Goal: Task Accomplishment & Management: Manage account settings

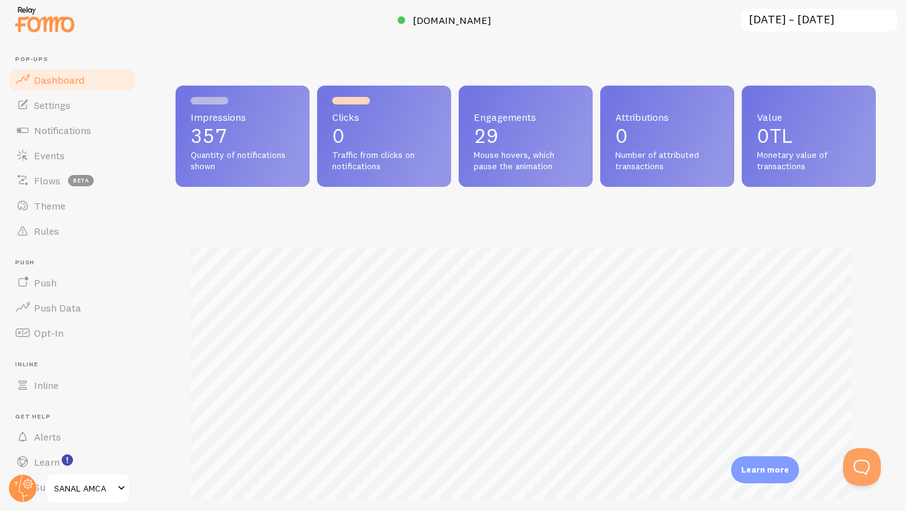
click at [56, 91] on link "Dashboard" at bounding box center [73, 79] width 130 height 25
click at [61, 116] on link "Settings" at bounding box center [73, 104] width 130 height 25
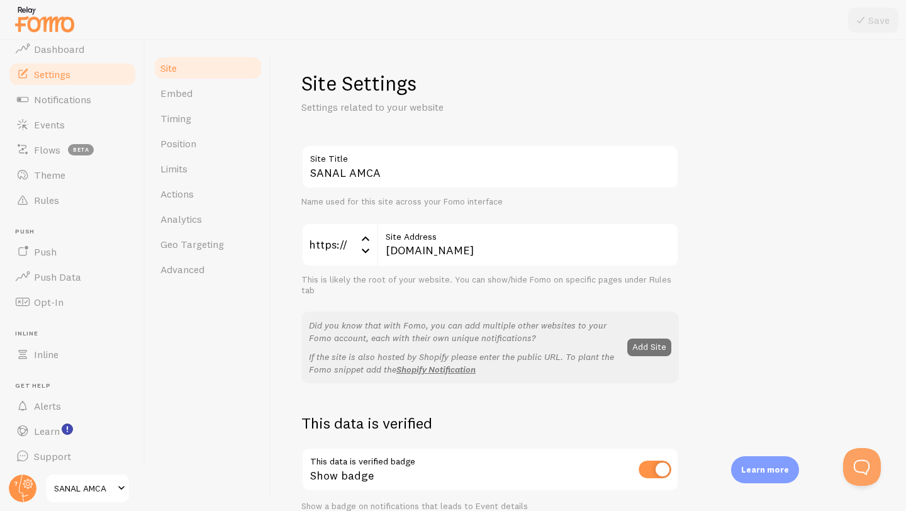
scroll to position [34, 0]
click at [60, 402] on span "Alerts" at bounding box center [47, 402] width 27 height 13
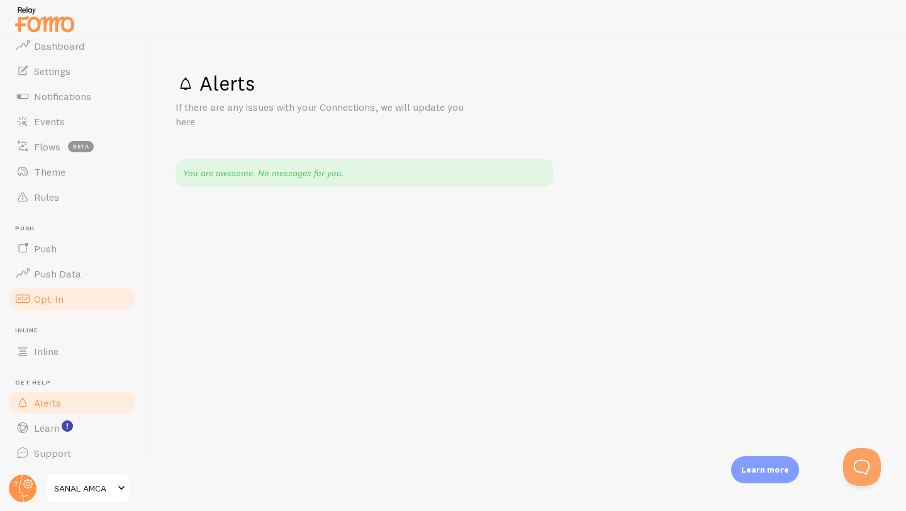
click at [64, 302] on link "Opt-In" at bounding box center [73, 298] width 130 height 25
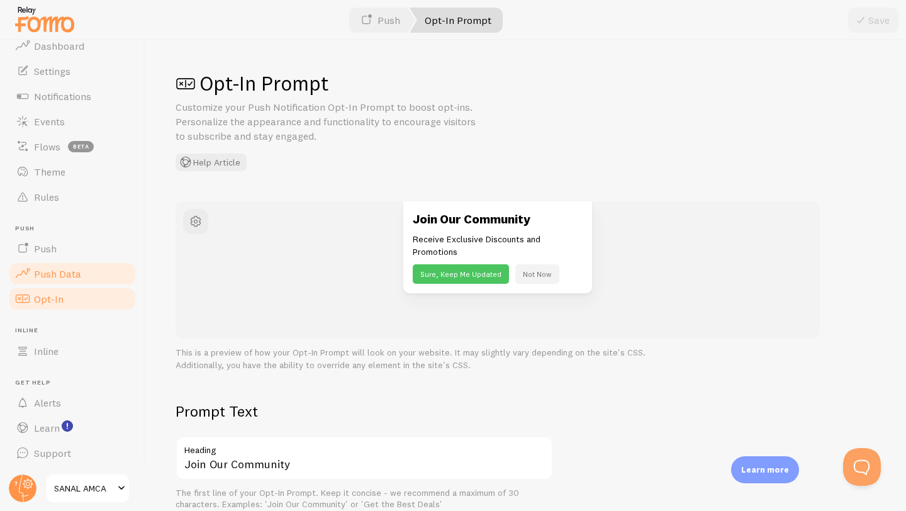
click at [60, 272] on span "Push Data" at bounding box center [57, 273] width 47 height 13
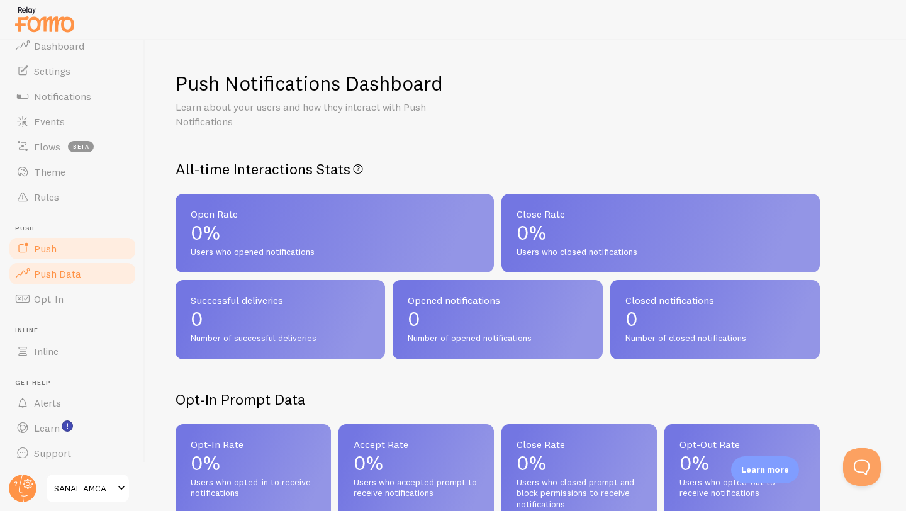
click at [58, 249] on link "Push" at bounding box center [73, 248] width 130 height 25
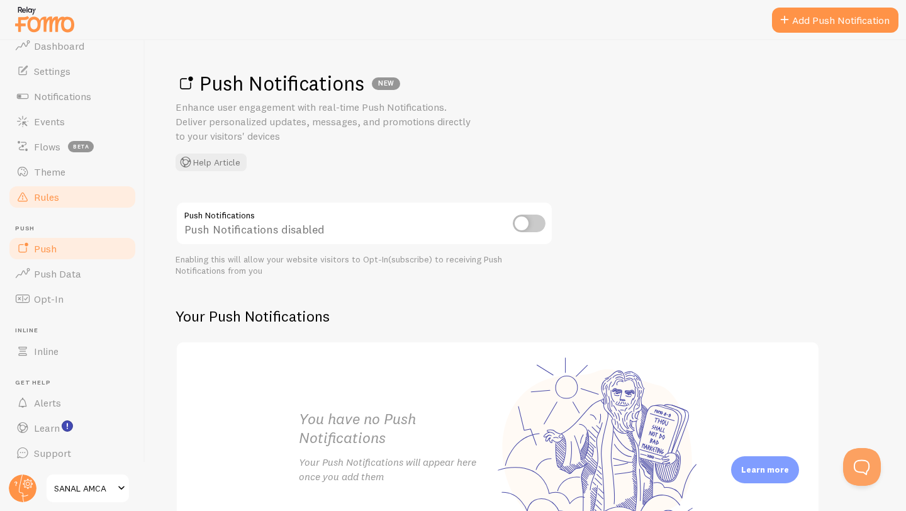
click at [55, 197] on span "Rules" at bounding box center [46, 197] width 25 height 13
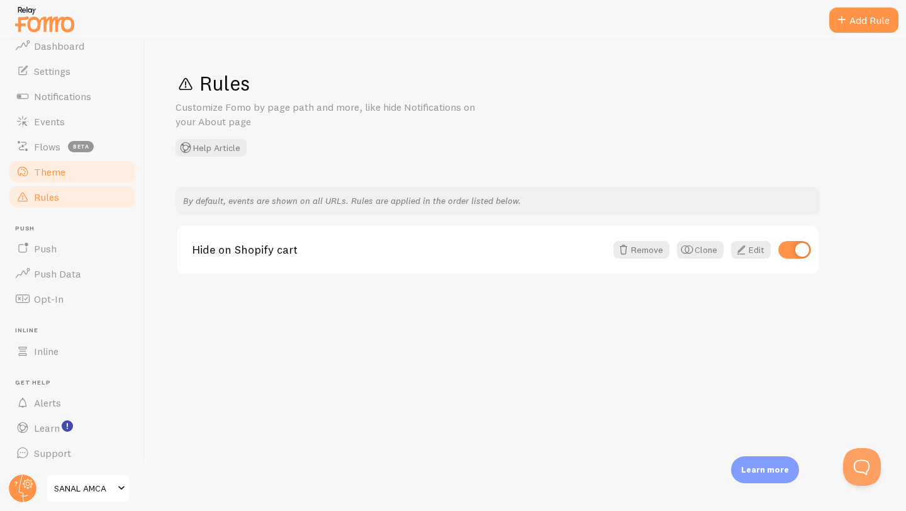
click at [58, 179] on link "Theme" at bounding box center [73, 171] width 130 height 25
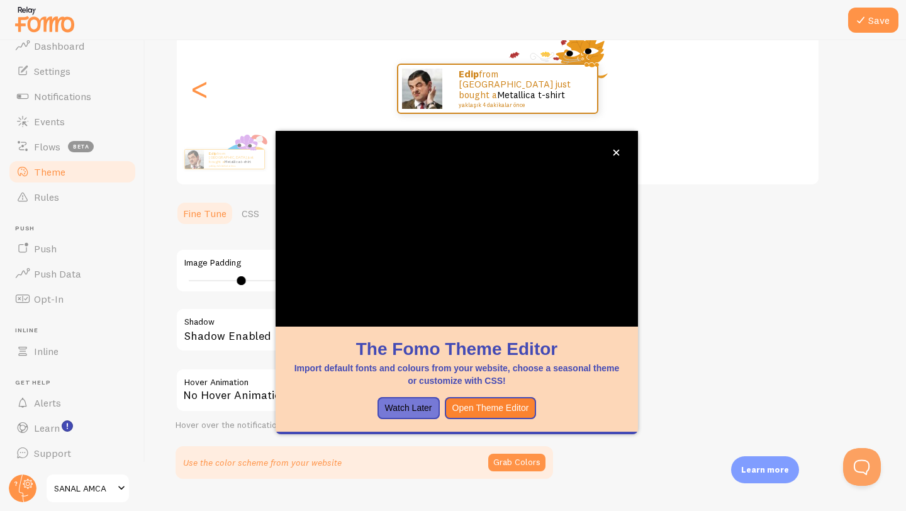
scroll to position [146, 0]
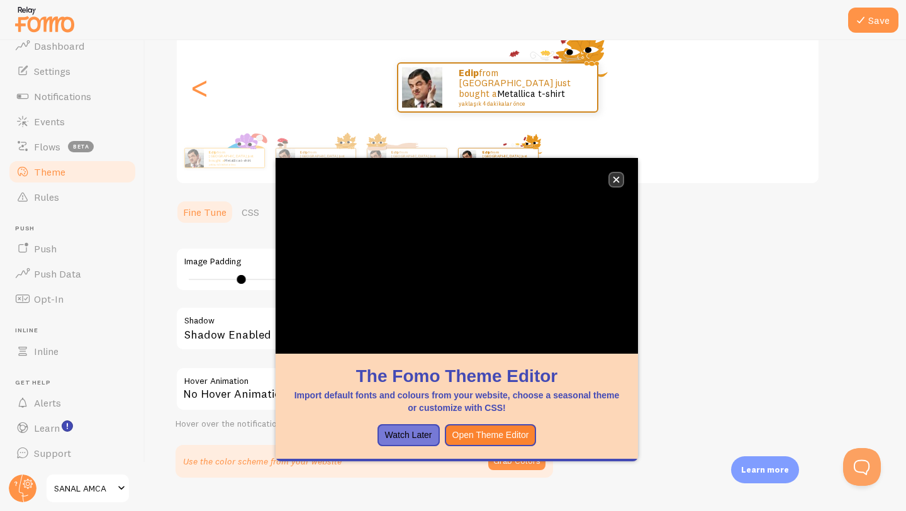
click at [618, 180] on icon "close," at bounding box center [616, 179] width 7 height 7
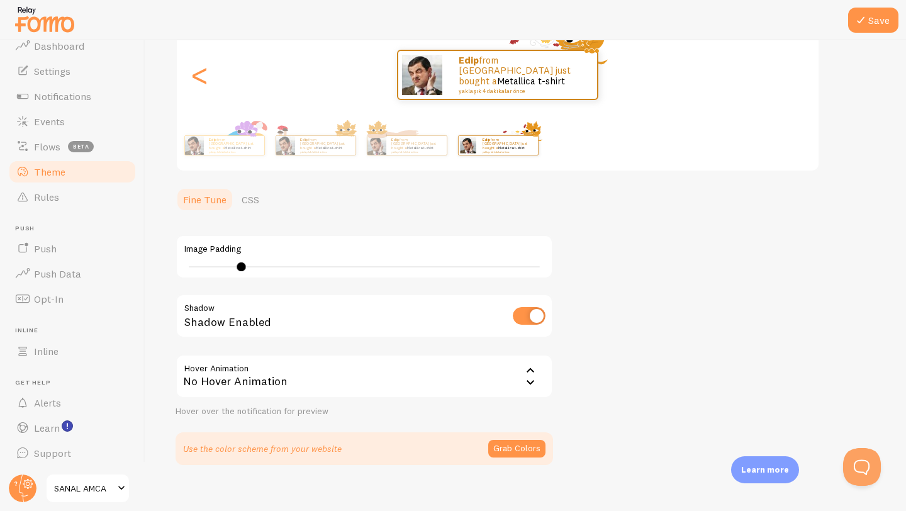
scroll to position [158, 0]
click at [374, 377] on div "No Hover Animation" at bounding box center [363, 376] width 377 height 44
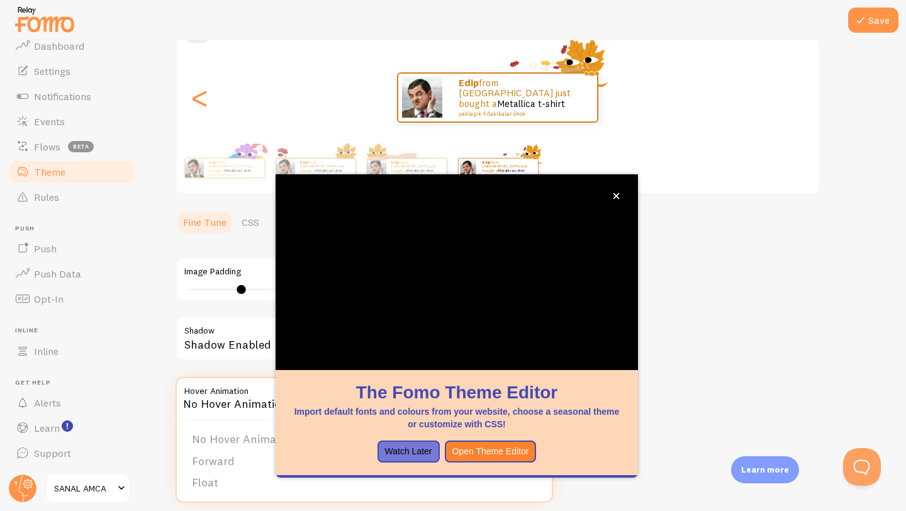
scroll to position [82, 0]
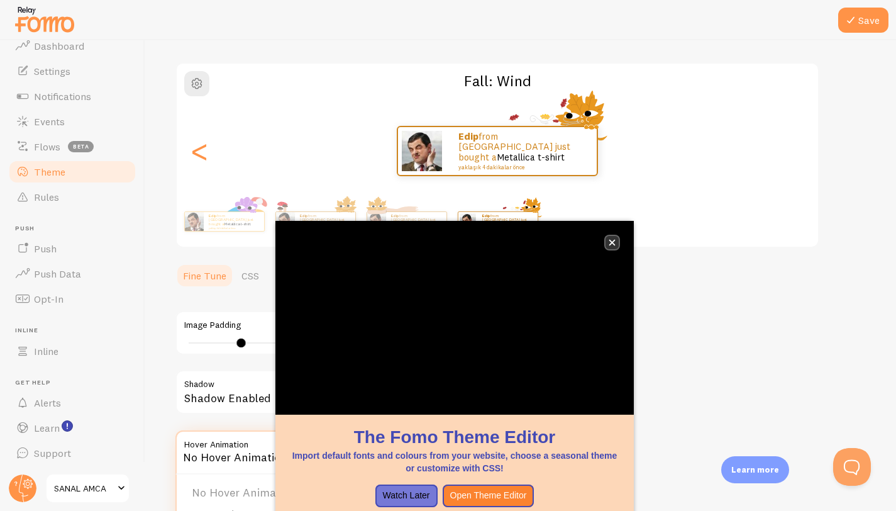
click at [610, 243] on icon "close," at bounding box center [612, 242] width 7 height 7
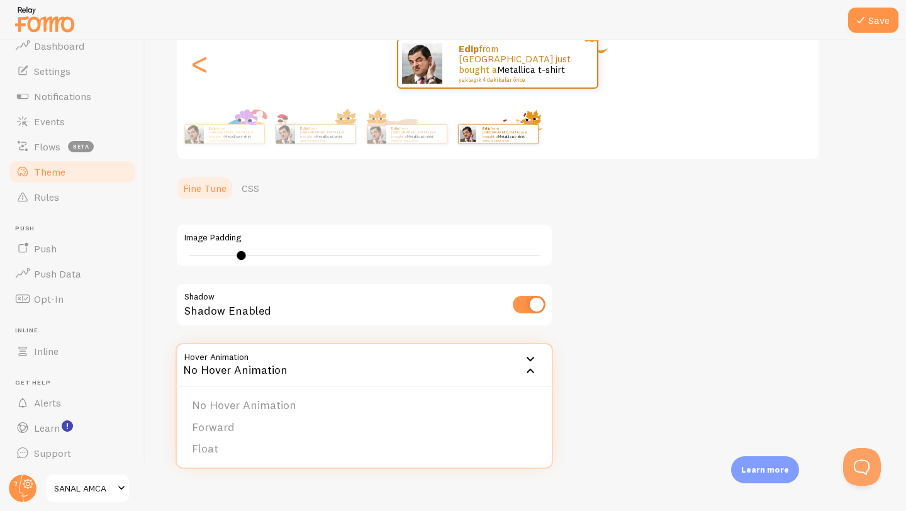
scroll to position [173, 0]
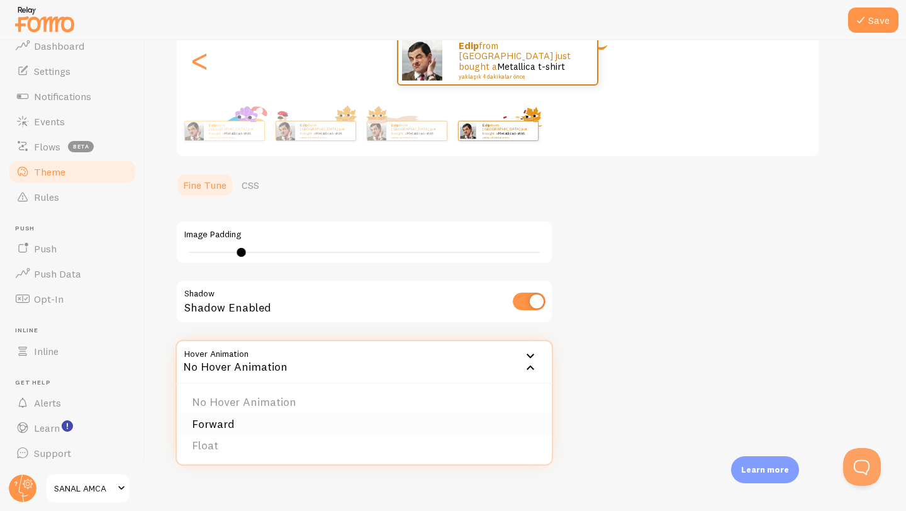
click at [235, 427] on li "Forward" at bounding box center [364, 424] width 375 height 22
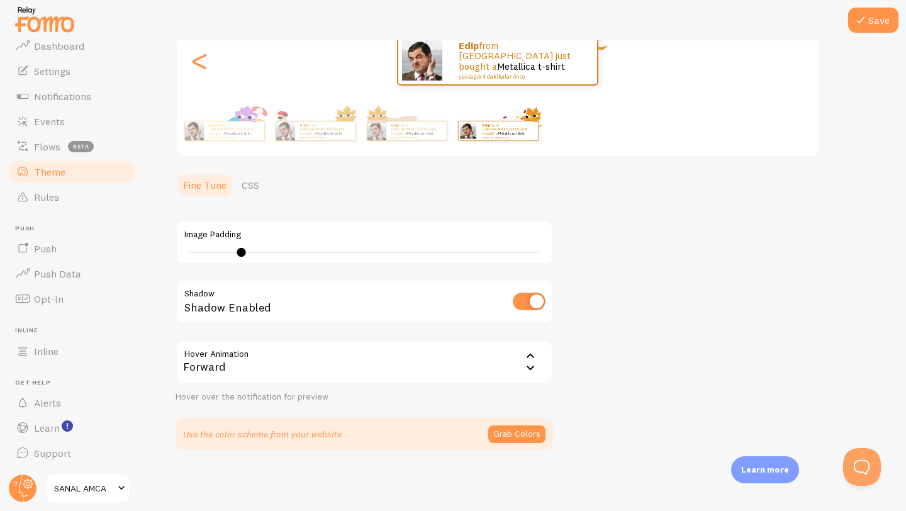
click at [496, 360] on div "Forward" at bounding box center [363, 362] width 377 height 44
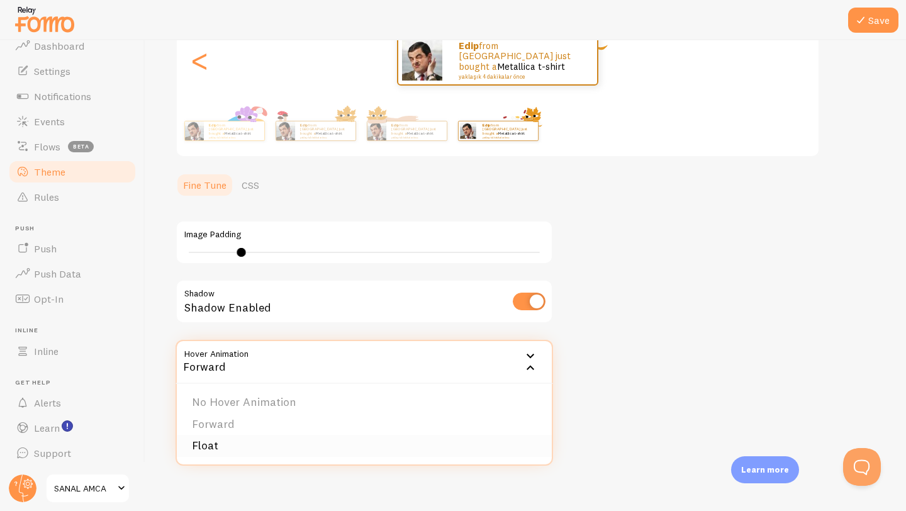
click at [259, 448] on li "Float" at bounding box center [364, 446] width 375 height 22
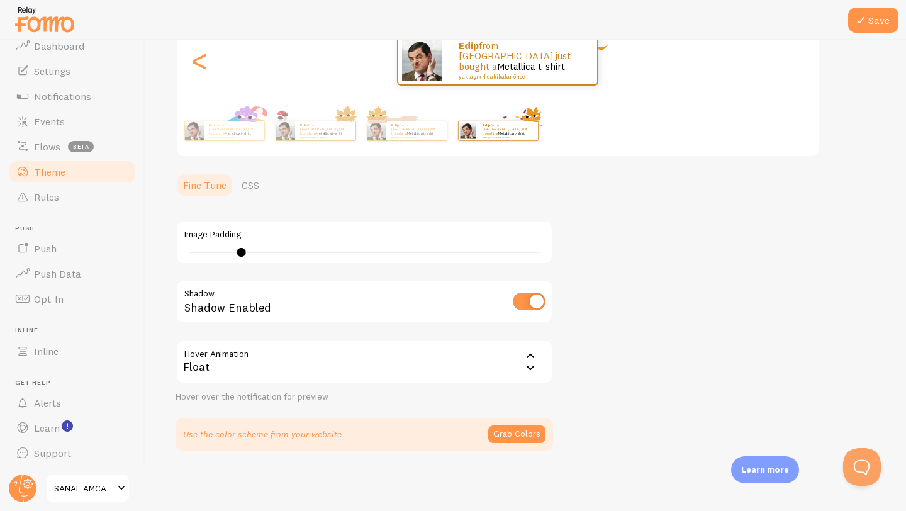
click at [289, 380] on div "Float" at bounding box center [363, 362] width 377 height 44
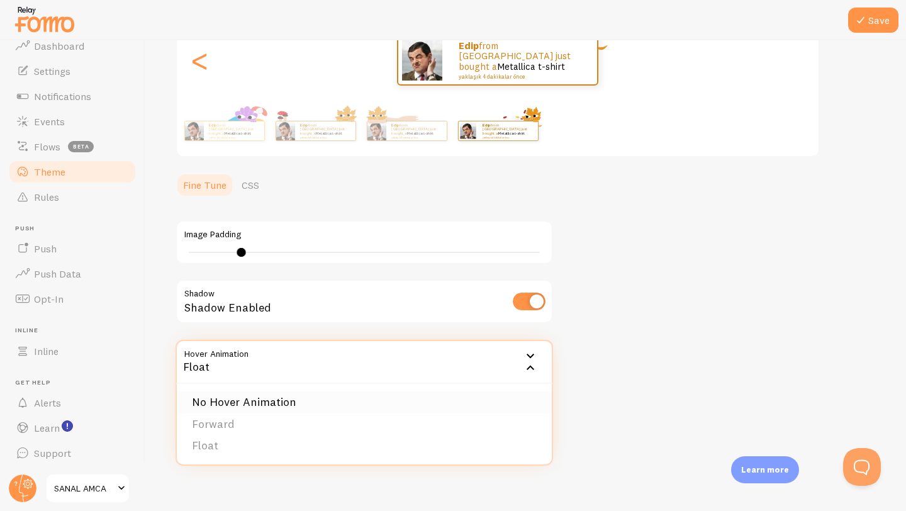
click at [269, 411] on li "No Hover Animation" at bounding box center [364, 402] width 375 height 22
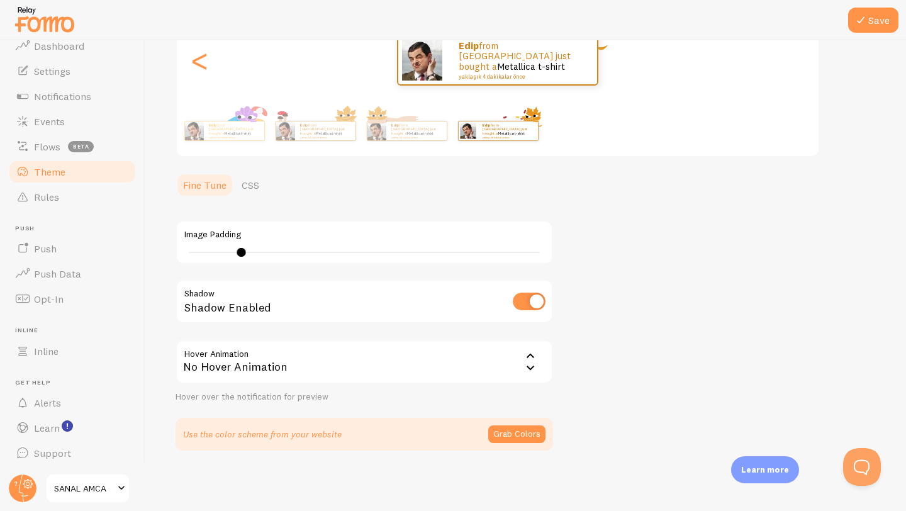
click at [282, 357] on div "No Hover Animation" at bounding box center [363, 362] width 377 height 44
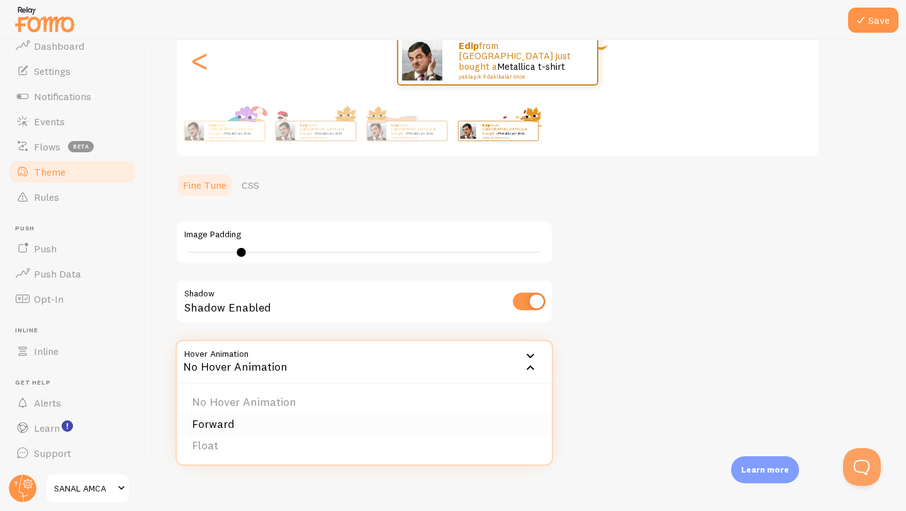
click at [254, 419] on li "Forward" at bounding box center [364, 424] width 375 height 22
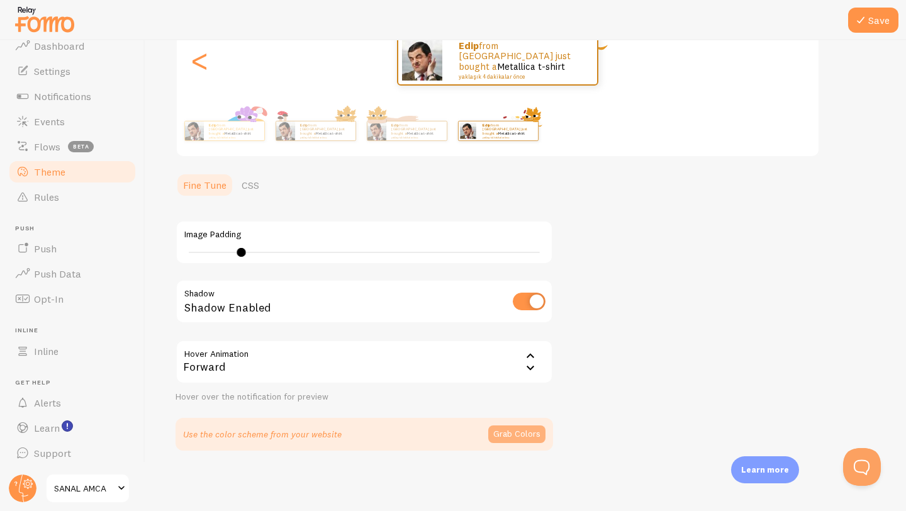
click at [527, 437] on button "Grab Colors" at bounding box center [516, 434] width 57 height 18
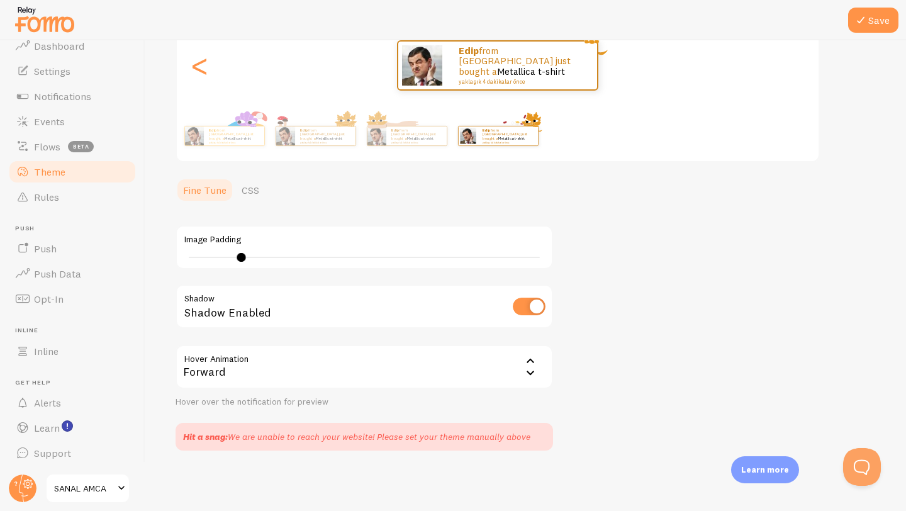
scroll to position [168, 0]
click at [758, 478] on div "Learn more" at bounding box center [765, 469] width 68 height 27
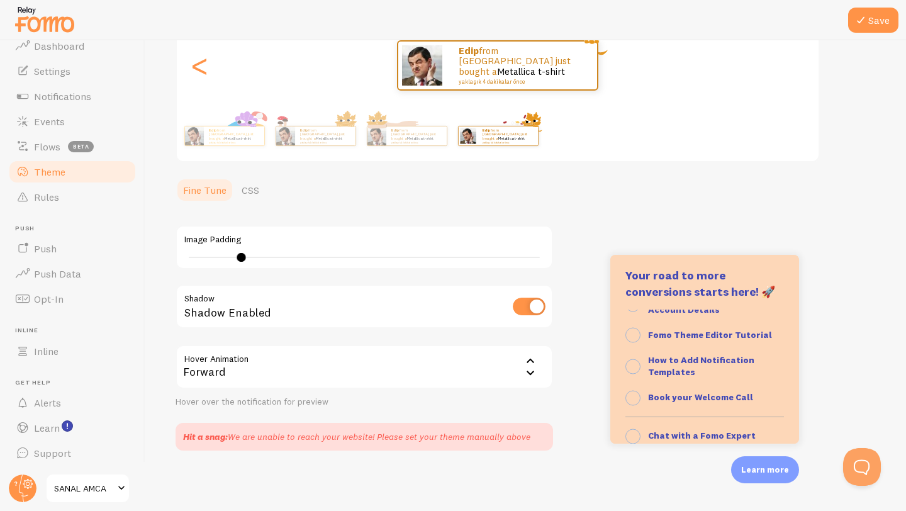
scroll to position [106, 0]
click at [868, 125] on div "Save Theme Choose a theme for your notifications Fall: Wind Edip from Türkiye j…" at bounding box center [525, 275] width 760 height 470
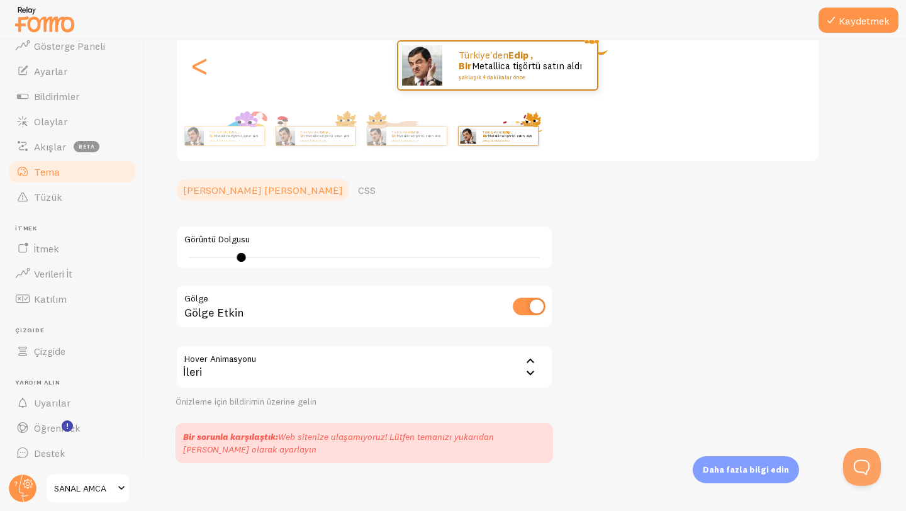
click at [746, 470] on font "Daha fazla bilgi edin" at bounding box center [745, 469] width 86 height 10
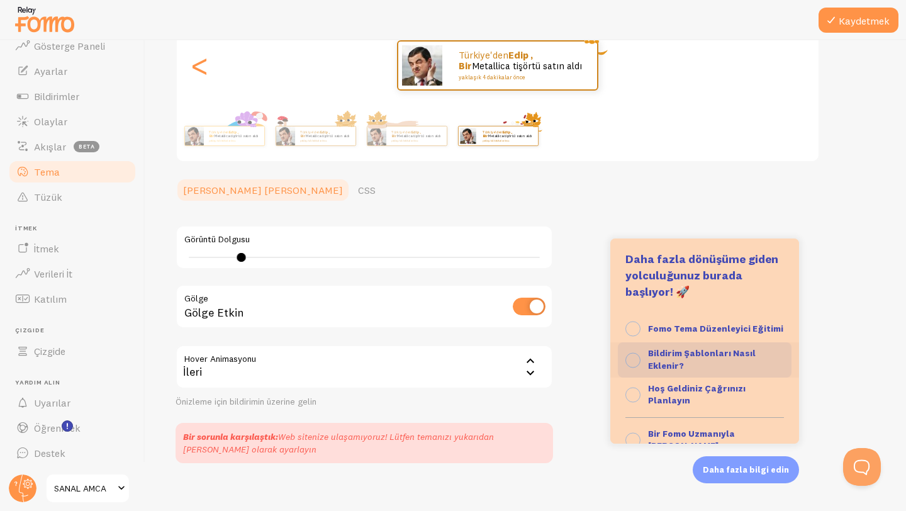
scroll to position [114, 0]
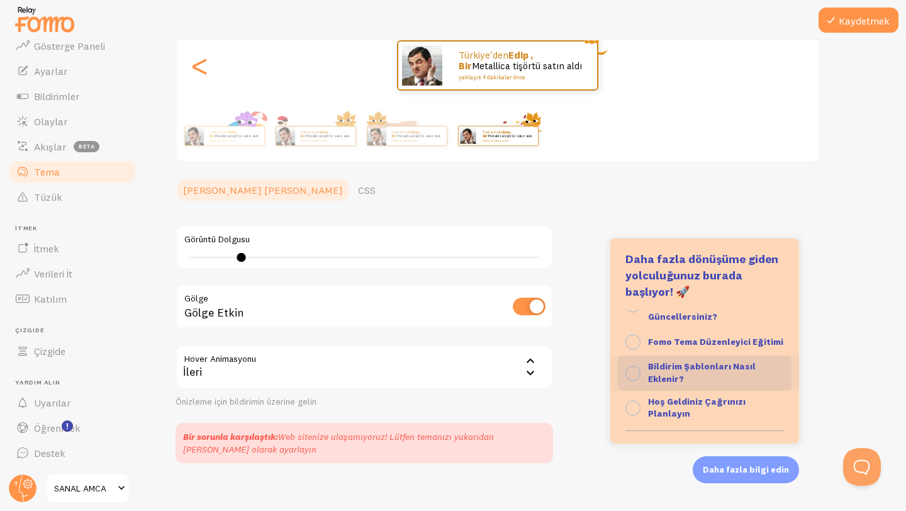
click at [702, 361] on div "Bildirim Şablonları Nasıl Eklenir?" at bounding box center [716, 372] width 136 height 25
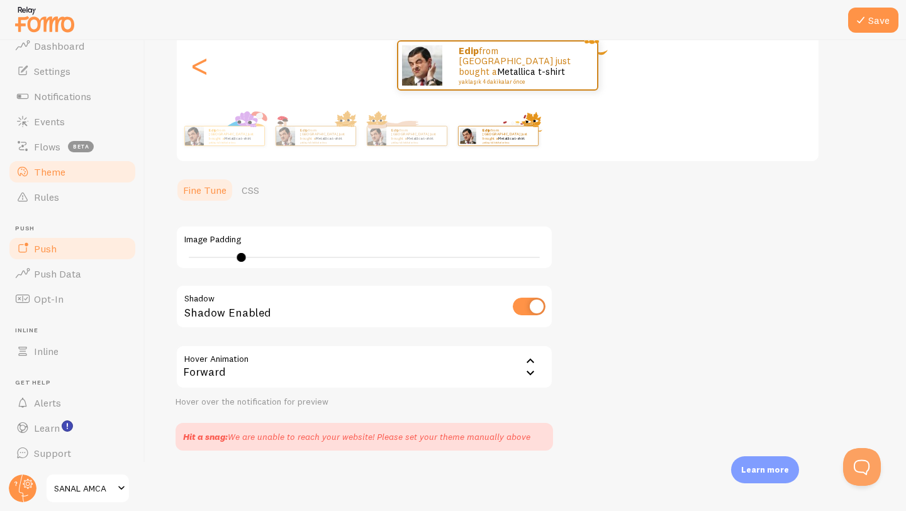
click at [65, 245] on link "Push" at bounding box center [73, 248] width 130 height 25
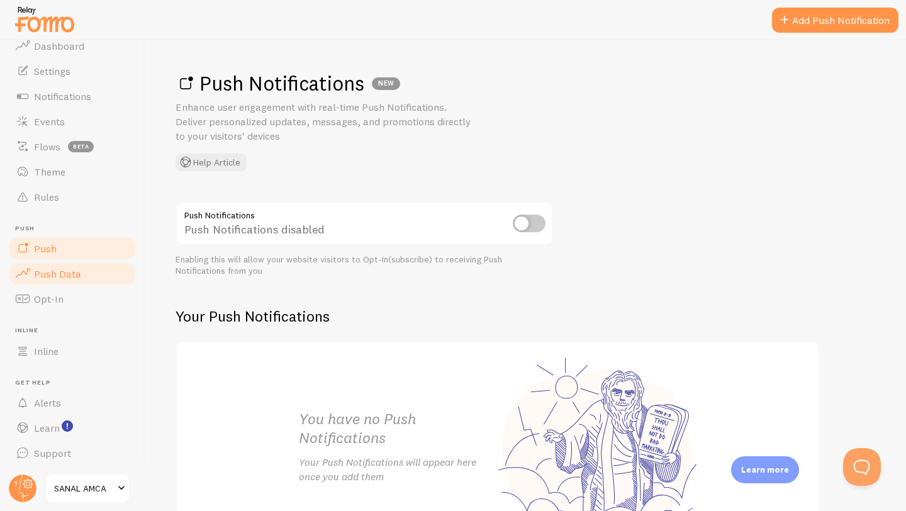
click at [68, 270] on span "Push Data" at bounding box center [57, 273] width 47 height 13
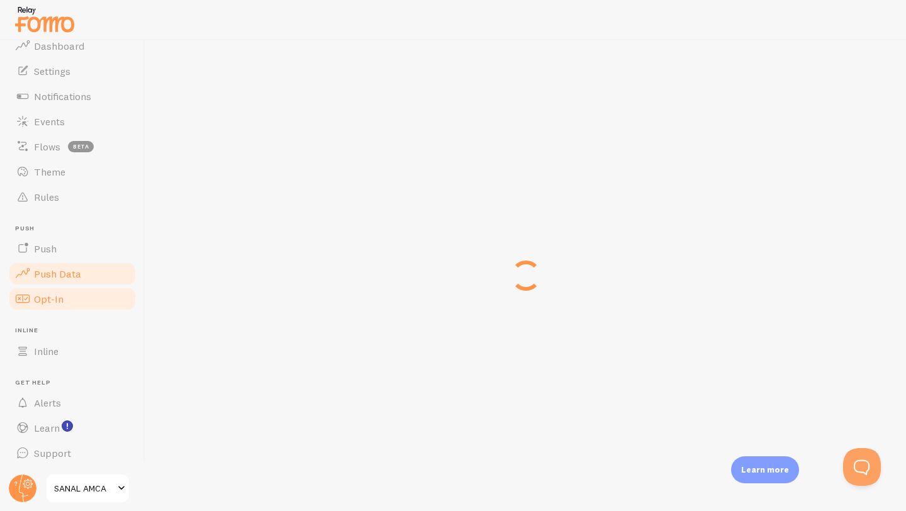
click at [69, 299] on link "Opt-In" at bounding box center [73, 298] width 130 height 25
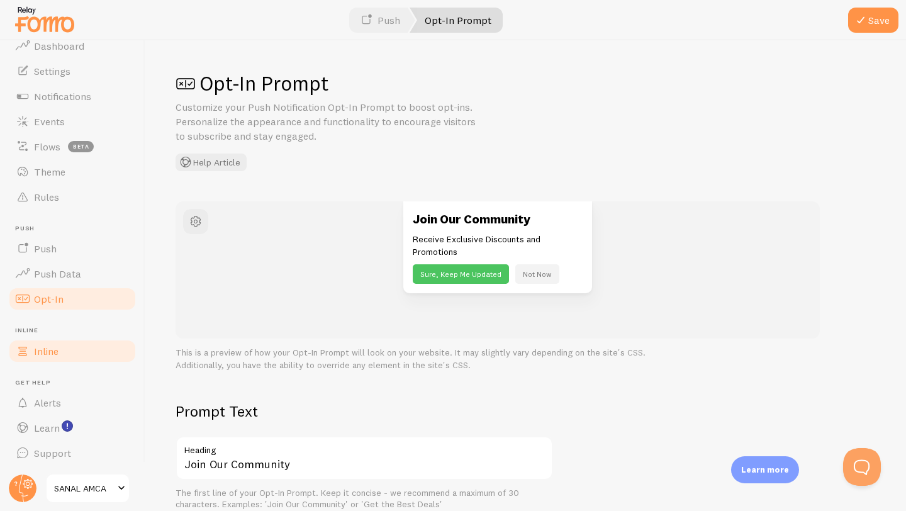
click at [67, 351] on link "Inline" at bounding box center [73, 350] width 130 height 25
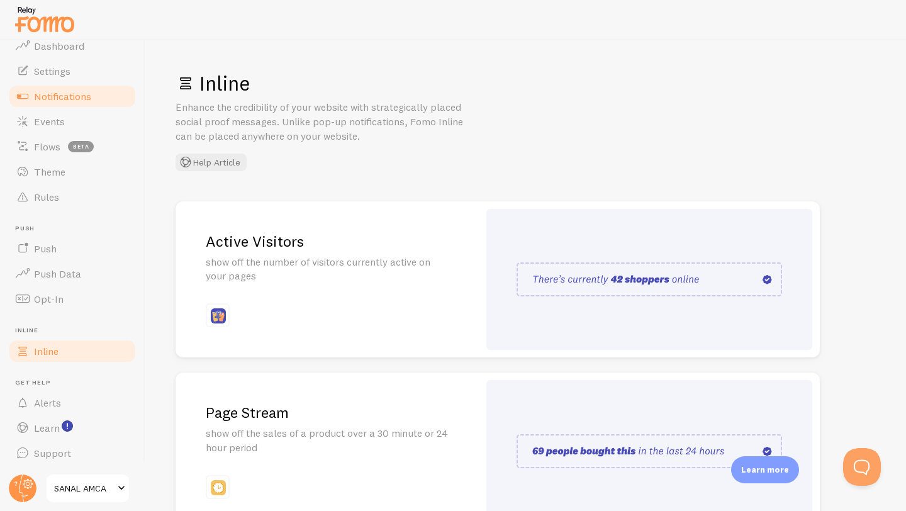
click at [70, 92] on span "Notifications" at bounding box center [62, 96] width 57 height 13
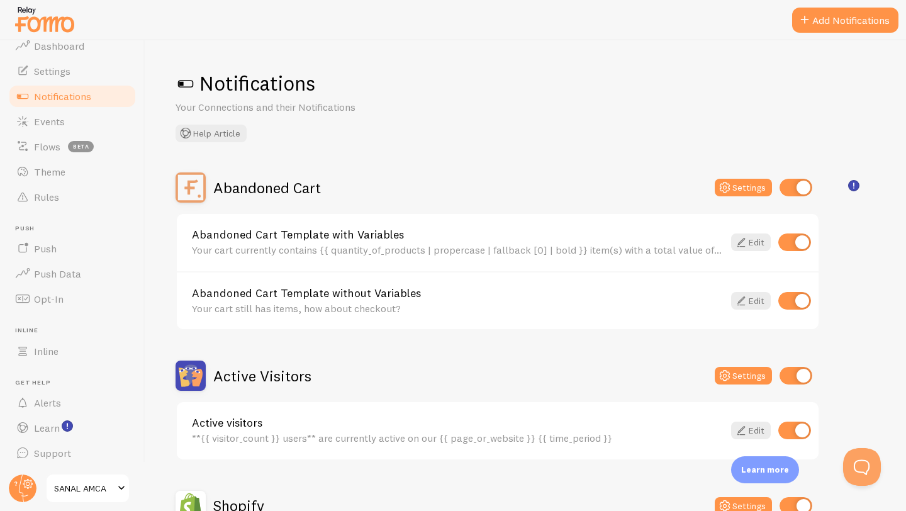
scroll to position [108, 0]
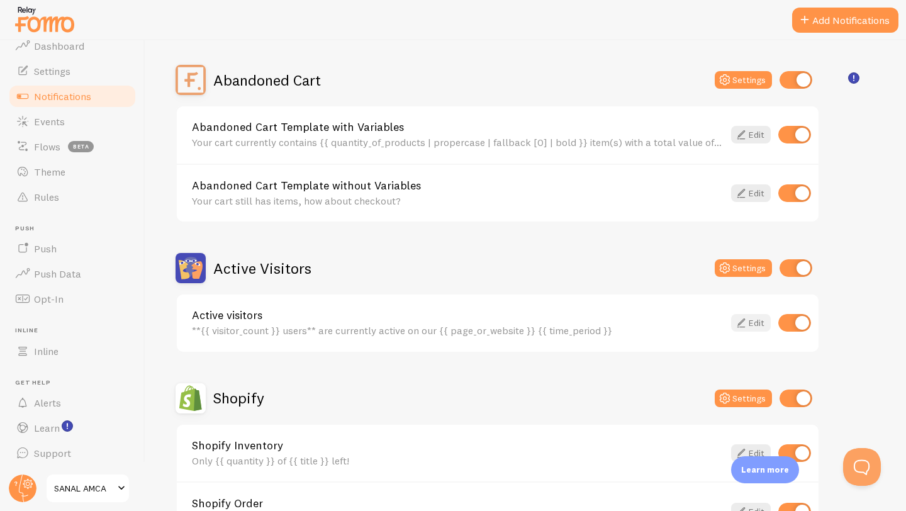
click at [756, 324] on link "Edit" at bounding box center [751, 323] width 40 height 18
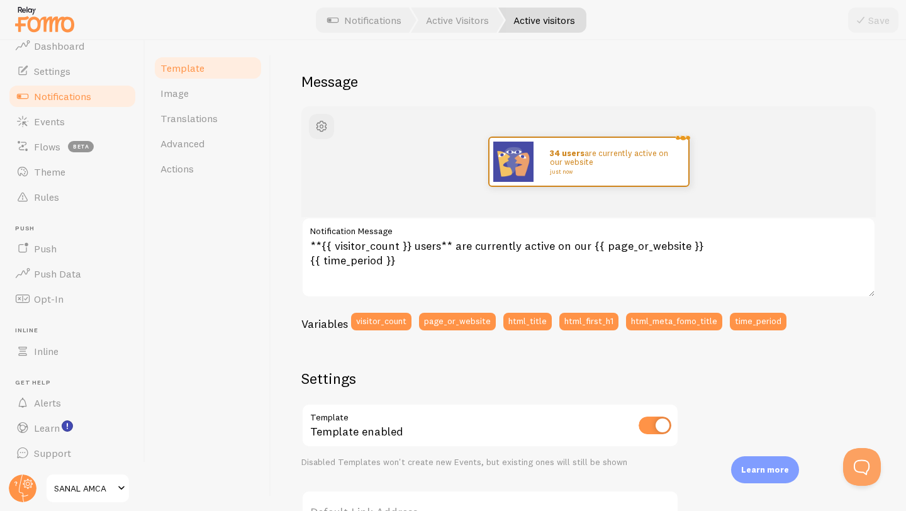
scroll to position [187, 0]
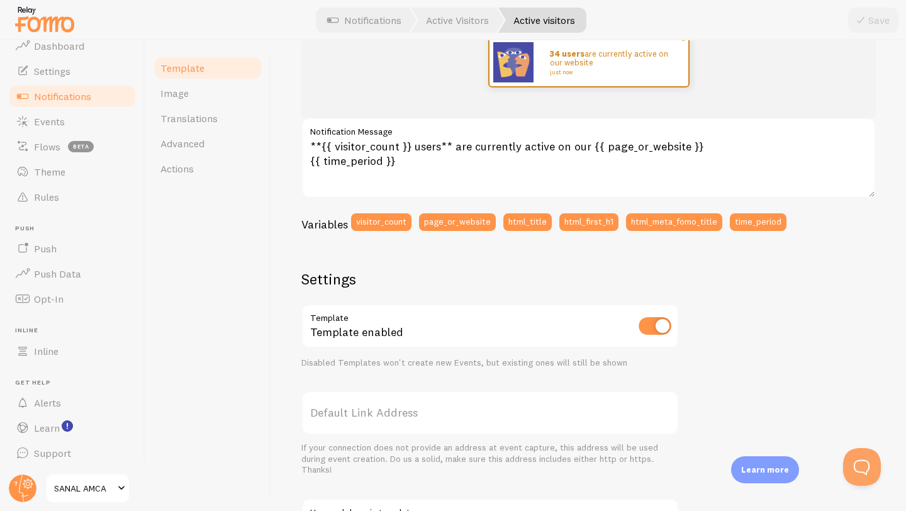
click at [186, 75] on link "Template" at bounding box center [208, 67] width 110 height 25
click at [191, 71] on span "Template" at bounding box center [182, 68] width 44 height 13
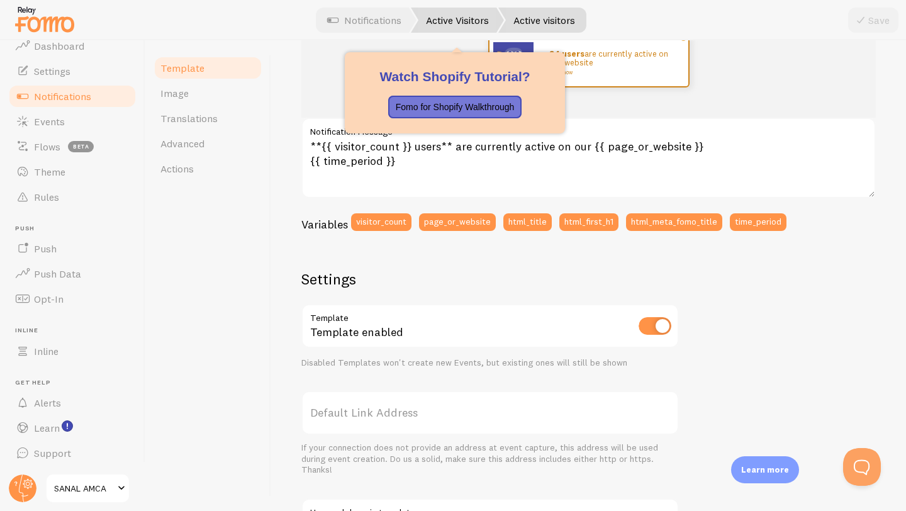
click at [440, 20] on link "Active Visitors" at bounding box center [457, 20] width 93 height 25
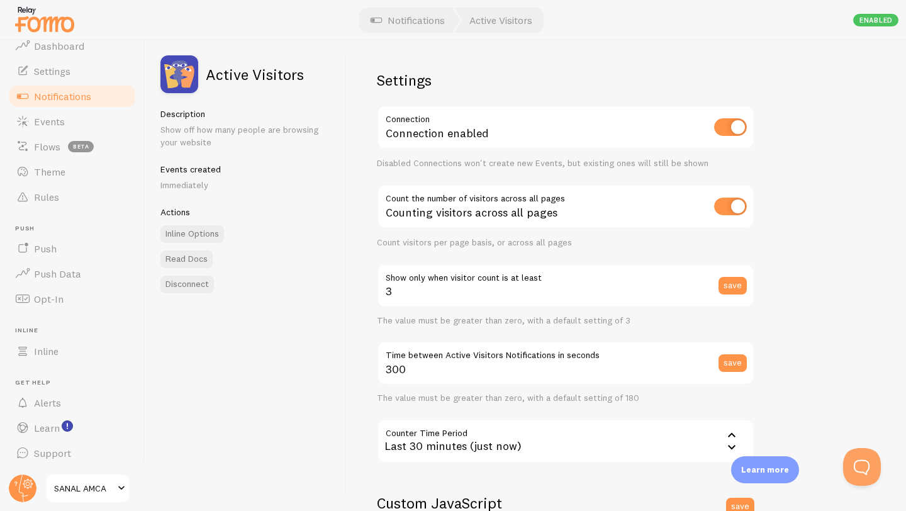
click at [56, 91] on span "Notifications" at bounding box center [62, 96] width 57 height 13
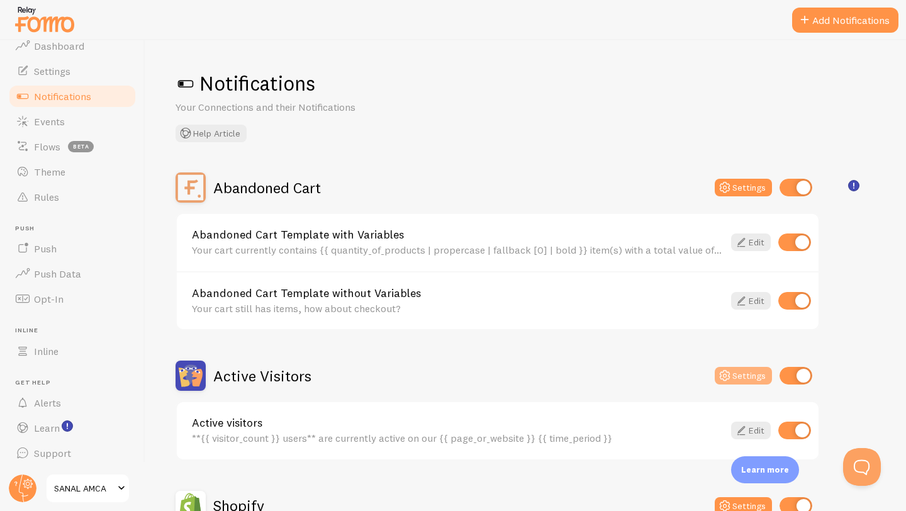
click at [746, 375] on button "Settings" at bounding box center [742, 376] width 57 height 18
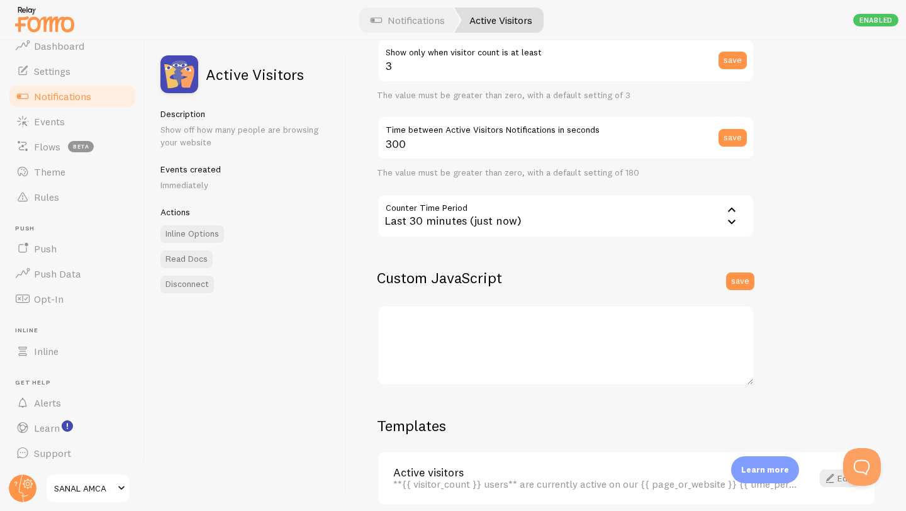
scroll to position [259, 0]
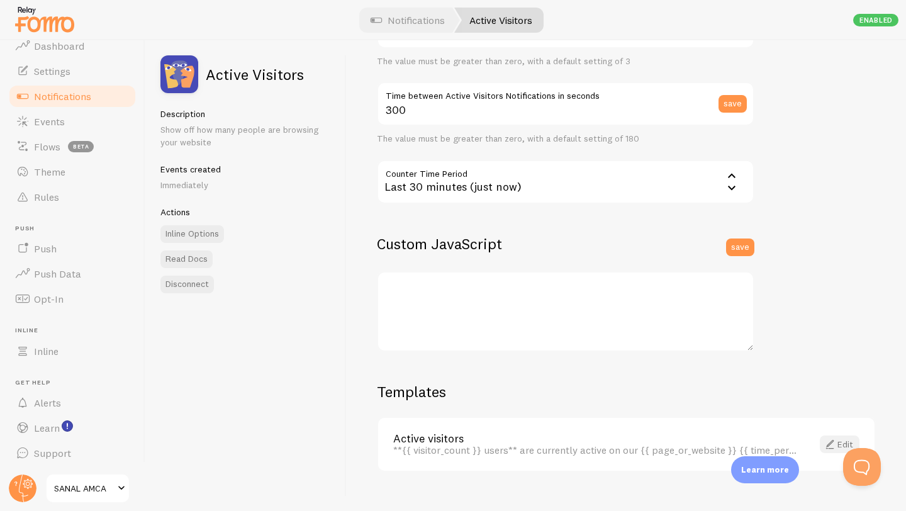
click at [829, 444] on link "Edit" at bounding box center [839, 444] width 40 height 18
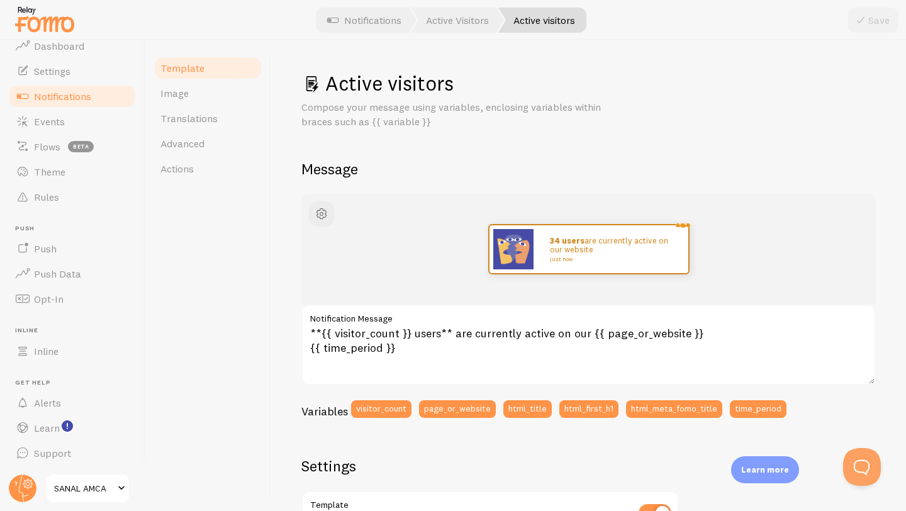
scroll to position [95, 0]
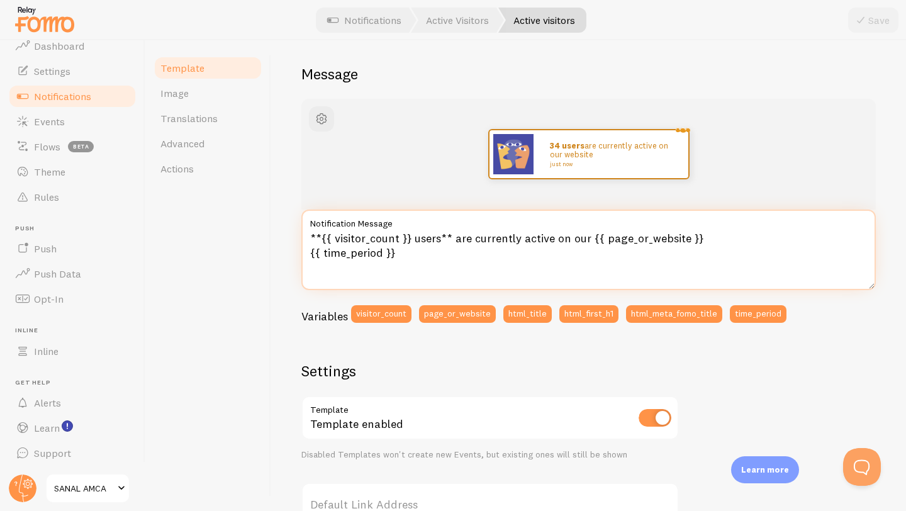
click at [560, 258] on textarea "**{{ visitor_count }} users** are currently active on our {{ page_or_website }}…" at bounding box center [588, 249] width 574 height 80
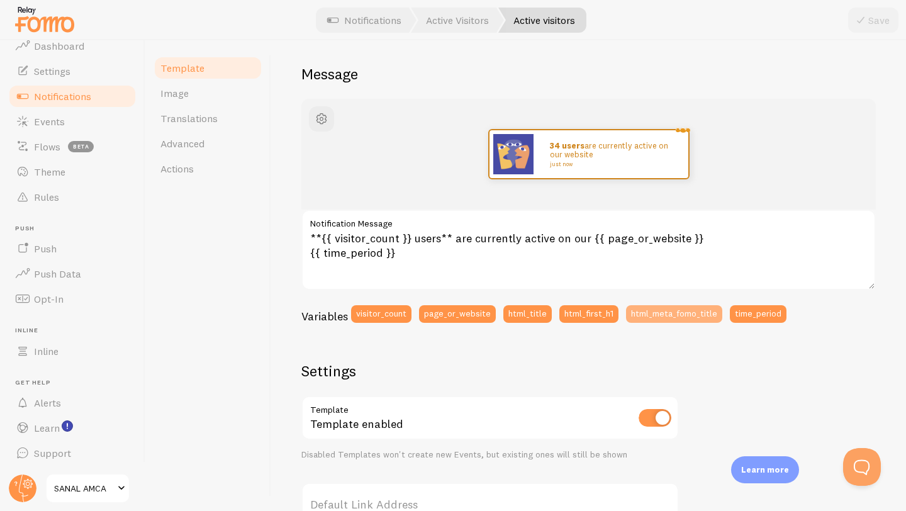
click at [675, 319] on button "html_meta_fomo_title" at bounding box center [674, 314] width 96 height 18
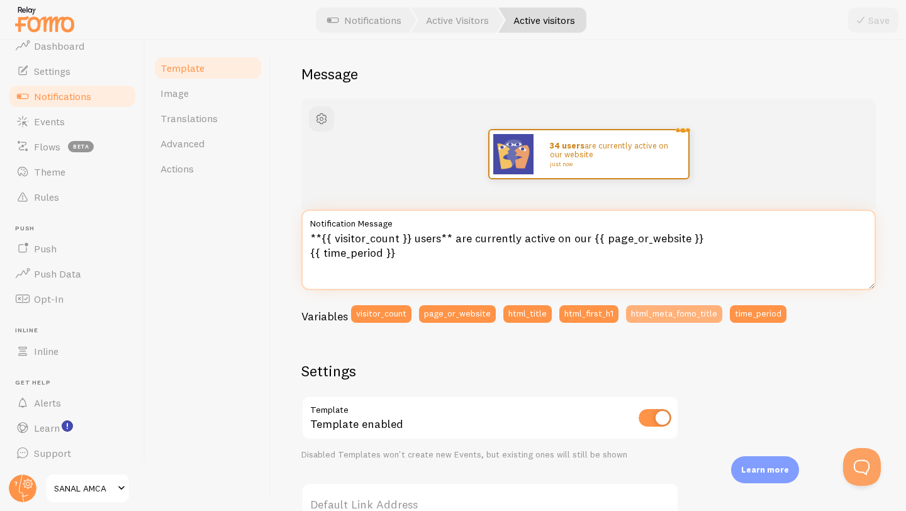
type textarea "**{{ visitor_count }} users** are currently active on our {{ page_or_website }}…"
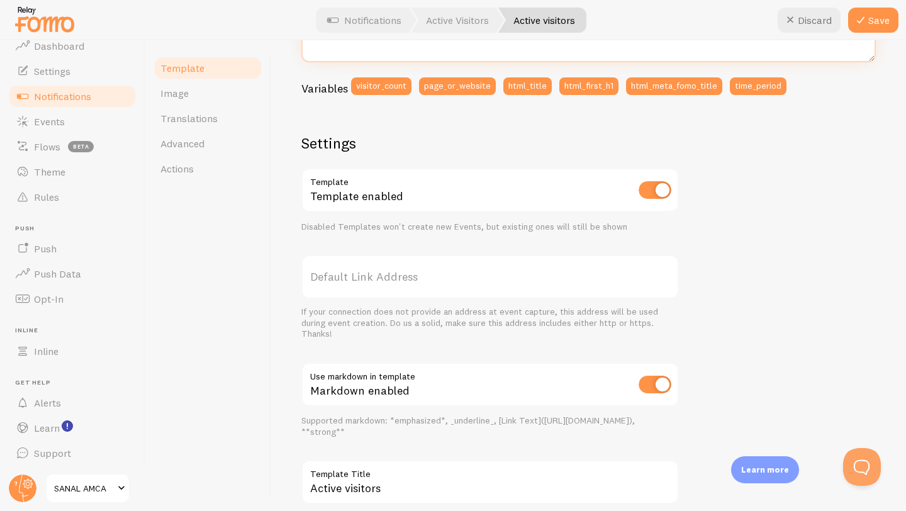
scroll to position [398, 0]
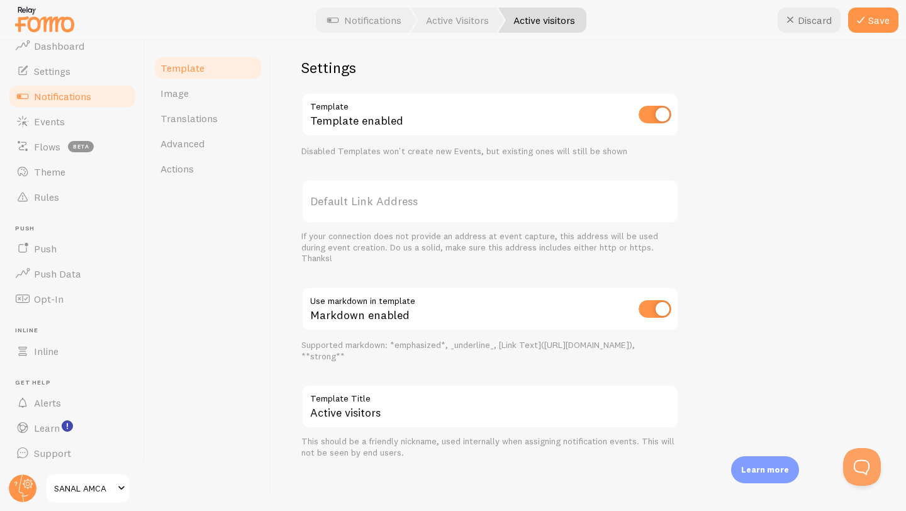
click at [463, 201] on label "Default Link Address" at bounding box center [489, 201] width 377 height 44
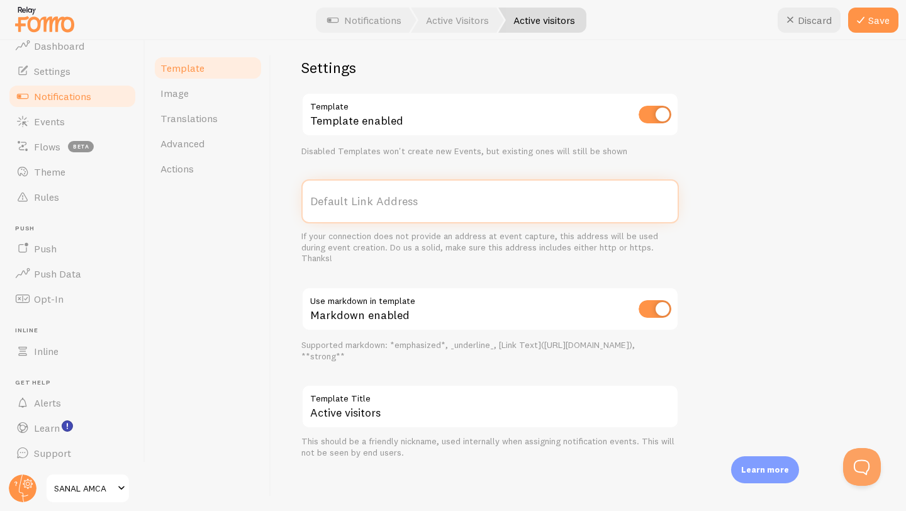
click at [463, 201] on input "Default Link Address" at bounding box center [489, 201] width 377 height 44
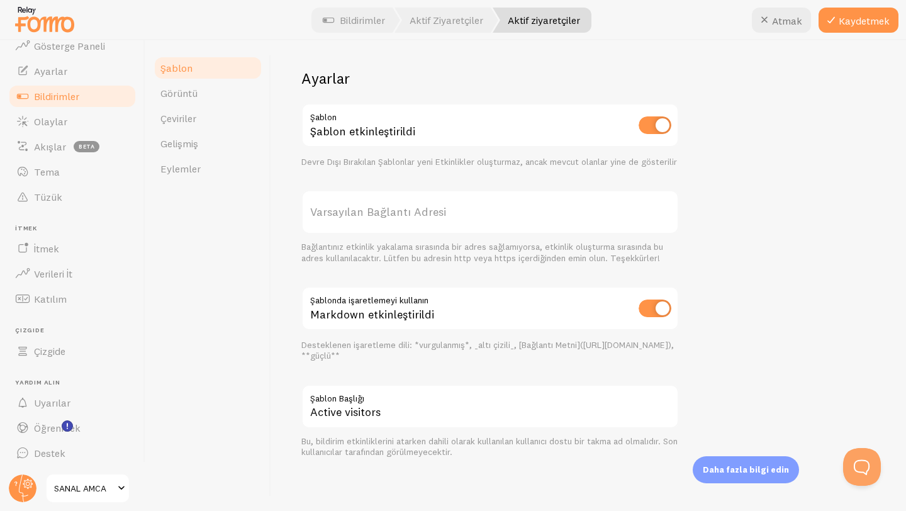
click at [340, 216] on font "Varsayılan Bağlantı Adresi" at bounding box center [378, 211] width 136 height 14
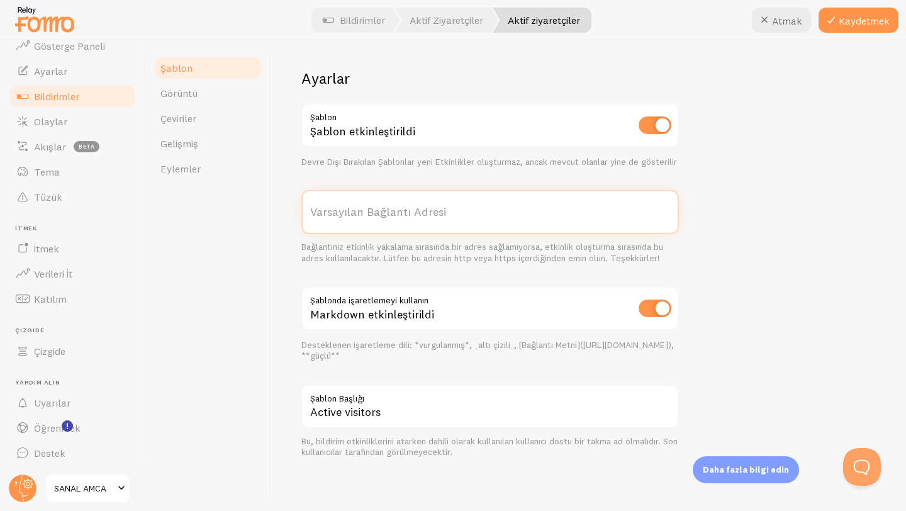
click at [340, 216] on input "Varsayılan Bağlantı Adresi" at bounding box center [489, 212] width 377 height 44
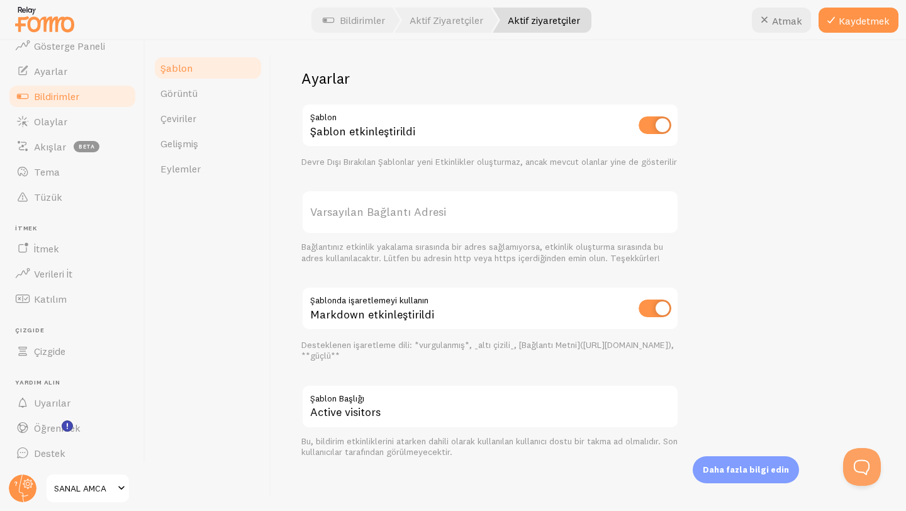
click at [315, 212] on font "Varsayılan Bağlantı Adresi" at bounding box center [378, 211] width 136 height 14
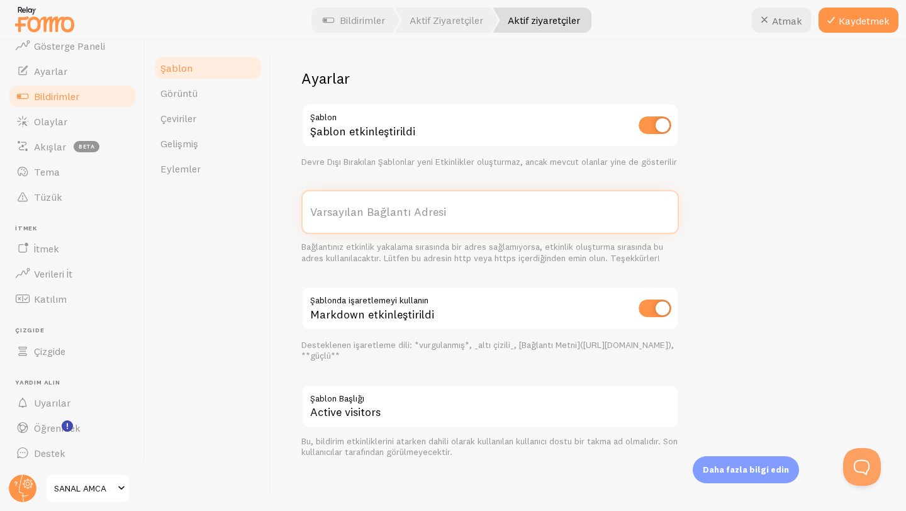
click at [315, 212] on input "Varsayılan Bağlantı Adresi" at bounding box center [489, 212] width 377 height 44
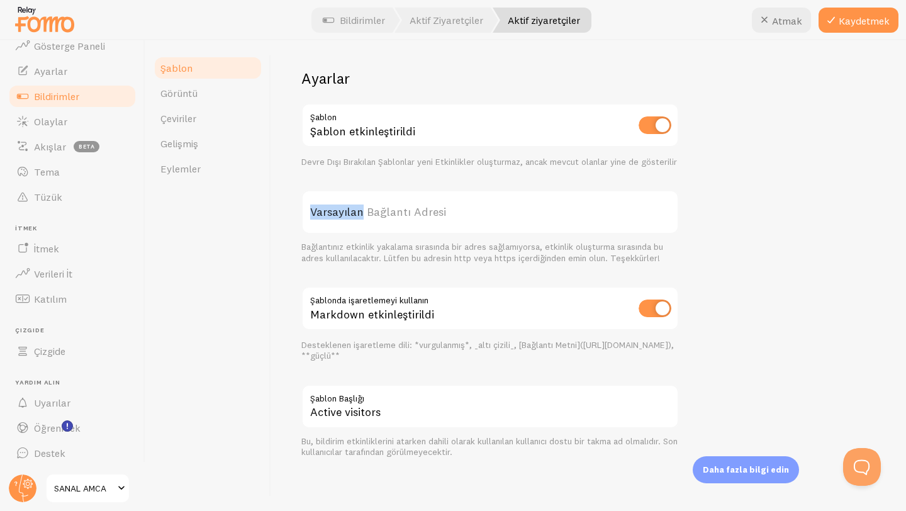
click at [319, 209] on font "Varsayılan Bağlantı Adresi" at bounding box center [378, 211] width 136 height 14
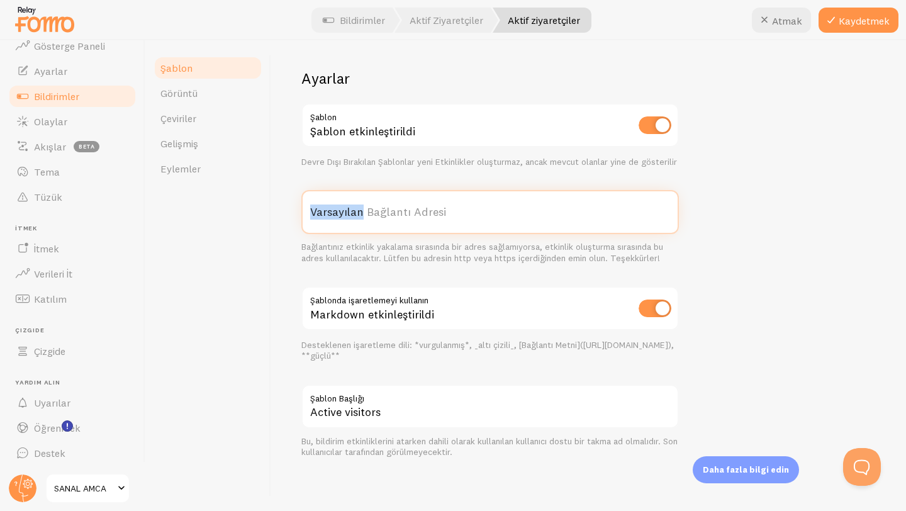
click at [319, 209] on input "Varsayılan Bağlantı Adresi" at bounding box center [489, 212] width 377 height 44
paste input "[URL][DOMAIN_NAME]"
type input "[URL][DOMAIN_NAME]"
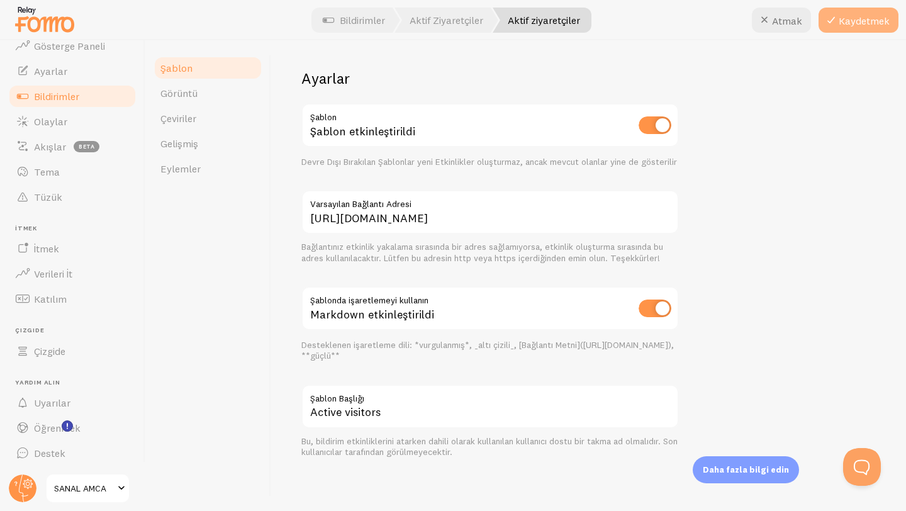
click at [863, 23] on font "Kaydetmek" at bounding box center [863, 20] width 51 height 13
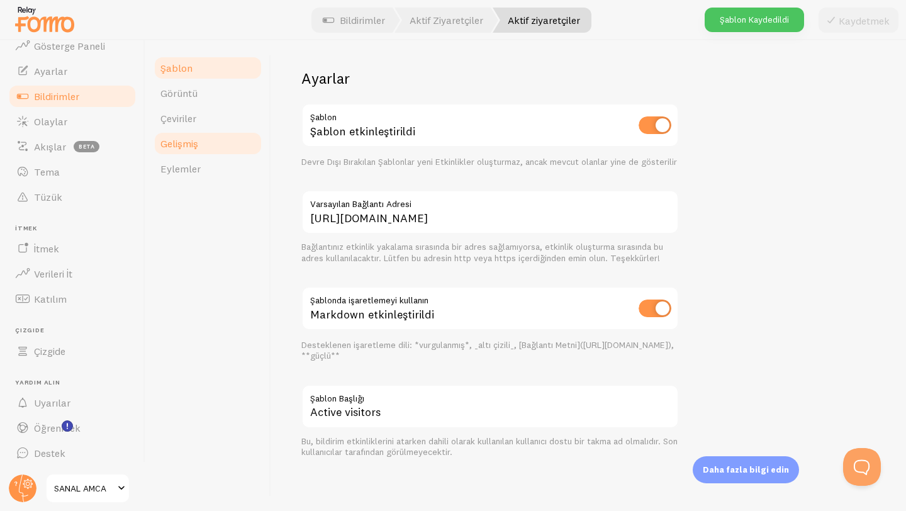
click at [205, 143] on link "Gelişmiş" at bounding box center [208, 143] width 110 height 25
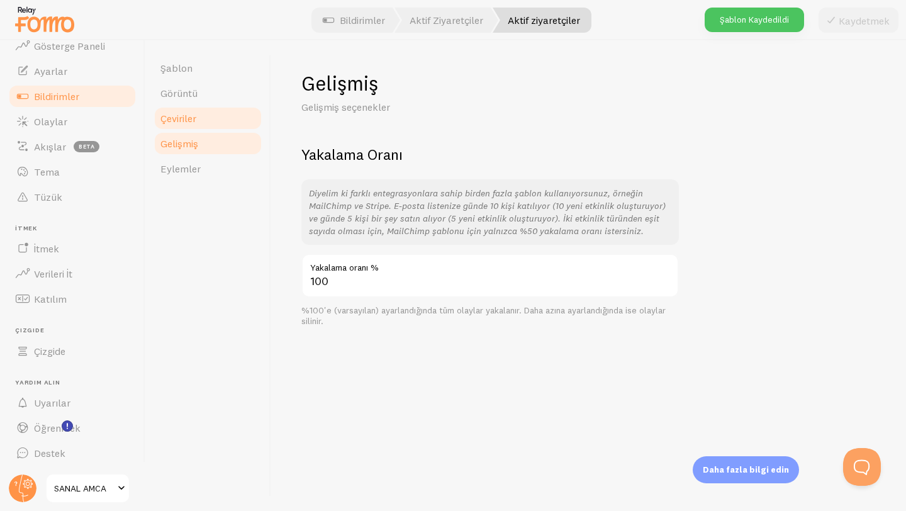
click at [202, 126] on link "Çeviriler" at bounding box center [208, 118] width 110 height 25
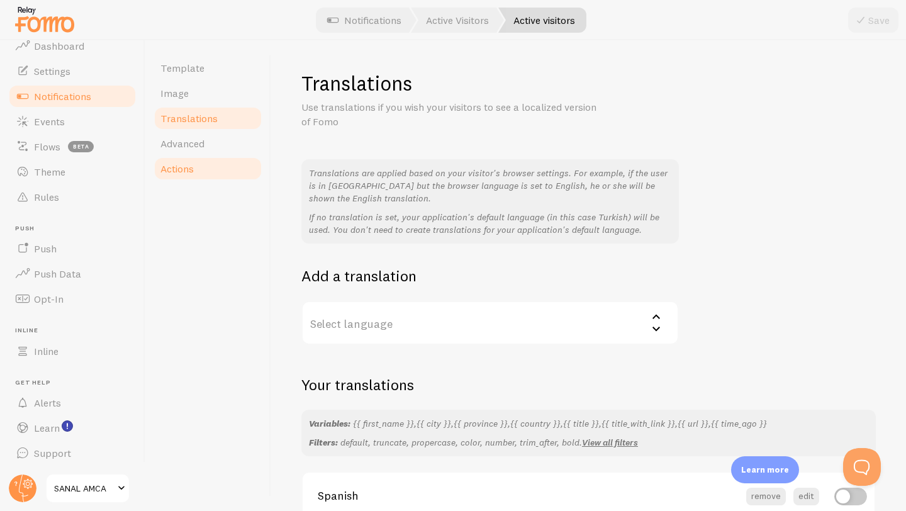
click at [190, 177] on link "Actions" at bounding box center [208, 168] width 110 height 25
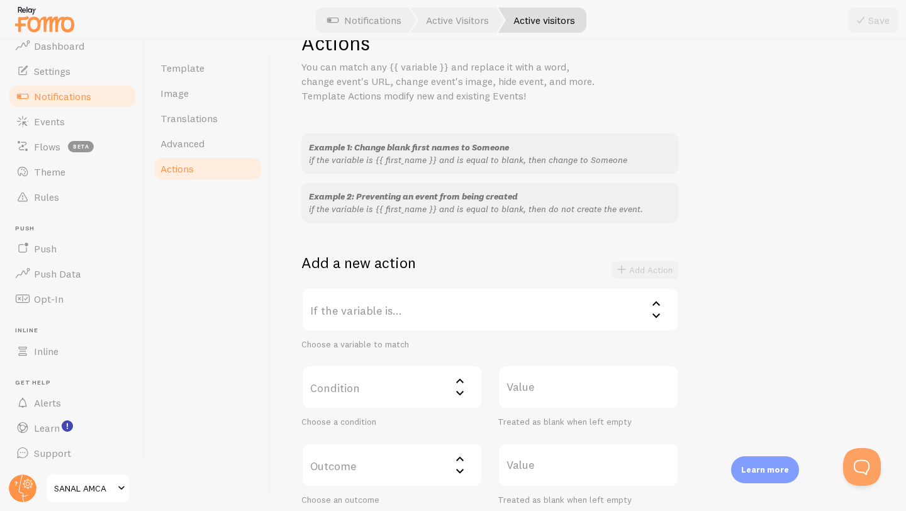
scroll to position [57, 0]
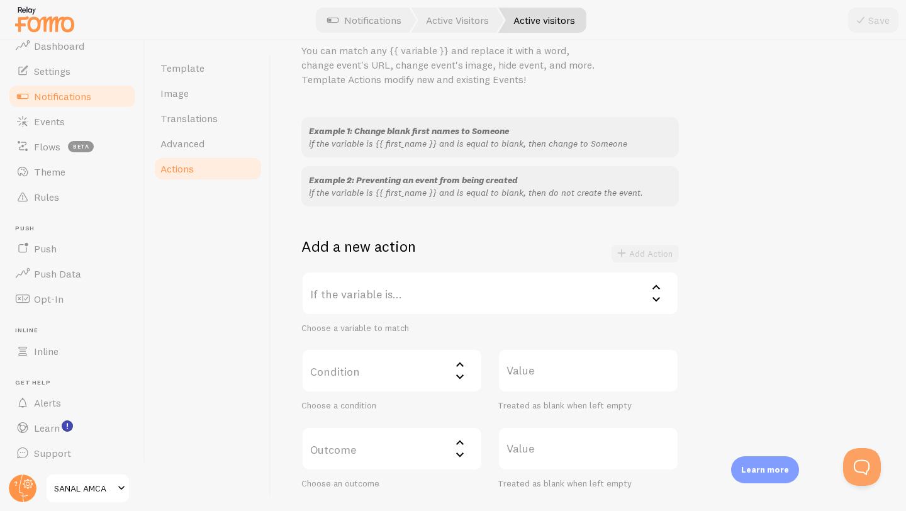
click at [483, 305] on label "If the variable is..." at bounding box center [489, 293] width 377 height 44
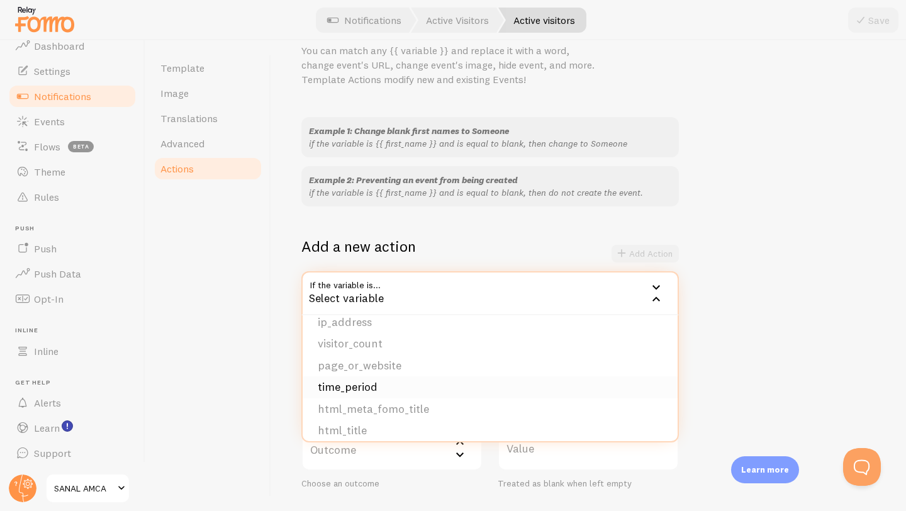
scroll to position [195, 0]
click at [370, 340] on li "visitor_count" at bounding box center [489, 334] width 375 height 22
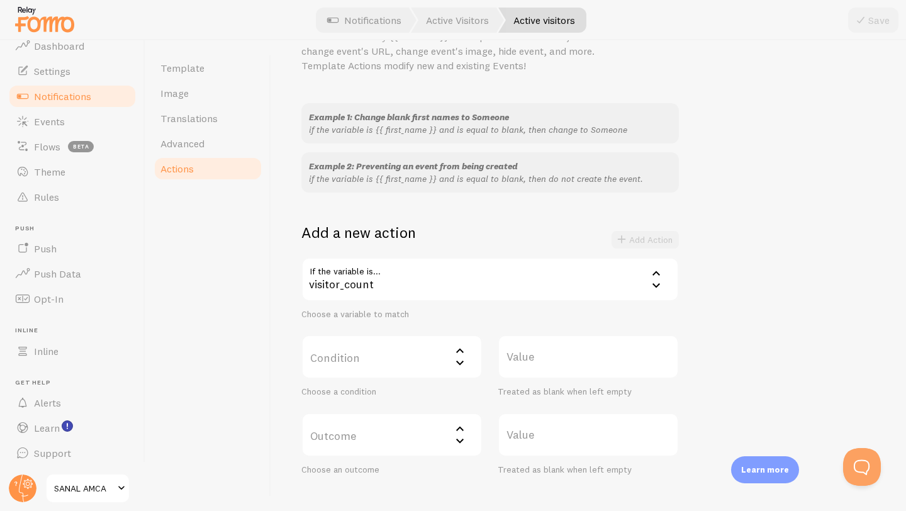
scroll to position [143, 0]
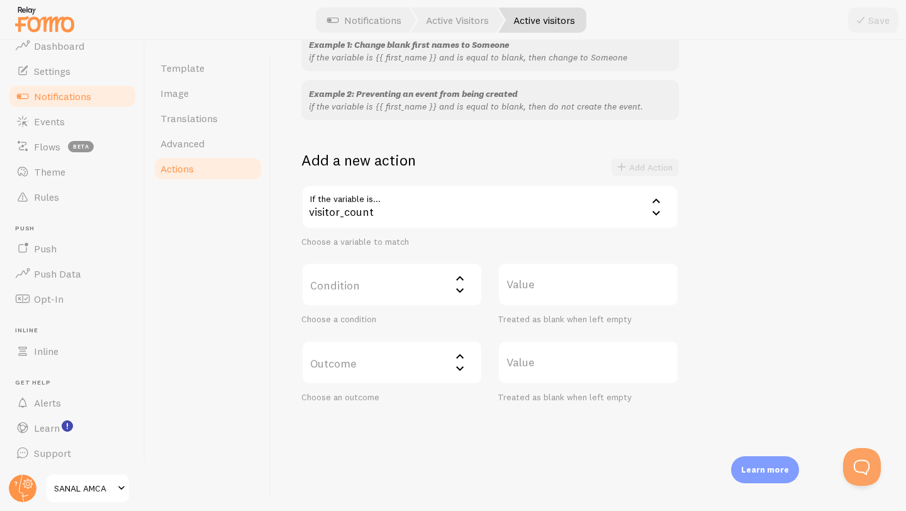
click at [402, 275] on label "Condition" at bounding box center [391, 284] width 181 height 44
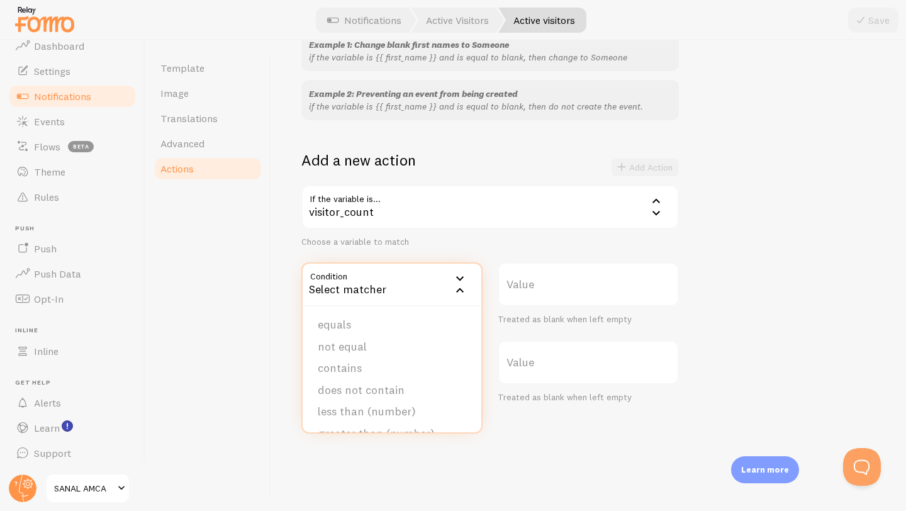
click at [565, 241] on div "Choose a variable to match" at bounding box center [489, 241] width 377 height 11
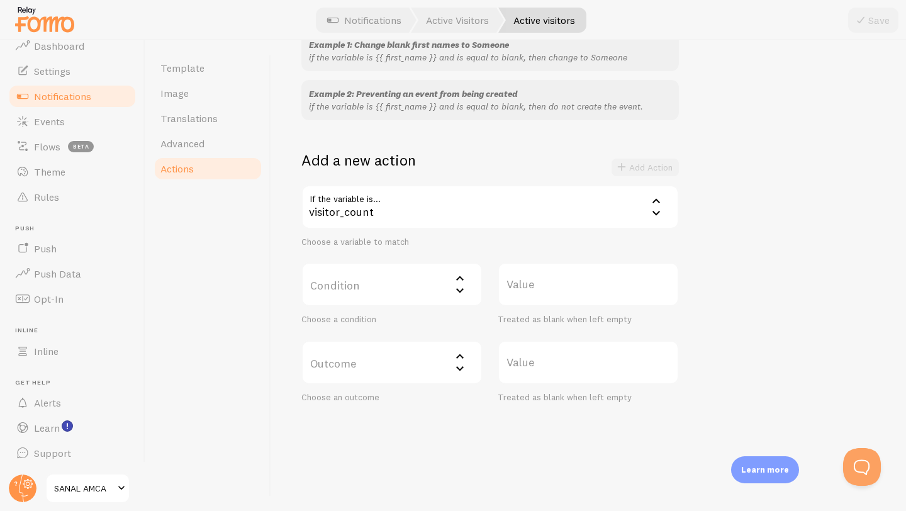
click at [455, 277] on icon at bounding box center [459, 278] width 15 height 15
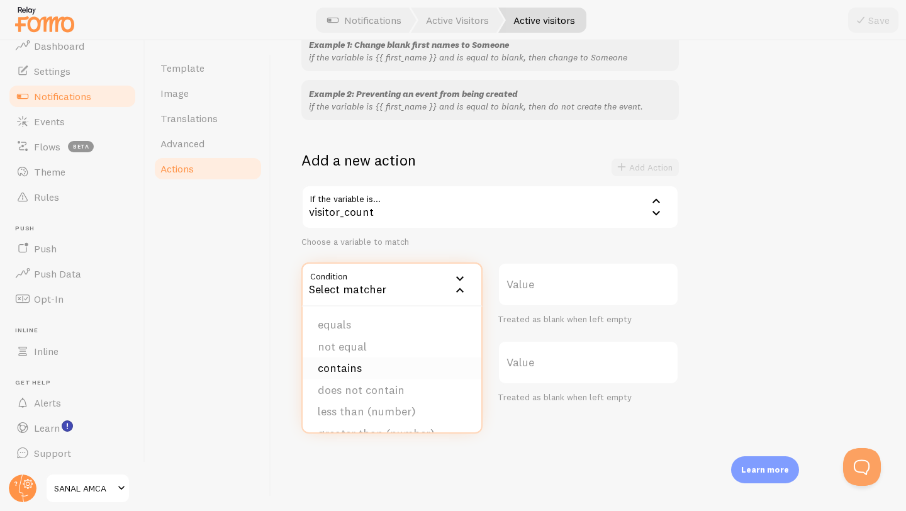
scroll to position [77, 0]
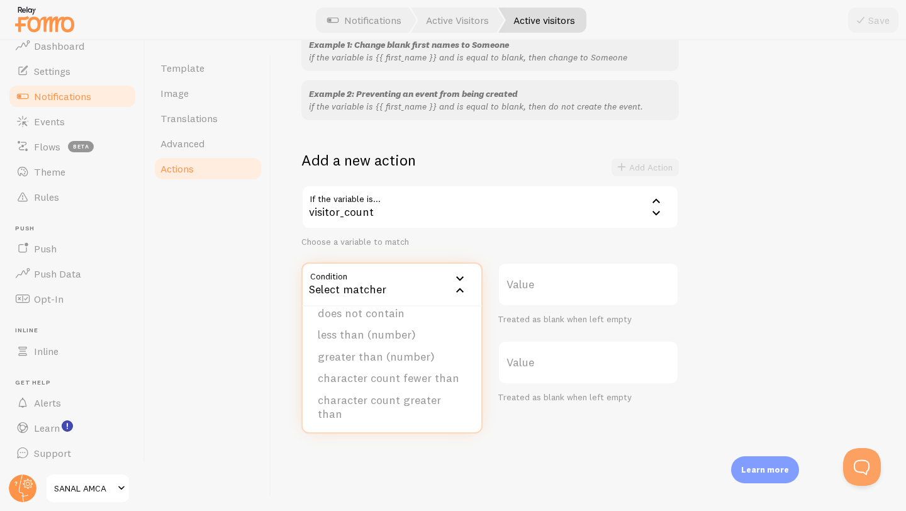
click at [400, 483] on div "Actions You can match any {{ variable }} and replace it with a word, change eve…" at bounding box center [588, 275] width 635 height 470
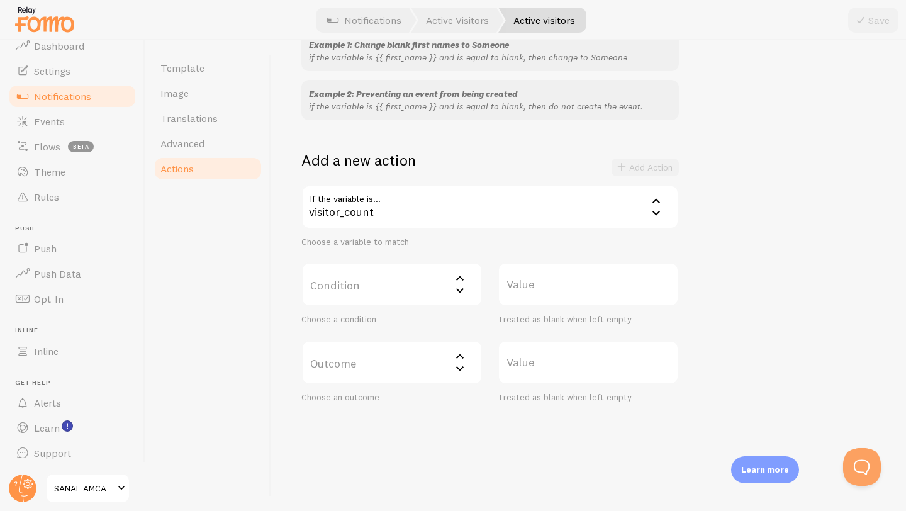
click at [392, 369] on label "Outcome" at bounding box center [391, 362] width 181 height 44
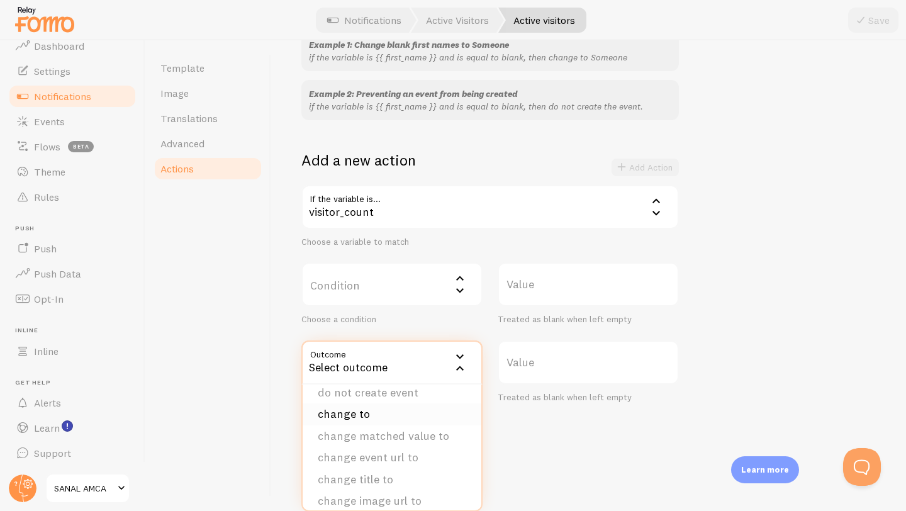
scroll to position [18, 0]
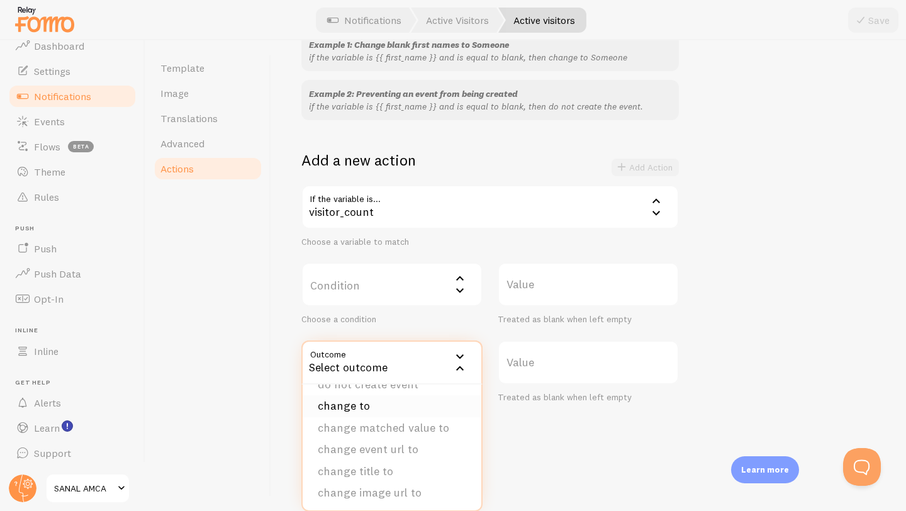
click at [370, 406] on li "change to" at bounding box center [391, 406] width 179 height 22
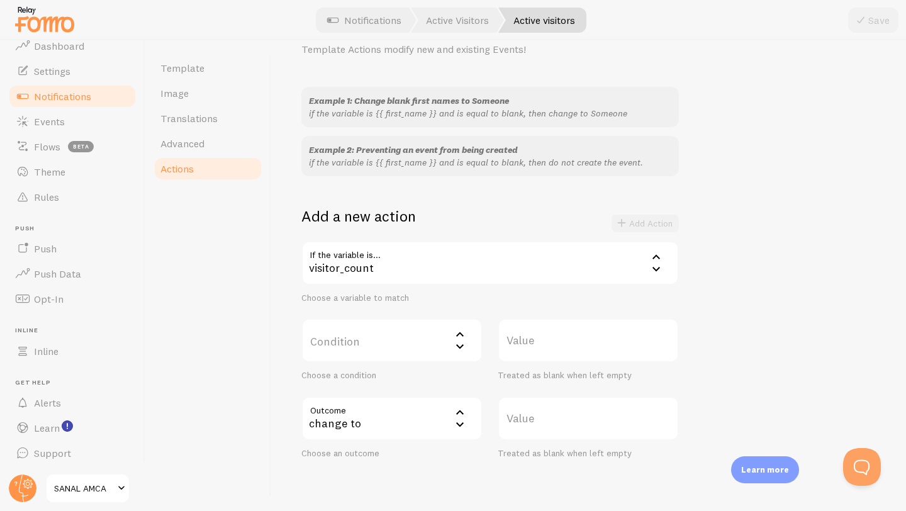
scroll to position [0, 0]
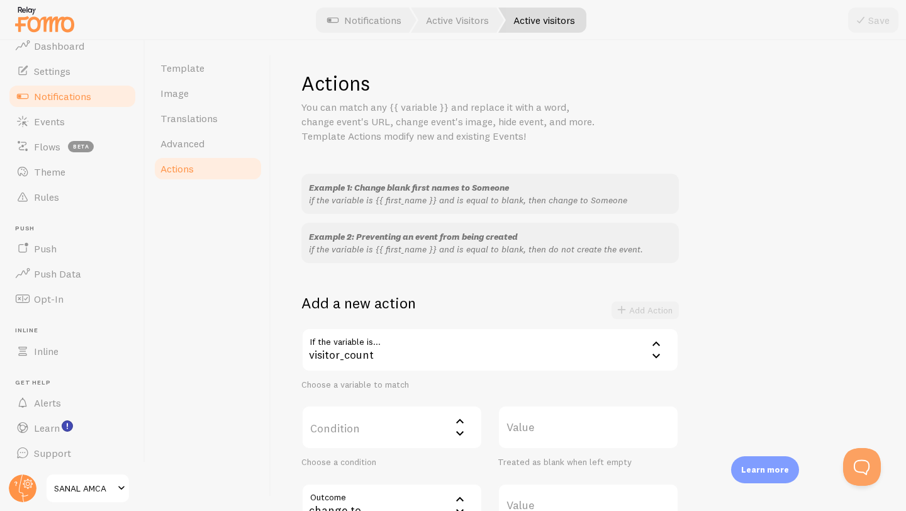
click at [739, 230] on div "Example 1: Change blank first names to Someone if the variable is {{ first_name…" at bounding box center [588, 360] width 574 height 372
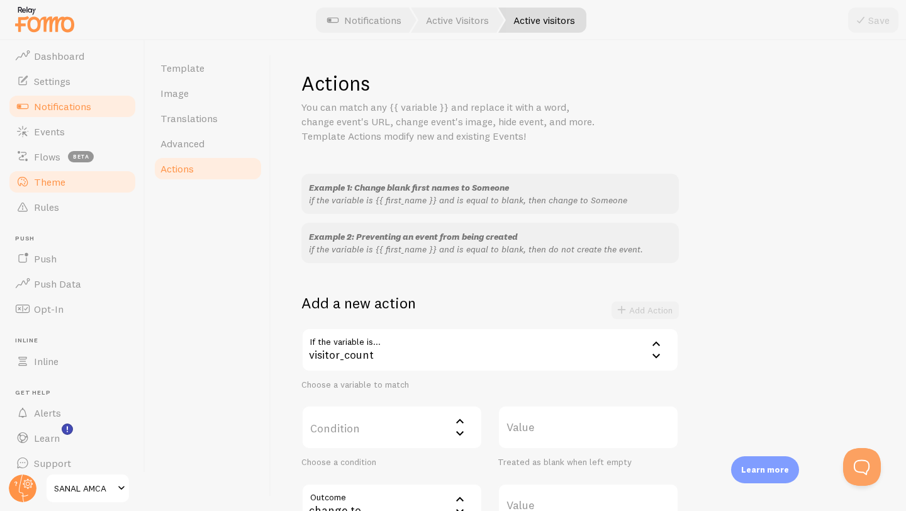
scroll to position [11, 0]
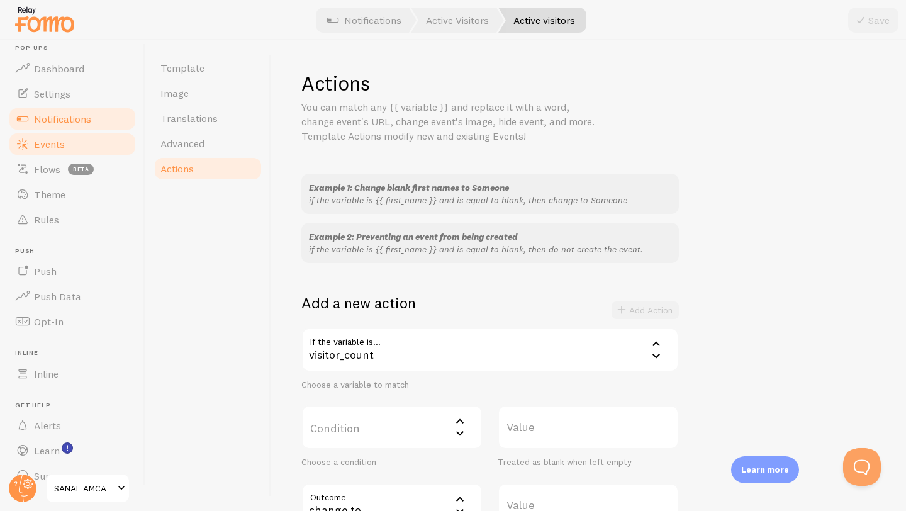
click at [58, 142] on span "Events" at bounding box center [49, 144] width 31 height 13
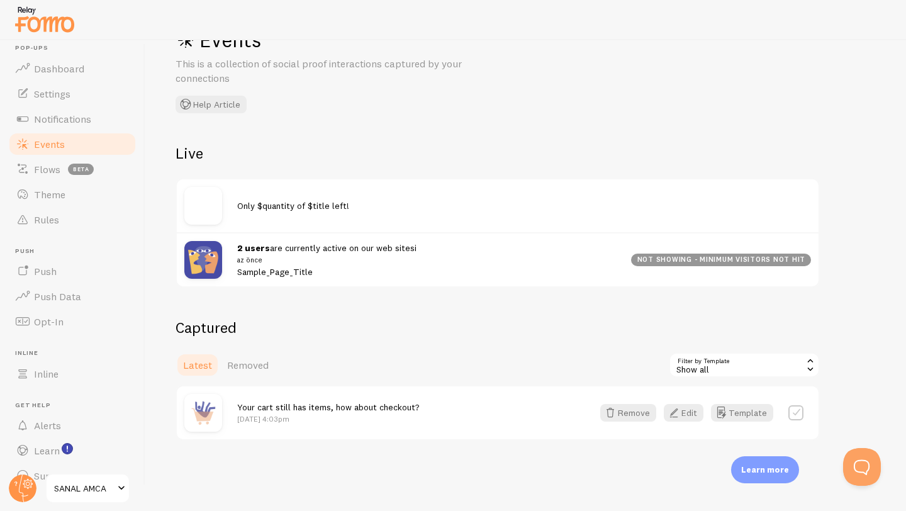
scroll to position [43, 0]
click at [738, 408] on button "Template" at bounding box center [742, 413] width 62 height 18
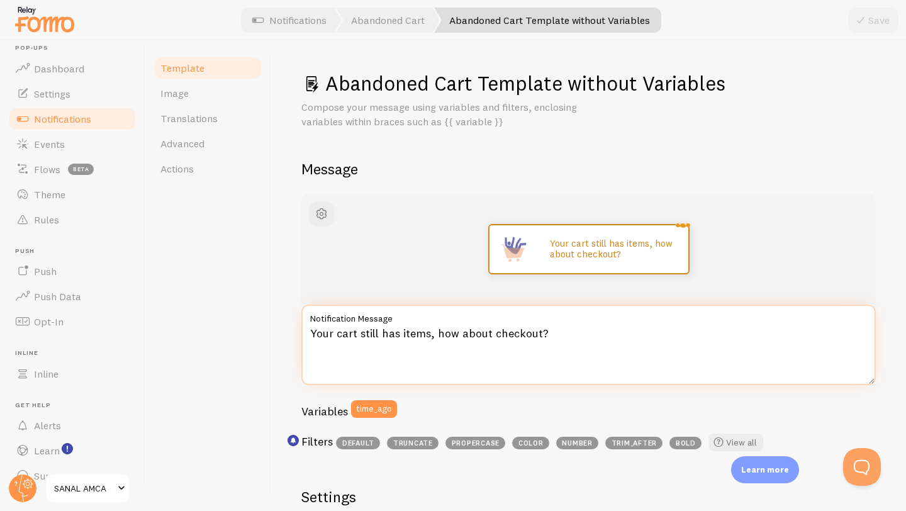
click at [730, 375] on textarea "Your cart still has items, how about checkout?" at bounding box center [588, 344] width 574 height 80
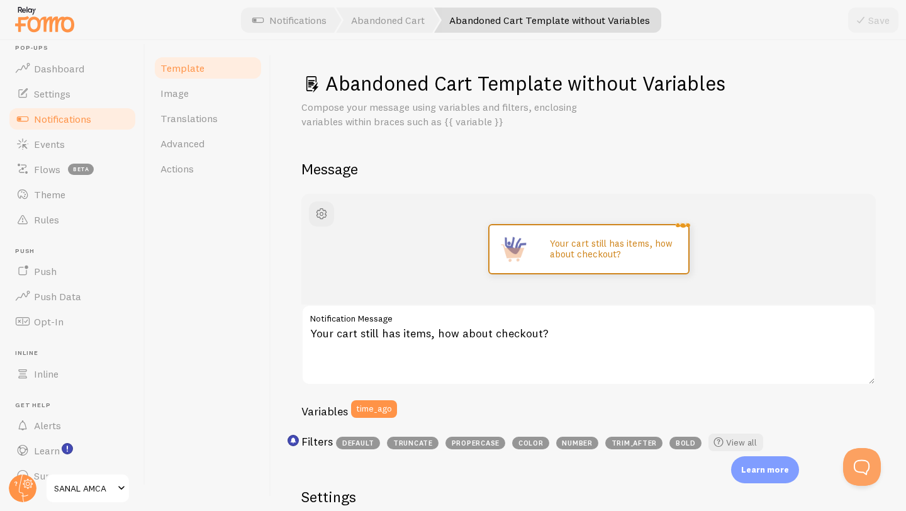
drag, startPoint x: 828, startPoint y: 104, endPoint x: 827, endPoint y: 60, distance: 44.7
click at [829, 97] on div "Abandoned Cart Template without Variables Compose your message using variables …" at bounding box center [588, 99] width 574 height 58
click at [821, 122] on div "Compose your message using variables and filters, enclosing variables within br…" at bounding box center [588, 114] width 574 height 29
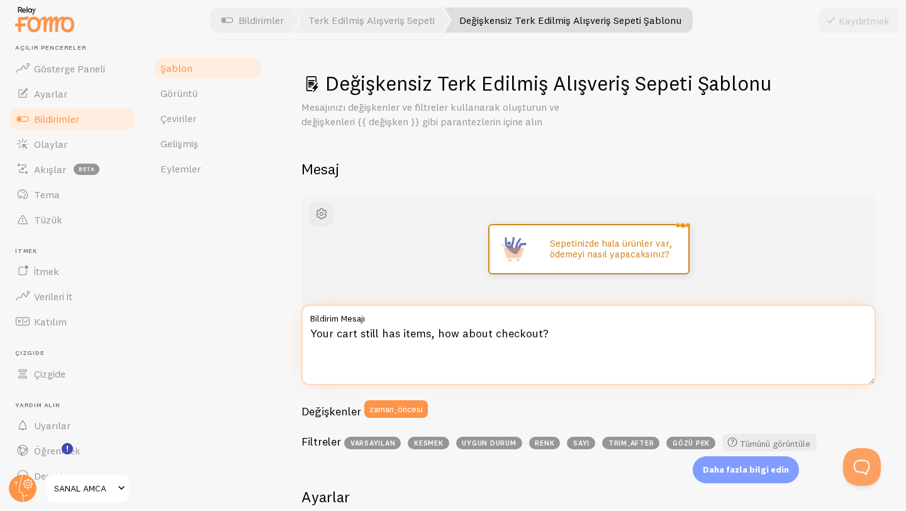
drag, startPoint x: 562, startPoint y: 328, endPoint x: 311, endPoint y: 338, distance: 250.5
click at [311, 338] on textarea "Your cart still has items, how about checkout?" at bounding box center [588, 344] width 574 height 80
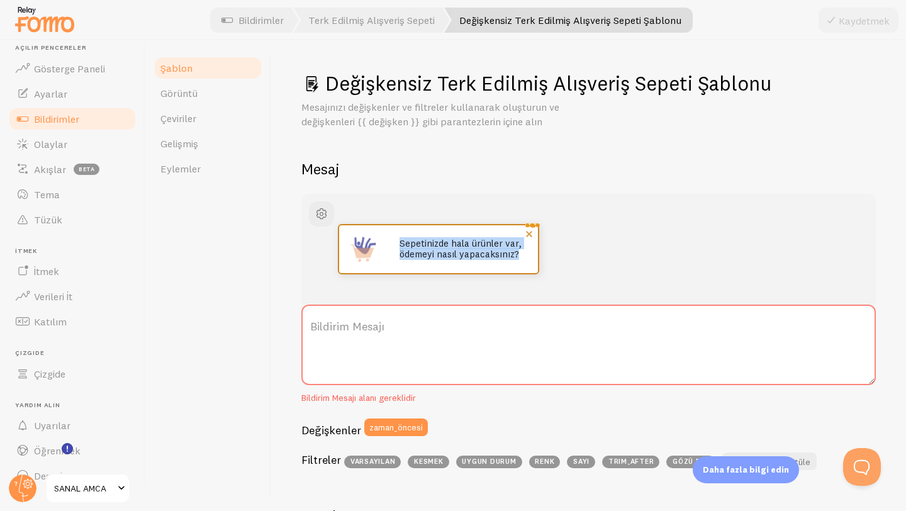
drag, startPoint x: 519, startPoint y: 252, endPoint x: 401, endPoint y: 242, distance: 119.3
click at [401, 242] on p "Sepetinizde hala ürünler var, ödemeyi nasıl yapacaksınız?" at bounding box center [462, 248] width 126 height 21
copy font "Sepetinizde hala ürünler var, ödemeyi nasıl yapacaksınız?"
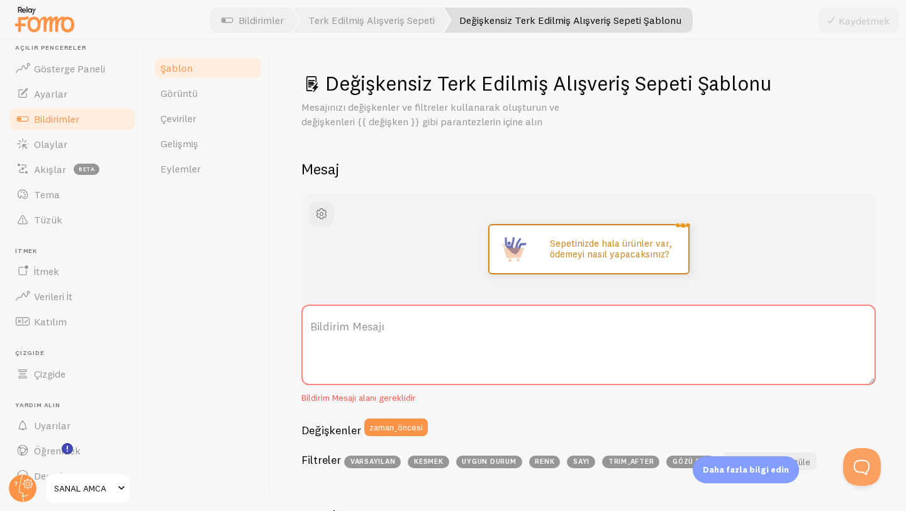
click at [311, 331] on font "Bildirim Mesajı" at bounding box center [347, 326] width 74 height 14
click at [311, 331] on textarea "Bildirim Mesajı" at bounding box center [588, 344] width 574 height 80
click at [310, 318] on label "Bildirim Mesajı" at bounding box center [588, 326] width 574 height 44
click at [310, 318] on textarea "Bildirim Mesajı" at bounding box center [588, 344] width 574 height 80
paste textarea "Sepetinizde hala ürünler var, ödemeyi nasıl yapacaksınız?"
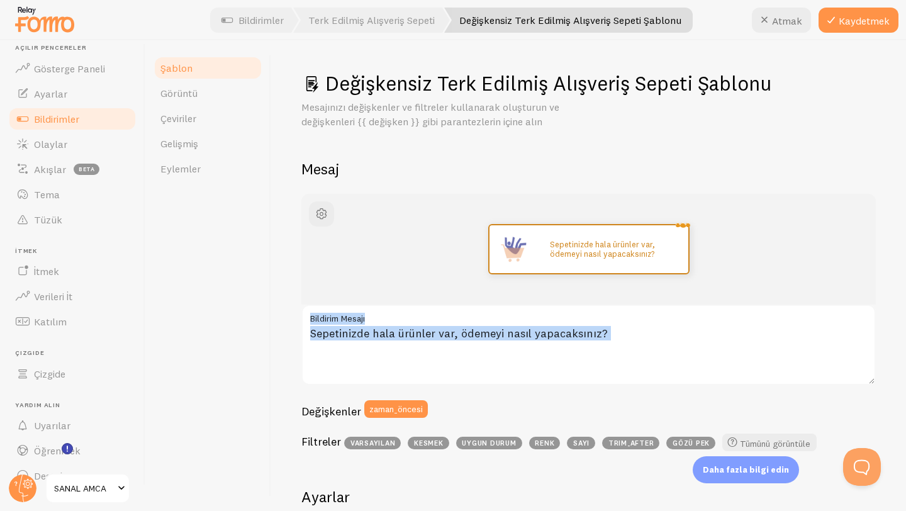
drag, startPoint x: 369, startPoint y: 318, endPoint x: 297, endPoint y: 320, distance: 71.1
click at [297, 320] on div "Değişkensiz Terk Edilmiş Alışveriş Sepeti Şablonu Mesajınızı değişkenler ve fil…" at bounding box center [588, 275] width 635 height 470
click at [374, 318] on label "Bildirim Mesajı" at bounding box center [588, 314] width 574 height 21
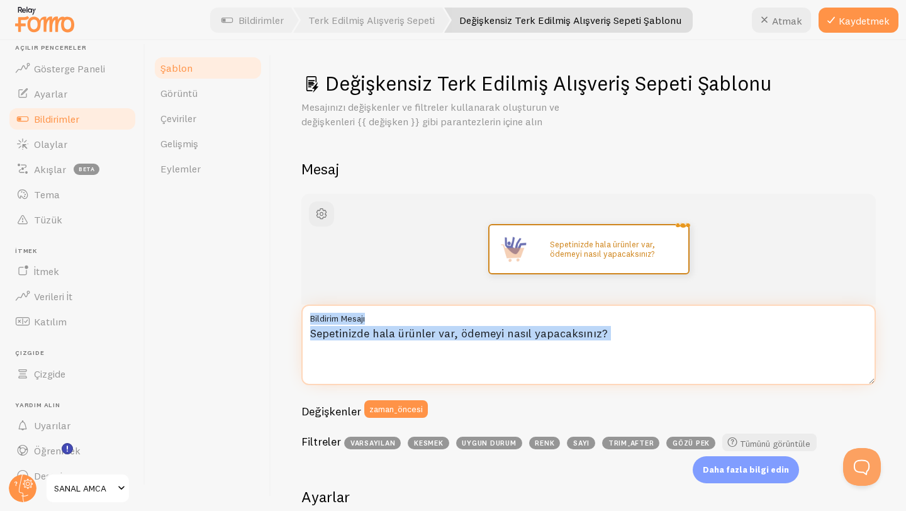
click at [374, 318] on textarea "Sepetinizde hala ürünler var, ödemeyi nasıl yapacaksınız?" at bounding box center [588, 344] width 574 height 80
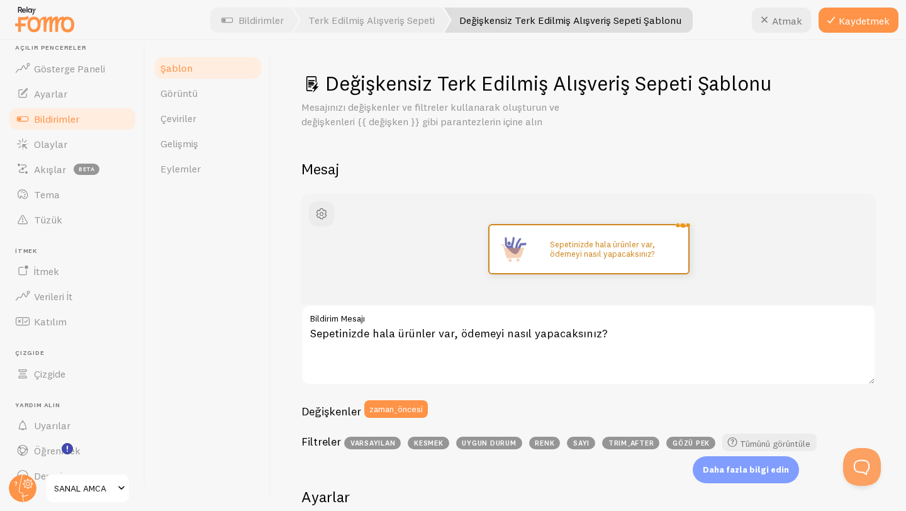
click at [372, 316] on label "Bildirim Mesajı" at bounding box center [588, 314] width 574 height 21
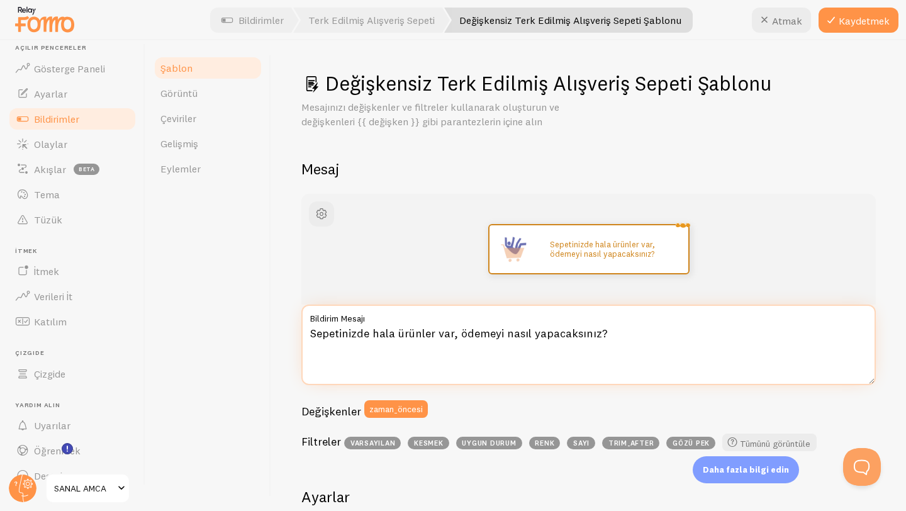
click at [372, 316] on textarea "Sepetinizde hala ürünler var, ödemeyi nasıl yapacaksınız?" at bounding box center [588, 344] width 574 height 80
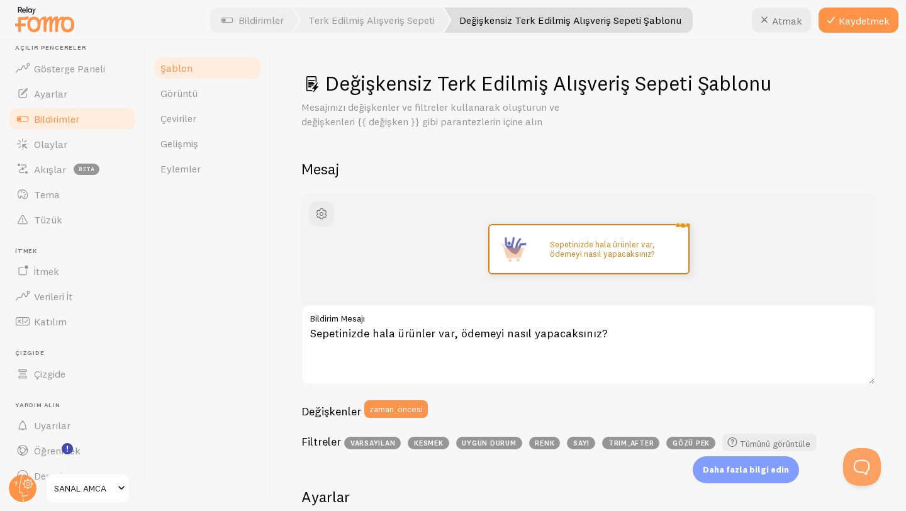
click at [370, 321] on label "Bildirim Mesajı" at bounding box center [588, 314] width 574 height 21
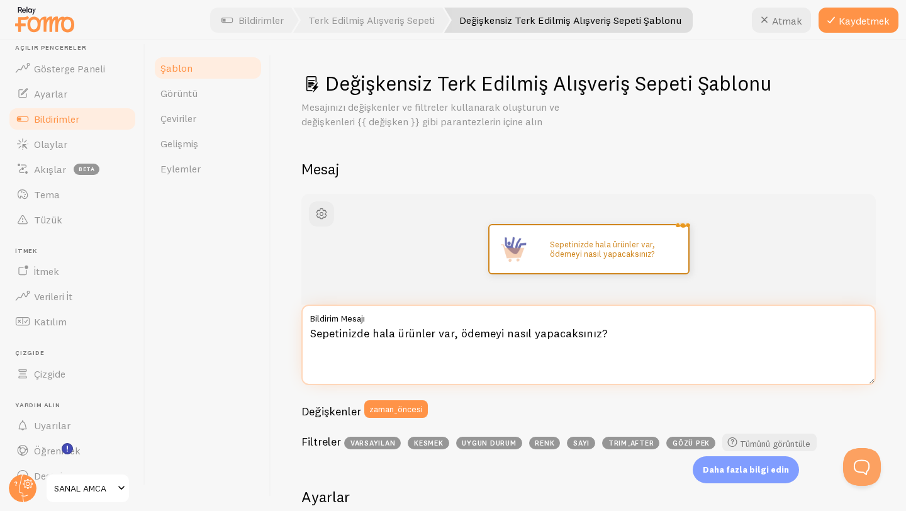
click at [370, 321] on textarea "Sepetinizde hala ürünler var, ödemeyi nasıl yapacaksınız?" at bounding box center [588, 344] width 574 height 80
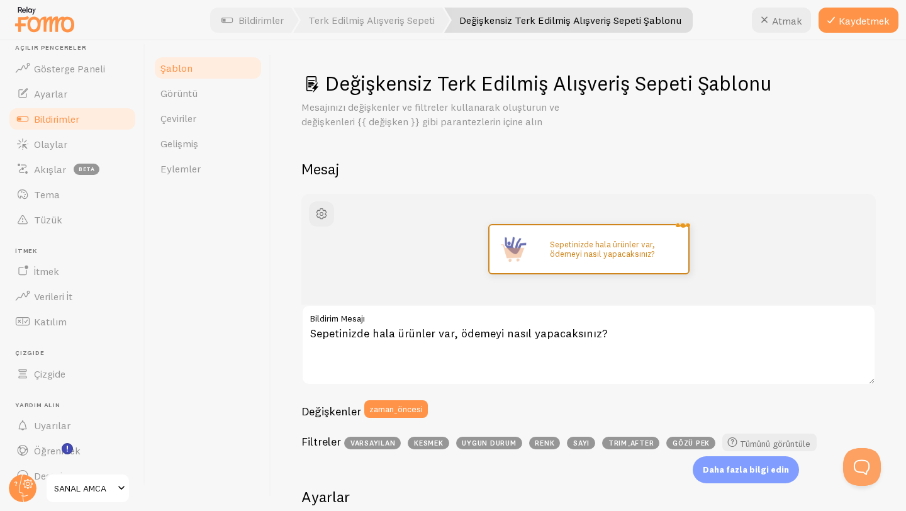
click at [369, 319] on label "Bildirim Mesajı" at bounding box center [588, 314] width 574 height 21
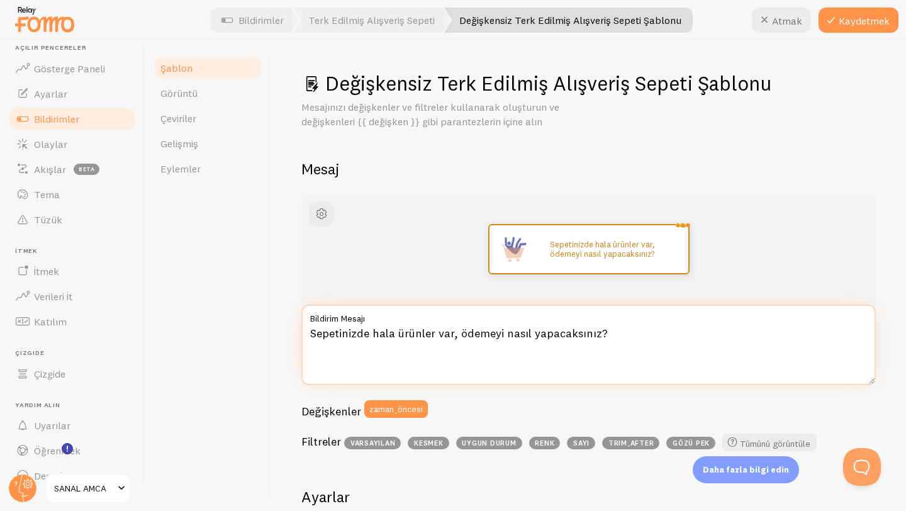
click at [369, 319] on textarea "Sepetinizde hala ürünler var, ödemeyi nasıl yapacaksınız?" at bounding box center [588, 344] width 574 height 80
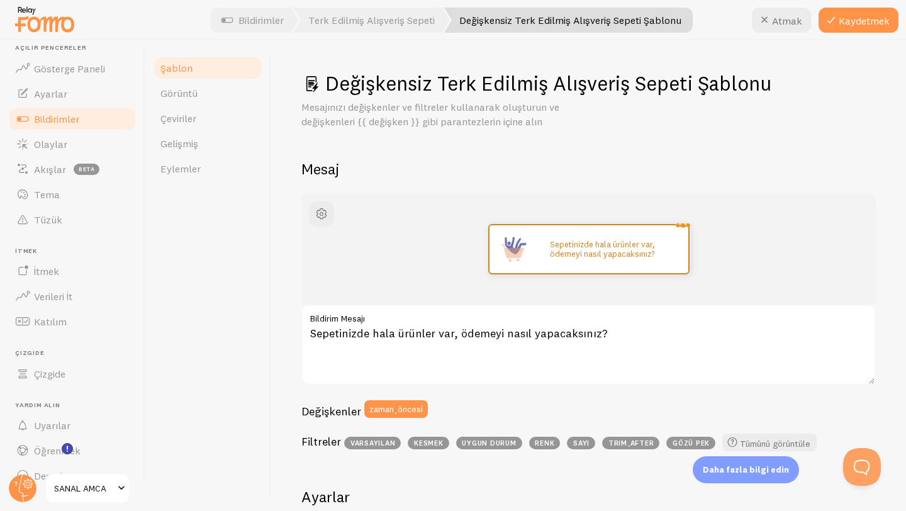
click at [365, 319] on font "Bildirim Mesajı" at bounding box center [337, 318] width 55 height 11
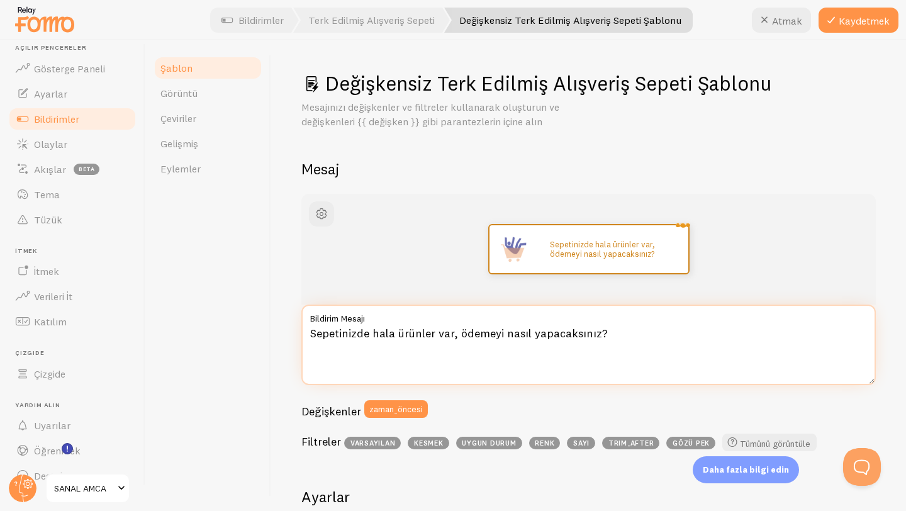
click at [367, 319] on textarea "Sepetinizde hala ürünler var, ödemeyi nasıl yapacaksınız?" at bounding box center [588, 344] width 574 height 80
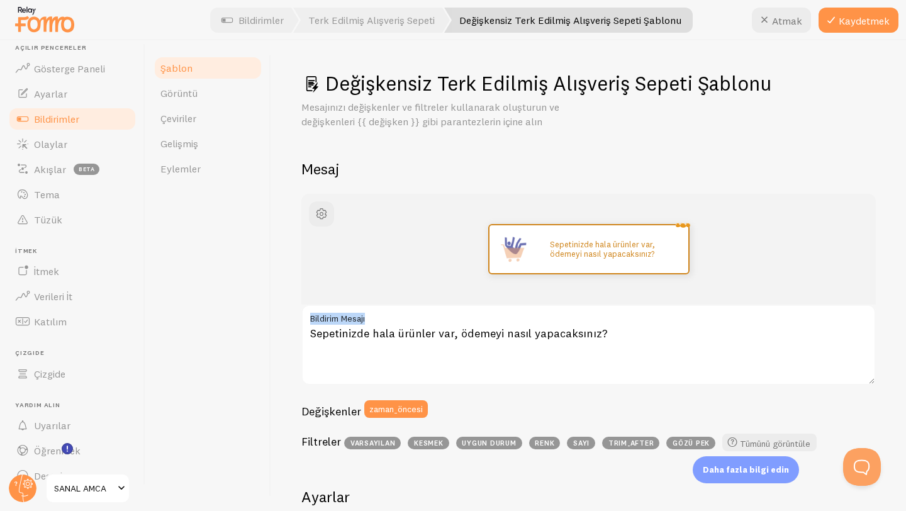
drag, startPoint x: 366, startPoint y: 319, endPoint x: 326, endPoint y: 323, distance: 39.8
click at [326, 323] on font "Bildirim Mesajı" at bounding box center [337, 318] width 55 height 11
click at [326, 323] on textarea "Sepetinizde hala ürünler var, ödemeyi nasıl yapacaksınız?" at bounding box center [588, 344] width 574 height 80
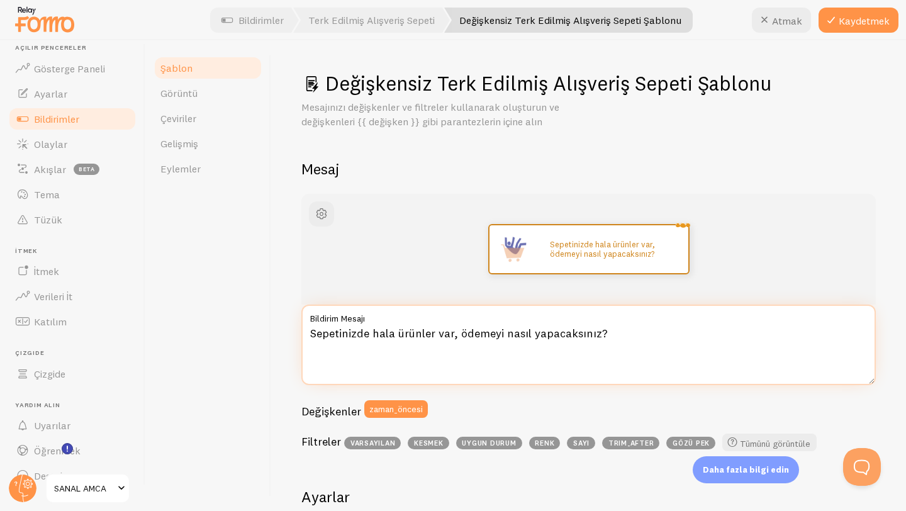
click at [564, 363] on textarea "Sepetinizde hala ürünler var, ödemeyi nasıl yapacaksınız?" at bounding box center [588, 344] width 574 height 80
drag, startPoint x: 606, startPoint y: 330, endPoint x: 453, endPoint y: 335, distance: 152.9
click at [453, 335] on textarea "Sepetinizde hala ürünler var, ödemeyi nasıl yapacaksınız?" at bounding box center [588, 344] width 574 height 80
click at [313, 330] on textarea "Sepetinizde hala ürünler var." at bounding box center [588, 344] width 574 height 80
type textarea "Fırsatları kaçırma.Sepetinizde hala ürünler var."
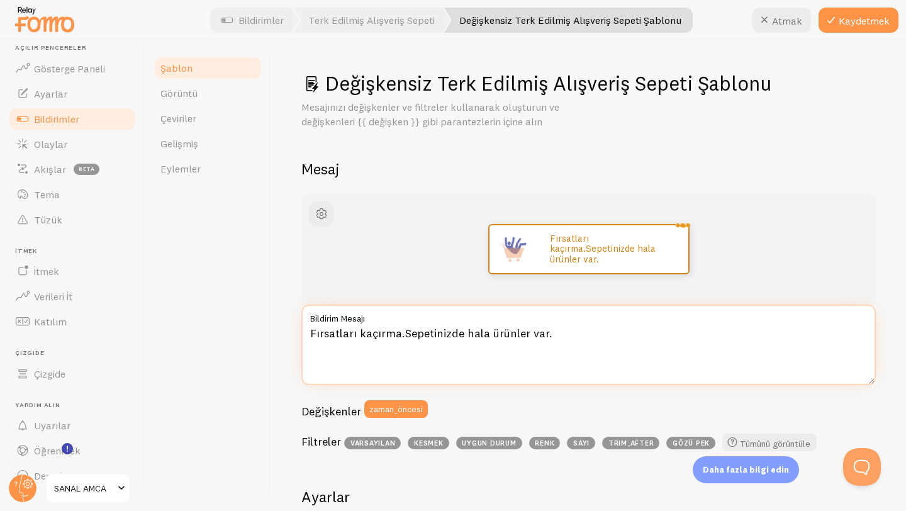
click at [575, 330] on textarea "Fırsatları kaçırma.Sepetinizde hala ürünler var." at bounding box center [588, 344] width 574 height 80
drag, startPoint x: 575, startPoint y: 340, endPoint x: 301, endPoint y: 330, distance: 275.0
click at [301, 330] on textarea "Fırsatları kaçırma.Sepetinizde hala ürünler var." at bounding box center [588, 344] width 574 height 80
click at [311, 330] on textarea "Bu ürünü şu anda 17 kişi inceliyor." at bounding box center [588, 344] width 574 height 80
click at [313, 331] on textarea "Bu ürünü şu anda 17 kişi inceliyor." at bounding box center [588, 344] width 574 height 80
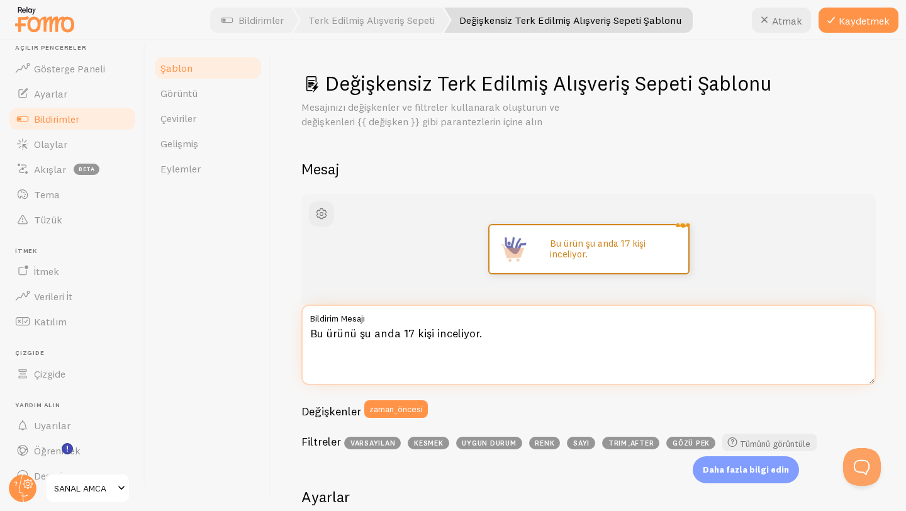
paste textarea "👀"
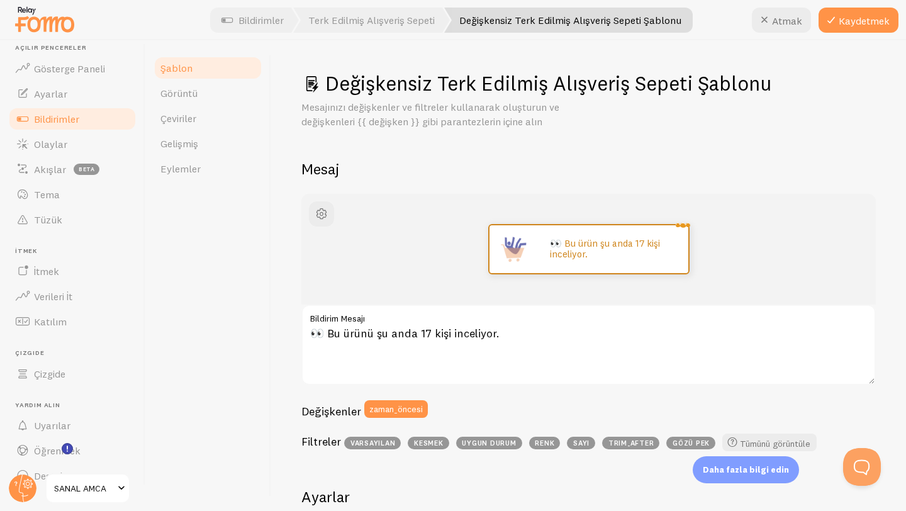
click at [819, 399] on div "👀 Bu ürün şu anda 17 kişi inceliyor. 👀 Bu ürünü şu anda 17 kişi inceliyor. Bild…" at bounding box center [588, 326] width 574 height 264
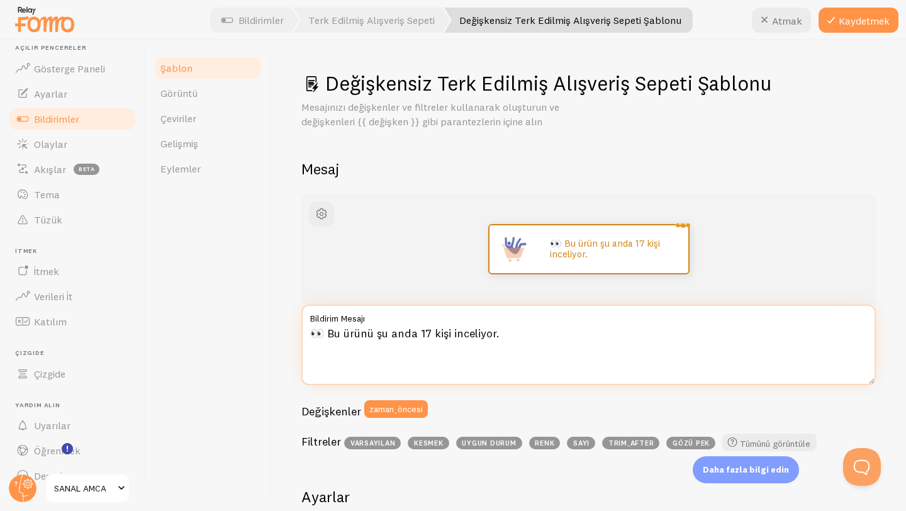
click at [421, 333] on textarea "👀 Bu ürünü şu anda 17 kişi inceliyor." at bounding box center [588, 344] width 574 height 80
click at [511, 364] on textarea "👀 Bu ürünü şu anda 37 kişi inceliyor." at bounding box center [588, 344] width 574 height 80
type textarea "👀 Bu ürünü şu anda 37 kişi inceliyor."
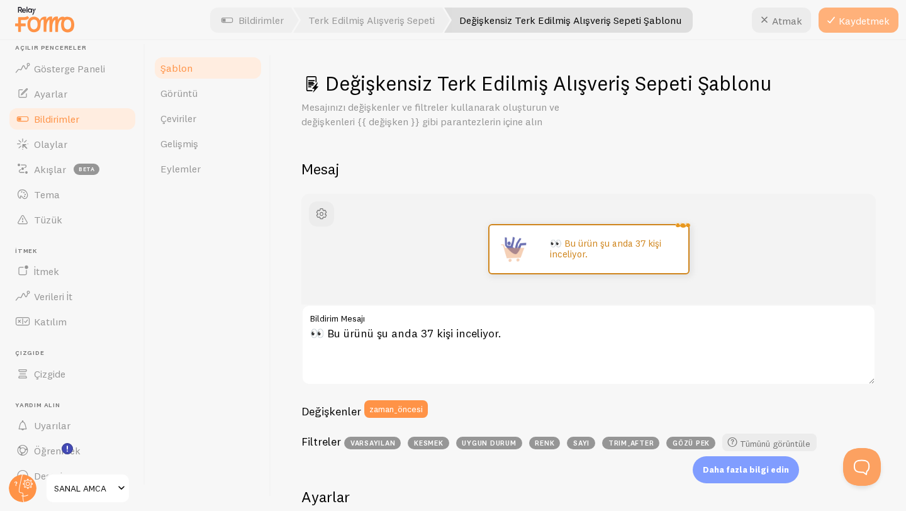
click at [843, 26] on font "Kaydetmek" at bounding box center [863, 20] width 51 height 13
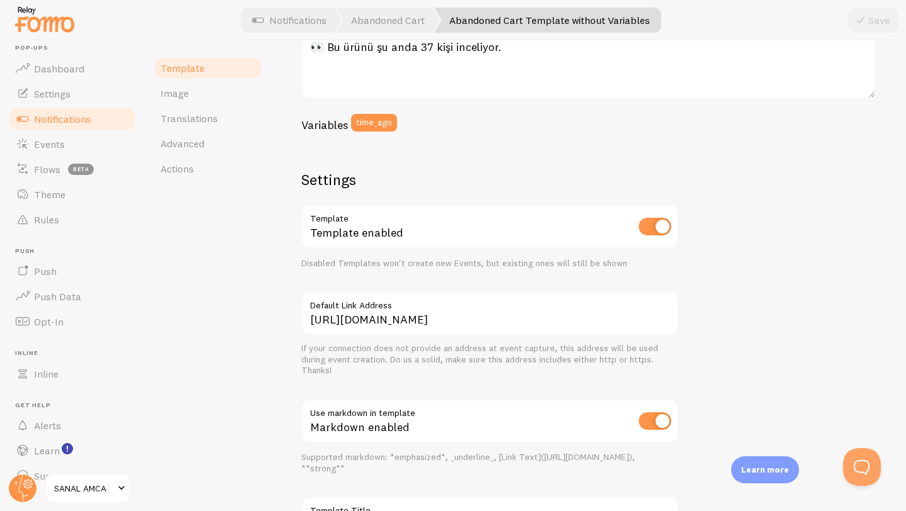
scroll to position [287, 0]
click at [75, 91] on link "Settings" at bounding box center [73, 93] width 130 height 25
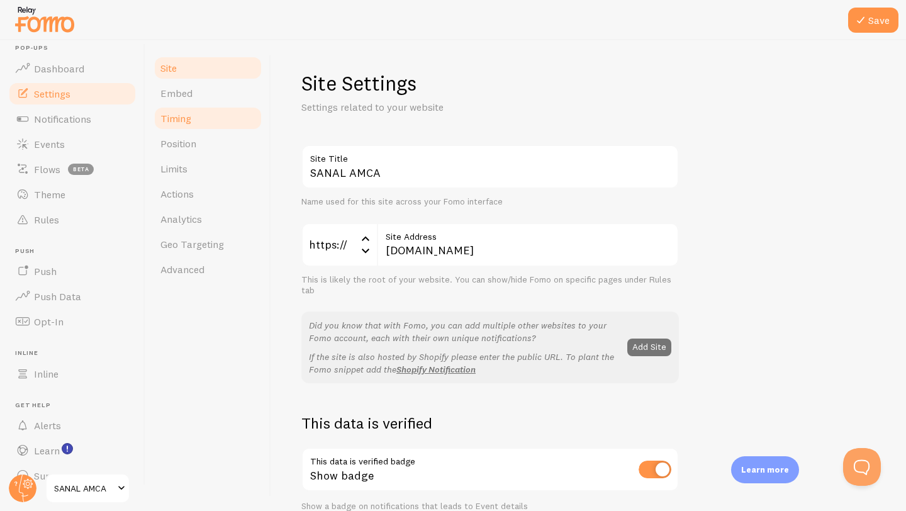
click at [187, 129] on link "Timing" at bounding box center [208, 118] width 110 height 25
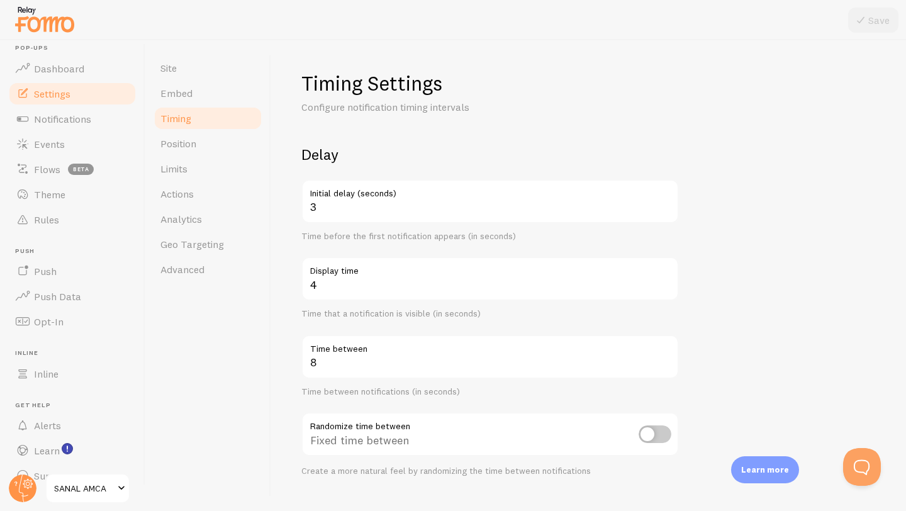
click at [208, 116] on link "Timing" at bounding box center [208, 118] width 110 height 25
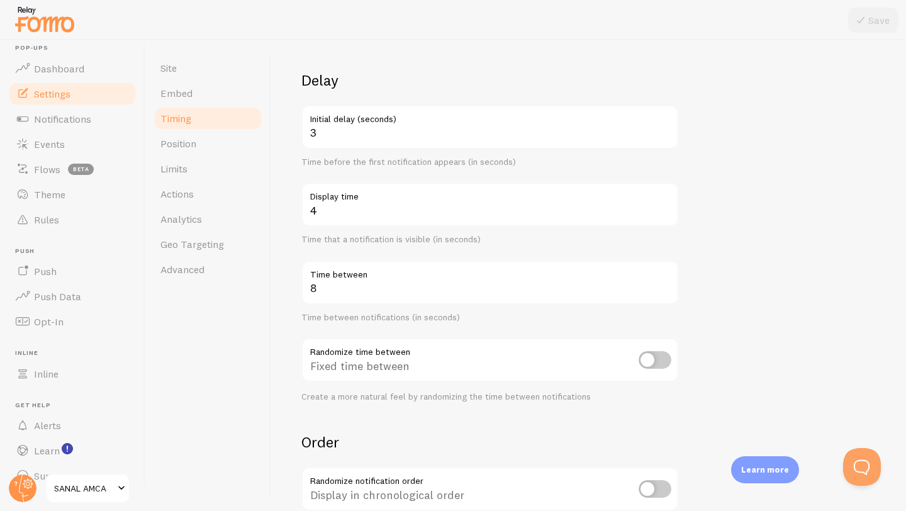
scroll to position [121, 0]
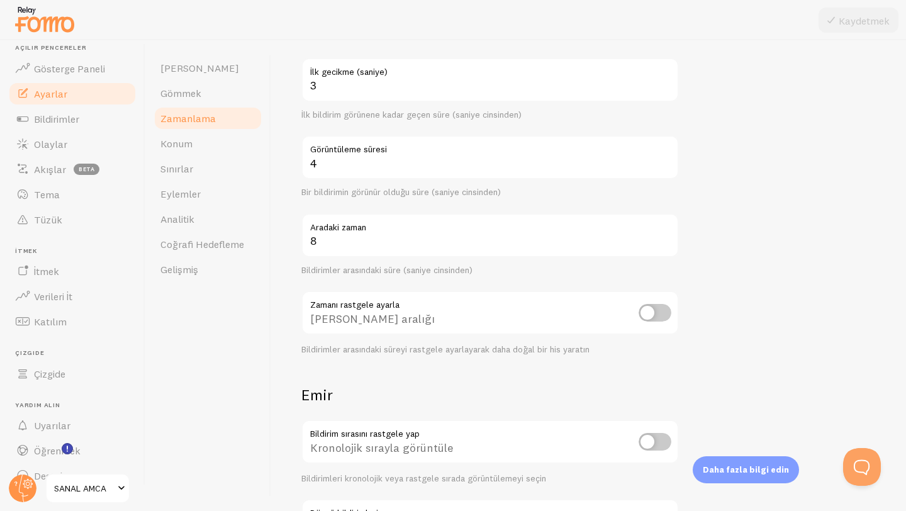
click at [650, 312] on input "checkbox" at bounding box center [654, 313] width 33 height 18
click at [653, 319] on input "checkbox" at bounding box center [654, 313] width 33 height 18
checkbox input "false"
click at [204, 187] on link "Eylemler" at bounding box center [208, 193] width 110 height 25
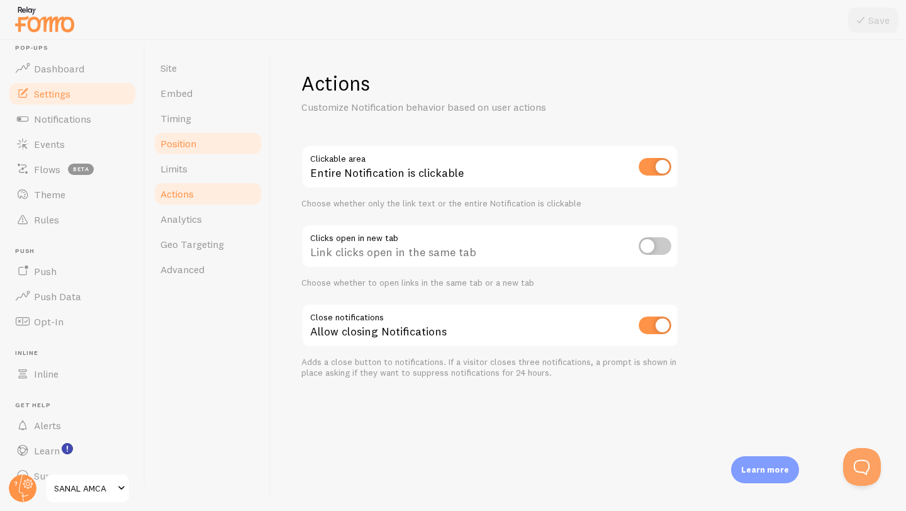
click at [192, 146] on span "Position" at bounding box center [178, 143] width 36 height 13
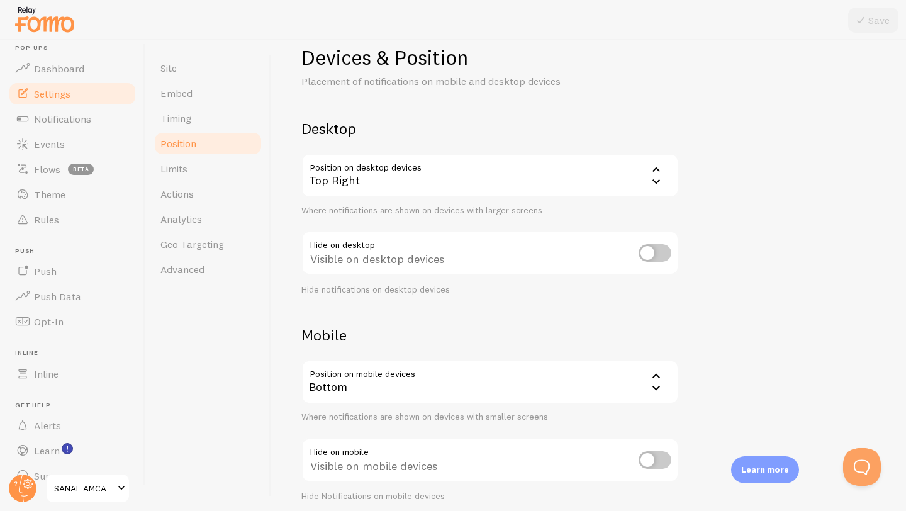
scroll to position [40, 0]
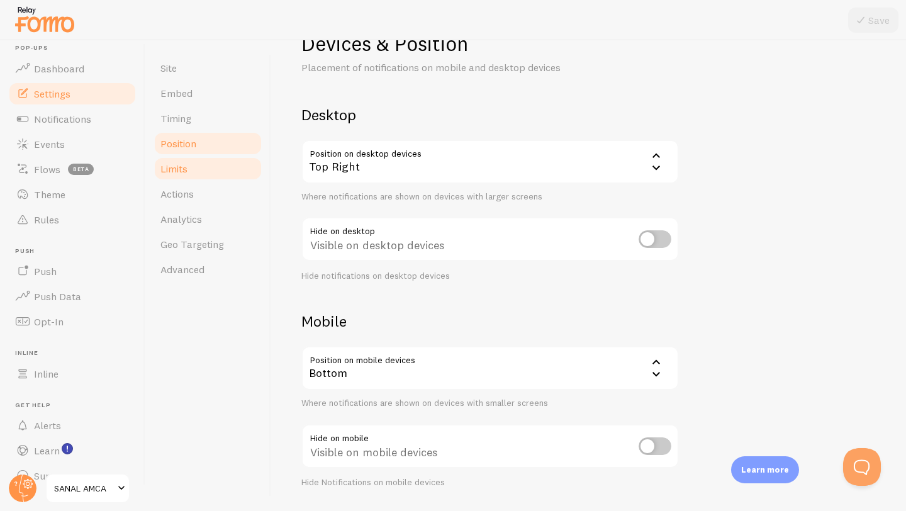
click at [200, 166] on link "Limits" at bounding box center [208, 168] width 110 height 25
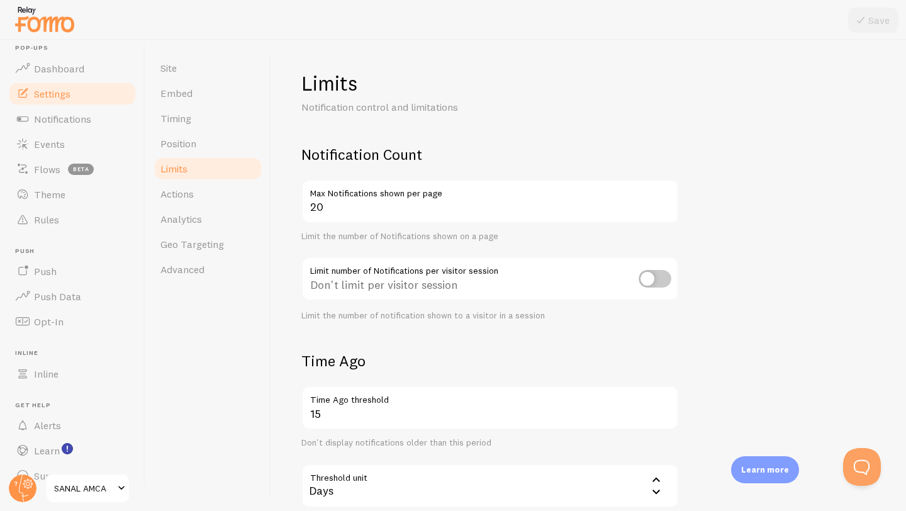
click at [657, 277] on input "checkbox" at bounding box center [654, 279] width 33 height 18
checkbox input "true"
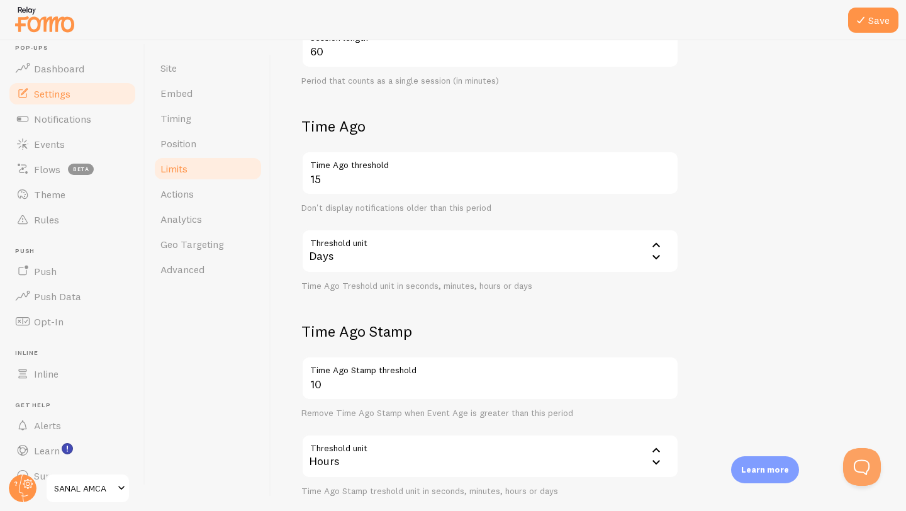
scroll to position [391, 0]
click at [209, 265] on link "Advanced" at bounding box center [208, 269] width 110 height 25
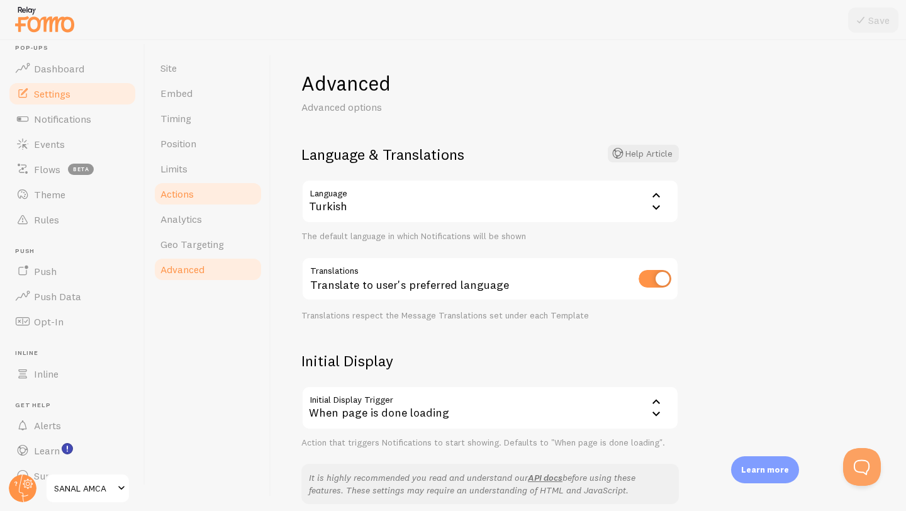
click at [204, 200] on link "Actions" at bounding box center [208, 193] width 110 height 25
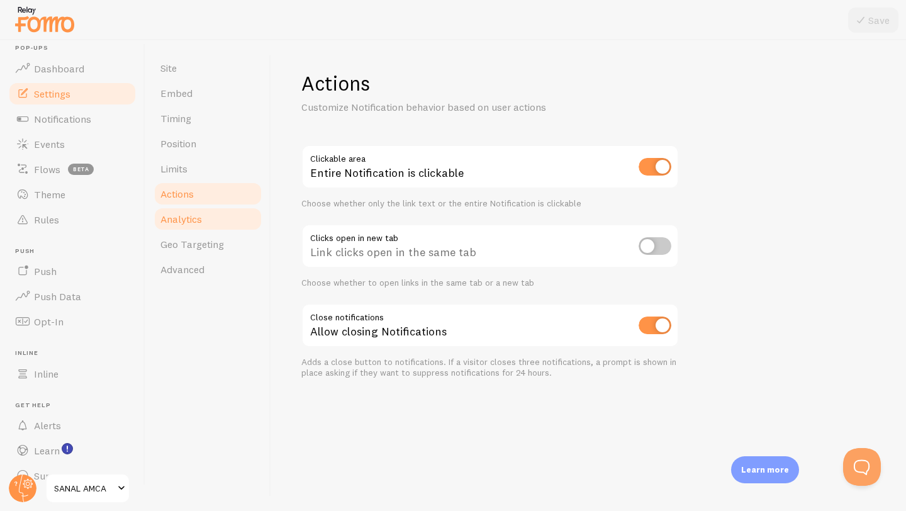
click at [209, 221] on link "Analytics" at bounding box center [208, 218] width 110 height 25
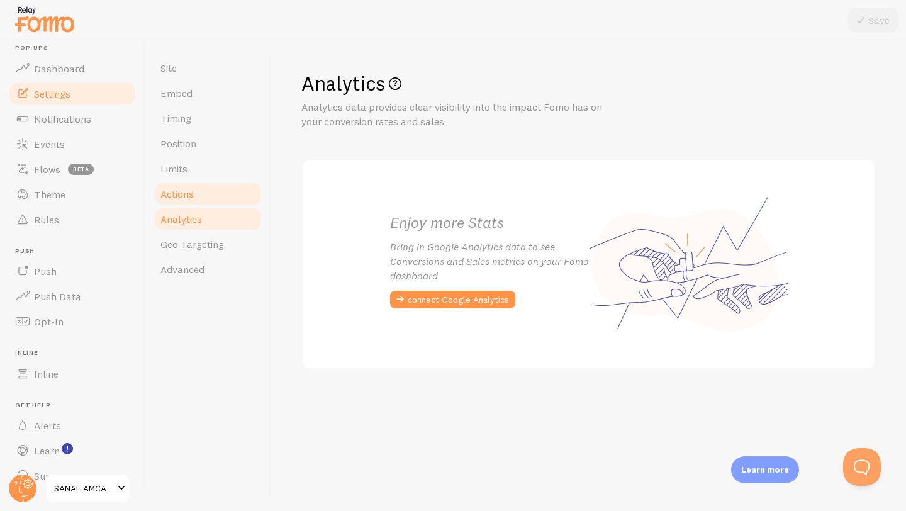
click at [193, 181] on link "Actions" at bounding box center [208, 193] width 110 height 25
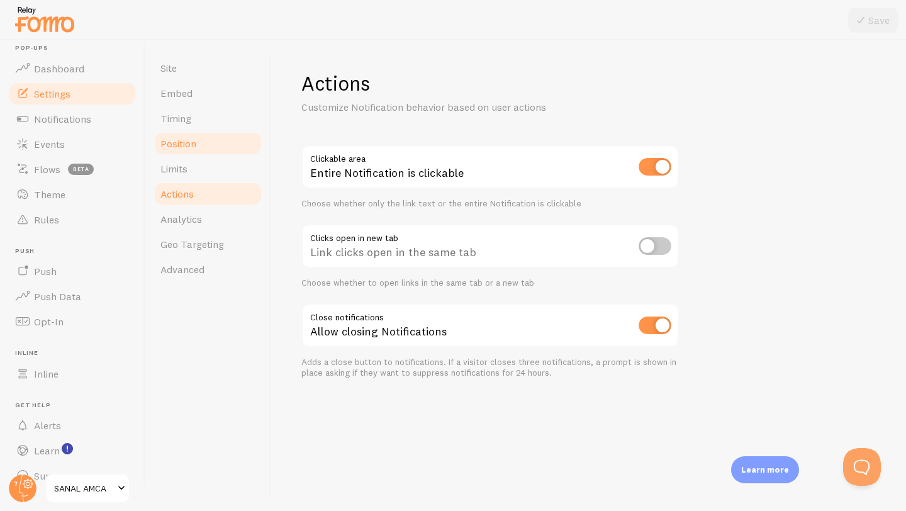
click at [189, 132] on link "Position" at bounding box center [208, 143] width 110 height 25
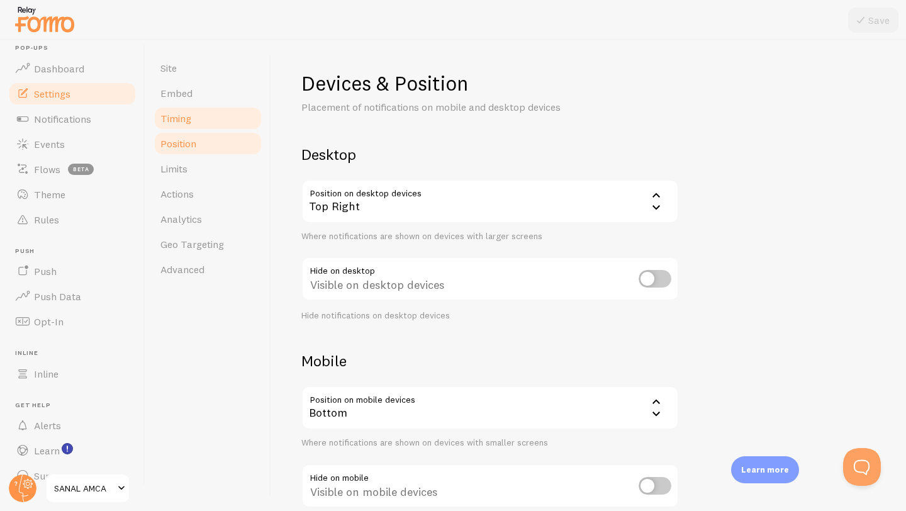
click at [191, 123] on link "Timing" at bounding box center [208, 118] width 110 height 25
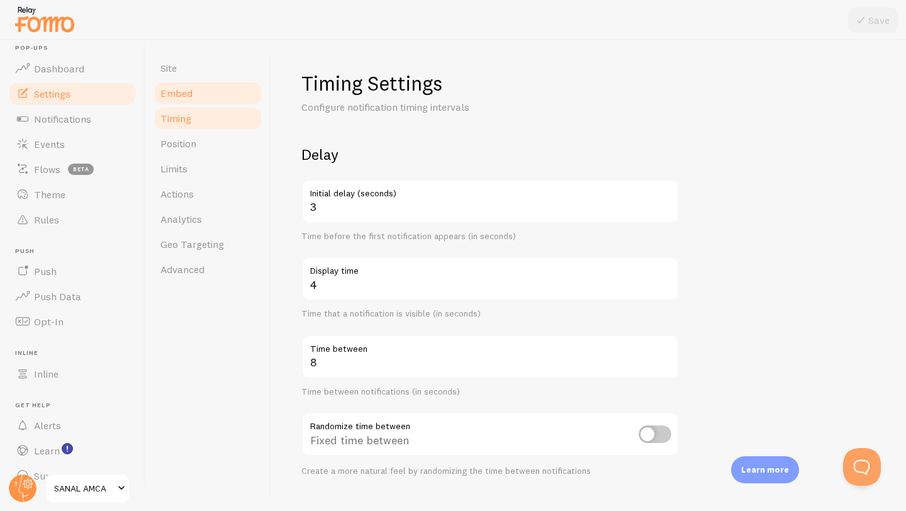
click at [197, 99] on link "Embed" at bounding box center [208, 92] width 110 height 25
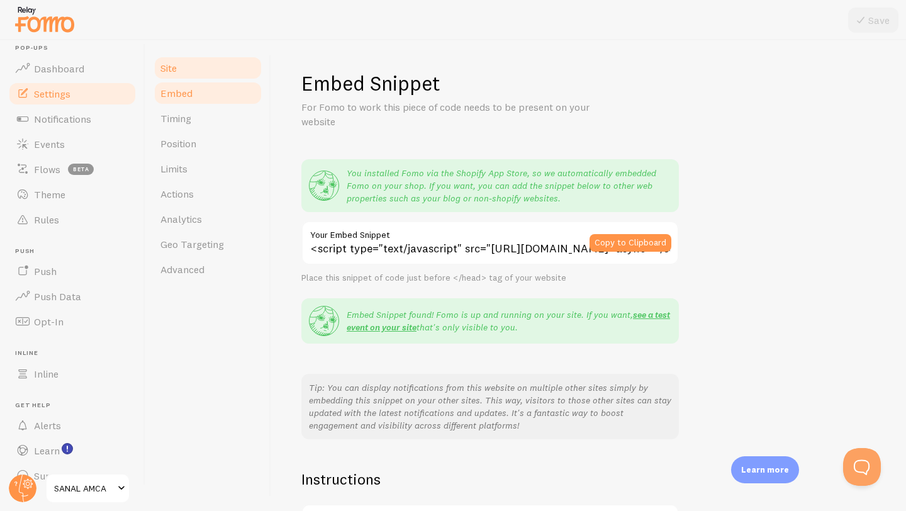
click at [201, 74] on link "Site" at bounding box center [208, 67] width 110 height 25
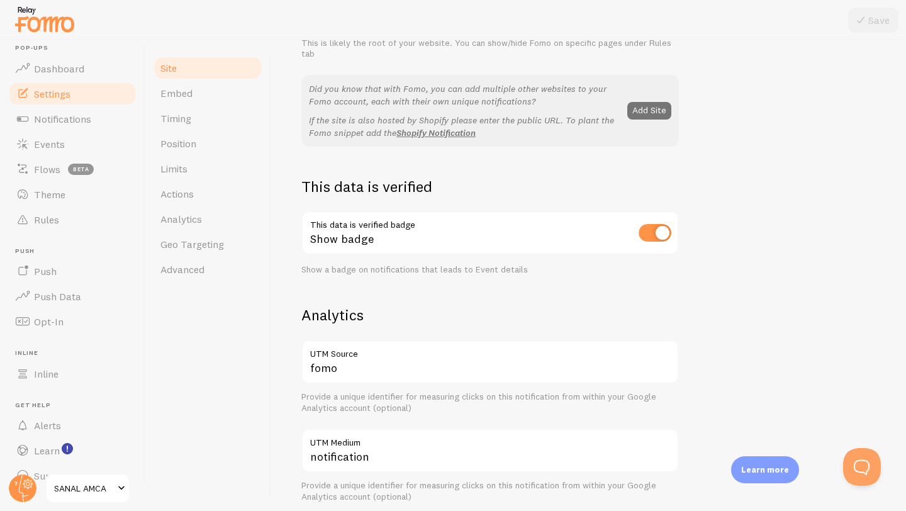
scroll to position [302, 0]
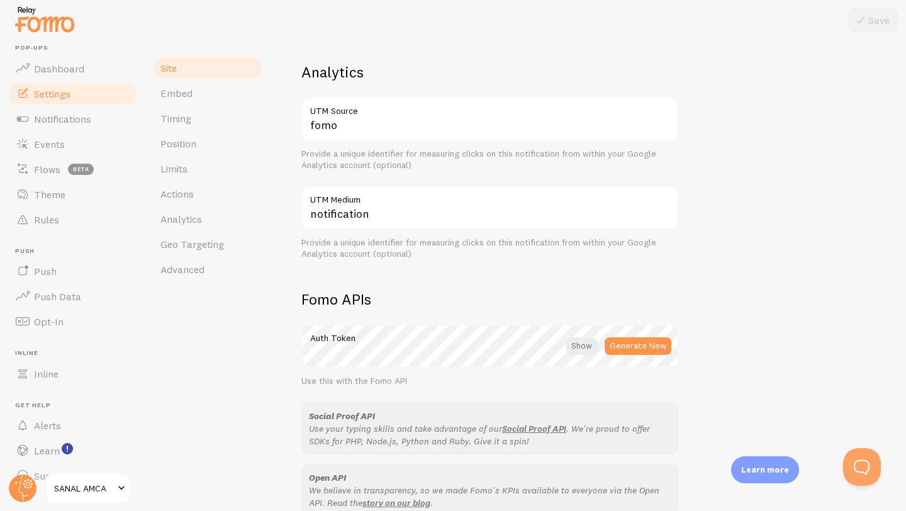
scroll to position [677, 0]
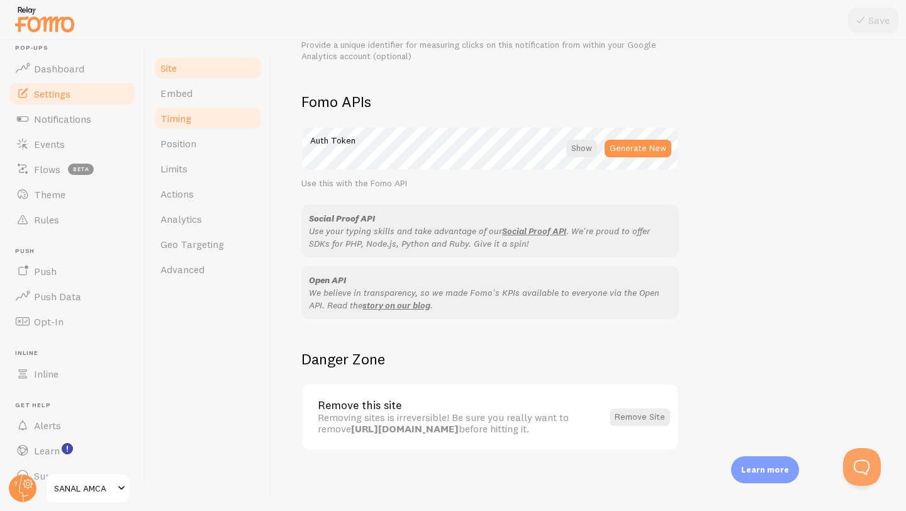
click at [219, 114] on link "Timing" at bounding box center [208, 118] width 110 height 25
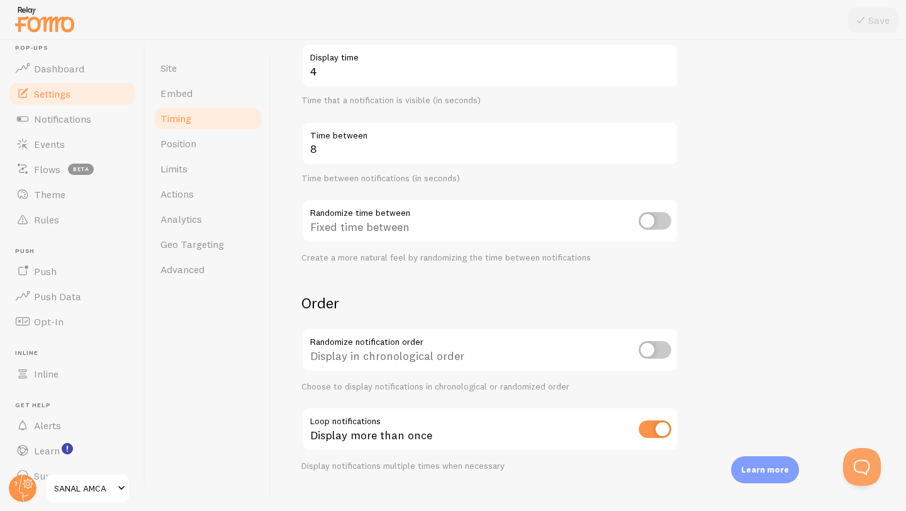
scroll to position [234, 0]
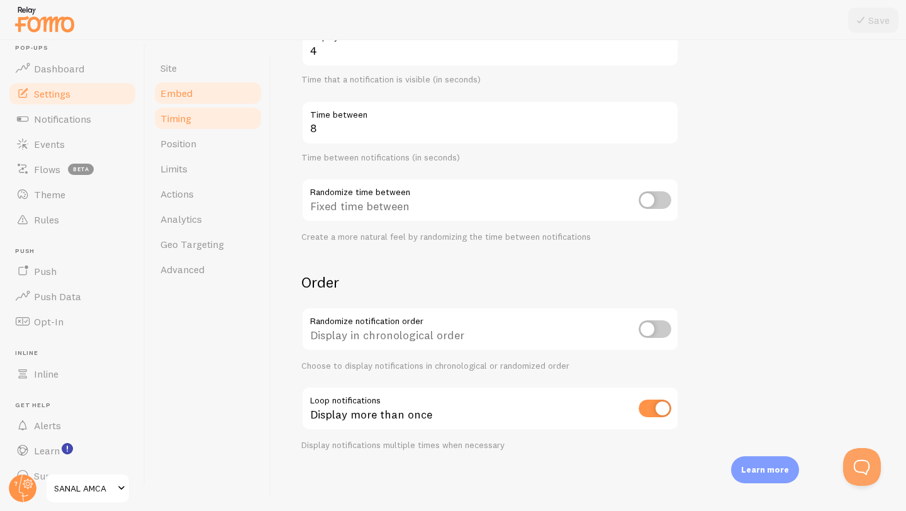
click at [213, 96] on link "Embed" at bounding box center [208, 92] width 110 height 25
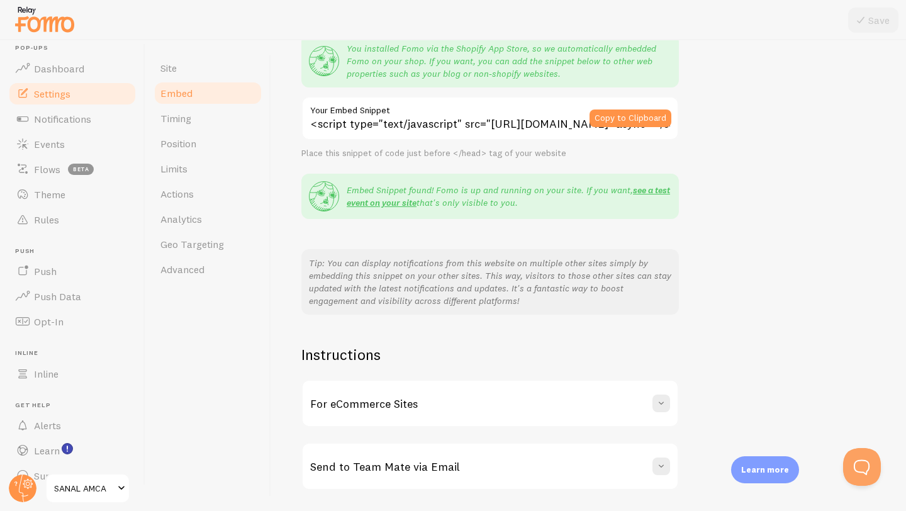
scroll to position [164, 0]
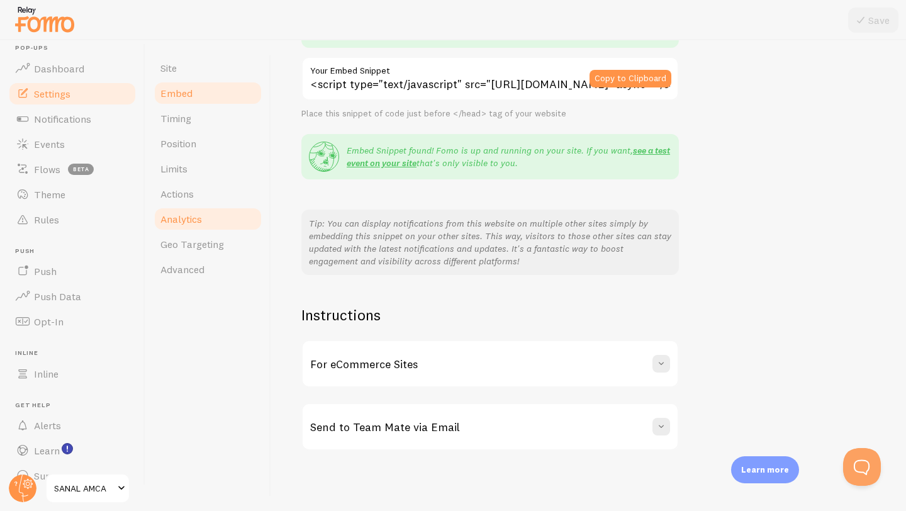
click at [183, 206] on link "Analytics" at bounding box center [208, 218] width 110 height 25
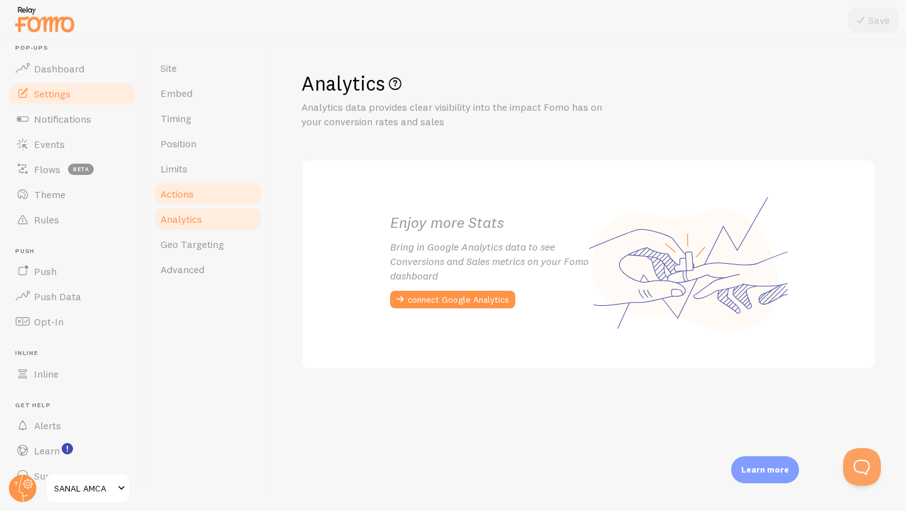
click at [190, 187] on link "Actions" at bounding box center [208, 193] width 110 height 25
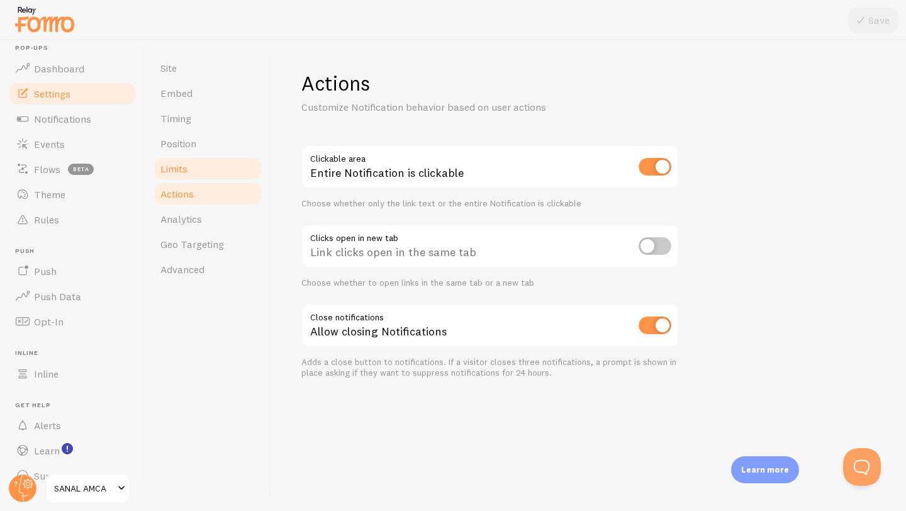
click at [229, 167] on link "Limits" at bounding box center [208, 168] width 110 height 25
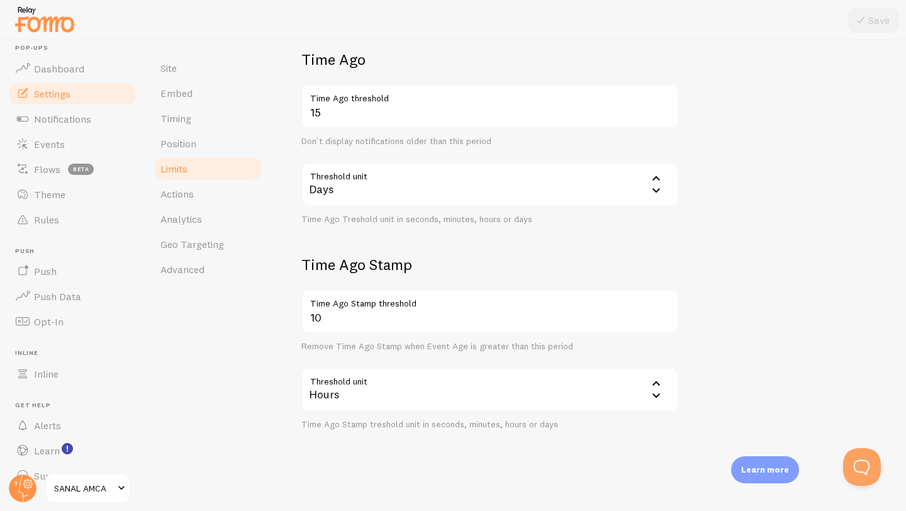
scroll to position [304, 0]
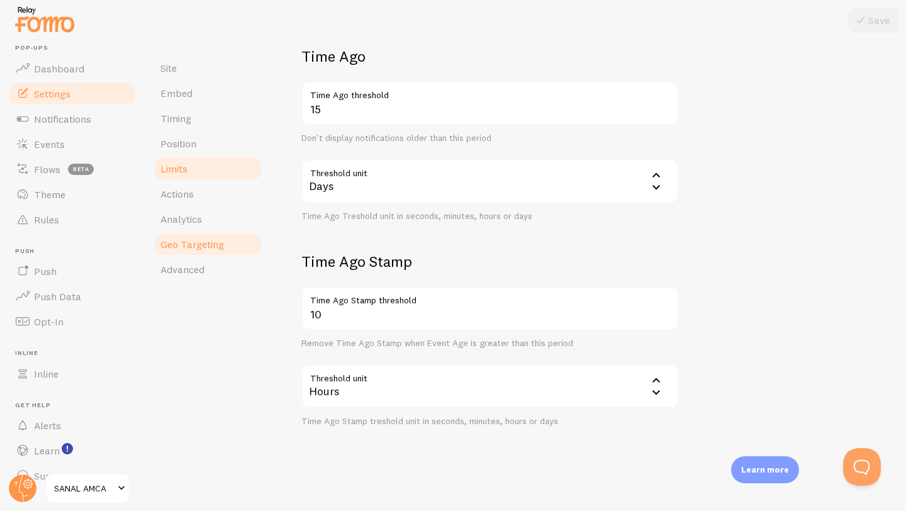
click at [201, 250] on link "Geo Targeting" at bounding box center [208, 243] width 110 height 25
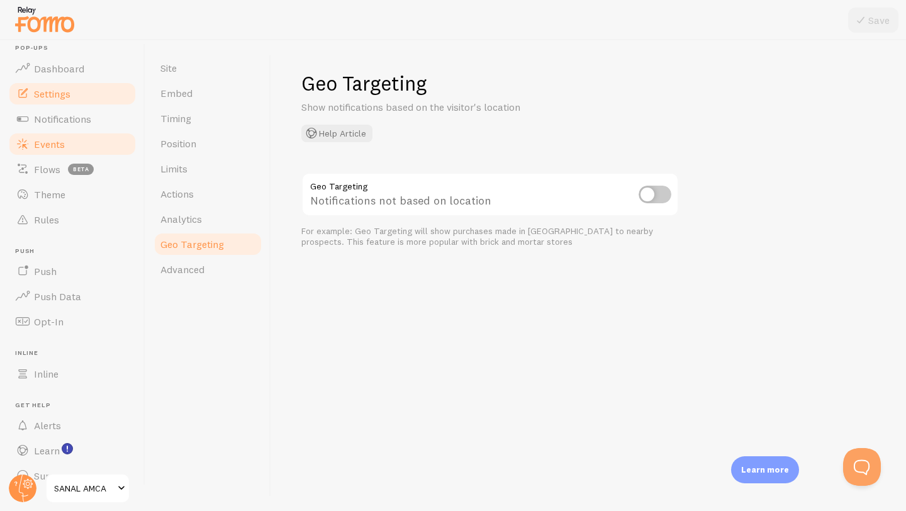
click at [54, 148] on span "Events" at bounding box center [49, 144] width 31 height 13
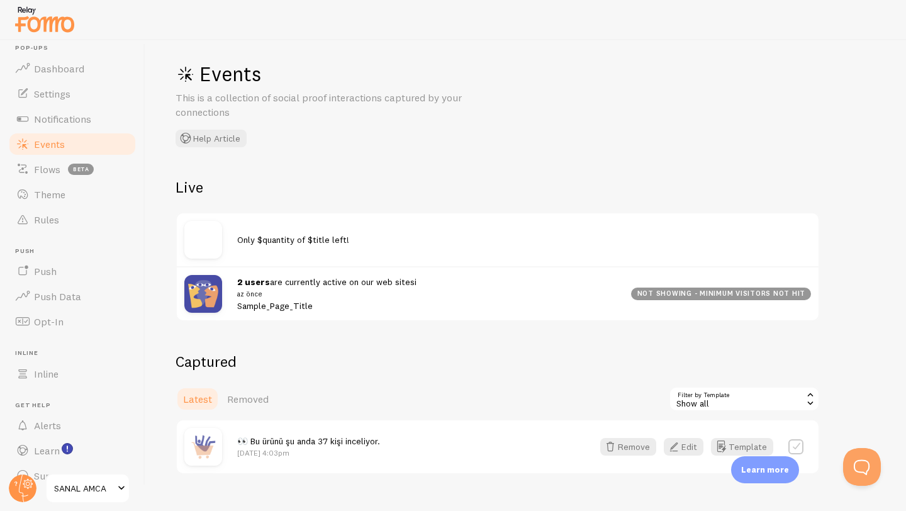
scroll to position [24, 0]
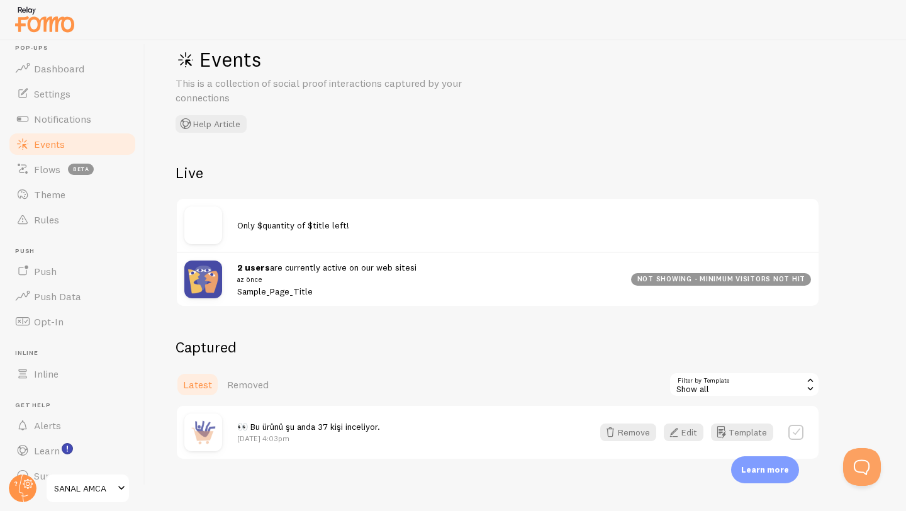
click at [799, 433] on label at bounding box center [795, 432] width 15 height 15
click at [690, 381] on button "Select None" at bounding box center [688, 384] width 58 height 18
click at [796, 436] on label at bounding box center [795, 432] width 15 height 15
click at [708, 389] on button "Select None" at bounding box center [688, 384] width 58 height 18
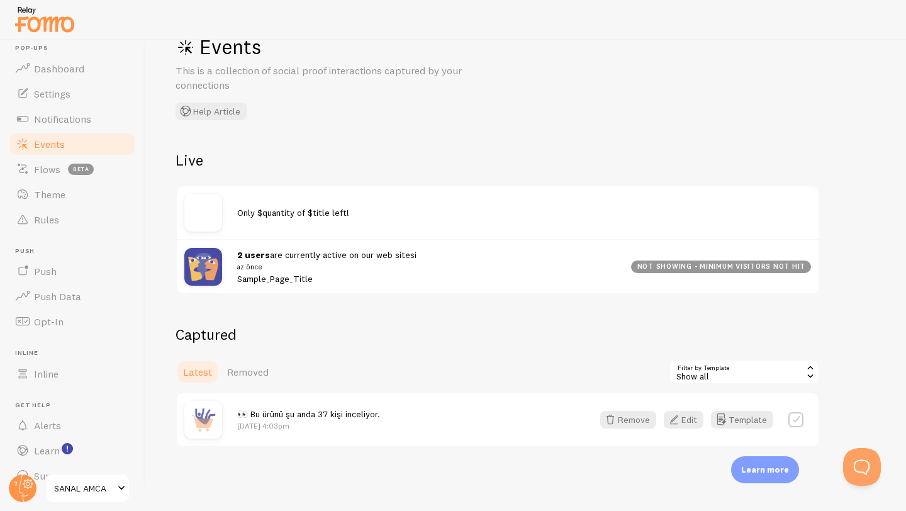
scroll to position [45, 0]
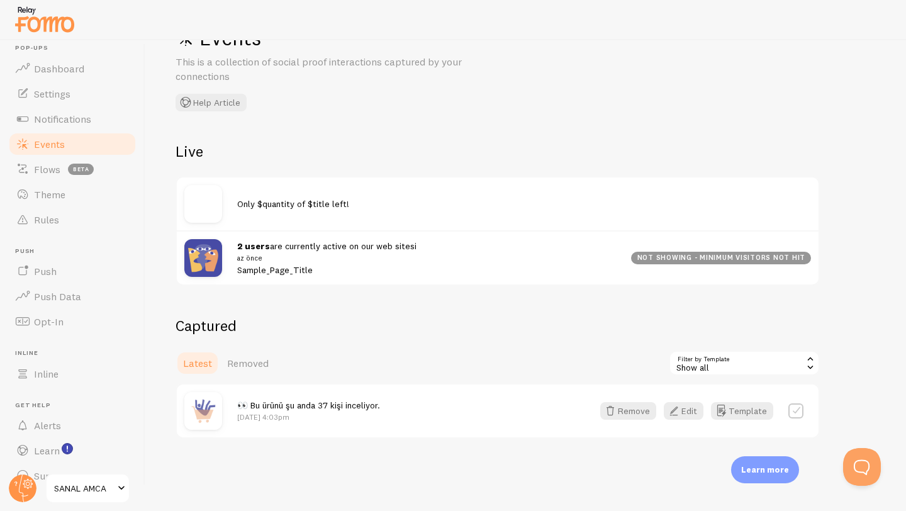
click at [793, 408] on label at bounding box center [795, 410] width 15 height 15
checkbox input "true"
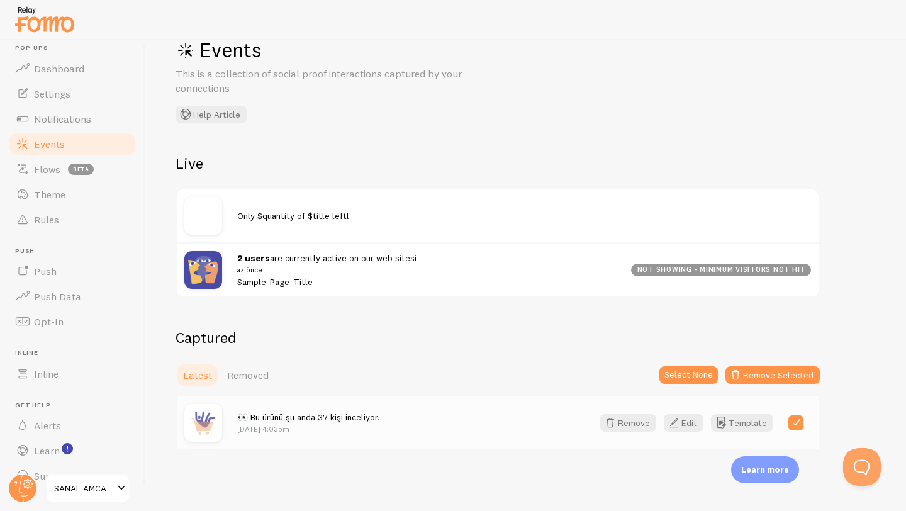
scroll to position [33, 0]
click at [740, 87] on div "Events This is a collection of social proof interactions captured by your conne…" at bounding box center [525, 275] width 760 height 470
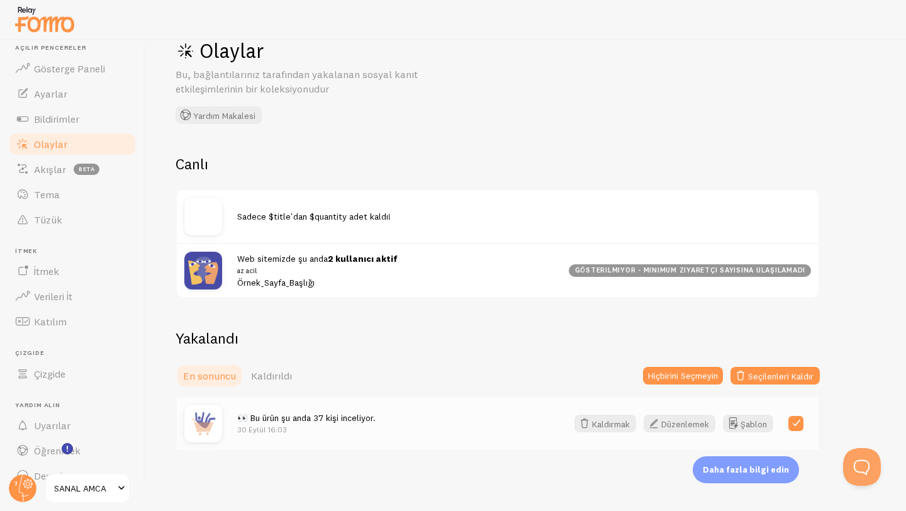
click at [439, 425] on div "👀 Bu ürün şu anda 37 kişi inceliyor. 30 Eylül 16:03" at bounding box center [394, 422] width 314 height 23
click at [874, 422] on div "Olaylar Bu, bağlantılarınız tarafından yakalanan sosyal kanıt etkileşimlerinin …" at bounding box center [525, 275] width 760 height 470
click at [673, 429] on button "Düzenlemek" at bounding box center [679, 423] width 72 height 18
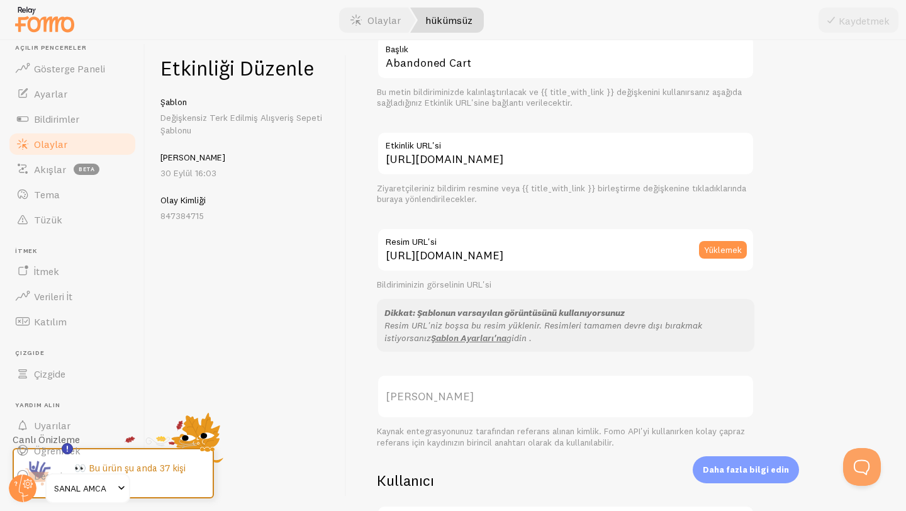
scroll to position [130, 0]
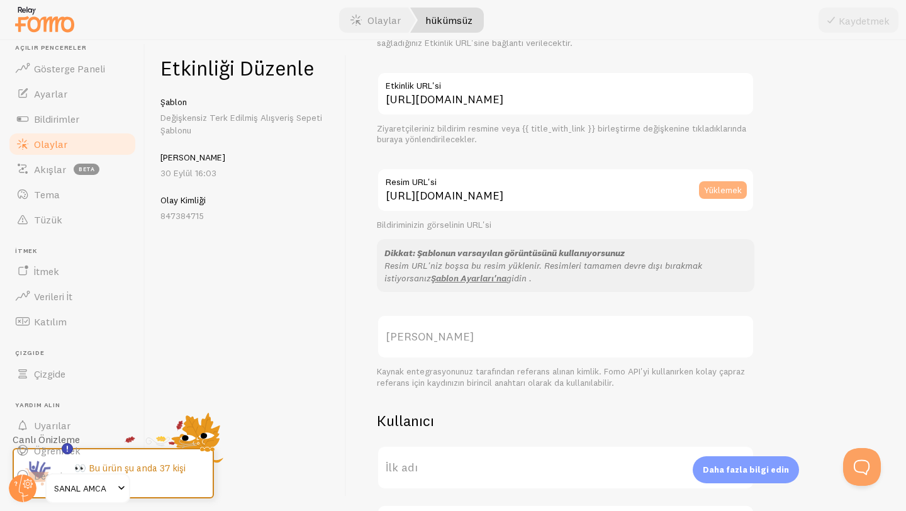
click at [721, 195] on button "Yüklemek" at bounding box center [723, 190] width 48 height 18
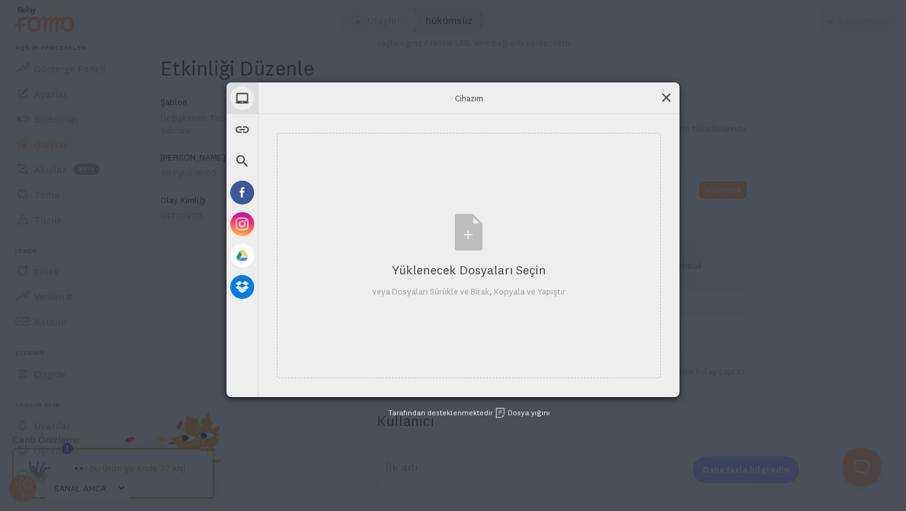
click at [667, 97] on span at bounding box center [666, 98] width 14 height 14
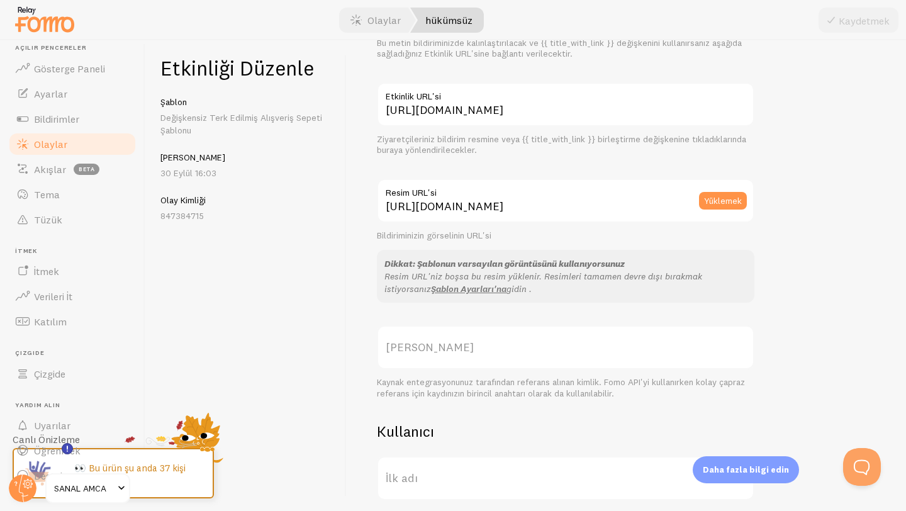
scroll to position [0, 0]
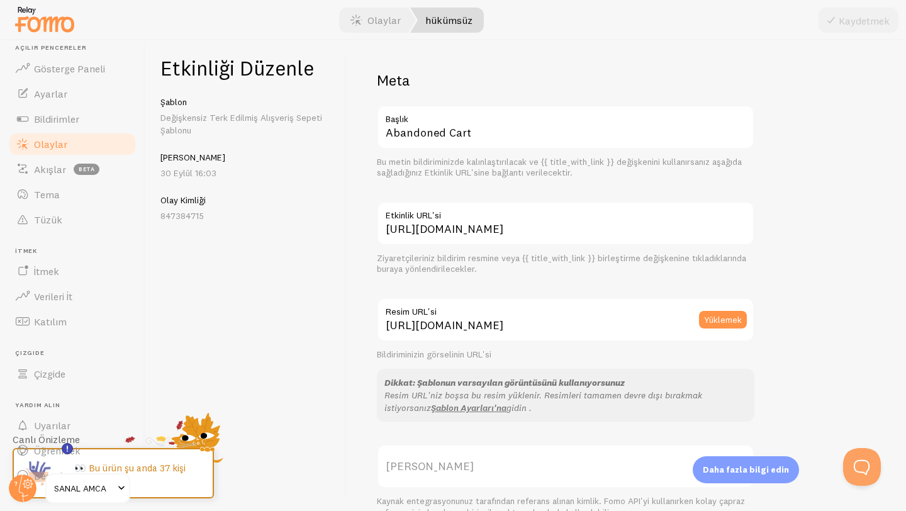
click at [67, 142] on link "Olaylar" at bounding box center [73, 143] width 130 height 25
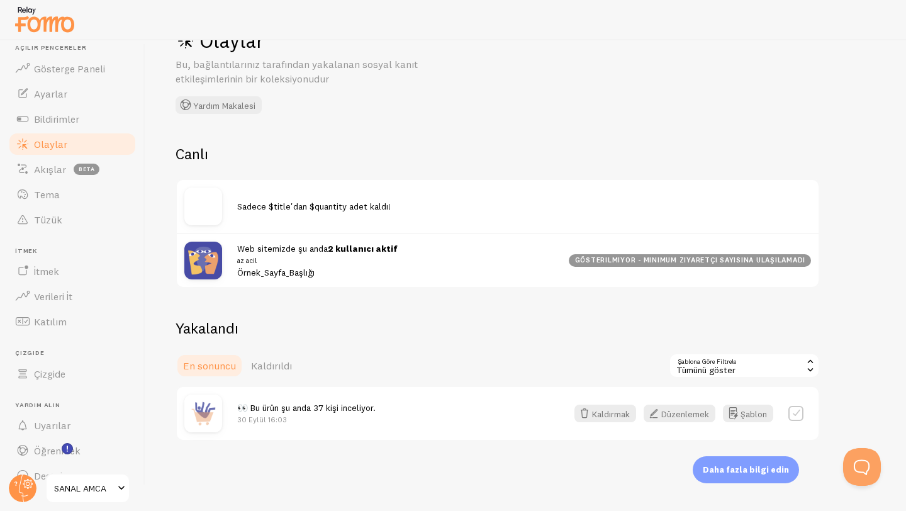
scroll to position [45, 0]
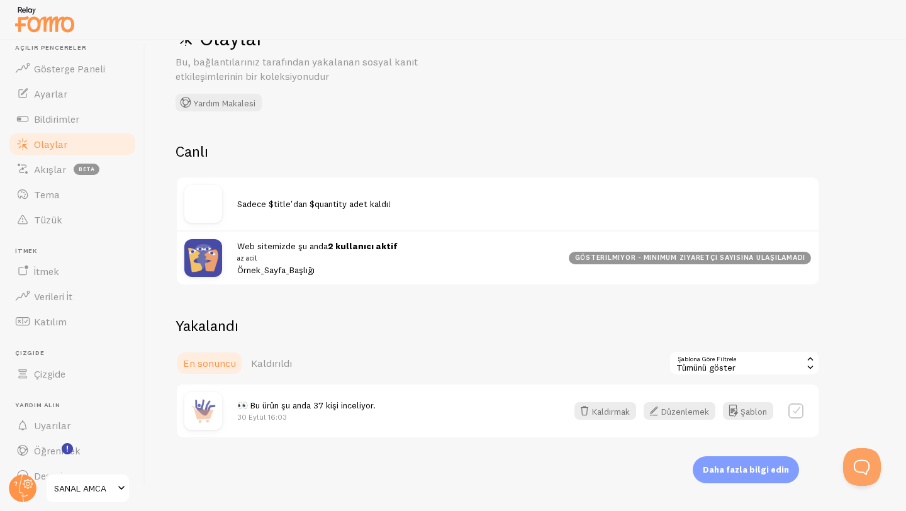
click at [333, 258] on small "az acil" at bounding box center [395, 257] width 316 height 11
click at [621, 254] on font "gösterilmiyor - minimum ziyaretçi sayısına ulaşılamadı" at bounding box center [690, 257] width 231 height 9
click at [480, 203] on div "Sadece $title'dan $quantity adet kaldı!" at bounding box center [524, 203] width 574 height 12
click at [740, 257] on font "gösterilmiyor - minimum ziyaretçi sayısına ulaşılamadı" at bounding box center [690, 257] width 231 height 9
click at [770, 357] on div "Tümünü göster" at bounding box center [744, 362] width 151 height 25
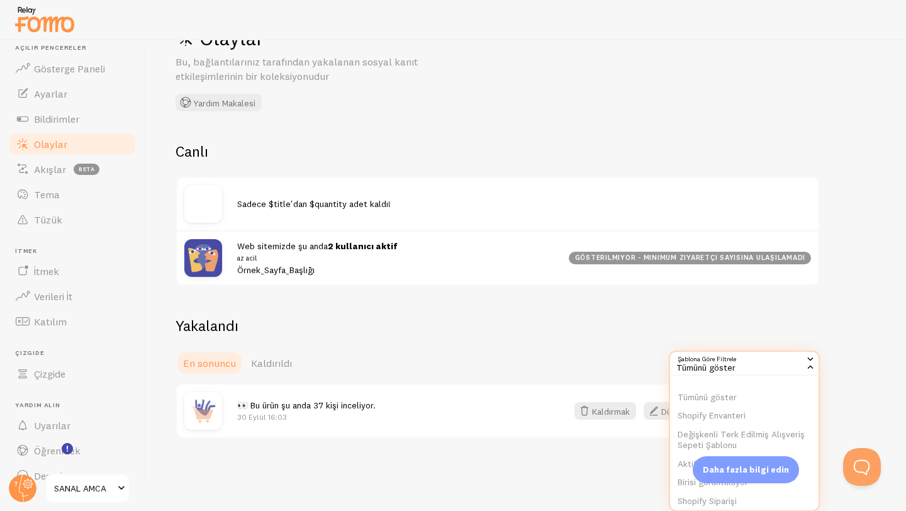
click at [875, 355] on div "Olaylar Bu, bağlantılarınız tarafından yakalanan sosyal kanıt etkileşimlerinin …" at bounding box center [525, 275] width 760 height 470
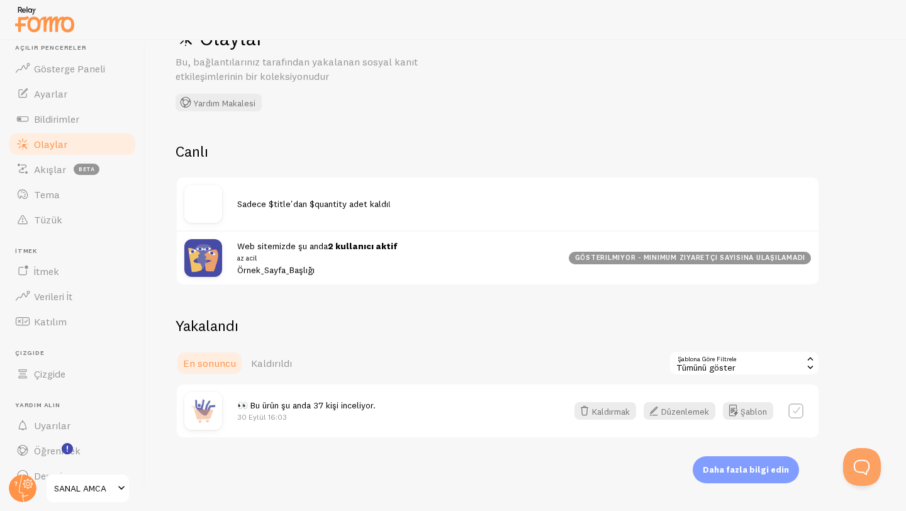
click at [801, 407] on label at bounding box center [795, 410] width 15 height 15
checkbox input "true"
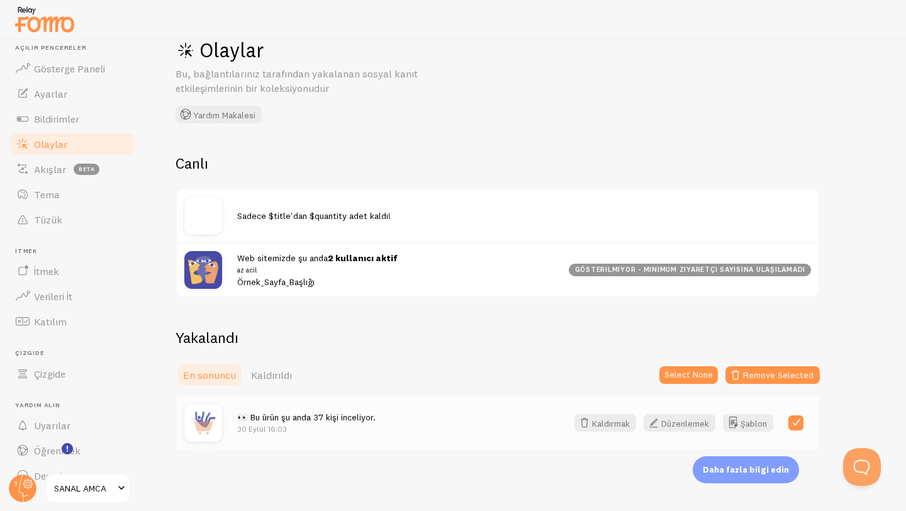
scroll to position [33, 0]
click at [287, 380] on font "Kaldırıldı" at bounding box center [271, 375] width 41 height 13
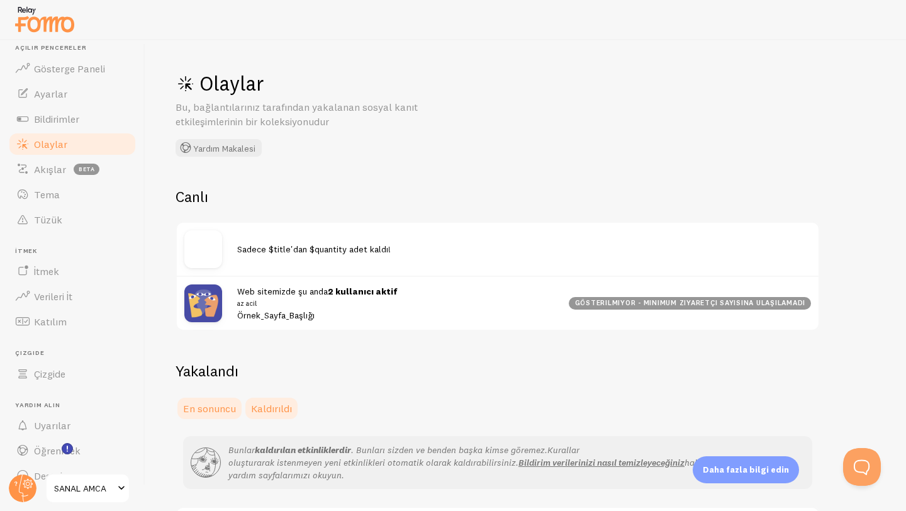
click at [211, 402] on font "En sonuncu" at bounding box center [209, 408] width 53 height 13
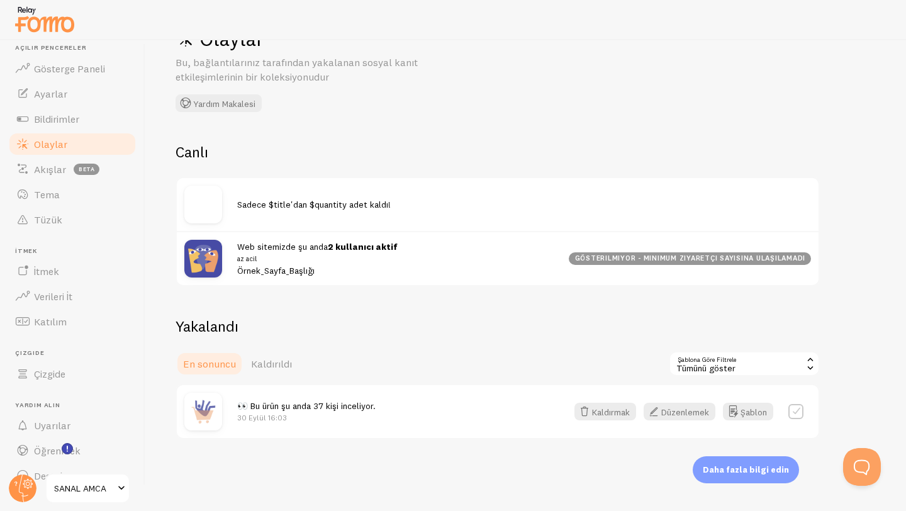
scroll to position [45, 0]
click at [349, 415] on p "30 Eylül 16:03" at bounding box center [306, 416] width 138 height 11
click at [673, 411] on font "Düzenlemek" at bounding box center [685, 410] width 48 height 11
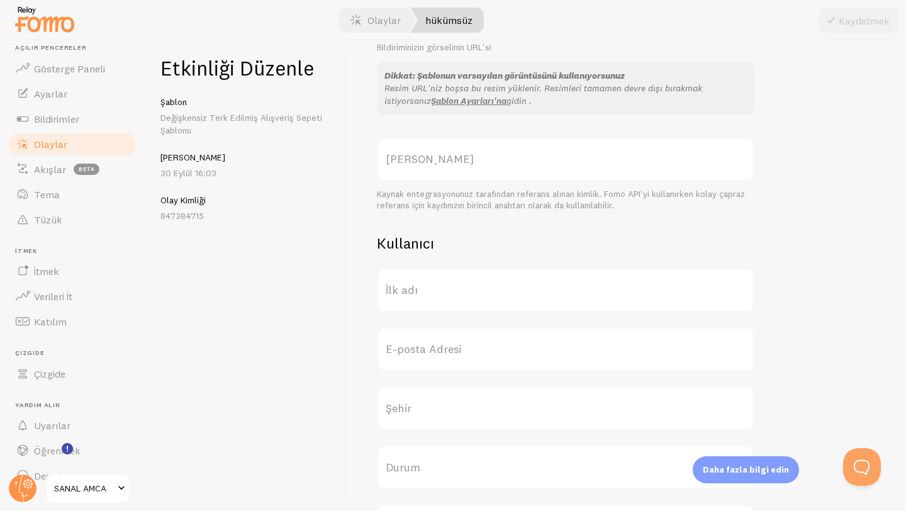
scroll to position [426, 0]
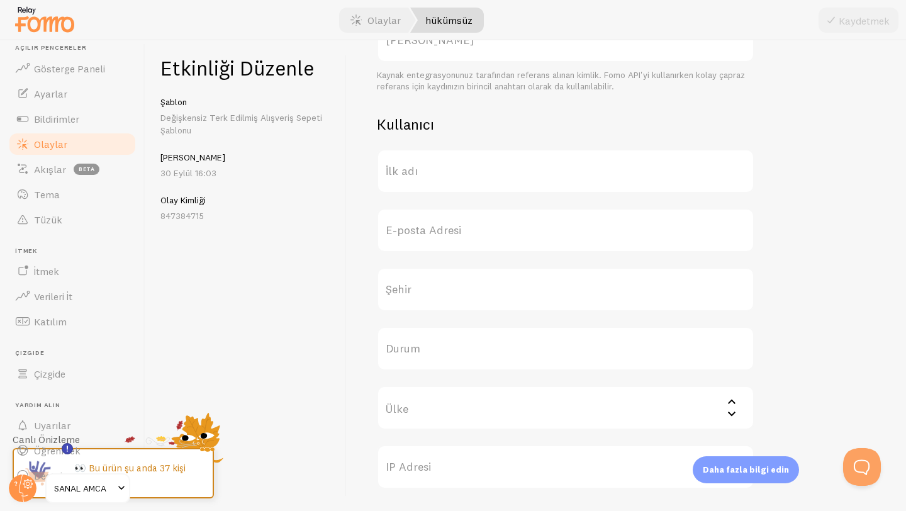
click at [469, 166] on label "İlk adı" at bounding box center [565, 171] width 377 height 44
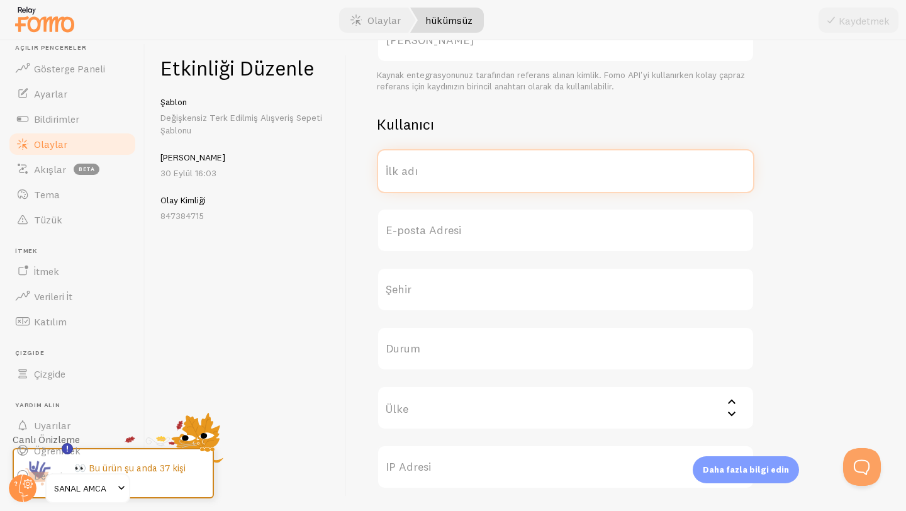
click at [469, 166] on input "İlk adı" at bounding box center [565, 171] width 377 height 44
type input "ahmet"
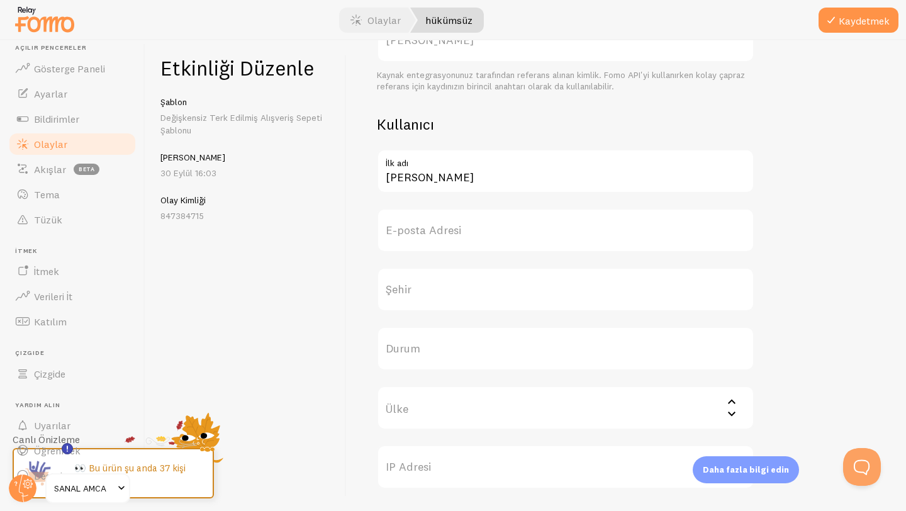
click at [450, 225] on font "E-posta Adresi" at bounding box center [423, 230] width 75 height 14
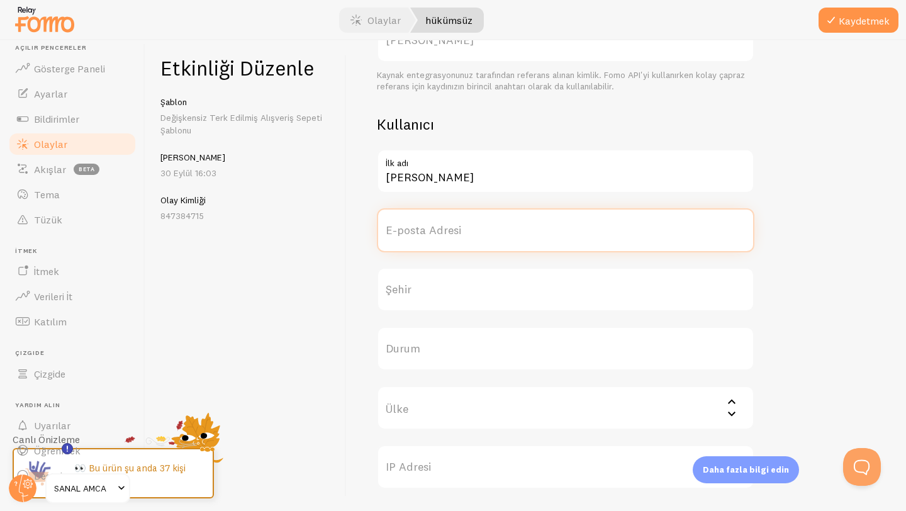
click at [450, 225] on input "E-posta Adresi" at bounding box center [565, 230] width 377 height 44
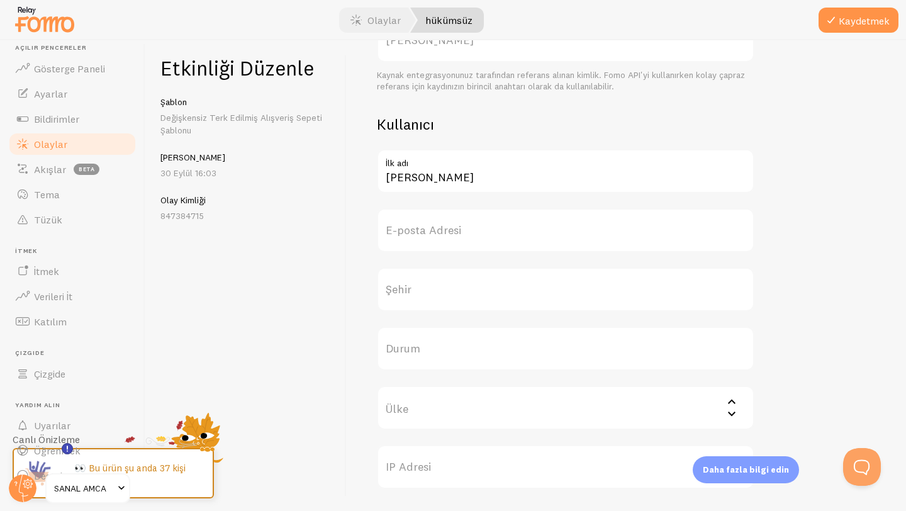
click at [435, 163] on label "İlk adı" at bounding box center [565, 159] width 377 height 21
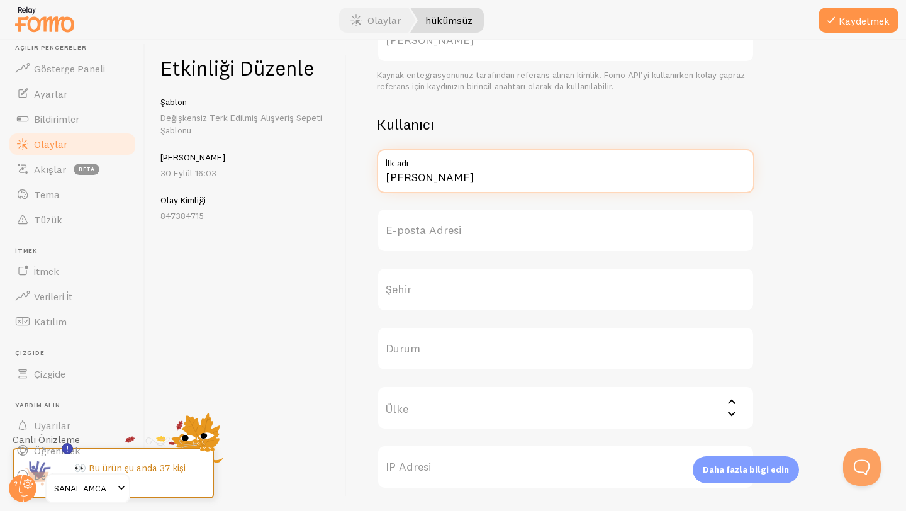
click at [435, 163] on input "ahmet" at bounding box center [565, 171] width 377 height 44
drag, startPoint x: 438, startPoint y: 170, endPoint x: 362, endPoint y: 171, distance: 76.1
click at [362, 171] on div "Meta Abandoned Cart Başlık Bu metin bildiriminizde kalınlaştırılacak ve {{ titl…" at bounding box center [626, 275] width 559 height 470
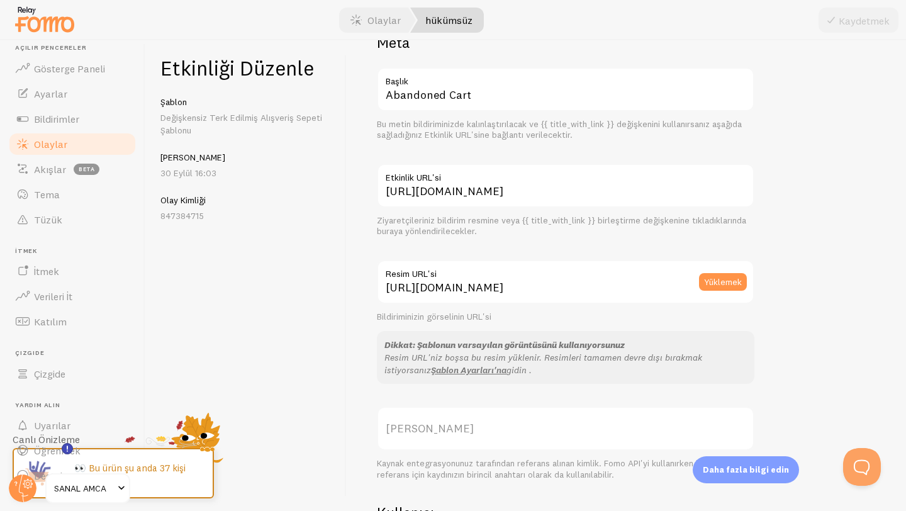
scroll to position [76, 0]
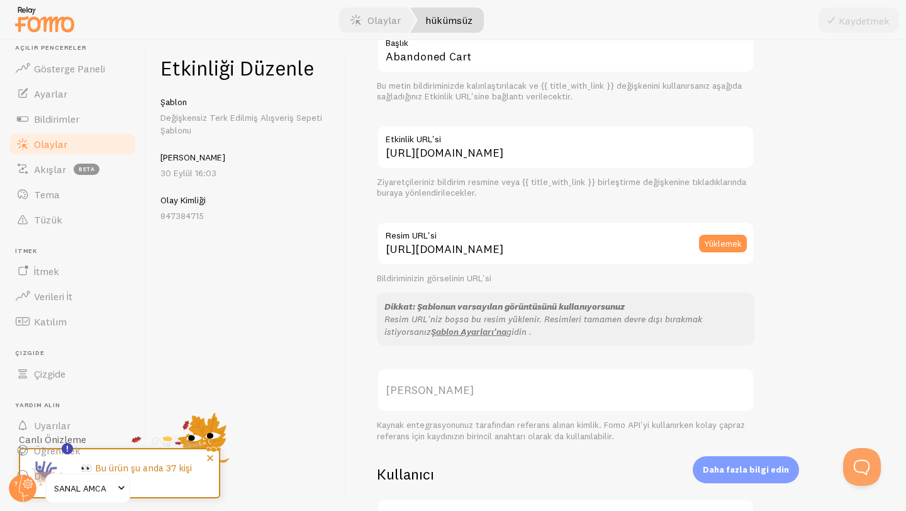
click at [150, 468] on font "👀 Bu ürün şu anda 37 kişi inceliyor." at bounding box center [135, 473] width 111 height 23
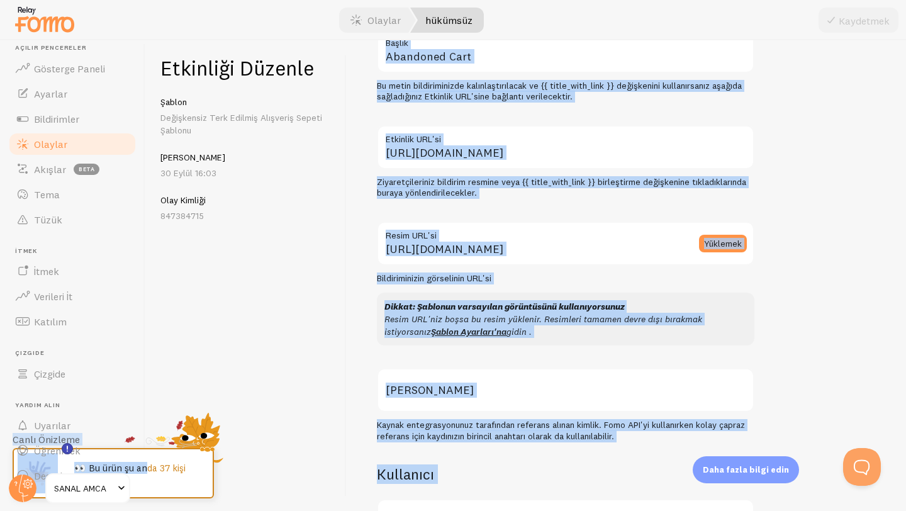
drag, startPoint x: 152, startPoint y: 468, endPoint x: 223, endPoint y: 467, distance: 71.7
click at [223, 467] on div "Etkinliği Düzenle Şablon Değişkensiz Terk Edilmiş Alışveriş Sepeti Şablonu Olay…" at bounding box center [525, 275] width 760 height 470
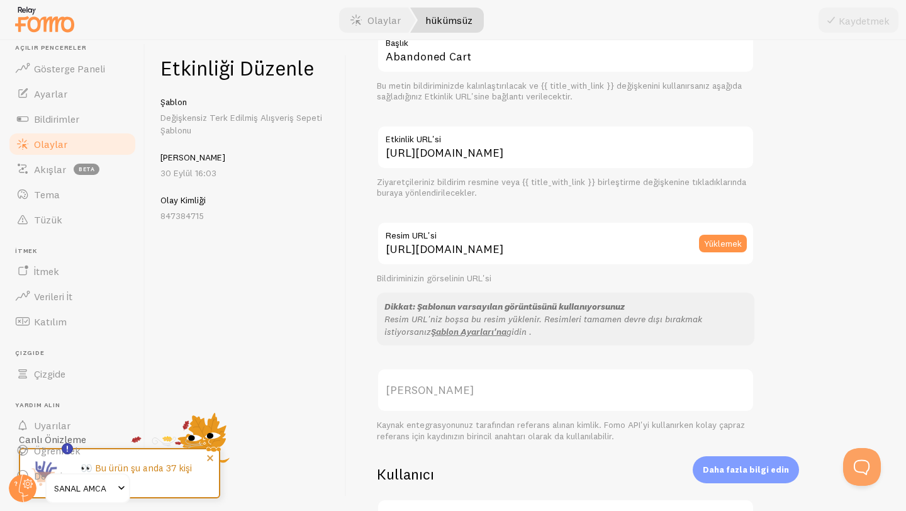
click at [167, 477] on p "👀 Bu ürün şu anda 37 kişi inceliyor." at bounding box center [143, 473] width 126 height 21
drag, startPoint x: 167, startPoint y: 472, endPoint x: 213, endPoint y: 469, distance: 46.1
click at [213, 469] on div "👀 Bu ürün şu anda 37 kişi inceliyor." at bounding box center [143, 473] width 151 height 48
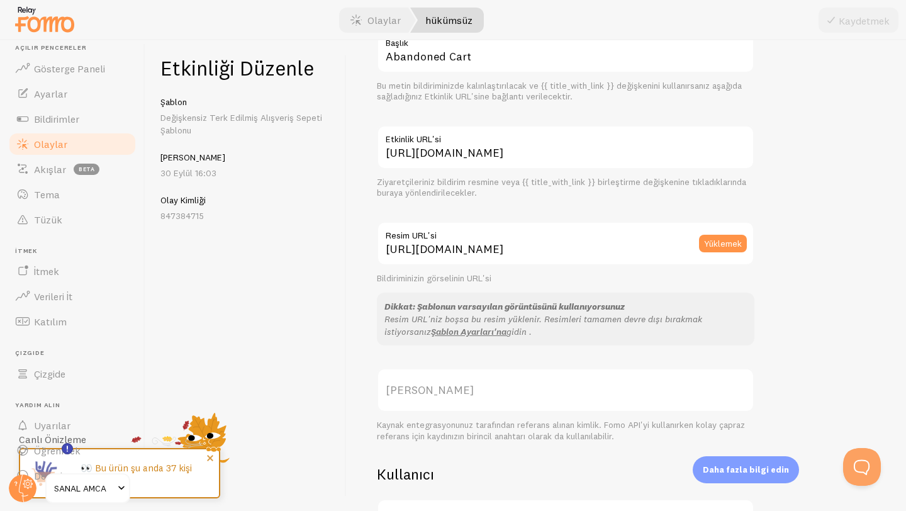
click at [199, 475] on p "👀 Bu ürün şu anda 37 kişi inceliyor." at bounding box center [143, 473] width 126 height 21
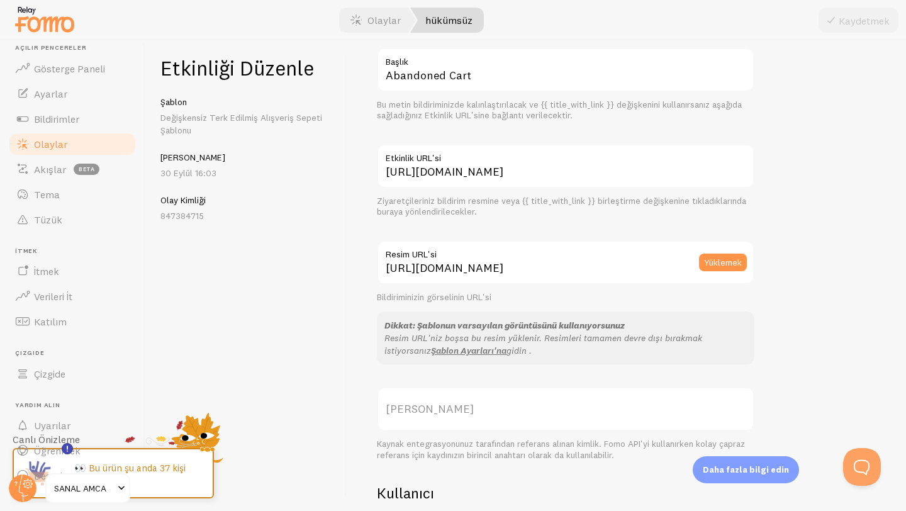
scroll to position [119, 0]
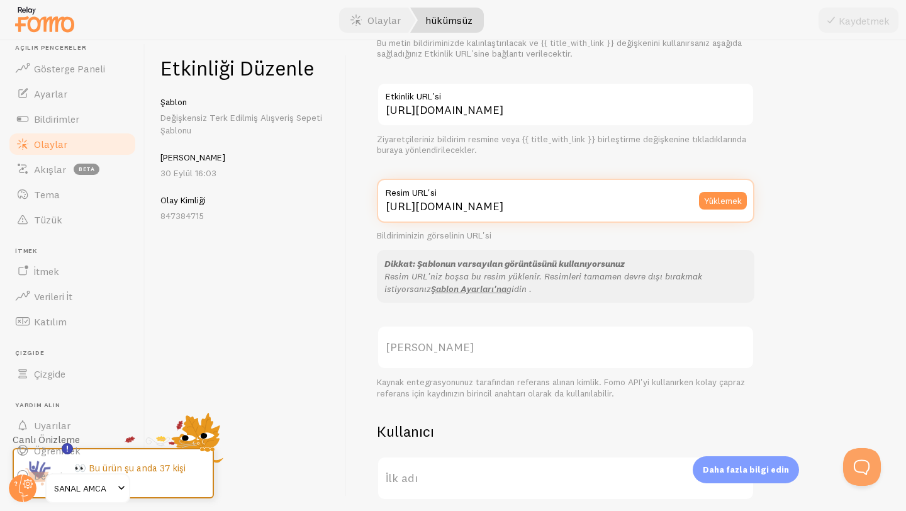
drag, startPoint x: 387, startPoint y: 206, endPoint x: 816, endPoint y: 203, distance: 428.9
click at [816, 203] on div "Meta Abandoned Cart Başlık Bu metin bildiriminizde kalınlaştırılacak ve {{ titl…" at bounding box center [626, 374] width 499 height 844
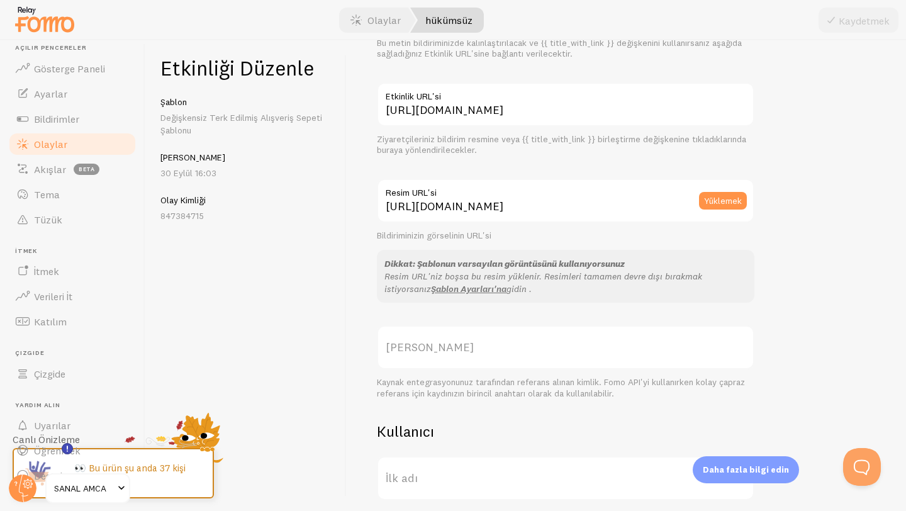
click at [625, 257] on div "Dikkat: Şablonun varsayılan görüntüsünü kullanıyorsunuz" at bounding box center [565, 263] width 362 height 13
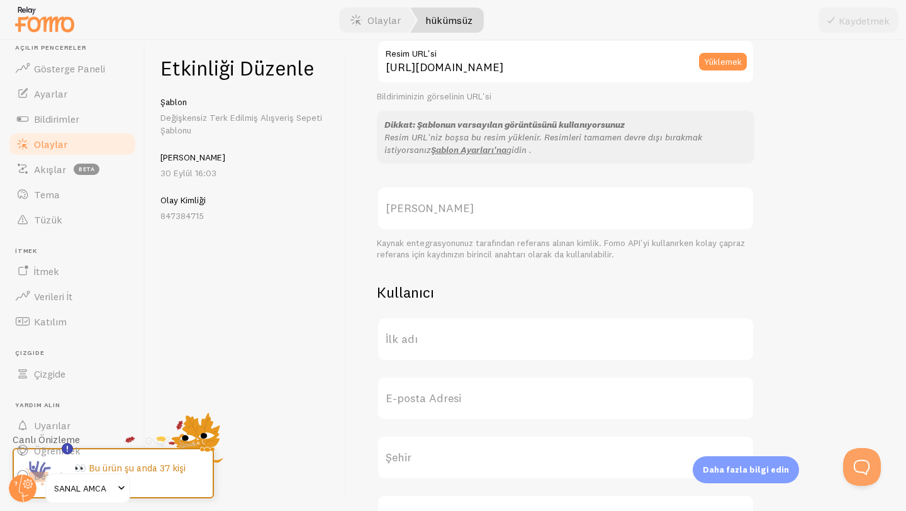
scroll to position [313, 0]
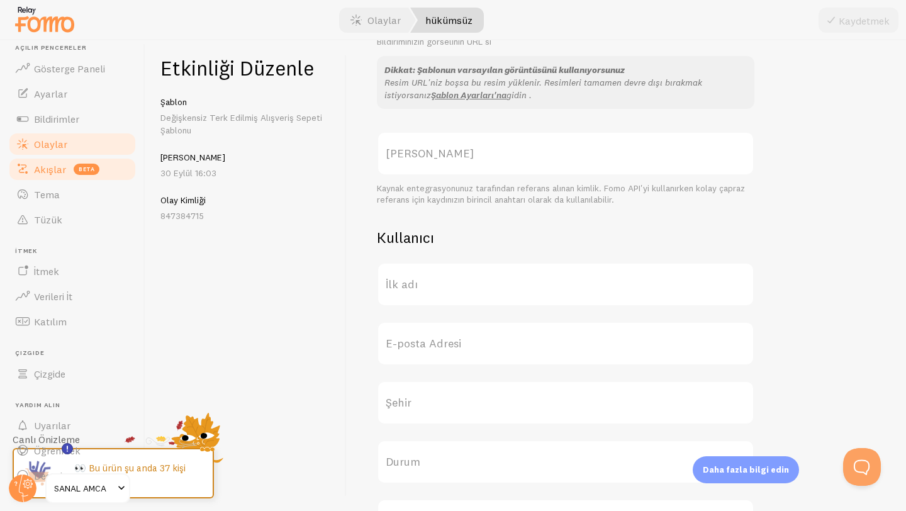
click at [47, 170] on font "Akışlar" at bounding box center [50, 169] width 32 height 13
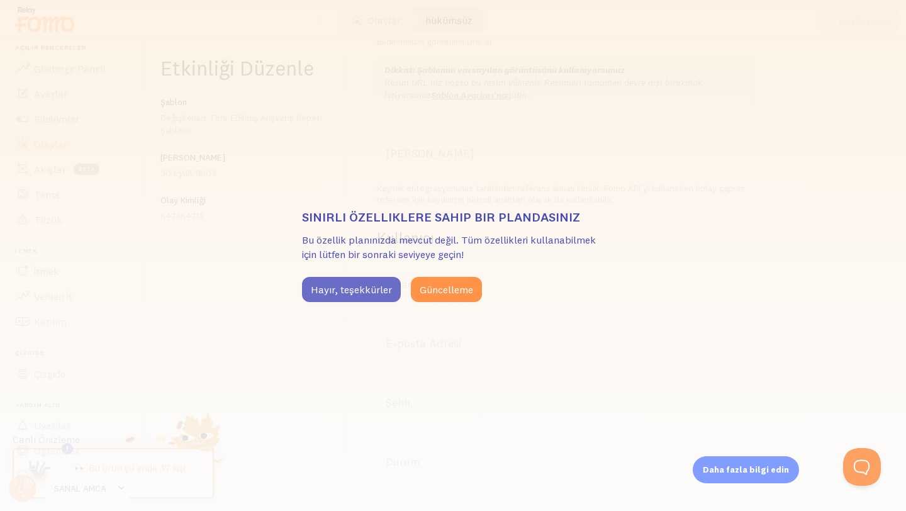
click at [358, 286] on font "Hayır, teşekkürler" at bounding box center [351, 289] width 81 height 13
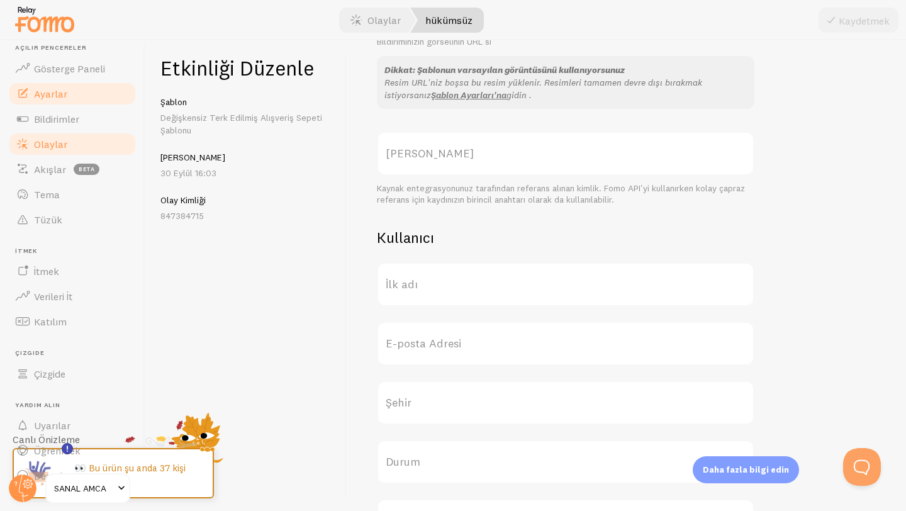
click at [85, 96] on link "Ayarlar" at bounding box center [73, 93] width 130 height 25
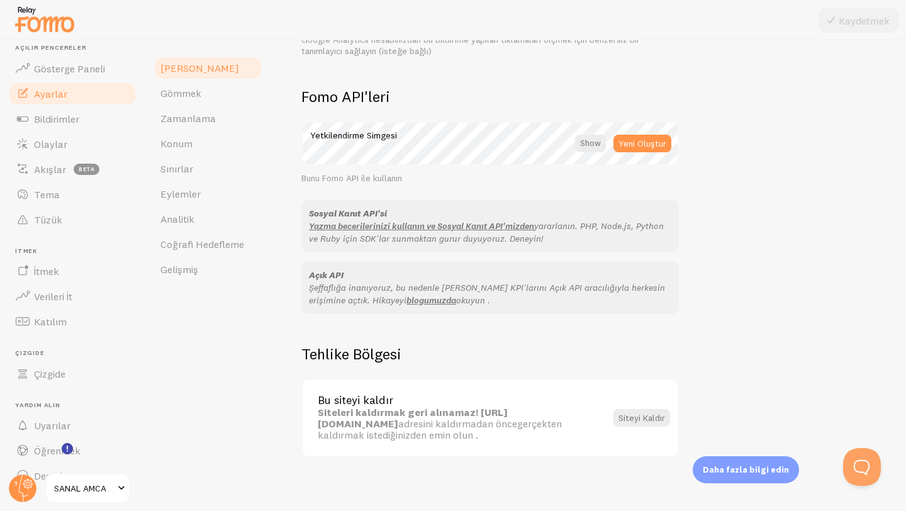
scroll to position [688, 0]
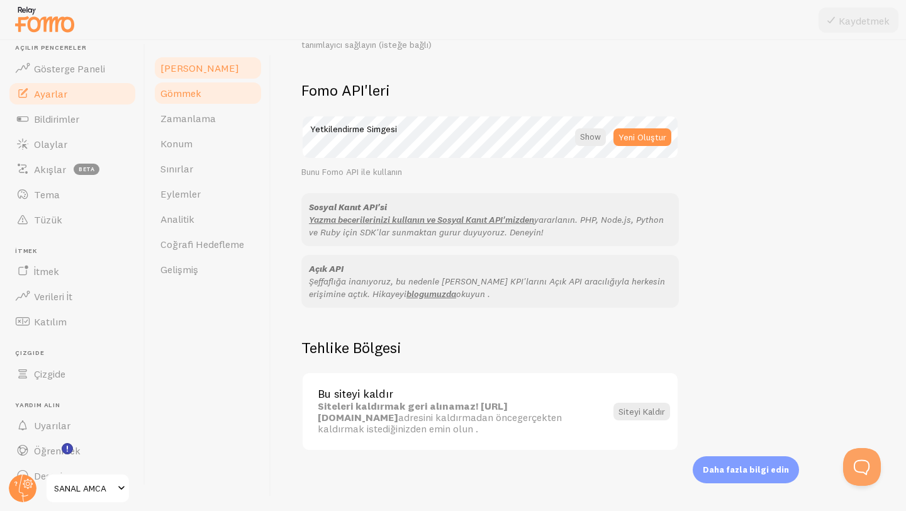
click at [213, 101] on link "Gömmek" at bounding box center [208, 92] width 110 height 25
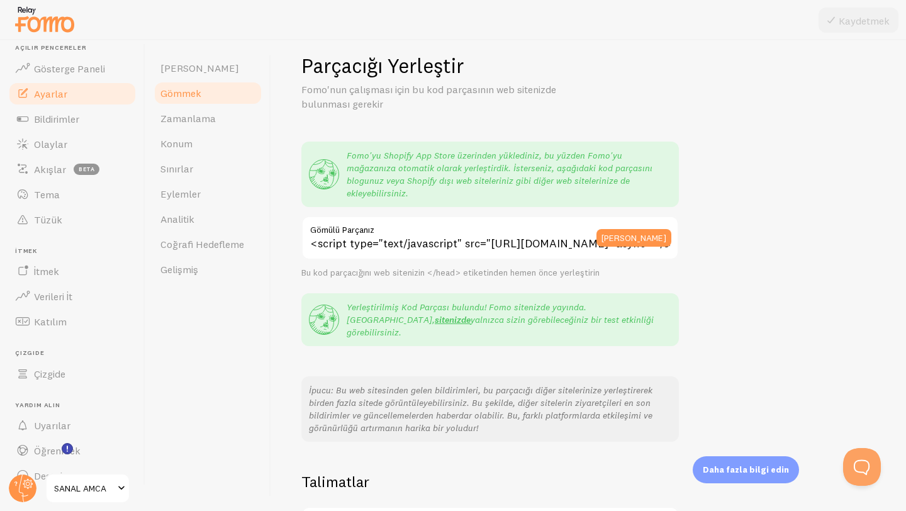
scroll to position [37, 0]
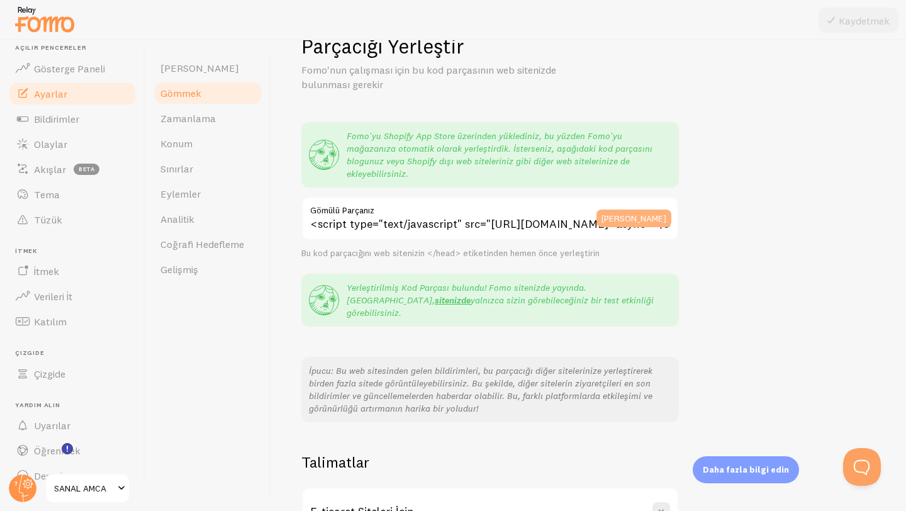
click at [641, 213] on font "Panoya Kopyala" at bounding box center [633, 218] width 65 height 11
click at [629, 213] on font "Panoya Kopyala" at bounding box center [633, 218] width 65 height 11
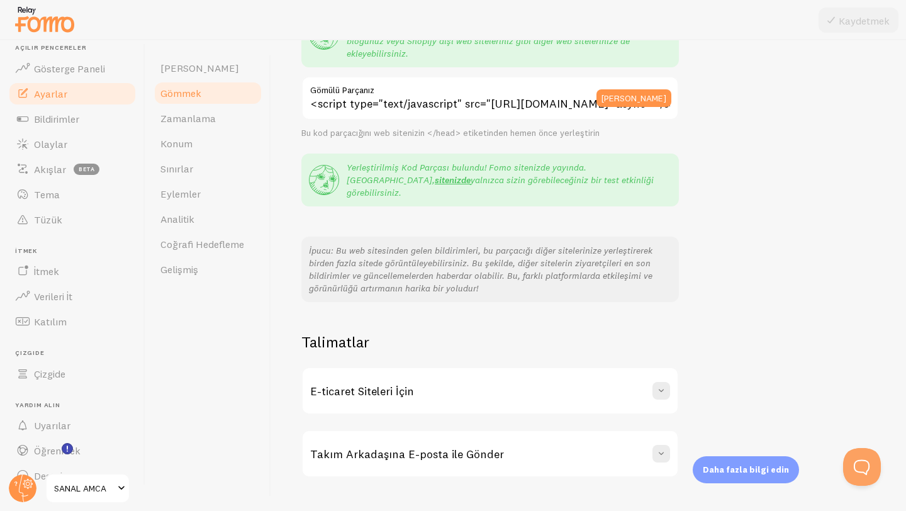
scroll to position [164, 0]
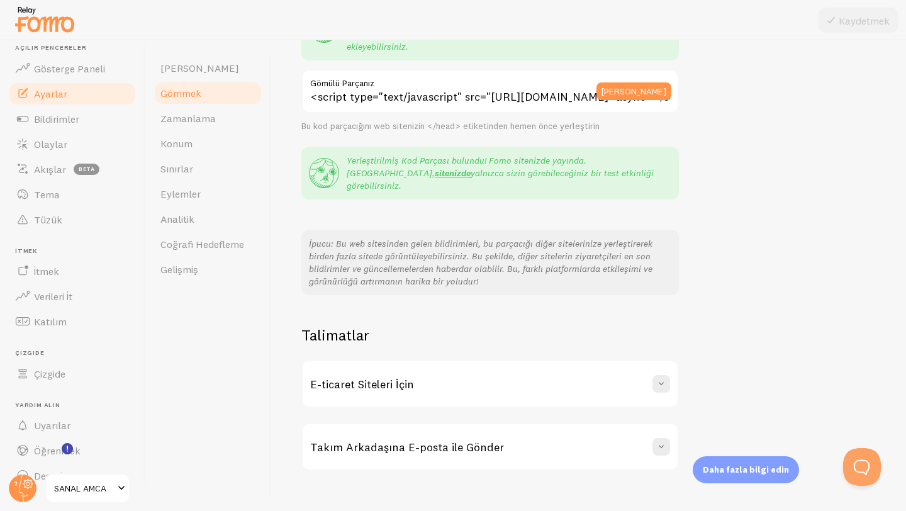
click at [445, 370] on div "E-ticaret Siteleri İçin" at bounding box center [489, 383] width 375 height 45
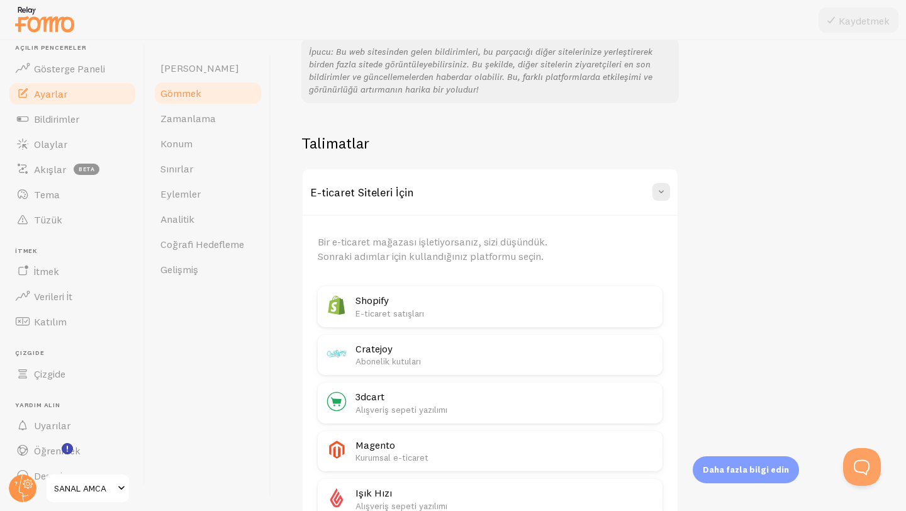
scroll to position [364, 0]
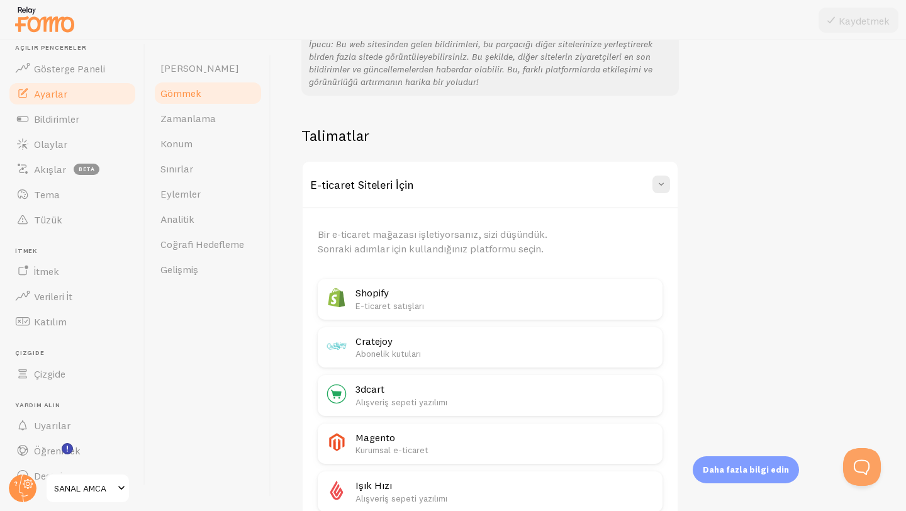
click at [399, 299] on p "E-ticaret satışları" at bounding box center [504, 305] width 299 height 13
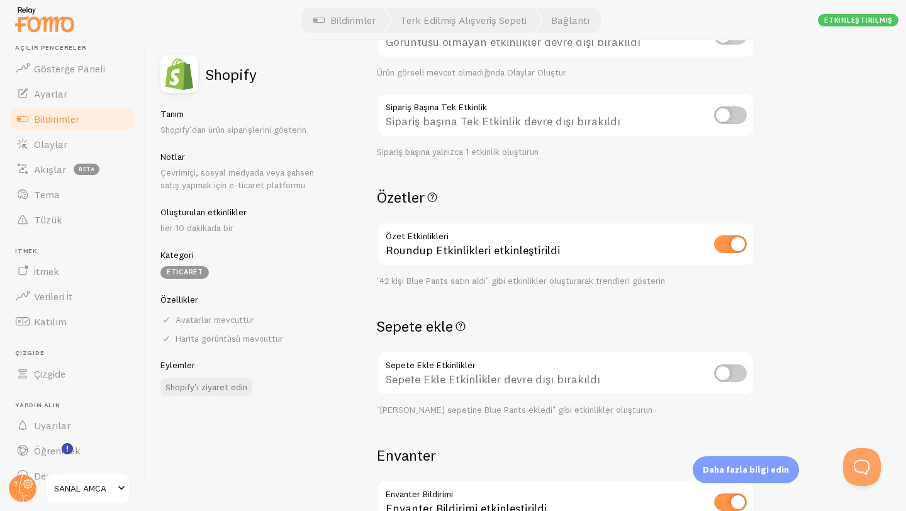
scroll to position [272, 0]
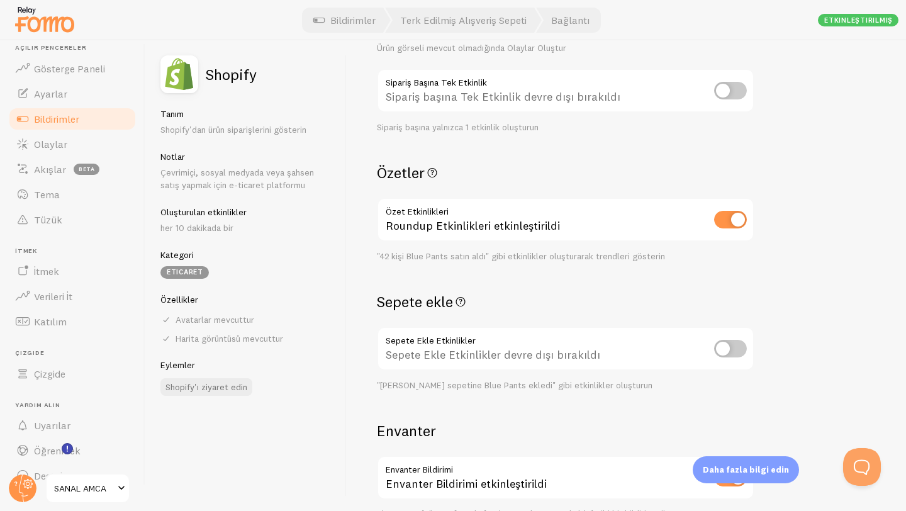
click at [734, 358] on div "Sepete Ekle Etkinlikler devre dışı bırakıldı" at bounding box center [565, 349] width 377 height 46
click at [734, 345] on input "checkbox" at bounding box center [730, 349] width 33 height 18
checkbox input "true"
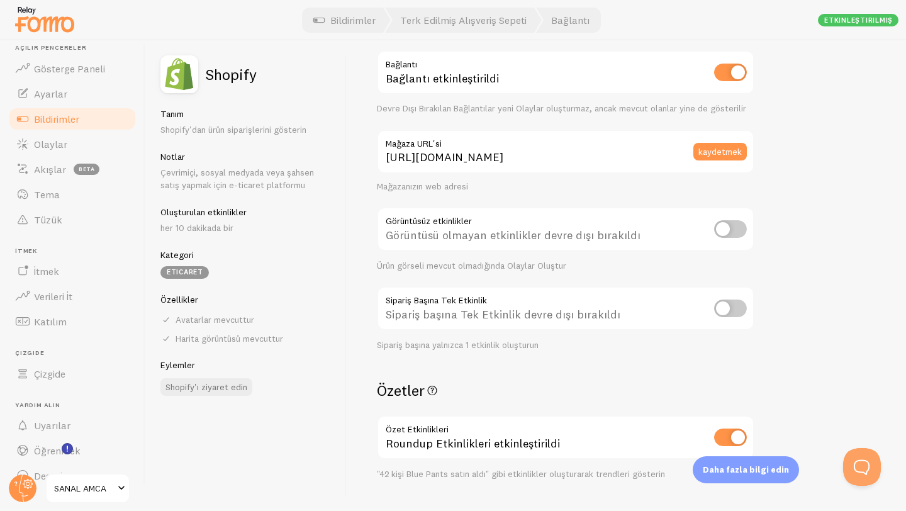
scroll to position [0, 0]
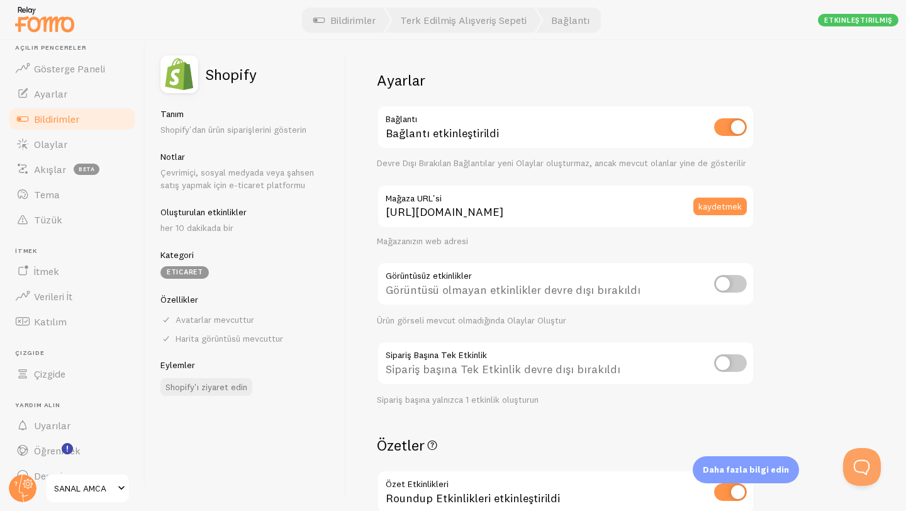
click at [742, 287] on input "checkbox" at bounding box center [730, 284] width 33 height 18
checkbox input "true"
click at [724, 287] on input "checkbox" at bounding box center [730, 284] width 33 height 18
checkbox input "false"
click at [62, 72] on font "Gösterge Paneli" at bounding box center [69, 68] width 71 height 13
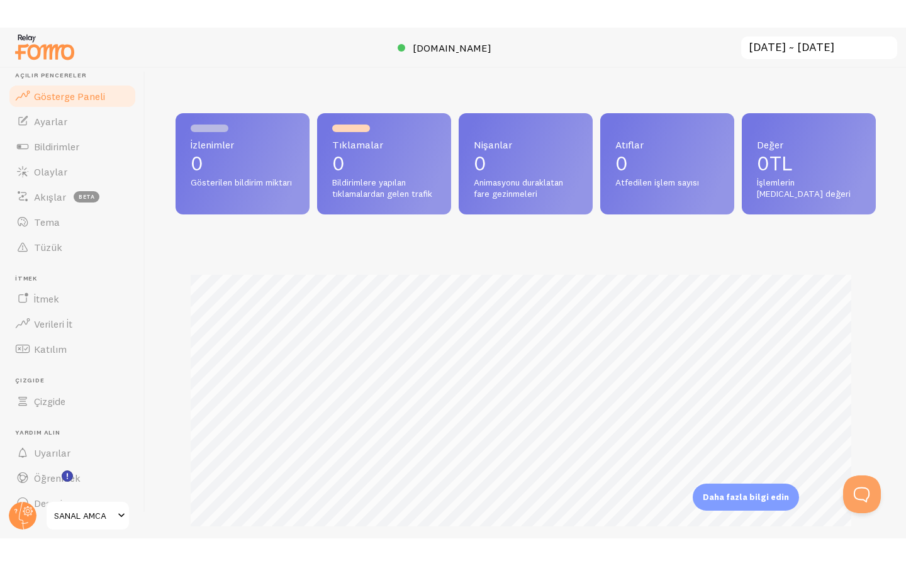
scroll to position [330, 691]
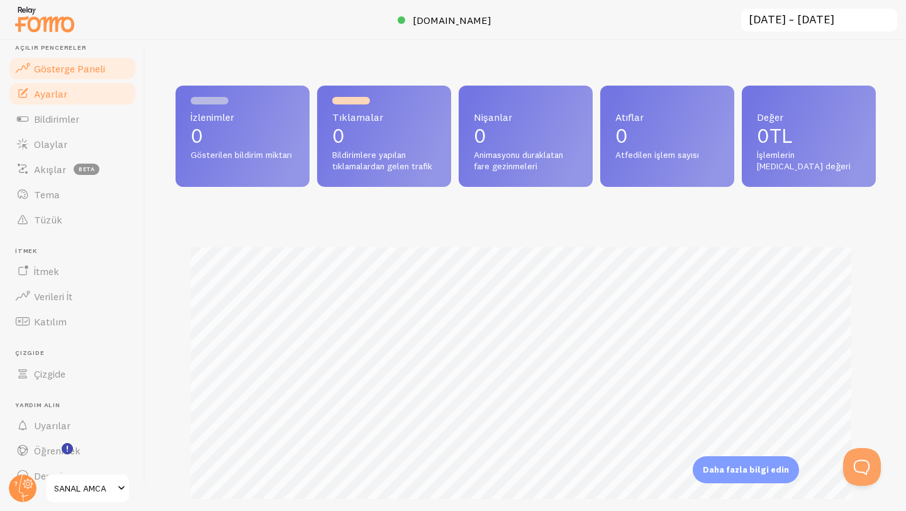
click at [55, 89] on font "Ayarlar" at bounding box center [50, 93] width 33 height 13
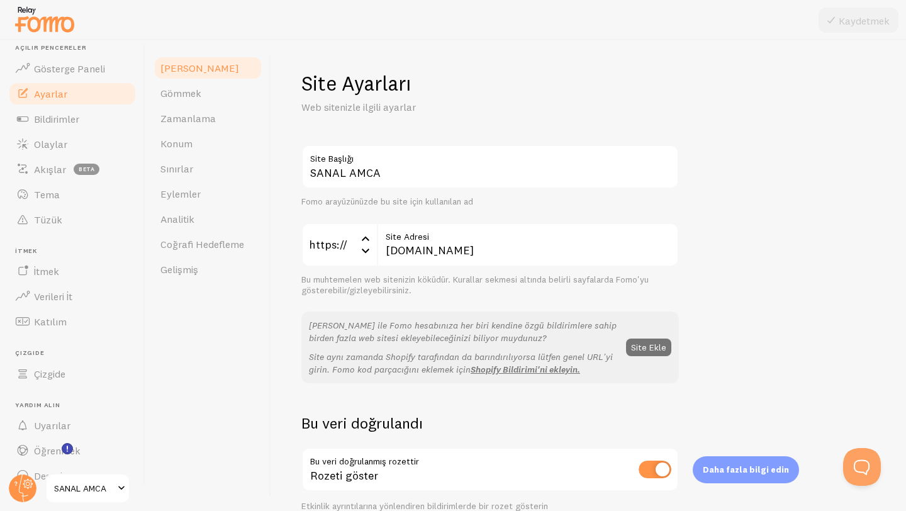
click at [203, 70] on link "Alan" at bounding box center [208, 67] width 110 height 25
click at [196, 92] on font "Gömmek" at bounding box center [180, 93] width 41 height 13
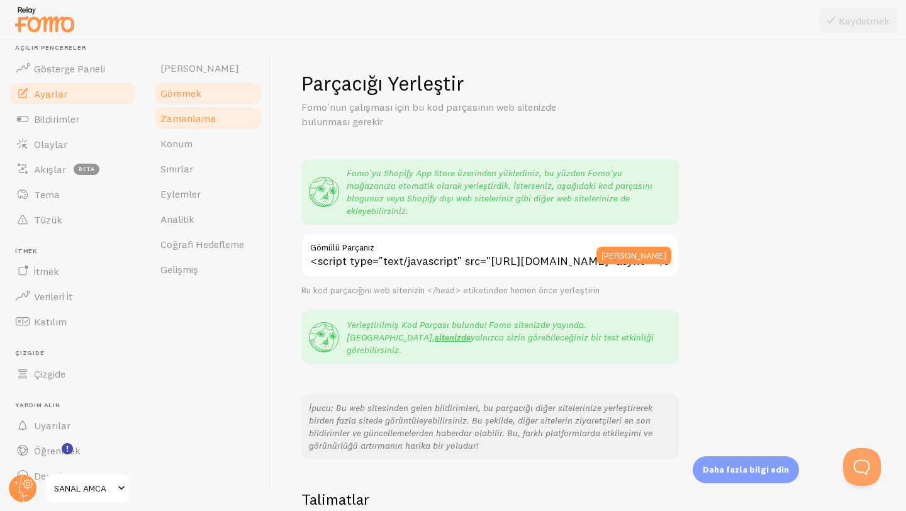
click at [196, 113] on font "Zamanlama" at bounding box center [187, 118] width 55 height 13
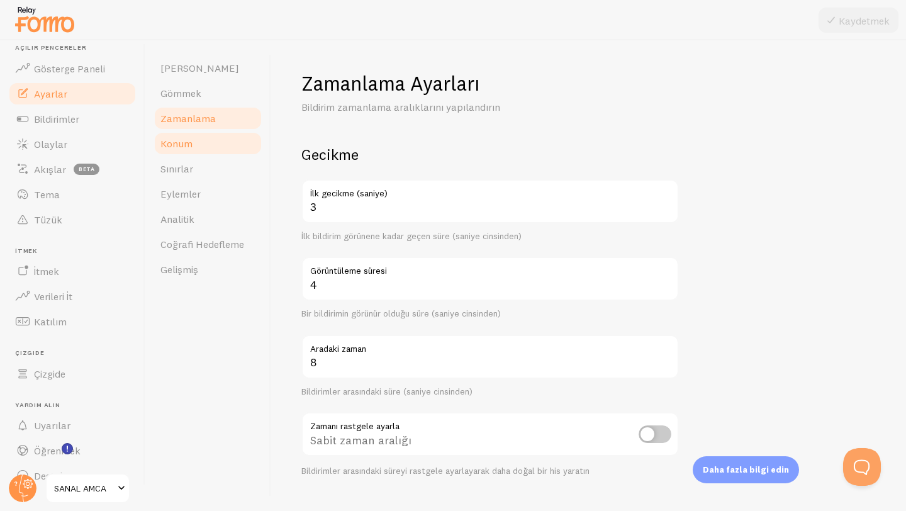
click at [198, 136] on link "Konum" at bounding box center [208, 143] width 110 height 25
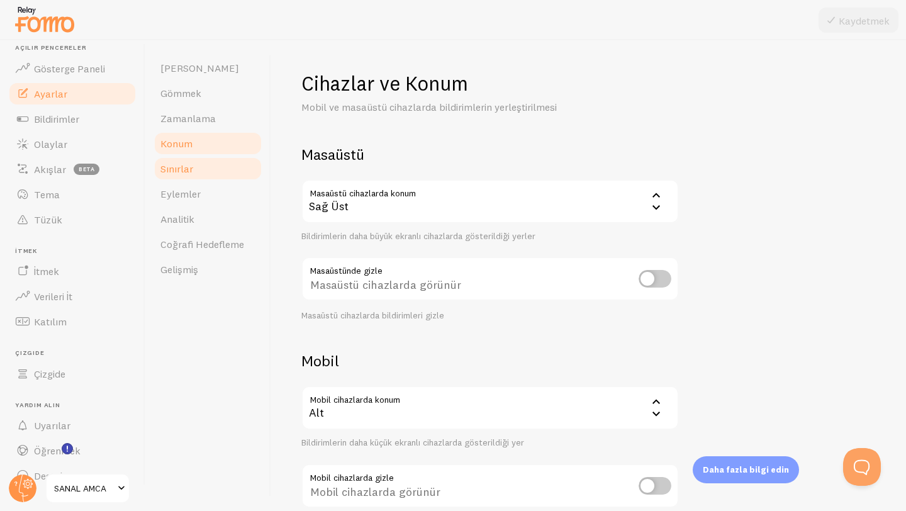
click at [203, 159] on link "Sınırlar" at bounding box center [208, 168] width 110 height 25
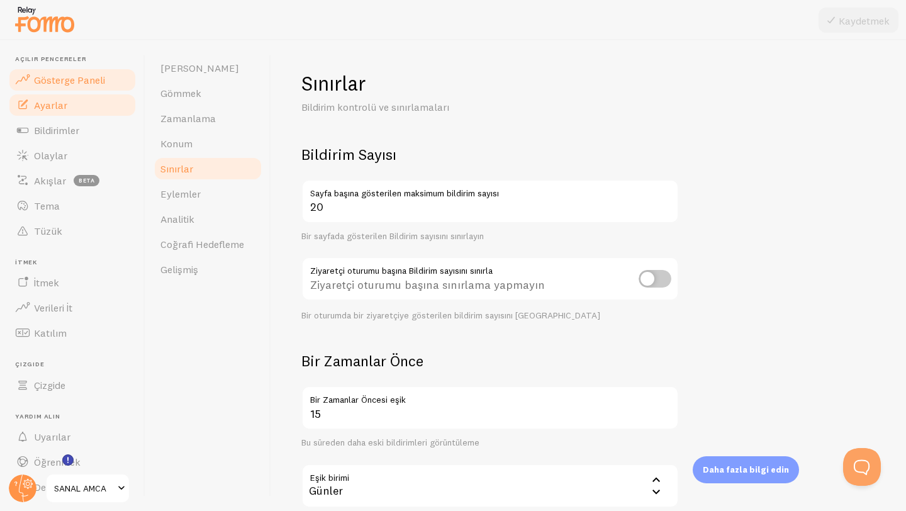
click at [74, 74] on font "Gösterge Paneli" at bounding box center [69, 80] width 71 height 13
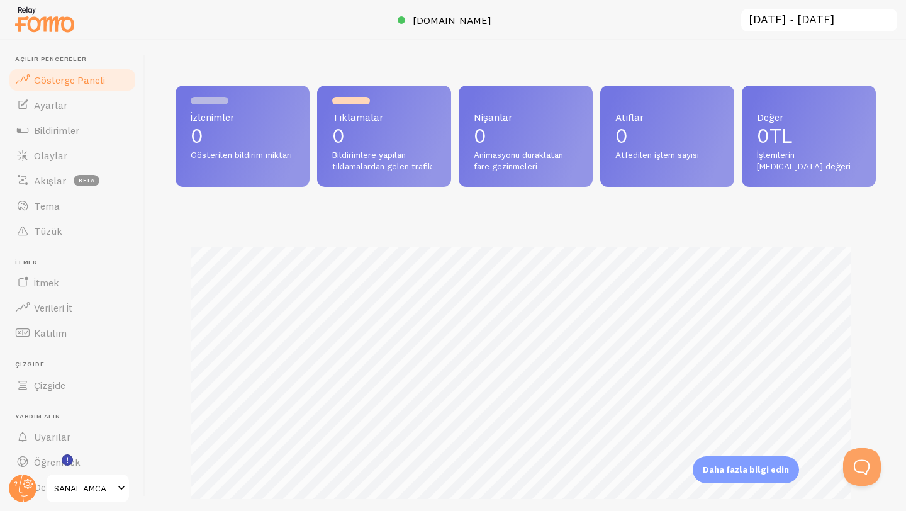
scroll to position [330, 691]
click at [70, 96] on link "Ayarlar" at bounding box center [73, 104] width 130 height 25
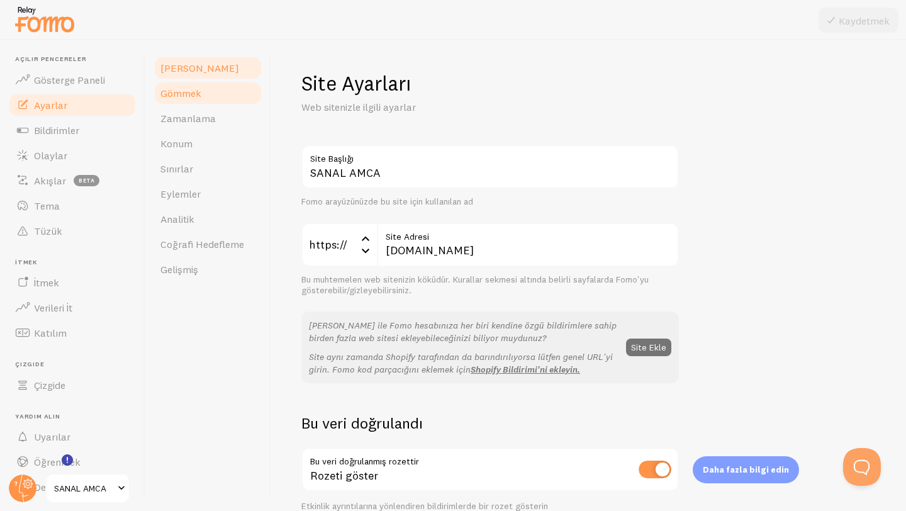
click at [219, 98] on link "Gömmek" at bounding box center [208, 92] width 110 height 25
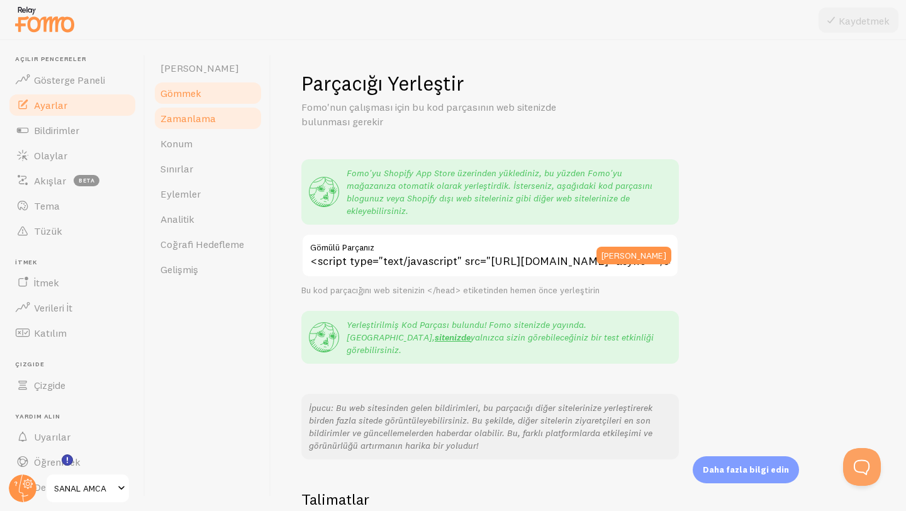
click at [188, 125] on link "Zamanlama" at bounding box center [208, 118] width 110 height 25
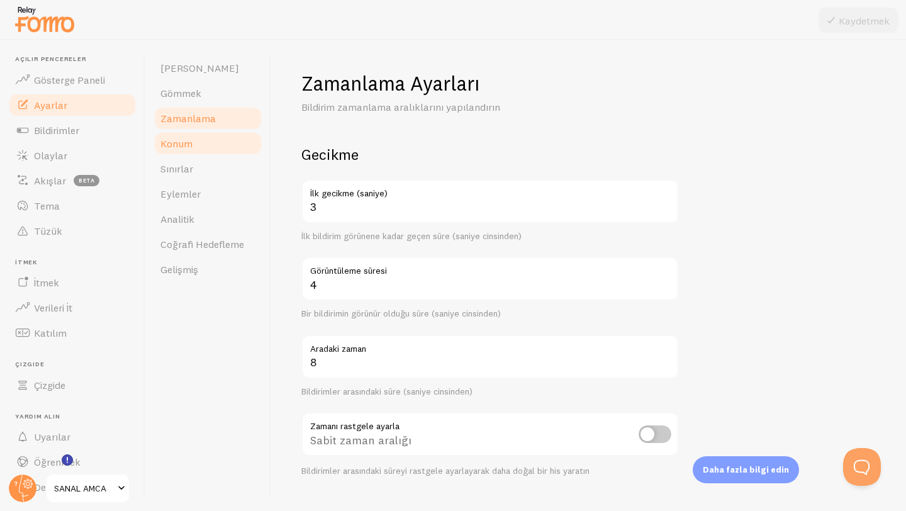
click at [194, 153] on link "Konum" at bounding box center [208, 143] width 110 height 25
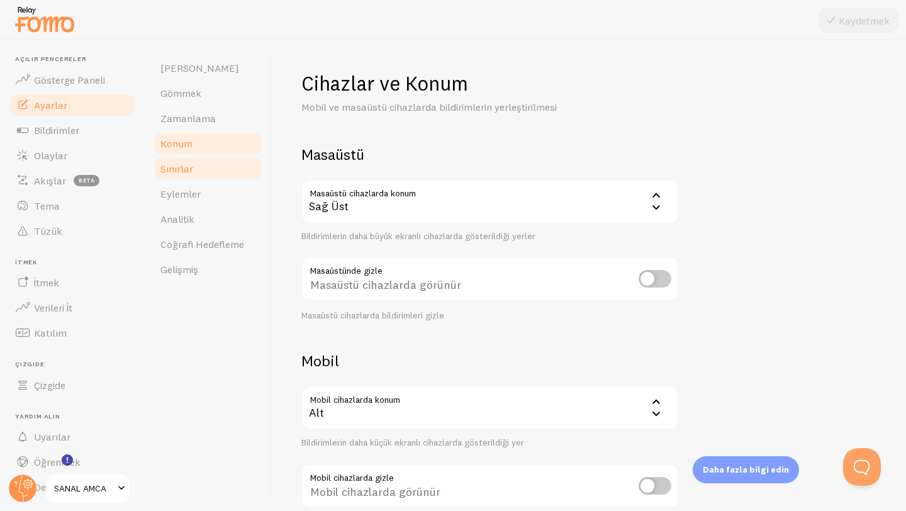
click at [203, 178] on link "Sınırlar" at bounding box center [208, 168] width 110 height 25
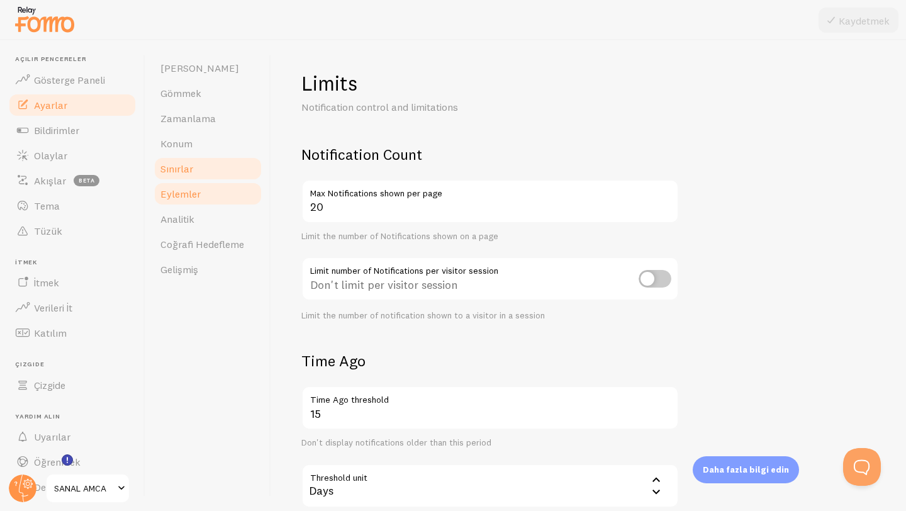
click at [207, 192] on link "Eylemler" at bounding box center [208, 193] width 110 height 25
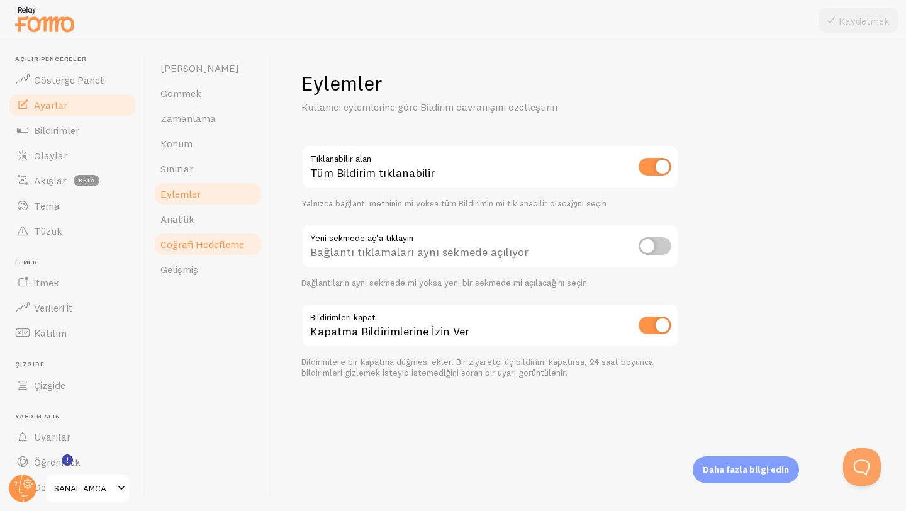
click at [219, 240] on font "Coğrafi Hedefleme" at bounding box center [202, 244] width 84 height 13
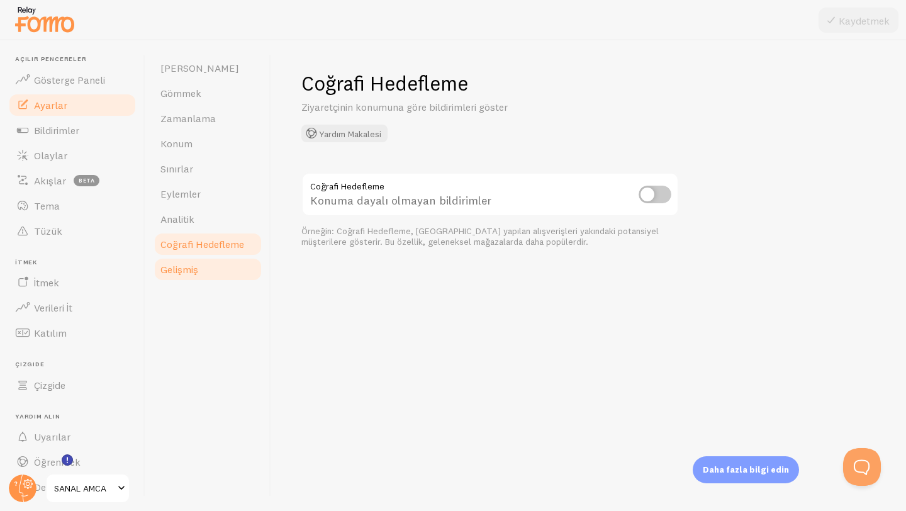
click at [225, 278] on link "Gelişmiş" at bounding box center [208, 269] width 110 height 25
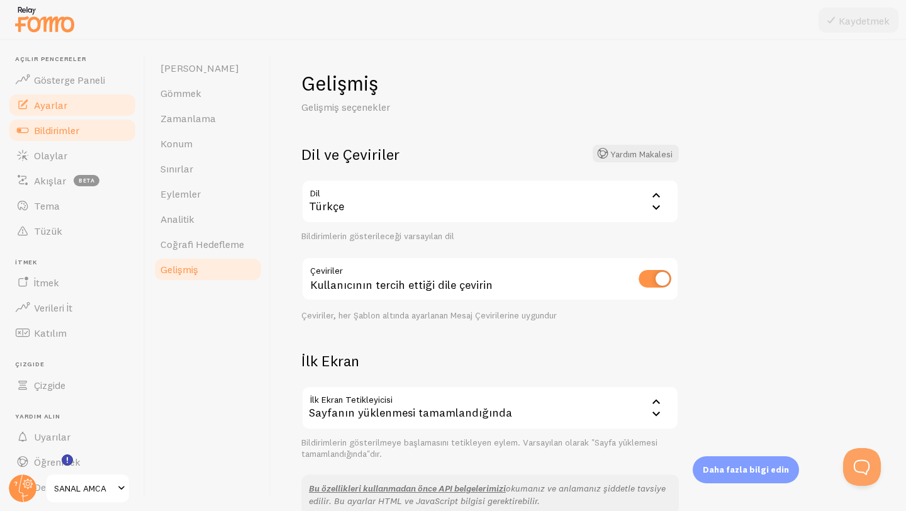
click at [54, 138] on link "Bildirimler" at bounding box center [73, 130] width 130 height 25
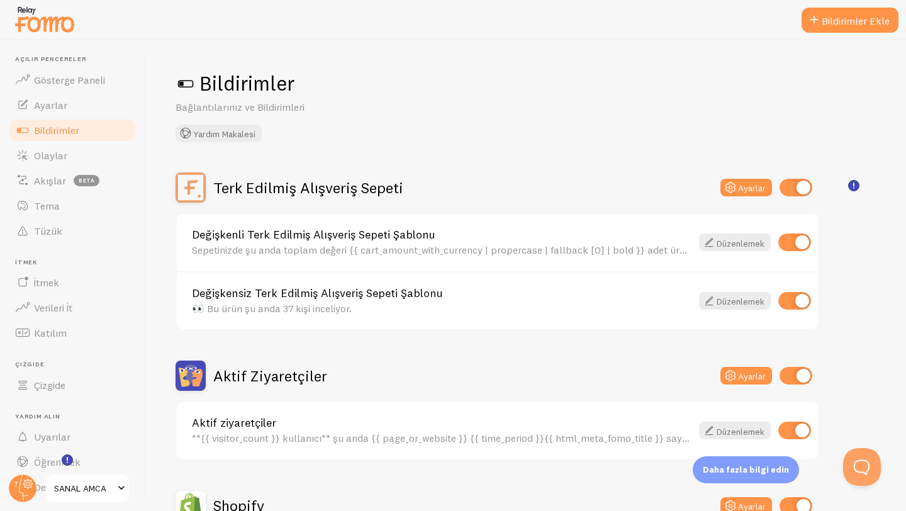
click at [189, 86] on span at bounding box center [185, 84] width 20 height 20
click at [190, 80] on span at bounding box center [185, 84] width 20 height 20
click at [188, 80] on span at bounding box center [185, 84] width 20 height 20
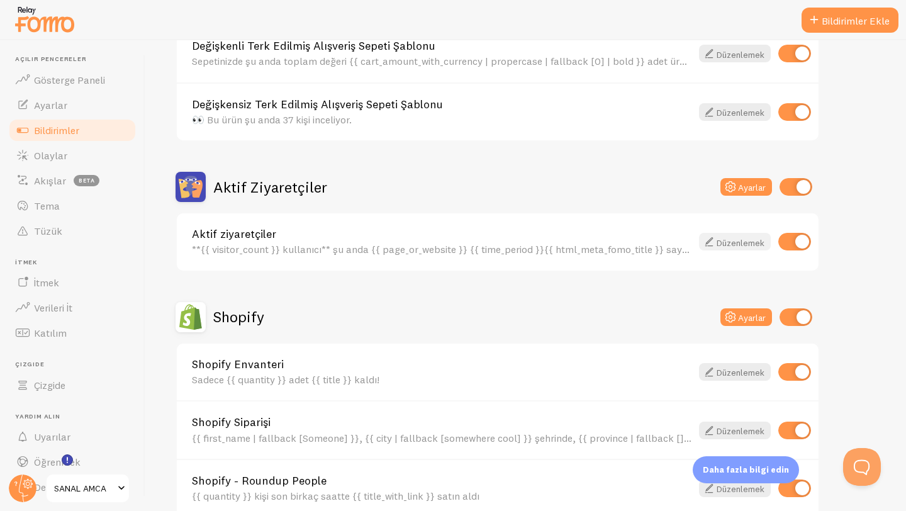
scroll to position [208, 0]
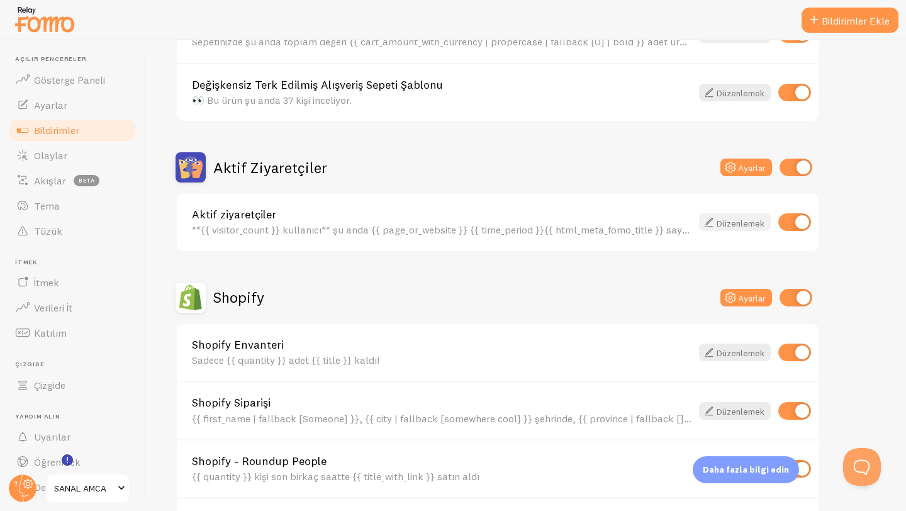
click at [736, 220] on font "Düzenlemek" at bounding box center [740, 222] width 48 height 11
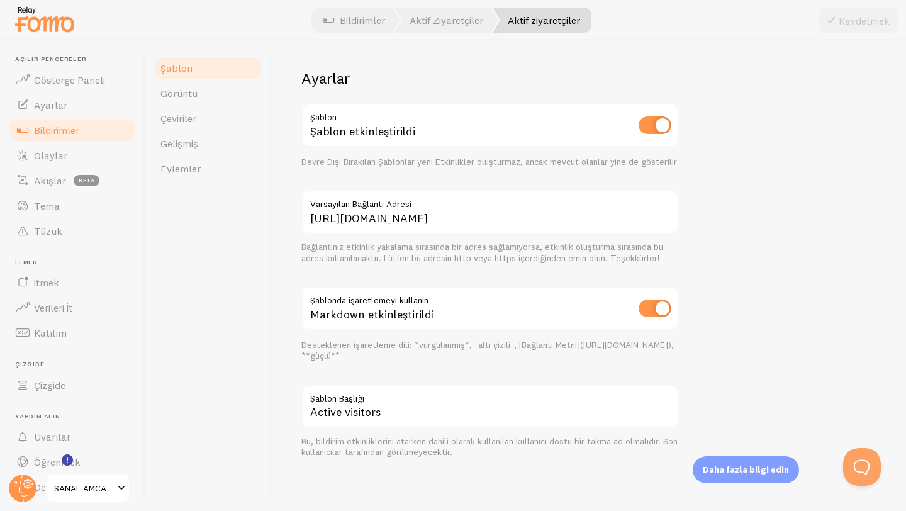
scroll to position [398, 0]
click at [212, 101] on link "Görüntü" at bounding box center [208, 92] width 110 height 25
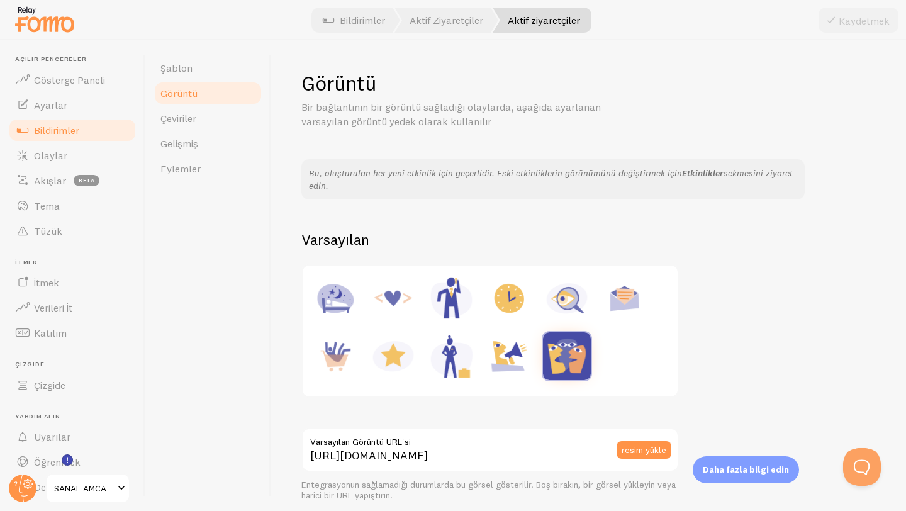
click at [345, 356] on img at bounding box center [335, 356] width 48 height 48
type input "https://fomo.com/images/widget/template_defaults/purchase.jpg"
click at [856, 19] on font "Kaydetmek" at bounding box center [863, 20] width 51 height 13
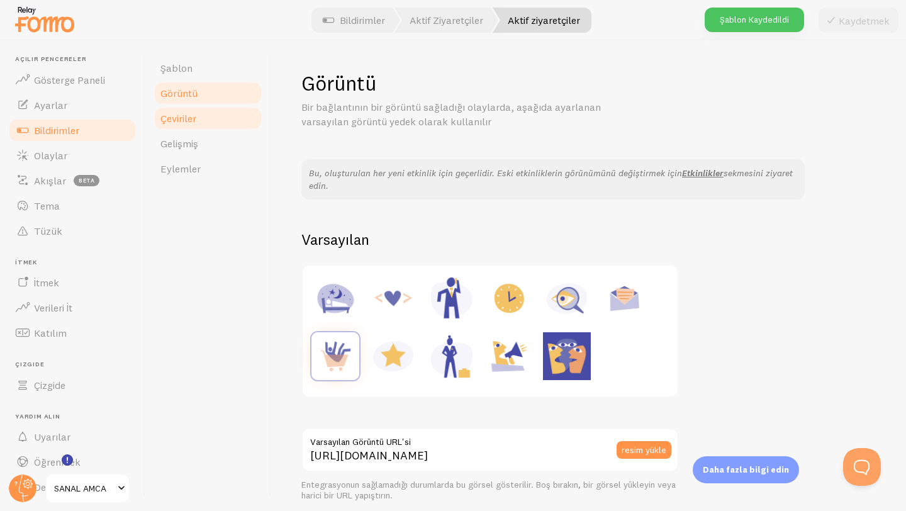
click at [196, 119] on font "Çeviriler" at bounding box center [178, 118] width 36 height 13
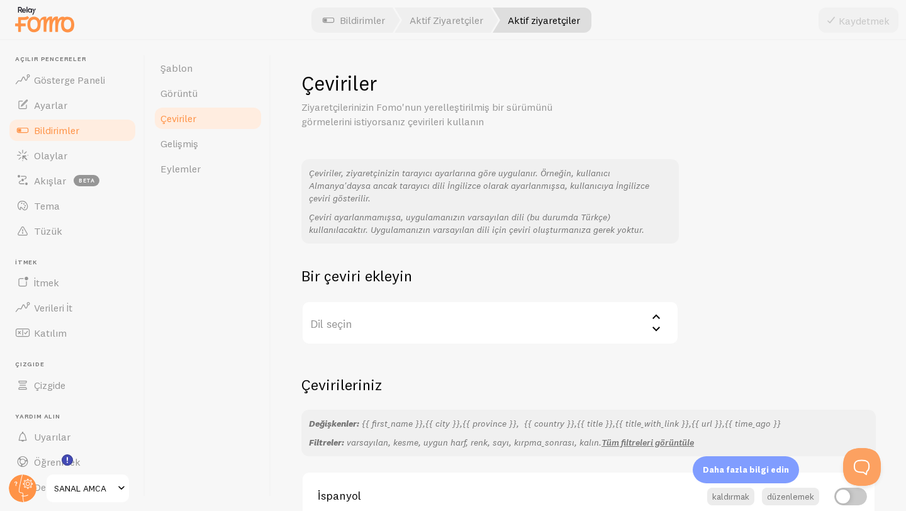
click at [459, 320] on label "Dil seçin" at bounding box center [489, 323] width 377 height 44
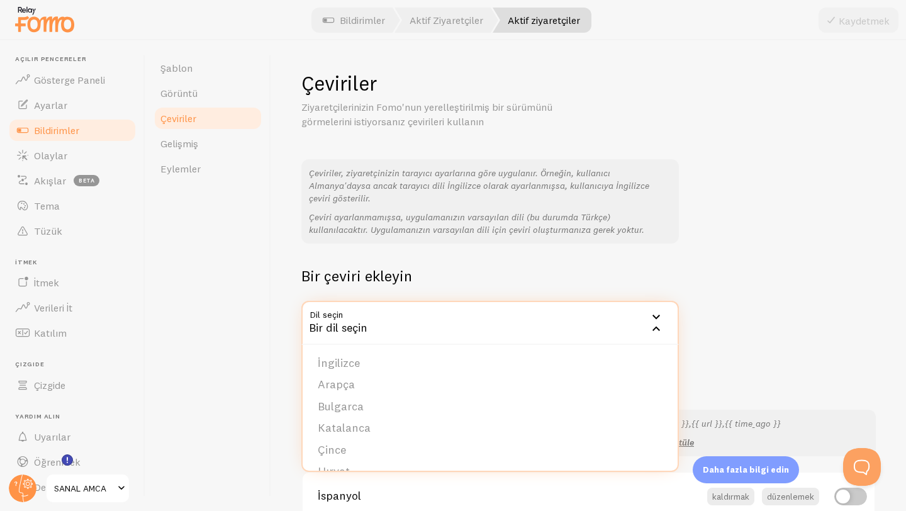
drag, startPoint x: 867, startPoint y: 231, endPoint x: 823, endPoint y: 233, distance: 44.1
click at [866, 231] on div "Çeviriler Ziyaretçilerinizin Fomo'nun yerelleştirilmiş bir sürümünü görmelerini…" at bounding box center [588, 275] width 635 height 470
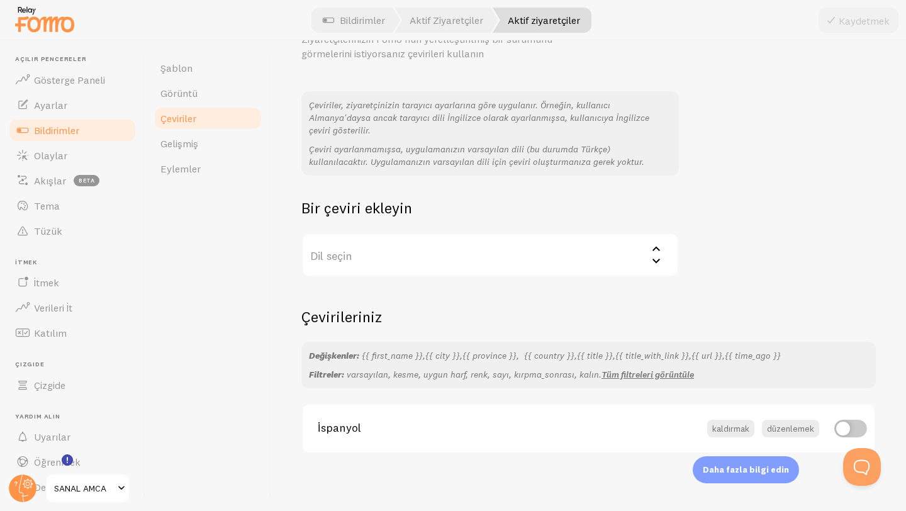
scroll to position [70, 0]
click at [552, 428] on span "İspanyol" at bounding box center [505, 424] width 374 height 11
click at [719, 425] on font "kaldırmak" at bounding box center [730, 424] width 37 height 11
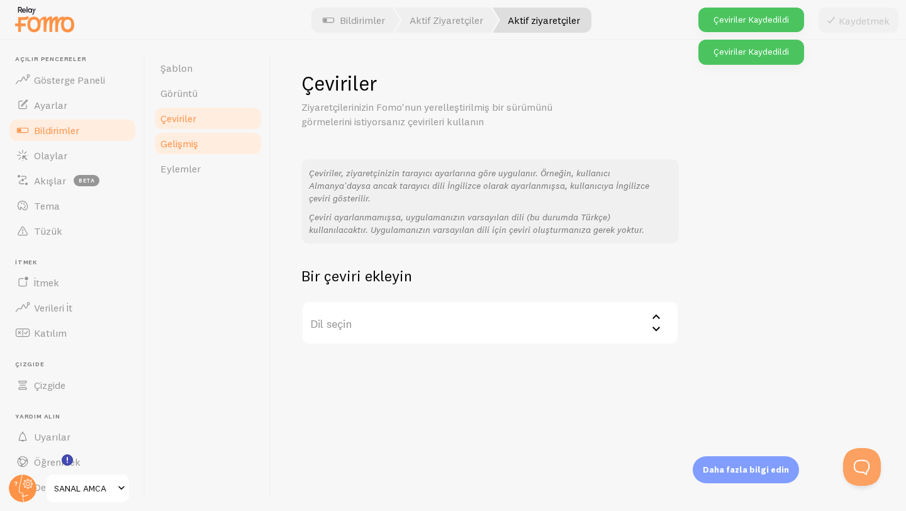
click at [187, 148] on font "Gelişmiş" at bounding box center [179, 143] width 38 height 13
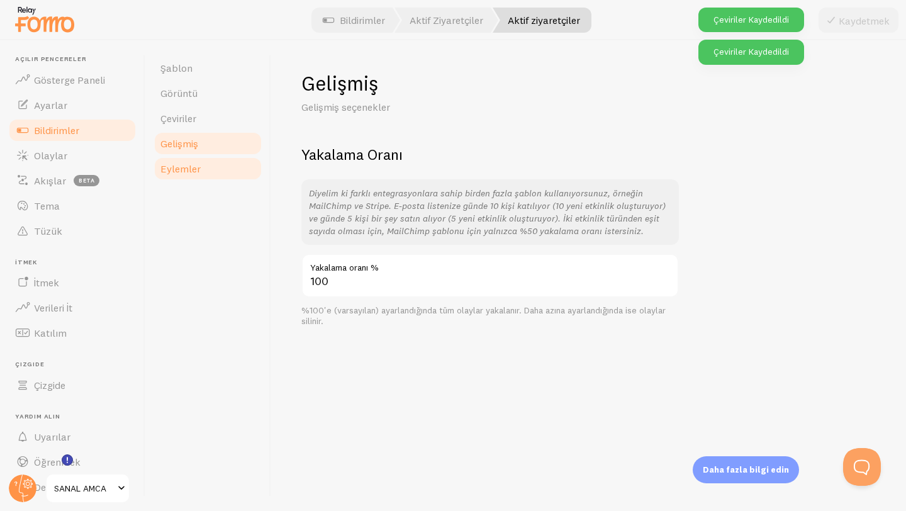
click at [199, 169] on font "Eylemler" at bounding box center [180, 168] width 40 height 13
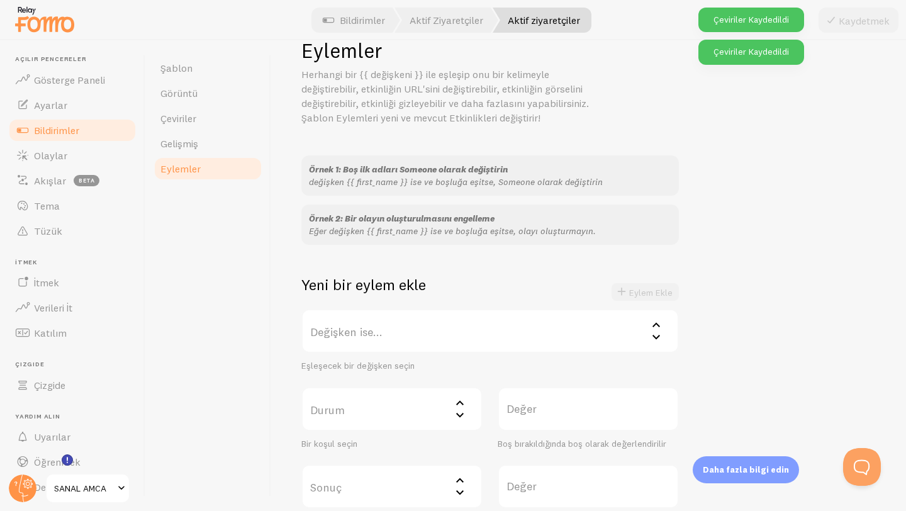
scroll to position [48, 0]
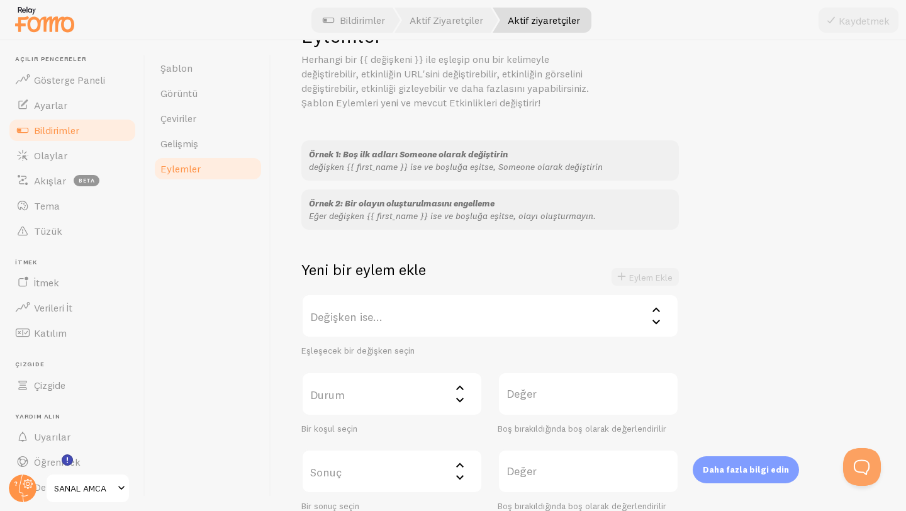
click at [434, 306] on label "Değişken ise..." at bounding box center [489, 316] width 377 height 44
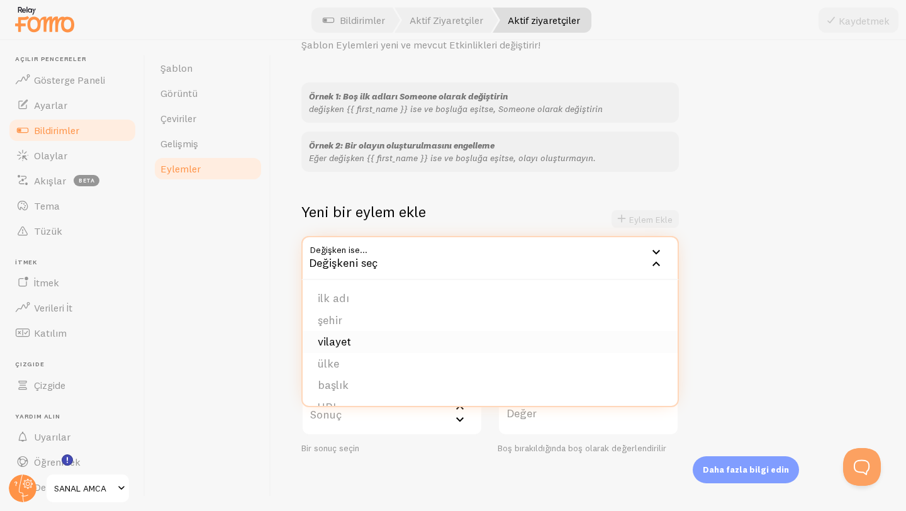
scroll to position [128, 0]
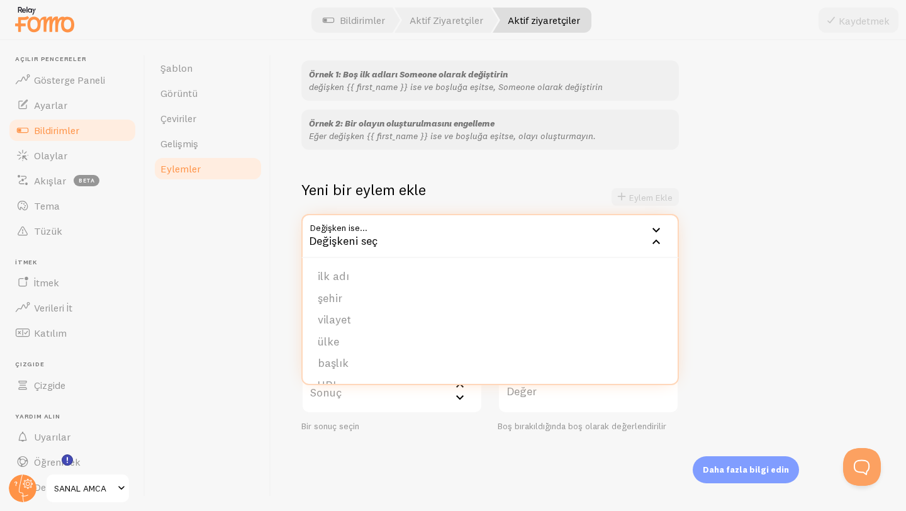
click at [772, 187] on div "Örnek 1: Boş ilk adları Someone olarak değiştirin değişken {{ first_name }} ise…" at bounding box center [588, 246] width 574 height 372
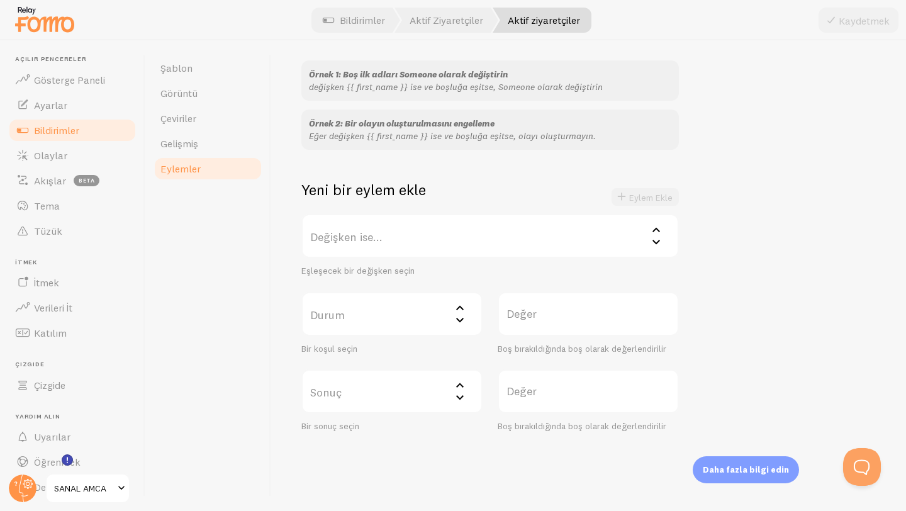
click at [405, 311] on label "Durum" at bounding box center [391, 314] width 181 height 44
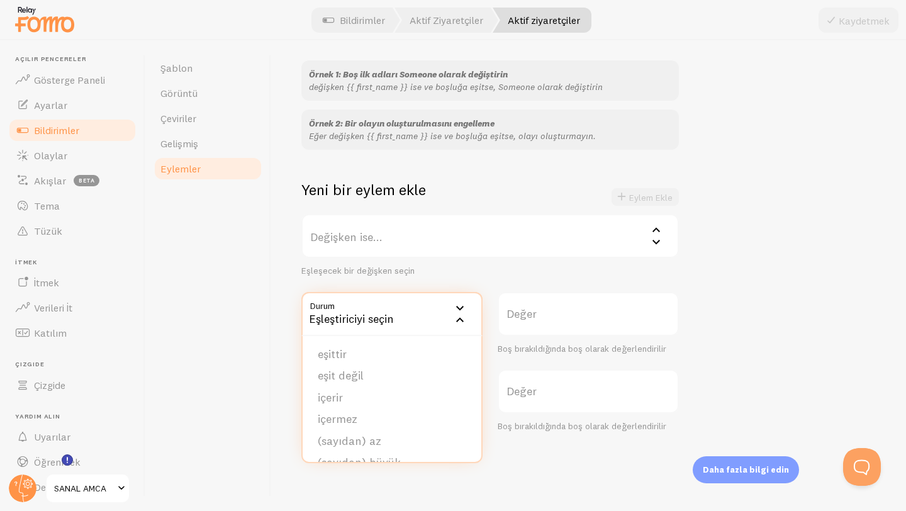
click at [821, 241] on div "Örnek 1: Boş ilk adları Someone olarak değiştirin değişken {{ first_name }} ise…" at bounding box center [588, 246] width 574 height 372
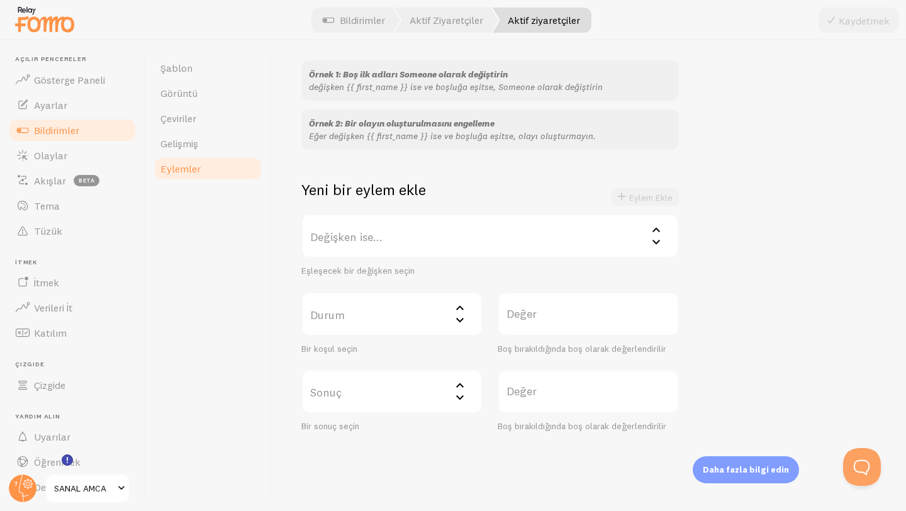
click at [430, 398] on label "Sonuç" at bounding box center [391, 391] width 181 height 44
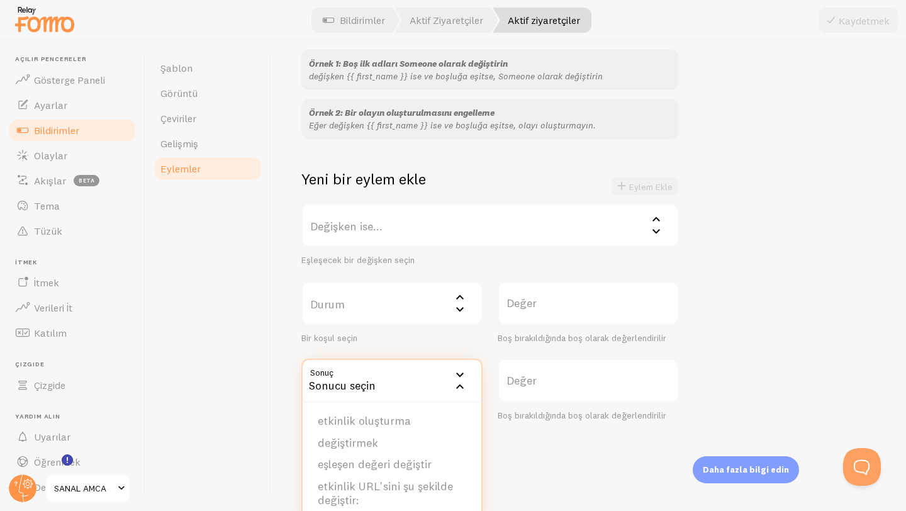
scroll to position [157, 0]
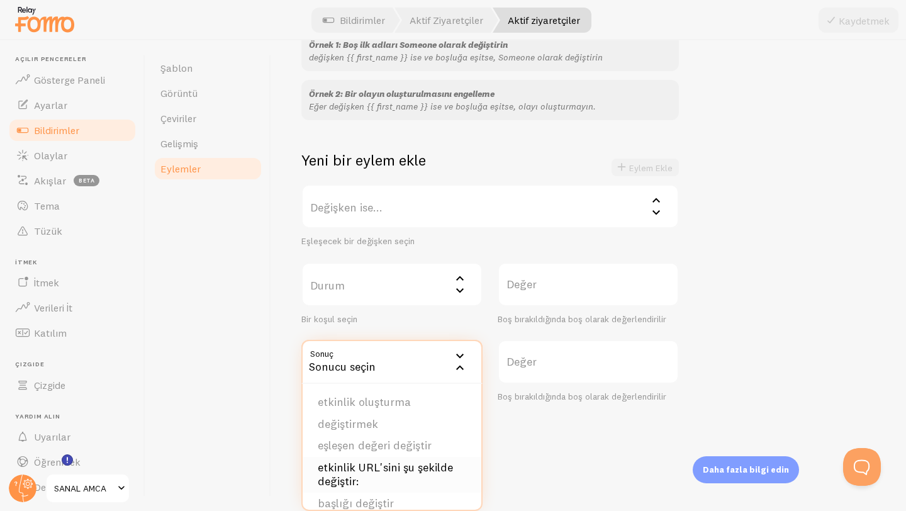
click at [434, 468] on font "etkinlik URL'sini şu şekilde değiştir:" at bounding box center [385, 474] width 135 height 29
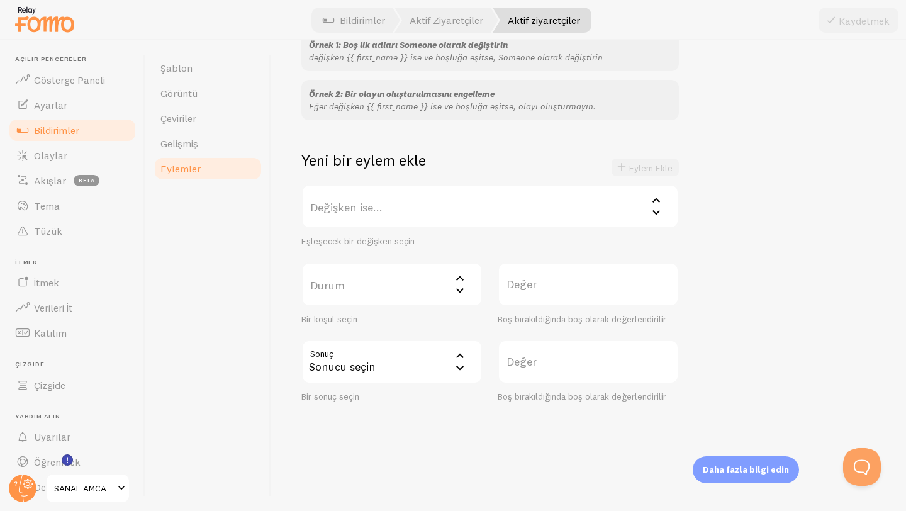
click at [567, 369] on label "Değer" at bounding box center [587, 362] width 181 height 44
click at [567, 369] on input "Değer" at bounding box center [587, 362] width 181 height 44
click at [511, 367] on font "Değer" at bounding box center [521, 361] width 30 height 14
click at [511, 367] on input "Değer" at bounding box center [587, 362] width 181 height 44
click at [538, 360] on label "Değer" at bounding box center [587, 362] width 181 height 44
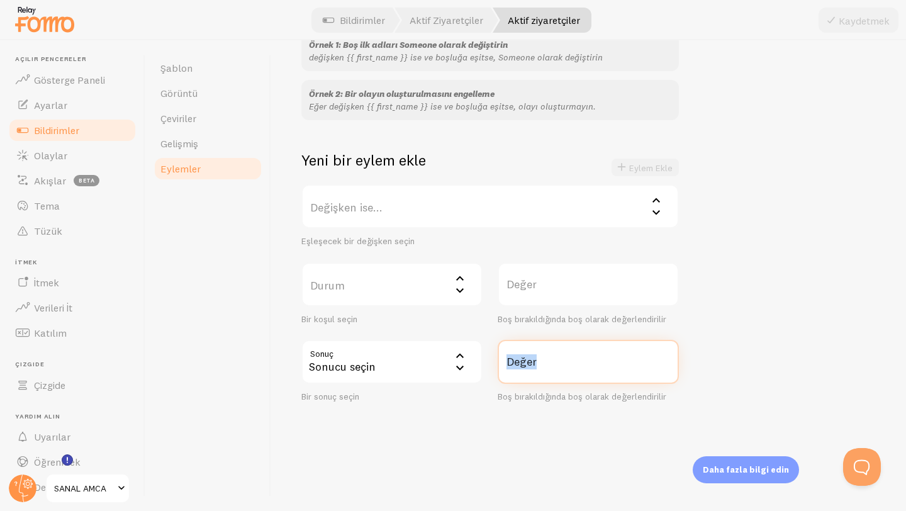
click at [538, 360] on input "Değer" at bounding box center [587, 362] width 181 height 44
paste input "https://sanalamca.com/"
type input "https://sanalamca.com/"
drag, startPoint x: 702, startPoint y: 399, endPoint x: 708, endPoint y: 395, distance: 7.3
click at [706, 396] on div "Örnek 1: Boş ilk adları Someone olarak değiştirin değişken {{ first_name }} ise…" at bounding box center [588, 217] width 574 height 372
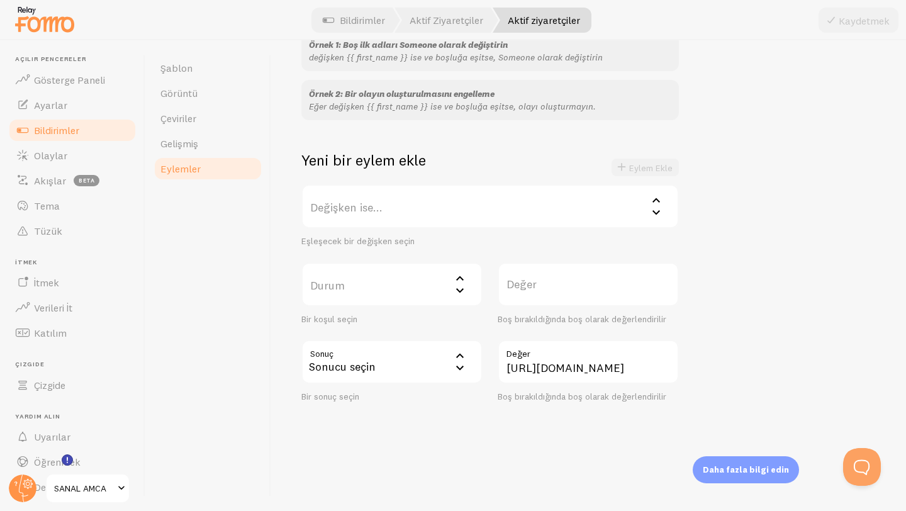
scroll to position [0, 0]
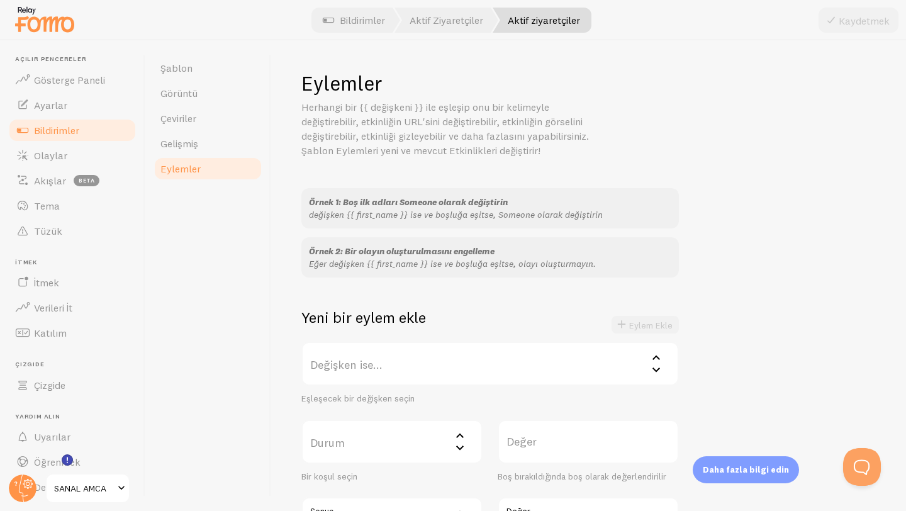
click at [538, 30] on link "Aktif ziyaretçiler" at bounding box center [541, 20] width 99 height 25
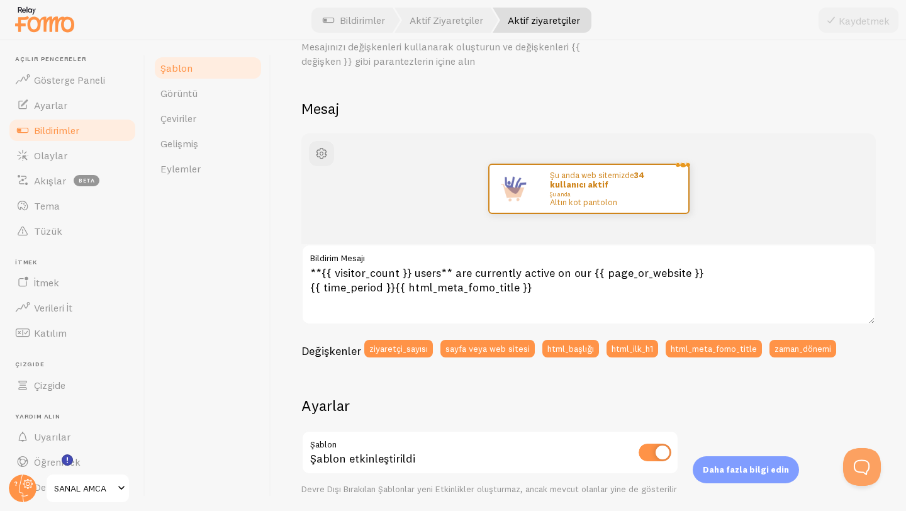
scroll to position [138, 0]
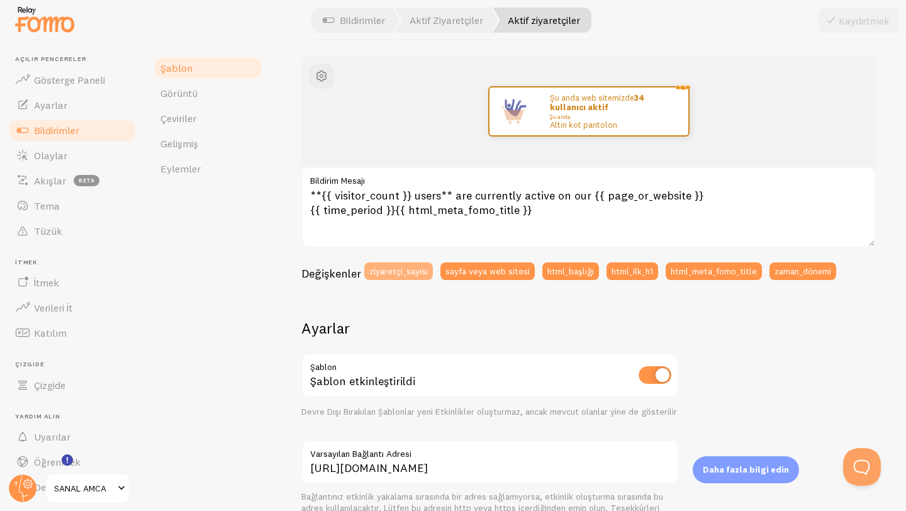
click at [399, 273] on font "ziyaretçi_sayısı" at bounding box center [398, 270] width 58 height 11
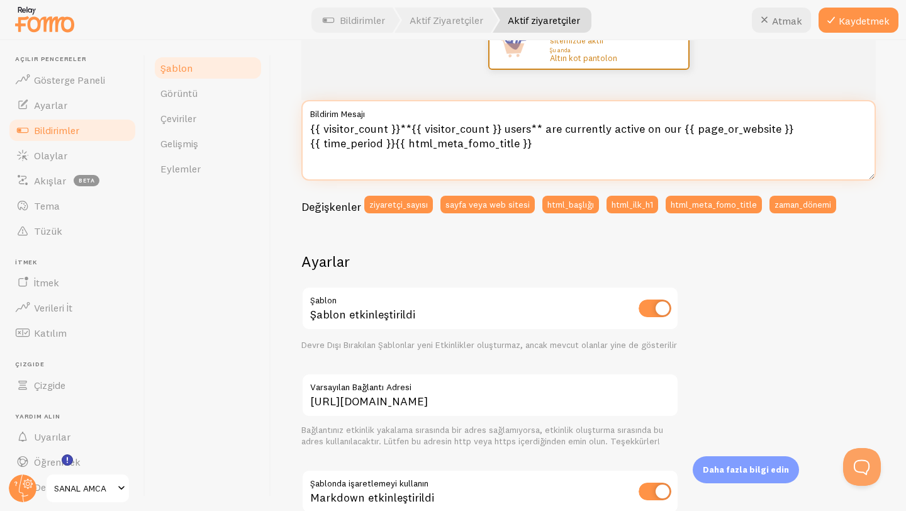
scroll to position [140, 0]
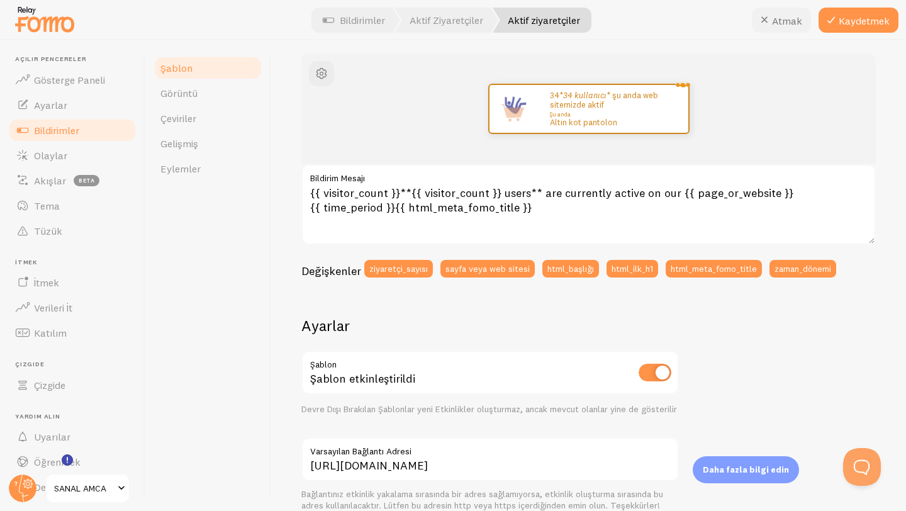
click at [787, 18] on font "Atmak" at bounding box center [787, 20] width 30 height 13
type textarea "**{{ visitor_count }} users** are currently active on our {{ page_or_website }}…"
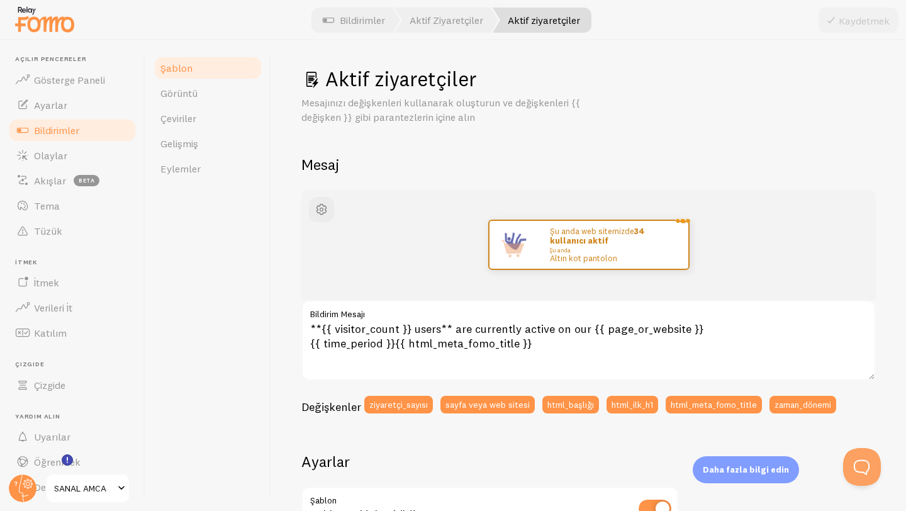
scroll to position [0, 0]
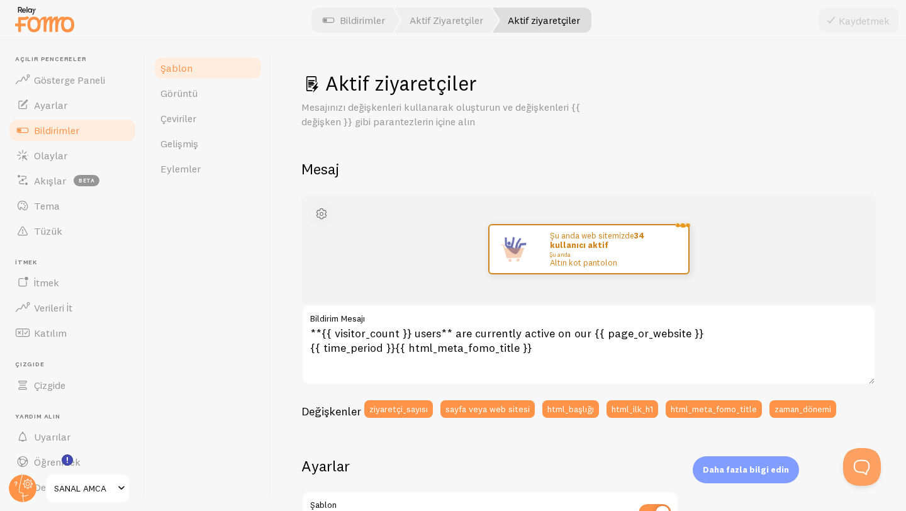
click at [324, 214] on span "button" at bounding box center [321, 213] width 15 height 15
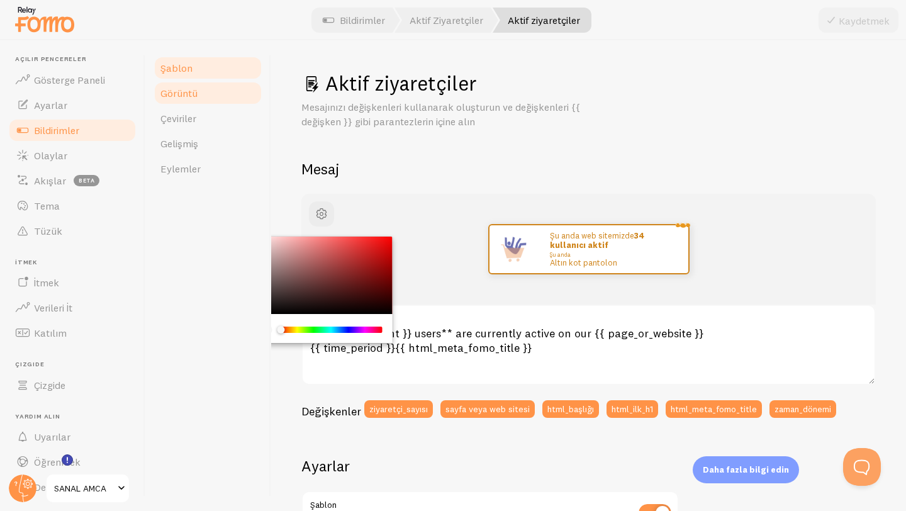
click at [198, 94] on link "Görüntü" at bounding box center [208, 92] width 110 height 25
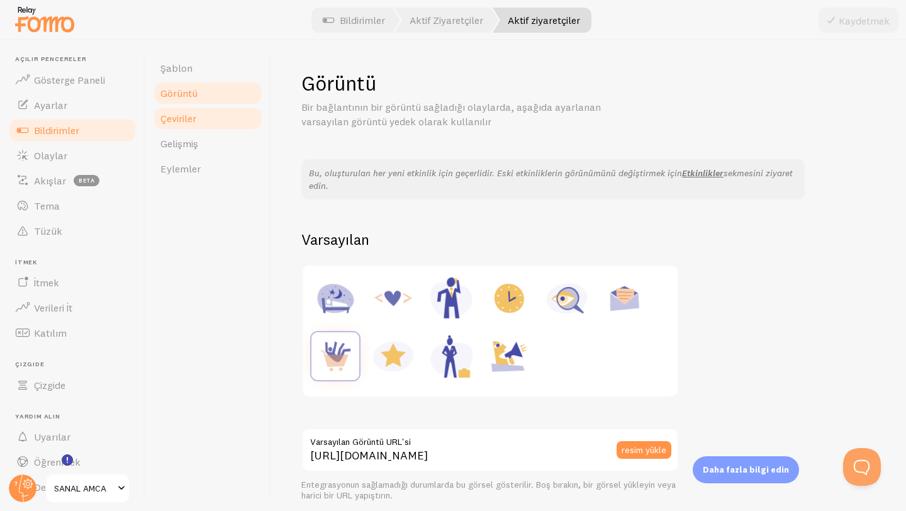
click at [194, 127] on link "Çeviriler" at bounding box center [208, 118] width 110 height 25
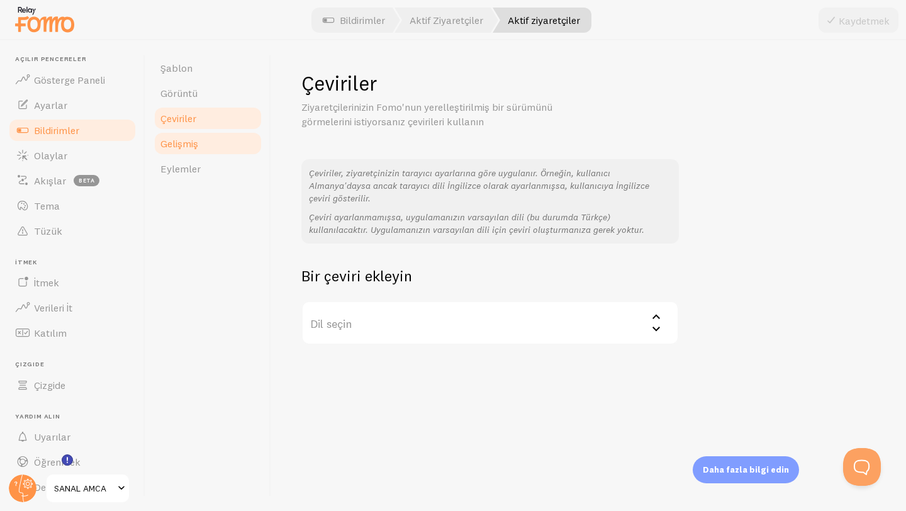
click at [182, 148] on font "Gelişmiş" at bounding box center [179, 143] width 38 height 13
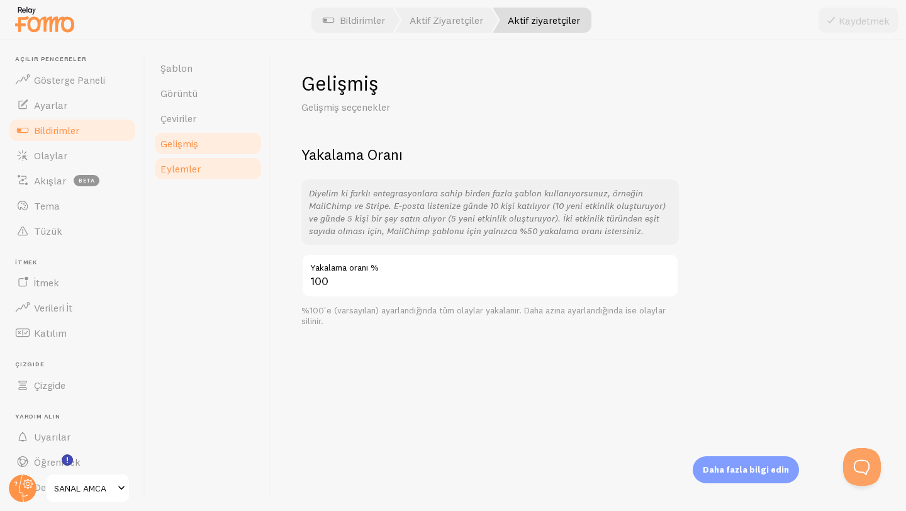
click at [223, 171] on link "Eylemler" at bounding box center [208, 168] width 110 height 25
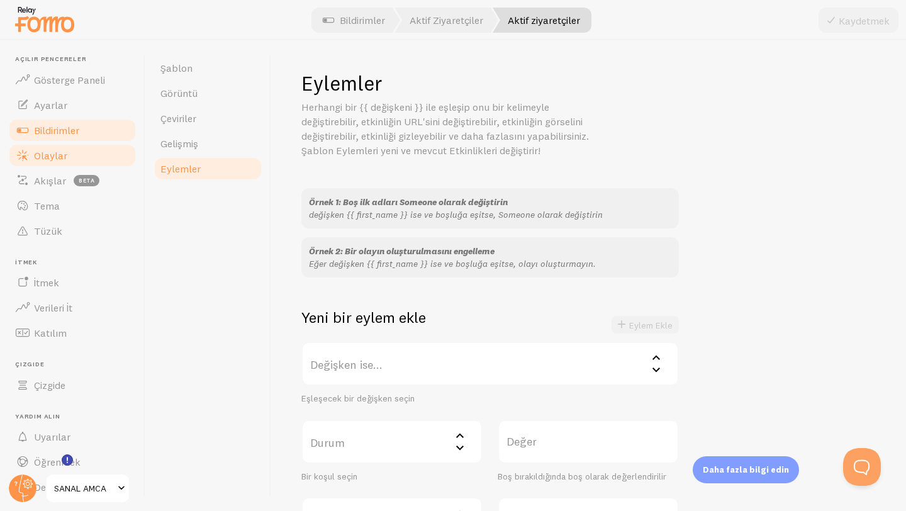
click at [54, 157] on font "Olaylar" at bounding box center [50, 155] width 33 height 13
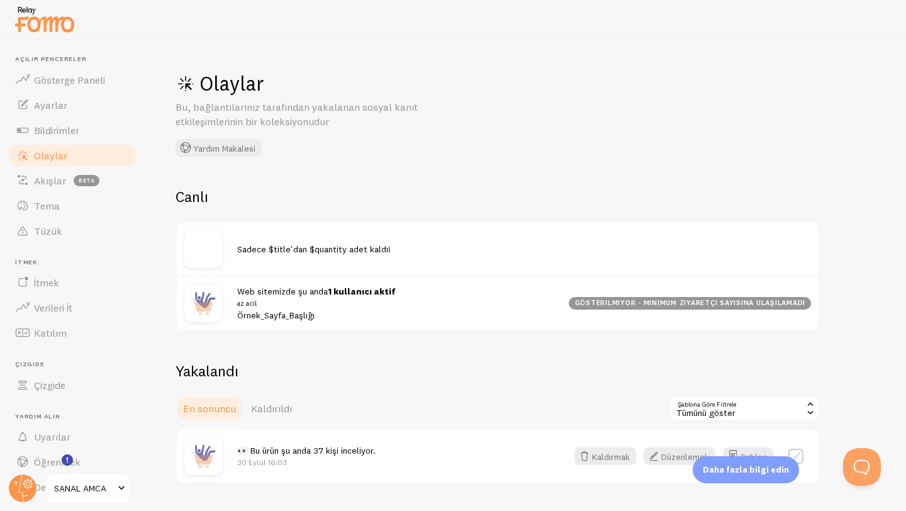
click at [641, 304] on font "gösterilmiyor - minimum ziyaretçi sayısına ulaşılamadı" at bounding box center [690, 302] width 231 height 9
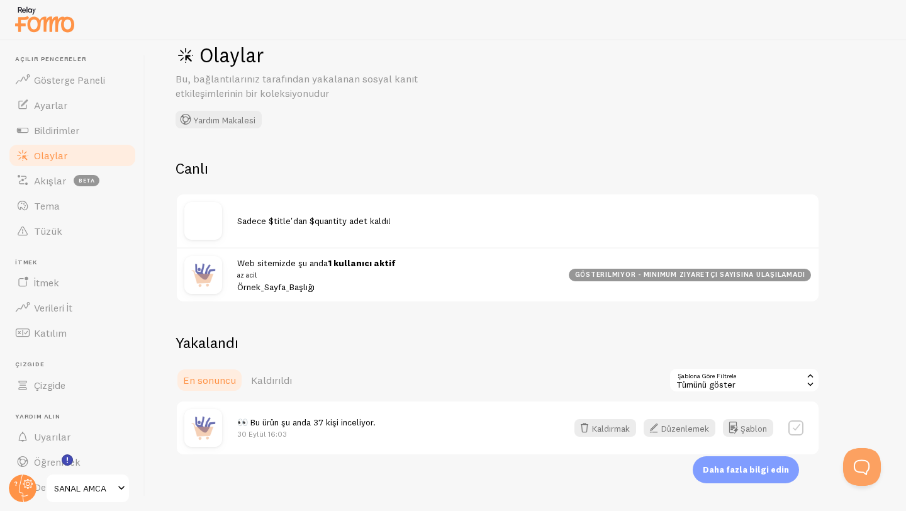
scroll to position [45, 0]
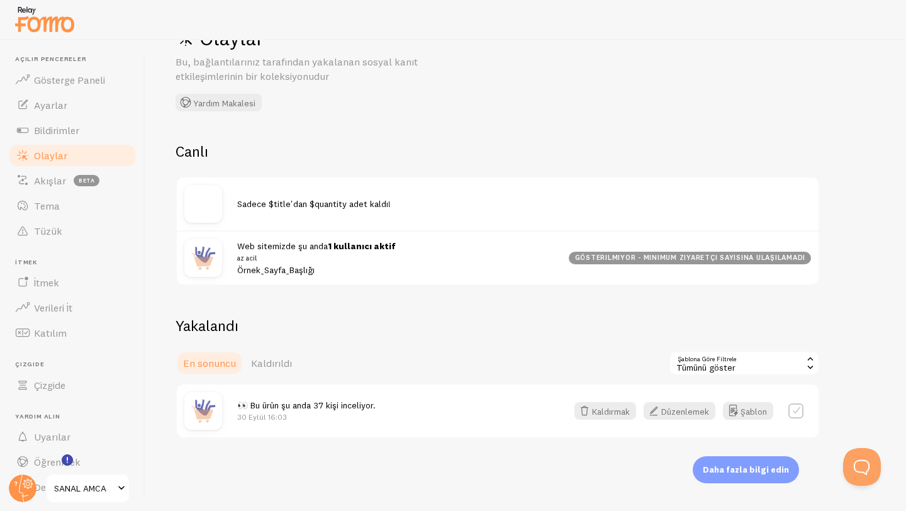
click at [792, 414] on label at bounding box center [795, 410] width 15 height 15
checkbox input "true"
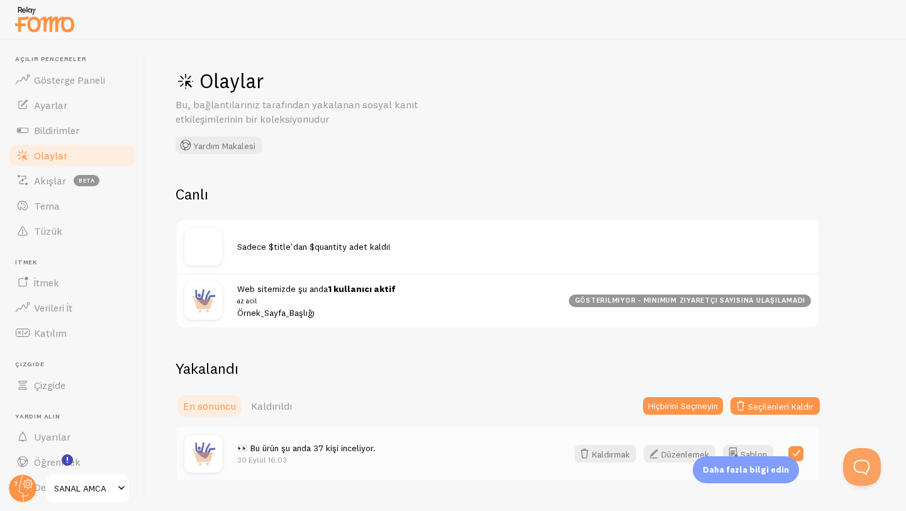
scroll to position [0, 0]
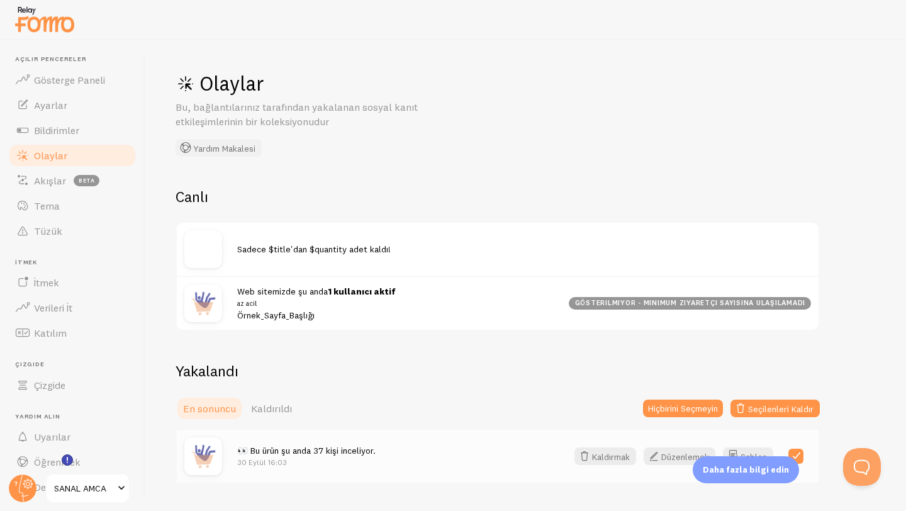
click at [236, 152] on font "Yardım Makalesi" at bounding box center [224, 148] width 62 height 11
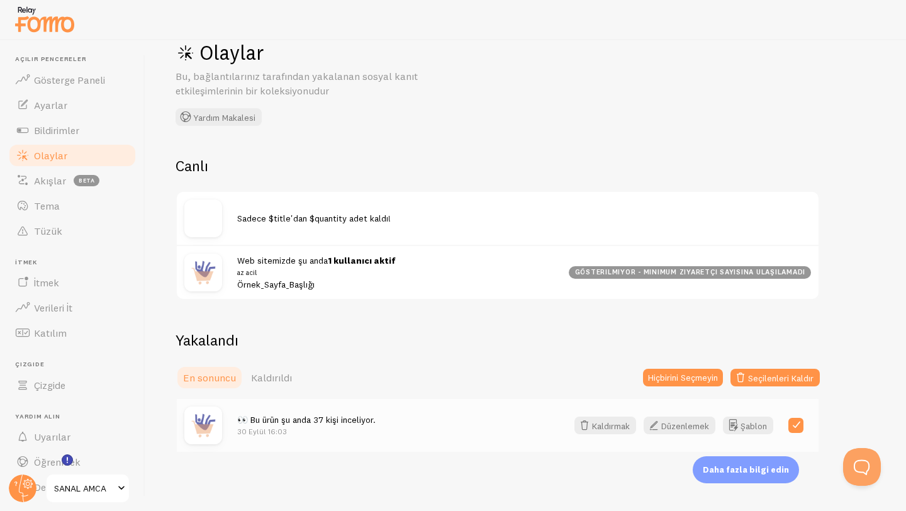
scroll to position [33, 0]
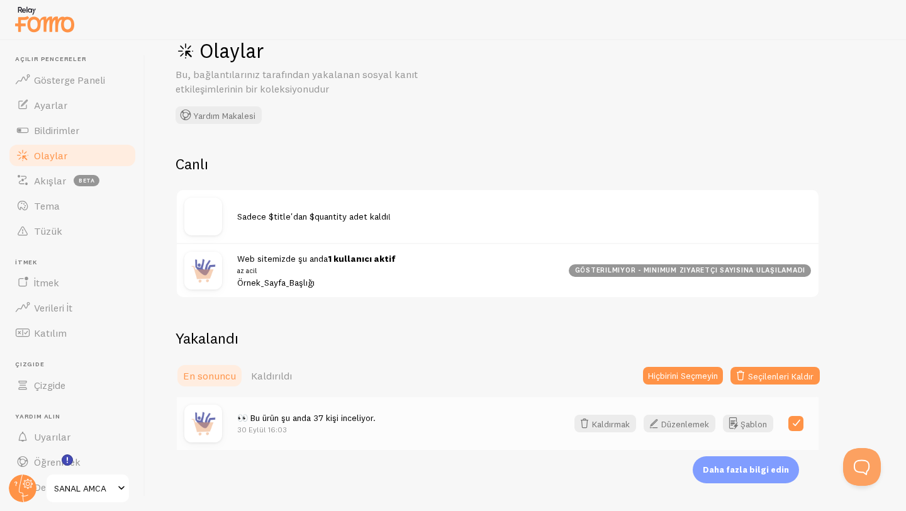
click at [614, 274] on font "gösterilmiyor - minimum ziyaretçi sayısına ulaşılamadı" at bounding box center [690, 269] width 231 height 9
click at [618, 267] on font "gösterilmiyor - minimum ziyaretçi sayısına ulaşılamadı" at bounding box center [690, 269] width 231 height 9
click at [266, 375] on font "Kaldırıldı" at bounding box center [271, 375] width 41 height 13
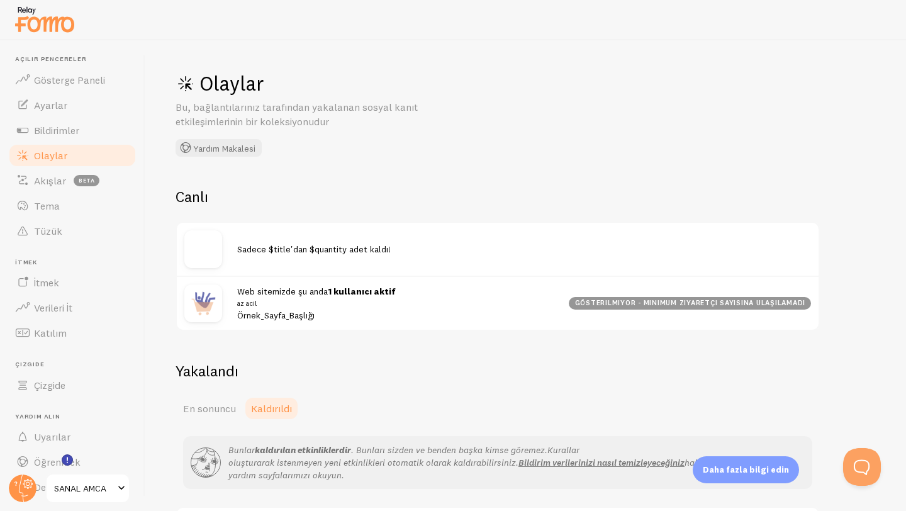
drag, startPoint x: 221, startPoint y: 404, endPoint x: 266, endPoint y: 392, distance: 46.2
click at [221, 404] on font "En sonuncu" at bounding box center [209, 408] width 53 height 13
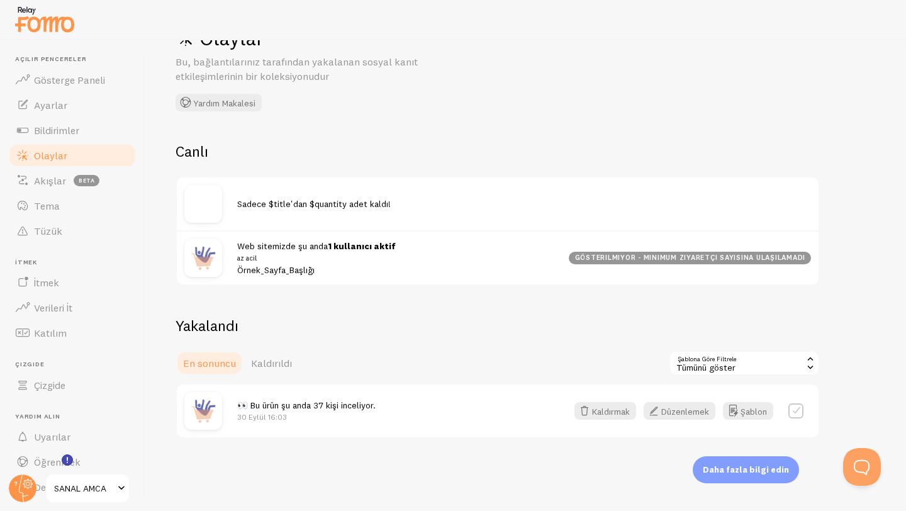
scroll to position [45, 0]
click at [697, 413] on font "Düzenlemek" at bounding box center [685, 410] width 48 height 11
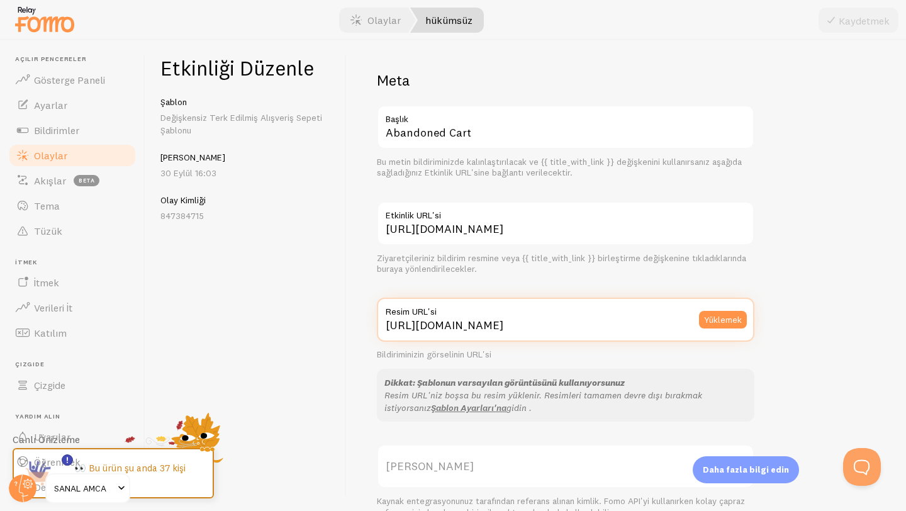
drag, startPoint x: 384, startPoint y: 326, endPoint x: 780, endPoint y: 320, distance: 396.2
click at [780, 320] on div "Meta Abandoned Cart Başlık Bu metin bildiriminizde kalınlaştırılacak ve {{ titl…" at bounding box center [626, 492] width 499 height 844
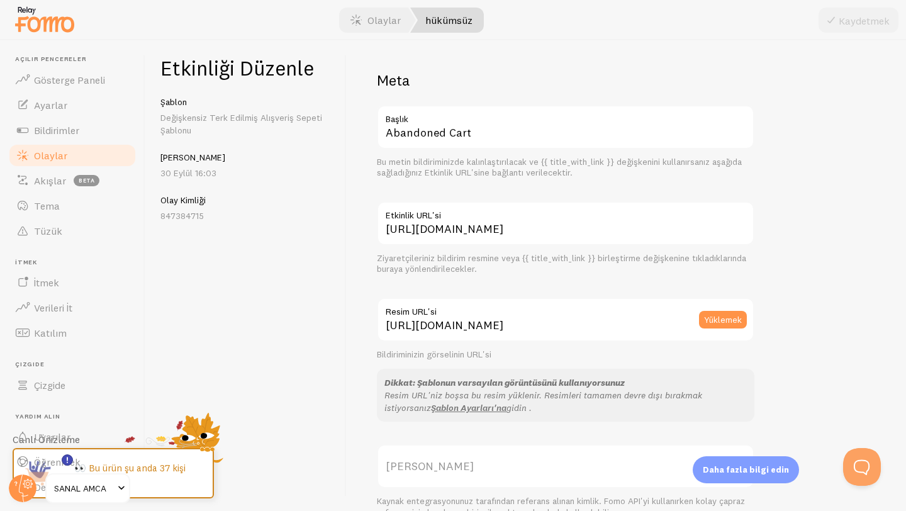
click at [431, 316] on font "Resim URL'si" at bounding box center [411, 311] width 51 height 11
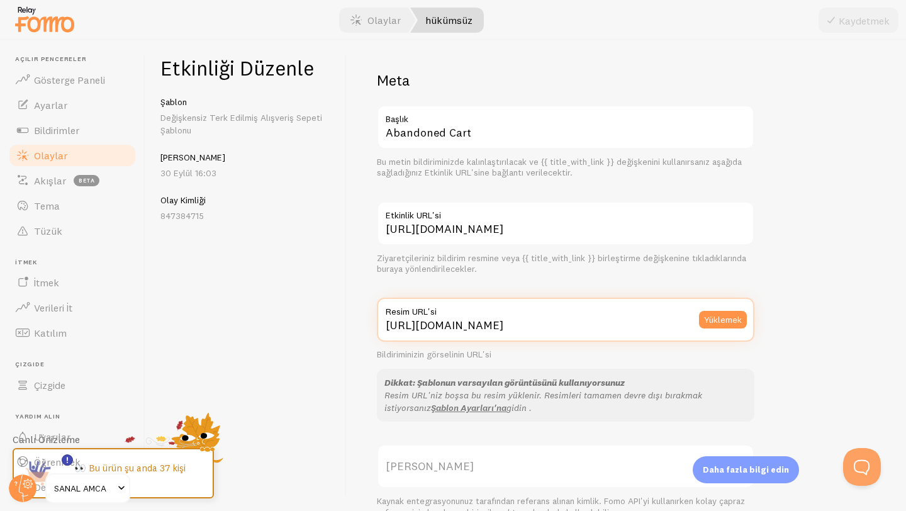
click at [431, 316] on input "https://fomo.com/images/widget/template_defaults/purchase.jpg" at bounding box center [565, 319] width 377 height 44
click at [399, 324] on input "https://fomo.com/images/widget/template_defaults/purchase.jpg" at bounding box center [565, 319] width 377 height 44
drag, startPoint x: 396, startPoint y: 325, endPoint x: 653, endPoint y: 317, distance: 258.0
click at [653, 317] on div "https://fomo.com/images/widget/template_defaults/purchase.jpg Resim URL'si Yükl…" at bounding box center [565, 319] width 377 height 44
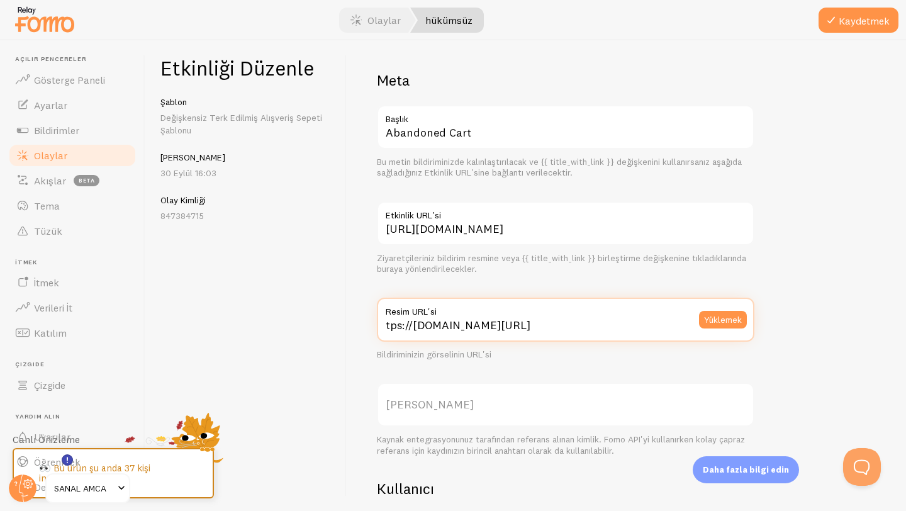
drag, startPoint x: 458, startPoint y: 326, endPoint x: 366, endPoint y: 331, distance: 92.0
click at [366, 331] on div "Meta Abandoned Cart Başlık Bu metin bildiriminizde kalınlaştırılacak ve {{ titl…" at bounding box center [626, 275] width 559 height 470
drag, startPoint x: 641, startPoint y: 326, endPoint x: 355, endPoint y: 332, distance: 285.6
click at [355, 332] on div "Meta Abandoned Cart Başlık Bu metin bildiriminizde kalınlaştırılacak ve {{ titl…" at bounding box center [626, 275] width 559 height 470
drag, startPoint x: 638, startPoint y: 329, endPoint x: 369, endPoint y: 325, distance: 269.2
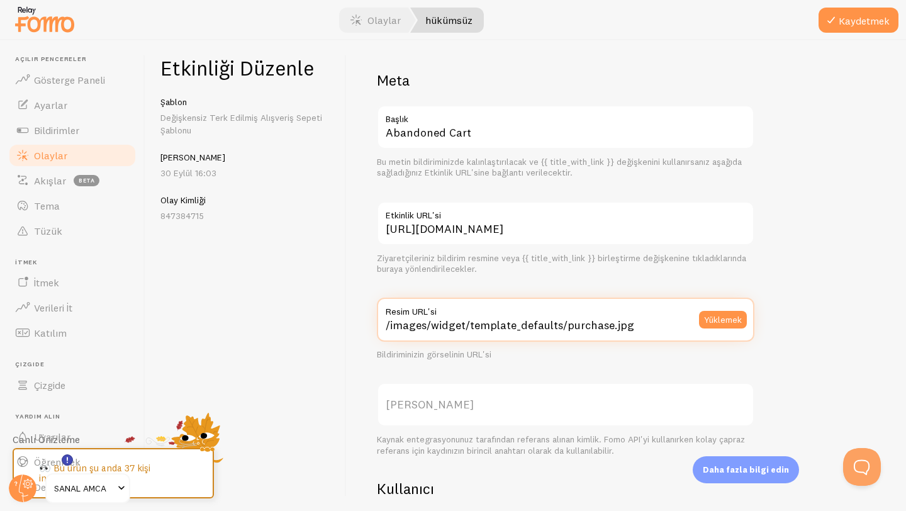
click at [369, 325] on div "Meta Abandoned Cart Başlık Bu metin bildiriminizde kalınlaştırılacak ve {{ titl…" at bounding box center [626, 275] width 559 height 470
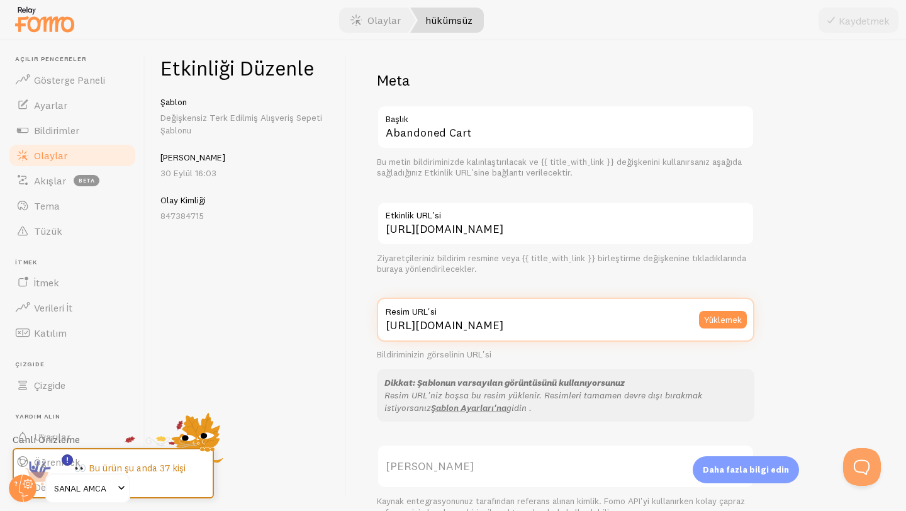
click at [657, 325] on input "https://fomo.com/images/widget/template_defaults/purchase.jpg" at bounding box center [565, 319] width 377 height 44
drag, startPoint x: 657, startPoint y: 325, endPoint x: 522, endPoint y: 325, distance: 134.6
click at [522, 325] on input "https://fomo.com/images/widget/template_defaults/purchase.jpg" at bounding box center [565, 319] width 377 height 44
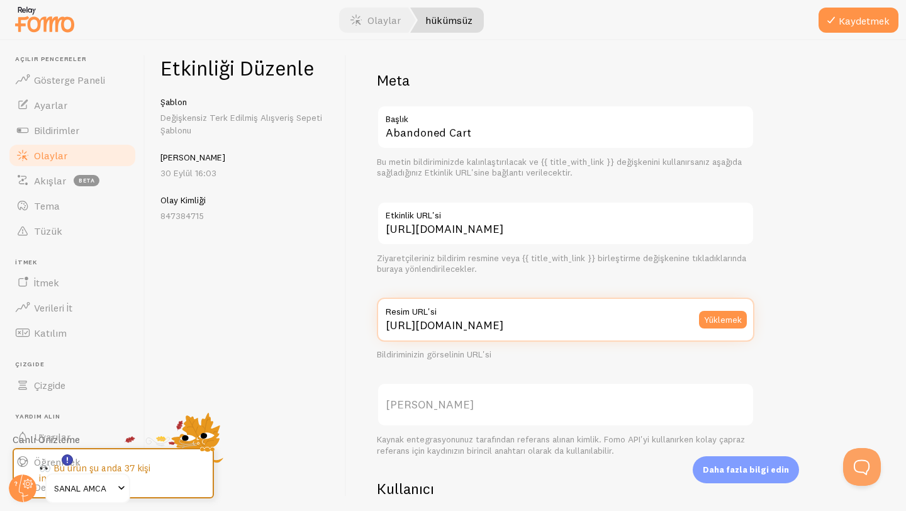
drag, startPoint x: 607, startPoint y: 325, endPoint x: 471, endPoint y: 328, distance: 135.9
click at [471, 328] on input "https://fomo.com/images/wurchase.jpg" at bounding box center [565, 319] width 377 height 44
type input "https://fomo.com/images/widget/template_defaults/purchase.jpg"
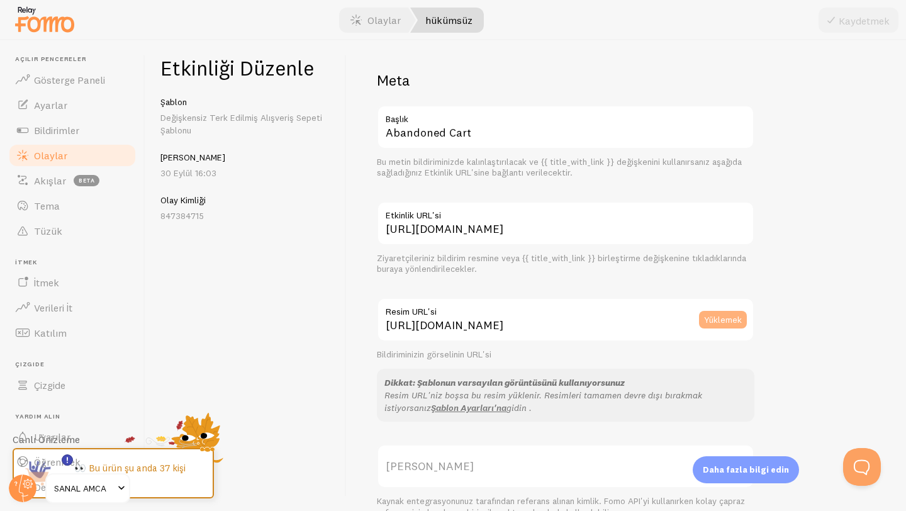
click at [721, 318] on font "Yüklemek" at bounding box center [723, 319] width 38 height 11
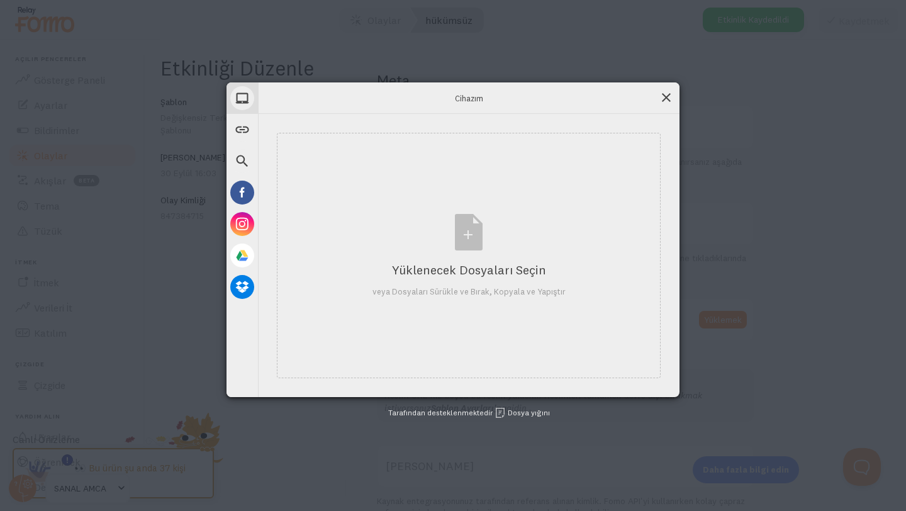
click at [670, 99] on span at bounding box center [666, 98] width 14 height 14
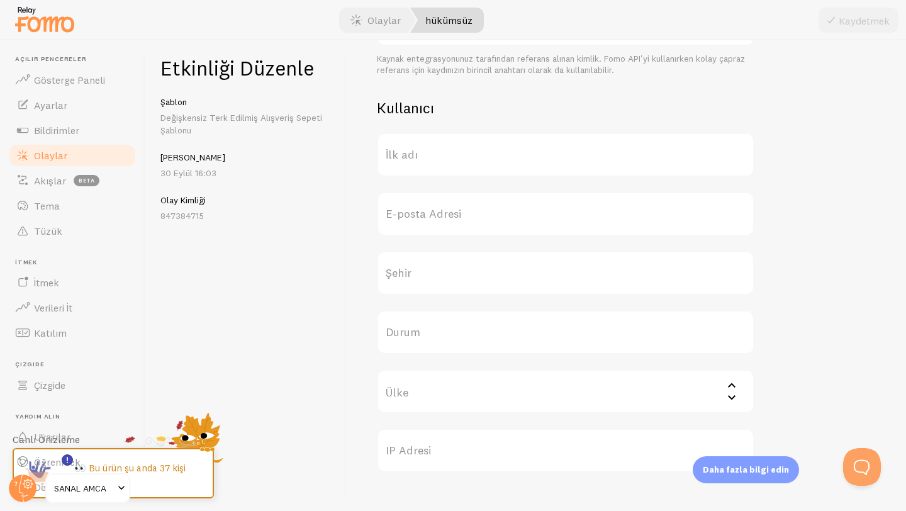
scroll to position [472, 0]
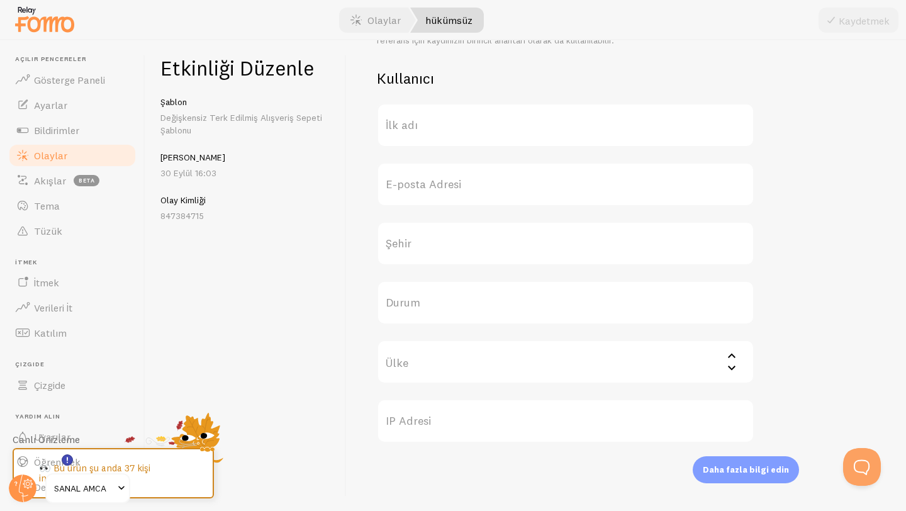
click at [92, 484] on font "SANAL AMCA" at bounding box center [80, 487] width 52 height 11
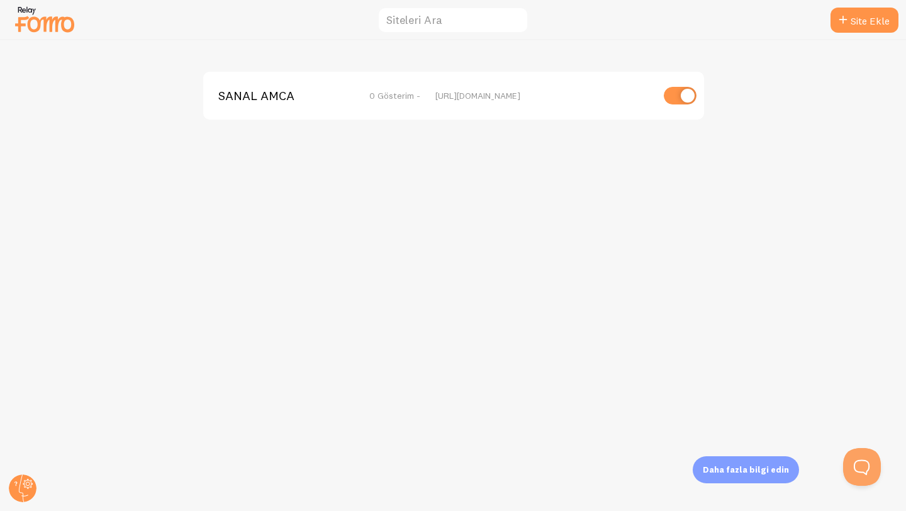
click at [474, 103] on div "SANAL AMCA 0 Gösterim - https://sanalamca.com" at bounding box center [453, 96] width 501 height 48
click at [691, 97] on input "checkbox" at bounding box center [679, 96] width 33 height 18
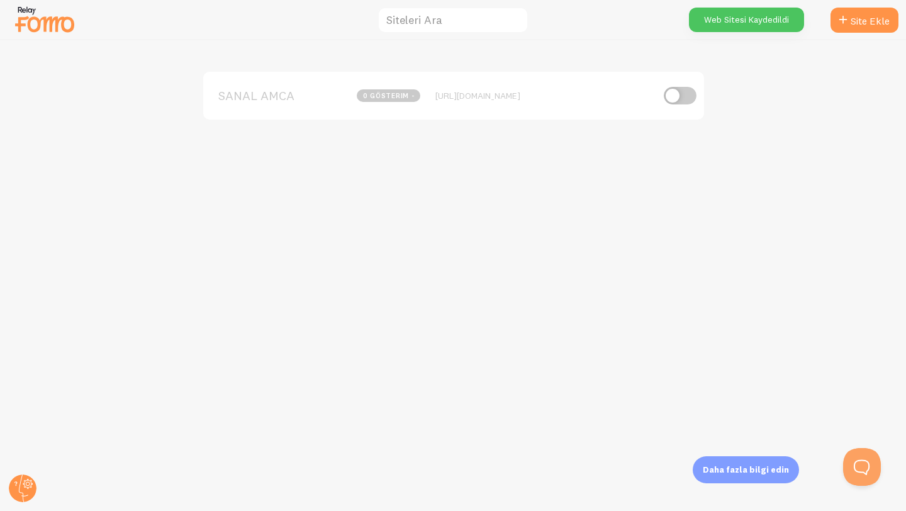
click at [684, 98] on input "checkbox" at bounding box center [679, 96] width 33 height 18
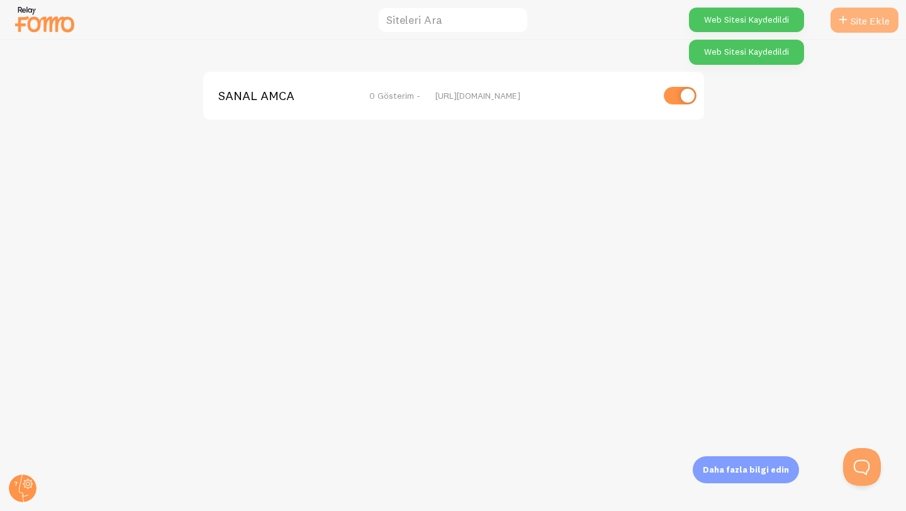
click at [861, 24] on font "Site Ekle" at bounding box center [869, 20] width 39 height 13
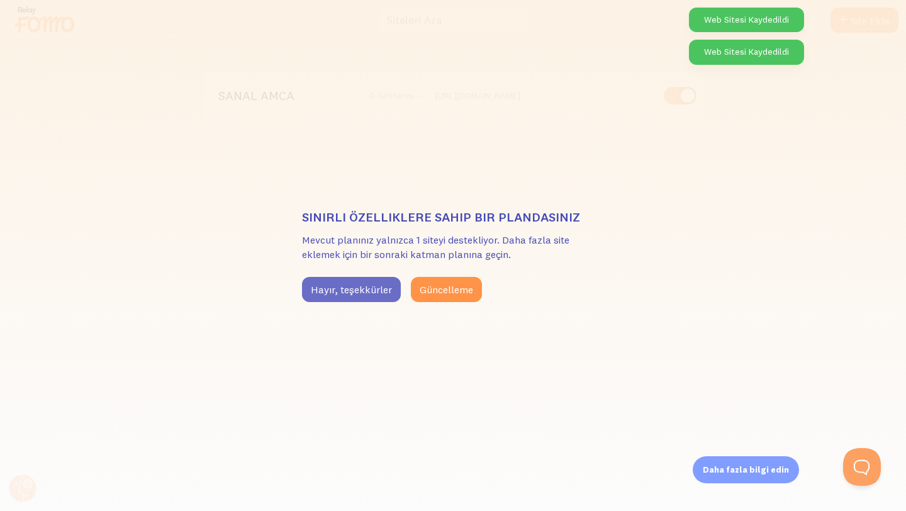
click at [350, 301] on button "Hayır, teşekkürler" at bounding box center [351, 289] width 99 height 25
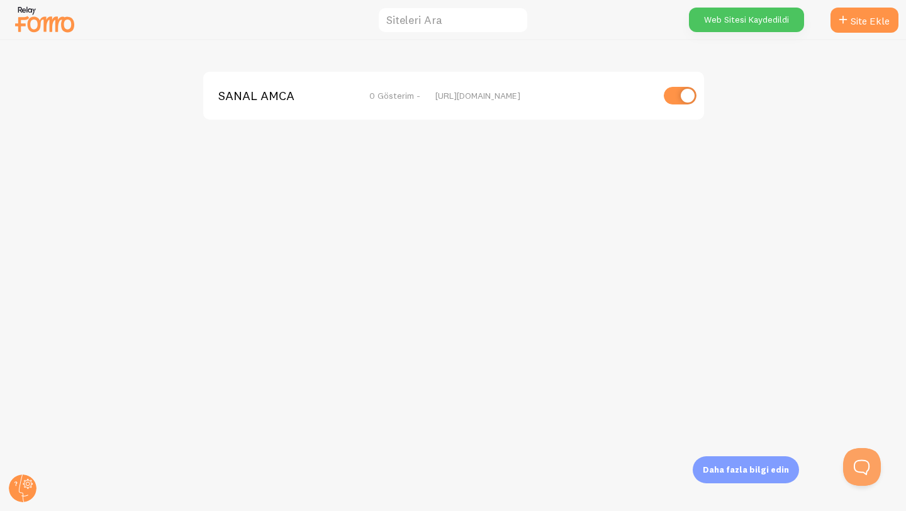
click at [535, 107] on div "SANAL AMCA 0 Gösterim - https://sanalamca.com" at bounding box center [453, 96] width 501 height 48
drag, startPoint x: 674, startPoint y: 94, endPoint x: 711, endPoint y: 85, distance: 38.3
click at [675, 94] on input "checkbox" at bounding box center [679, 96] width 33 height 18
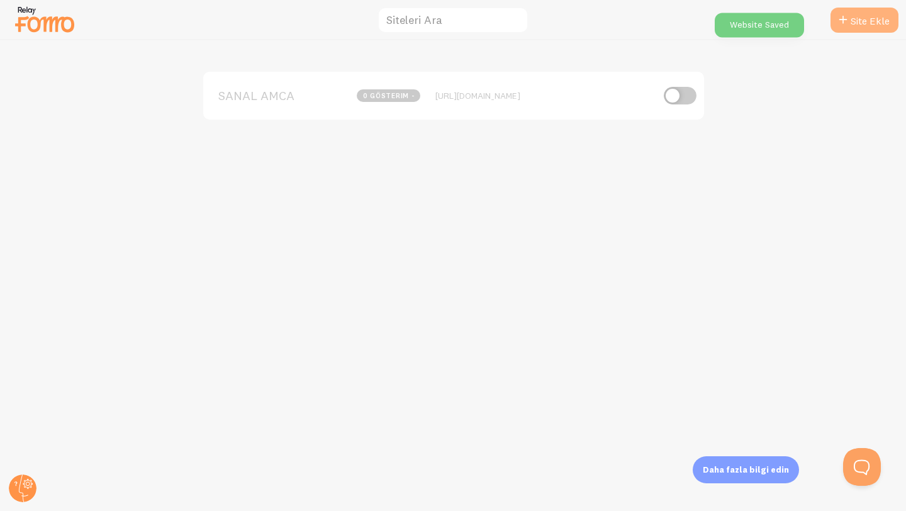
click at [896, 21] on link "Site Ekle" at bounding box center [864, 20] width 68 height 25
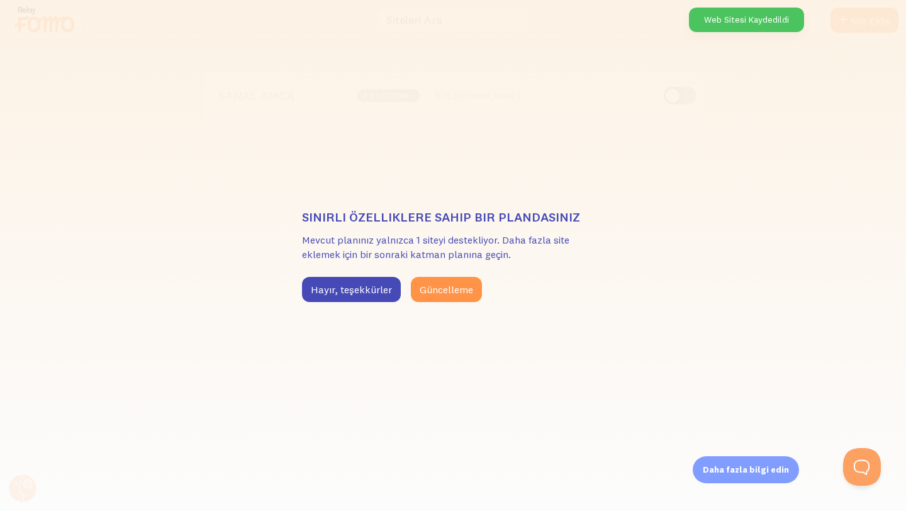
drag, startPoint x: 345, startPoint y: 289, endPoint x: 377, endPoint y: 253, distance: 48.1
click at [345, 289] on font "Hayır, teşekkürler" at bounding box center [351, 289] width 81 height 13
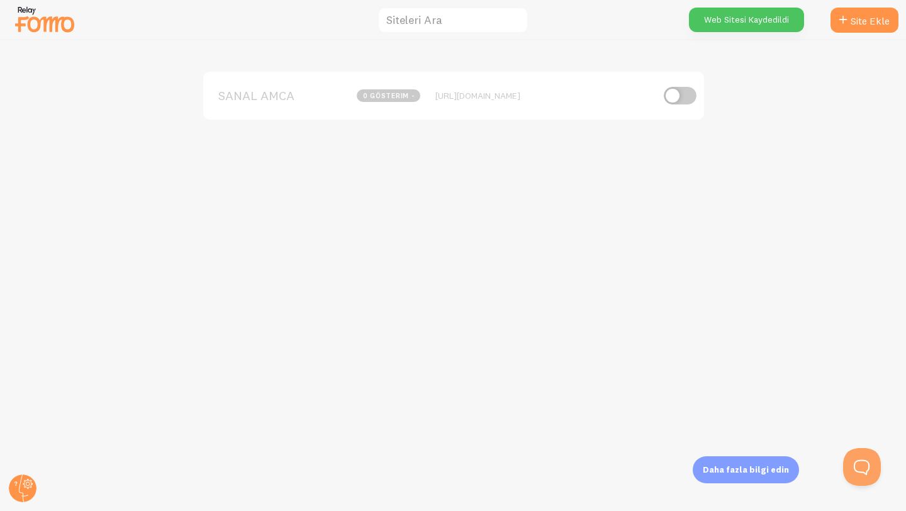
click at [670, 91] on input "checkbox" at bounding box center [679, 96] width 33 height 18
checkbox input "true"
click at [471, 108] on div "SANAL AMCA 0 Gösterim - https://sanalamca.com" at bounding box center [453, 96] width 501 height 48
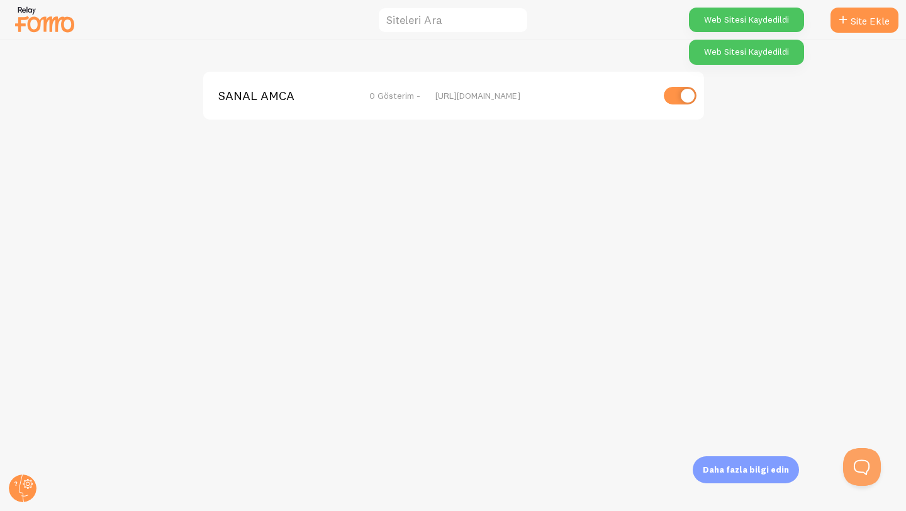
click at [388, 100] on font "0 Gösterim -" at bounding box center [394, 95] width 51 height 11
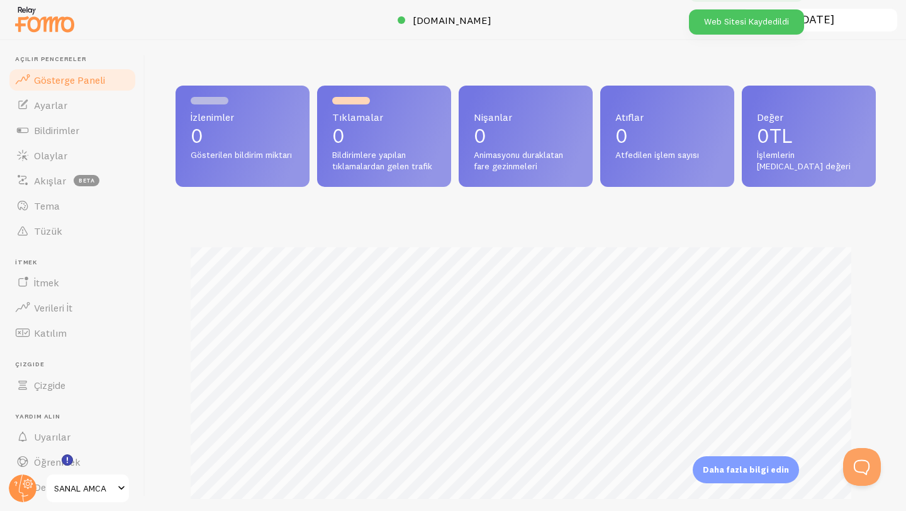
scroll to position [330, 691]
click at [66, 492] on font "SANAL AMCA" at bounding box center [80, 487] width 52 height 11
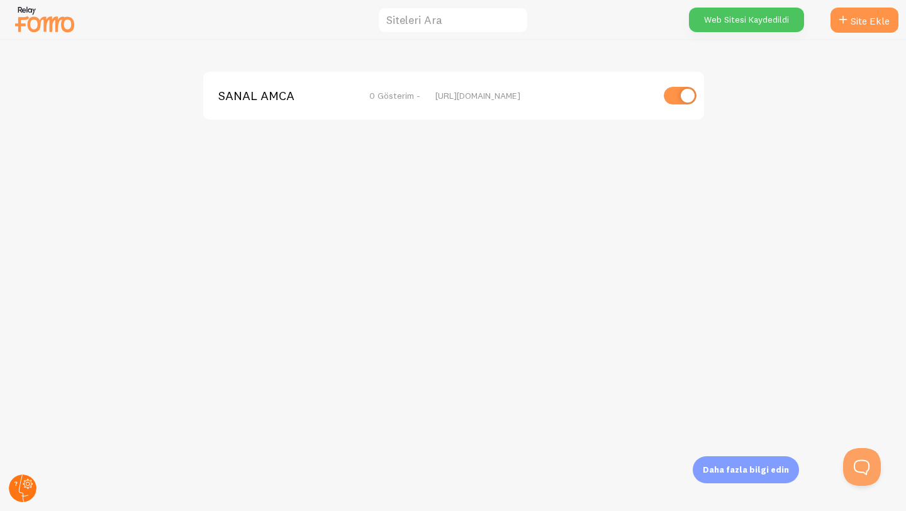
click at [14, 492] on circle at bounding box center [23, 488] width 28 height 28
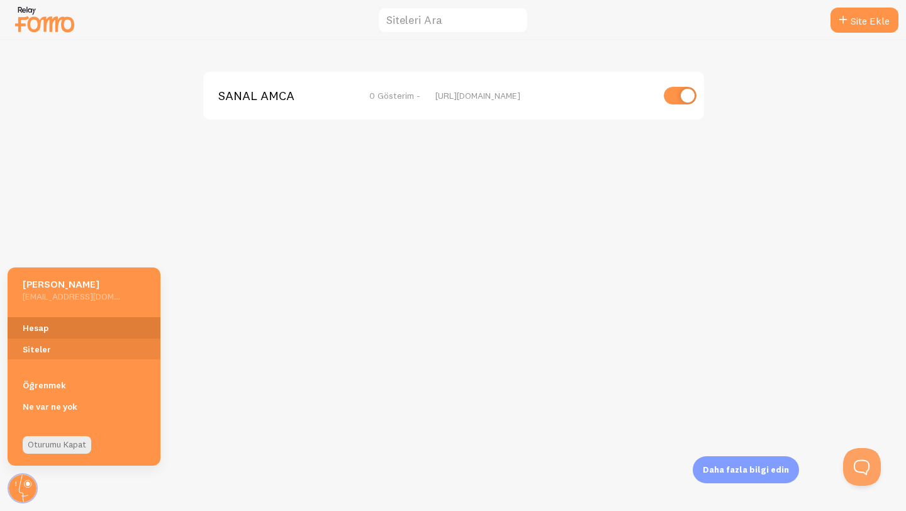
click at [60, 324] on link "Hesap" at bounding box center [84, 327] width 153 height 21
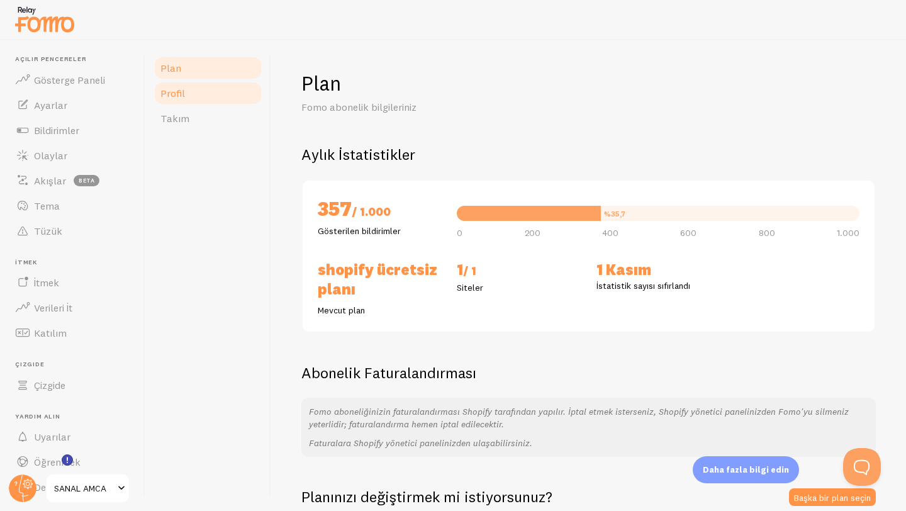
click at [213, 91] on link "Profil" at bounding box center [208, 92] width 110 height 25
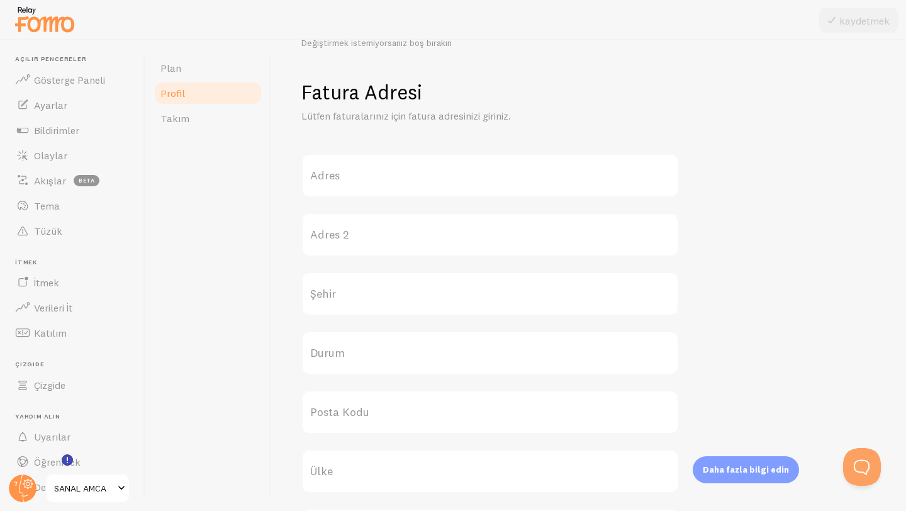
scroll to position [382, 0]
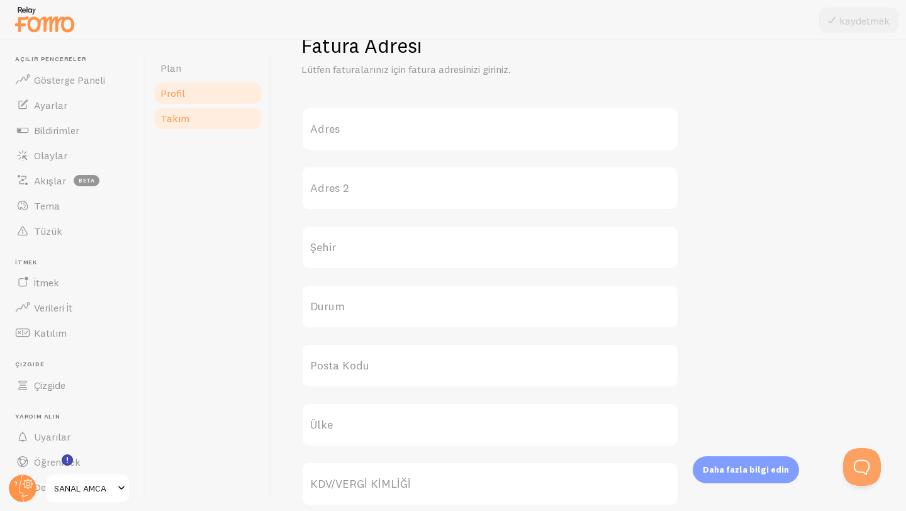
click at [219, 123] on link "Takım" at bounding box center [208, 118] width 110 height 25
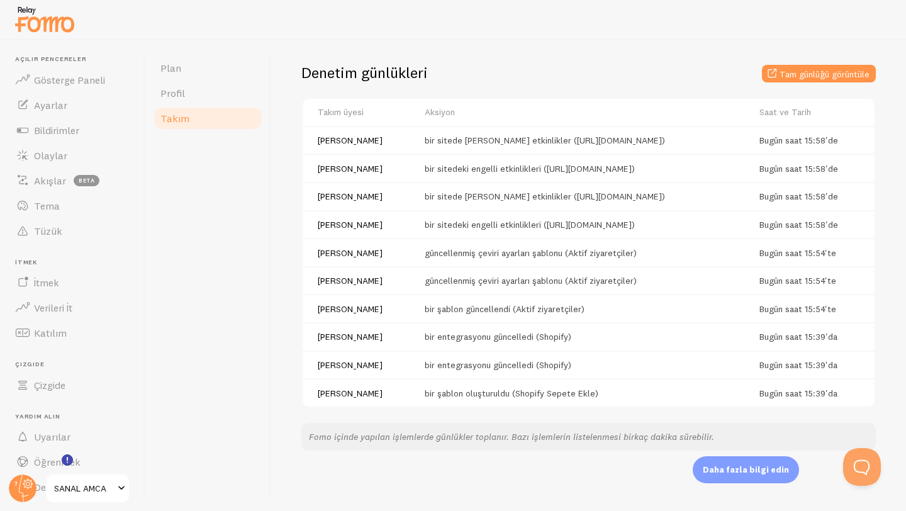
scroll to position [318, 0]
click at [45, 74] on font "Gösterge Paneli" at bounding box center [69, 80] width 71 height 13
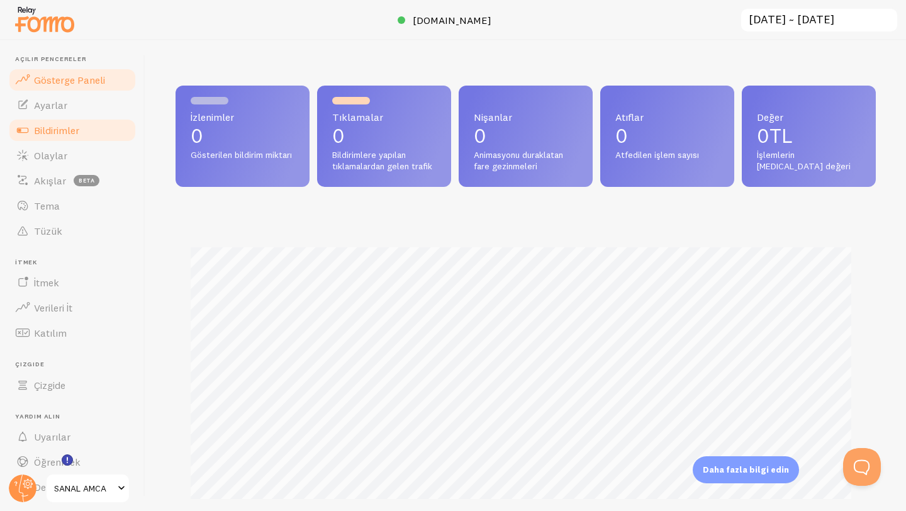
scroll to position [330, 691]
click at [63, 152] on font "Olaylar" at bounding box center [50, 155] width 33 height 13
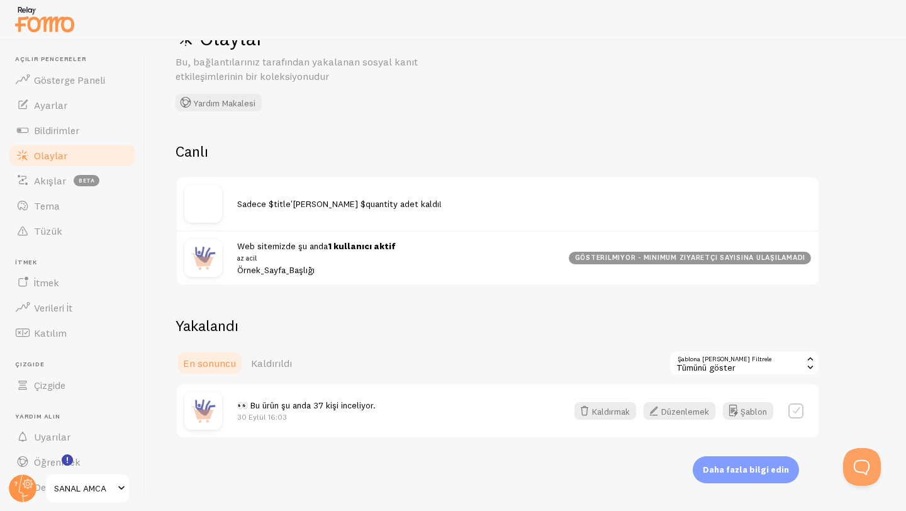
scroll to position [45, 0]
click at [63, 184] on font "Akışlar" at bounding box center [50, 180] width 32 height 13
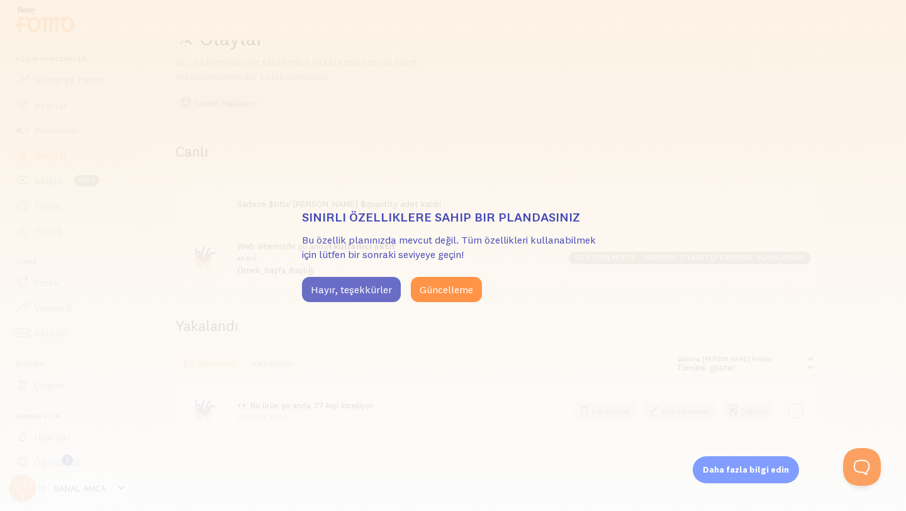
click at [328, 287] on font "Hayır, teşekkürler" at bounding box center [351, 289] width 81 height 13
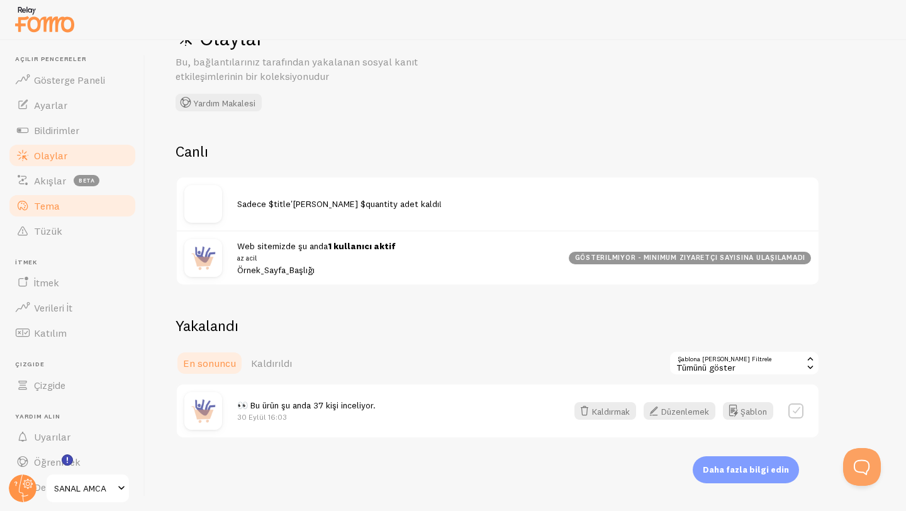
click at [72, 211] on link "Tema" at bounding box center [73, 205] width 130 height 25
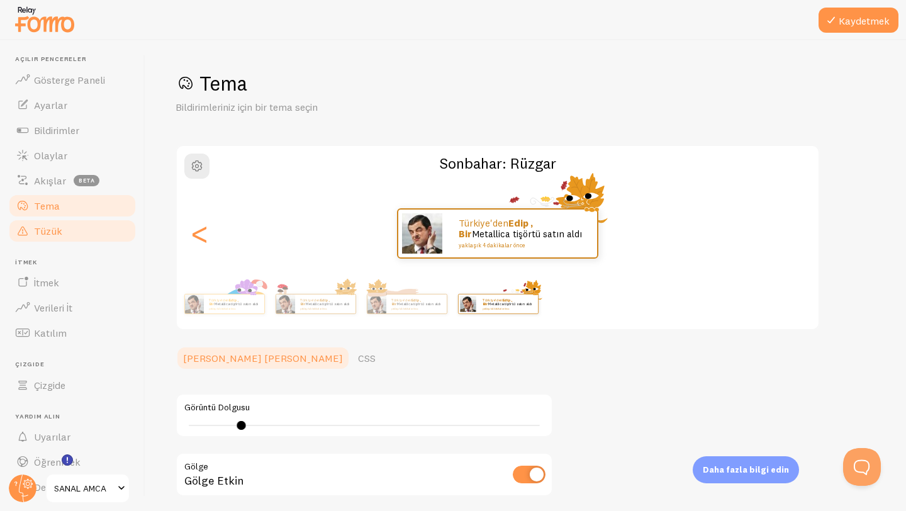
click at [70, 231] on link "Tüzük" at bounding box center [73, 230] width 130 height 25
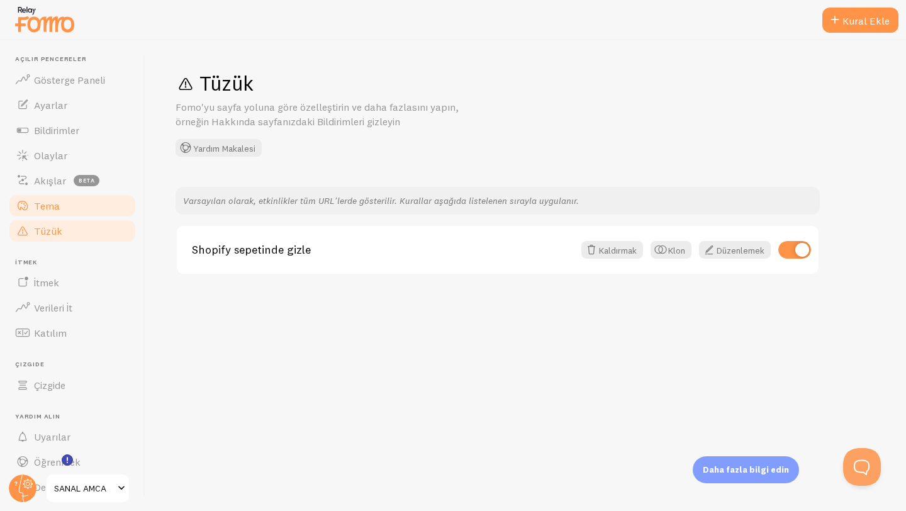
click at [66, 209] on link "Tema" at bounding box center [73, 205] width 130 height 25
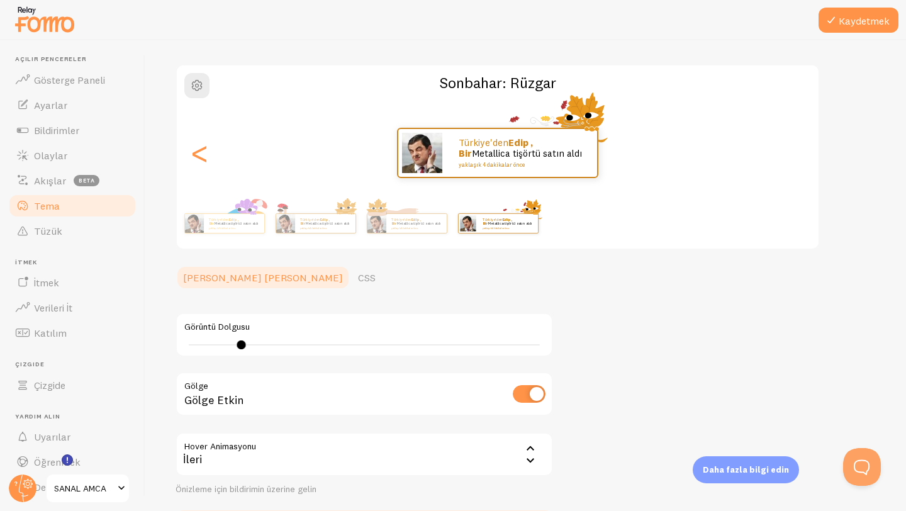
scroll to position [106, 0]
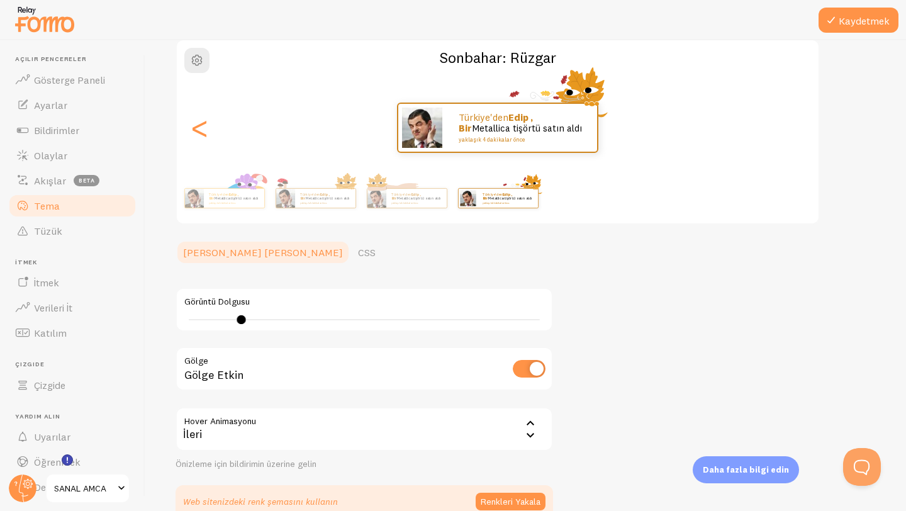
click at [462, 438] on div "İleri" at bounding box center [363, 429] width 377 height 44
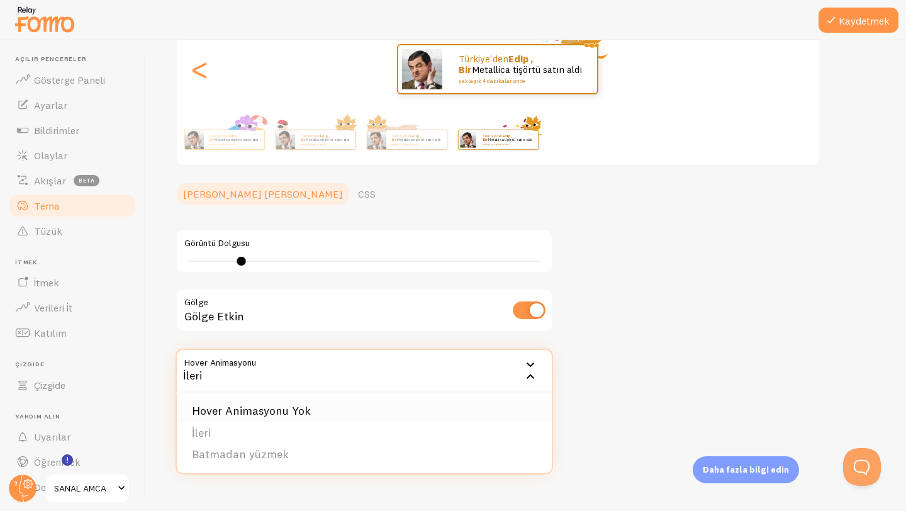
scroll to position [173, 0]
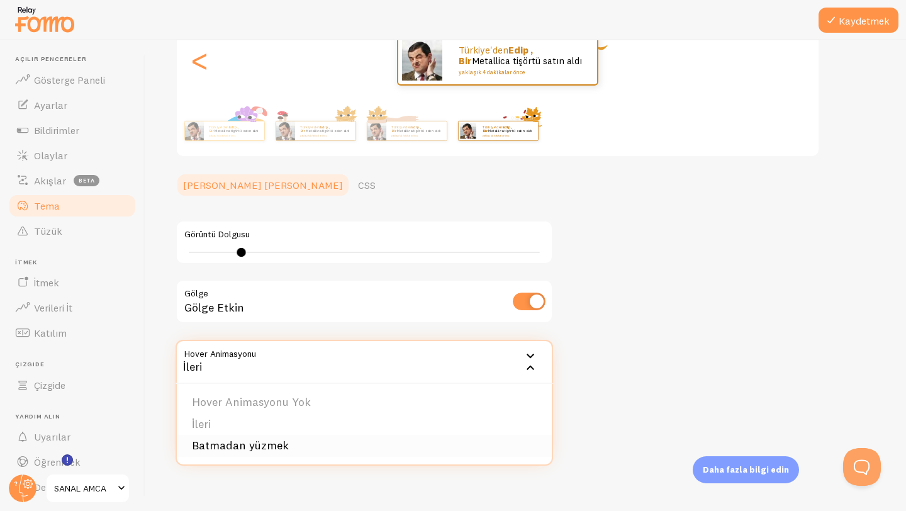
click at [281, 443] on font "Batmadan yüzmek" at bounding box center [240, 445] width 97 height 14
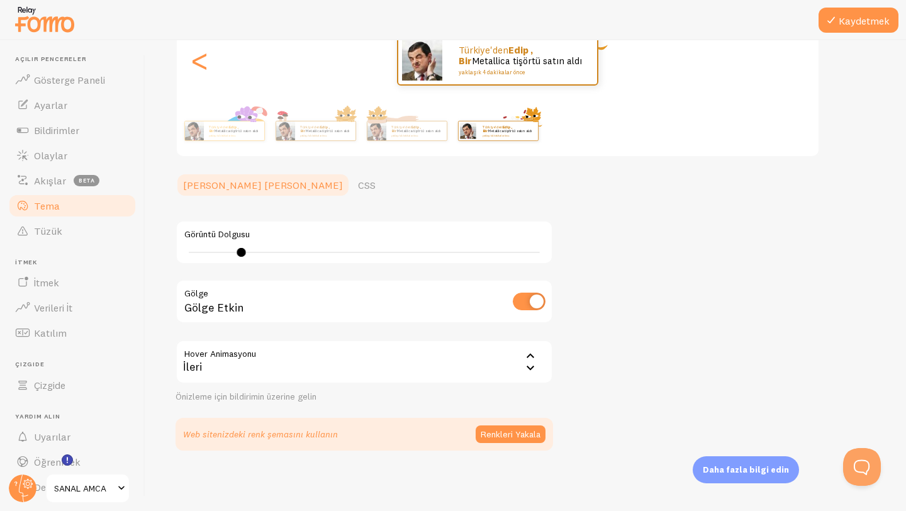
click at [482, 366] on div "İleri" at bounding box center [363, 362] width 377 height 44
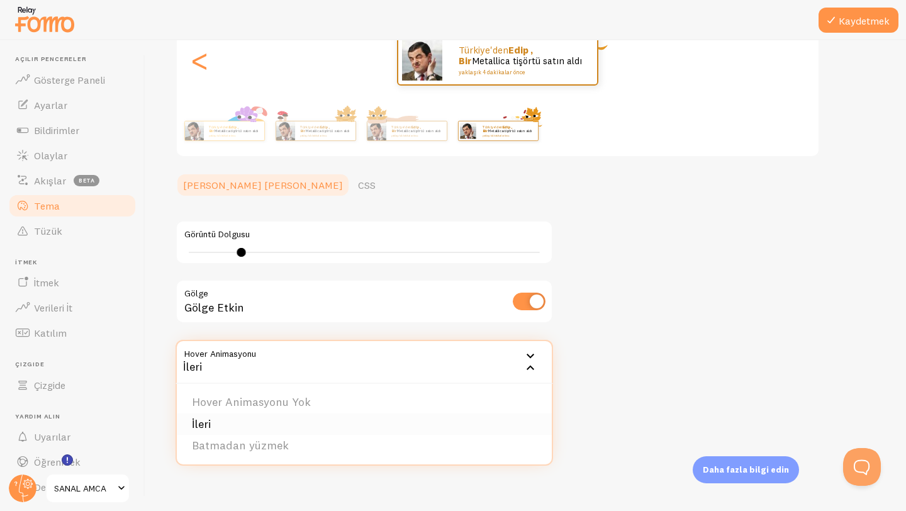
click at [218, 423] on li "İleri" at bounding box center [364, 424] width 375 height 22
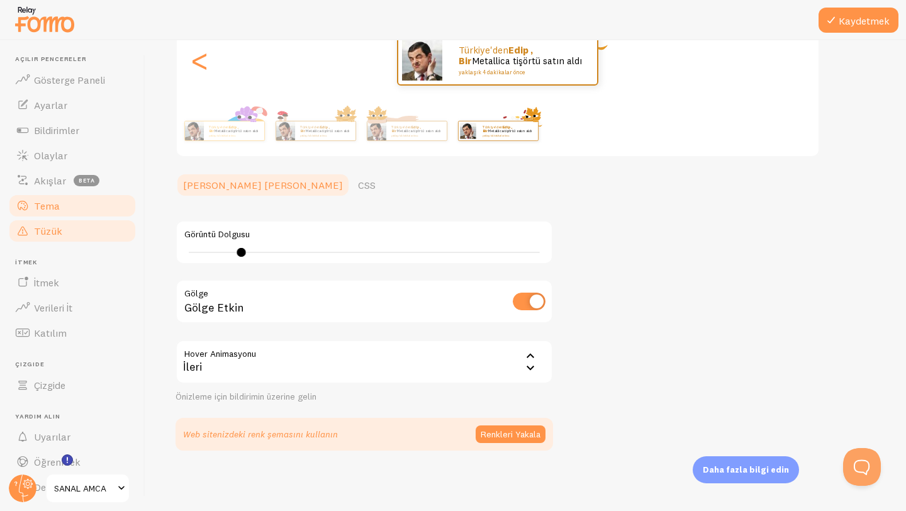
click at [31, 223] on link "Tüzük" at bounding box center [73, 230] width 130 height 25
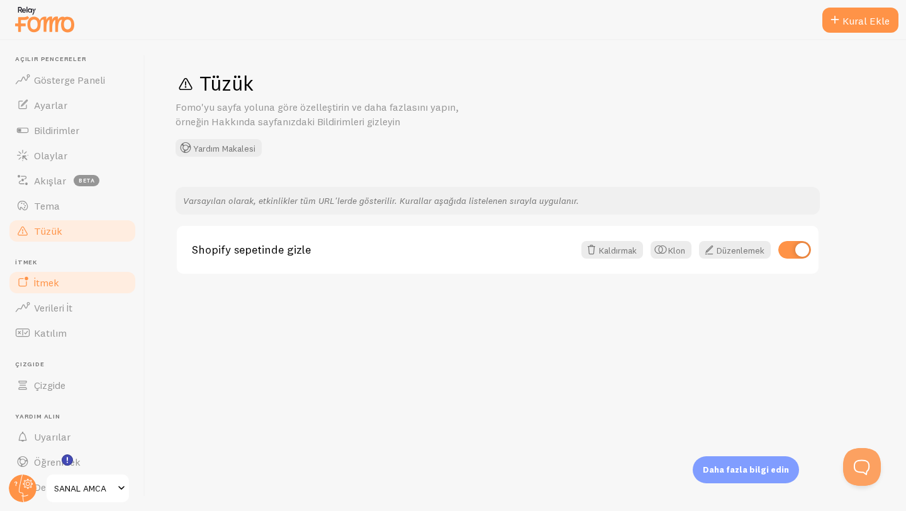
click at [60, 277] on link "İtmek" at bounding box center [73, 282] width 130 height 25
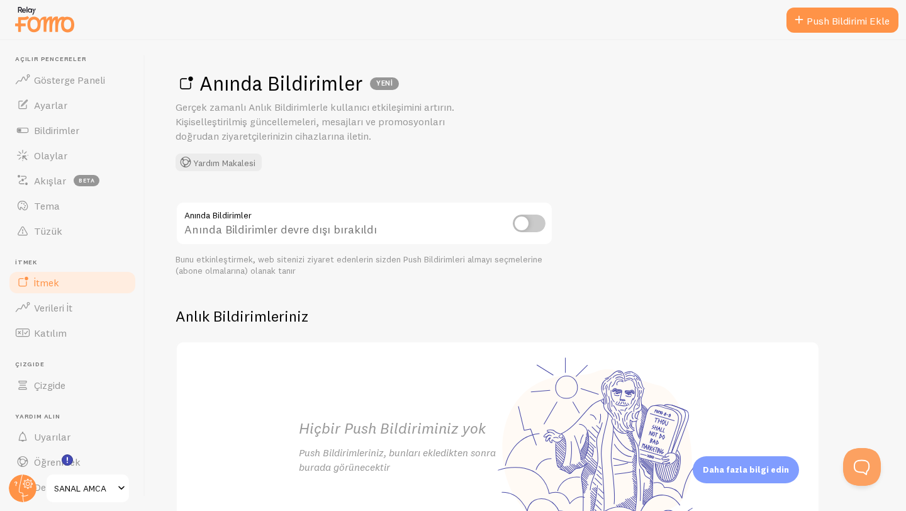
click at [528, 223] on input "checkbox" at bounding box center [529, 223] width 33 height 18
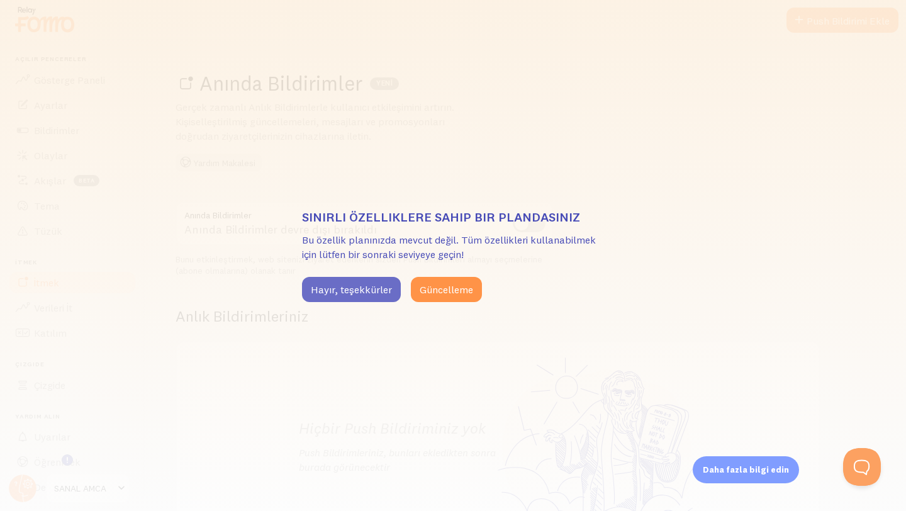
click at [365, 289] on font "Hayır, teşekkürler" at bounding box center [351, 289] width 81 height 13
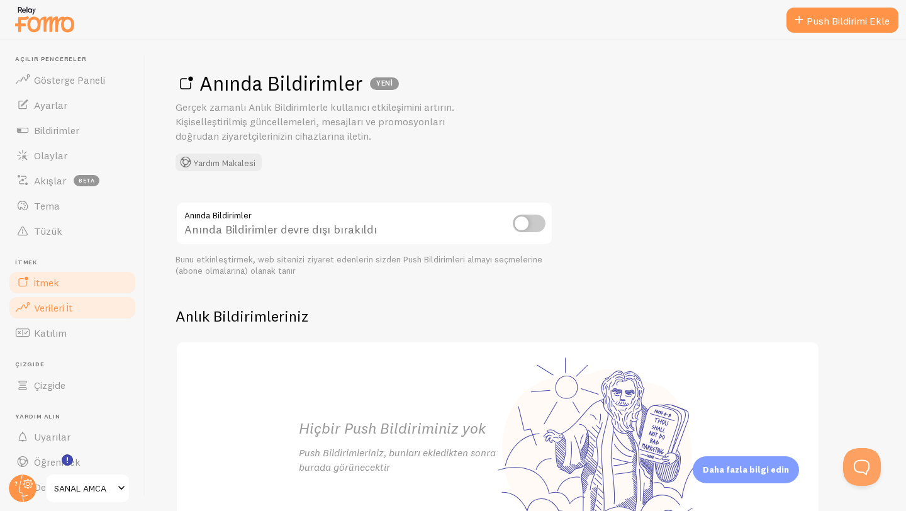
click at [52, 315] on link "Verileri İt" at bounding box center [73, 307] width 130 height 25
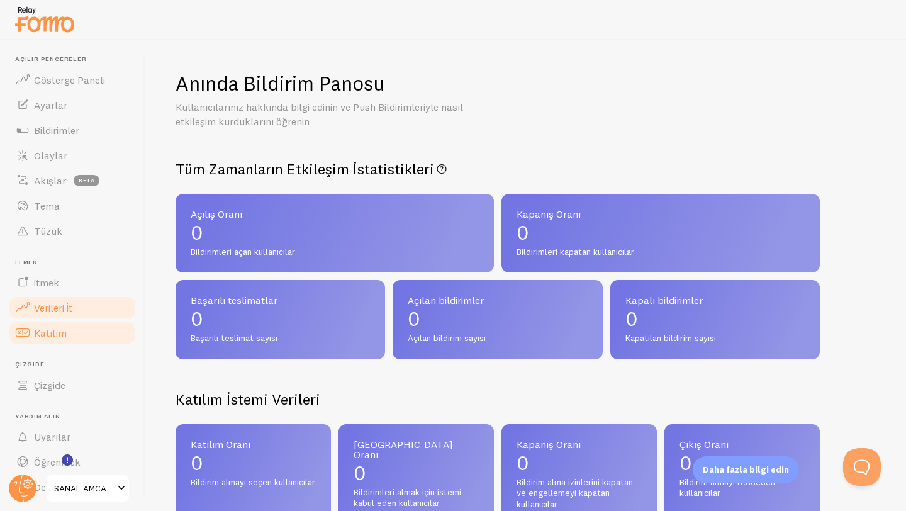
click at [55, 333] on font "Katılım" at bounding box center [50, 332] width 33 height 13
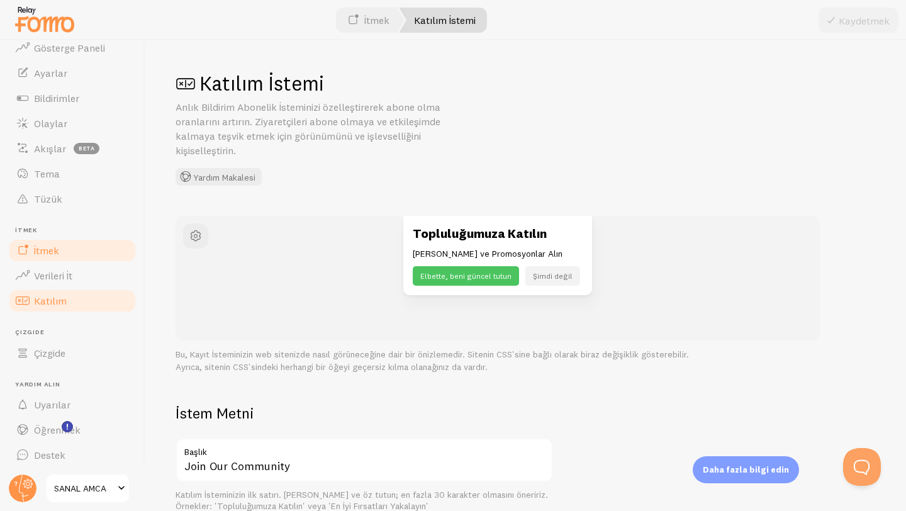
scroll to position [34, 0]
click at [69, 346] on link "Çizgide" at bounding box center [73, 350] width 130 height 25
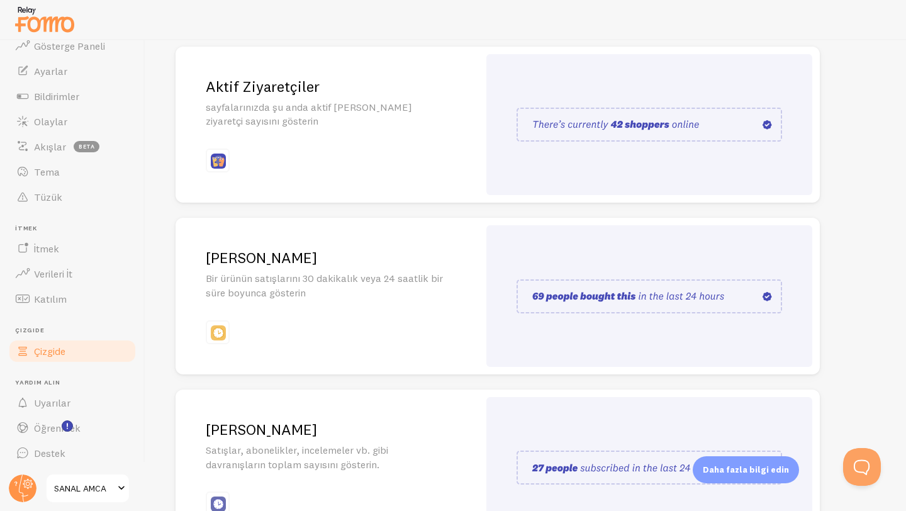
scroll to position [192, 0]
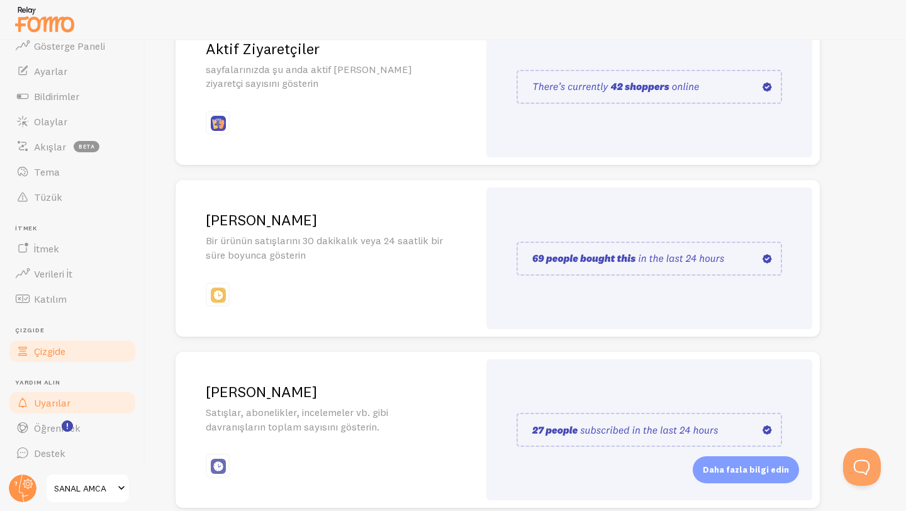
click at [75, 396] on link "Uyarılar" at bounding box center [73, 402] width 130 height 25
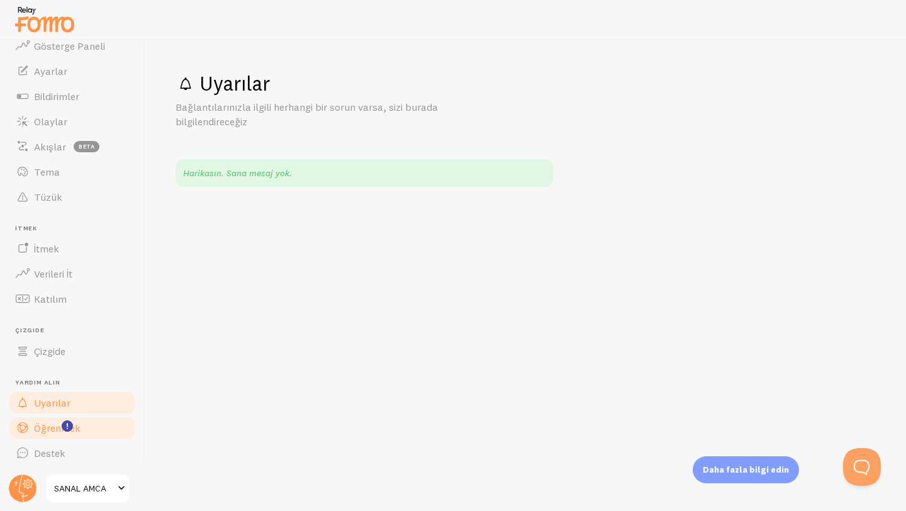
click at [46, 421] on font "Öğrenmek" at bounding box center [57, 427] width 47 height 13
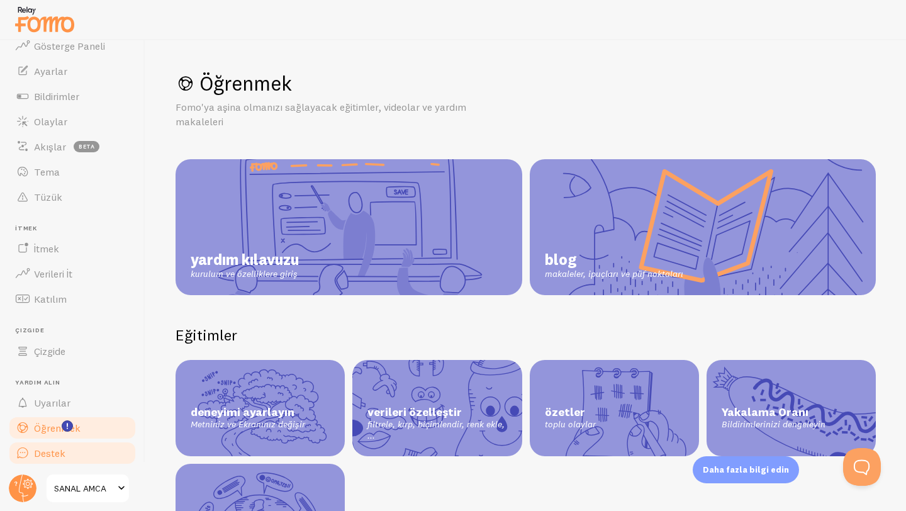
click at [54, 459] on link "Destek" at bounding box center [73, 452] width 130 height 25
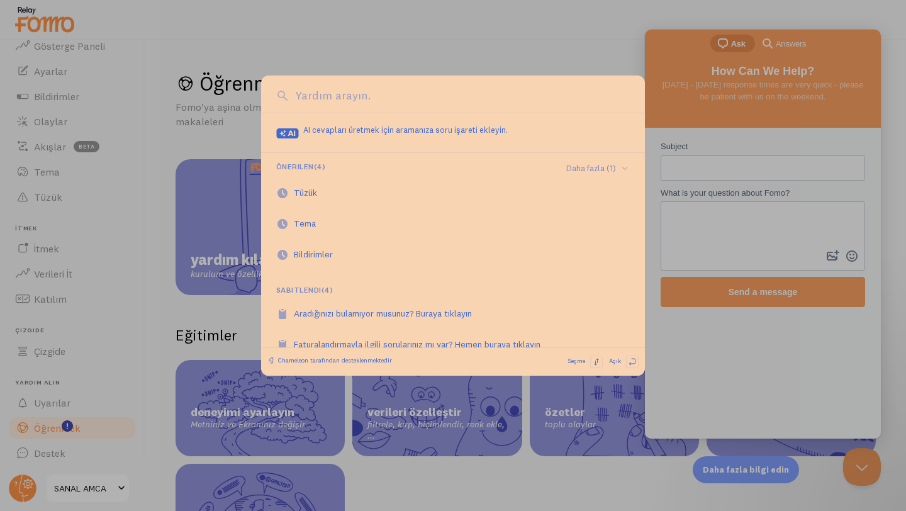
click at [443, 30] on div at bounding box center [453, 255] width 906 height 511
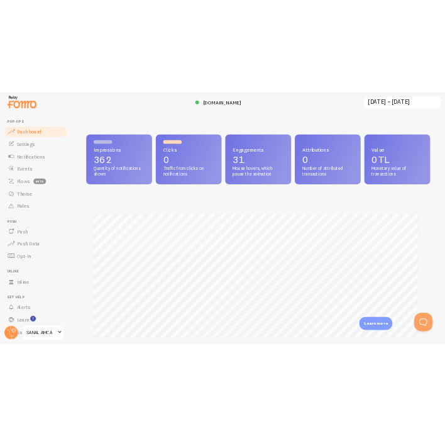
scroll to position [628565, 628205]
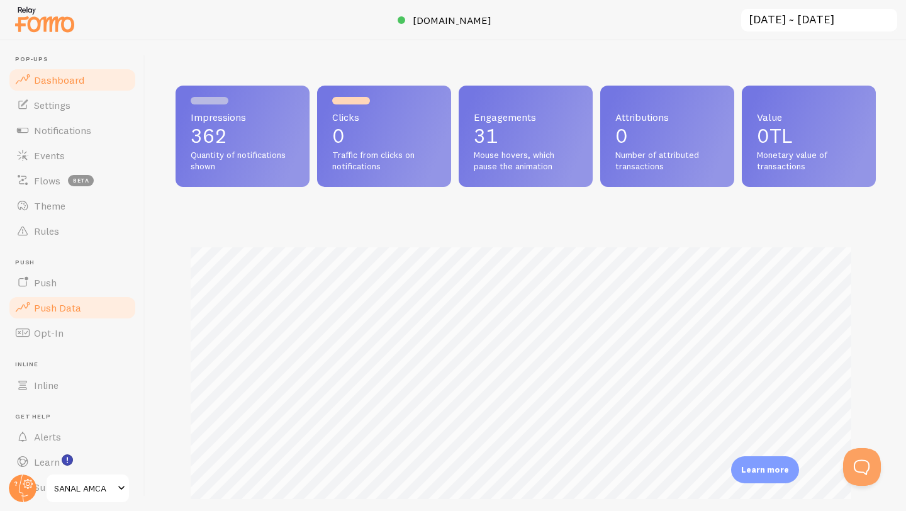
click at [69, 299] on link "Push Data" at bounding box center [73, 307] width 130 height 25
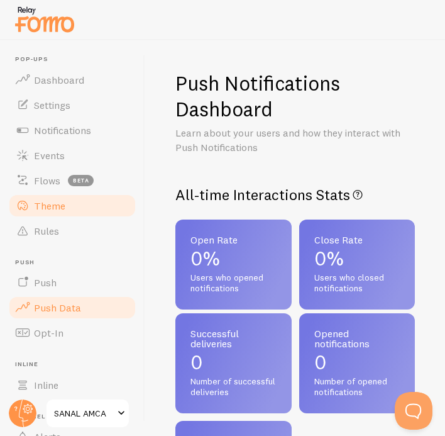
click at [52, 209] on span "Theme" at bounding box center [49, 205] width 31 height 13
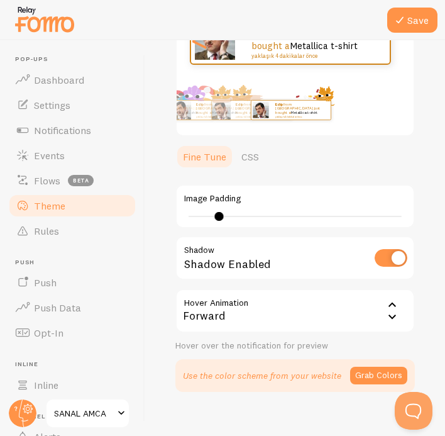
scroll to position [191, 0]
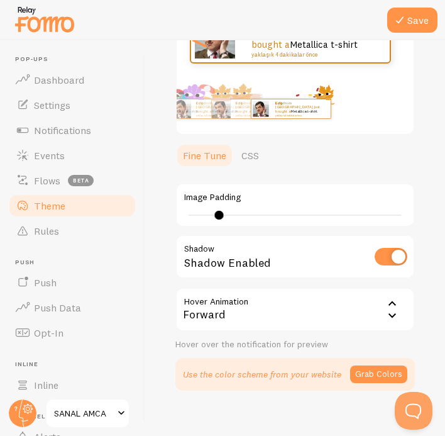
drag, startPoint x: 408, startPoint y: 311, endPoint x: 390, endPoint y: 311, distance: 17.6
click at [401, 311] on div "Save Theme Choose a theme for your notifications Fall: Wind Edip from Türkiye j…" at bounding box center [295, 238] width 300 height 396
click at [385, 311] on icon at bounding box center [392, 303] width 15 height 15
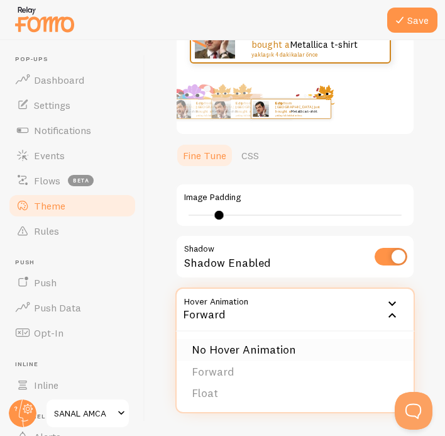
click at [316, 346] on li "No Hover Animation" at bounding box center [295, 350] width 237 height 22
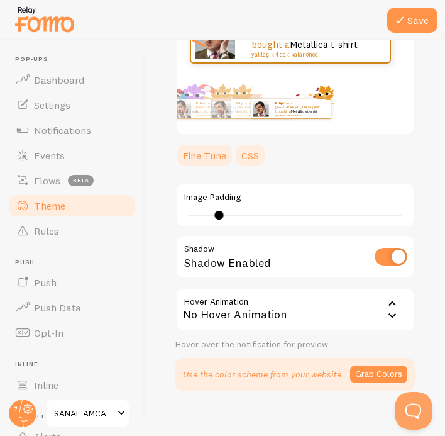
click at [252, 153] on link "CSS" at bounding box center [250, 155] width 33 height 25
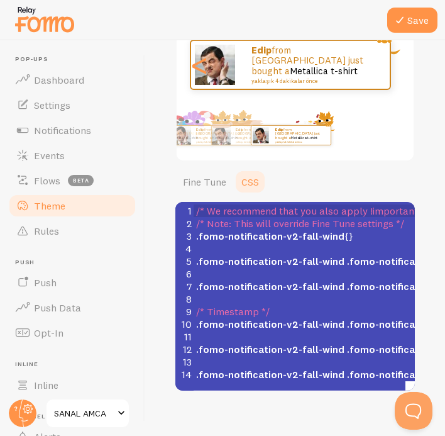
scroll to position [165, 0]
click at [420, 21] on button "Save" at bounding box center [412, 20] width 50 height 25
click at [57, 131] on span "Notifications" at bounding box center [62, 130] width 57 height 13
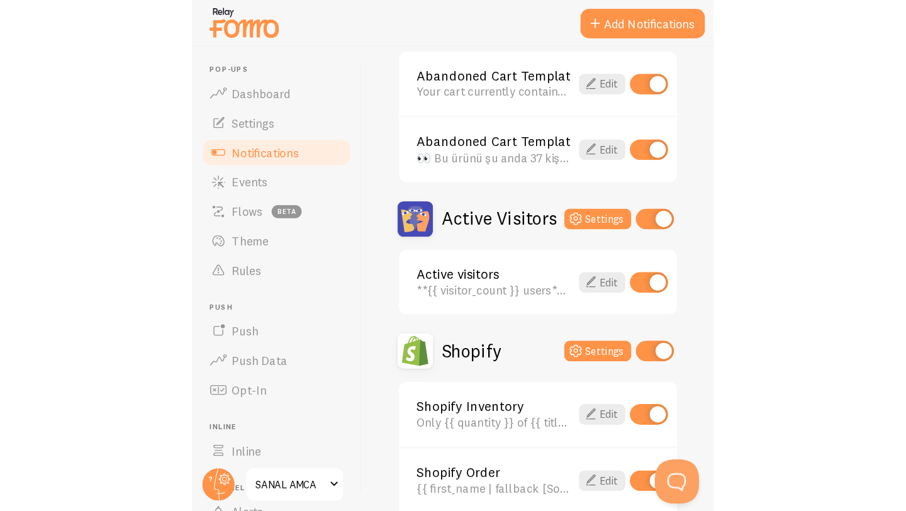
scroll to position [247, 0]
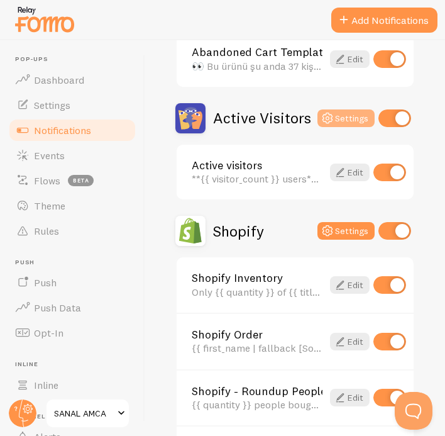
click at [322, 123] on icon at bounding box center [327, 118] width 15 height 15
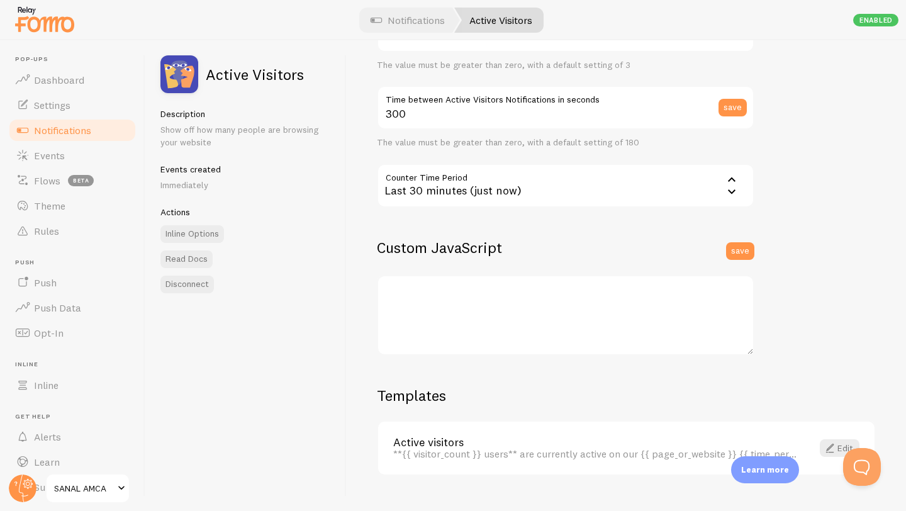
scroll to position [255, 0]
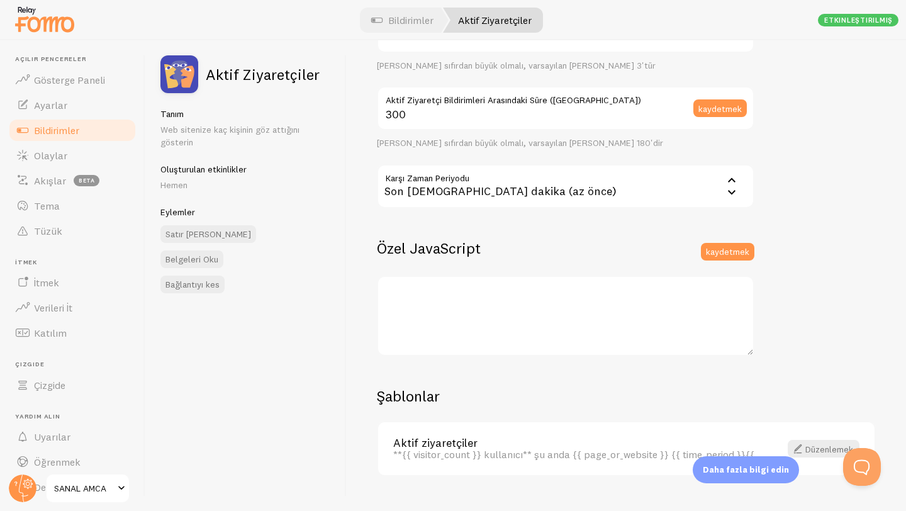
click at [587, 183] on div "Son 30 dakika (az önce)" at bounding box center [565, 186] width 377 height 44
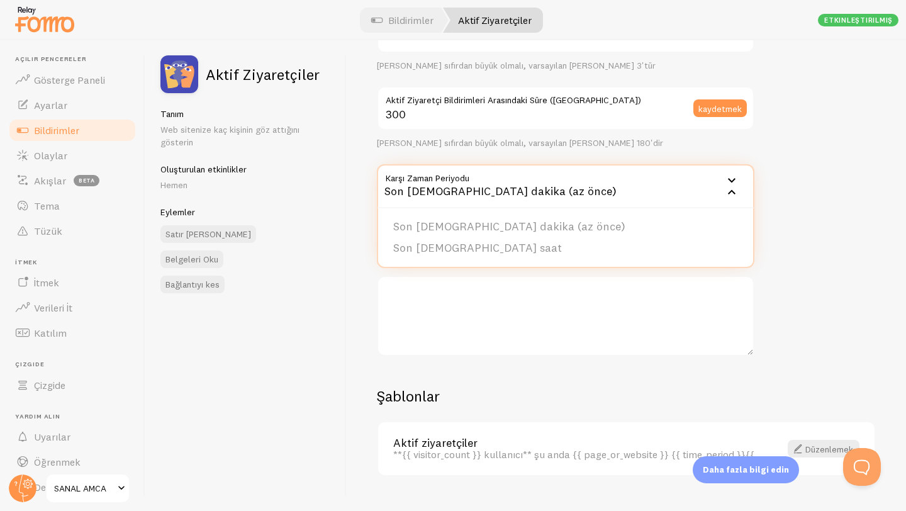
click at [820, 238] on div "Ayarlar Bağlantı Bağlantı etkinleştirildi Devre Dışı Bırakılan Bağlantılar yeni…" at bounding box center [626, 275] width 559 height 470
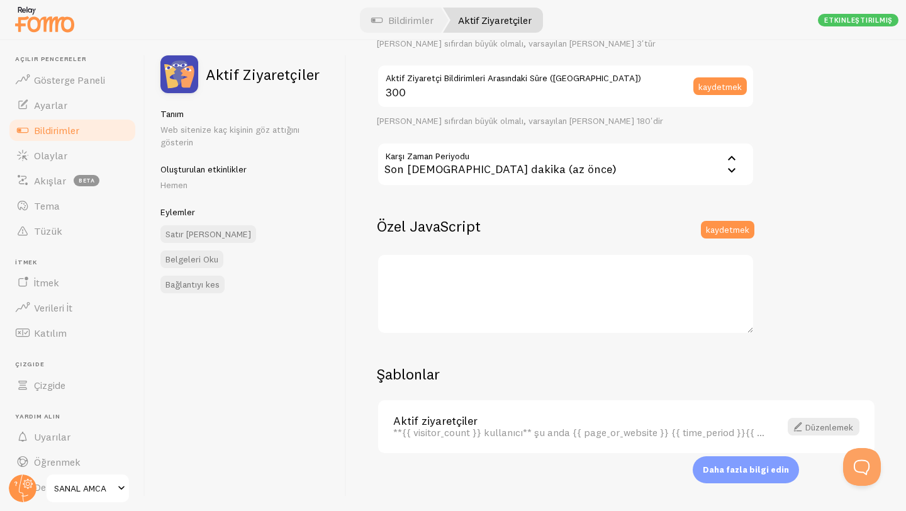
scroll to position [280, 0]
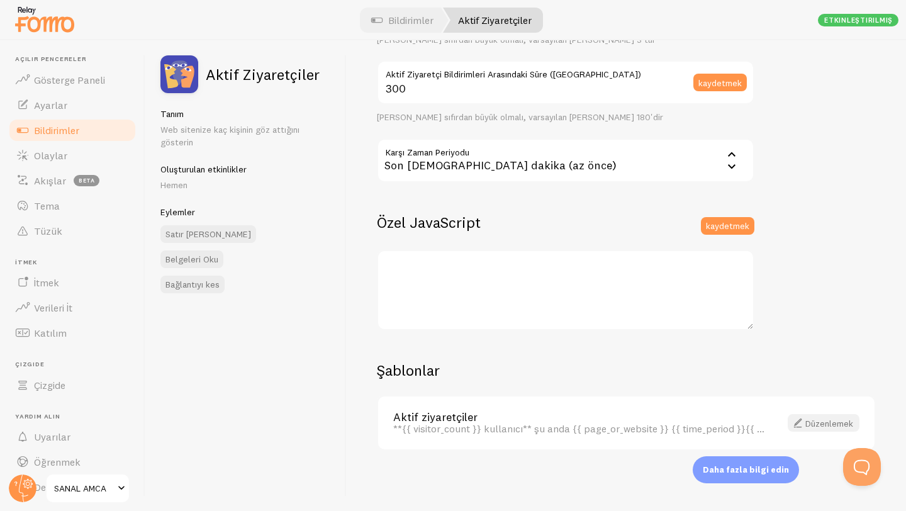
click at [813, 422] on font "Düzenlemek" at bounding box center [829, 423] width 48 height 11
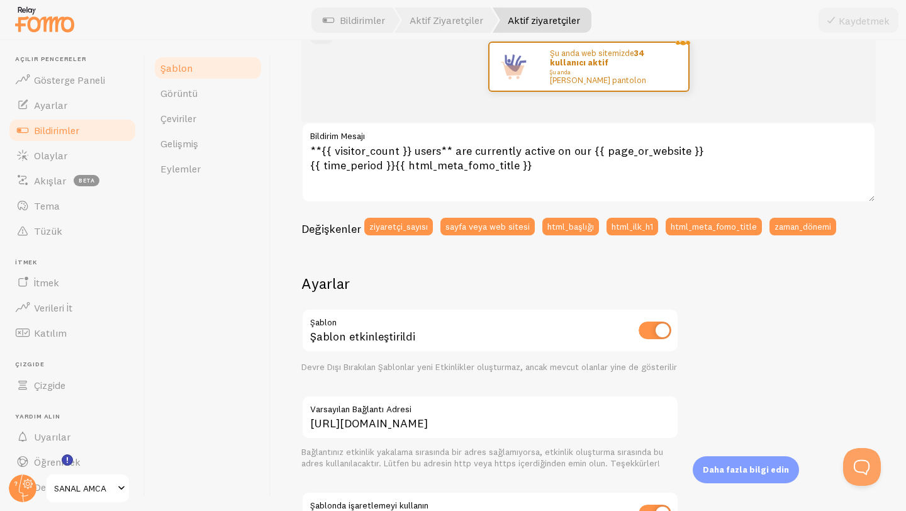
scroll to position [227, 0]
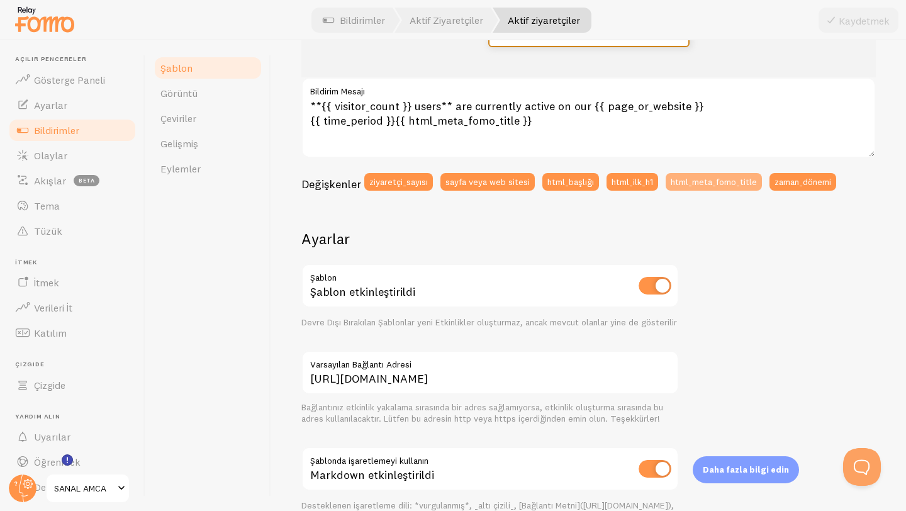
click at [683, 182] on font "html_meta_fomo_title" at bounding box center [713, 180] width 86 height 11
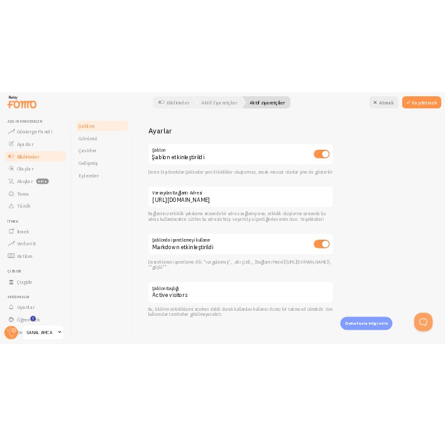
scroll to position [167, 0]
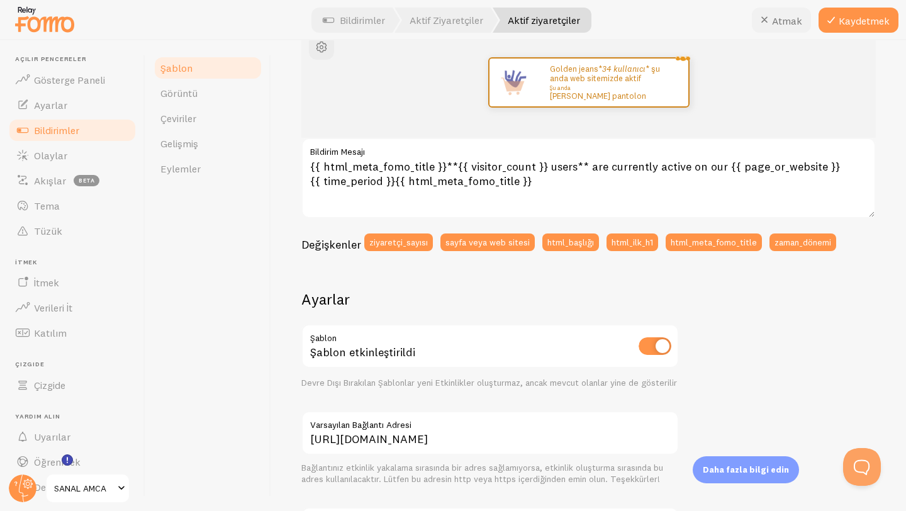
click at [764, 21] on icon at bounding box center [764, 20] width 15 height 15
type textarea "**{{ visitor_count }} users** are currently active on our {{ page_or_website }}…"
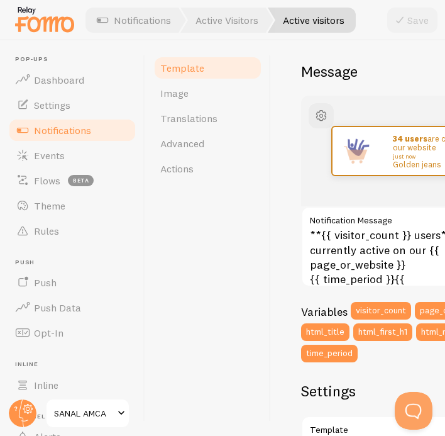
click at [62, 127] on span "Notifications" at bounding box center [62, 130] width 57 height 13
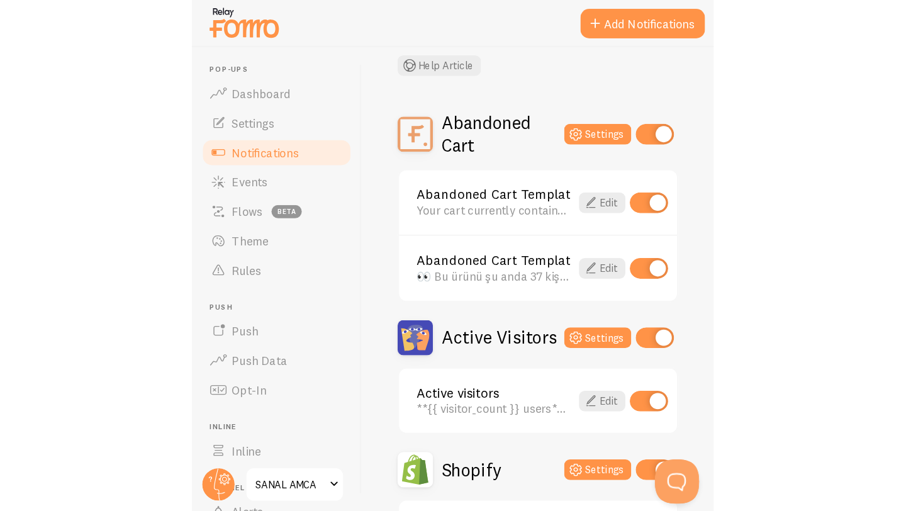
scroll to position [79, 0]
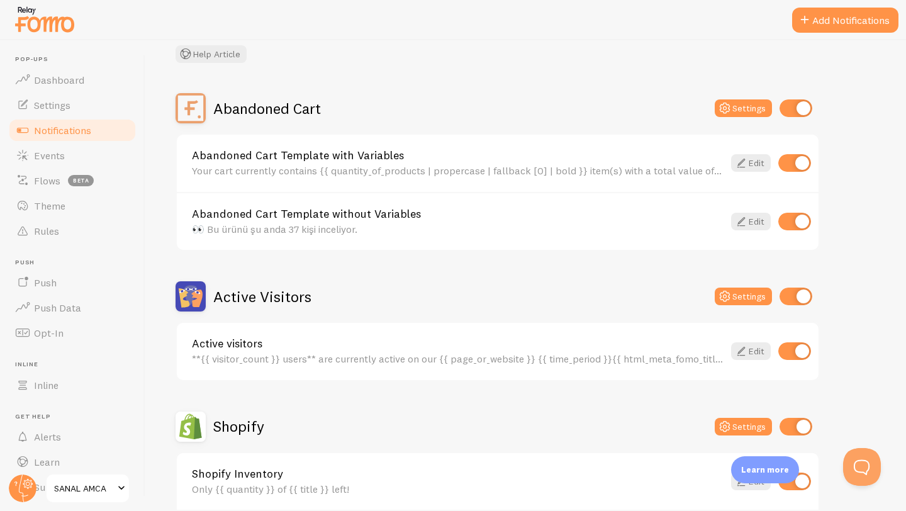
click at [71, 127] on span "Notifications" at bounding box center [62, 130] width 57 height 13
click at [69, 157] on link "Events" at bounding box center [73, 155] width 130 height 25
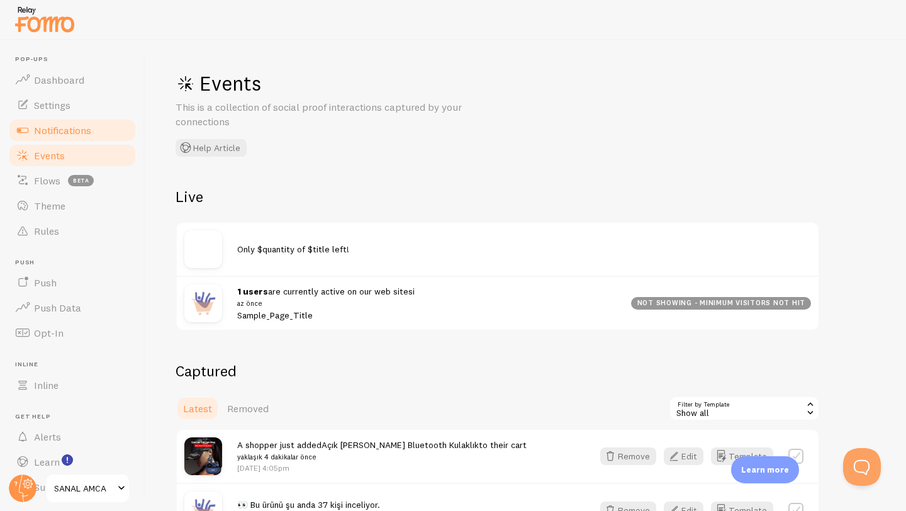
click at [69, 121] on link "Notifications" at bounding box center [73, 130] width 130 height 25
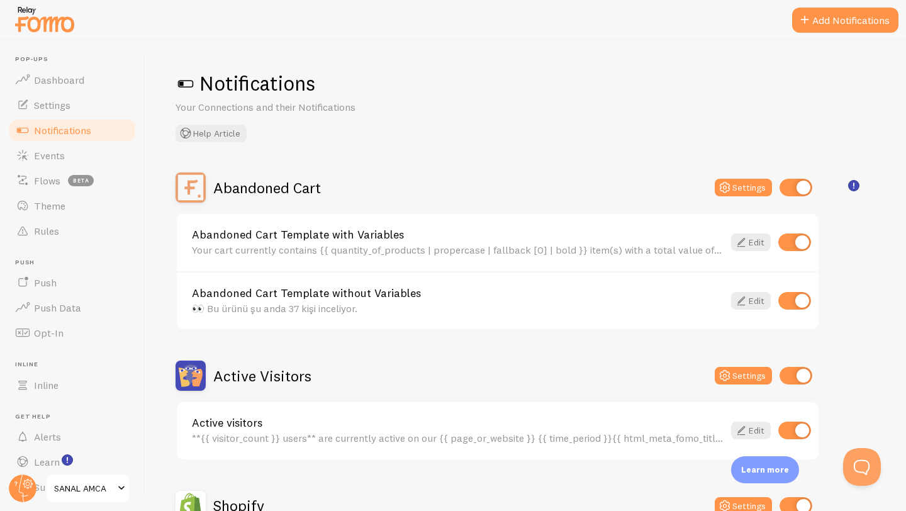
click at [187, 84] on span at bounding box center [185, 84] width 20 height 20
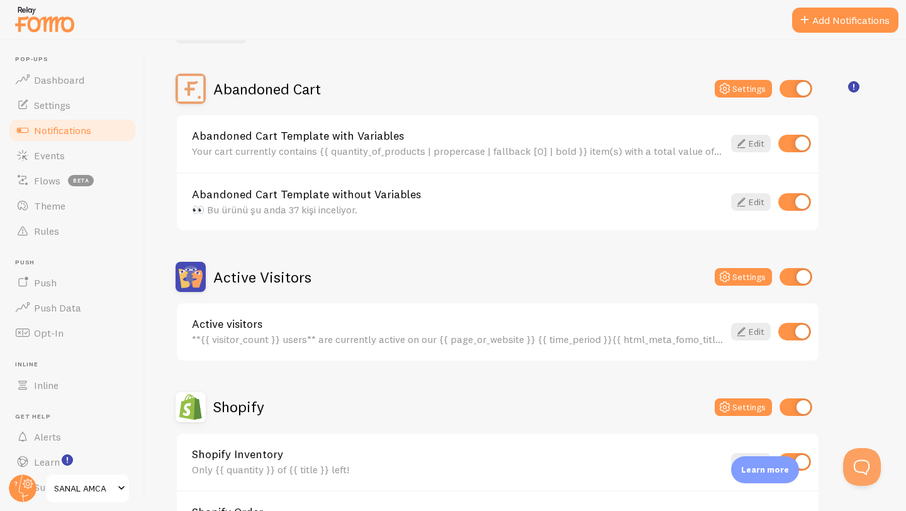
scroll to position [109, 0]
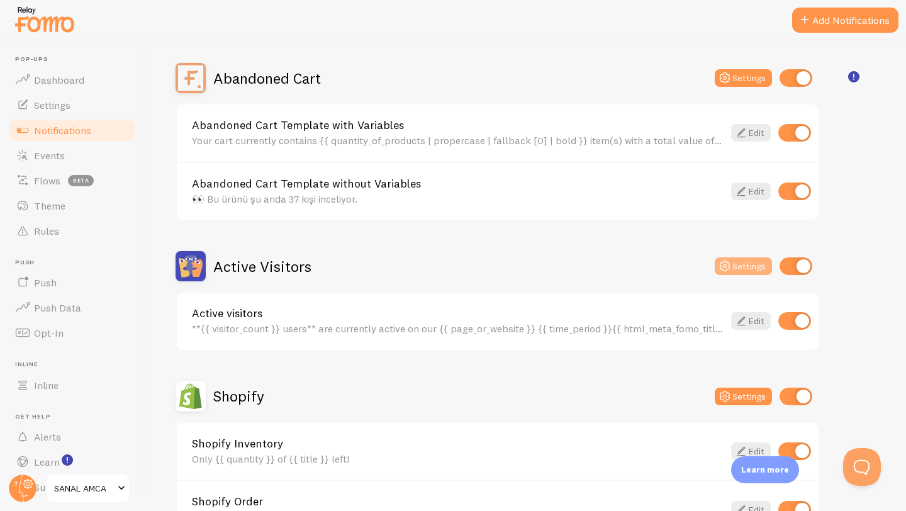
click at [747, 270] on button "Settings" at bounding box center [742, 266] width 57 height 18
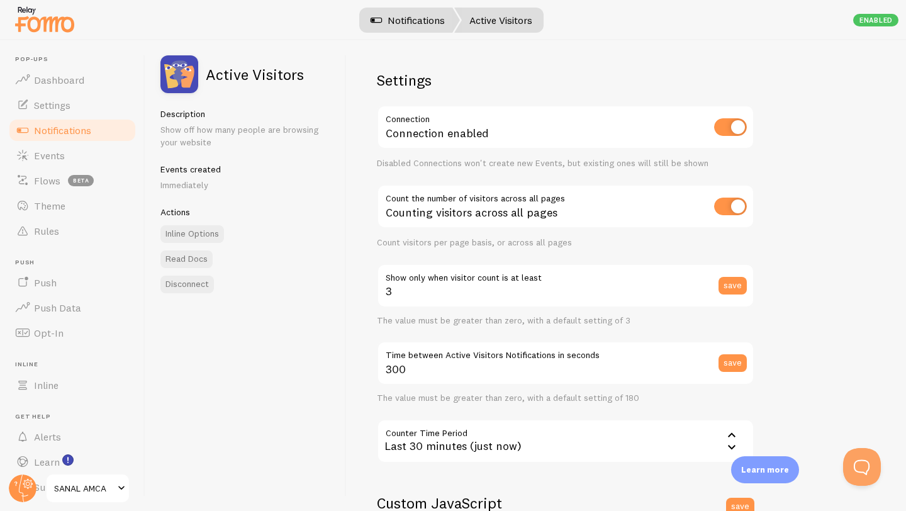
click at [421, 23] on link "Notifications" at bounding box center [407, 20] width 104 height 25
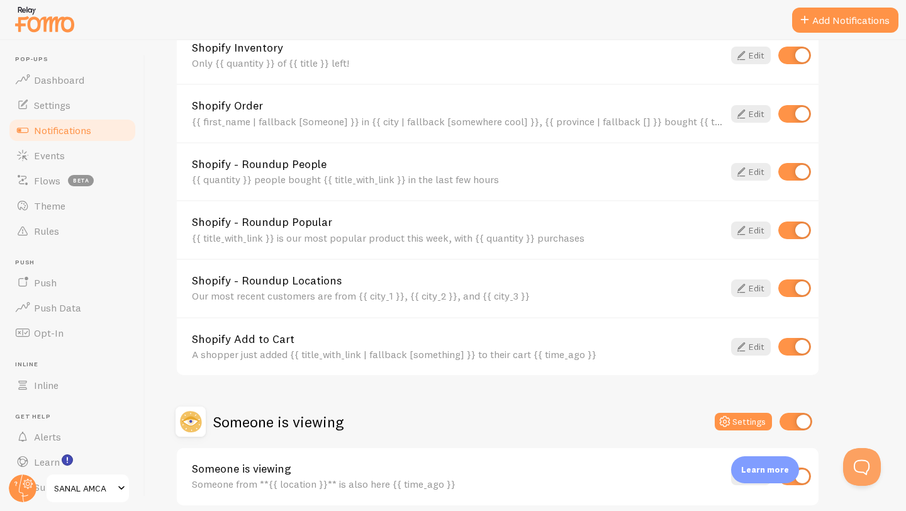
scroll to position [561, 0]
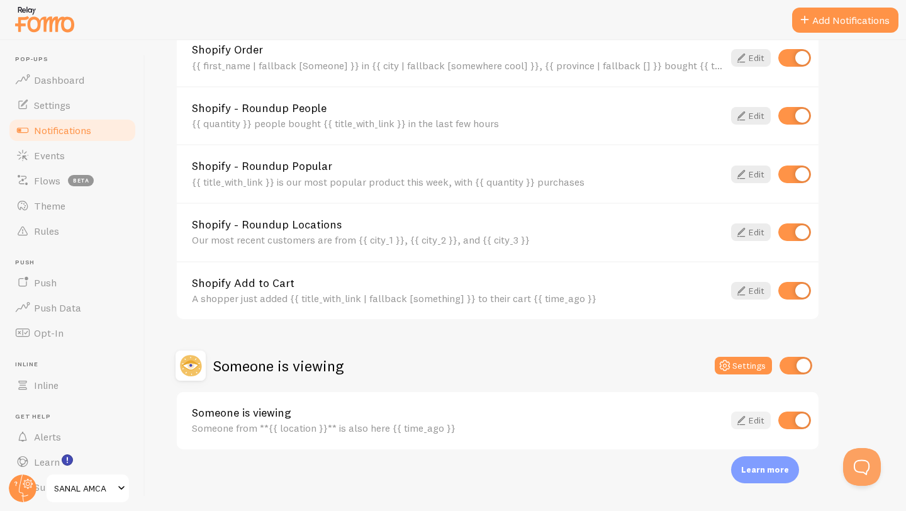
click at [745, 421] on icon at bounding box center [740, 420] width 15 height 15
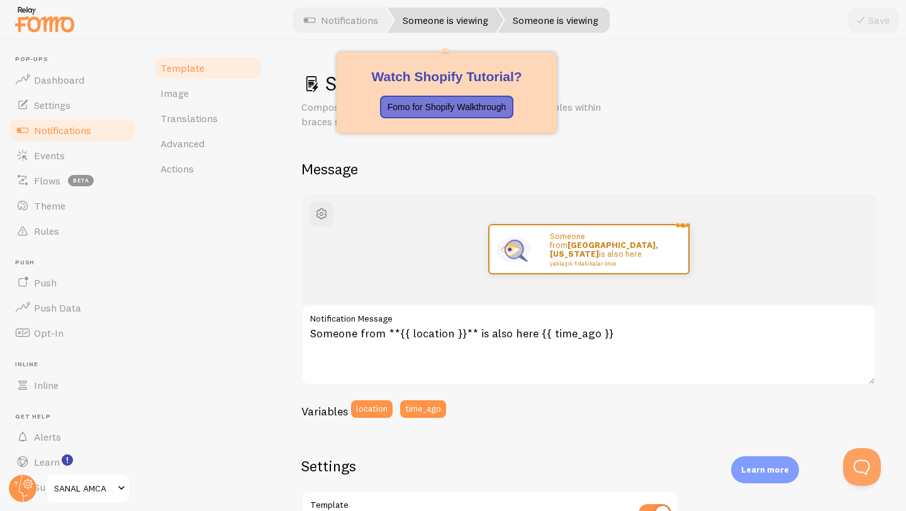
click at [452, 27] on link "Someone is viewing" at bounding box center [445, 20] width 116 height 25
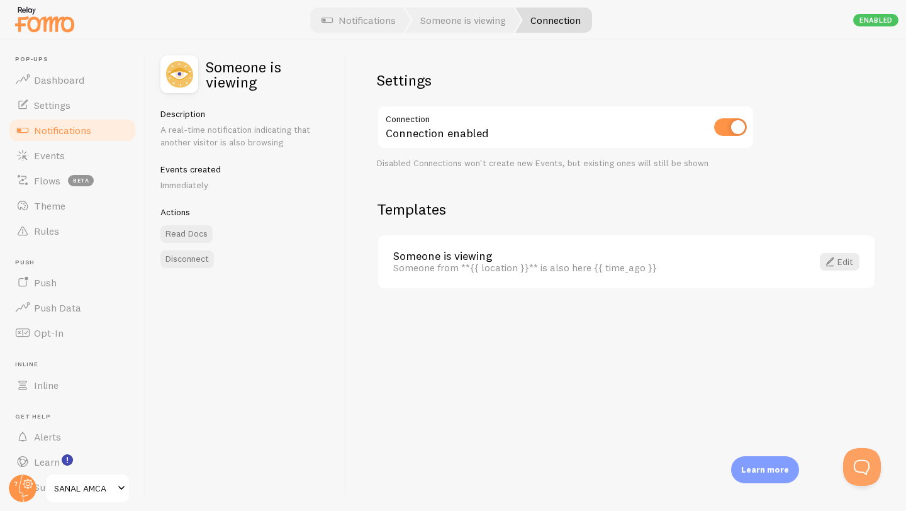
click at [726, 128] on input "checkbox" at bounding box center [730, 127] width 33 height 18
checkbox input "false"
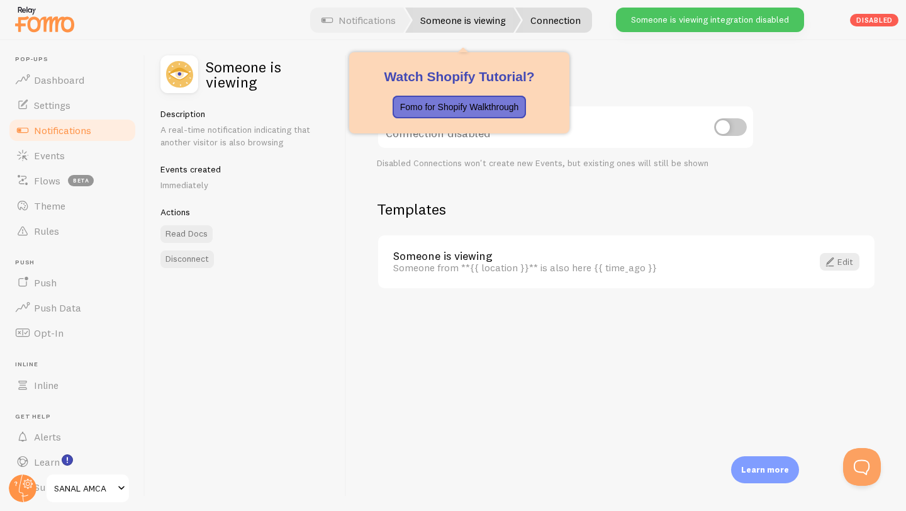
click at [433, 25] on link "Someone is viewing" at bounding box center [463, 20] width 116 height 25
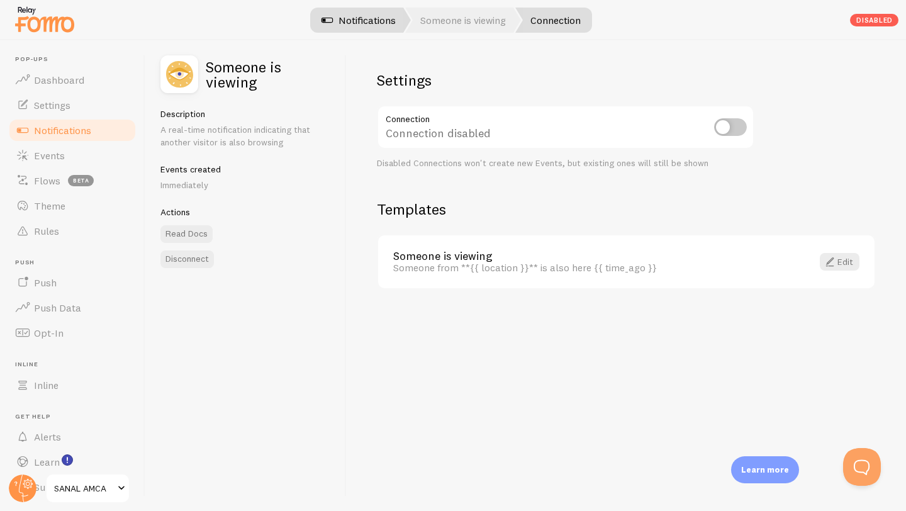
click at [399, 25] on link "Notifications" at bounding box center [358, 20] width 104 height 25
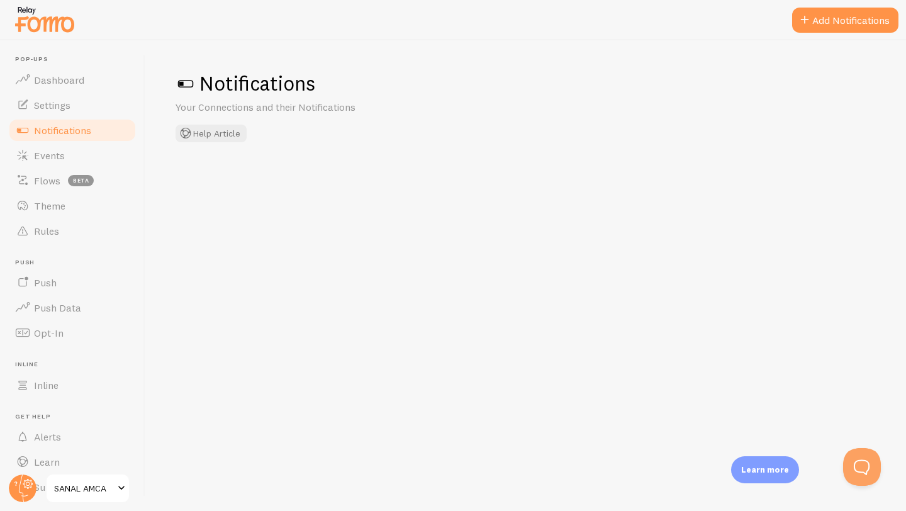
checkbox input "false"
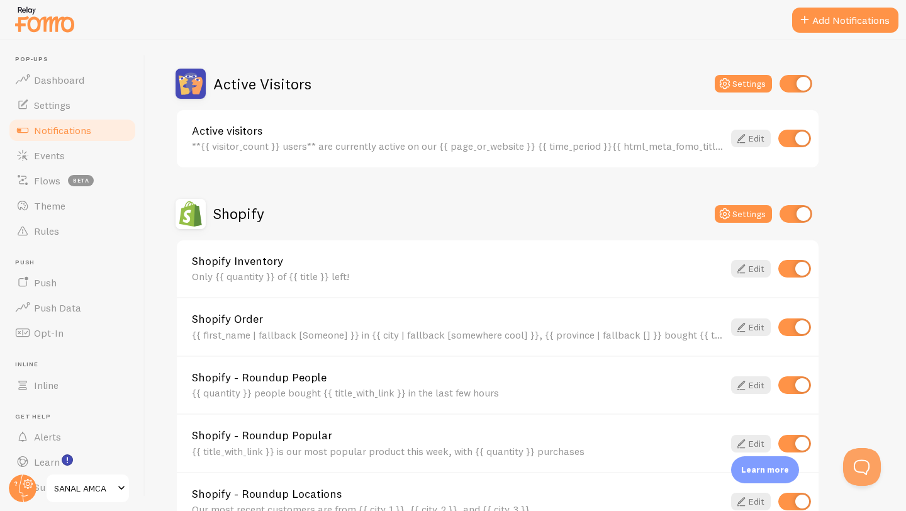
scroll to position [291, 0]
click at [795, 144] on input "checkbox" at bounding box center [794, 139] width 33 height 18
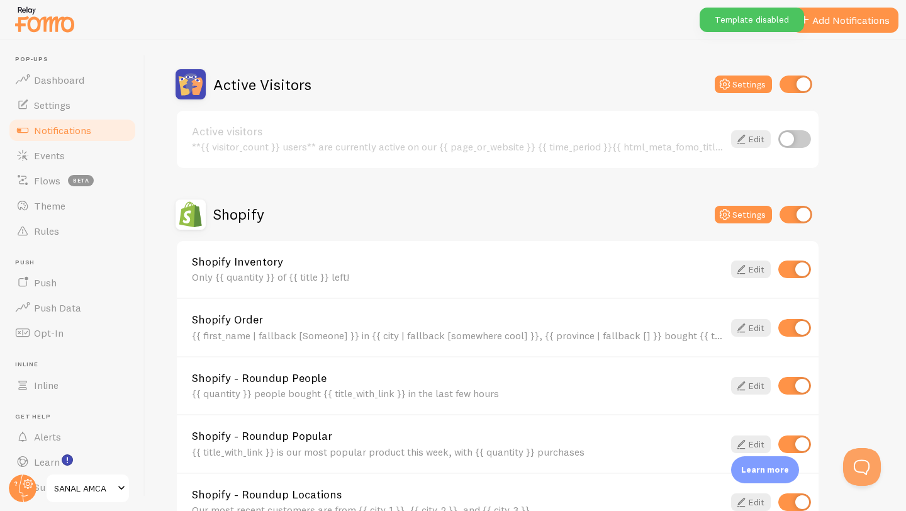
click at [795, 144] on input "checkbox" at bounding box center [794, 139] width 33 height 18
checkbox input "true"
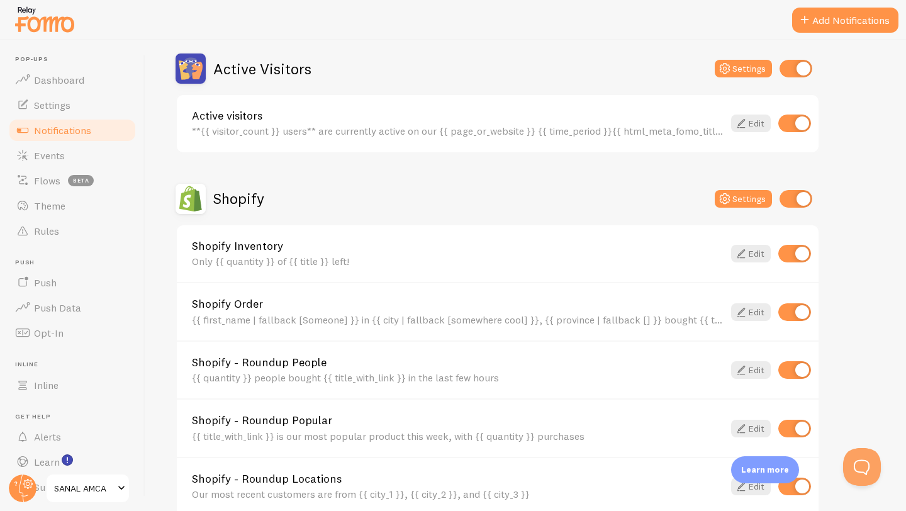
scroll to position [306, 0]
click at [746, 125] on icon at bounding box center [740, 123] width 15 height 15
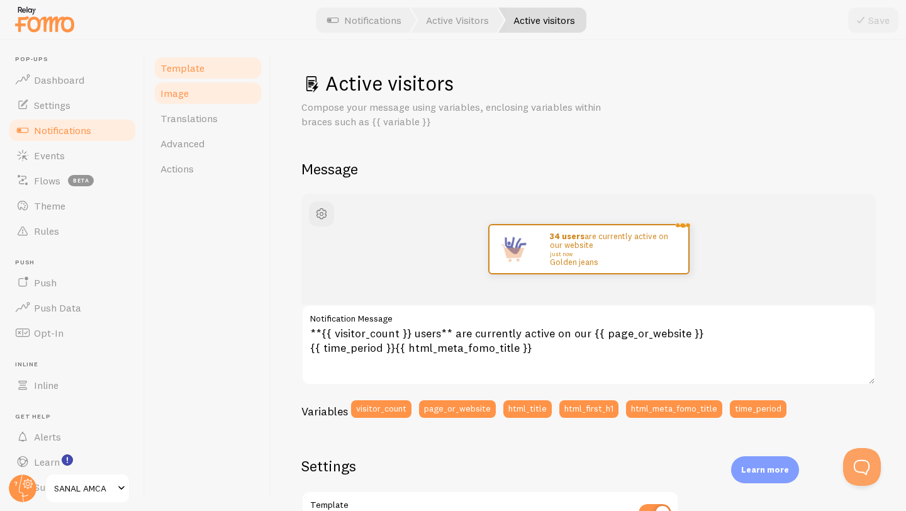
click at [210, 94] on link "Image" at bounding box center [208, 92] width 110 height 25
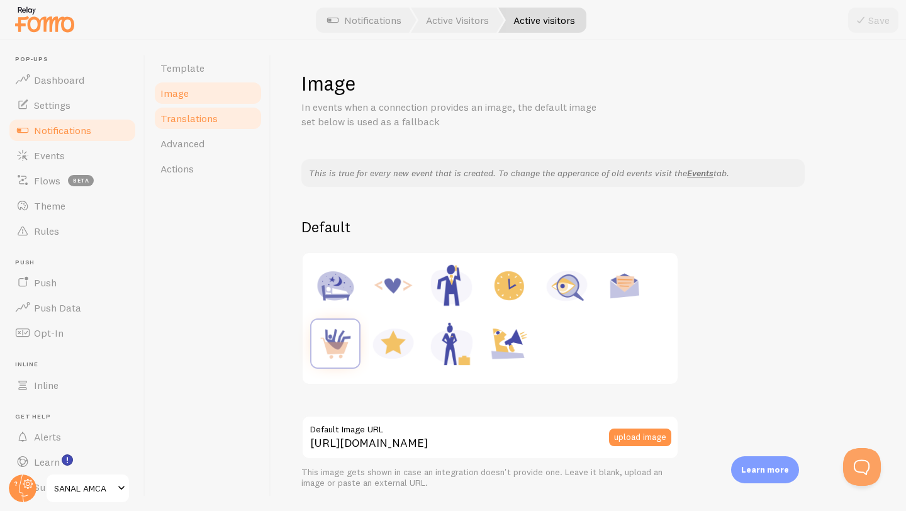
click at [214, 123] on span "Translations" at bounding box center [188, 118] width 57 height 13
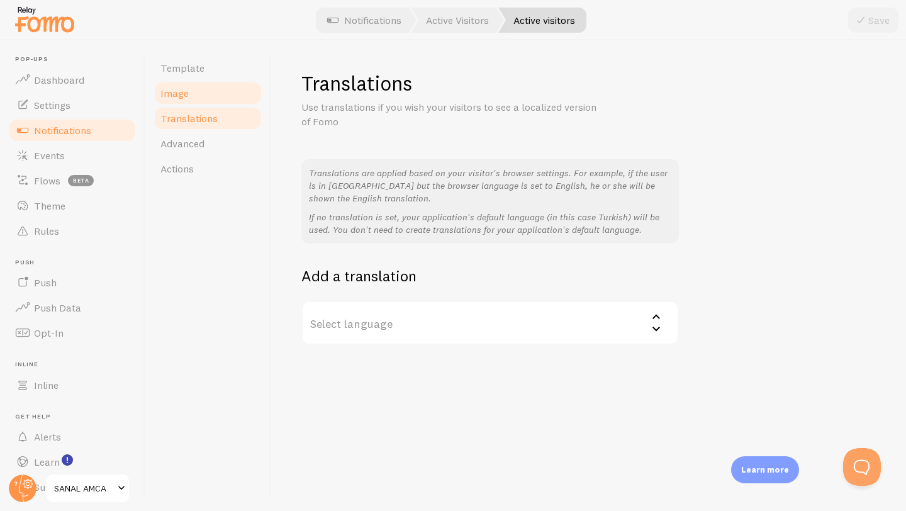
click at [204, 100] on link "Image" at bounding box center [208, 92] width 110 height 25
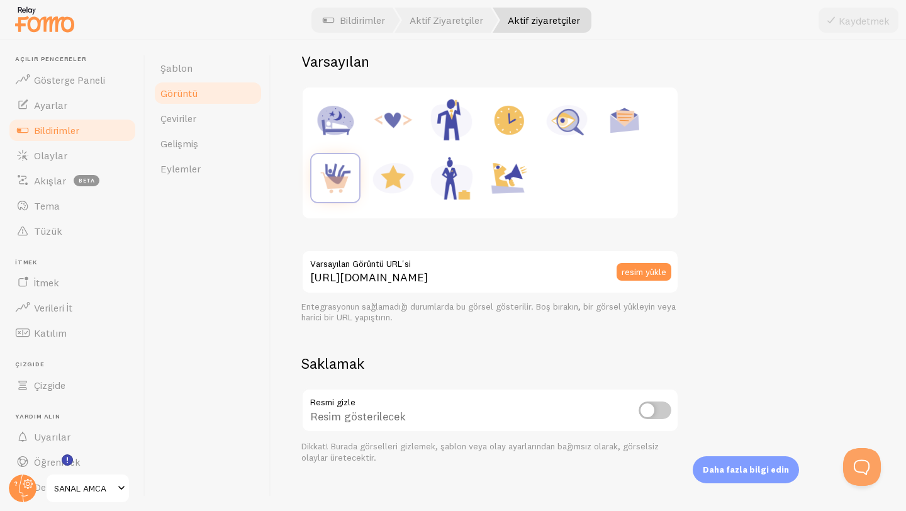
scroll to position [191, 0]
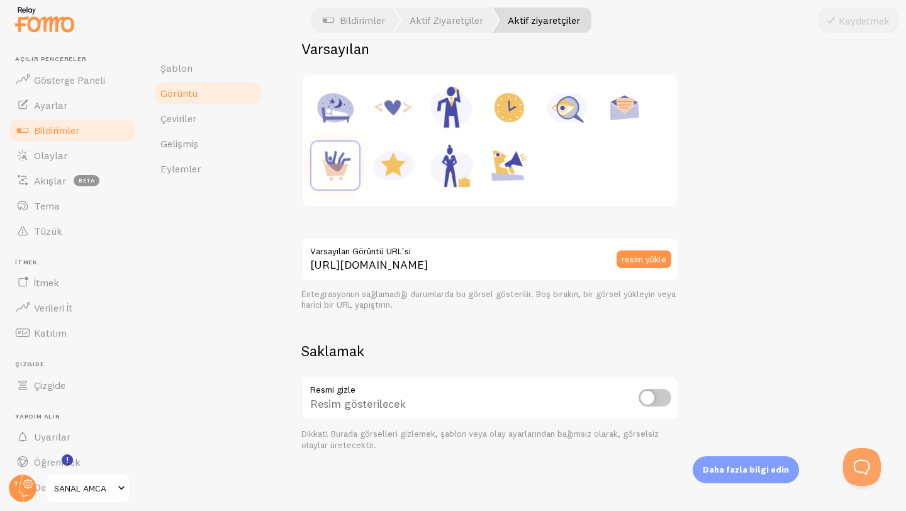
click at [652, 397] on input "checkbox" at bounding box center [654, 398] width 33 height 18
checkbox input "true"
click at [846, 14] on font "Kaydetmek" at bounding box center [863, 20] width 51 height 13
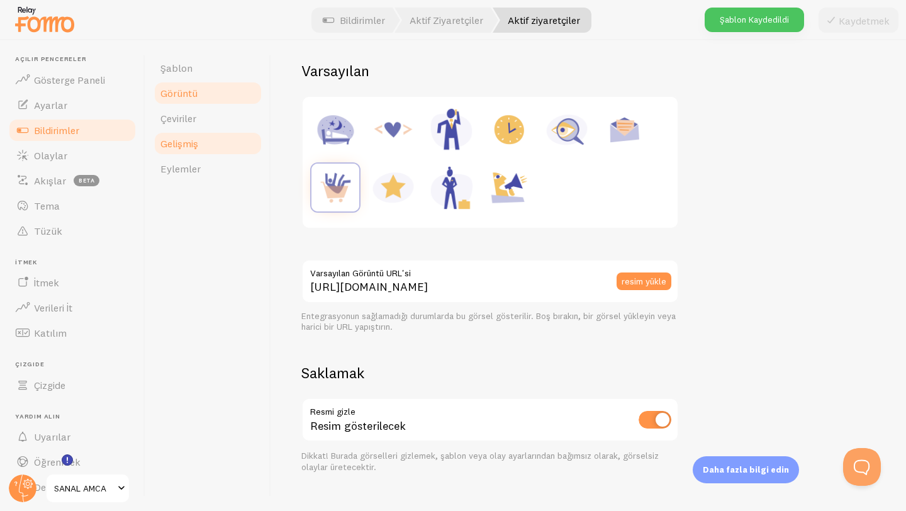
scroll to position [113, 0]
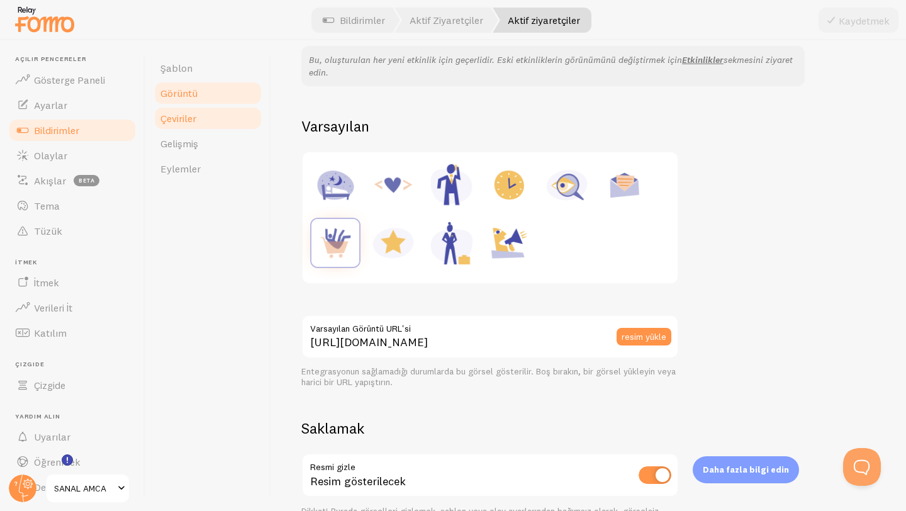
click at [208, 123] on link "Çeviriler" at bounding box center [208, 118] width 110 height 25
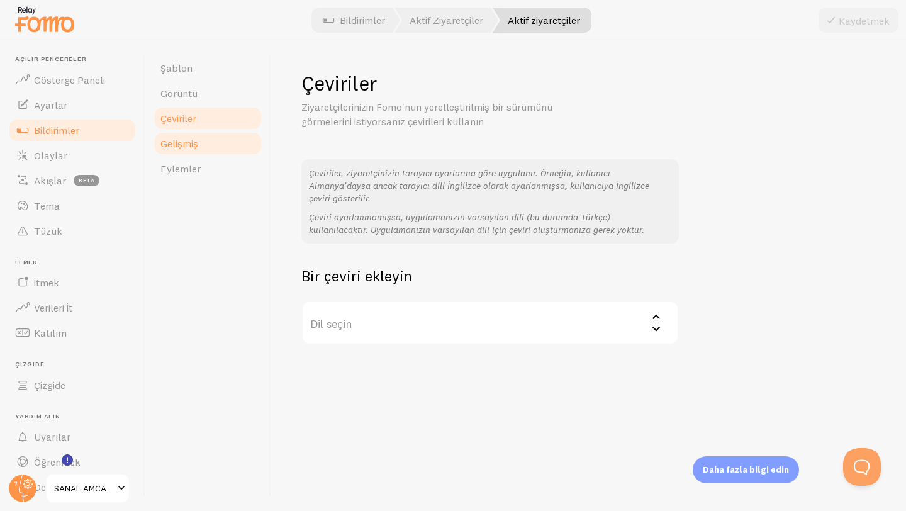
click at [209, 152] on link "Gelişmiş" at bounding box center [208, 143] width 110 height 25
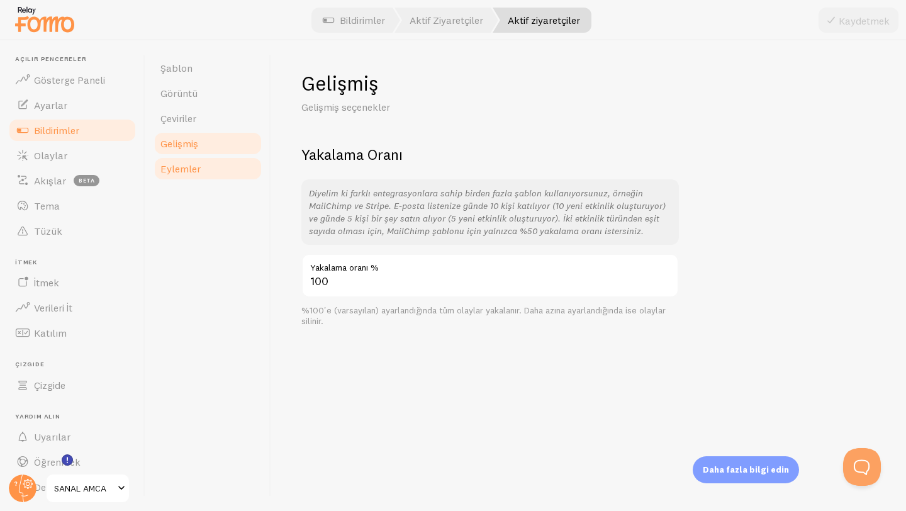
click at [203, 179] on link "Eylemler" at bounding box center [208, 168] width 110 height 25
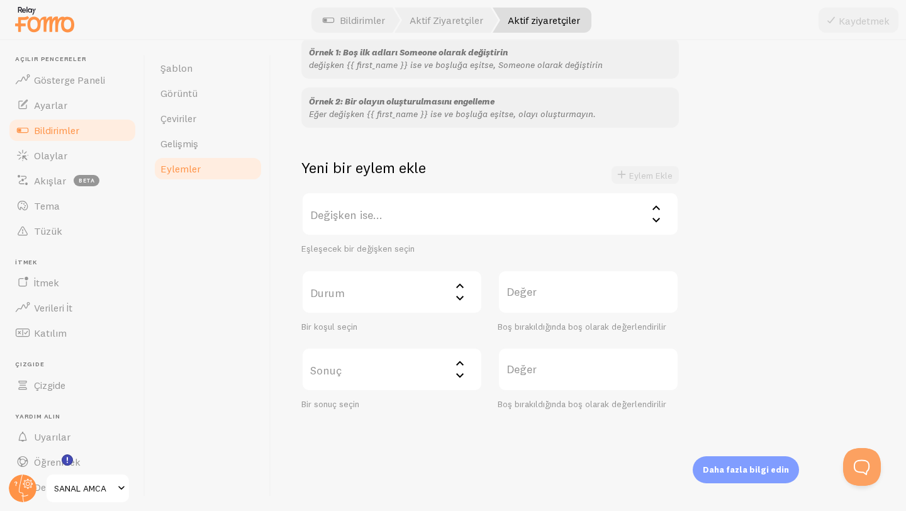
scroll to position [157, 0]
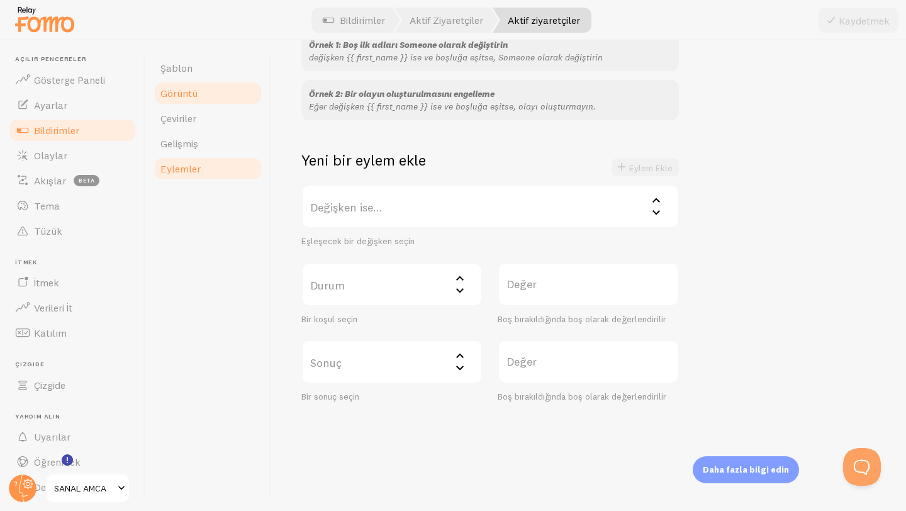
click at [225, 104] on link "Görüntü" at bounding box center [208, 92] width 110 height 25
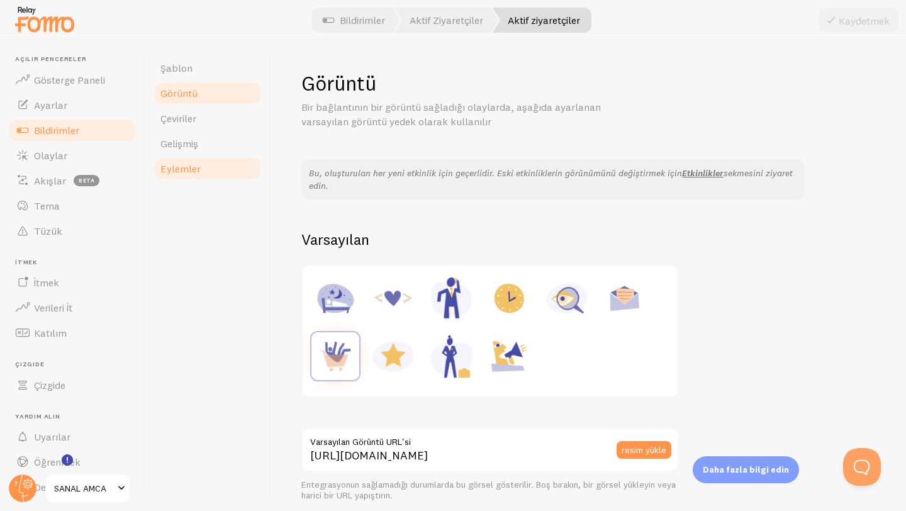
click at [216, 174] on link "Eylemler" at bounding box center [208, 168] width 110 height 25
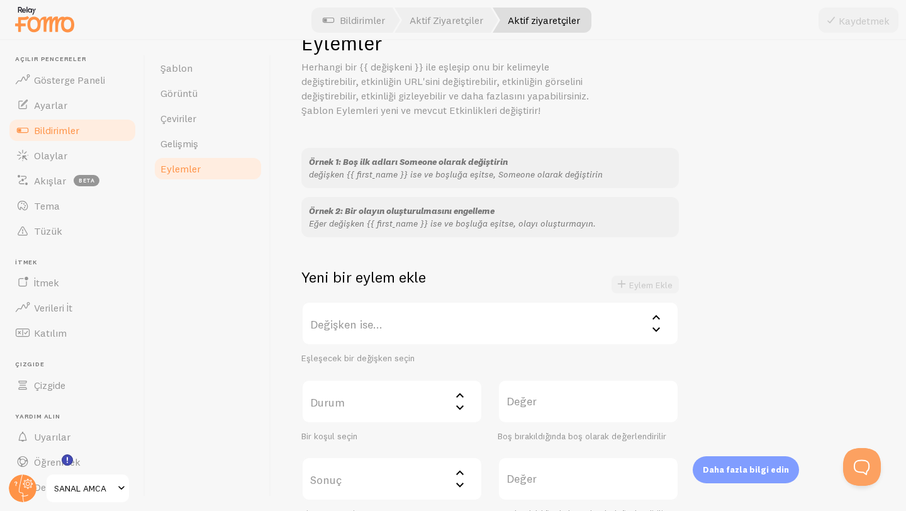
scroll to position [97, 0]
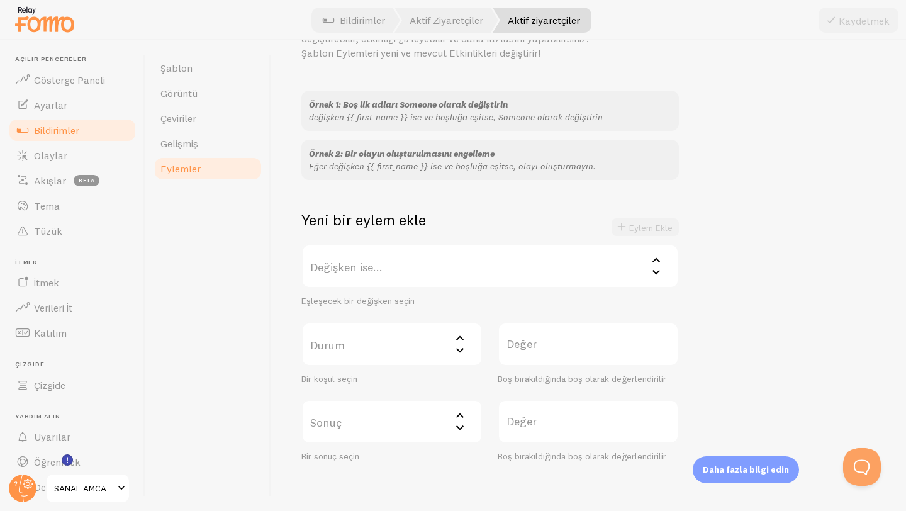
click at [428, 335] on label "Durum" at bounding box center [391, 344] width 181 height 44
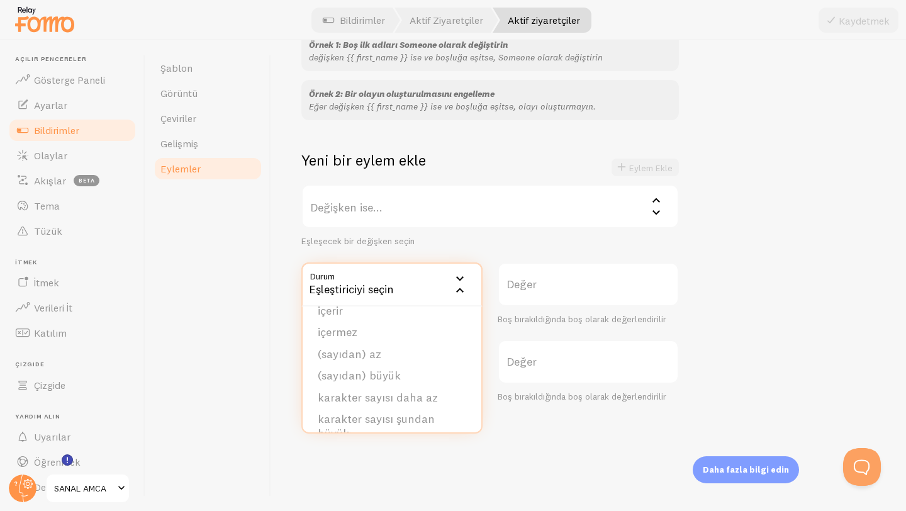
scroll to position [77, 0]
drag, startPoint x: 553, startPoint y: 418, endPoint x: 530, endPoint y: 409, distance: 24.1
click at [553, 418] on div "Eylemler Herhangi bir {{ değişkeni }} ile eşleşip onu bir kelimeyle değiştirebi…" at bounding box center [588, 275] width 635 height 470
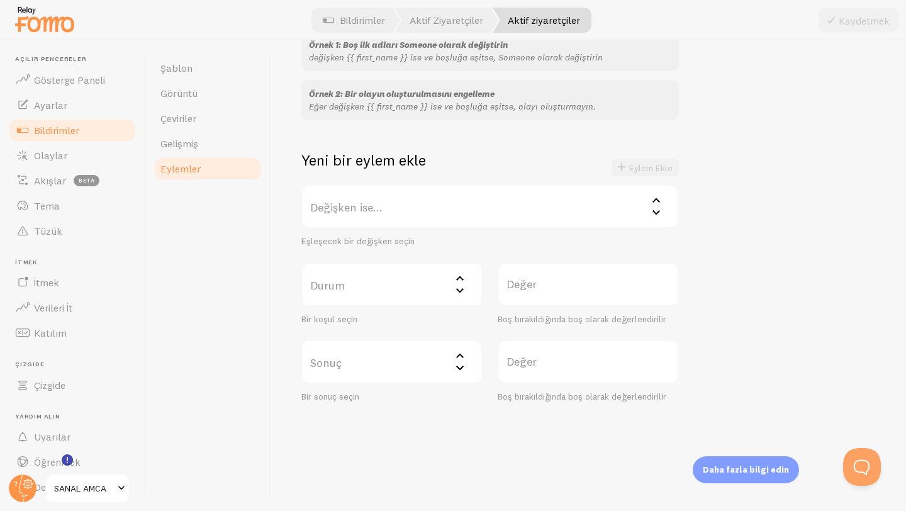
click at [456, 370] on icon at bounding box center [459, 367] width 15 height 15
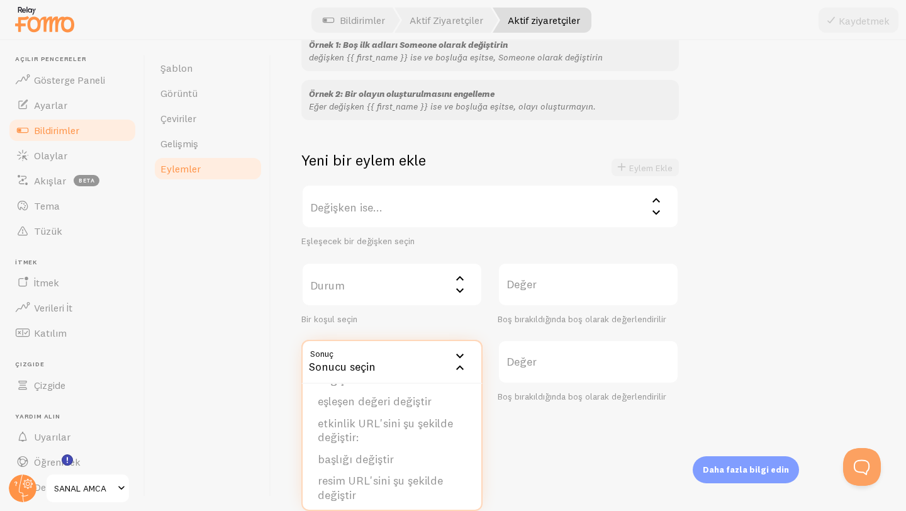
scroll to position [37, 0]
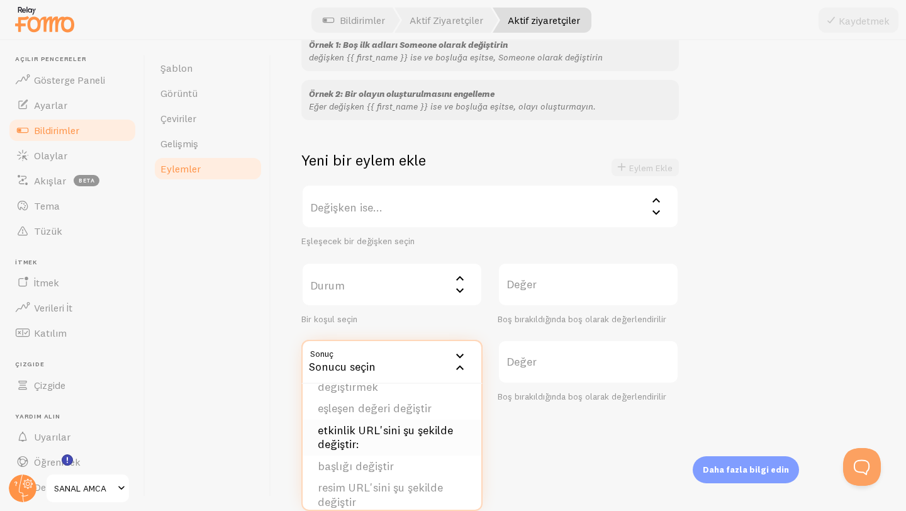
click at [411, 434] on font "etkinlik URL'sini şu şekilde değiştir:" at bounding box center [385, 437] width 135 height 29
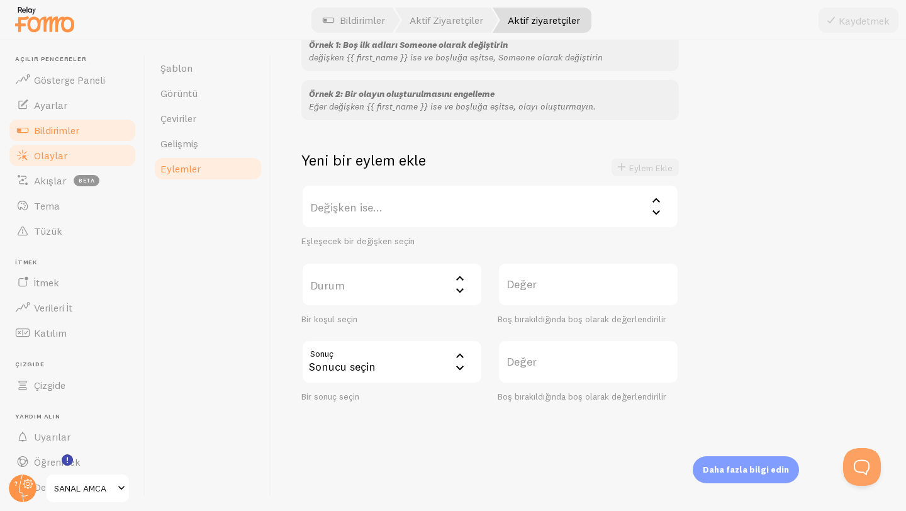
click at [62, 153] on font "Olaylar" at bounding box center [50, 155] width 33 height 13
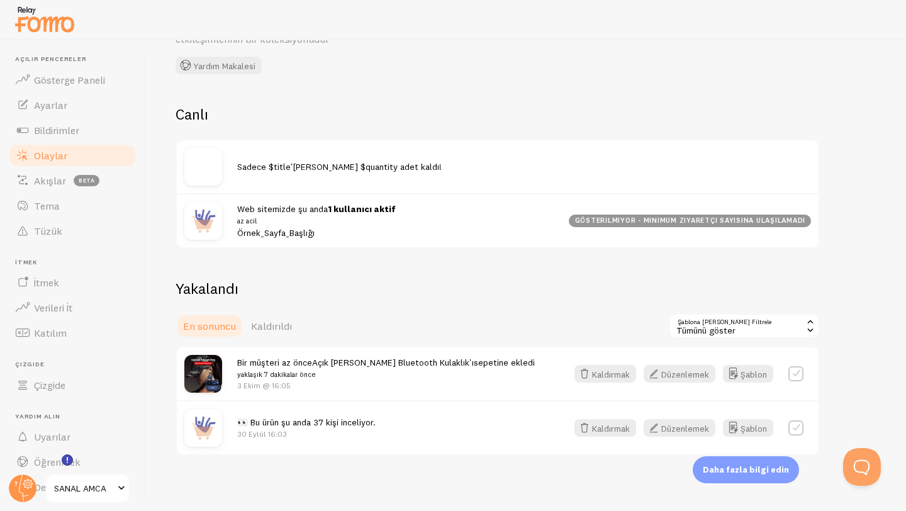
scroll to position [87, 0]
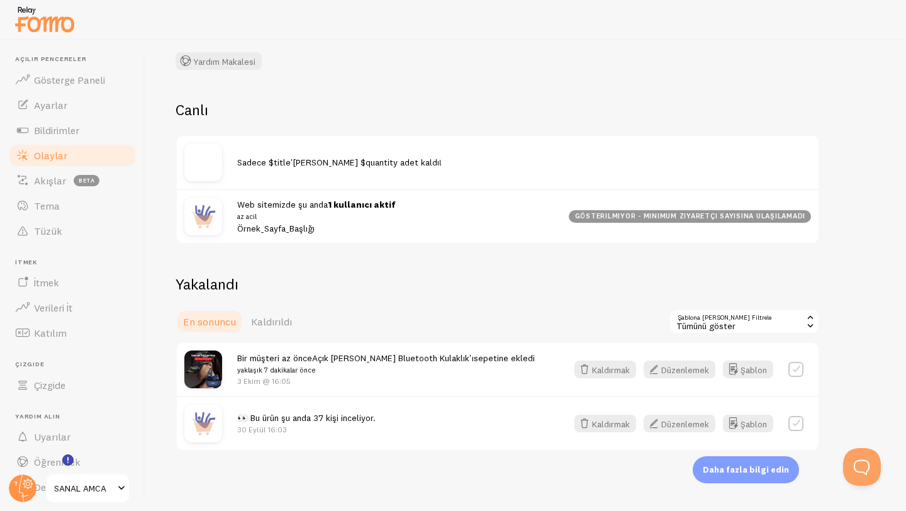
click at [414, 167] on div "Sadece $title'dan $quantity adet kaldı!" at bounding box center [524, 162] width 574 height 12
click at [367, 164] on font "Sadece $title'dan $quantity adet kaldı!" at bounding box center [339, 162] width 204 height 11
click at [797, 424] on label at bounding box center [795, 423] width 15 height 15
checkbox input "true"
click at [695, 316] on font "Tümünü Seç" at bounding box center [693, 320] width 47 height 11
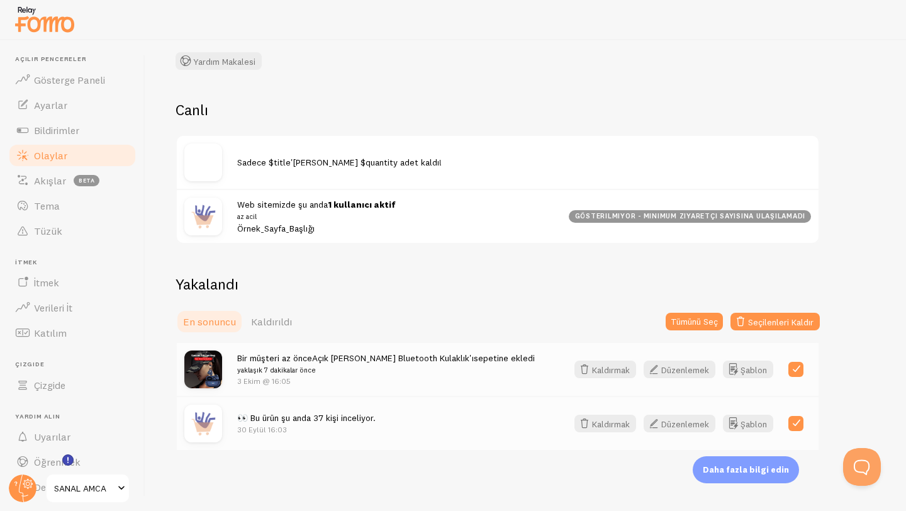
click at [802, 370] on label at bounding box center [795, 369] width 15 height 15
checkbox input "false"
click at [696, 423] on font "Düzenlemek" at bounding box center [685, 423] width 48 height 11
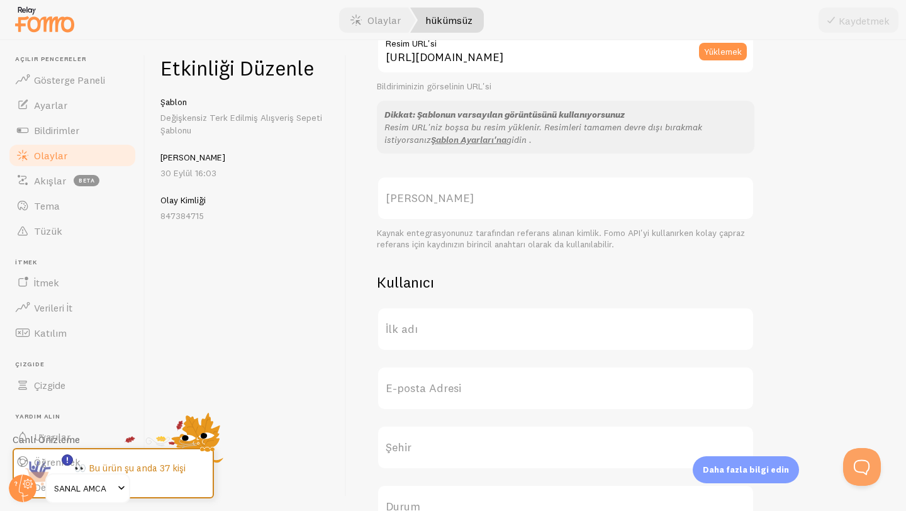
scroll to position [472, 0]
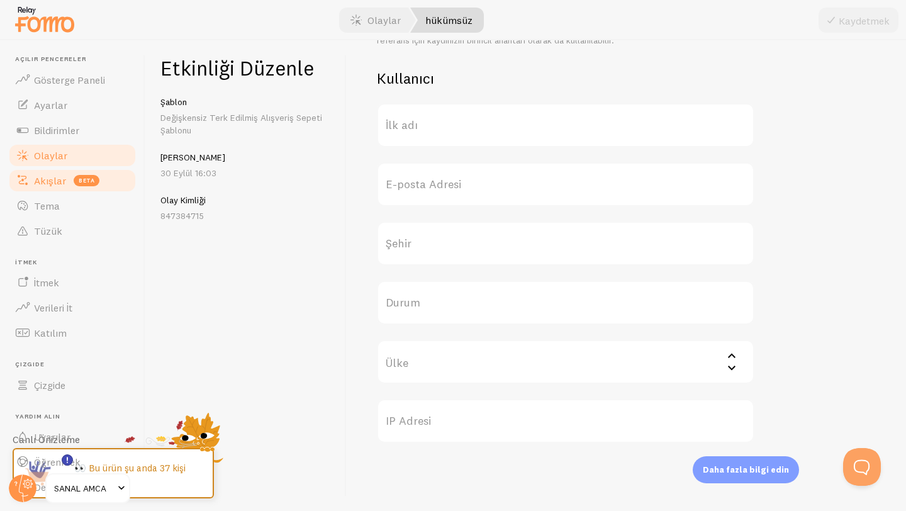
click at [62, 170] on link "Akışlar beta" at bounding box center [73, 180] width 130 height 25
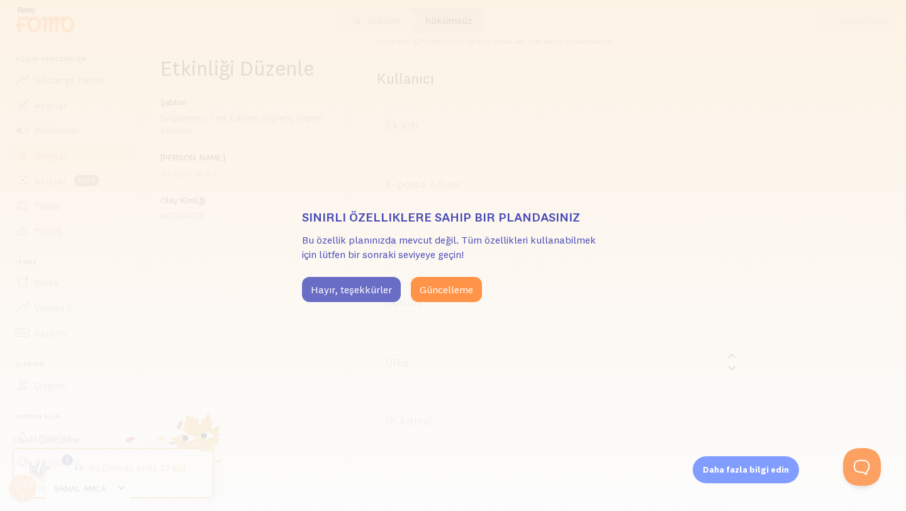
click at [321, 286] on font "Hayır, teşekkürler" at bounding box center [351, 289] width 81 height 13
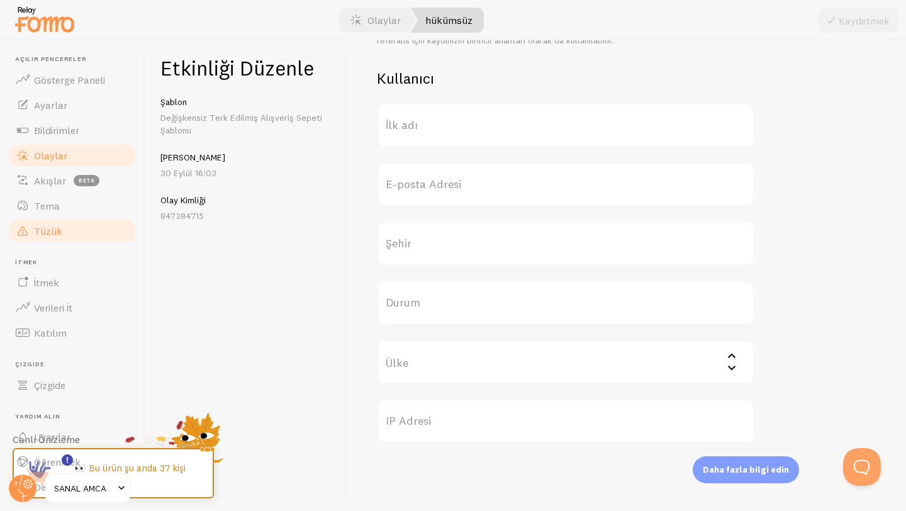
click at [54, 218] on link "Tüzük" at bounding box center [73, 230] width 130 height 25
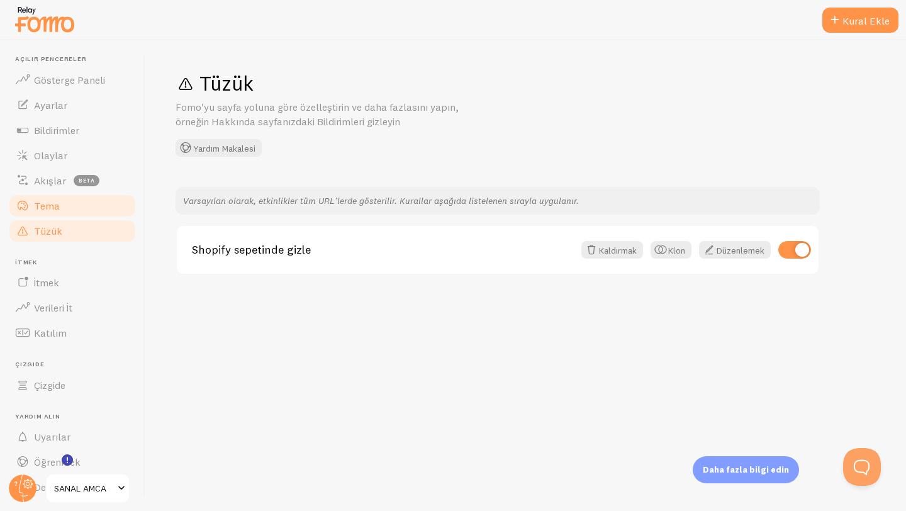
click at [57, 209] on font "Tema" at bounding box center [47, 205] width 26 height 13
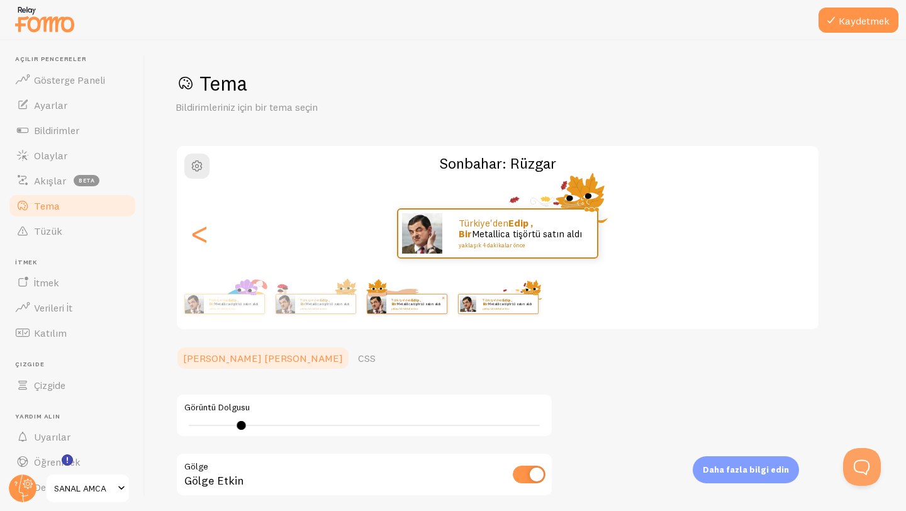
click at [421, 308] on p "Türkiye'den Edip , bir Metallica tişörtü satın aldı yaklaşık 4 dakikalar önce" at bounding box center [416, 303] width 50 height 12
click at [326, 300] on font "Edip , bir" at bounding box center [315, 301] width 30 height 9
click at [190, 173] on span "button" at bounding box center [196, 165] width 15 height 15
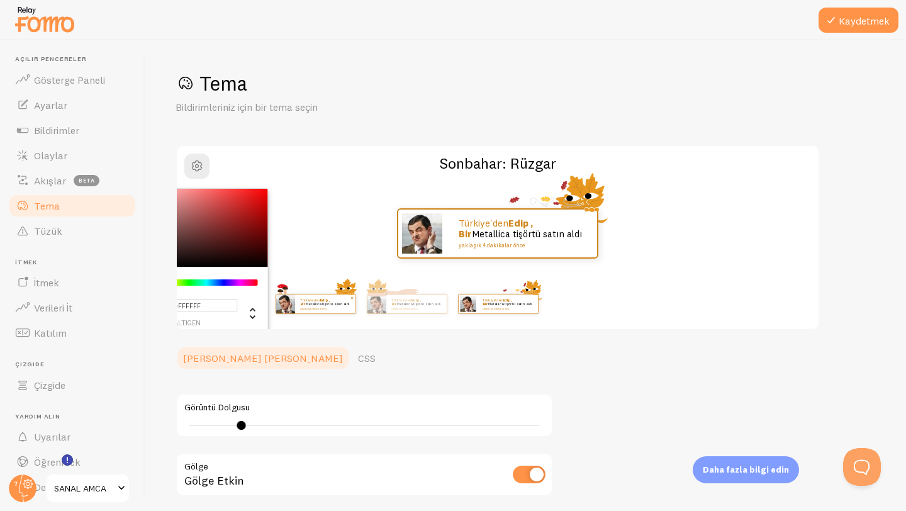
click at [352, 308] on div "Türkiye'den Edip , bir Metallica tişörtü satın aldı yaklaşık 4 dakikalar önce" at bounding box center [325, 303] width 60 height 19
type input "0"
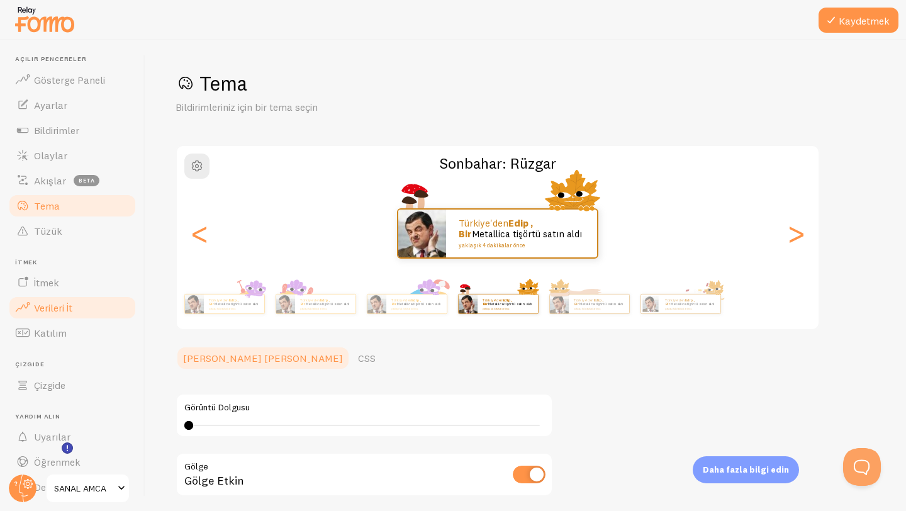
scroll to position [34, 0]
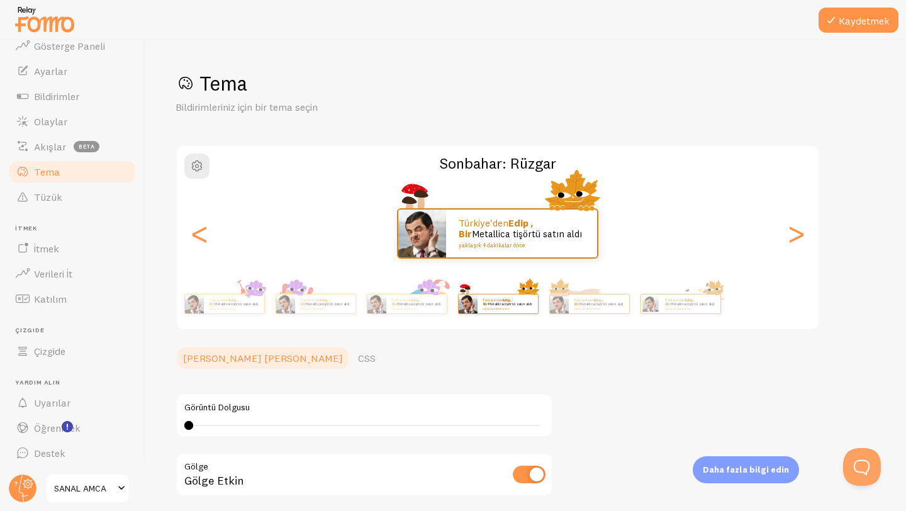
click at [784, 234] on div "Türkiye'den Edip , bir Metallica tişörtü satın aldı yaklaşık 4 dakikalar önce" at bounding box center [497, 233] width 641 height 50
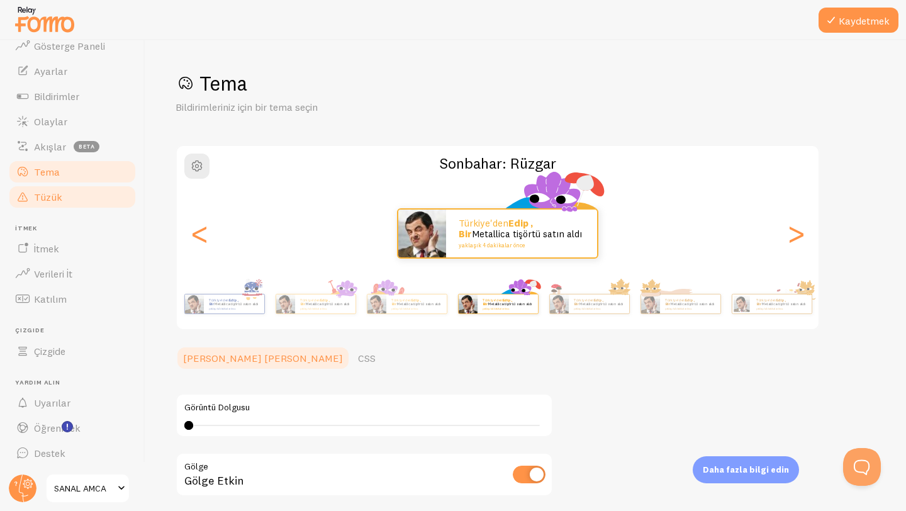
click at [52, 201] on font "Tüzük" at bounding box center [48, 197] width 28 height 13
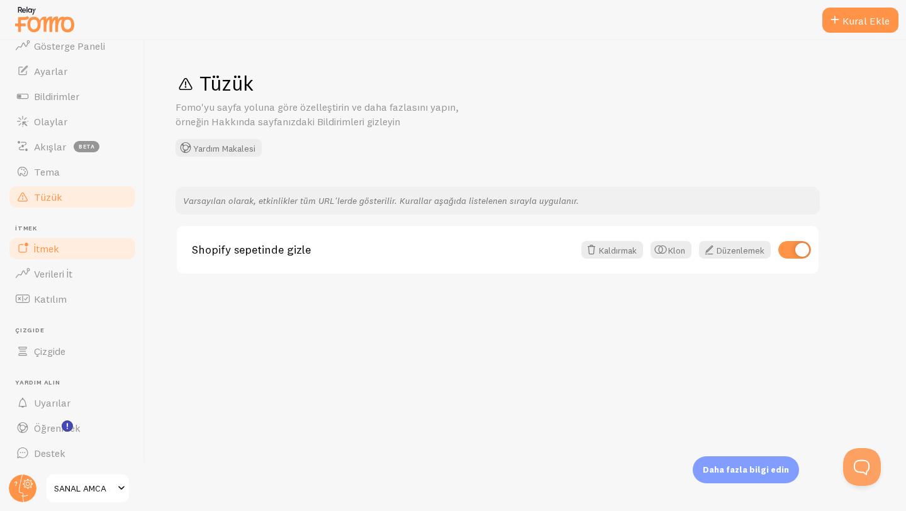
click at [71, 248] on link "İtmek" at bounding box center [73, 248] width 130 height 25
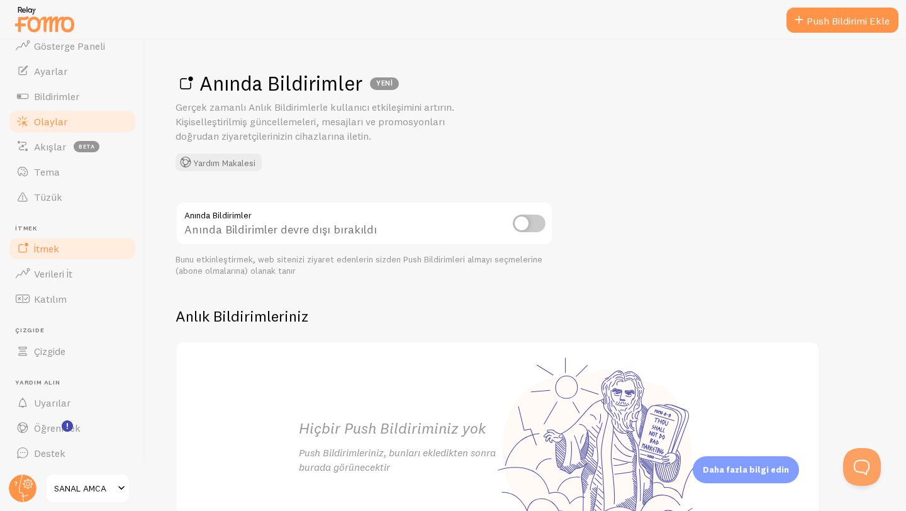
click at [79, 127] on link "Olaylar" at bounding box center [73, 121] width 130 height 25
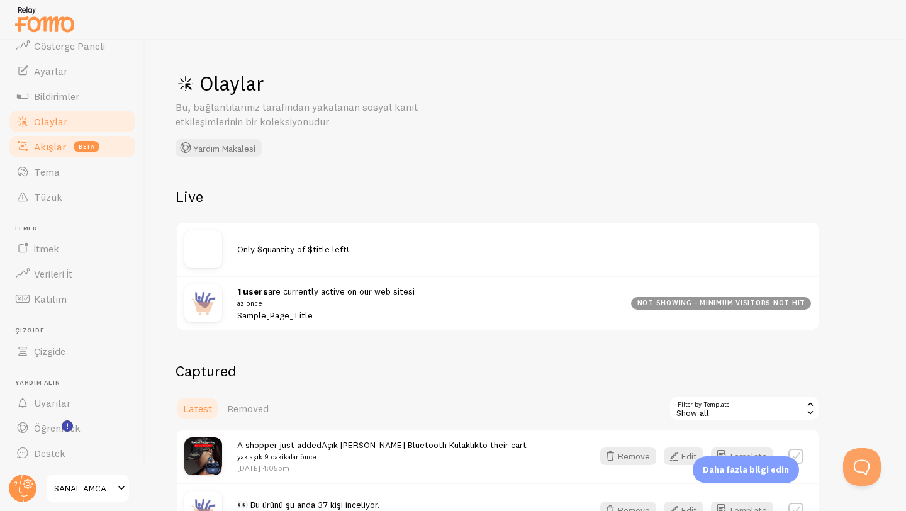
click at [84, 143] on font "beta" at bounding box center [87, 146] width 16 height 7
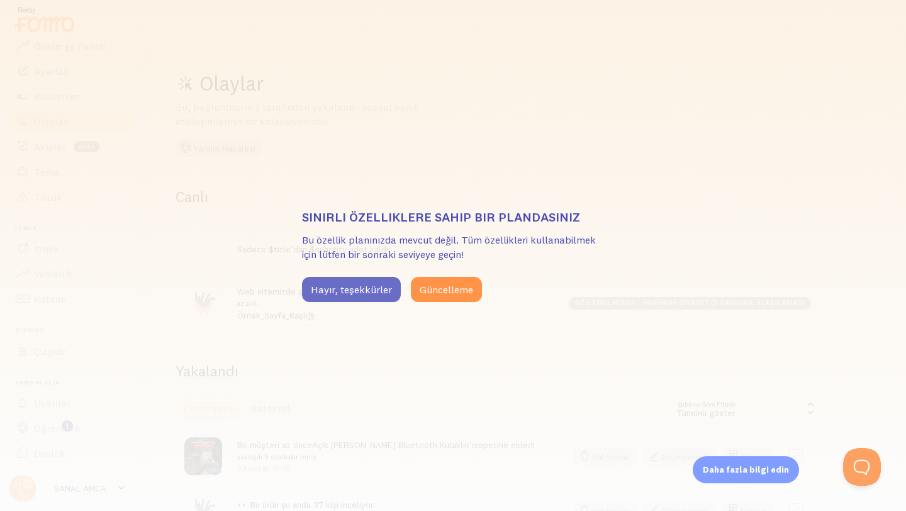
click at [382, 279] on button "Hayır, teşekkürler" at bounding box center [351, 289] width 99 height 25
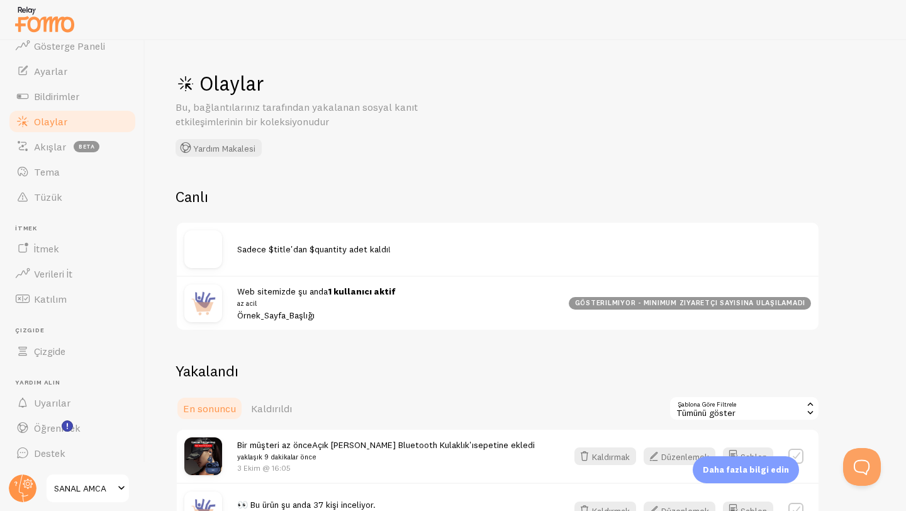
scroll to position [87, 0]
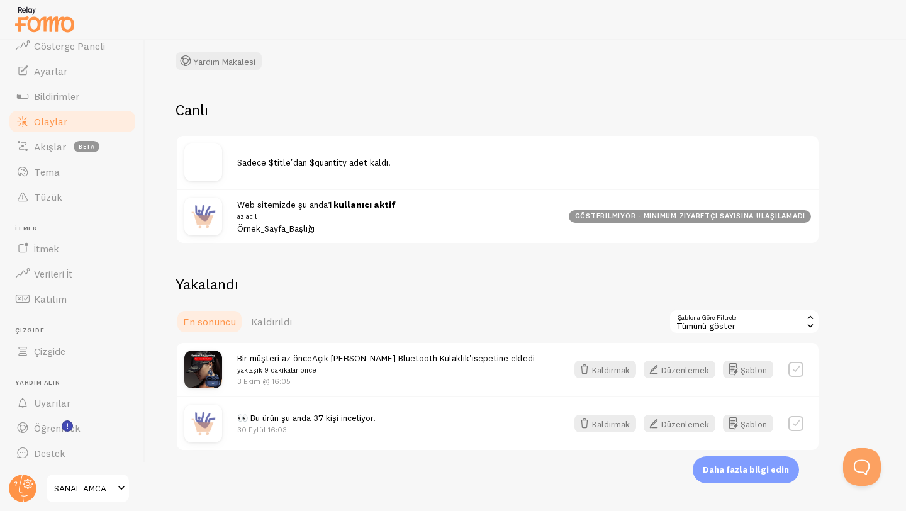
click at [798, 367] on label at bounding box center [795, 369] width 15 height 15
checkbox input "true"
click at [757, 322] on font "Seçilenleri Kaldır" at bounding box center [780, 321] width 65 height 11
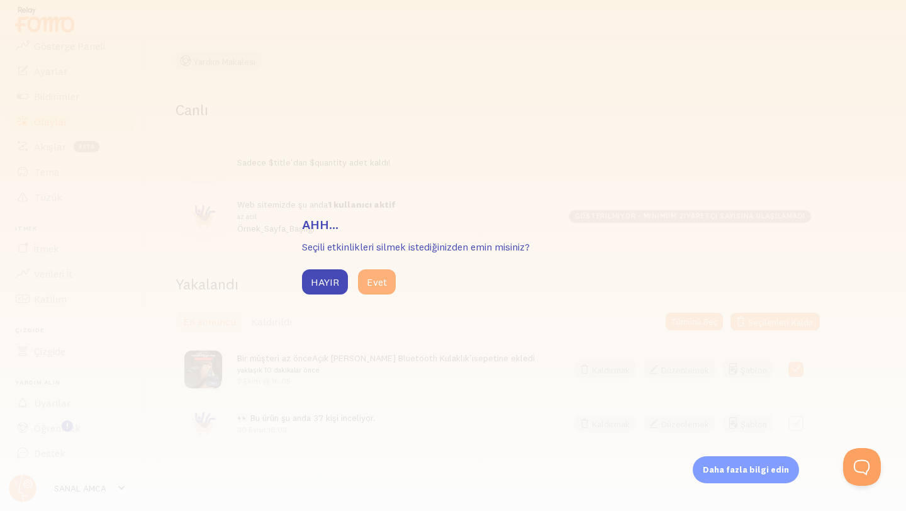
click at [383, 283] on font "Evet" at bounding box center [377, 281] width 20 height 13
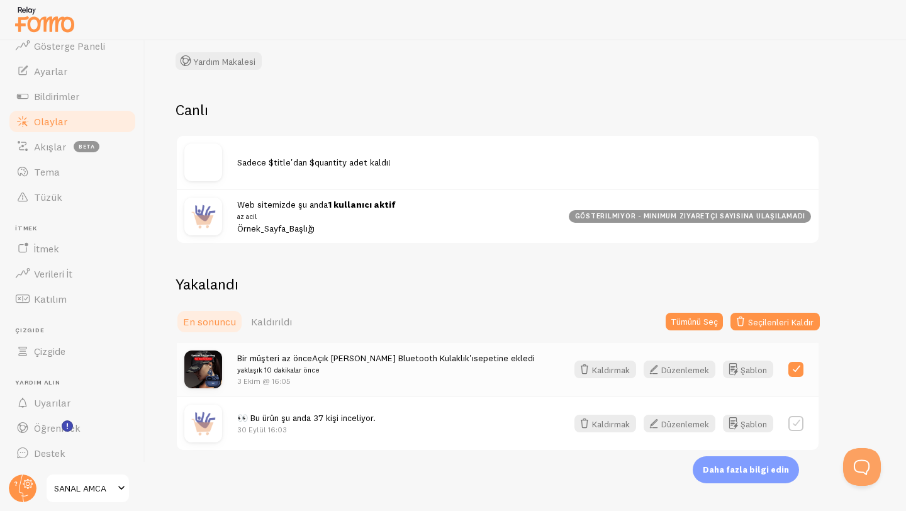
scroll to position [121, 0]
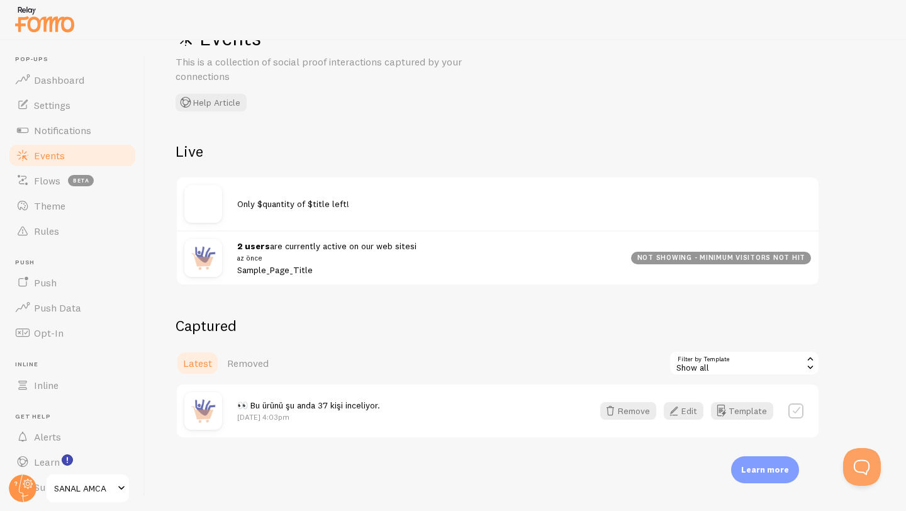
scroll to position [121, 0]
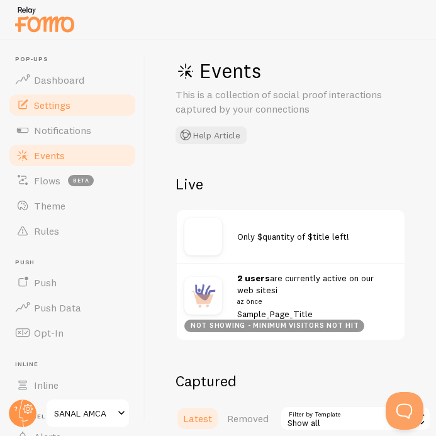
click at [65, 114] on link "Settings" at bounding box center [73, 104] width 130 height 25
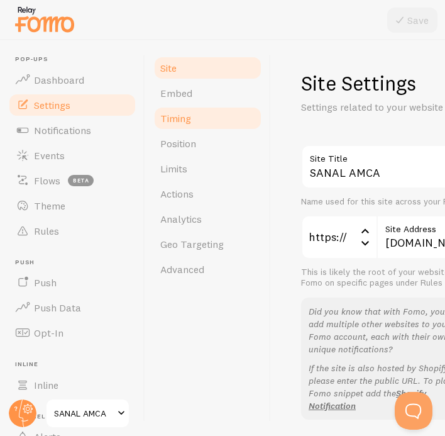
click at [195, 115] on link "Timing" at bounding box center [208, 118] width 110 height 25
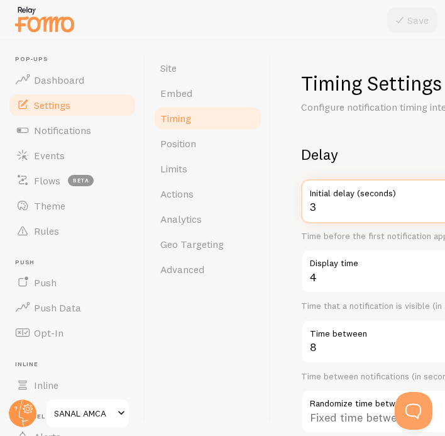
click at [330, 218] on input "3" at bounding box center [414, 201] width 226 height 44
type input "10"
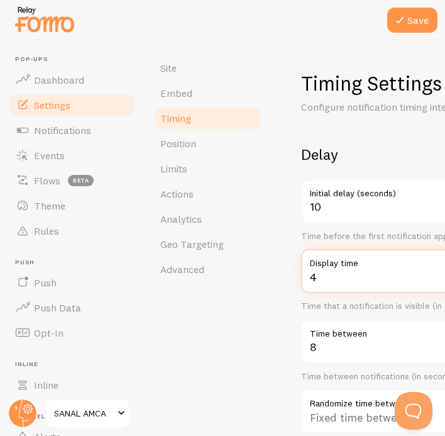
click at [353, 282] on input "4" at bounding box center [414, 271] width 226 height 44
click at [360, 137] on div "Timing Settings Configure notification timing intervals Delay 10 Initial delay …" at bounding box center [358, 373] width 114 height 606
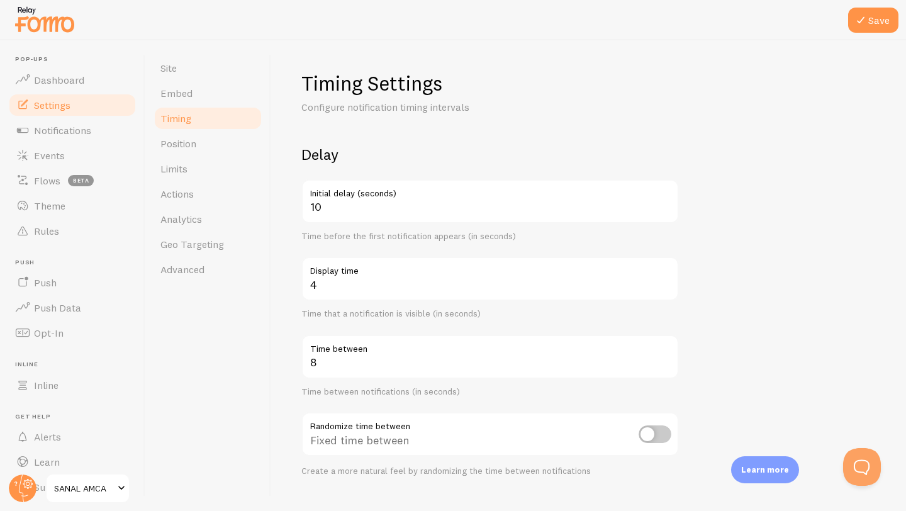
drag, startPoint x: 767, startPoint y: 108, endPoint x: 773, endPoint y: 14, distance: 94.5
click at [770, 85] on div "Timing Settings Configure notification timing intervals Delay 10 Initial delay …" at bounding box center [588, 377] width 574 height 614
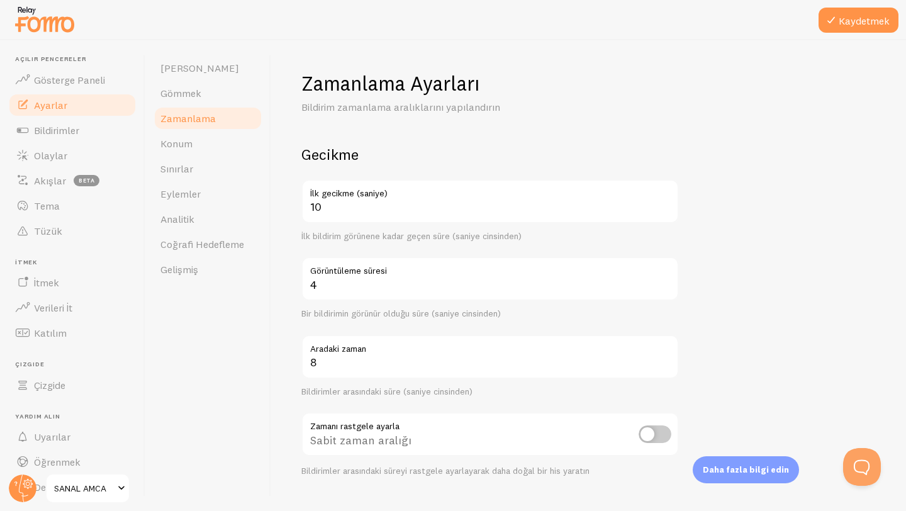
click at [428, 273] on label "Görüntüleme süresi" at bounding box center [489, 267] width 377 height 21
click at [428, 273] on input "4" at bounding box center [489, 279] width 377 height 44
type input "10"
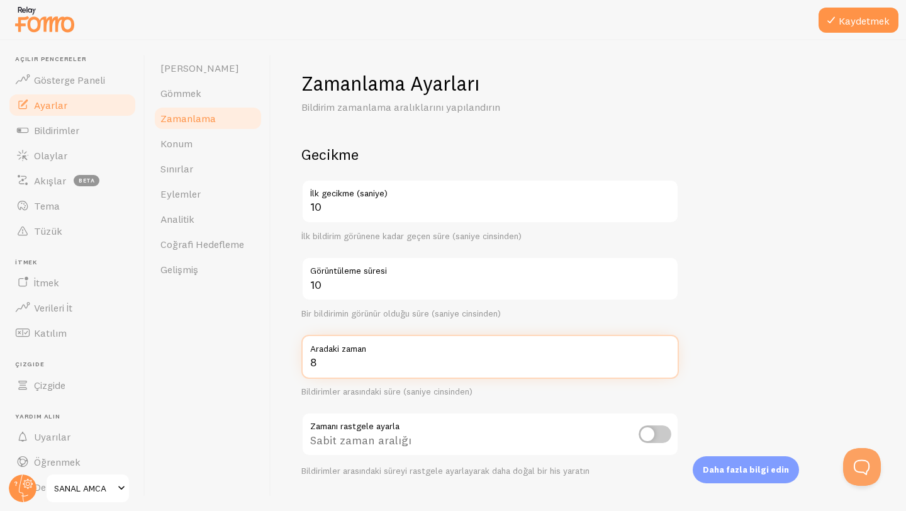
click at [374, 357] on input "8" at bounding box center [489, 357] width 377 height 44
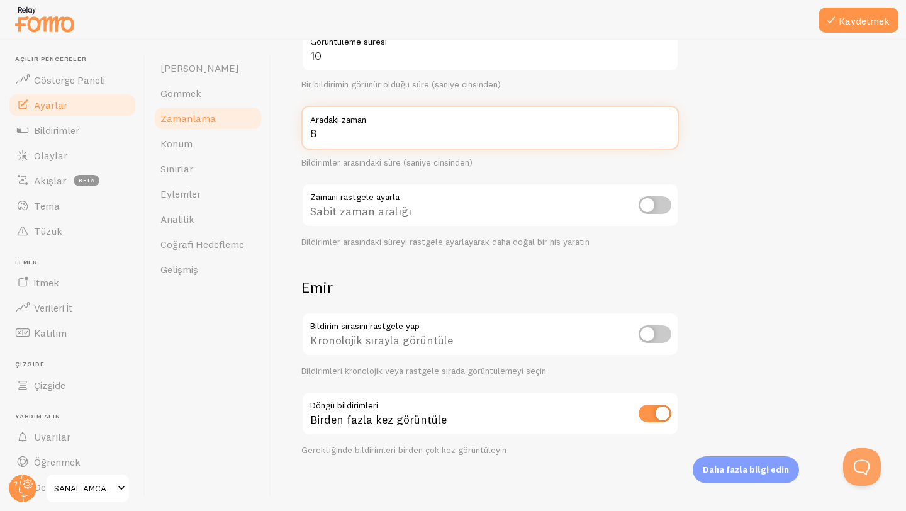
scroll to position [234, 0]
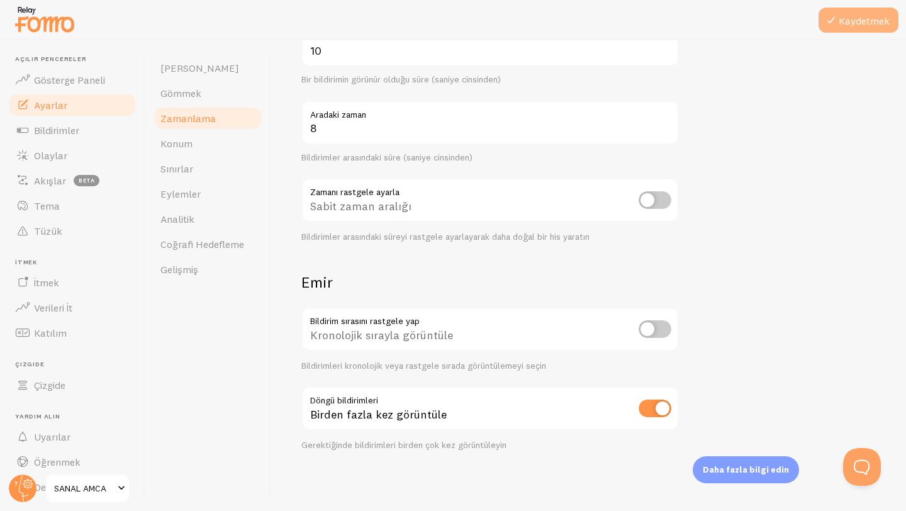
click at [845, 29] on button "Kaydetmek" at bounding box center [858, 20] width 80 height 25
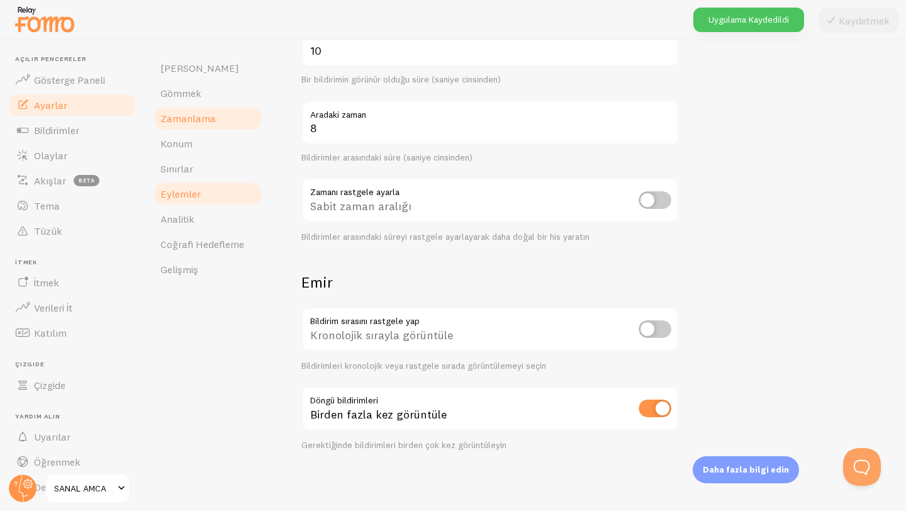
click at [204, 186] on link "Eylemler" at bounding box center [208, 193] width 110 height 25
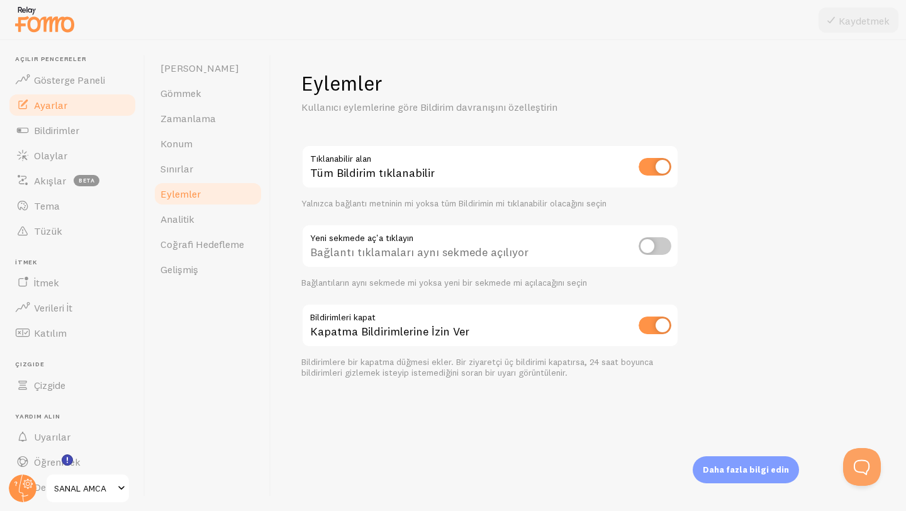
click at [650, 248] on input "checkbox" at bounding box center [654, 246] width 33 height 18
click at [648, 248] on input "checkbox" at bounding box center [654, 246] width 33 height 18
checkbox input "false"
click at [207, 223] on link "Analitik" at bounding box center [208, 218] width 110 height 25
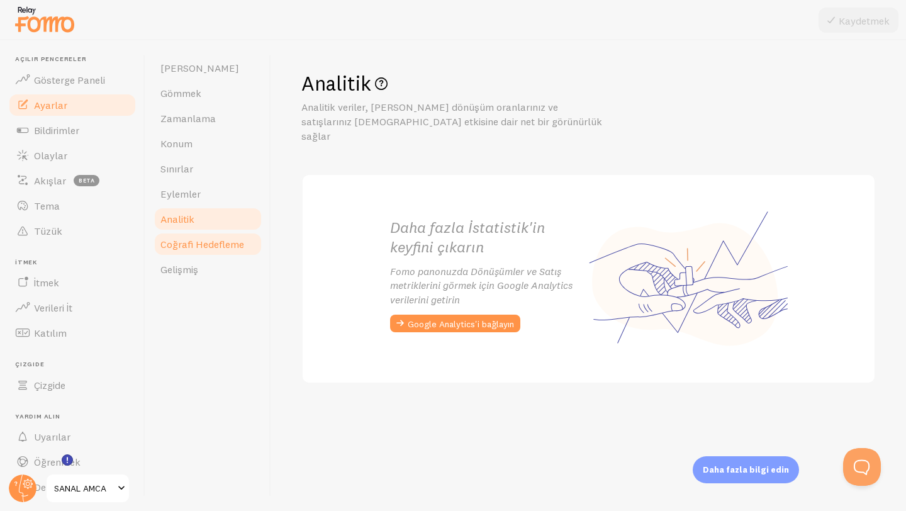
click at [205, 240] on font "Coğrafi Hedefleme" at bounding box center [202, 244] width 84 height 13
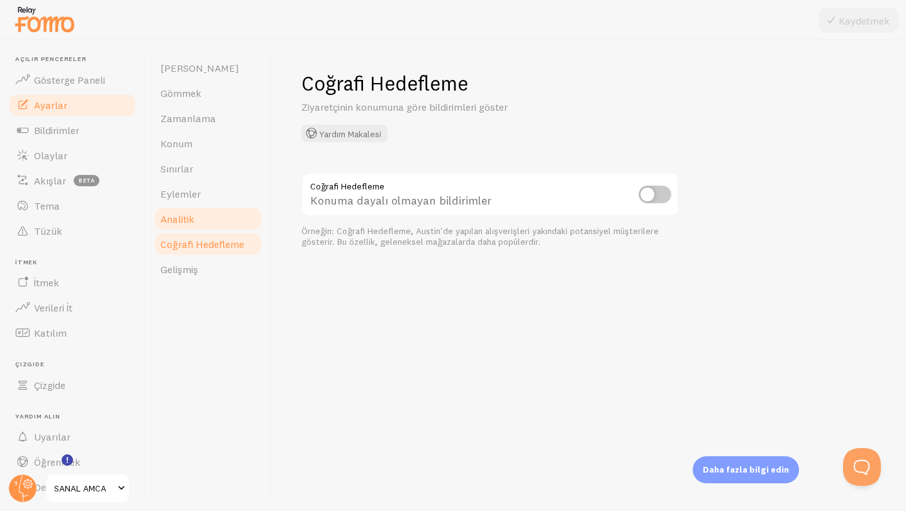
click at [207, 225] on link "Analitik" at bounding box center [208, 218] width 110 height 25
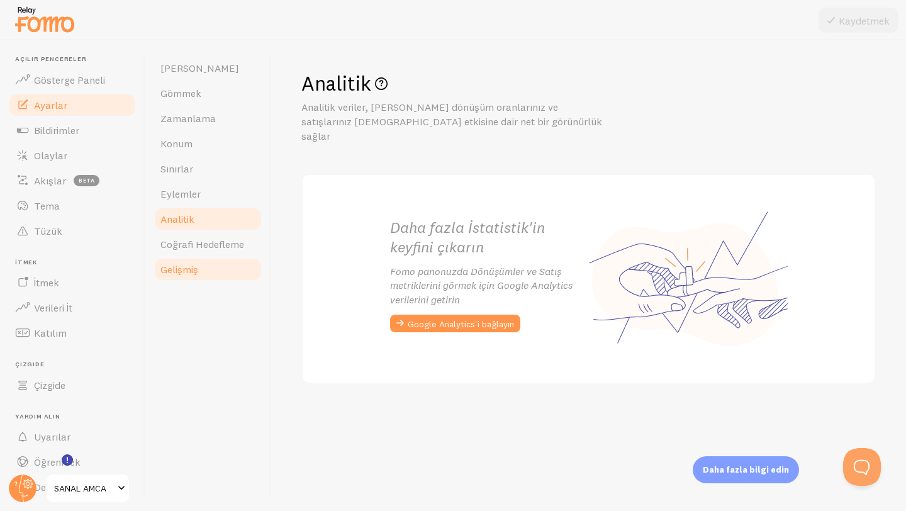
click at [200, 260] on link "Gelişmiş" at bounding box center [208, 269] width 110 height 25
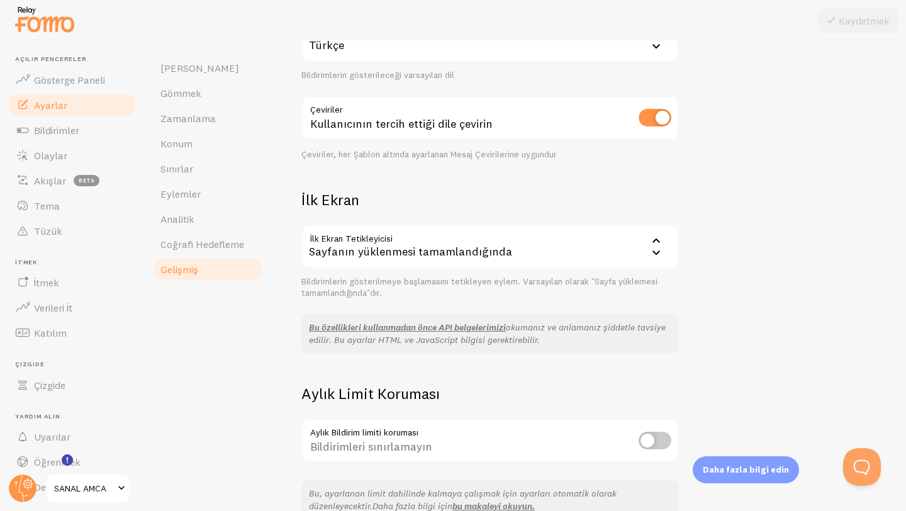
scroll to position [230, 0]
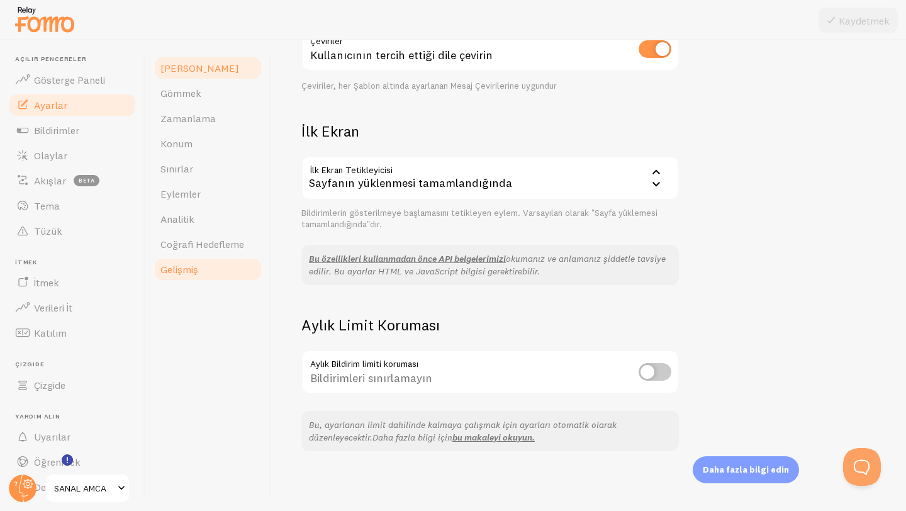
click at [180, 66] on font "[PERSON_NAME]" at bounding box center [199, 68] width 79 height 13
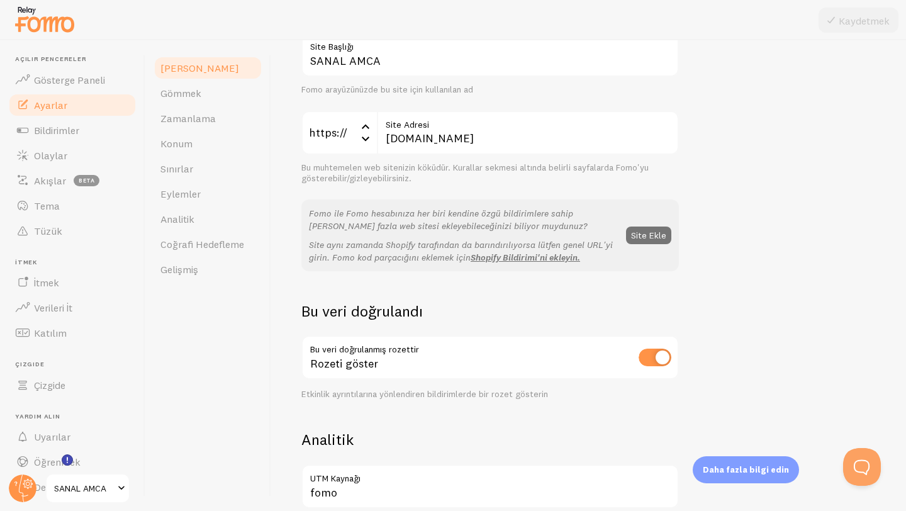
scroll to position [113, 0]
click at [639, 229] on font "Site Ekle" at bounding box center [648, 233] width 35 height 11
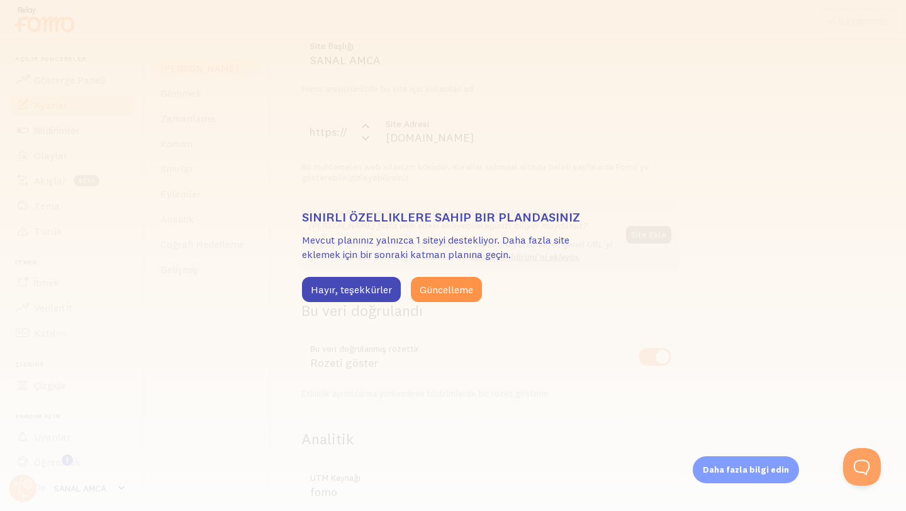
drag, startPoint x: 365, startPoint y: 291, endPoint x: 402, endPoint y: 287, distance: 37.9
click at [366, 291] on font "Hayır, teşekkürler" at bounding box center [351, 289] width 81 height 13
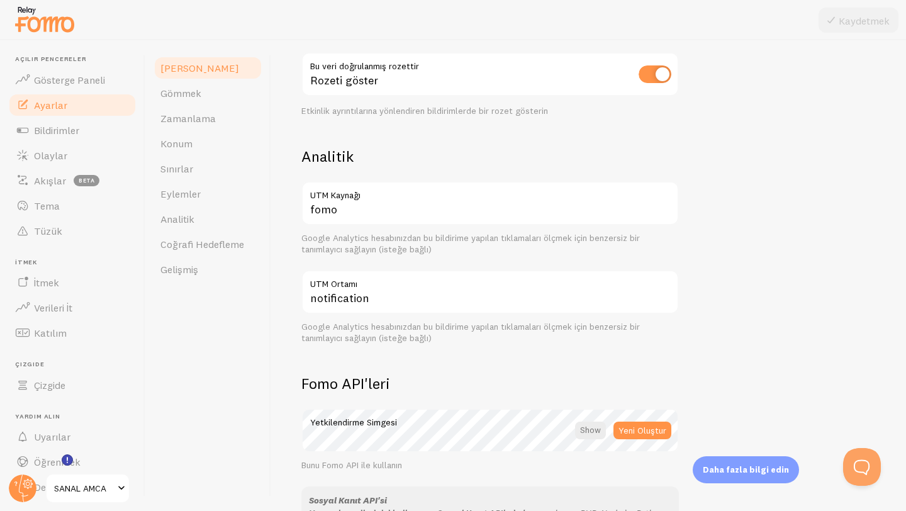
scroll to position [385, 0]
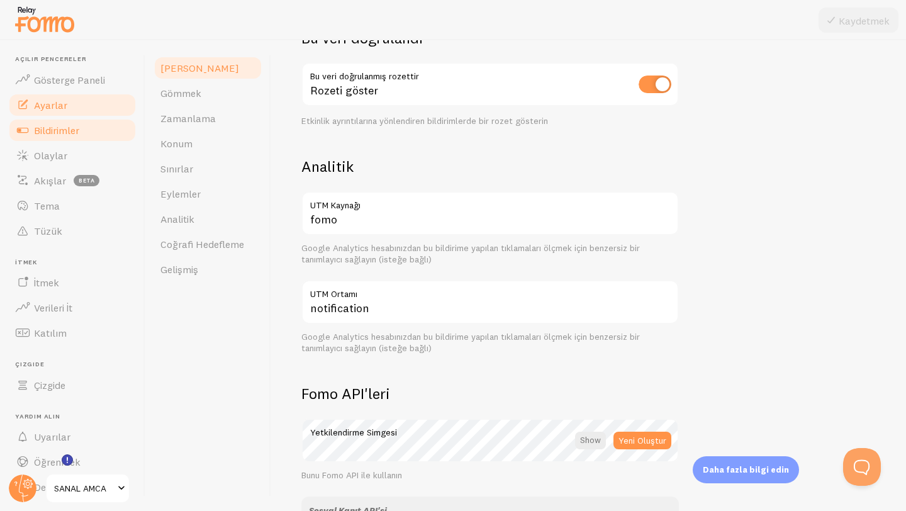
click at [33, 137] on link "Bildirimler" at bounding box center [73, 130] width 130 height 25
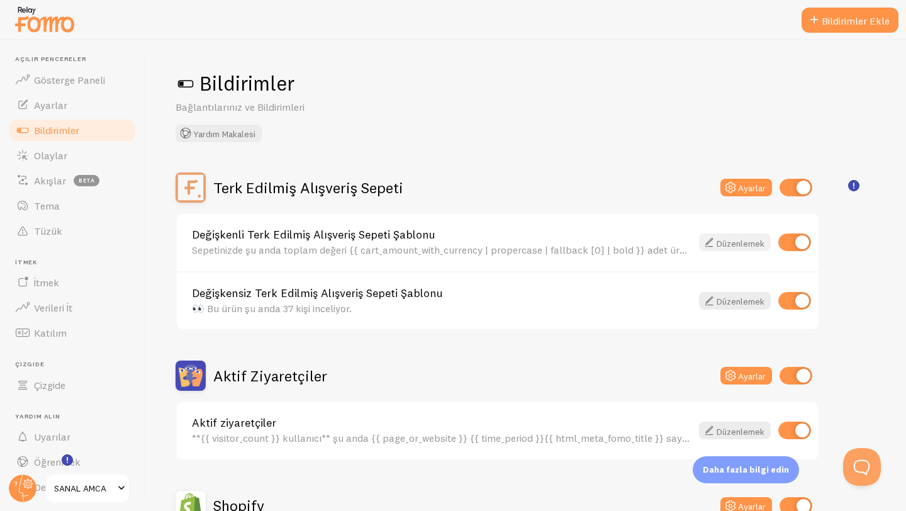
click at [748, 243] on font "Düzenlemek" at bounding box center [740, 242] width 48 height 11
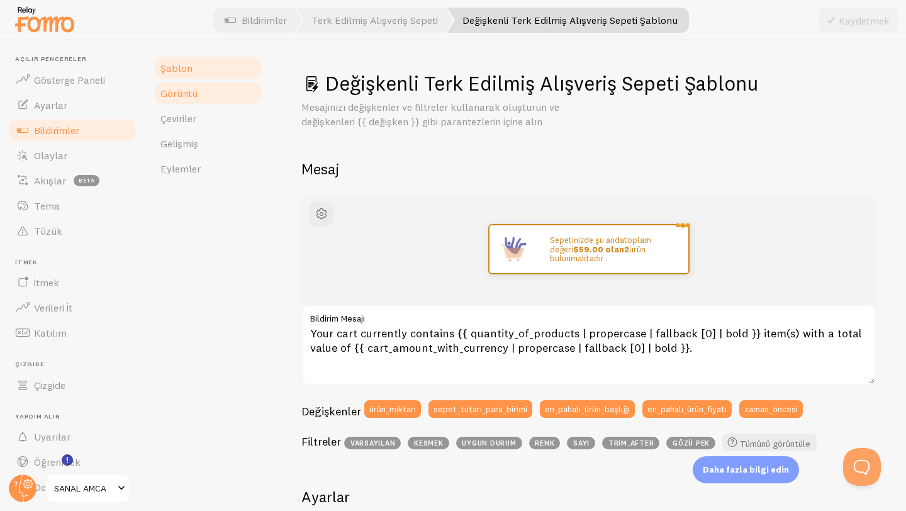
click at [209, 96] on link "Görüntü" at bounding box center [208, 92] width 110 height 25
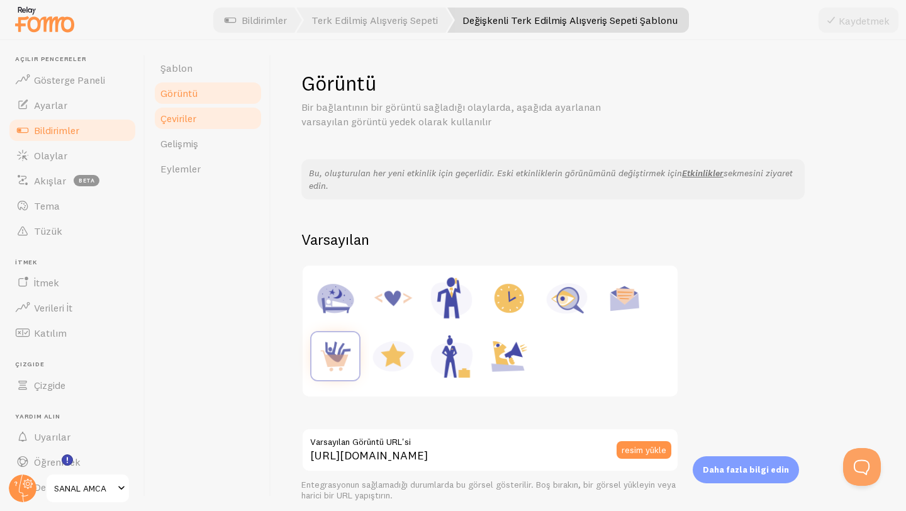
click at [206, 125] on link "Çeviriler" at bounding box center [208, 118] width 110 height 25
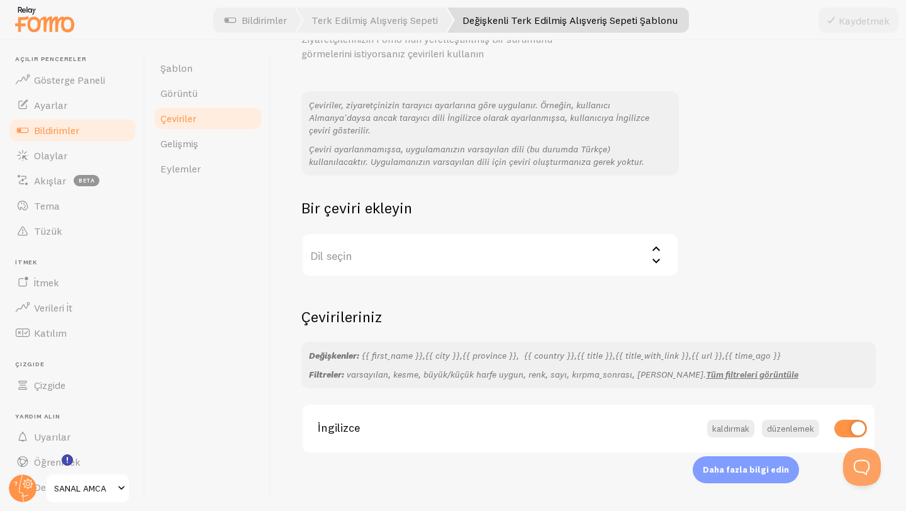
scroll to position [70, 0]
click at [196, 145] on font "Gelişmiş" at bounding box center [179, 143] width 38 height 13
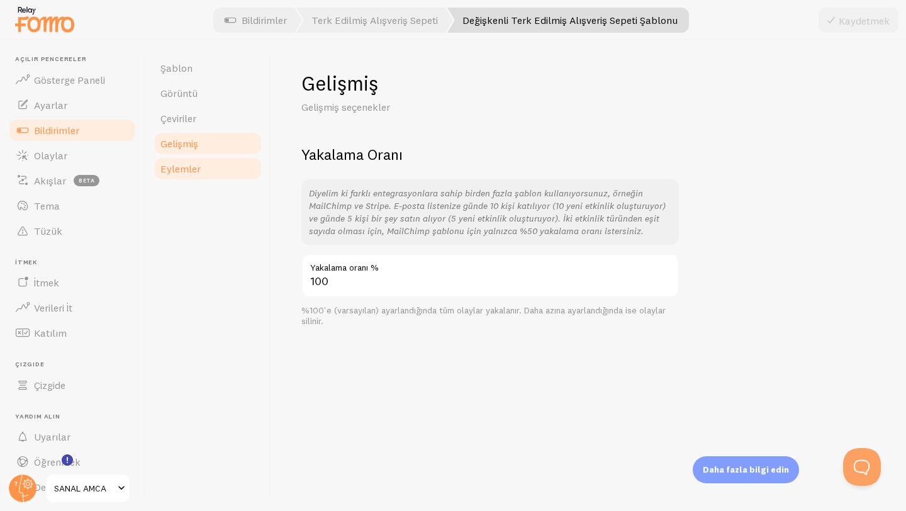
click at [202, 163] on link "Eylemler" at bounding box center [208, 168] width 110 height 25
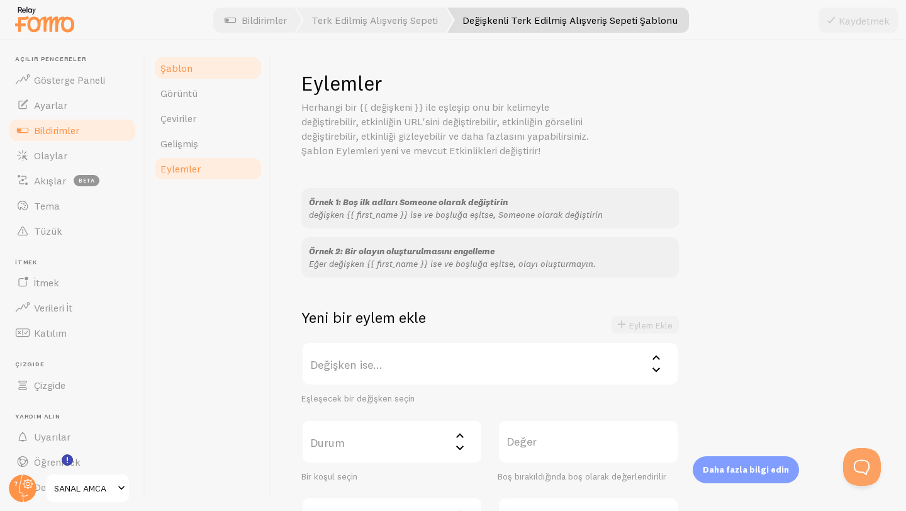
click at [193, 60] on link "Şablon" at bounding box center [208, 67] width 110 height 25
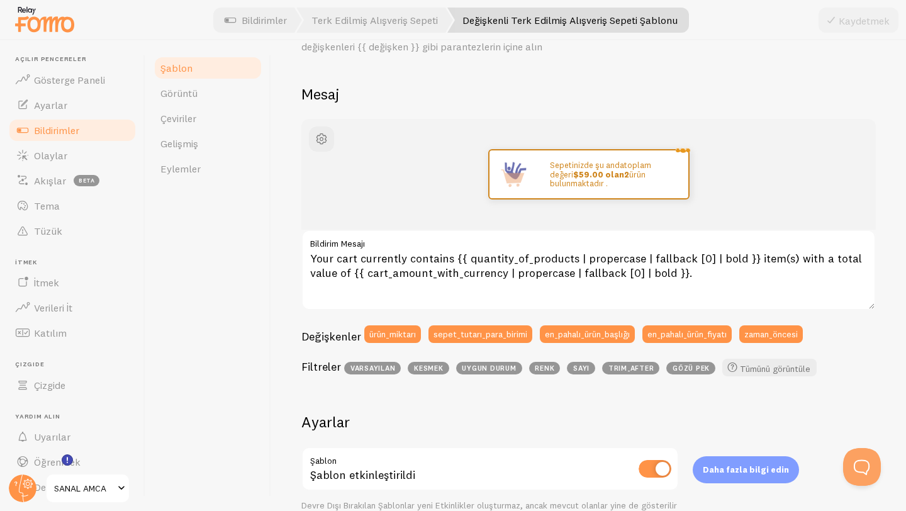
scroll to position [80, 0]
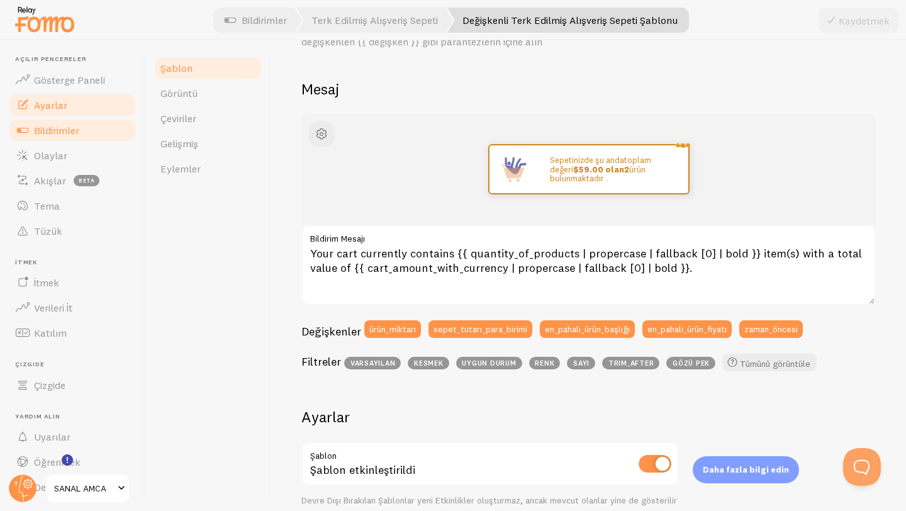
click at [77, 107] on link "Ayarlar" at bounding box center [73, 104] width 130 height 25
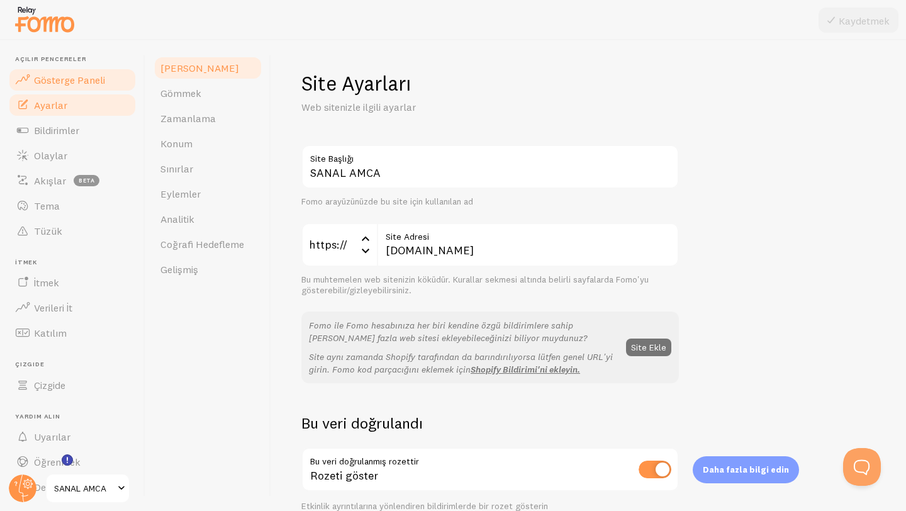
click at [80, 84] on font "Gösterge Paneli" at bounding box center [69, 80] width 71 height 13
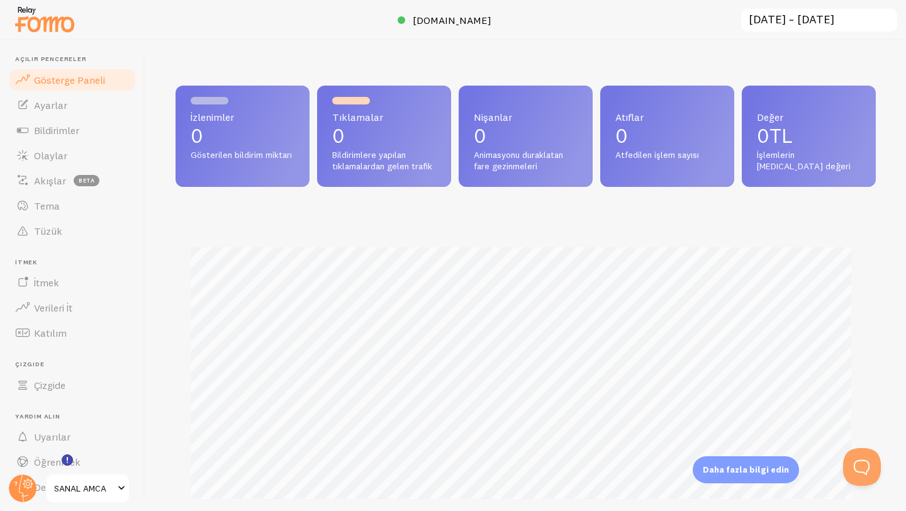
scroll to position [330, 691]
click at [52, 143] on link "Olaylar" at bounding box center [73, 155] width 130 height 25
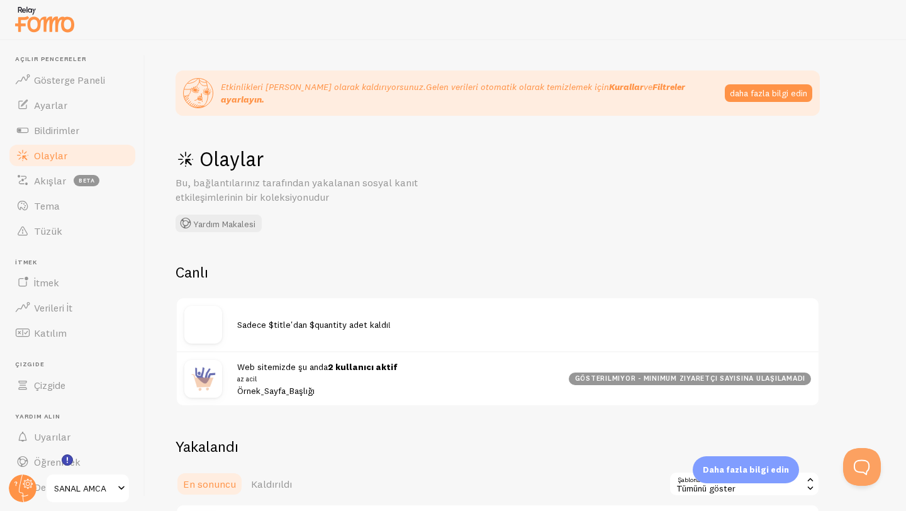
scroll to position [102, 0]
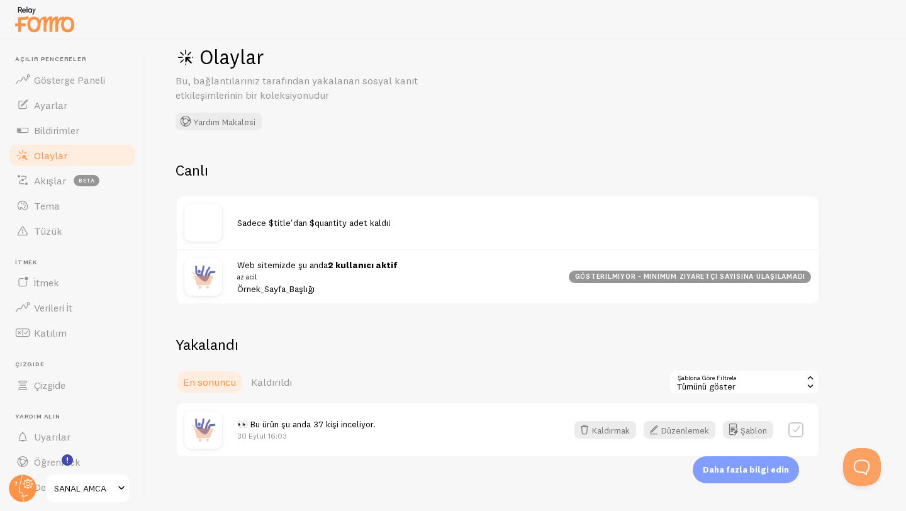
click at [613, 271] on div "gösterilmiyor - minimum ziyaretçi sayısına ulaşılamadı" at bounding box center [690, 276] width 242 height 13
click at [614, 276] on font "gösterilmiyor - minimum ziyaretçi sayısına ulaşılamadı" at bounding box center [690, 276] width 231 height 9
click at [688, 276] on font "gösterilmiyor - minimum ziyaretçi sayısına ulaşılamadı" at bounding box center [690, 276] width 231 height 9
click at [441, 277] on small "az acil" at bounding box center [395, 276] width 316 height 11
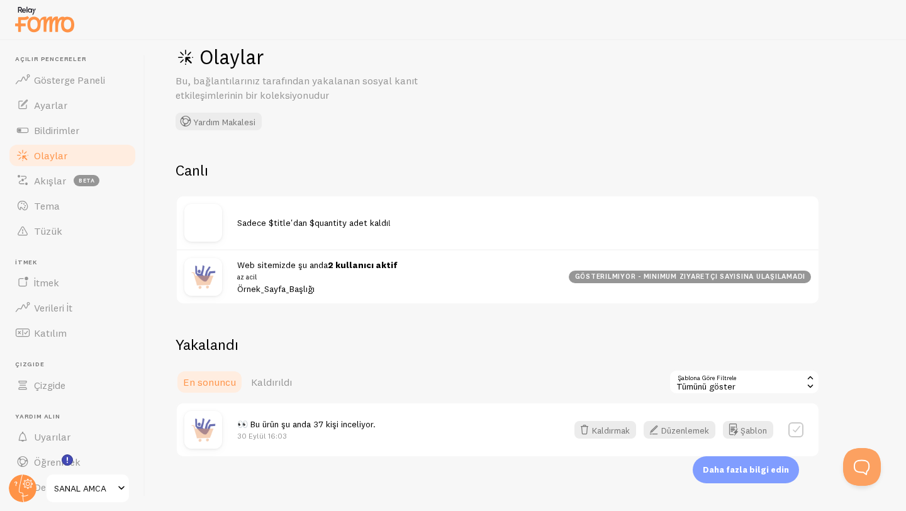
drag, startPoint x: 330, startPoint y: 277, endPoint x: 275, endPoint y: 283, distance: 55.0
click at [330, 278] on small "az acil" at bounding box center [395, 276] width 316 height 11
click at [269, 284] on font "Örnek_Sayfa_Başlığı" at bounding box center [275, 288] width 77 height 11
click at [267, 292] on font "Örnek_Sayfa_Başlığı" at bounding box center [275, 288] width 77 height 11
drag, startPoint x: 267, startPoint y: 292, endPoint x: 271, endPoint y: 276, distance: 16.3
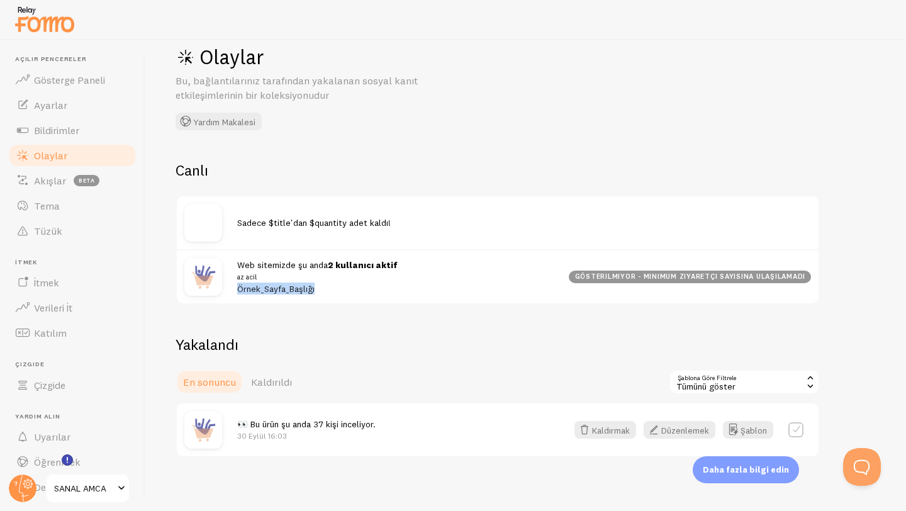
click at [267, 291] on font "Örnek_Sayfa_Başlığı" at bounding box center [275, 288] width 77 height 11
drag, startPoint x: 271, startPoint y: 275, endPoint x: 277, endPoint y: 267, distance: 10.5
click at [272, 274] on small "az acil" at bounding box center [395, 276] width 316 height 11
click at [277, 267] on font "Web sitemizde şu anda" at bounding box center [282, 264] width 91 height 11
click at [296, 231] on div "Sadece $title'dan $quantity adet kaldı!" at bounding box center [497, 222] width 641 height 53
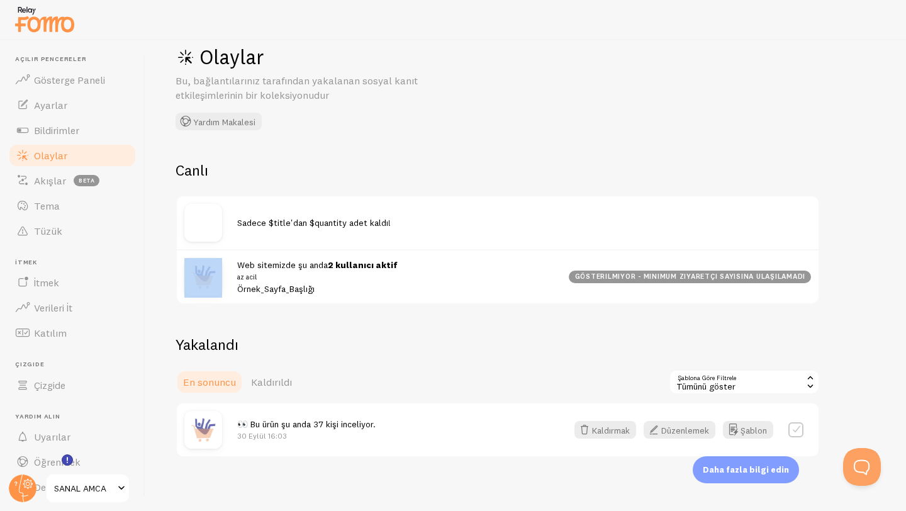
click at [296, 231] on div "Sadece $title'dan $quantity adet kaldı!" at bounding box center [497, 222] width 641 height 53
click at [225, 258] on div at bounding box center [210, 277] width 53 height 38
click at [272, 431] on font "30 Eylül 16:03" at bounding box center [262, 435] width 50 height 9
drag, startPoint x: 272, startPoint y: 431, endPoint x: 284, endPoint y: 426, distance: 12.1
click at [272, 431] on font "30 Eylül 16:03" at bounding box center [262, 435] width 50 height 9
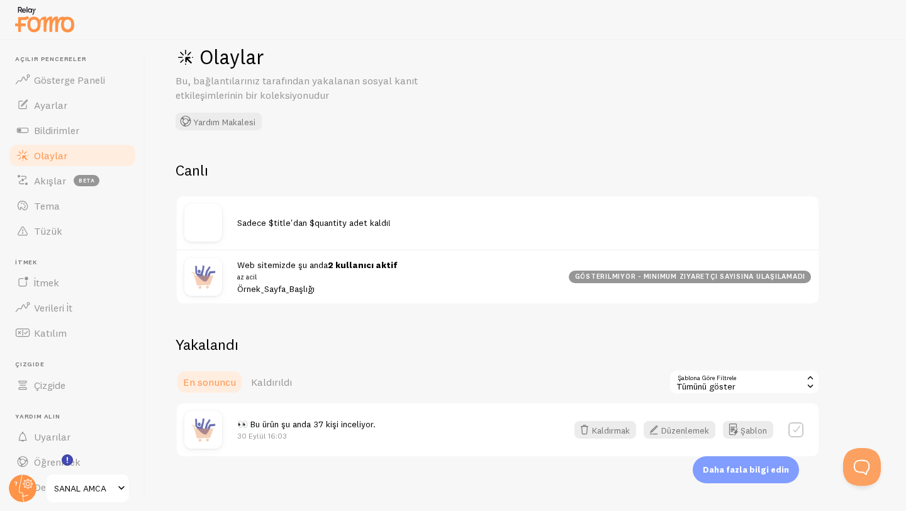
drag, startPoint x: 290, startPoint y: 426, endPoint x: 322, endPoint y: 427, distance: 32.1
click at [295, 426] on font "👀 Bu ürün şu anda 37 kişi inceliyor." at bounding box center [306, 423] width 138 height 11
drag, startPoint x: 404, startPoint y: 431, endPoint x: 433, endPoint y: 426, distance: 29.4
click at [406, 431] on div "👀 Bu ürün şu anda 37 kişi inceliyor. 30 Eylül 16:03" at bounding box center [394, 429] width 314 height 23
click at [801, 425] on label at bounding box center [795, 429] width 15 height 15
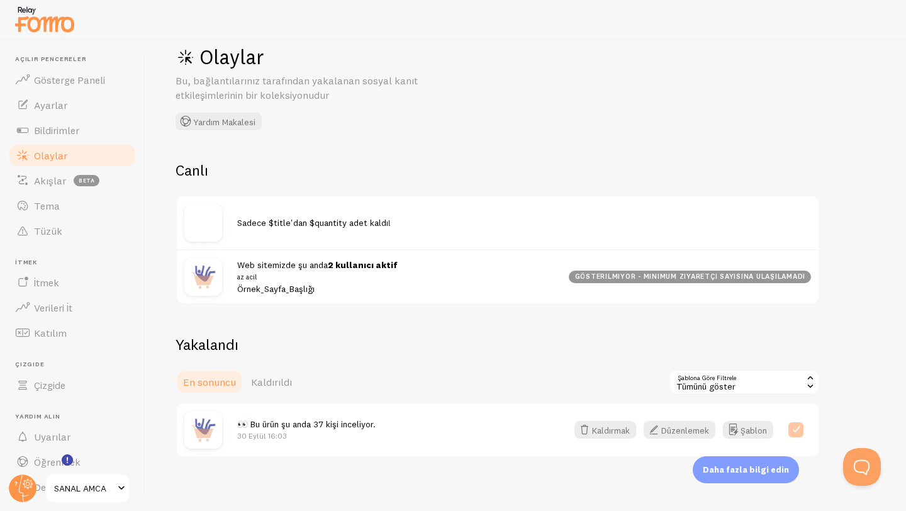
checkbox input "true"
click at [697, 425] on font "Düzenlemek" at bounding box center [685, 429] width 48 height 11
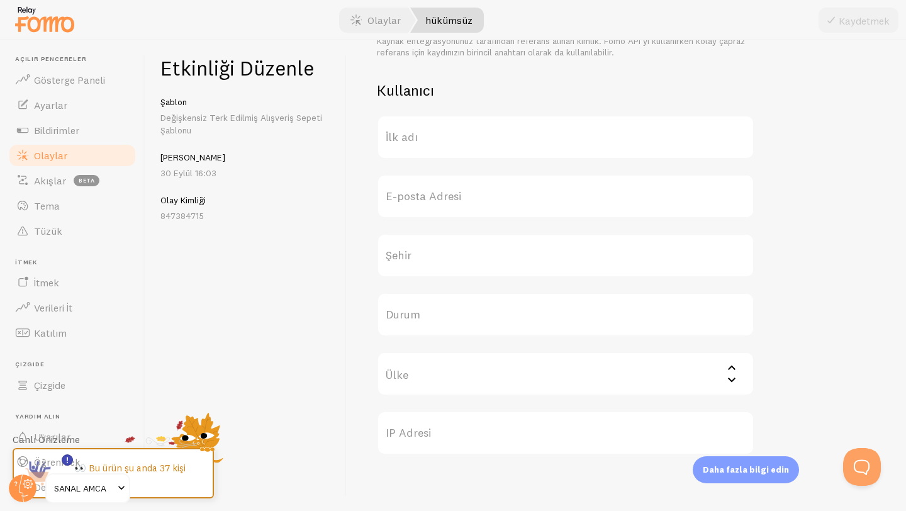
scroll to position [472, 0]
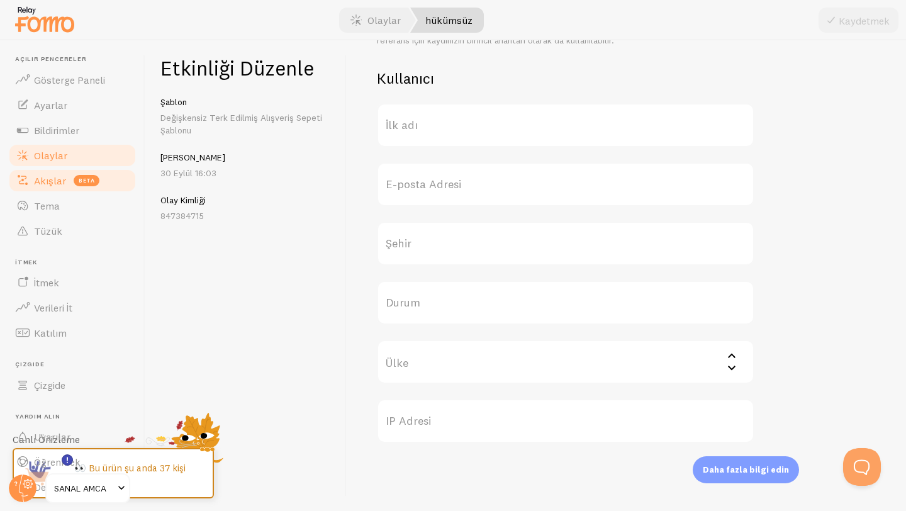
click at [46, 180] on font "Akışlar" at bounding box center [50, 180] width 32 height 13
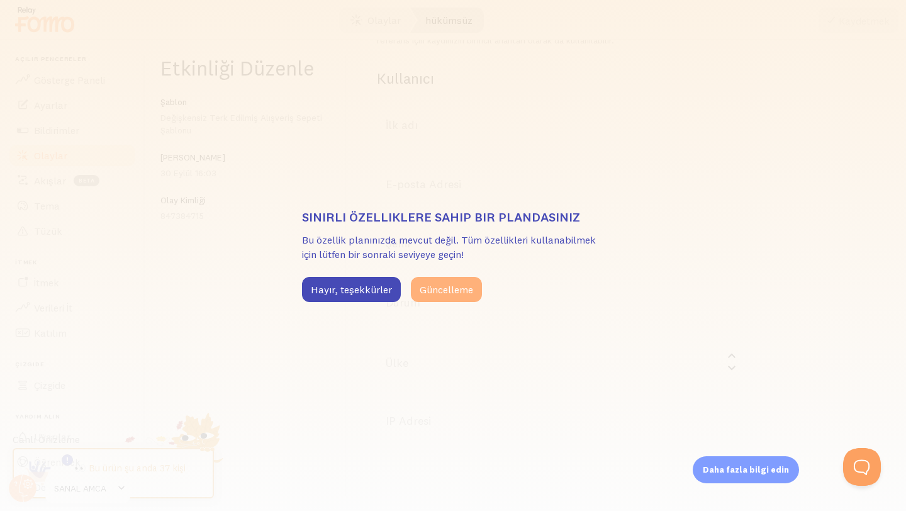
click at [456, 289] on font "Güncelleme" at bounding box center [445, 289] width 53 height 13
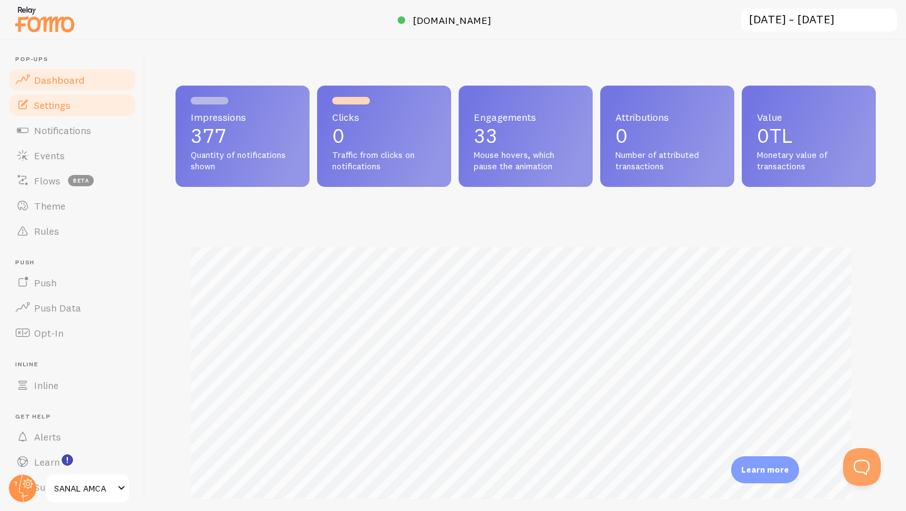
click at [65, 97] on link "Settings" at bounding box center [73, 104] width 130 height 25
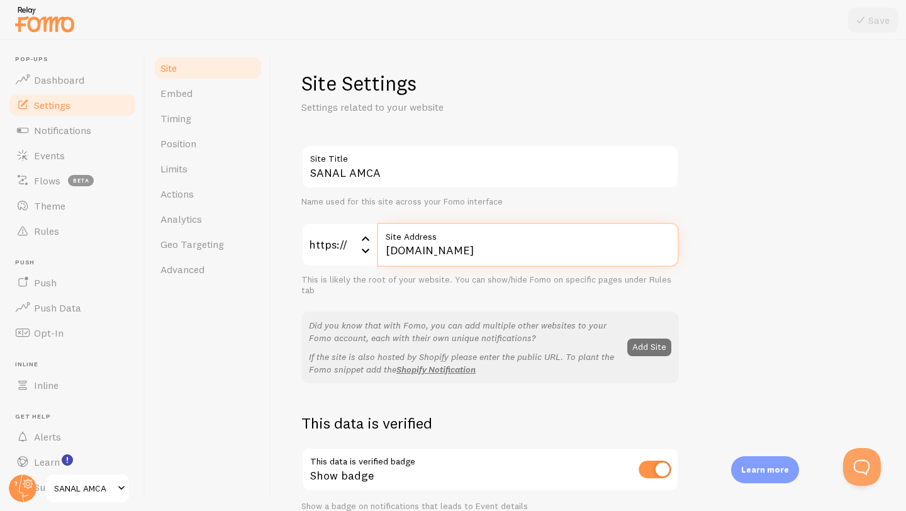
click at [496, 247] on input "[DOMAIN_NAME]" at bounding box center [528, 245] width 302 height 44
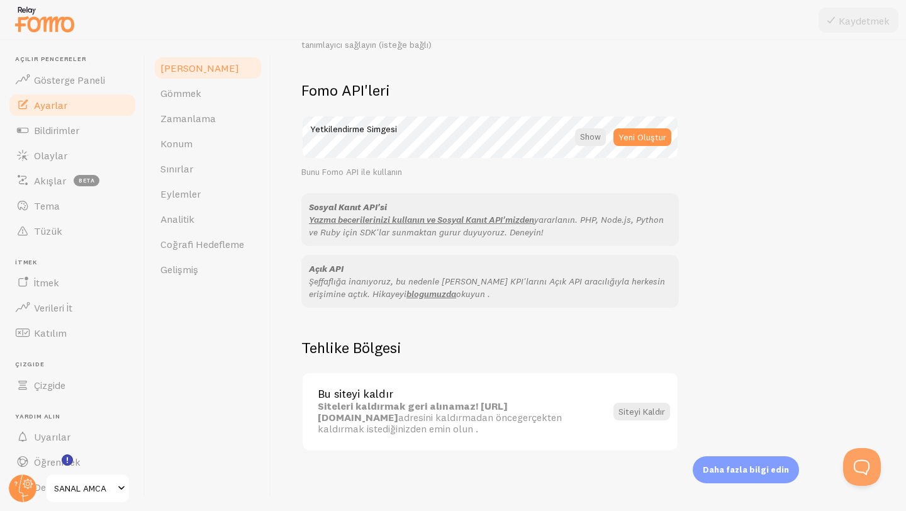
scroll to position [688, 0]
click at [73, 88] on link "Gösterge Paneli" at bounding box center [73, 79] width 130 height 25
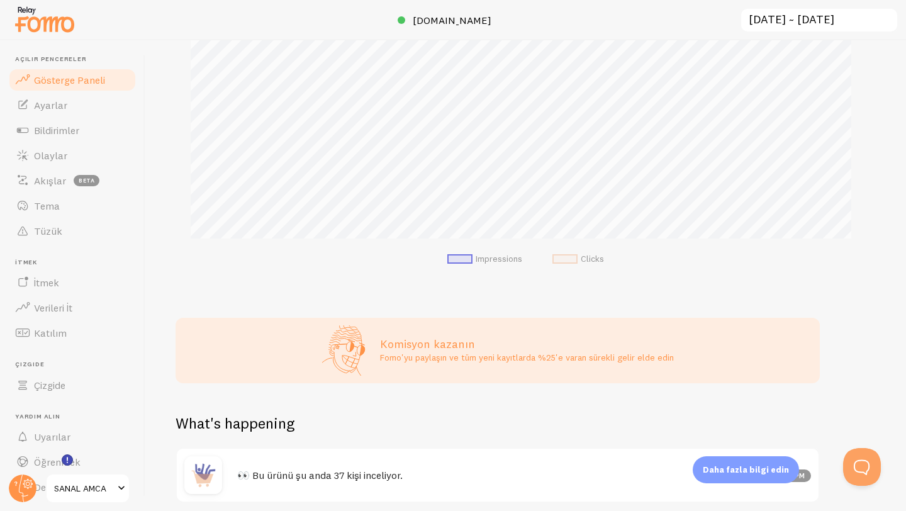
scroll to position [313, 0]
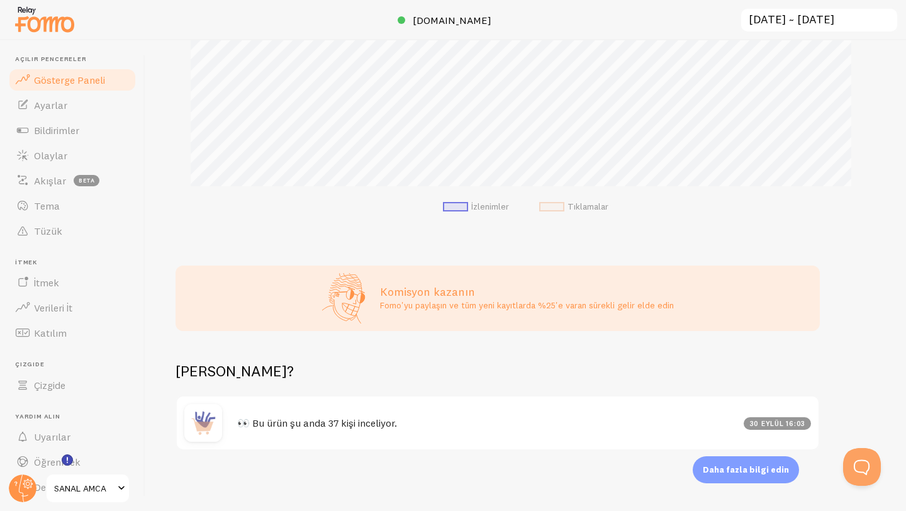
click at [216, 422] on img at bounding box center [203, 423] width 38 height 38
click at [258, 421] on font "👀 Bu ürün şu anda 37 kişi inceliyor." at bounding box center [317, 422] width 160 height 13
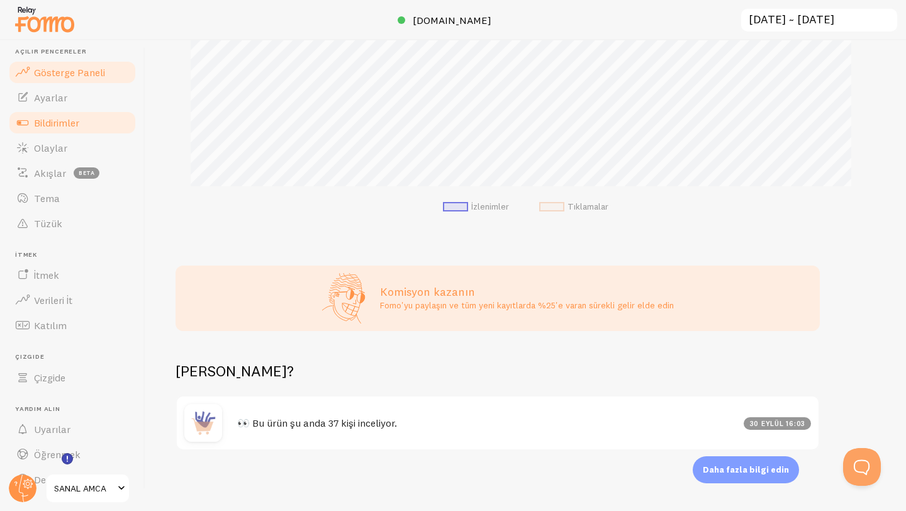
scroll to position [0, 0]
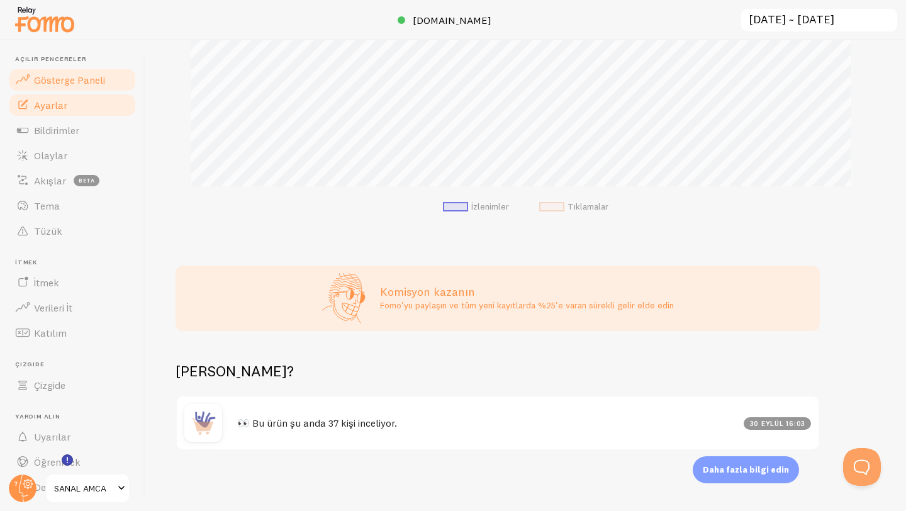
click at [76, 97] on link "Ayarlar" at bounding box center [73, 104] width 130 height 25
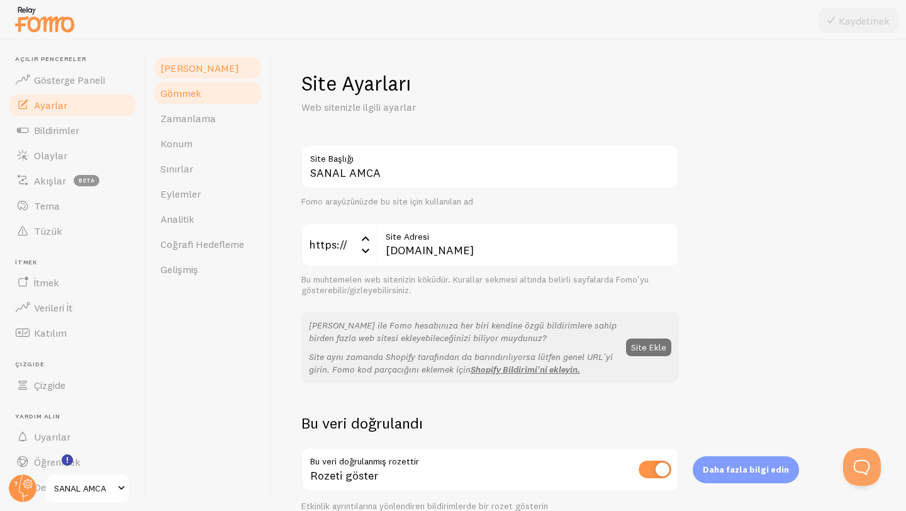
click at [223, 94] on link "Gömmek" at bounding box center [208, 92] width 110 height 25
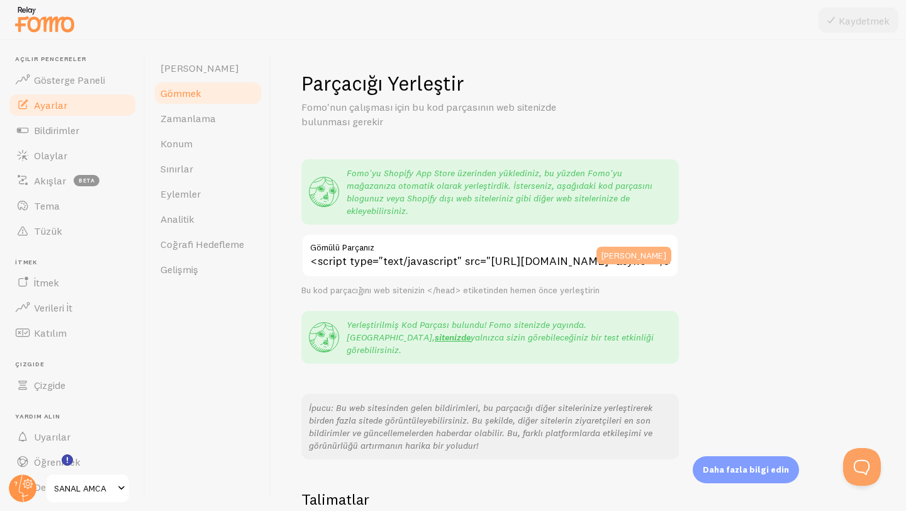
click at [626, 250] on font "[PERSON_NAME]" at bounding box center [633, 255] width 65 height 11
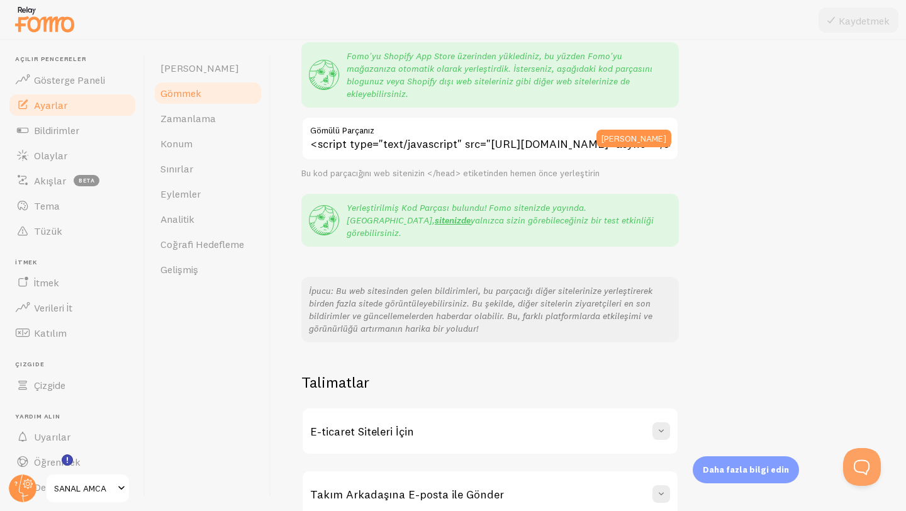
scroll to position [164, 0]
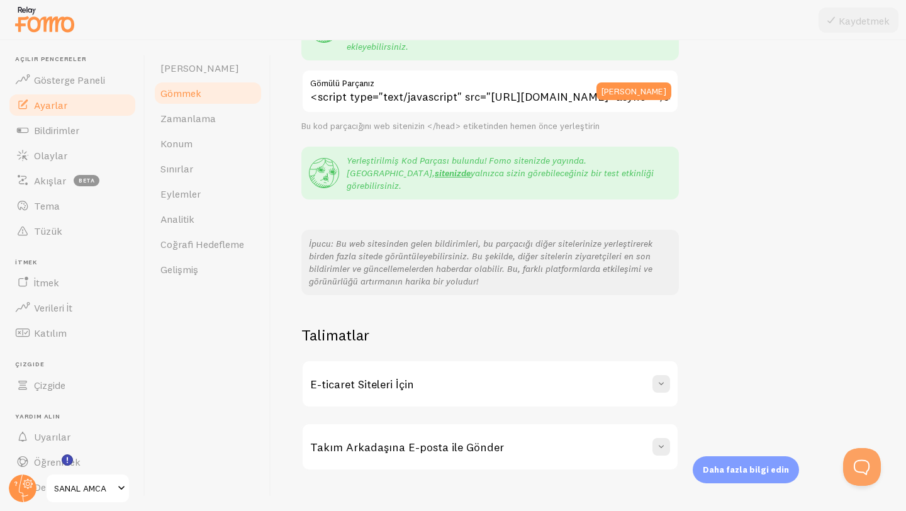
drag, startPoint x: 416, startPoint y: 336, endPoint x: 416, endPoint y: 351, distance: 14.5
click at [416, 349] on div "Talimatlar E-ticaret Siteleri İçin Bir e-ticaret mağazası işletiyorsanız, sizi …" at bounding box center [489, 397] width 377 height 145
click at [416, 361] on div "E-ticaret Siteleri İçin" at bounding box center [489, 383] width 375 height 45
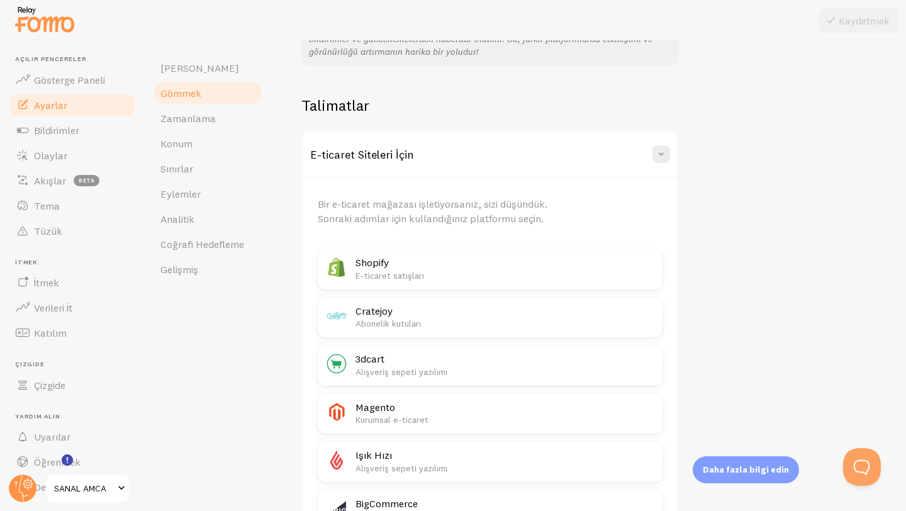
scroll to position [394, 0]
click at [410, 269] on font "E-ticaret satışları" at bounding box center [389, 274] width 69 height 11
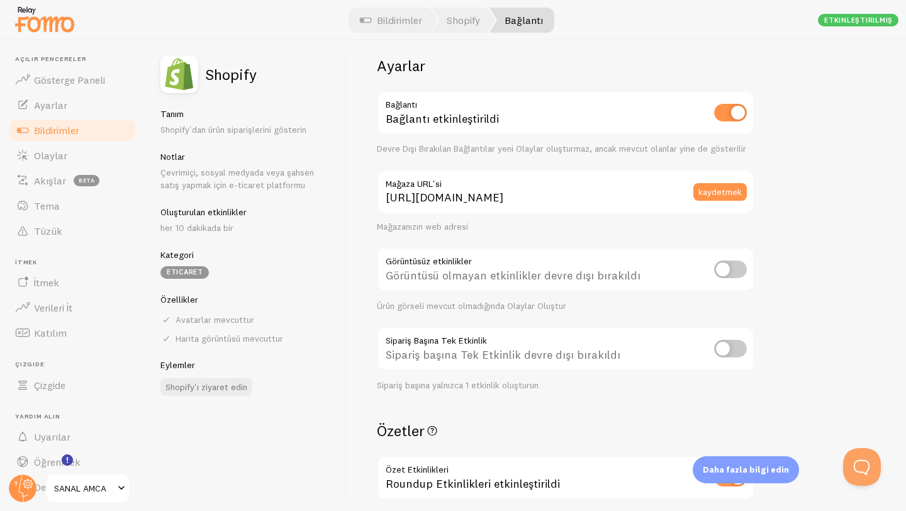
scroll to position [19, 0]
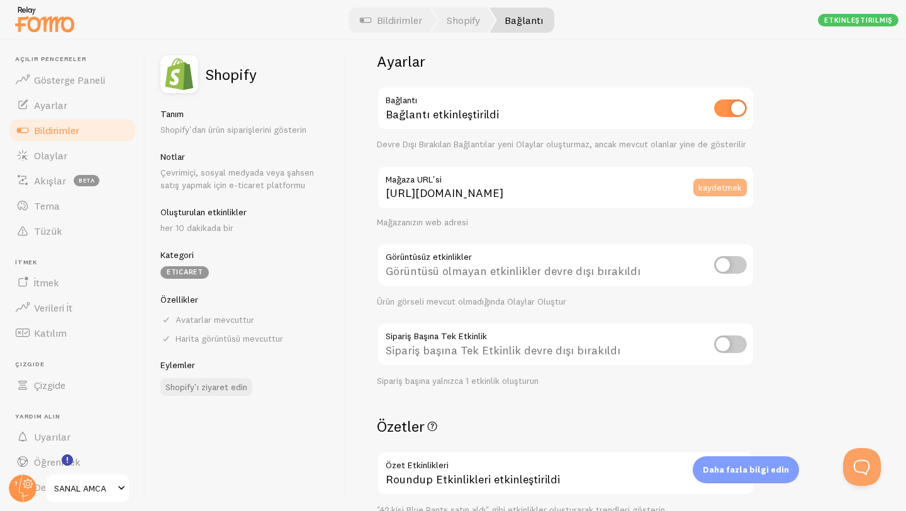
click at [708, 185] on font "kaydetmek" at bounding box center [719, 187] width 43 height 11
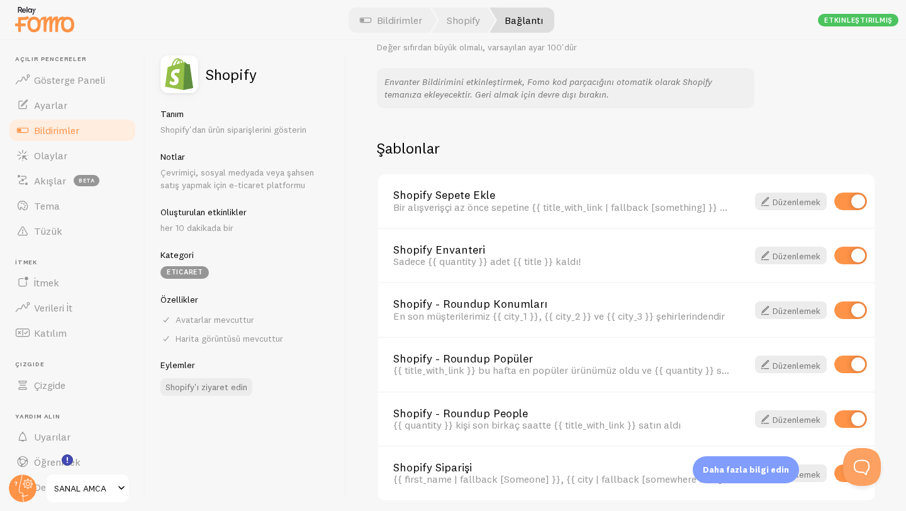
scroll to position [867, 0]
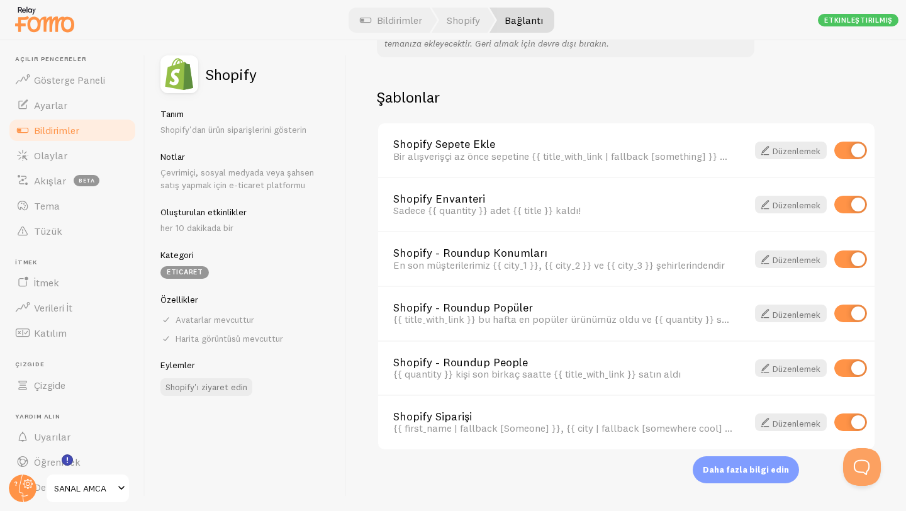
click at [219, 229] on font "her 10 dakikada bir" at bounding box center [196, 227] width 73 height 11
click at [72, 95] on link "Ayarlar" at bounding box center [73, 104] width 130 height 25
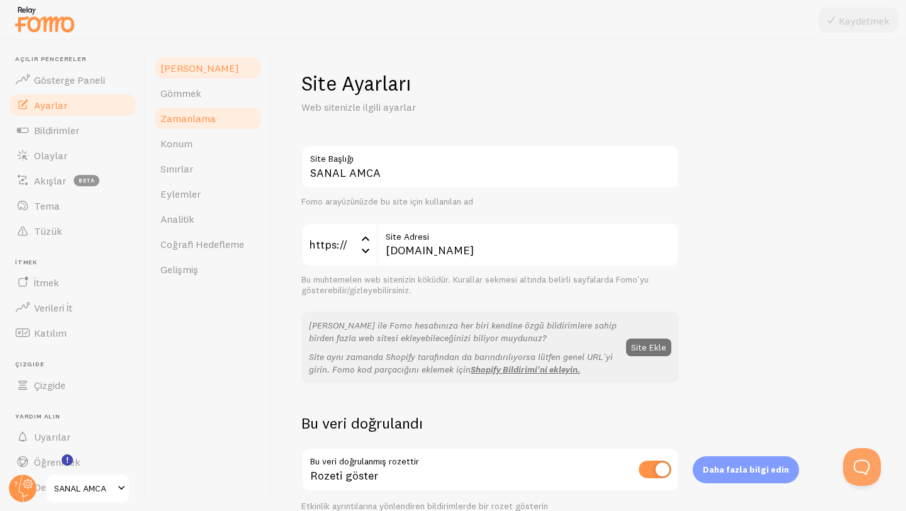
click at [201, 124] on font "Zamanlama" at bounding box center [187, 118] width 55 height 13
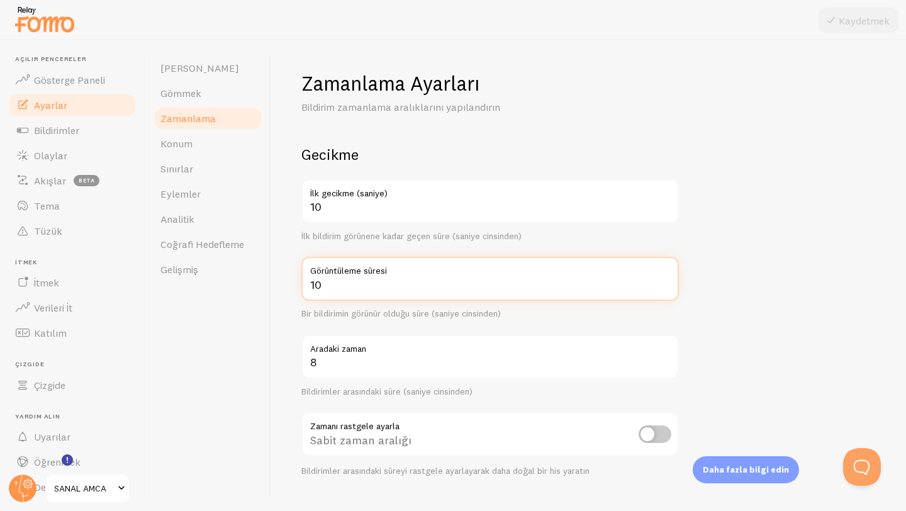
click at [363, 291] on input "10" at bounding box center [489, 279] width 377 height 44
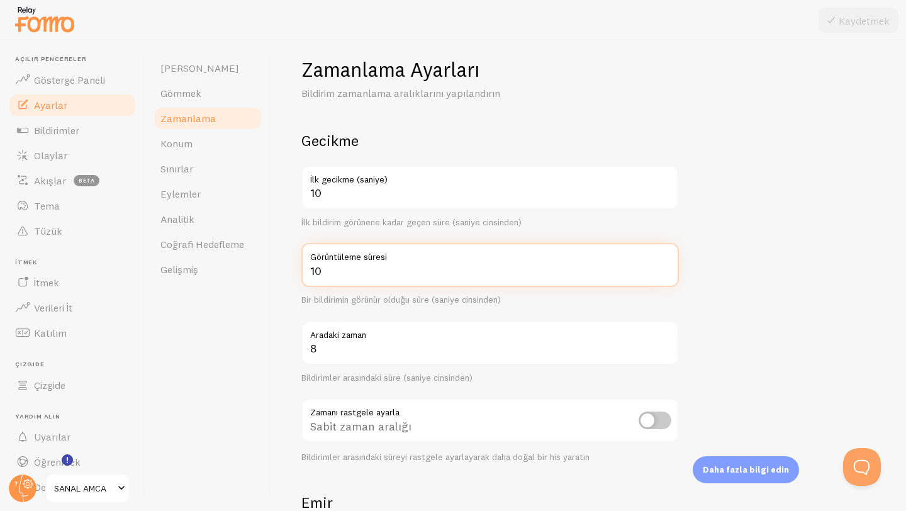
scroll to position [9, 0]
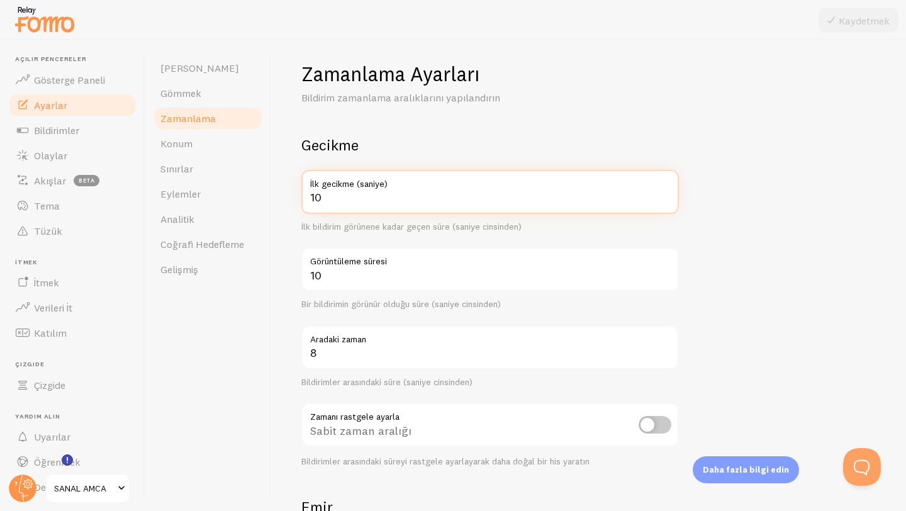
click at [338, 197] on input "10" at bounding box center [489, 192] width 377 height 44
type input "1"
type input "2"
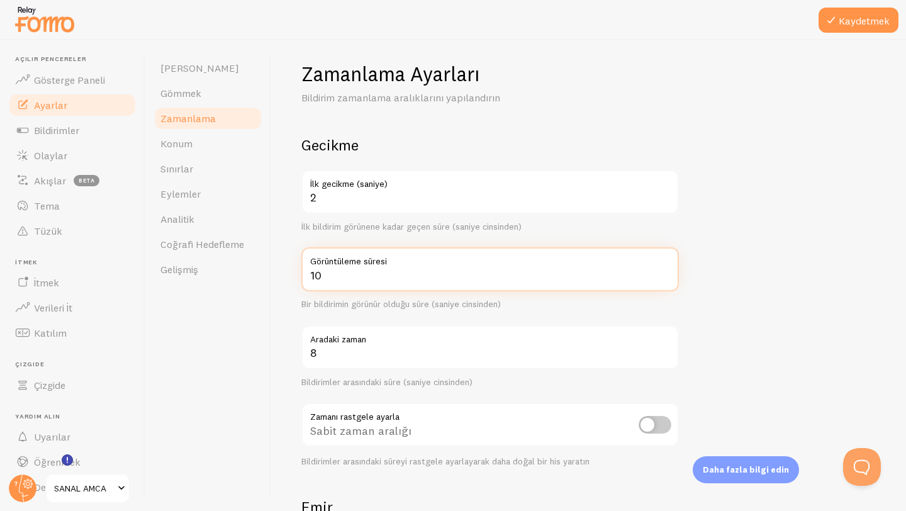
click at [359, 282] on input "10" at bounding box center [489, 269] width 377 height 44
type input "1"
type input "2"
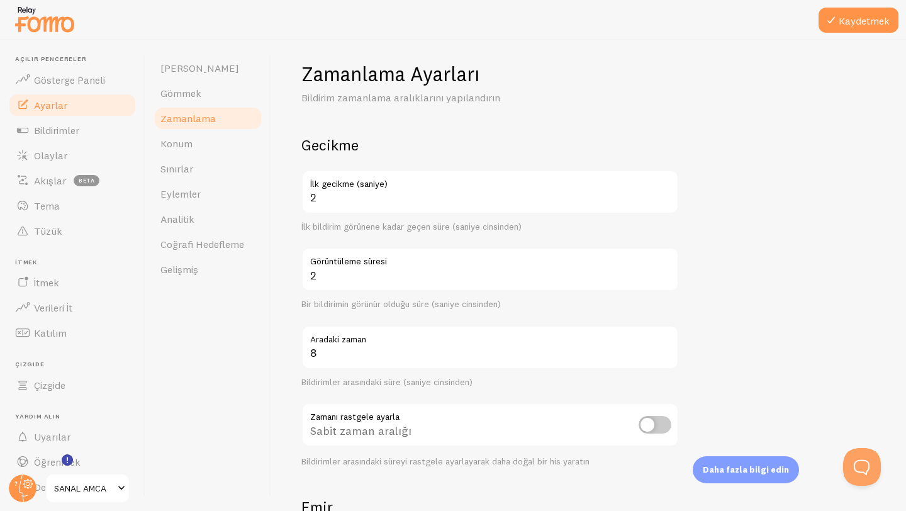
click at [347, 345] on label "Aradaki zaman" at bounding box center [489, 335] width 377 height 21
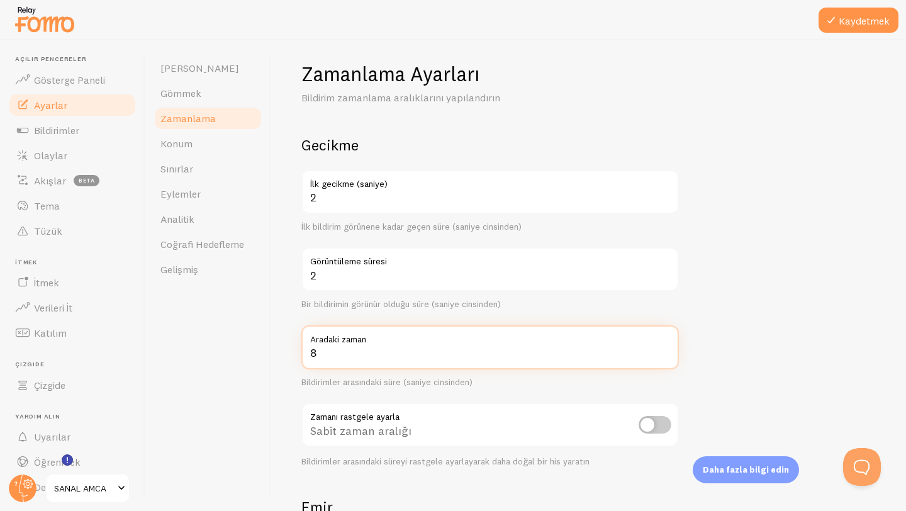
click at [347, 345] on input "8" at bounding box center [489, 347] width 377 height 44
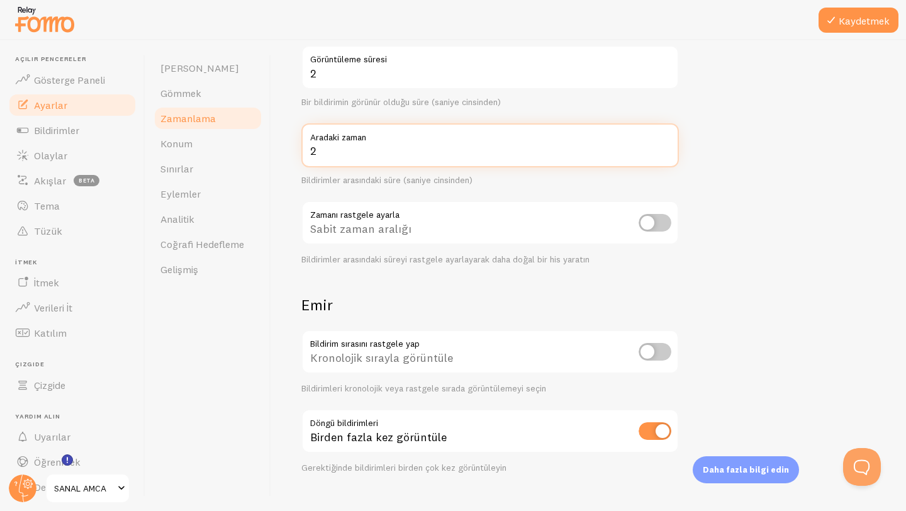
scroll to position [223, 0]
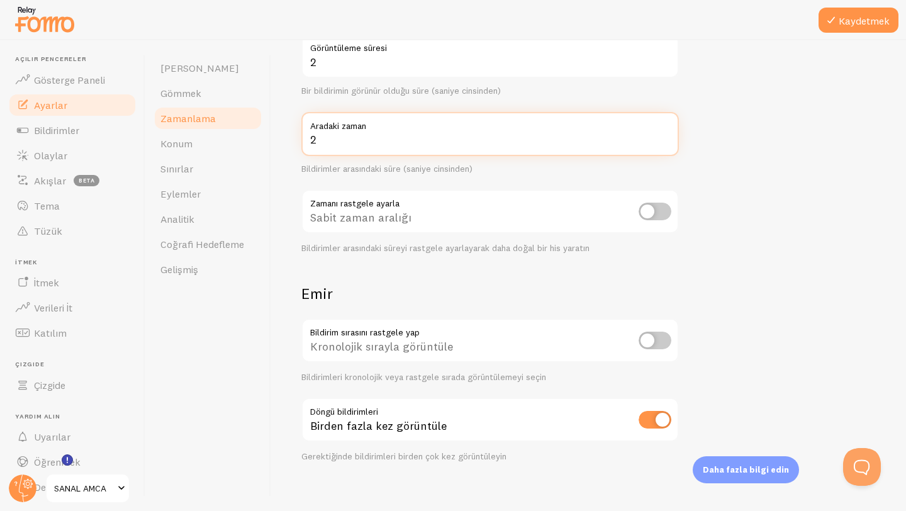
type input "2"
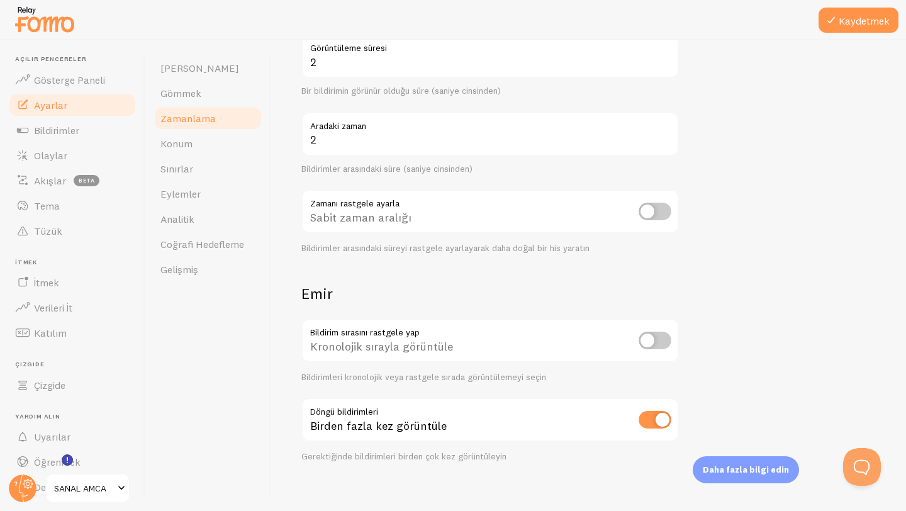
click at [662, 213] on input "checkbox" at bounding box center [654, 212] width 33 height 18
checkbox input "true"
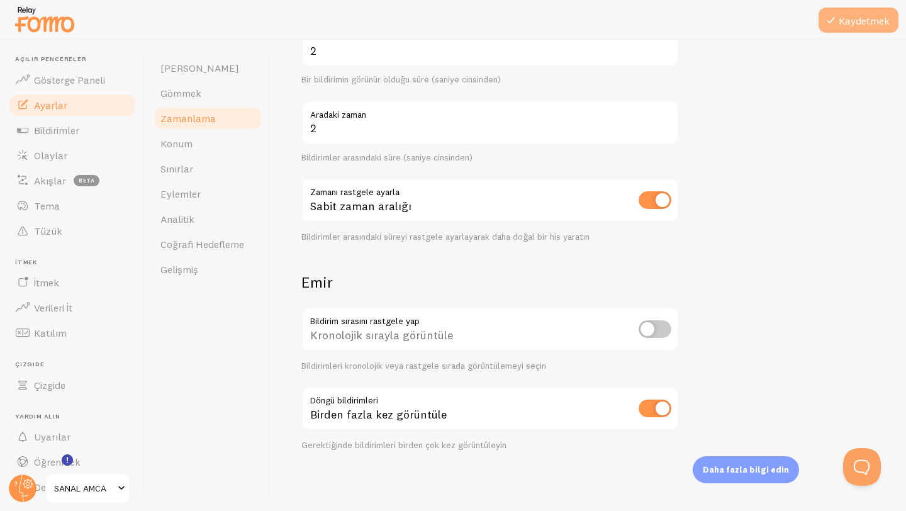
click at [846, 25] on font "Kaydetmek" at bounding box center [863, 20] width 51 height 13
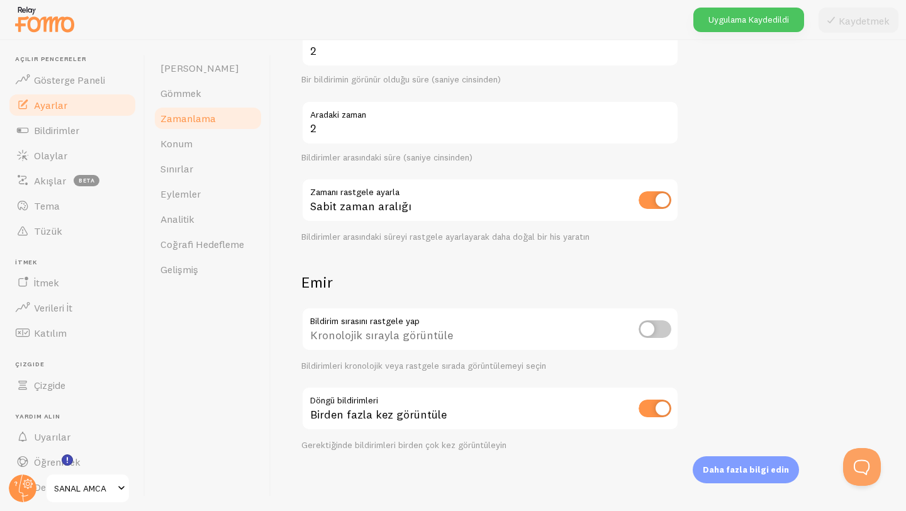
scroll to position [0, 0]
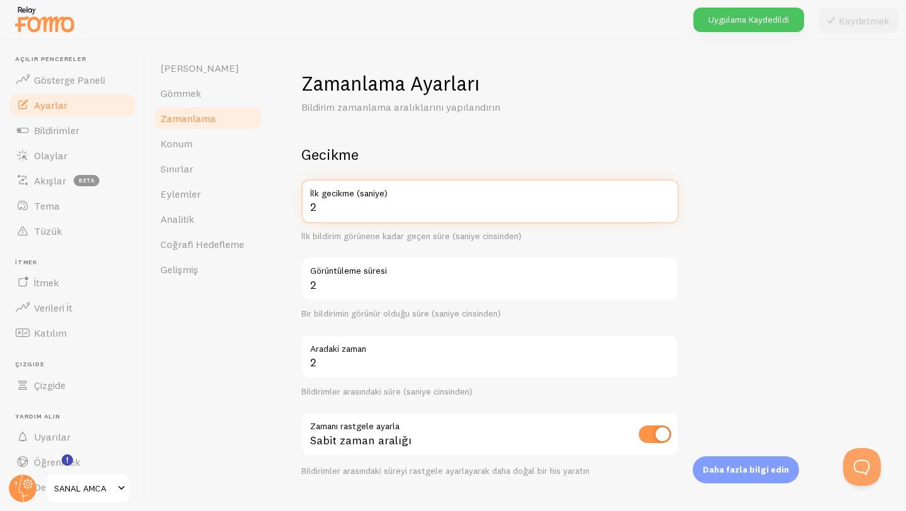
click at [349, 216] on input "2" at bounding box center [489, 201] width 377 height 44
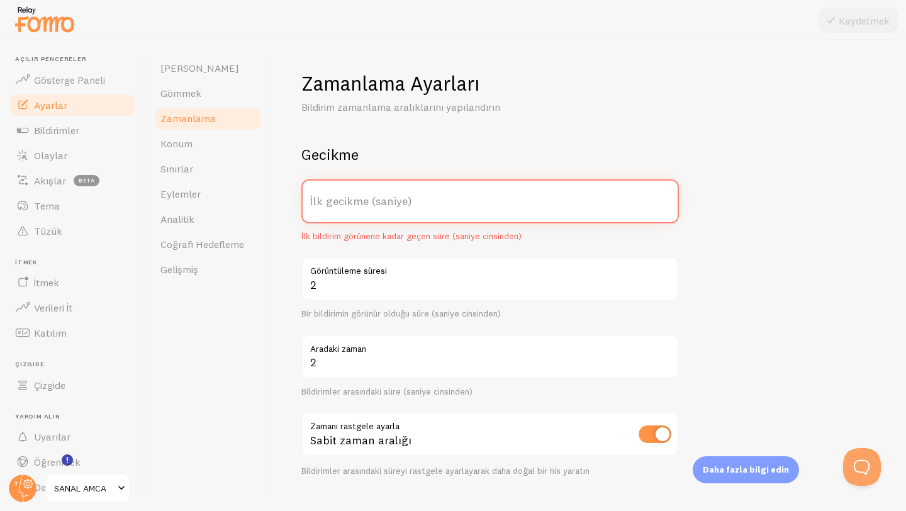
type input "2"
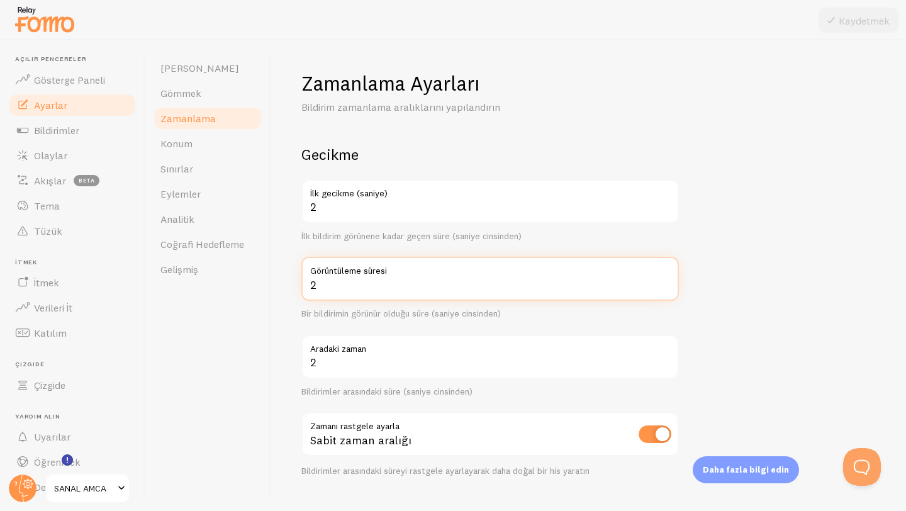
click at [360, 291] on input "2" at bounding box center [489, 279] width 377 height 44
type input "1"
type input "30"
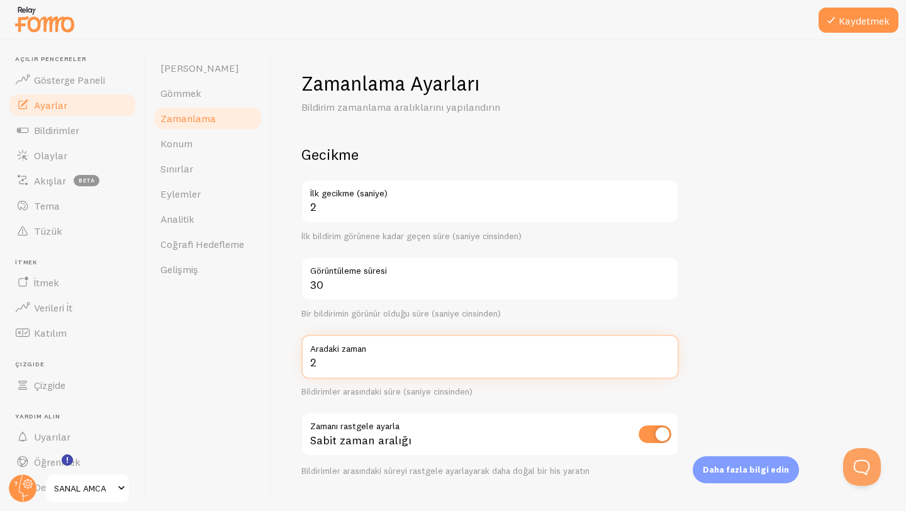
click at [358, 361] on input "2" at bounding box center [489, 357] width 377 height 44
type input "5"
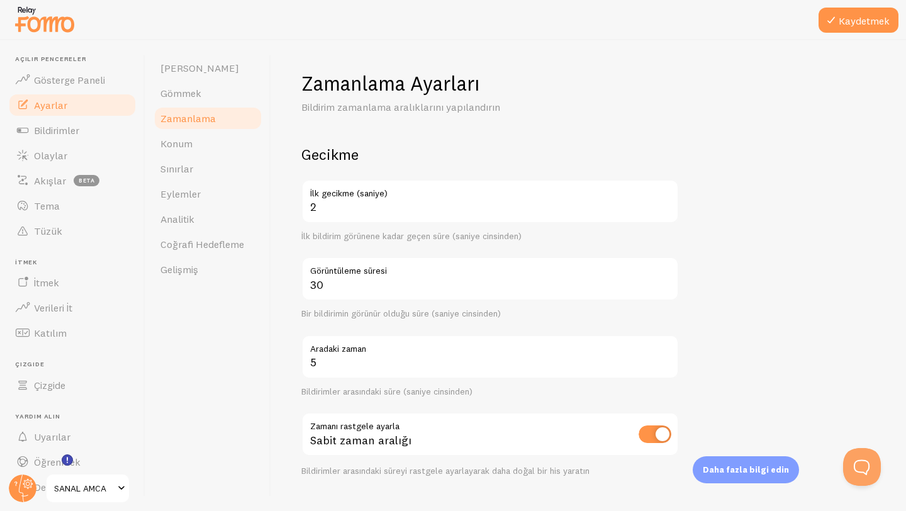
click at [843, 219] on form "Gecikme 2 İlk gecikme (saniye) İlk bildirim görünene kadar geçen süre (saniye c…" at bounding box center [588, 415] width 574 height 540
click at [845, 25] on font "Kaydetmek" at bounding box center [863, 20] width 51 height 13
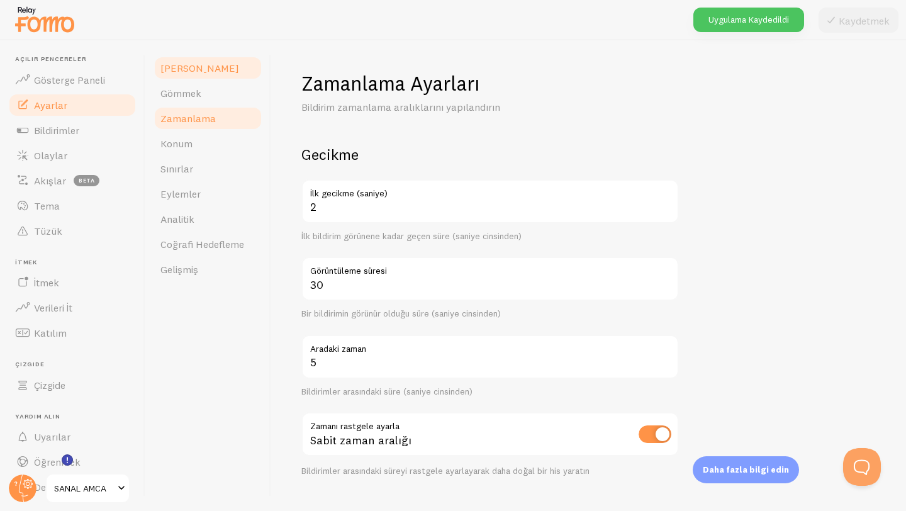
click at [169, 67] on font "Alan" at bounding box center [199, 68] width 79 height 13
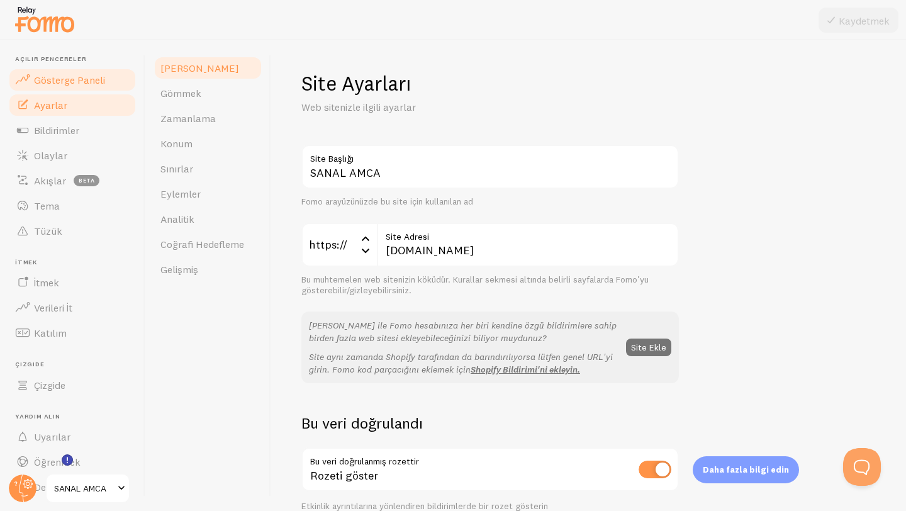
click at [89, 88] on link "Gösterge Paneli" at bounding box center [73, 79] width 130 height 25
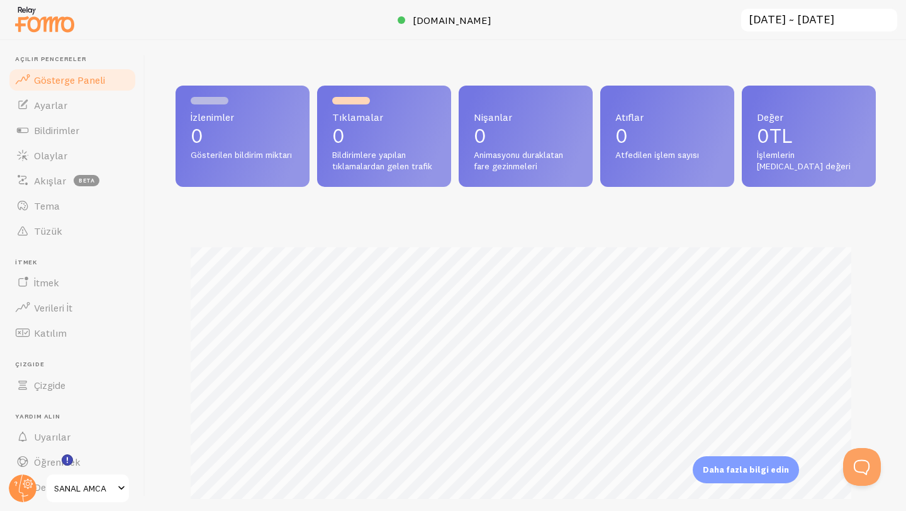
scroll to position [330, 691]
click at [113, 104] on link "Ayarlar" at bounding box center [73, 104] width 130 height 25
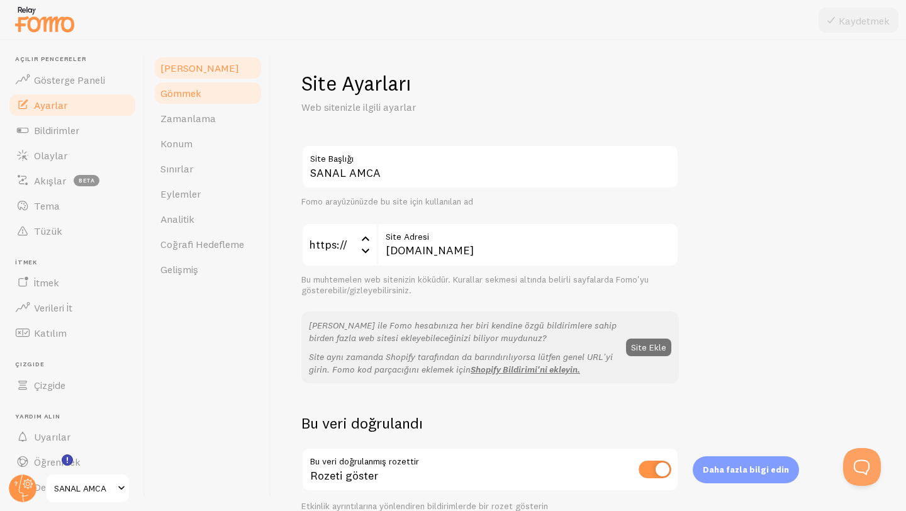
click at [236, 97] on link "Gömmek" at bounding box center [208, 92] width 110 height 25
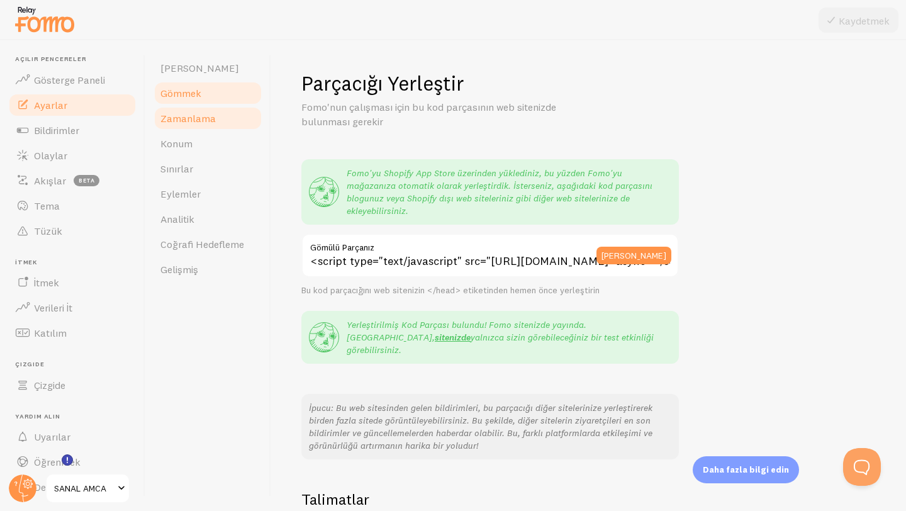
click at [188, 119] on font "Zamanlama" at bounding box center [187, 118] width 55 height 13
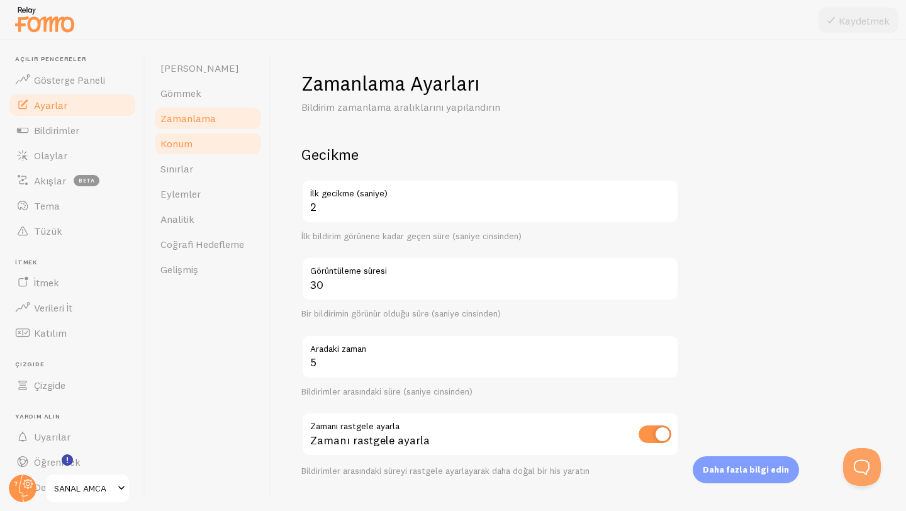
click at [196, 140] on link "Konum" at bounding box center [208, 143] width 110 height 25
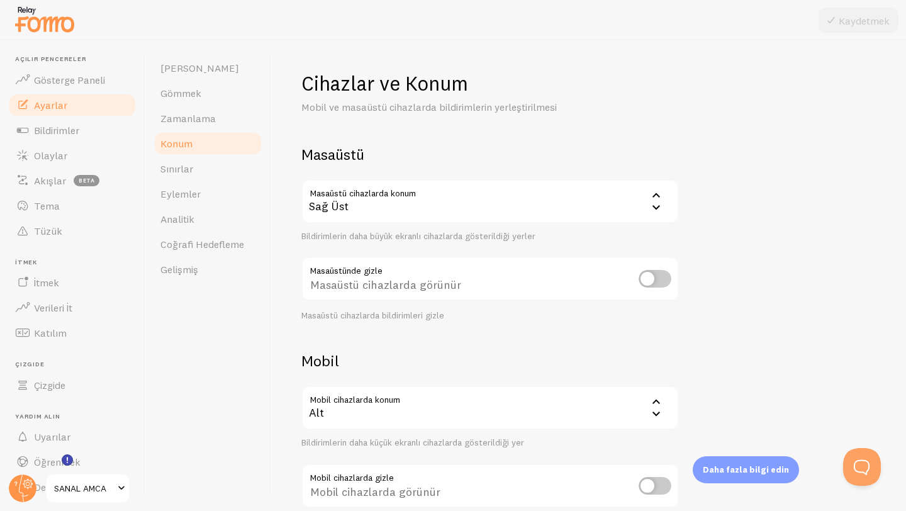
scroll to position [77, 0]
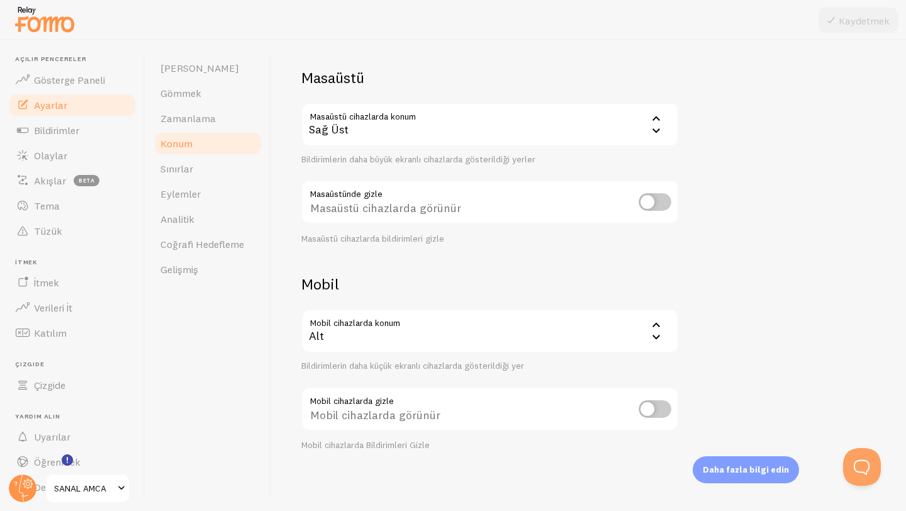
click at [377, 112] on div "Sağ Üst" at bounding box center [489, 125] width 377 height 44
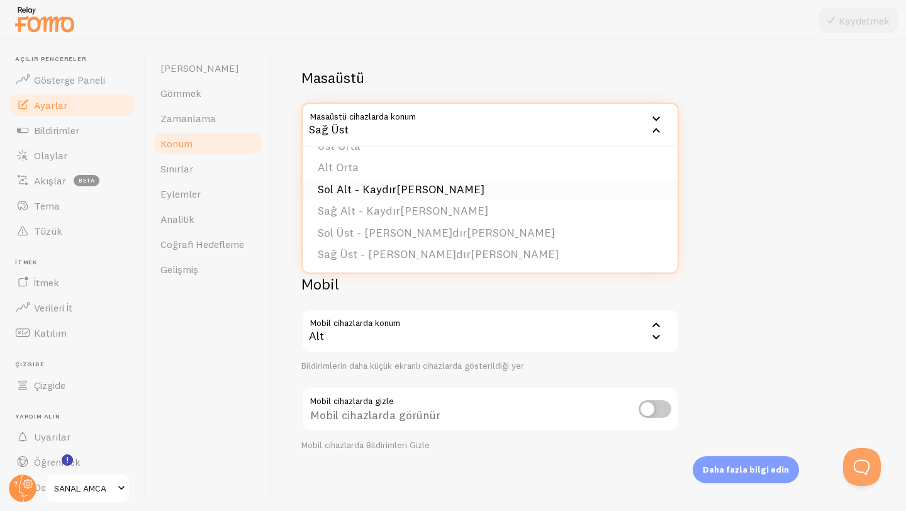
scroll to position [106, 0]
click at [197, 163] on link "Sınırlar" at bounding box center [208, 168] width 110 height 25
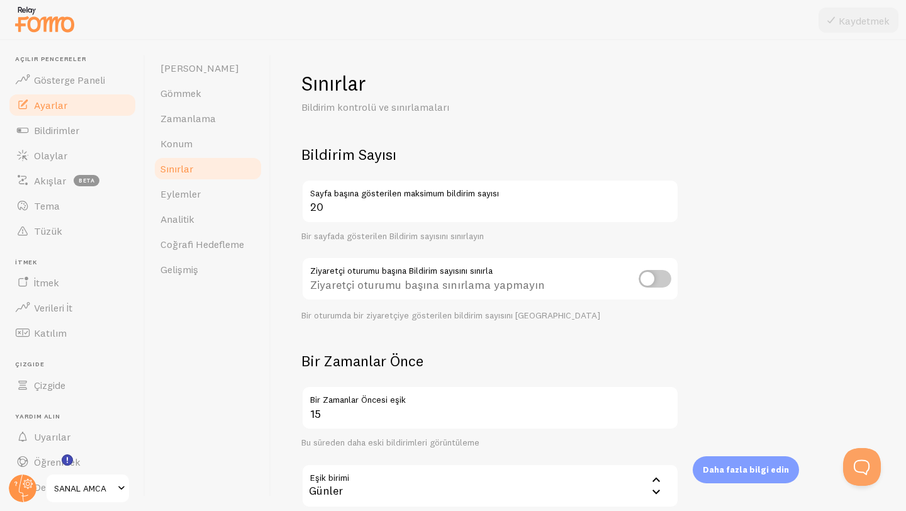
scroll to position [3, 0]
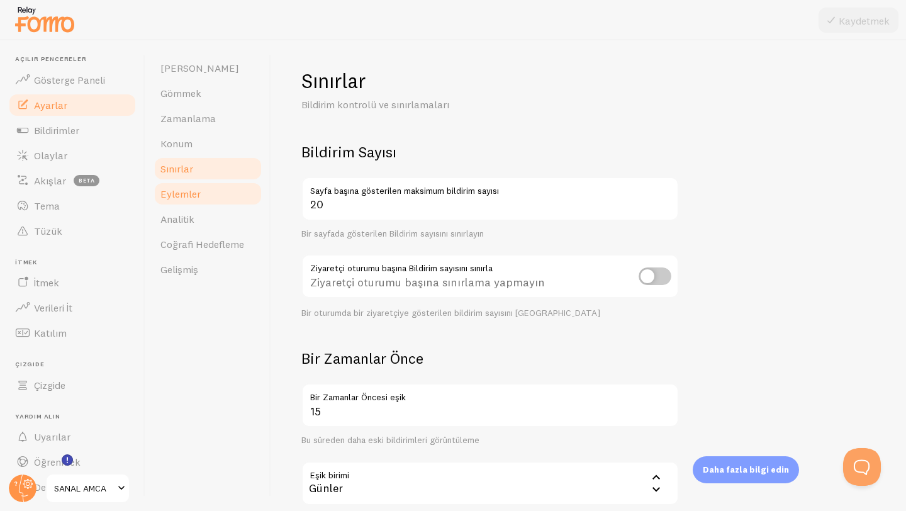
click at [208, 198] on link "Eylemler" at bounding box center [208, 193] width 110 height 25
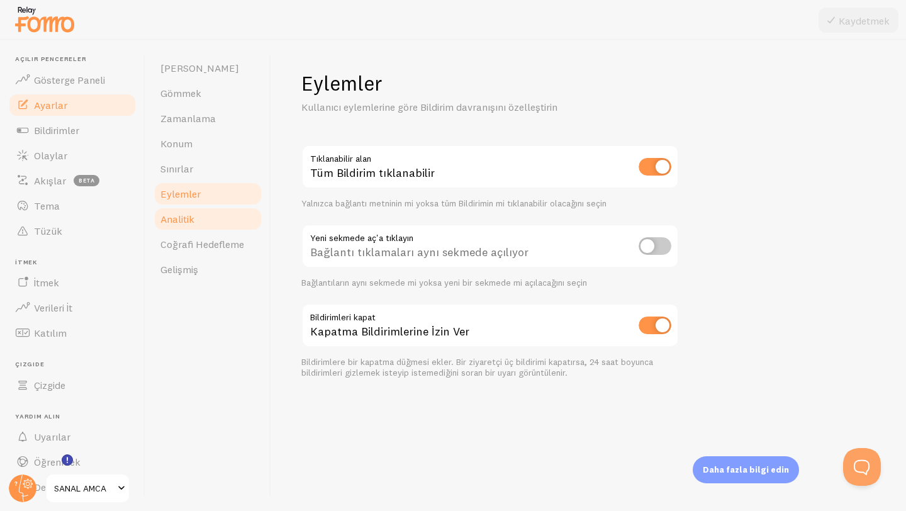
click at [209, 223] on link "Analitik" at bounding box center [208, 218] width 110 height 25
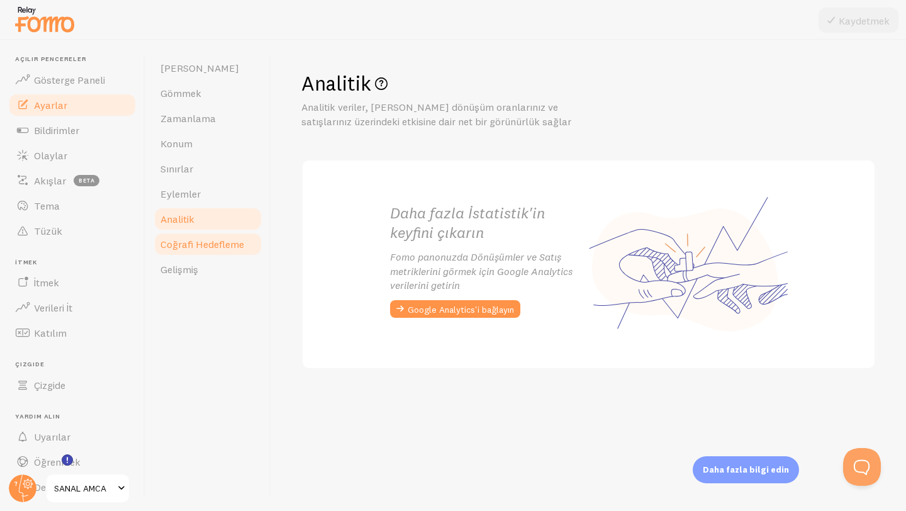
click at [211, 242] on font "Coğrafi Hedefleme" at bounding box center [202, 244] width 84 height 13
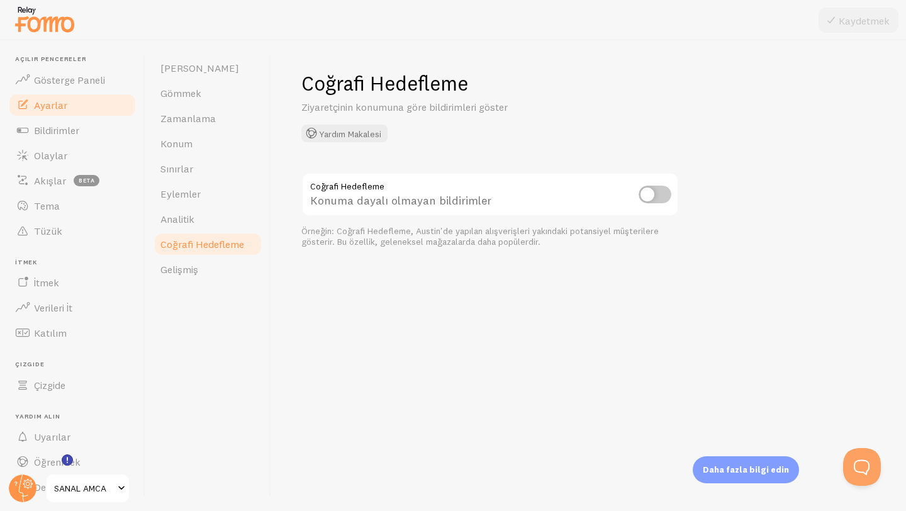
click at [646, 197] on input "checkbox" at bounding box center [654, 195] width 33 height 18
click at [664, 198] on input "checkbox" at bounding box center [654, 195] width 33 height 18
checkbox input "false"
click at [204, 267] on link "Gelişmiş" at bounding box center [208, 269] width 110 height 25
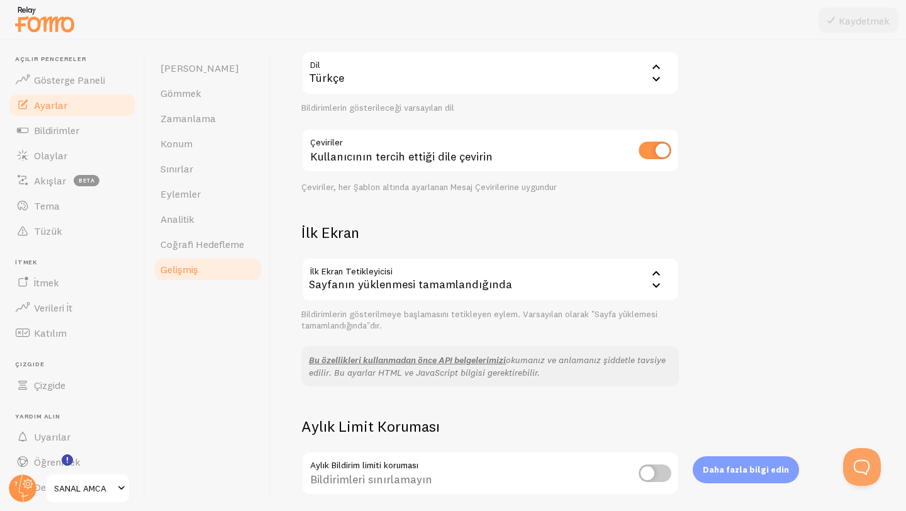
scroll to position [230, 0]
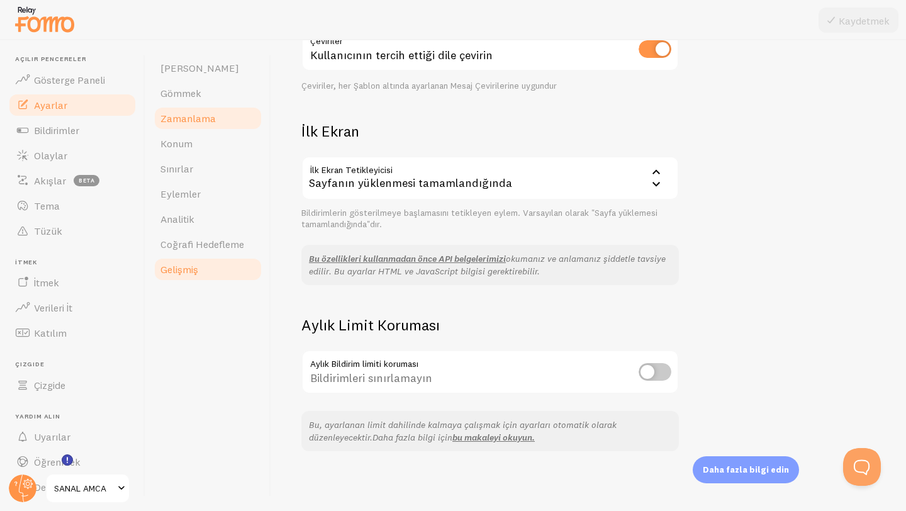
click at [177, 108] on link "Zamanlama" at bounding box center [208, 118] width 110 height 25
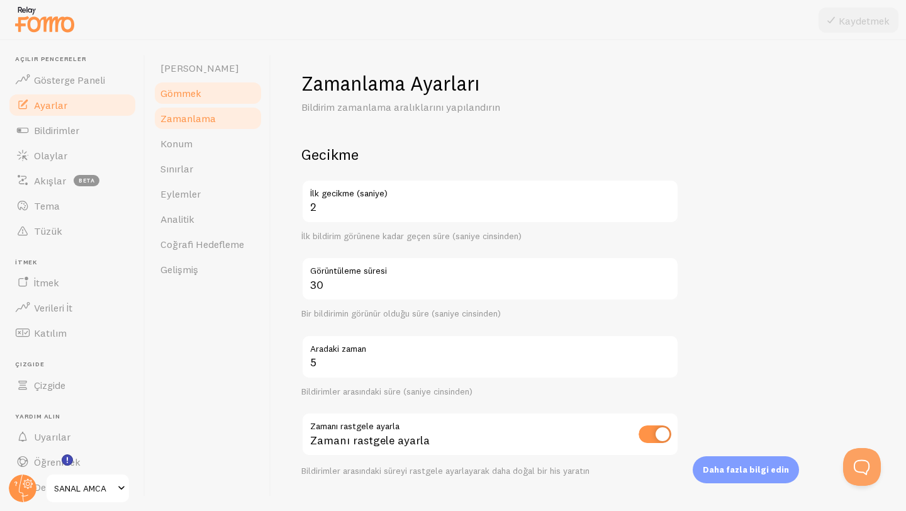
click at [180, 92] on font "Gömmek" at bounding box center [180, 93] width 41 height 13
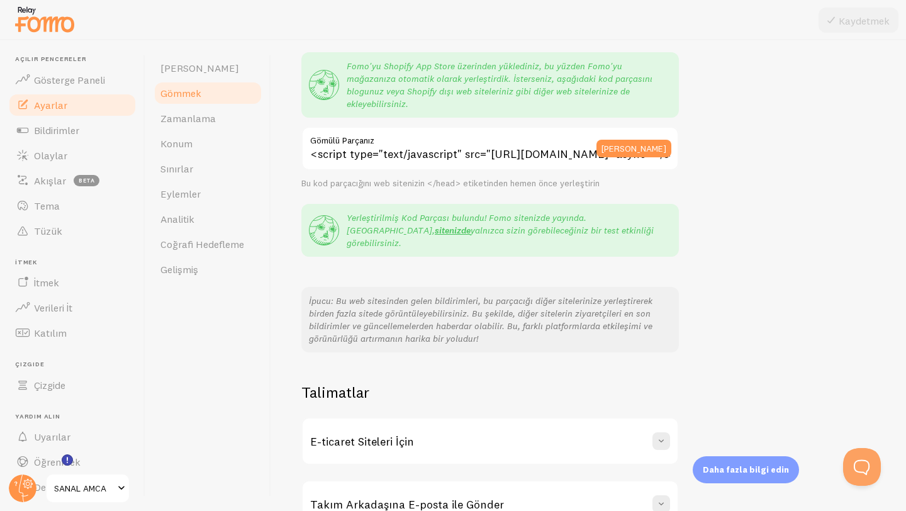
scroll to position [164, 0]
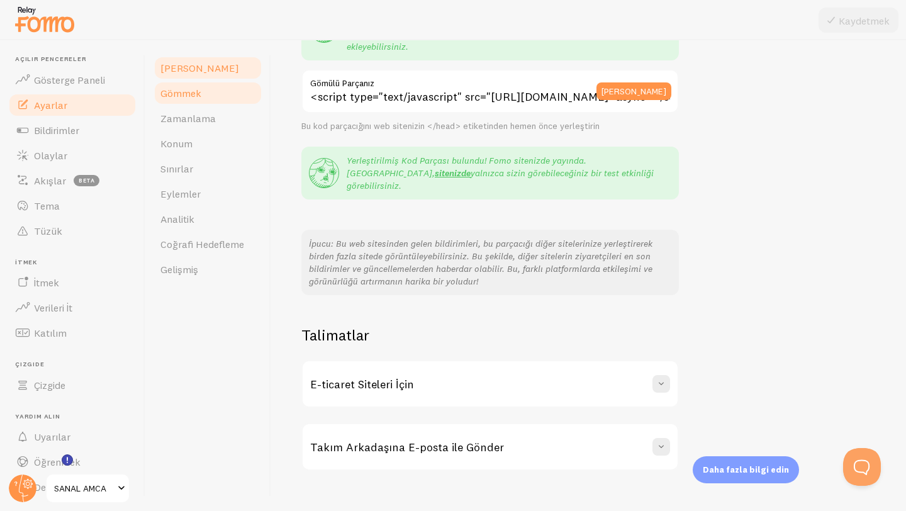
click at [202, 72] on link "Alan" at bounding box center [208, 67] width 110 height 25
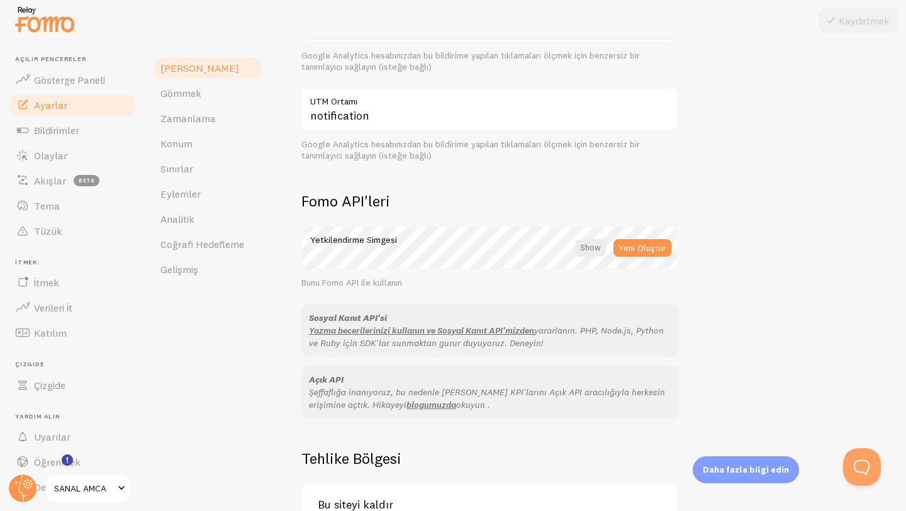
scroll to position [688, 0]
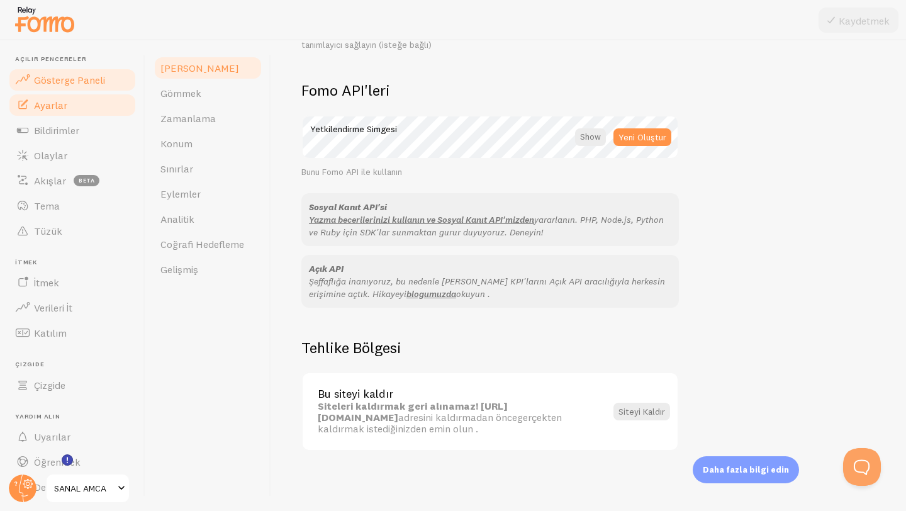
click at [97, 72] on link "Gösterge Paneli" at bounding box center [73, 79] width 130 height 25
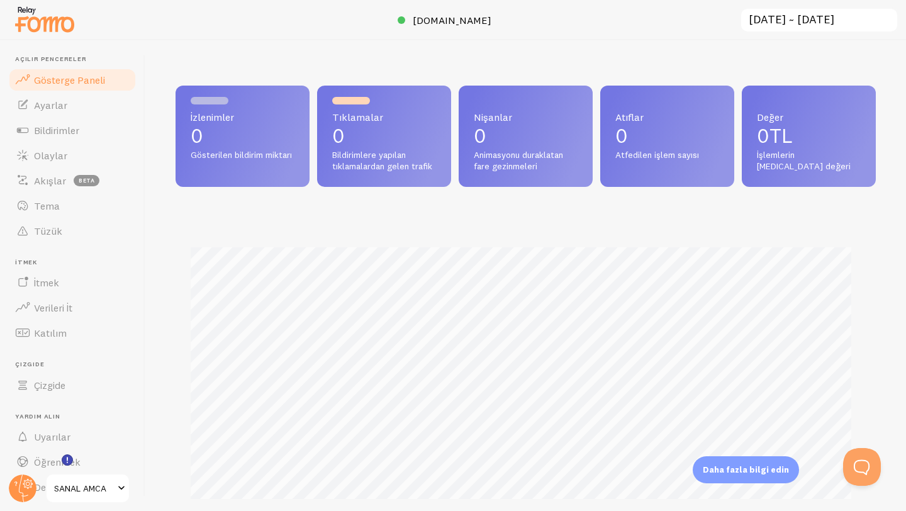
scroll to position [330, 691]
click at [87, 97] on link "Ayarlar" at bounding box center [73, 104] width 130 height 25
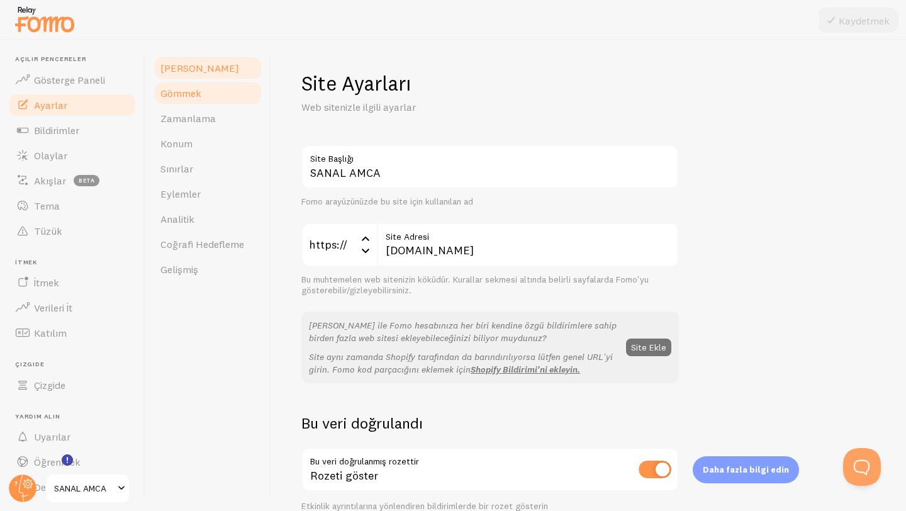
click at [211, 91] on link "Gömmek" at bounding box center [208, 92] width 110 height 25
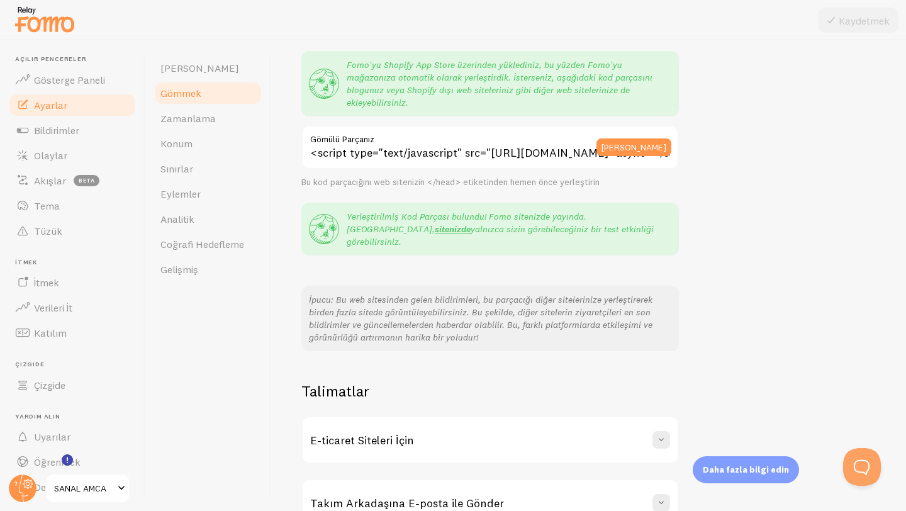
scroll to position [164, 0]
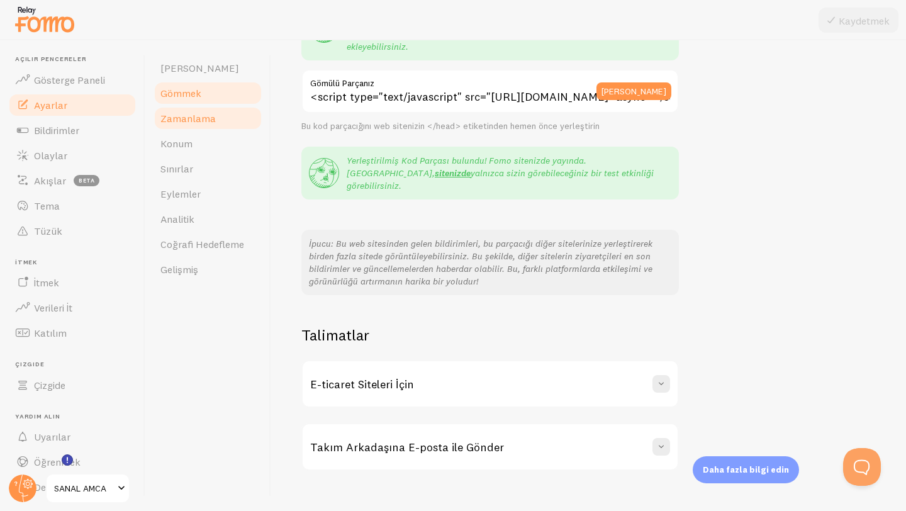
click at [200, 123] on font "Zamanlama" at bounding box center [187, 118] width 55 height 13
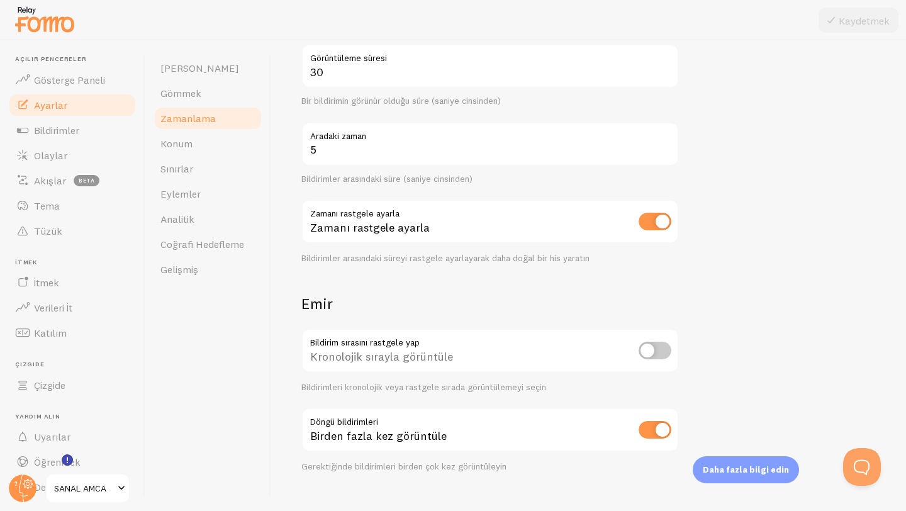
scroll to position [234, 0]
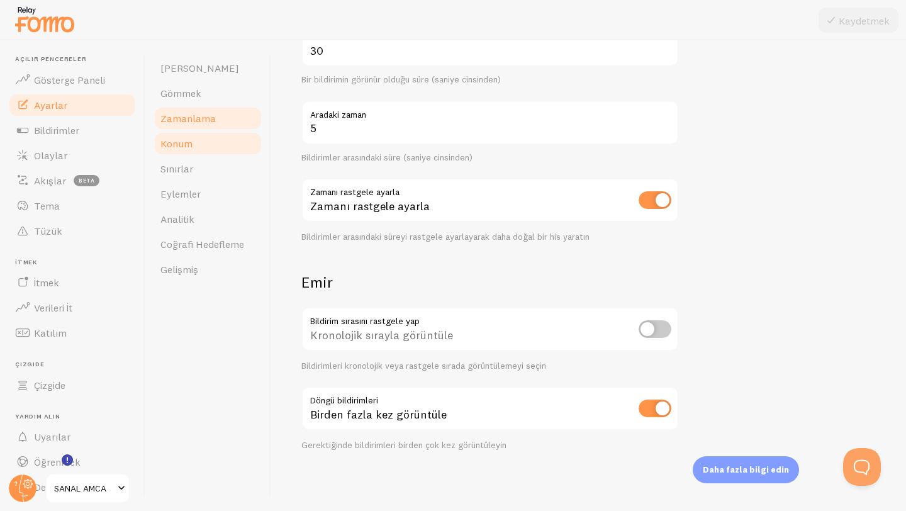
click at [221, 145] on link "Konum" at bounding box center [208, 143] width 110 height 25
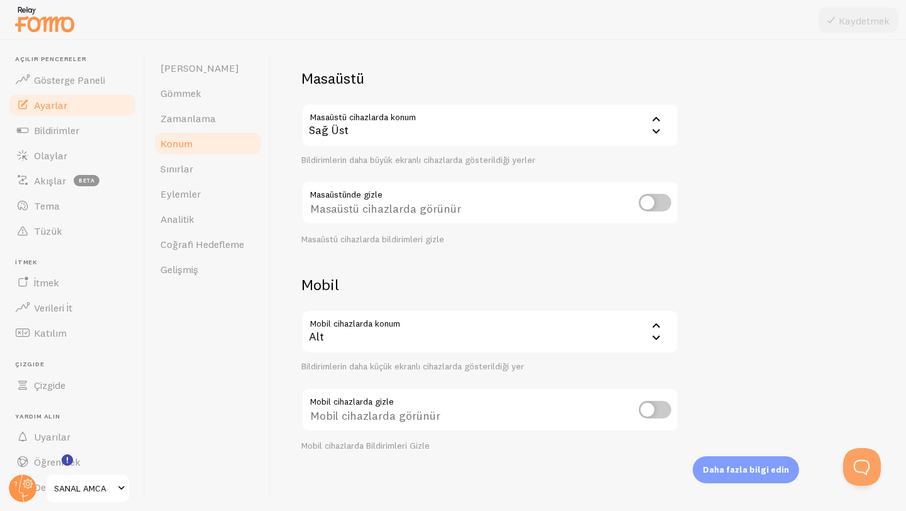
scroll to position [77, 0]
click at [220, 170] on link "Sınırlar" at bounding box center [208, 168] width 110 height 25
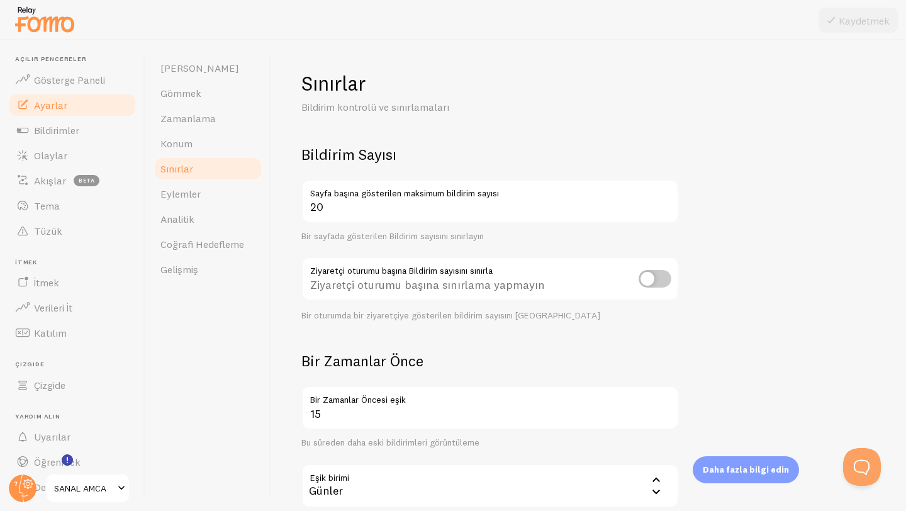
scroll to position [304, 0]
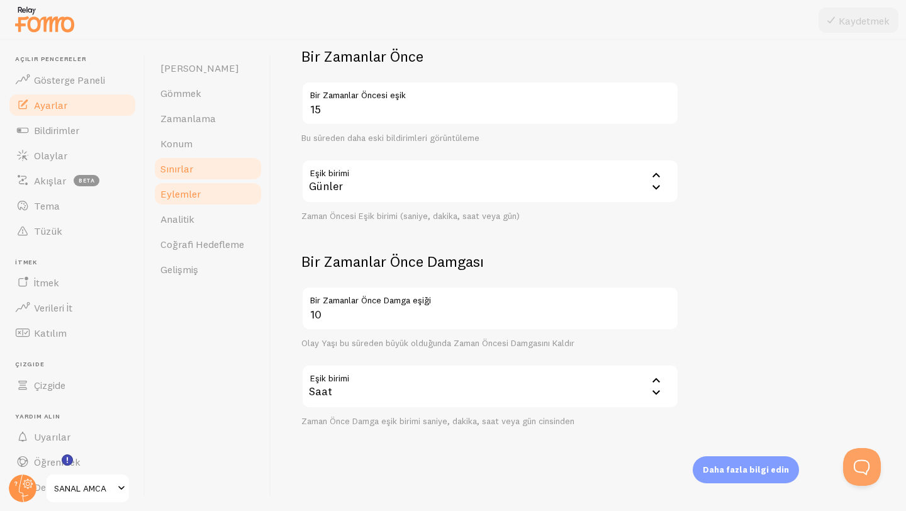
click at [225, 194] on link "Eylemler" at bounding box center [208, 193] width 110 height 25
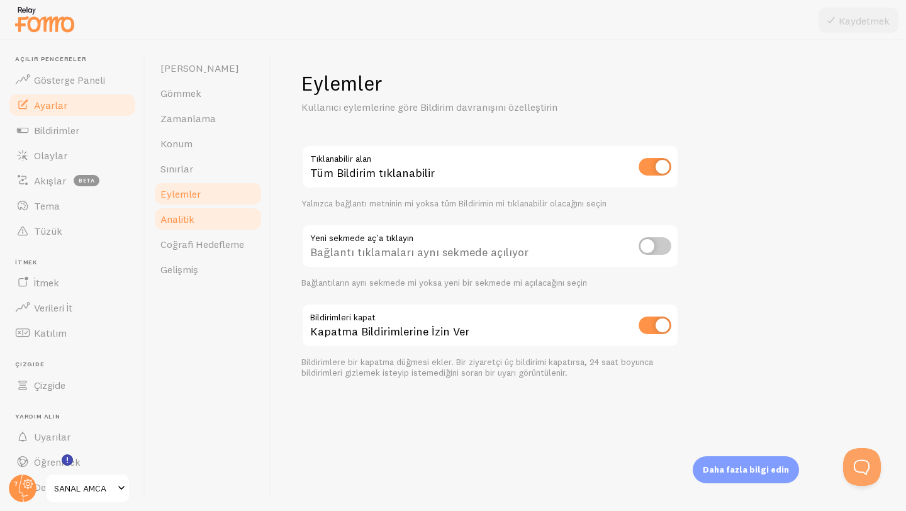
click at [241, 221] on link "Analitik" at bounding box center [208, 218] width 110 height 25
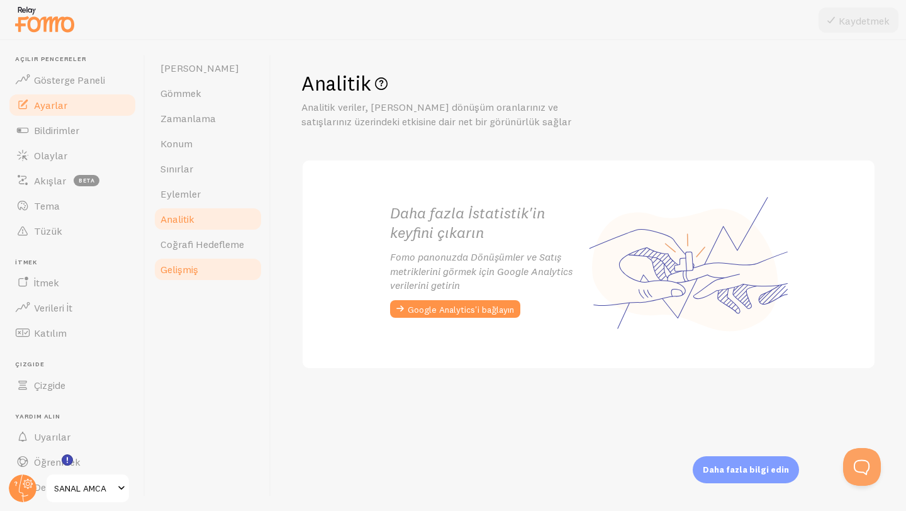
click at [211, 257] on link "Gelişmiş" at bounding box center [208, 269] width 110 height 25
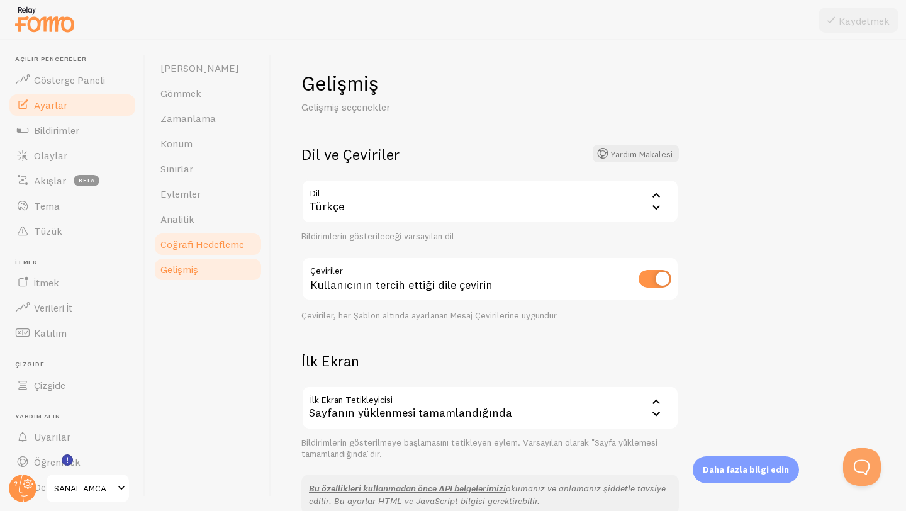
click at [221, 249] on font "Coğrafi Hedefleme" at bounding box center [202, 244] width 84 height 13
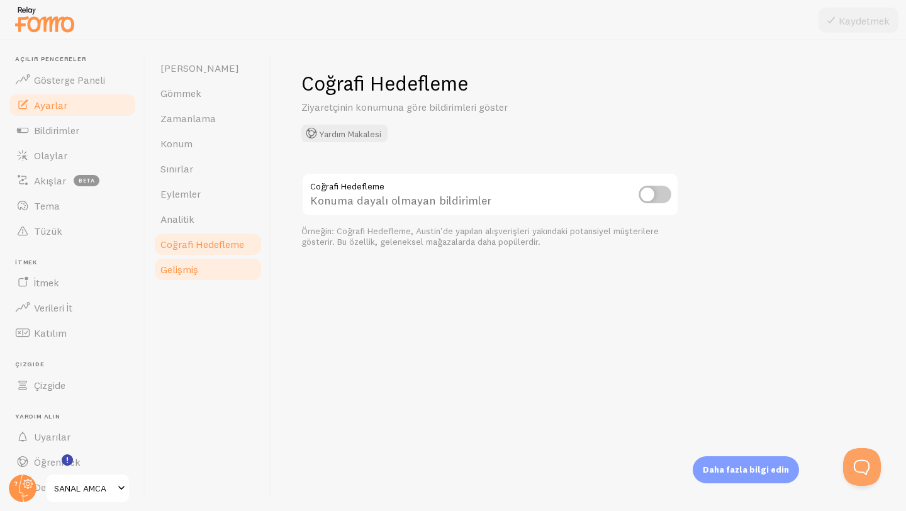
click at [198, 275] on link "Gelişmiş" at bounding box center [208, 269] width 110 height 25
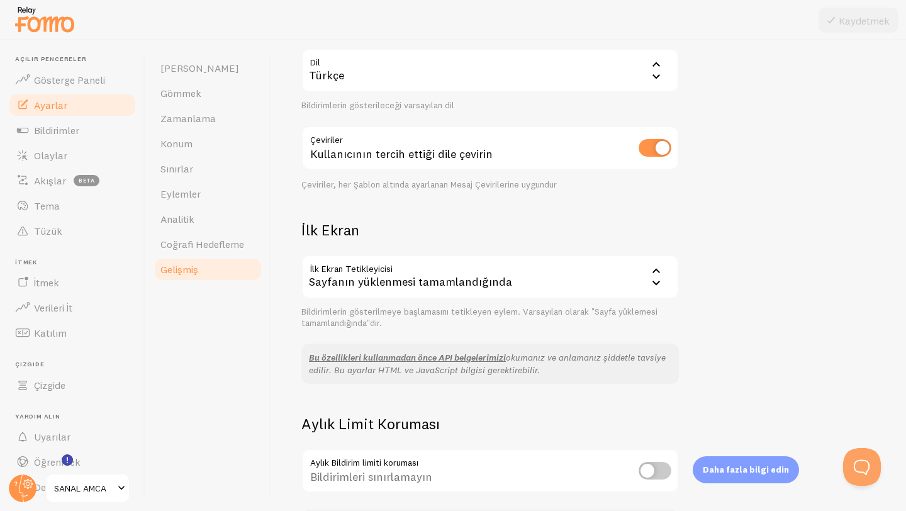
scroll to position [230, 0]
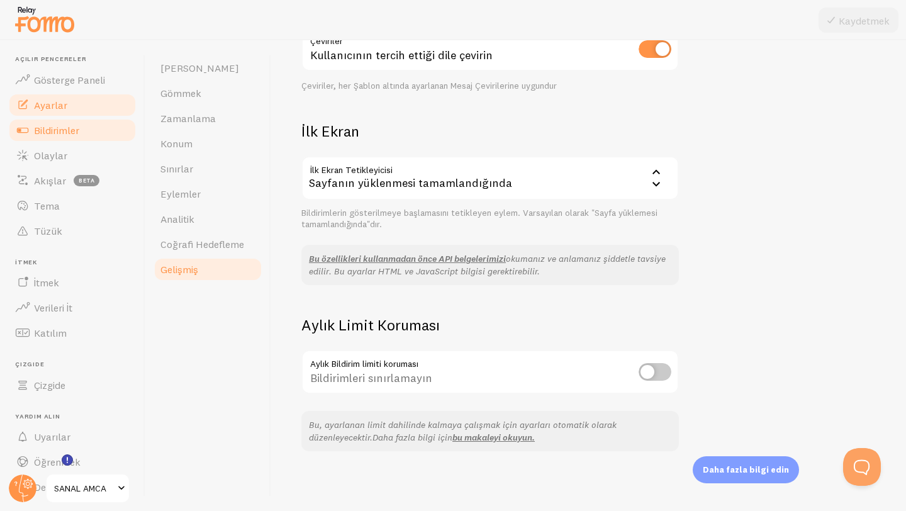
click at [30, 123] on span at bounding box center [22, 130] width 15 height 15
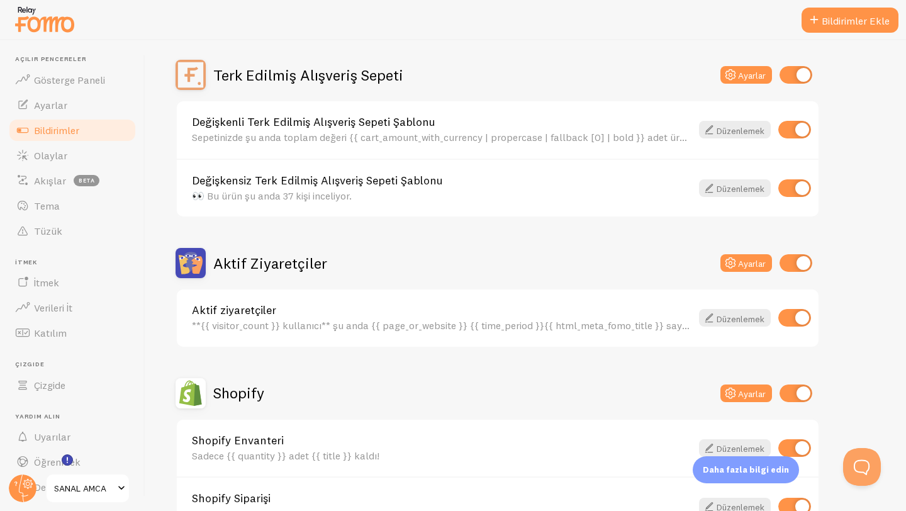
scroll to position [65, 0]
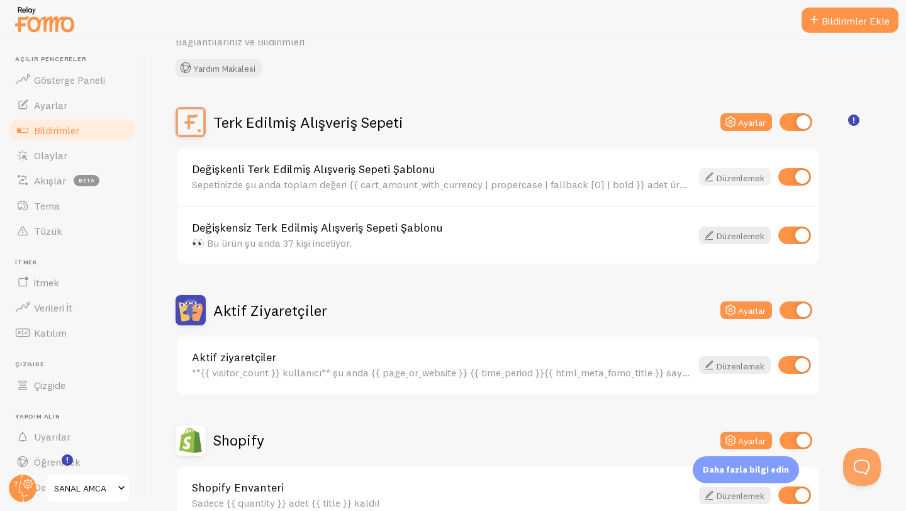
click at [725, 179] on font "Düzenlemek" at bounding box center [740, 177] width 48 height 11
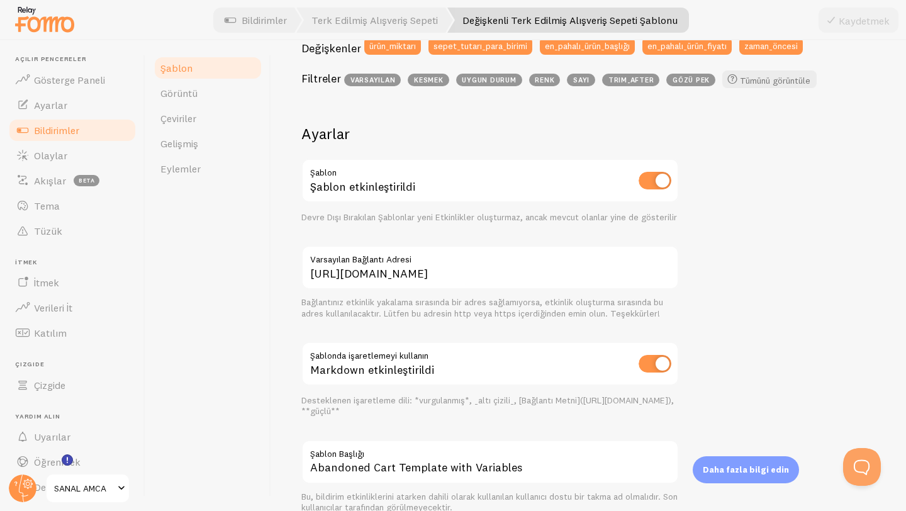
scroll to position [405, 0]
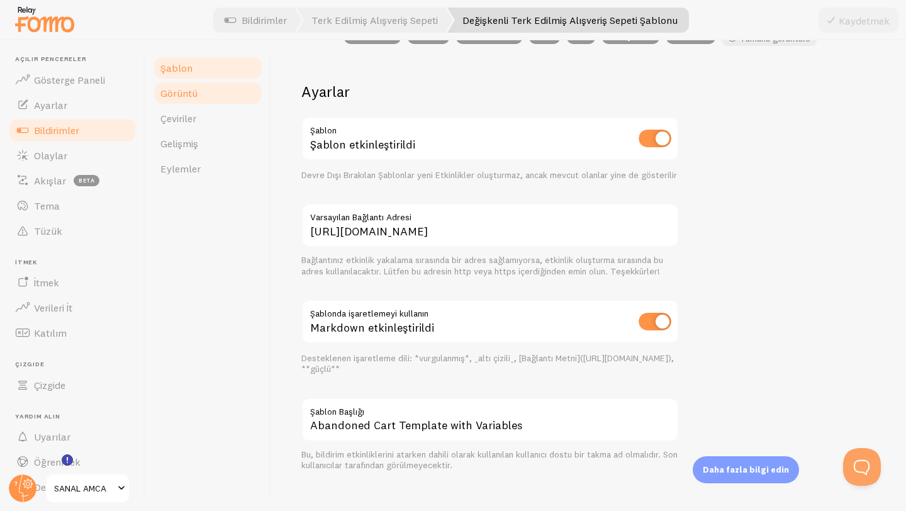
click at [192, 96] on font "Görüntü" at bounding box center [178, 93] width 37 height 13
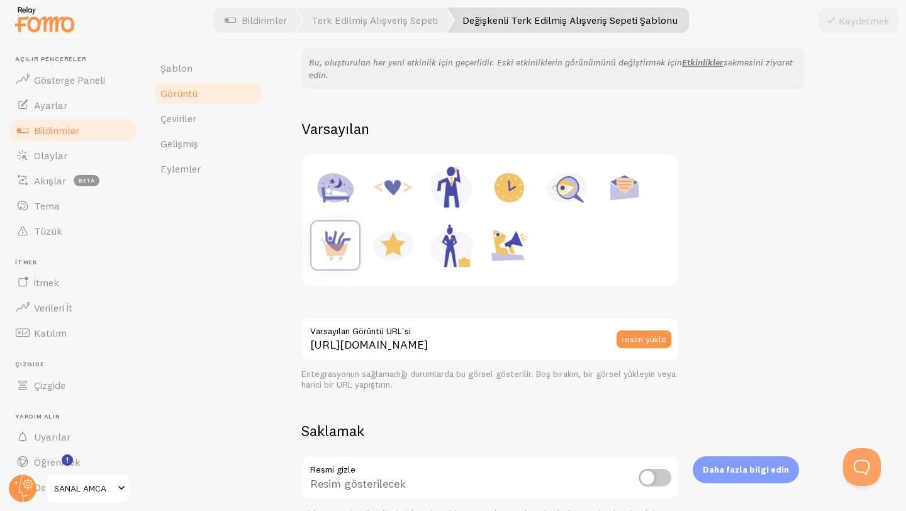
scroll to position [191, 0]
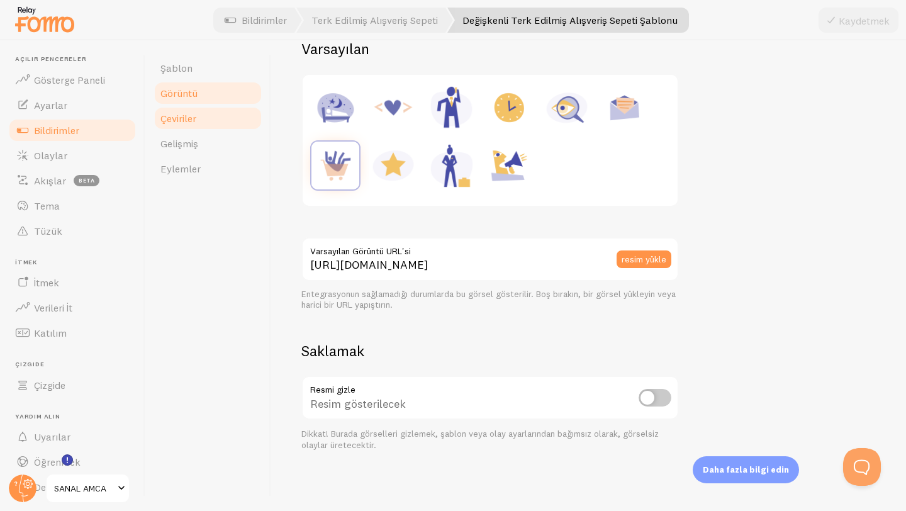
click at [206, 119] on link "Çeviriler" at bounding box center [208, 118] width 110 height 25
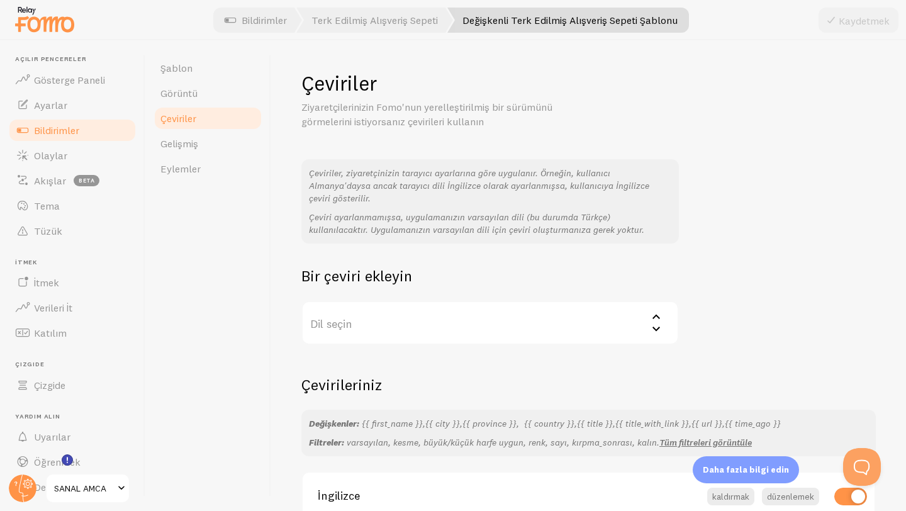
scroll to position [70, 0]
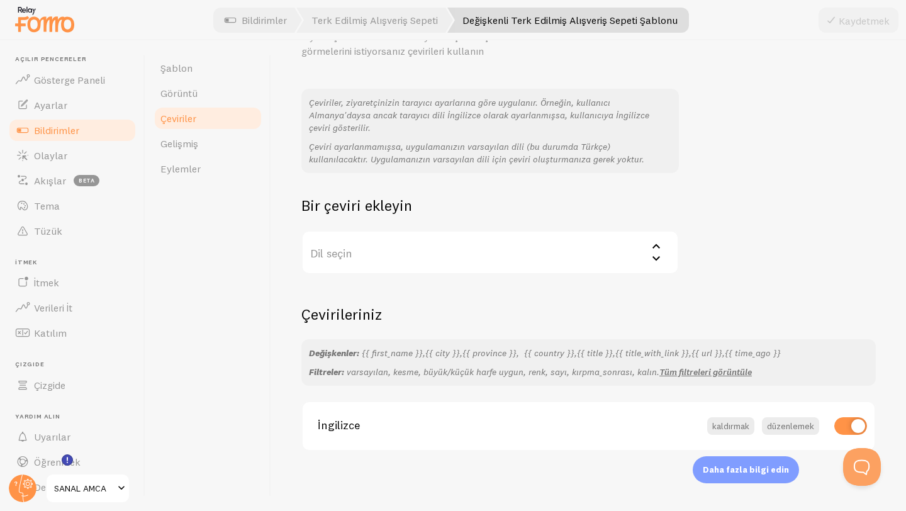
click at [839, 426] on input "checkbox" at bounding box center [850, 426] width 33 height 18
checkbox input "false"
click at [586, 253] on label "Dil seçin" at bounding box center [489, 252] width 377 height 44
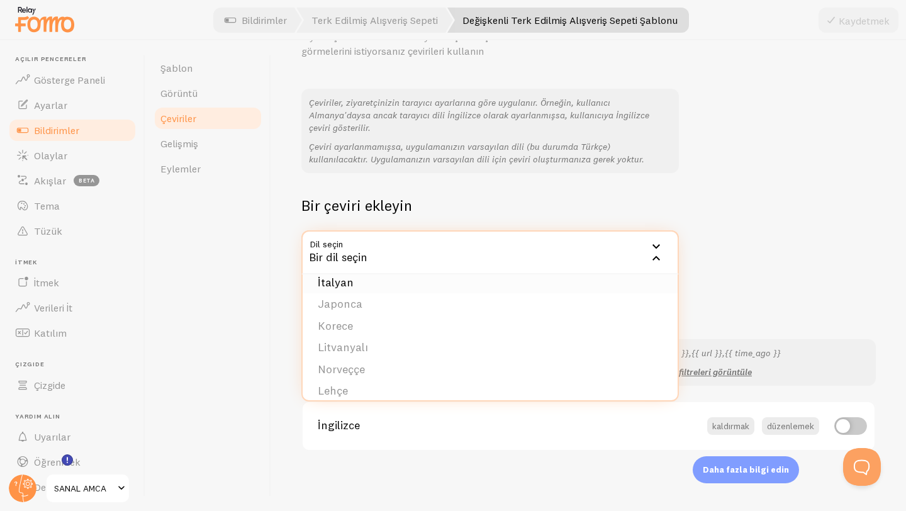
scroll to position [475, 0]
click at [758, 286] on div "Çeviriler Ziyaretçilerinizin Fomo'nun yerelleştirilmiş bir sürümünü görmelerini…" at bounding box center [588, 225] width 574 height 451
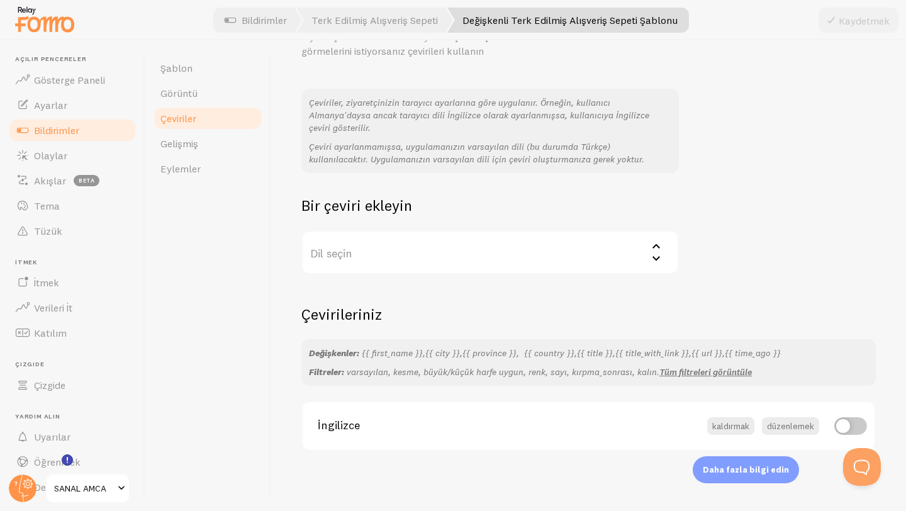
click at [853, 430] on input "checkbox" at bounding box center [850, 426] width 33 height 18
checkbox input "true"
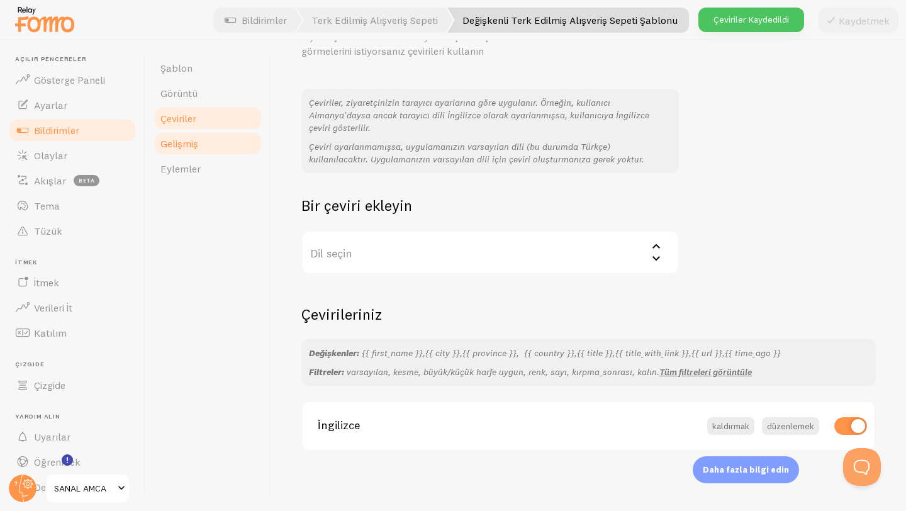
click at [215, 152] on link "Gelişmiş" at bounding box center [208, 143] width 110 height 25
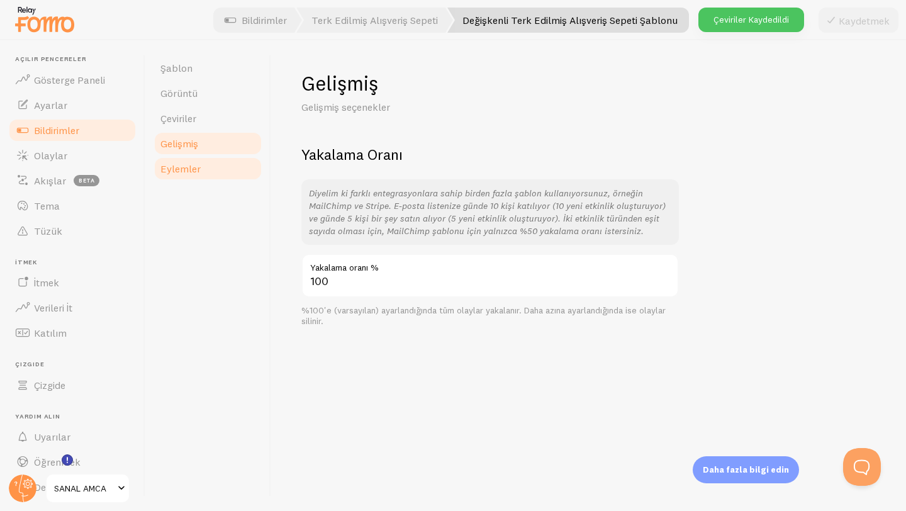
click at [200, 169] on link "Eylemler" at bounding box center [208, 168] width 110 height 25
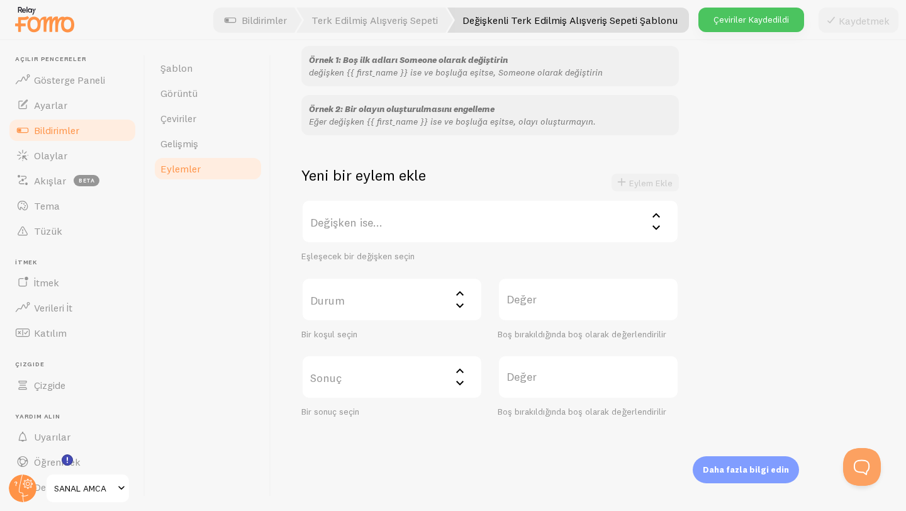
scroll to position [157, 0]
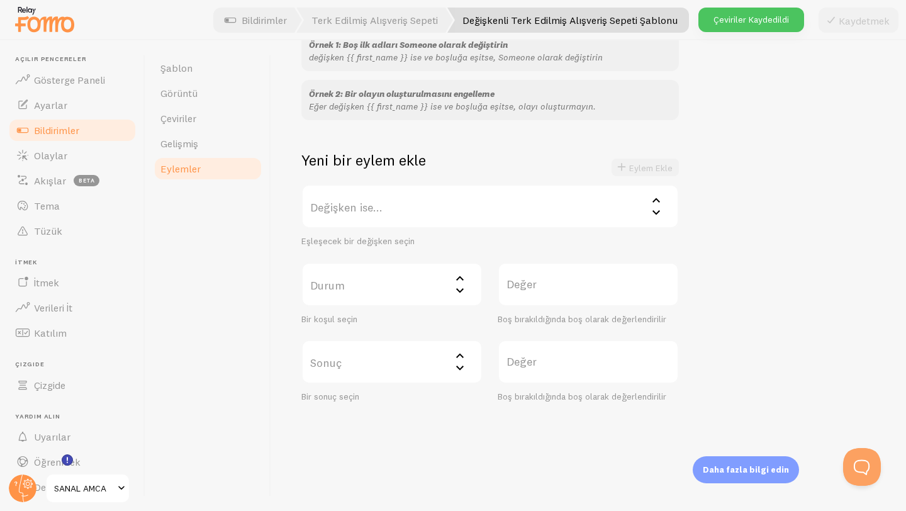
click at [478, 209] on label "Değişken ise..." at bounding box center [489, 206] width 377 height 44
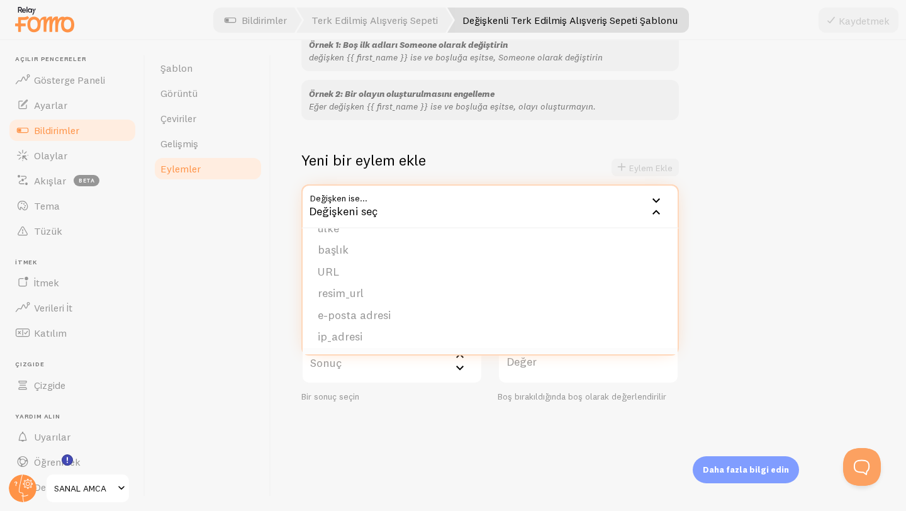
scroll to position [171, 0]
click at [413, 289] on font "sepet_tutarı_para_birimi" at bounding box center [379, 292] width 123 height 14
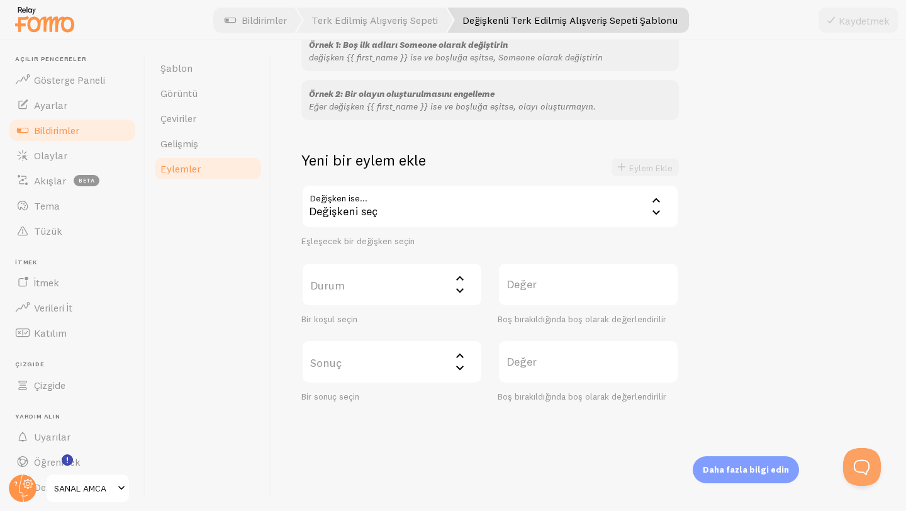
click at [458, 272] on icon at bounding box center [459, 277] width 15 height 15
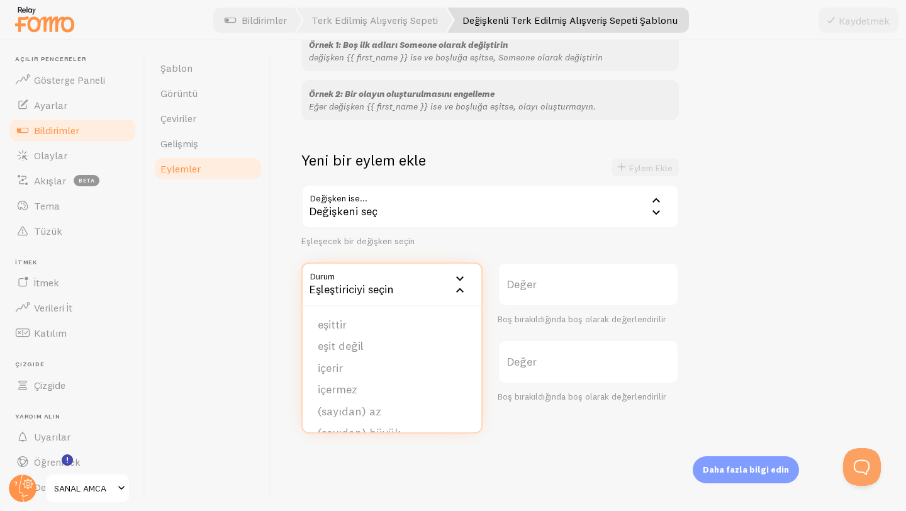
click at [716, 272] on div "Örnek 1: Boş ilk adları Someone olarak değiştirin değişken {{ first_name }} ise…" at bounding box center [588, 217] width 574 height 372
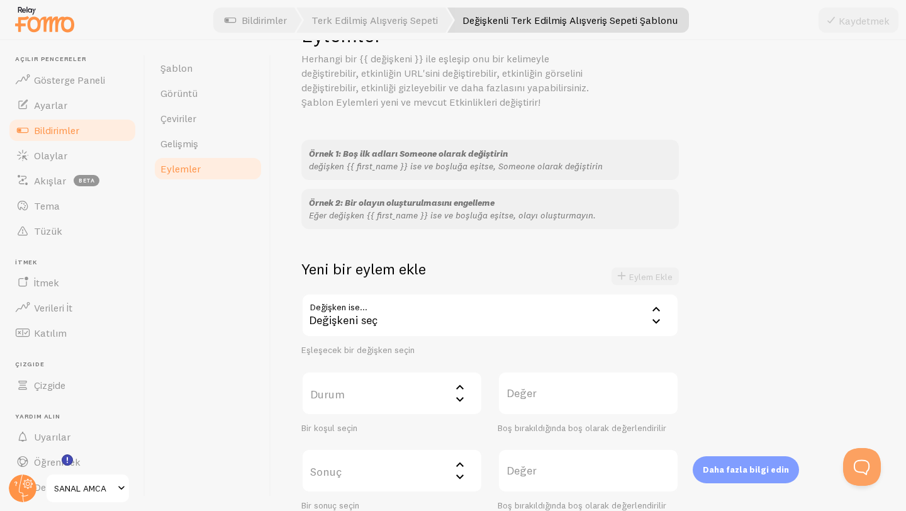
scroll to position [106, 0]
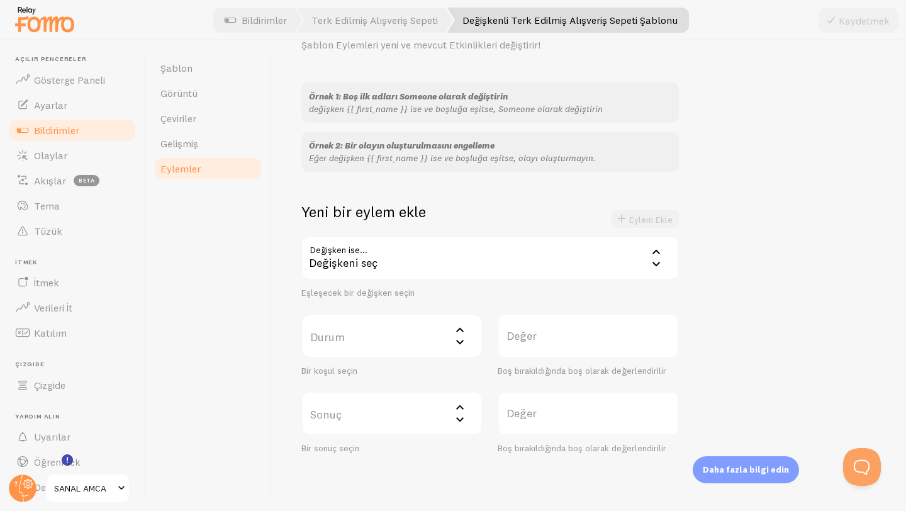
click at [363, 332] on label "Durum" at bounding box center [391, 336] width 181 height 44
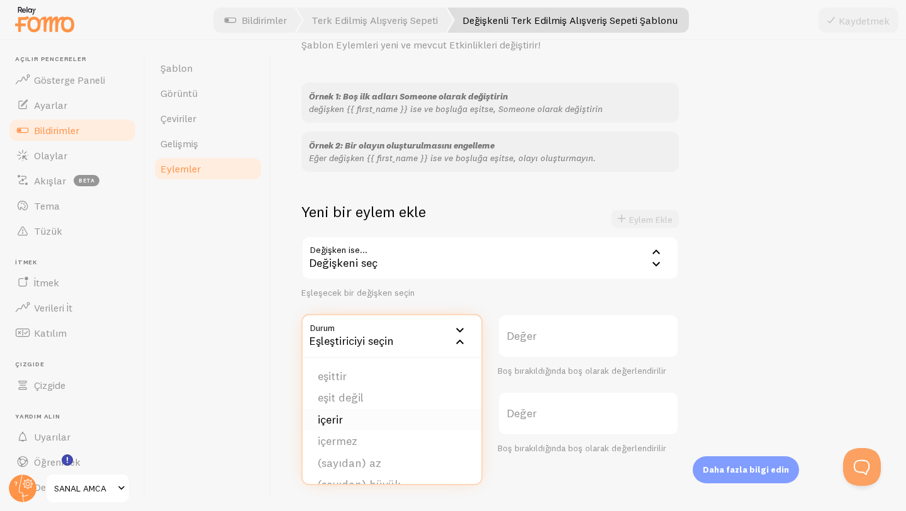
click at [348, 427] on li "içerir" at bounding box center [391, 420] width 179 height 22
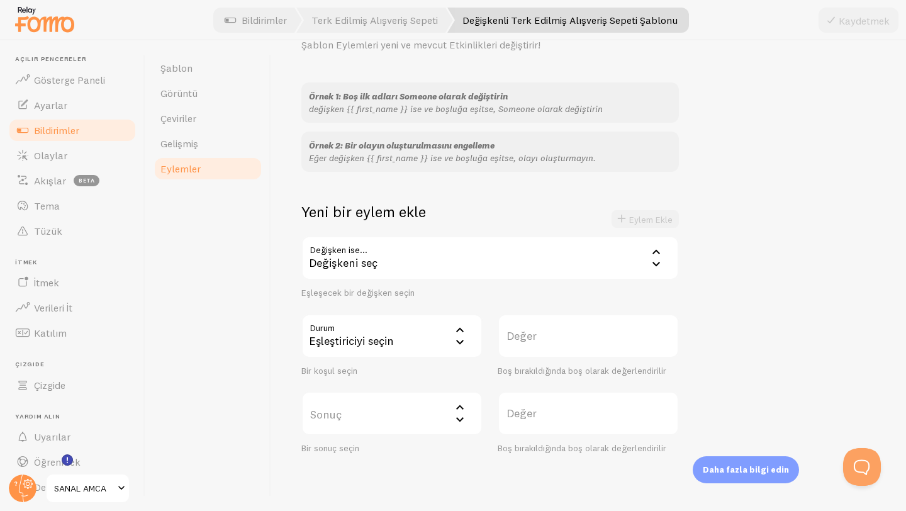
click at [781, 299] on div "Örnek 1: Boş ilk adları Someone olarak değiştirin değişken {{ first_name }} ise…" at bounding box center [588, 268] width 574 height 372
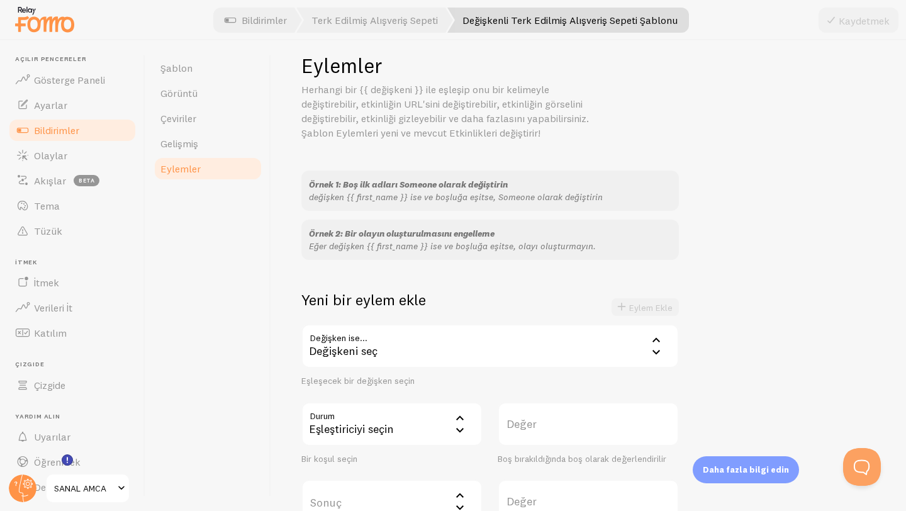
scroll to position [0, 0]
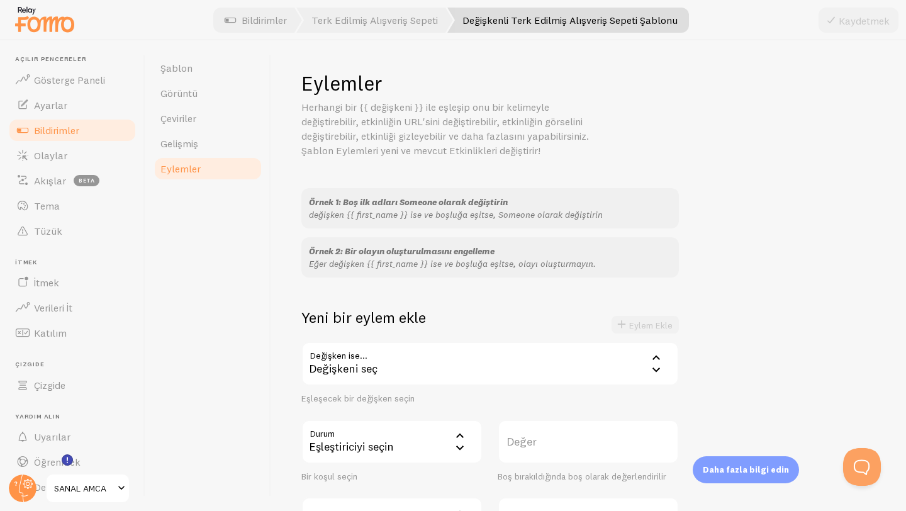
click at [425, 367] on div "Değişkeni seç" at bounding box center [489, 363] width 377 height 44
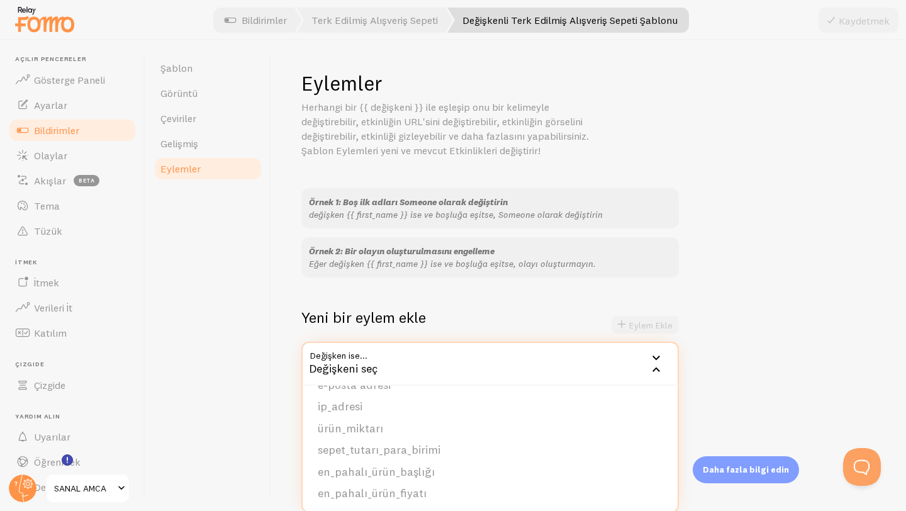
click at [598, 242] on div "Örnek 2: Bir olayın oluşturulmasını engelleme Eğer değişken {{ first_name }} is…" at bounding box center [489, 257] width 377 height 40
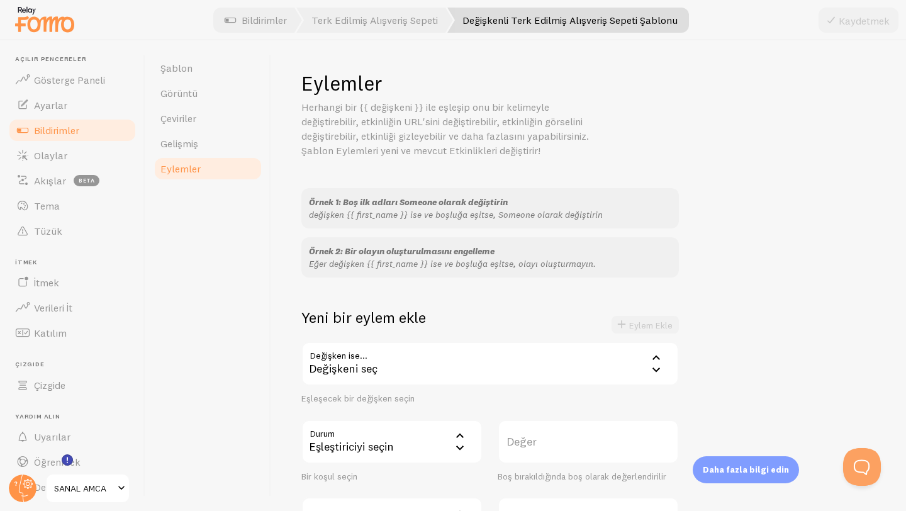
click at [411, 438] on div "Eşleştiriciyi seçin" at bounding box center [391, 441] width 181 height 44
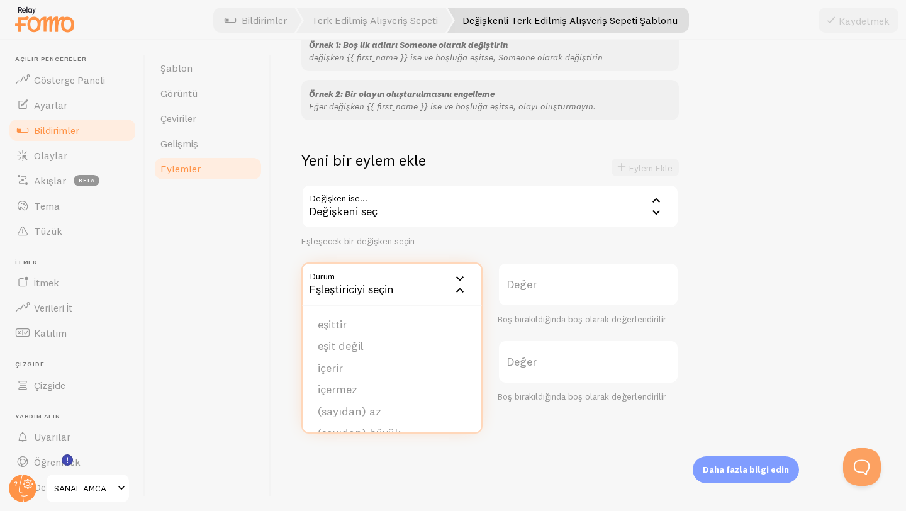
click at [219, 316] on div "Şablon Görüntü Çeviriler Gelişmiş Eylemler" at bounding box center [208, 275] width 126 height 470
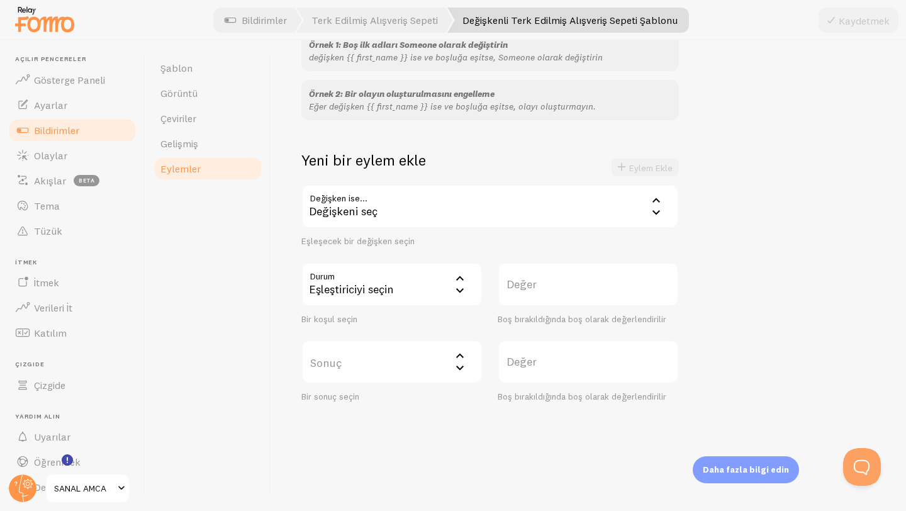
click at [384, 214] on div "Değişkeni seç" at bounding box center [489, 206] width 377 height 44
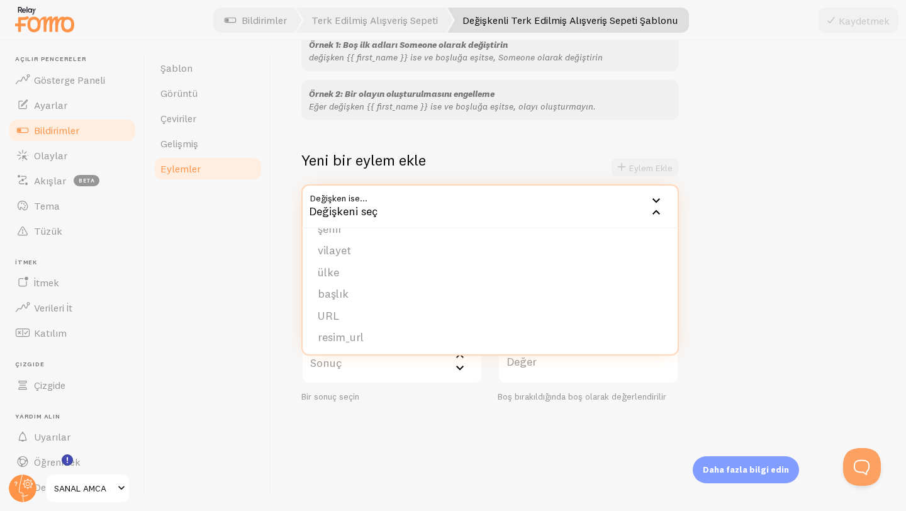
scroll to position [0, 0]
click at [268, 237] on div "Şablon Görüntü Çeviriler Gelişmiş Eylemler" at bounding box center [208, 275] width 126 height 470
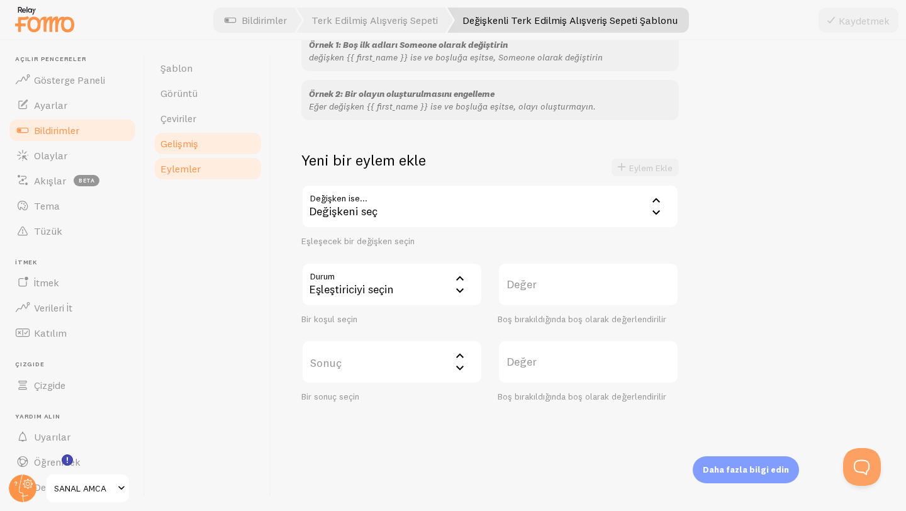
click at [190, 148] on font "Gelişmiş" at bounding box center [179, 143] width 38 height 13
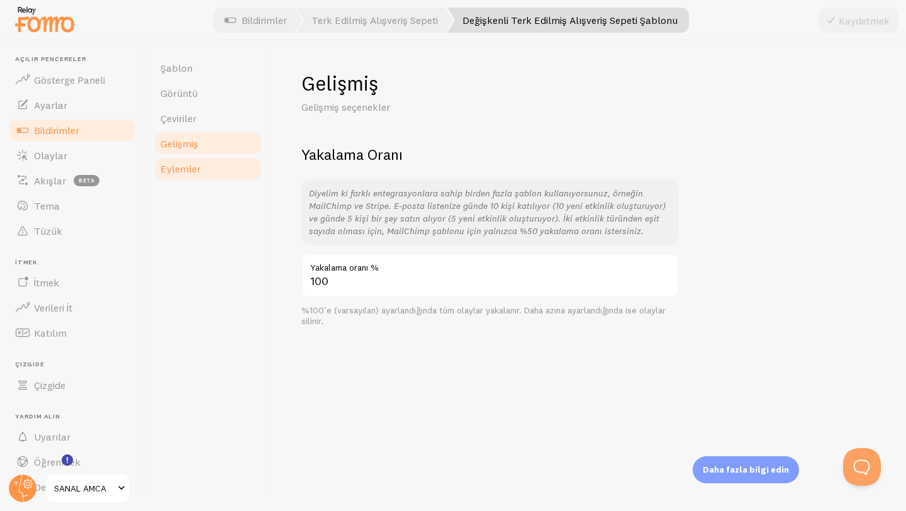
click at [196, 160] on link "Eylemler" at bounding box center [208, 168] width 110 height 25
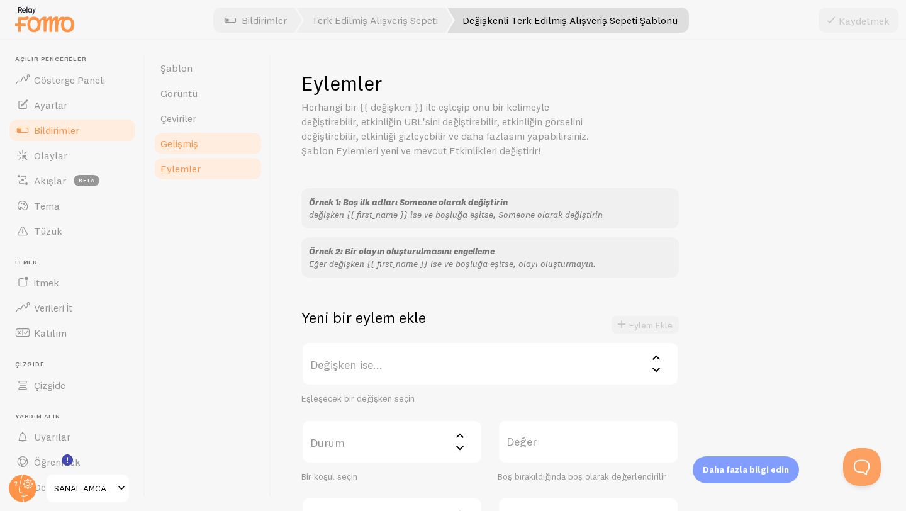
click at [208, 137] on link "Gelişmiş" at bounding box center [208, 143] width 110 height 25
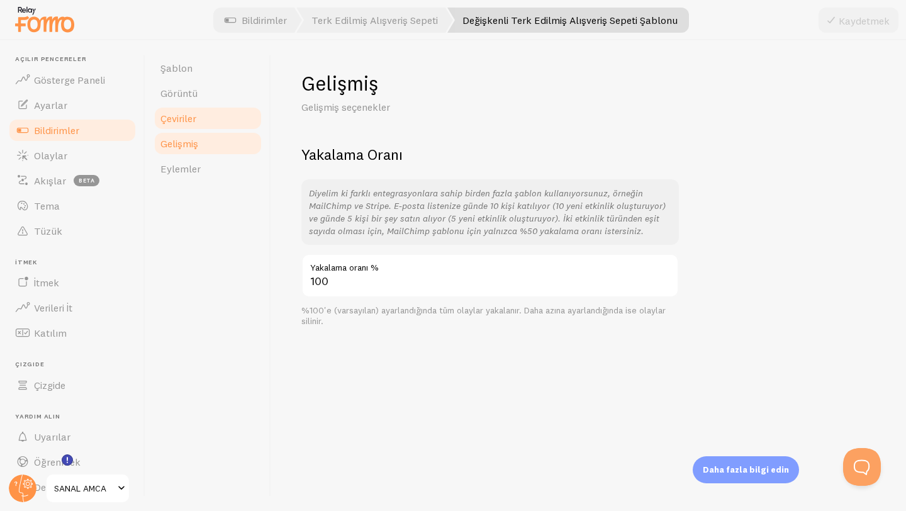
click at [206, 119] on link "Çeviriler" at bounding box center [208, 118] width 110 height 25
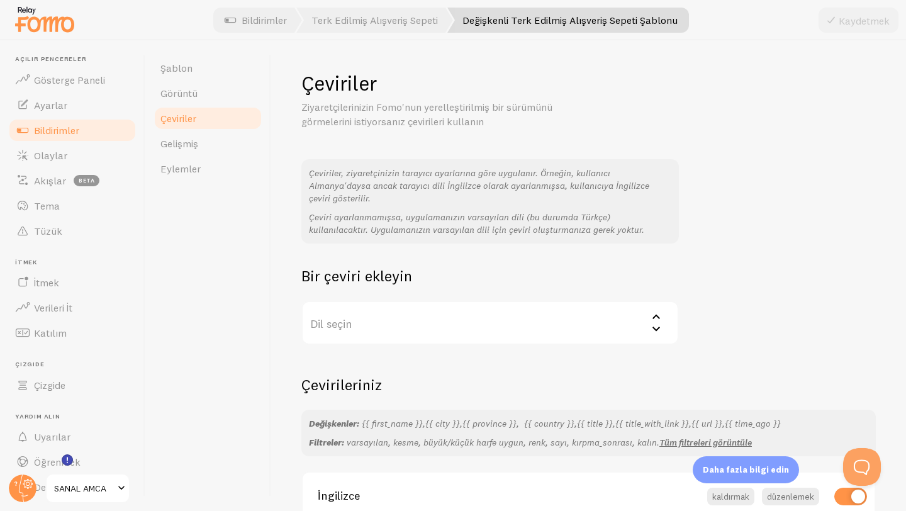
scroll to position [70, 0]
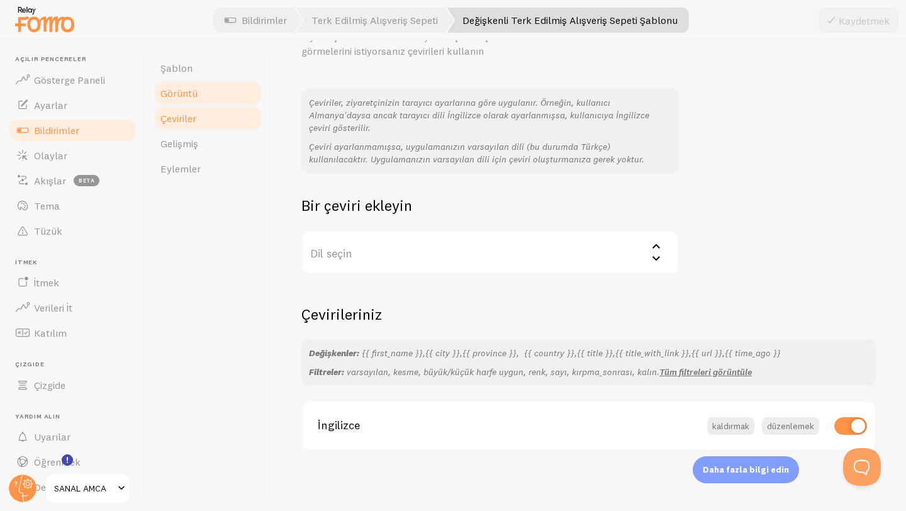
click at [223, 92] on link "Görüntü" at bounding box center [208, 92] width 110 height 25
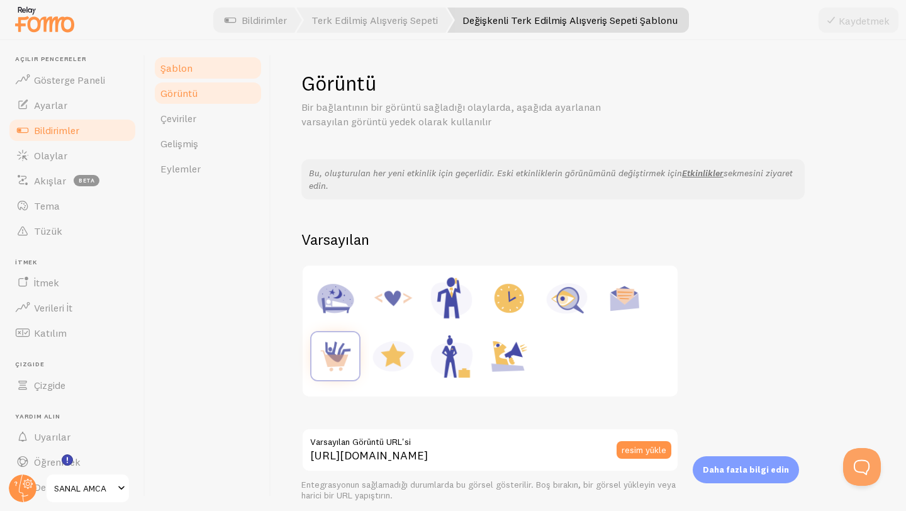
click at [191, 76] on link "Şablon" at bounding box center [208, 67] width 110 height 25
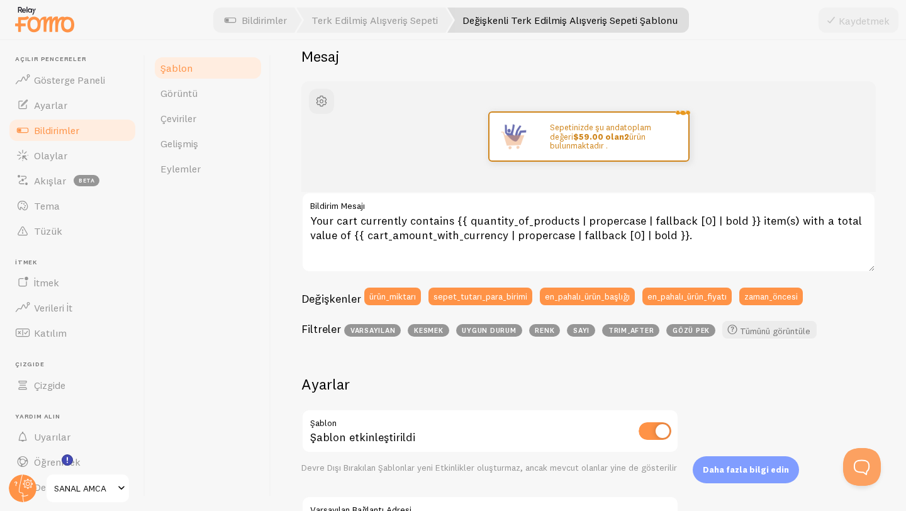
scroll to position [130, 0]
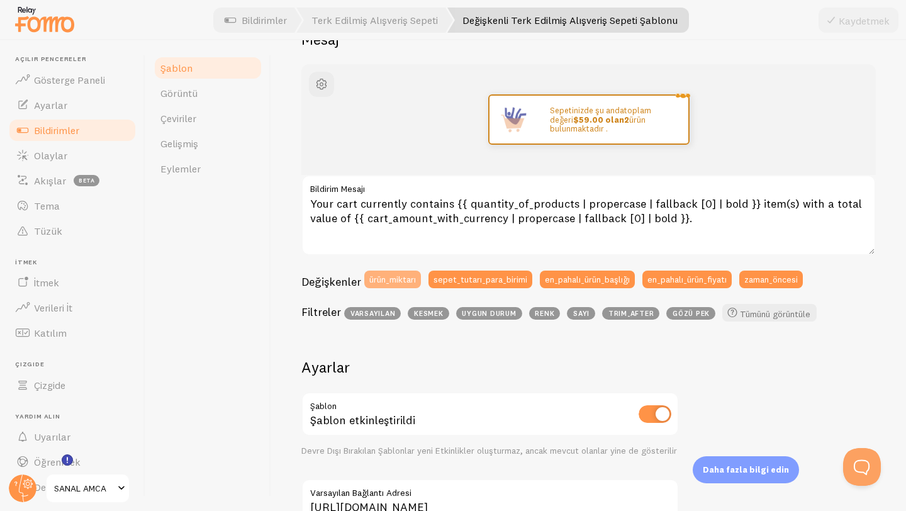
click at [392, 282] on font "ürün_miktarı" at bounding box center [392, 278] width 47 height 11
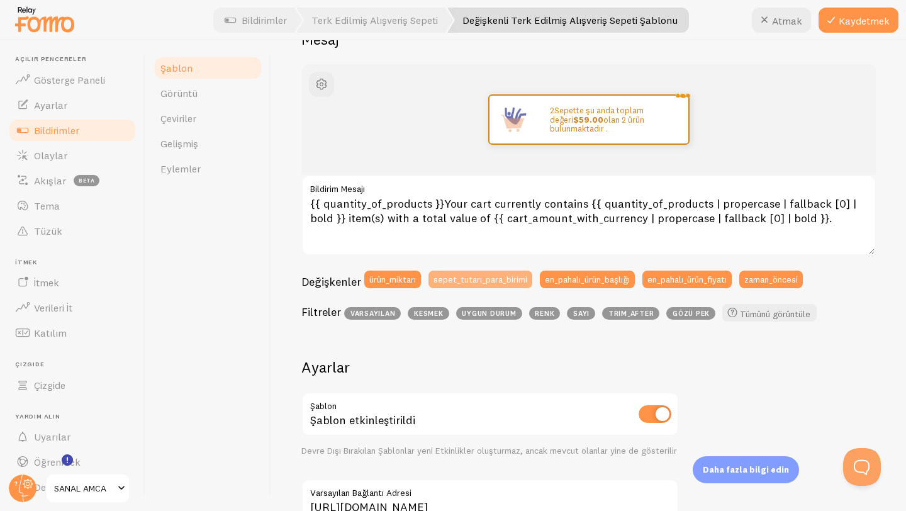
click at [463, 279] on font "sepet_tutarı_para_birimi" at bounding box center [480, 278] width 94 height 11
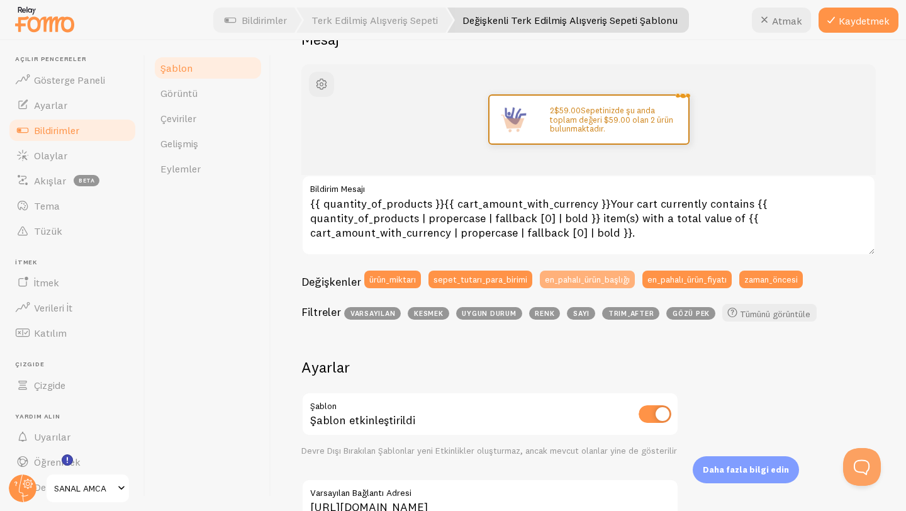
click at [591, 277] on font "en_pahalı_ürün_başlığı" at bounding box center [587, 278] width 85 height 11
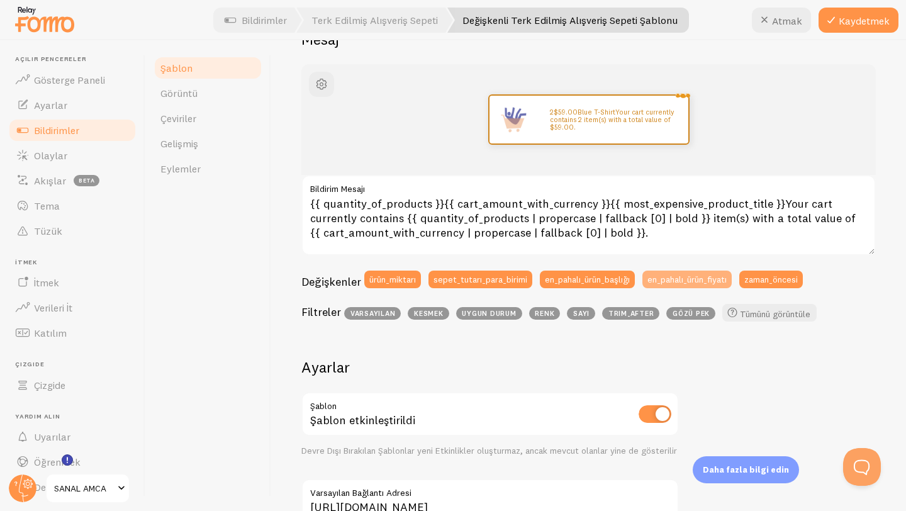
click at [685, 277] on font "en_pahalı_ürün_fiyatı" at bounding box center [686, 278] width 79 height 11
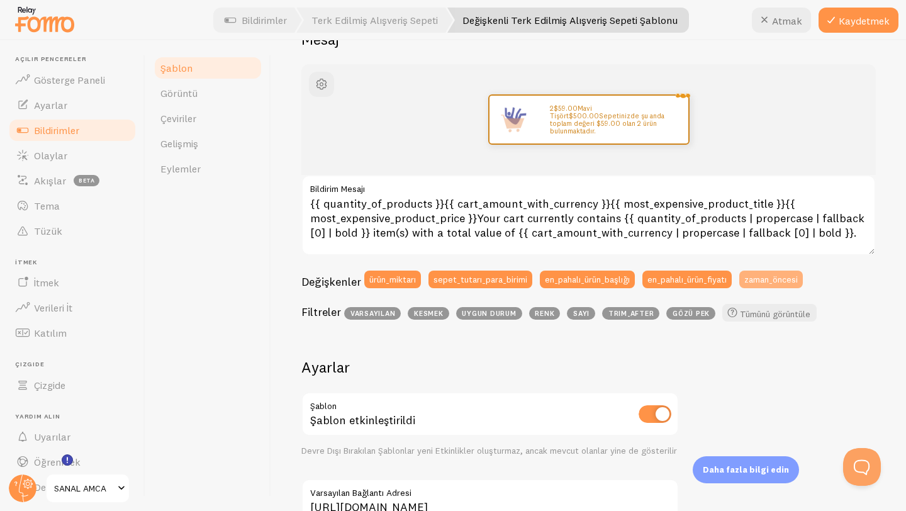
click at [770, 274] on font "zaman_öncesi" at bounding box center [770, 278] width 53 height 11
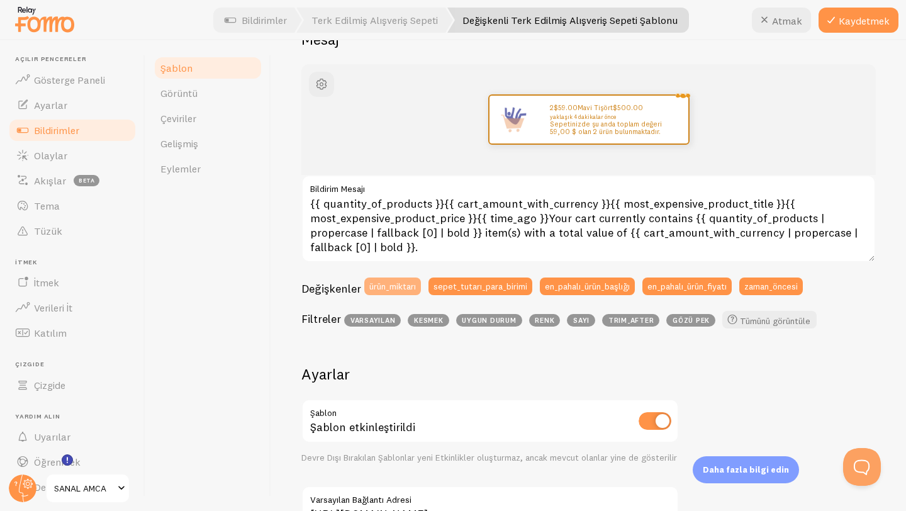
click at [400, 284] on font "ürün_miktarı" at bounding box center [392, 285] width 47 height 11
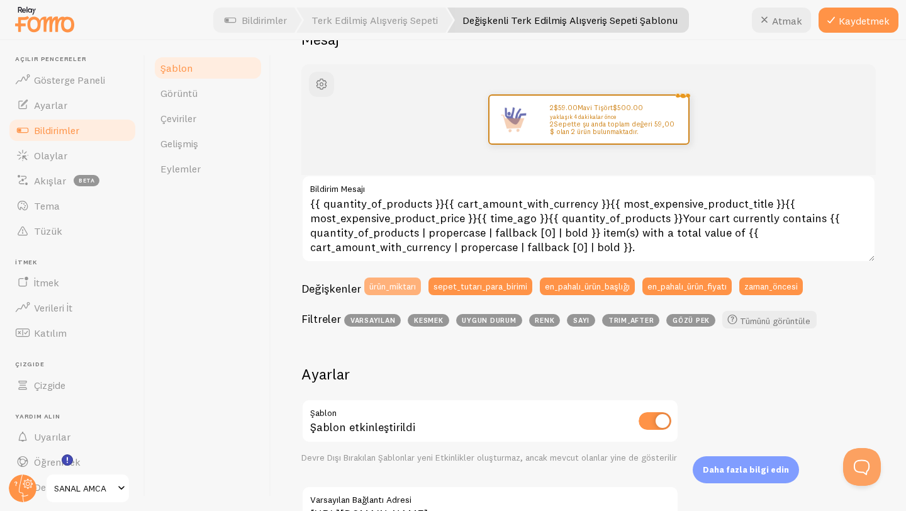
click at [399, 291] on button "ürün_miktarı" at bounding box center [392, 286] width 57 height 18
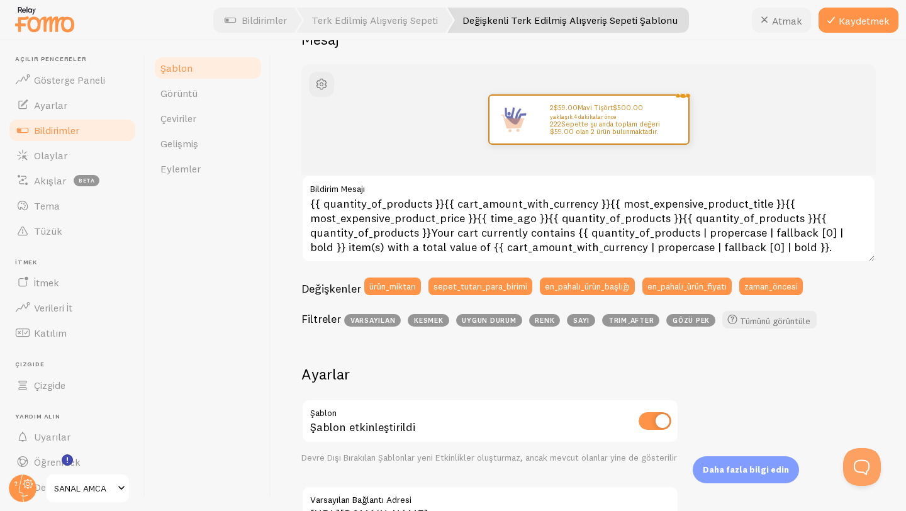
click at [780, 16] on font "Atmak" at bounding box center [787, 20] width 30 height 13
type textarea "Your cart currently contains {{ quantity_of_products | propercase | fallback [0…"
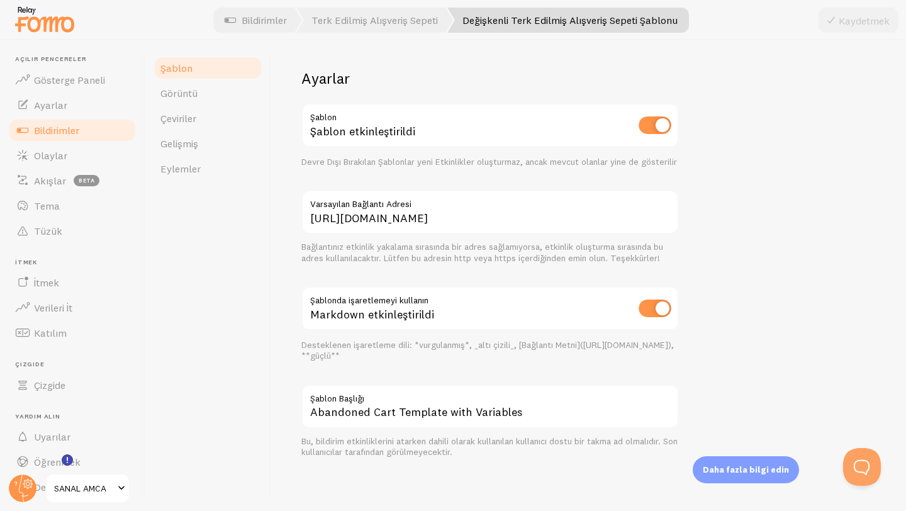
scroll to position [429, 0]
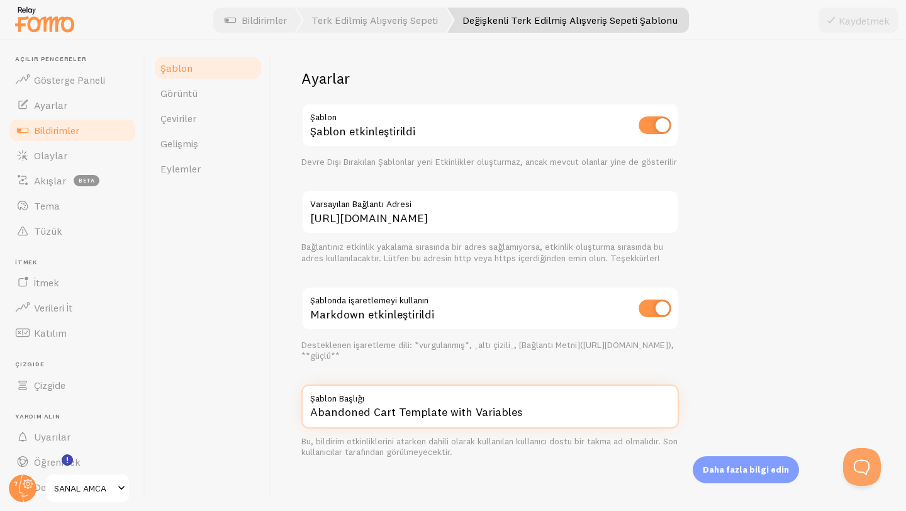
drag, startPoint x: 528, startPoint y: 409, endPoint x: 312, endPoint y: 416, distance: 215.8
click at [312, 416] on input "Abandoned Cart Template with Variables" at bounding box center [489, 406] width 377 height 44
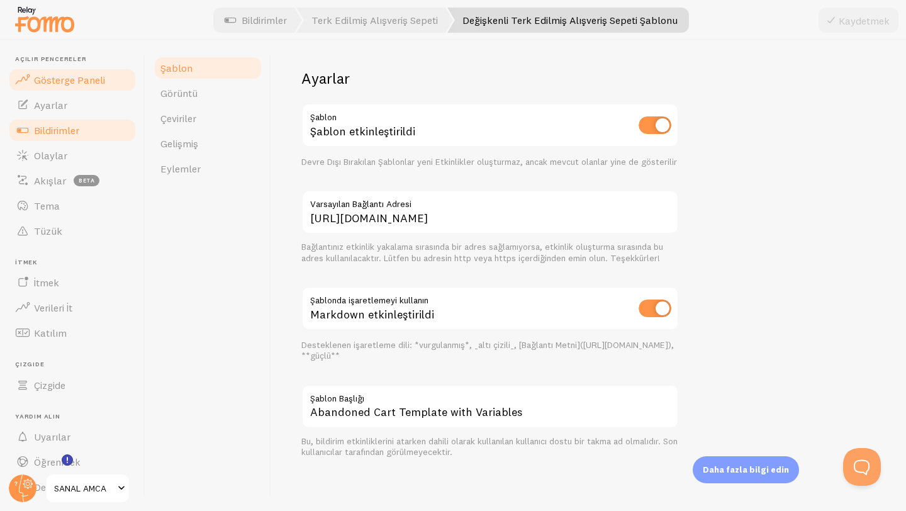
click at [58, 89] on link "Gösterge Paneli" at bounding box center [73, 79] width 130 height 25
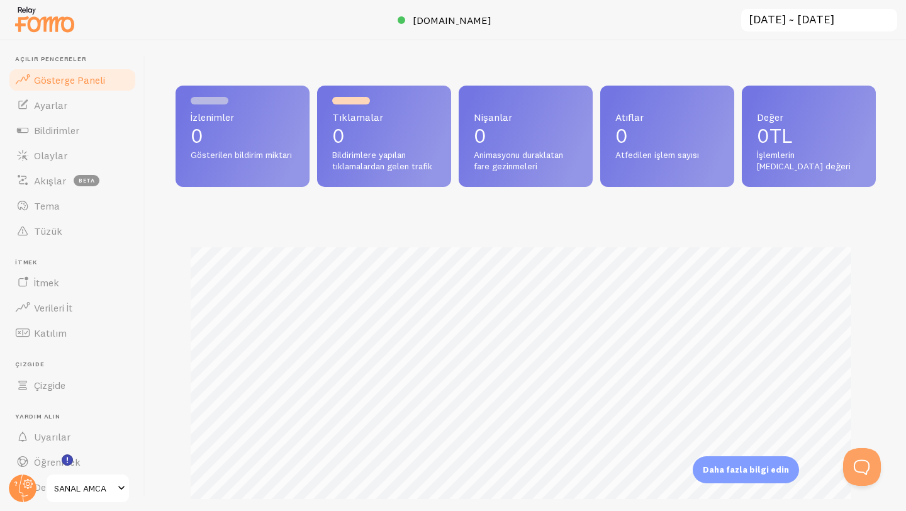
scroll to position [330, 691]
click at [62, 112] on link "Ayarlar" at bounding box center [73, 104] width 130 height 25
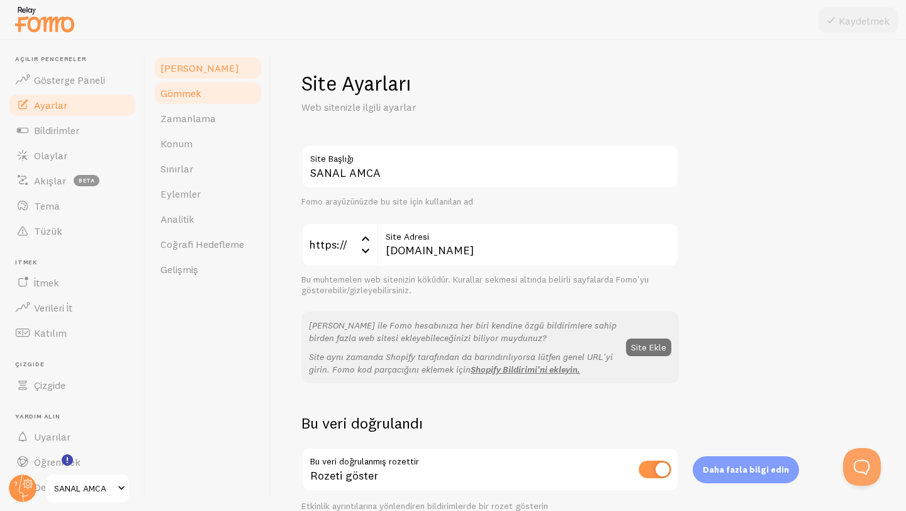
click at [197, 92] on font "Gömmek" at bounding box center [180, 93] width 41 height 13
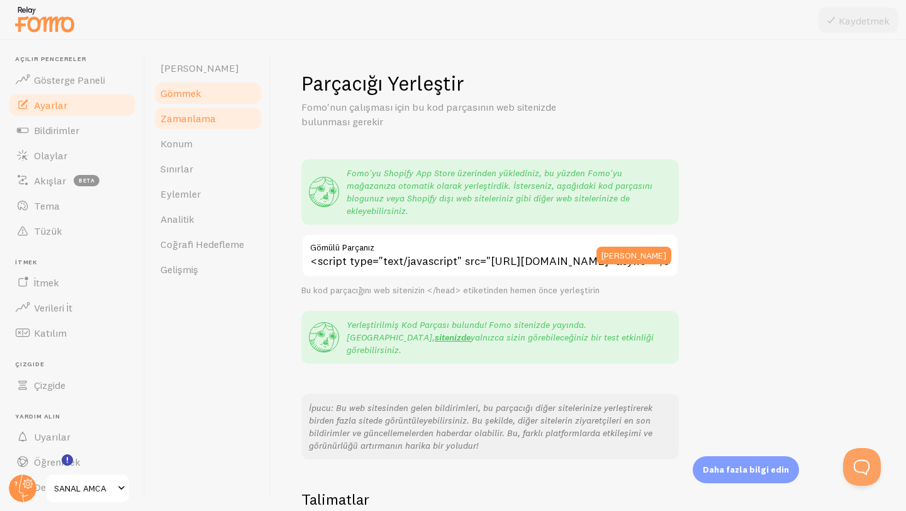
click at [194, 121] on font "Zamanlama" at bounding box center [187, 118] width 55 height 13
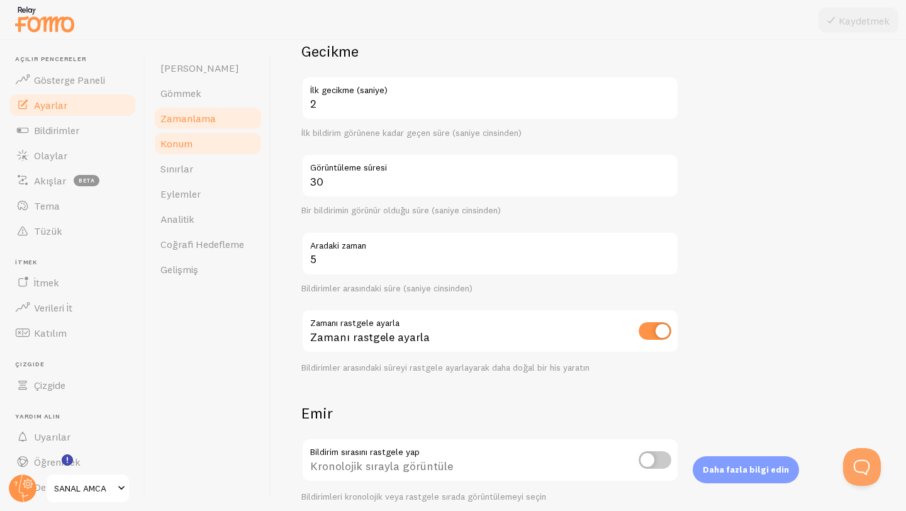
scroll to position [234, 0]
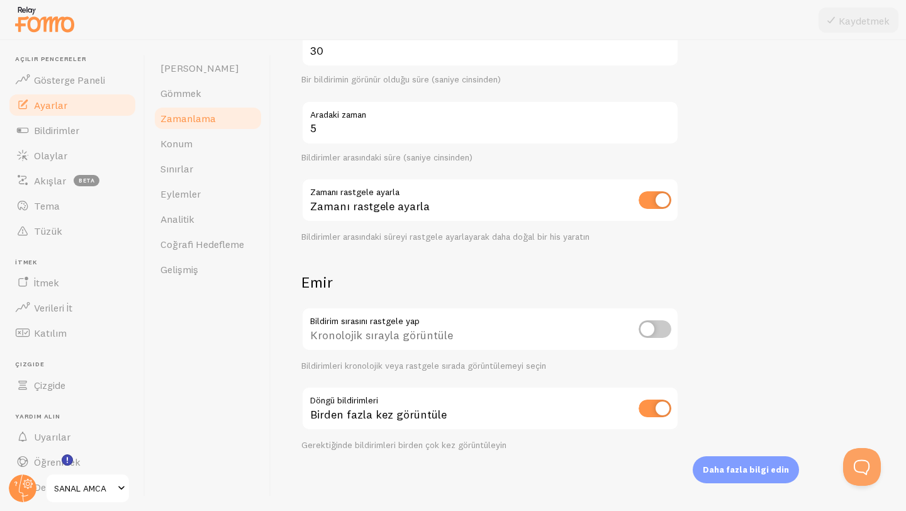
drag, startPoint x: 203, startPoint y: 143, endPoint x: 265, endPoint y: 141, distance: 62.3
click at [203, 143] on link "Konum" at bounding box center [208, 143] width 110 height 25
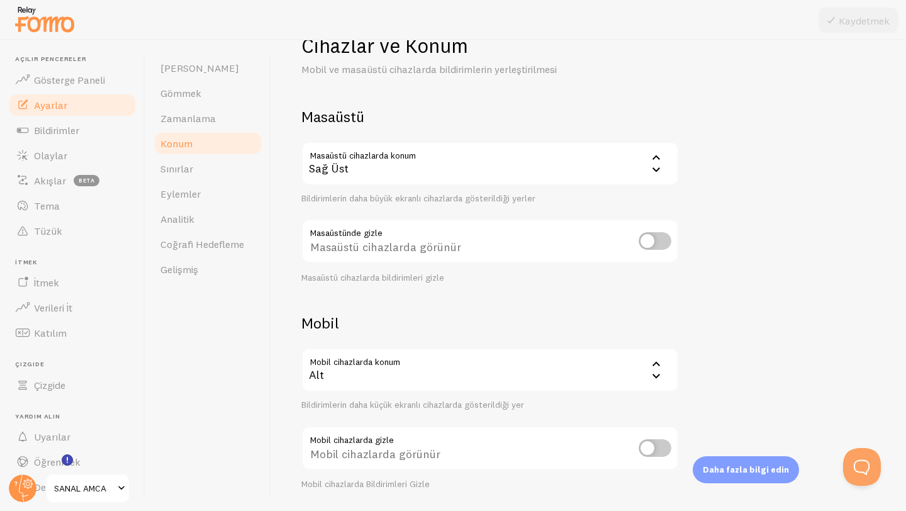
scroll to position [77, 0]
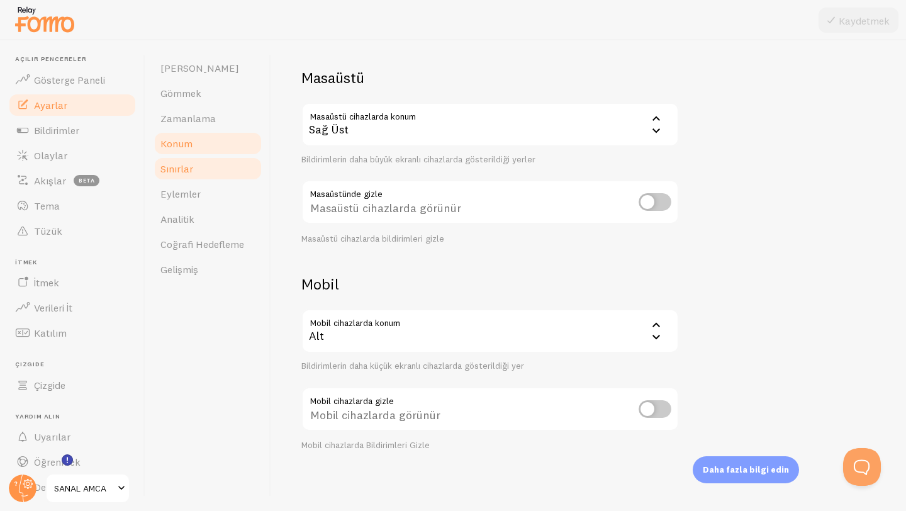
click at [197, 167] on link "Sınırlar" at bounding box center [208, 168] width 110 height 25
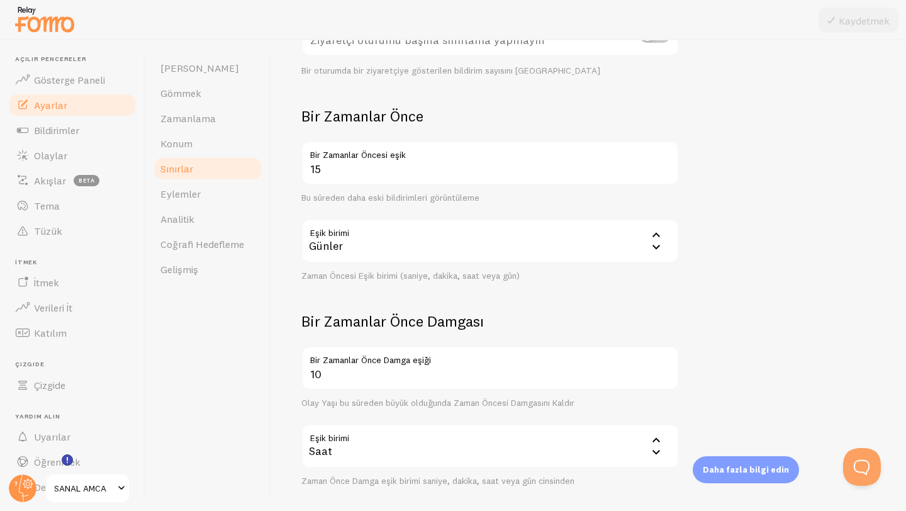
scroll to position [304, 0]
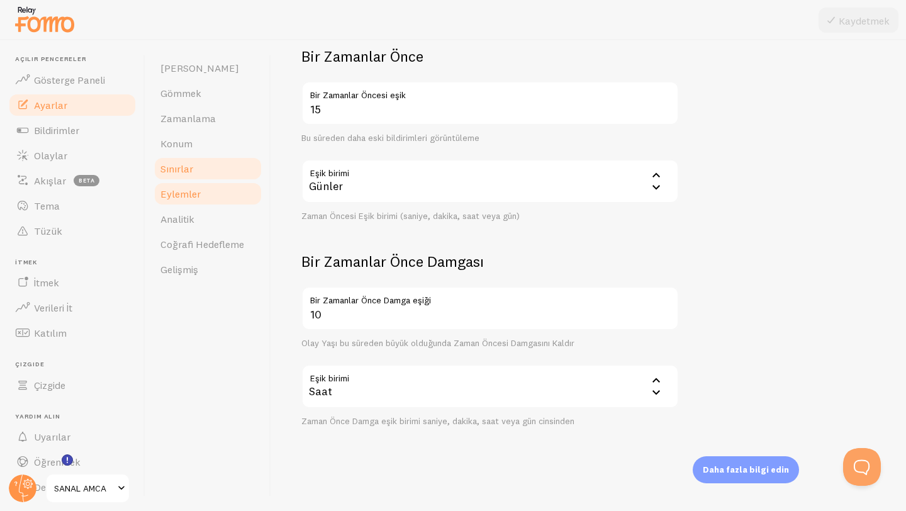
click at [215, 193] on link "Eylemler" at bounding box center [208, 193] width 110 height 25
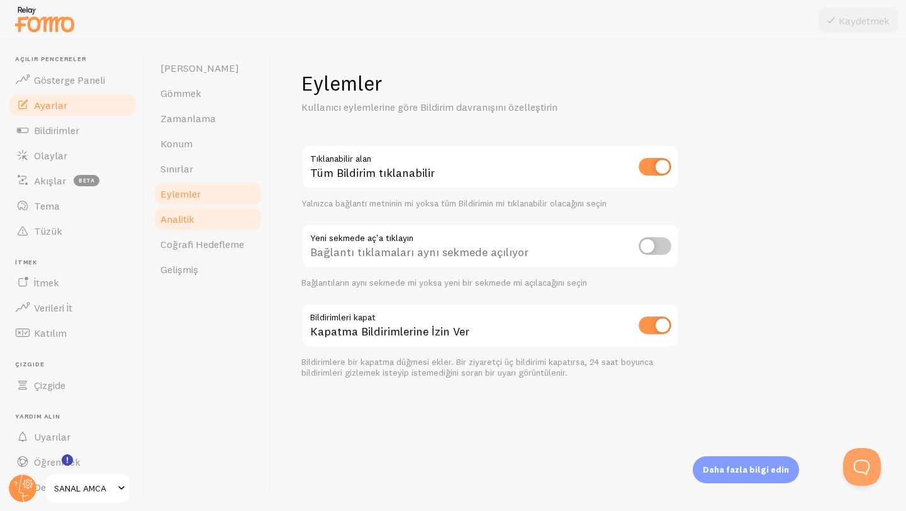
click at [211, 222] on link "Analitik" at bounding box center [208, 218] width 110 height 25
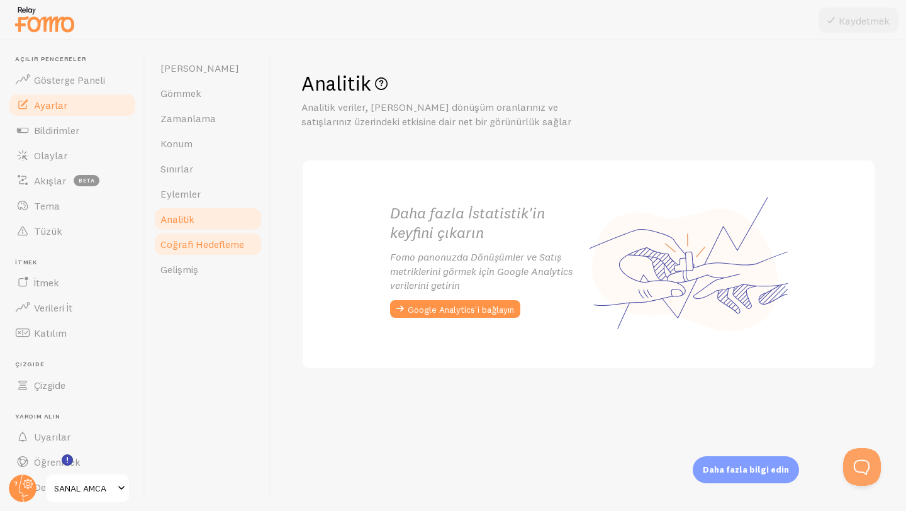
click at [204, 236] on link "Coğrafi Hedefleme" at bounding box center [208, 243] width 110 height 25
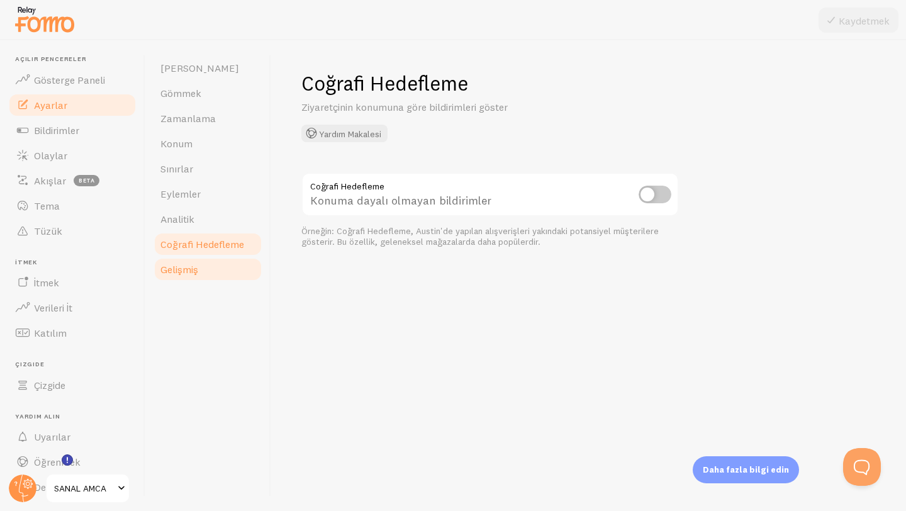
click at [226, 264] on link "Gelişmiş" at bounding box center [208, 269] width 110 height 25
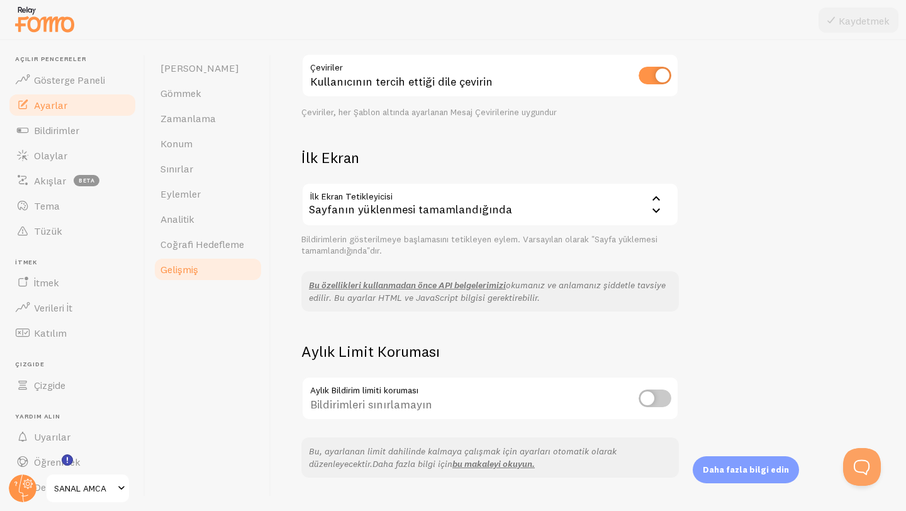
scroll to position [230, 0]
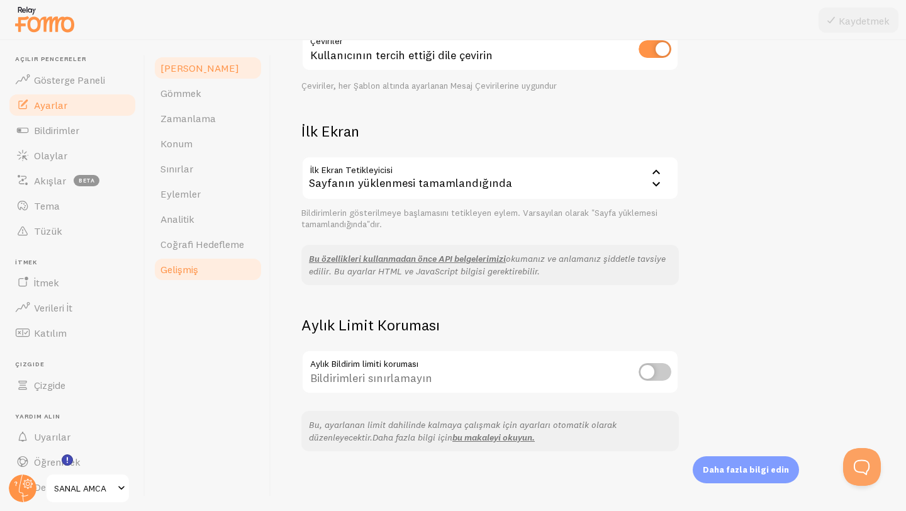
click at [206, 68] on link "Alan" at bounding box center [208, 67] width 110 height 25
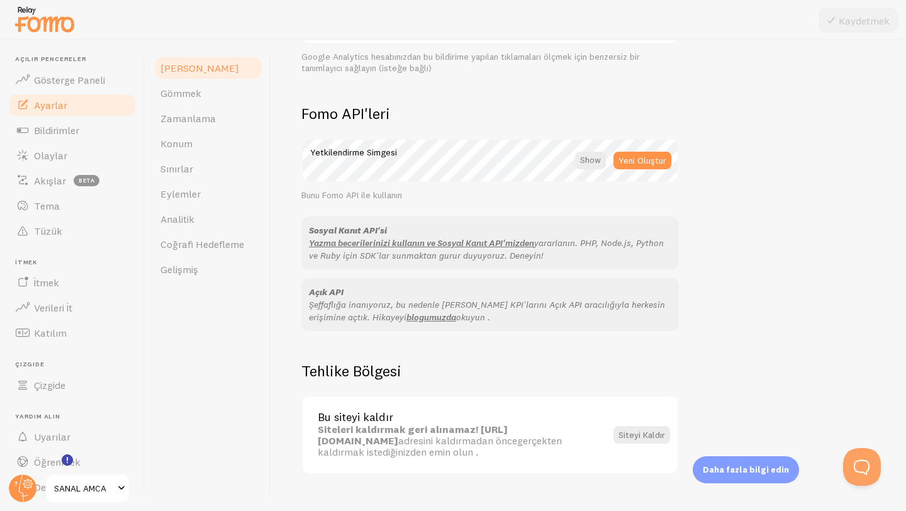
scroll to position [688, 0]
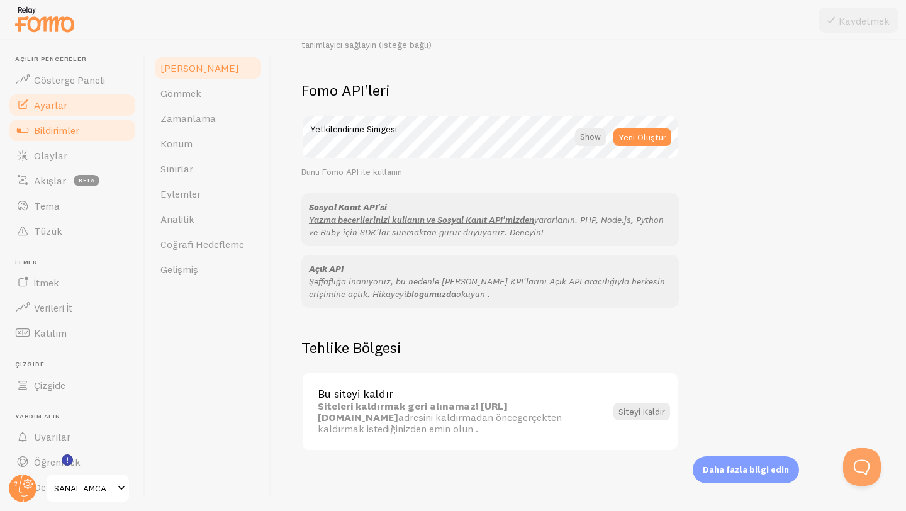
click at [53, 133] on font "Bildirimler" at bounding box center [56, 130] width 45 height 13
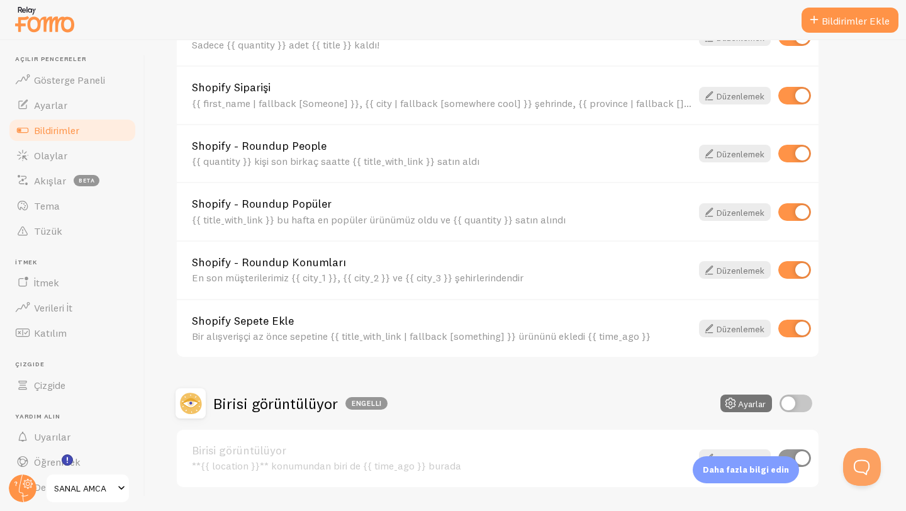
scroll to position [561, 0]
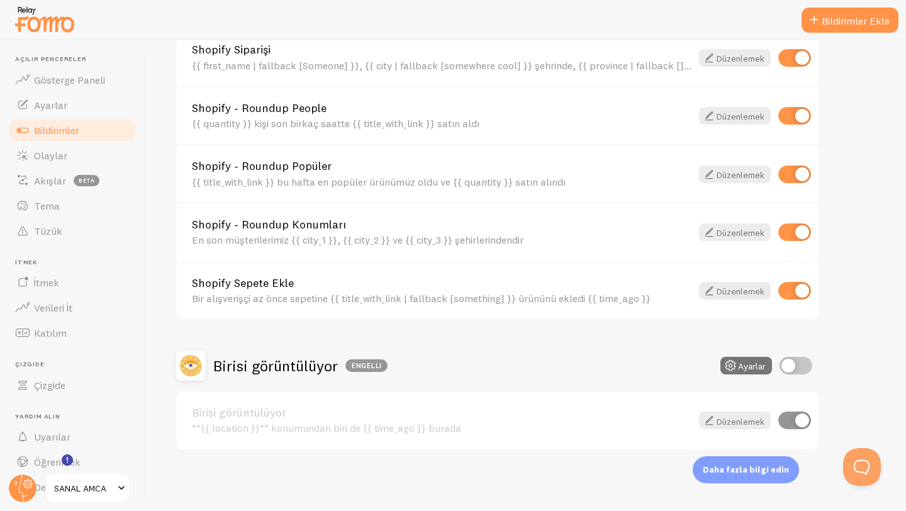
click at [795, 421] on input "checkbox" at bounding box center [794, 420] width 33 height 18
checkbox input "true"
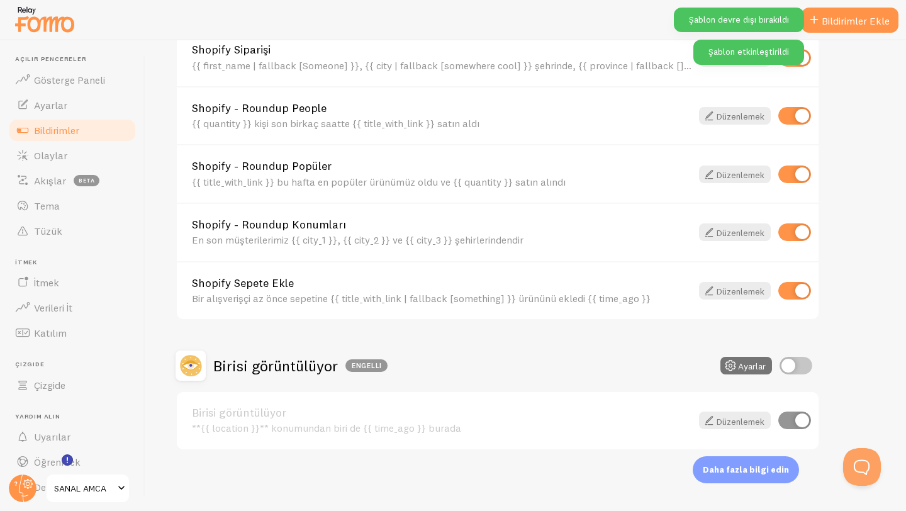
click at [794, 358] on input "checkbox" at bounding box center [795, 366] width 33 height 18
checkbox input "true"
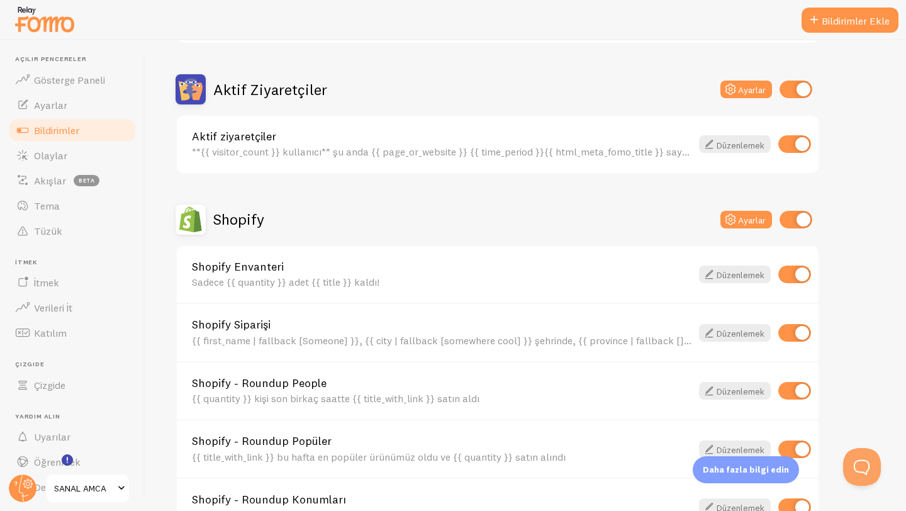
scroll to position [458, 0]
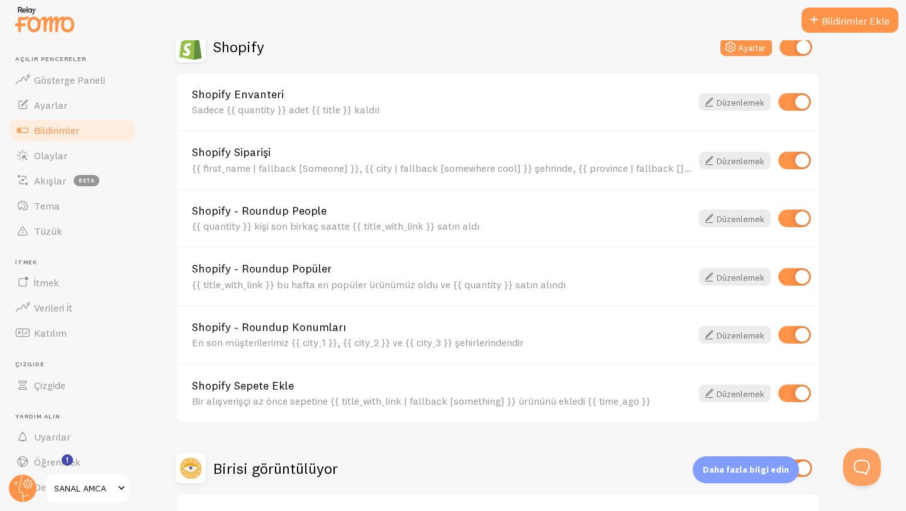
click at [797, 99] on input "checkbox" at bounding box center [794, 102] width 33 height 18
checkbox input "false"
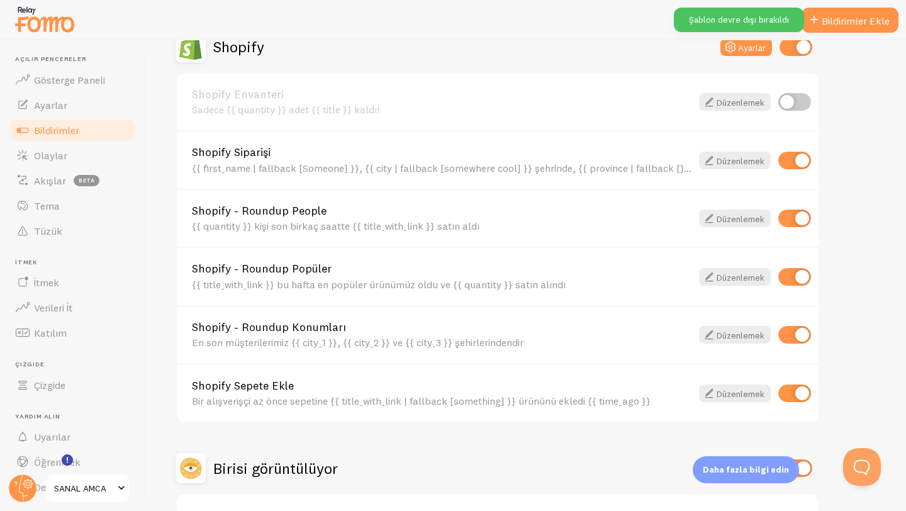
click at [794, 158] on input "checkbox" at bounding box center [794, 161] width 33 height 18
checkbox input "false"
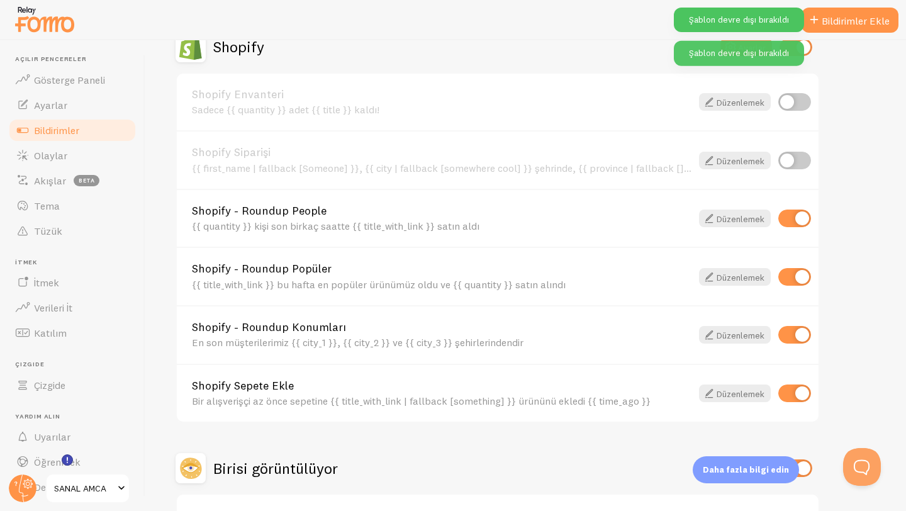
click at [791, 223] on input "checkbox" at bounding box center [794, 218] width 33 height 18
checkbox input "false"
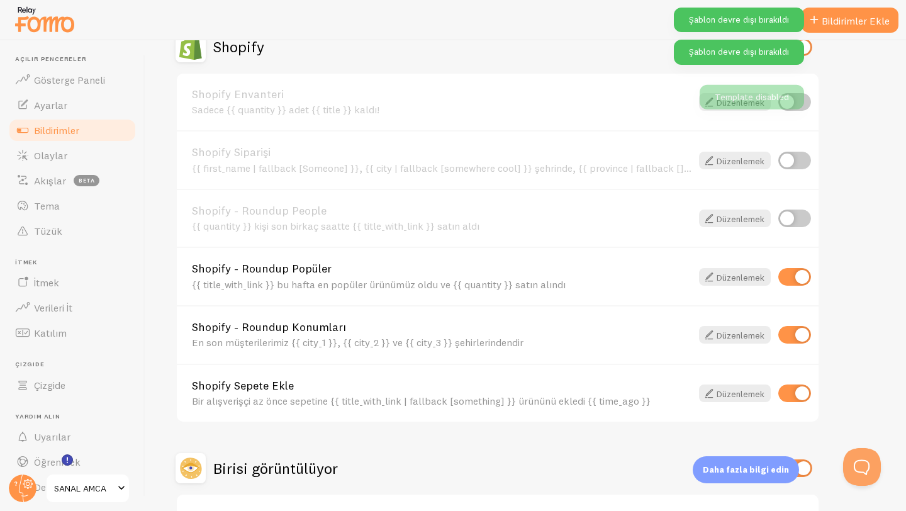
click at [797, 272] on input "checkbox" at bounding box center [794, 277] width 33 height 18
checkbox input "false"
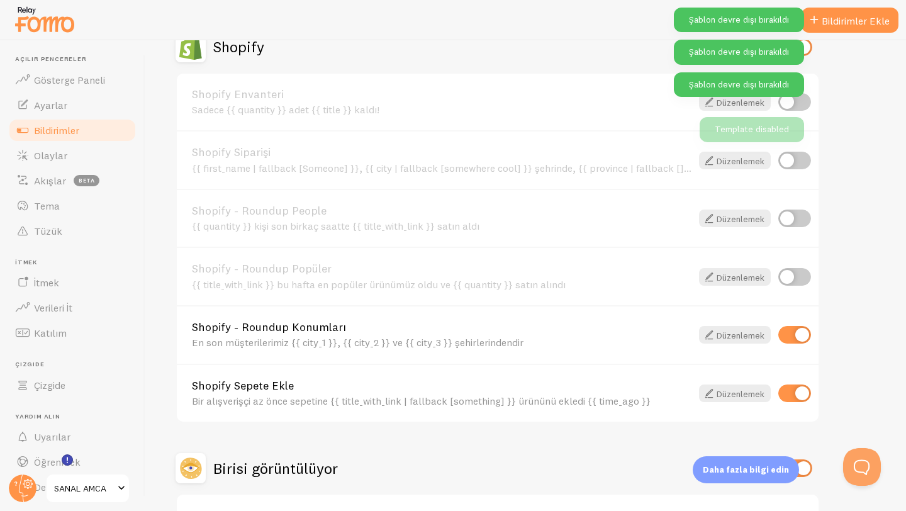
click at [791, 329] on input "checkbox" at bounding box center [794, 335] width 33 height 18
checkbox input "false"
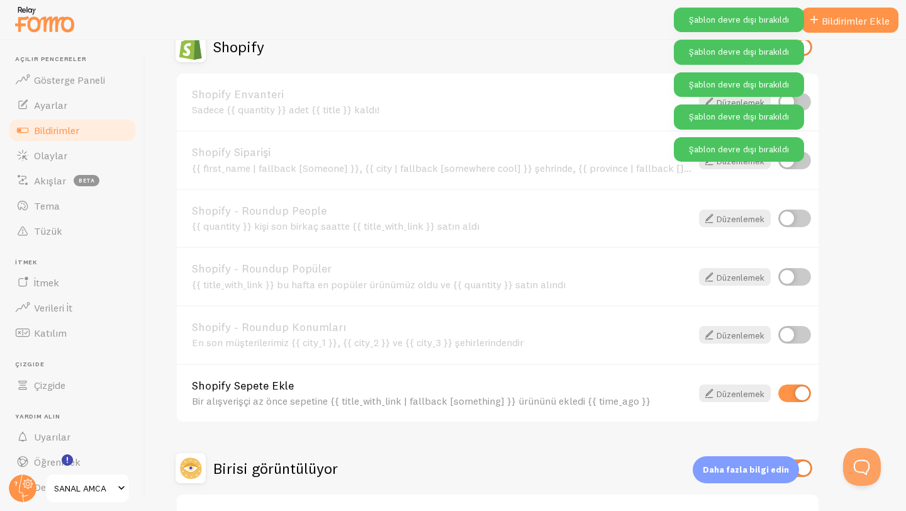
click at [794, 396] on input "checkbox" at bounding box center [794, 393] width 33 height 18
checkbox input "false"
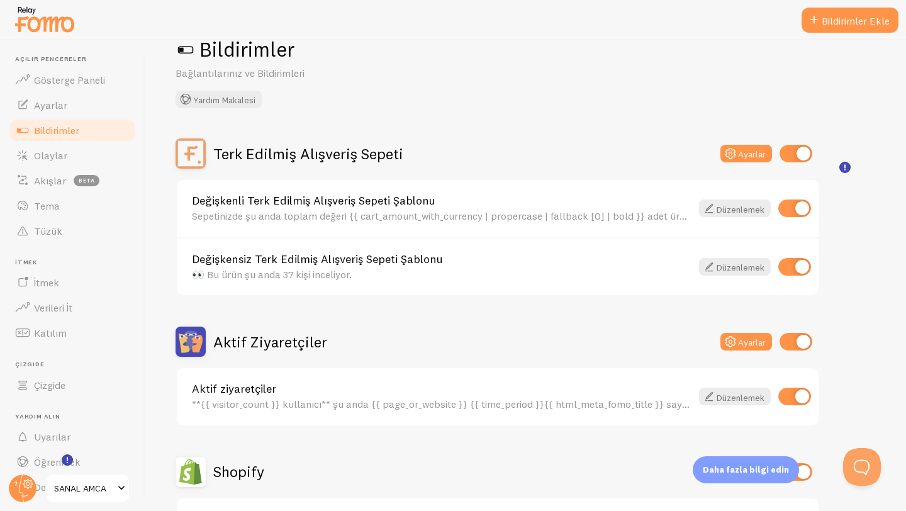
scroll to position [17, 0]
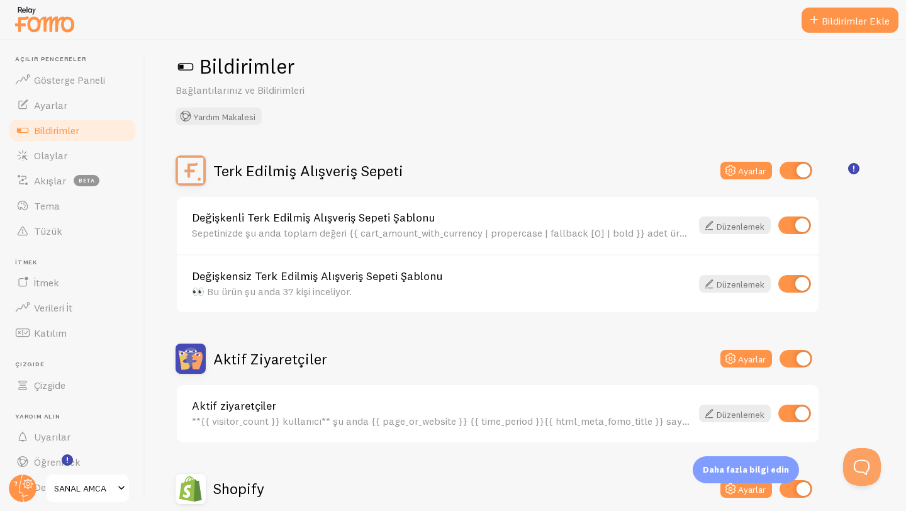
click at [799, 228] on input "checkbox" at bounding box center [794, 225] width 33 height 18
checkbox input "false"
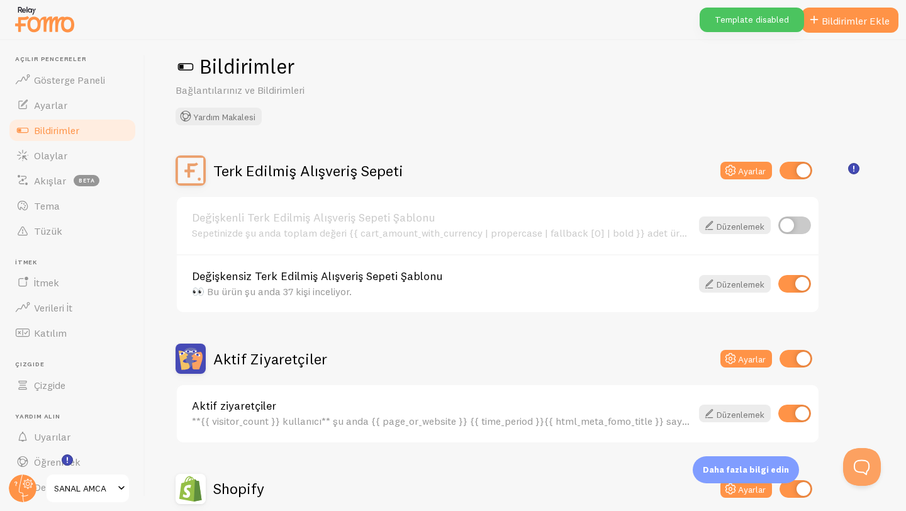
click at [801, 282] on input "checkbox" at bounding box center [794, 284] width 33 height 18
checkbox input "false"
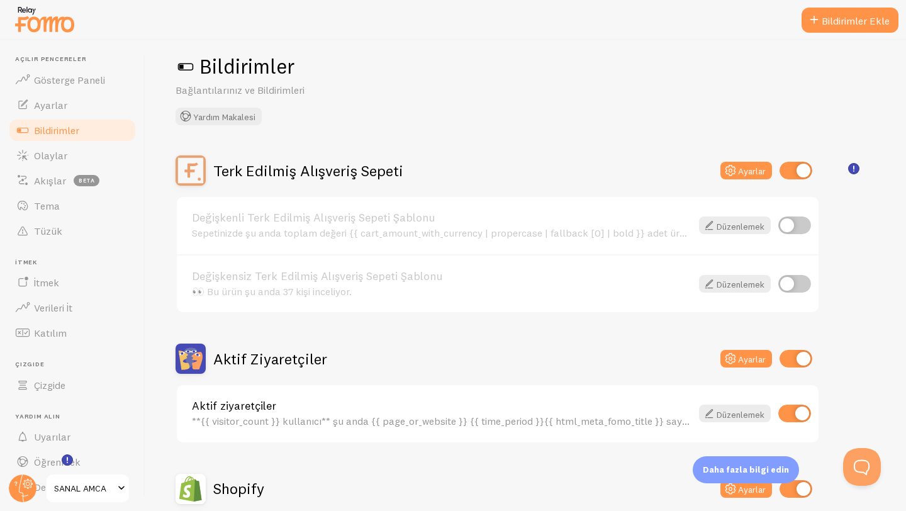
click at [797, 177] on input "checkbox" at bounding box center [795, 171] width 33 height 18
click at [802, 170] on input "checkbox" at bounding box center [795, 171] width 33 height 18
checkbox input "true"
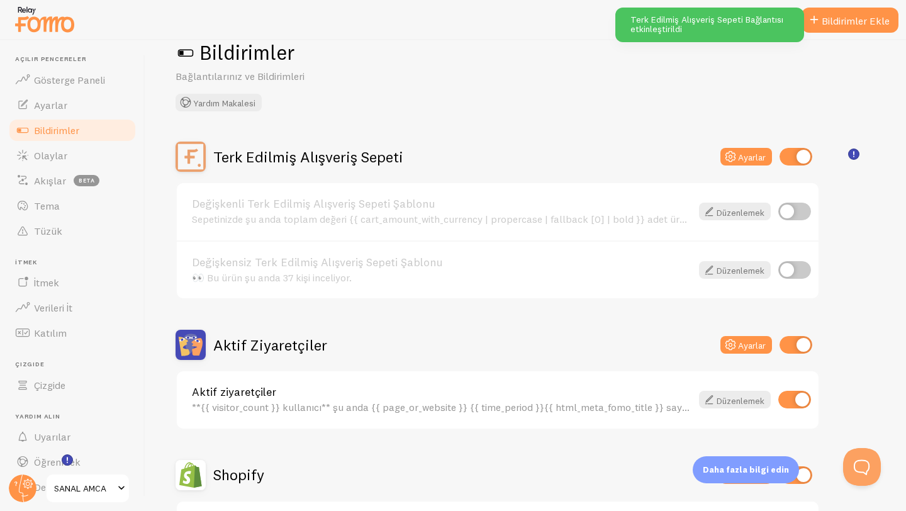
scroll to position [32, 0]
click at [803, 218] on input "checkbox" at bounding box center [794, 210] width 33 height 18
checkbox input "true"
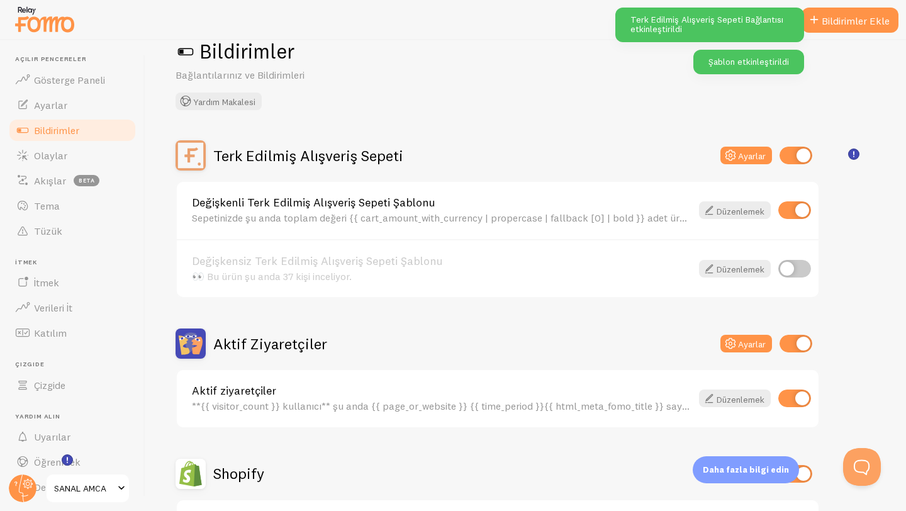
drag, startPoint x: 797, startPoint y: 267, endPoint x: 802, endPoint y: 255, distance: 12.7
click at [797, 266] on input "checkbox" at bounding box center [794, 269] width 33 height 18
checkbox input "true"
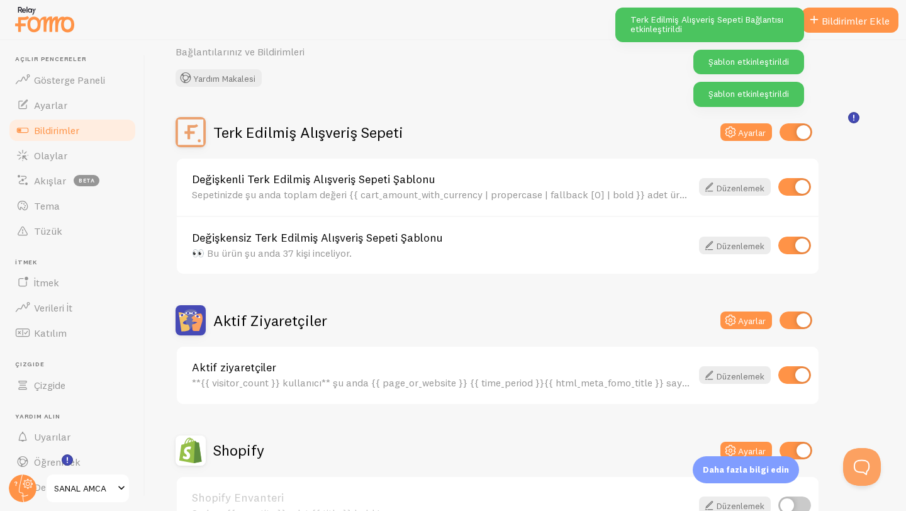
scroll to position [123, 0]
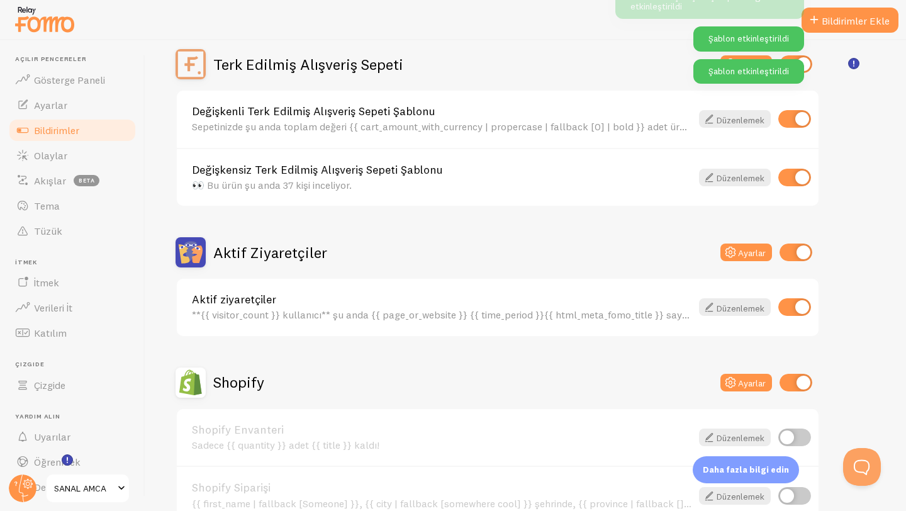
click at [795, 308] on input "checkbox" at bounding box center [794, 307] width 33 height 18
checkbox input "false"
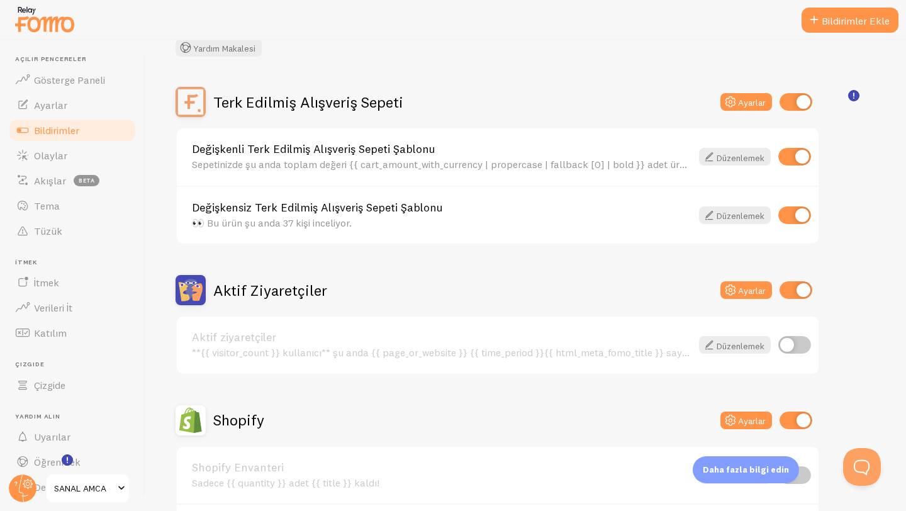
scroll to position [91, 0]
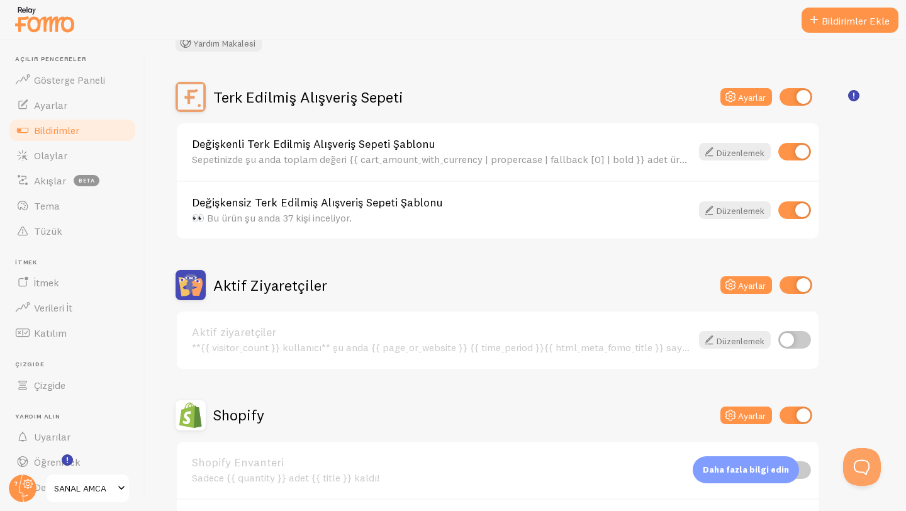
click at [794, 280] on input "checkbox" at bounding box center [795, 285] width 33 height 18
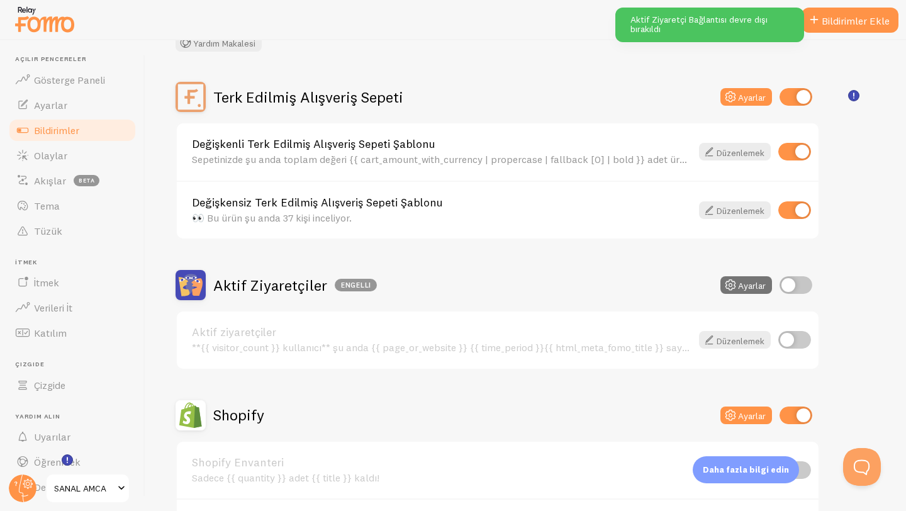
click at [797, 287] on input "checkbox" at bounding box center [795, 285] width 33 height 18
checkbox input "true"
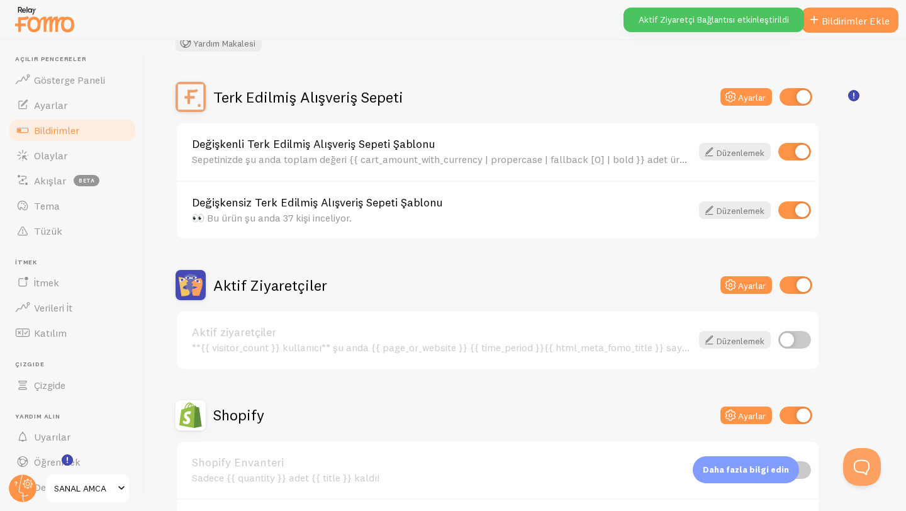
click at [797, 338] on input "checkbox" at bounding box center [794, 340] width 33 height 18
checkbox input "true"
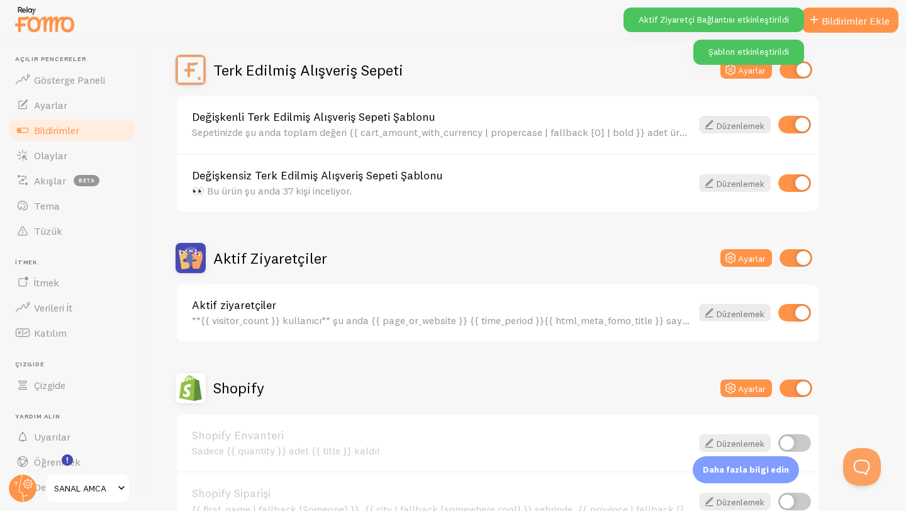
scroll to position [295, 0]
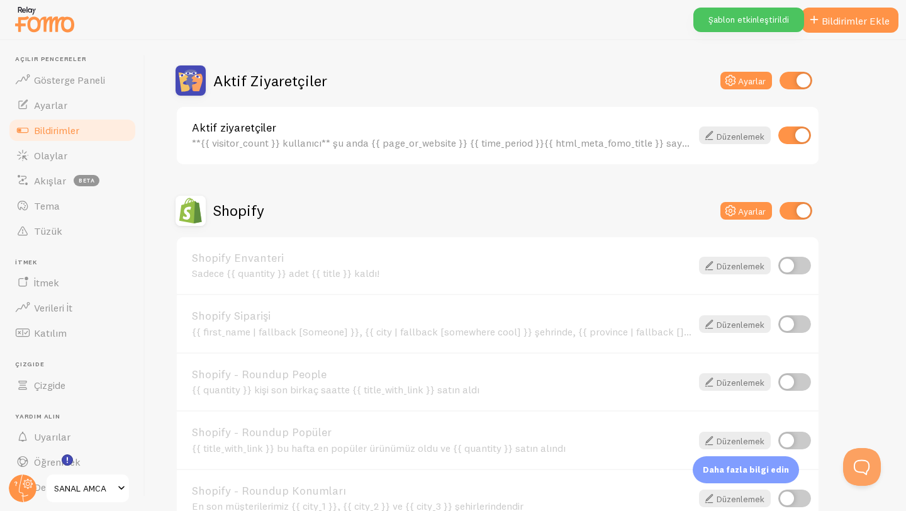
click at [800, 215] on input "checkbox" at bounding box center [795, 211] width 33 height 18
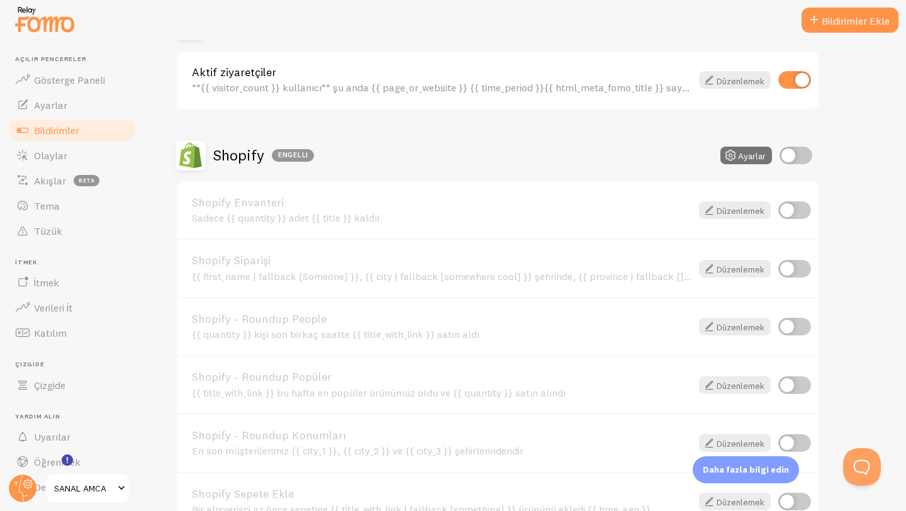
scroll to position [213, 0]
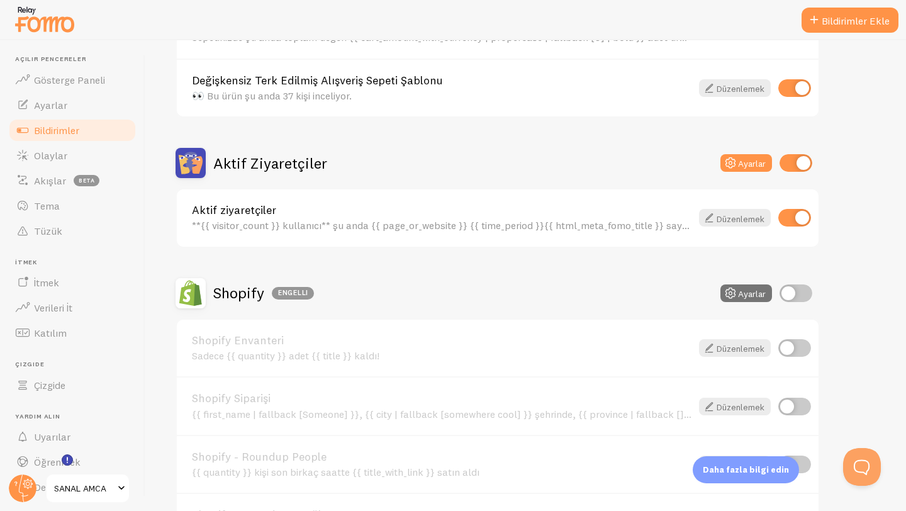
click at [793, 287] on input "checkbox" at bounding box center [795, 293] width 33 height 18
checkbox input "true"
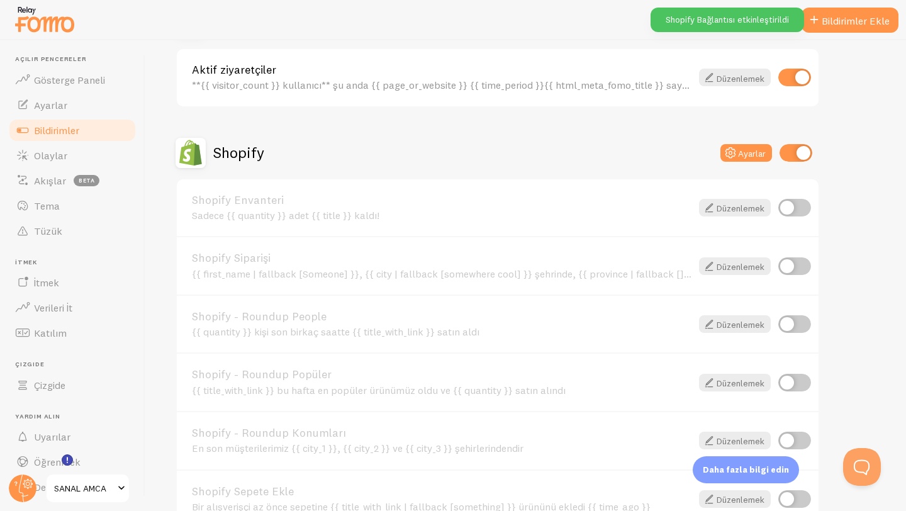
scroll to position [406, 0]
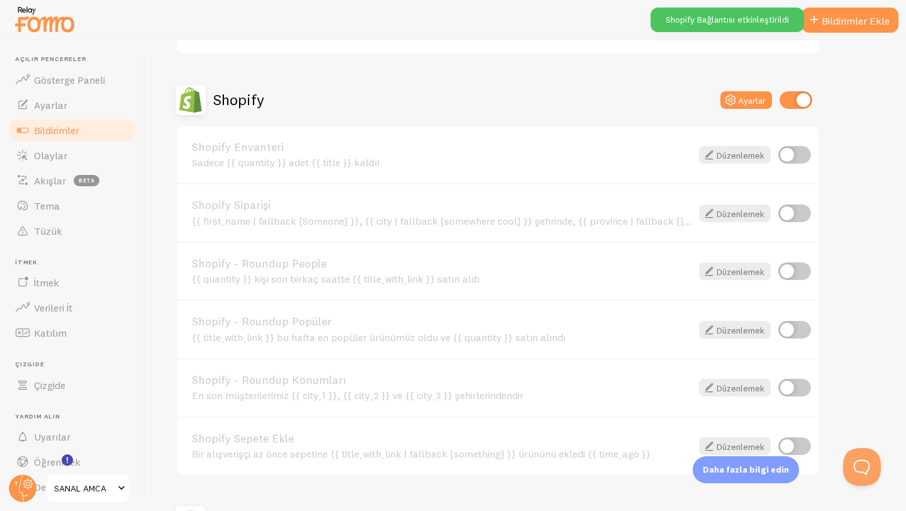
click at [789, 157] on input "checkbox" at bounding box center [794, 155] width 33 height 18
checkbox input "true"
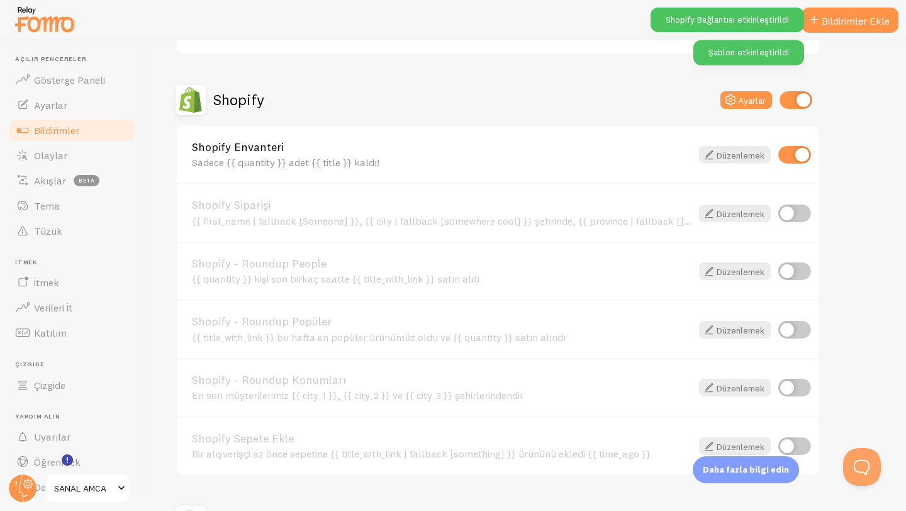
click at [804, 218] on input "checkbox" at bounding box center [794, 213] width 33 height 18
checkbox input "true"
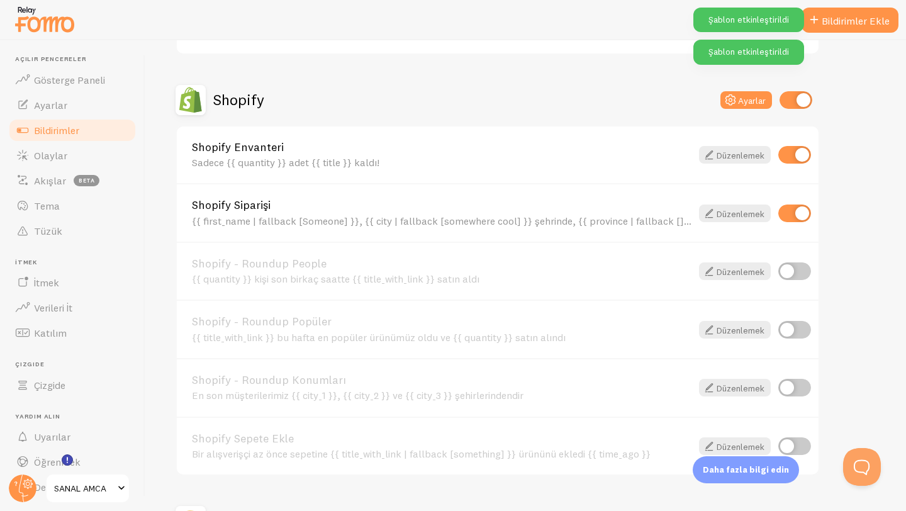
click at [796, 270] on input "checkbox" at bounding box center [794, 271] width 33 height 18
checkbox input "true"
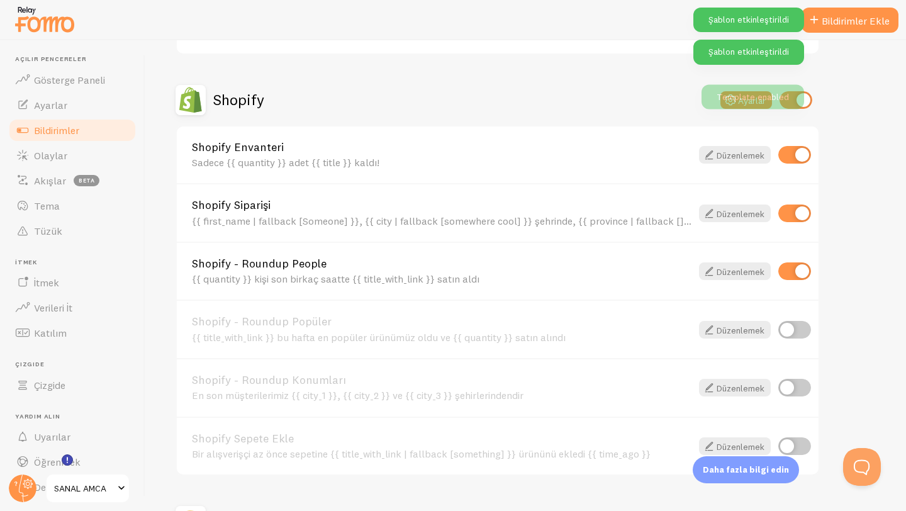
click at [801, 323] on input "checkbox" at bounding box center [794, 330] width 33 height 18
checkbox input "true"
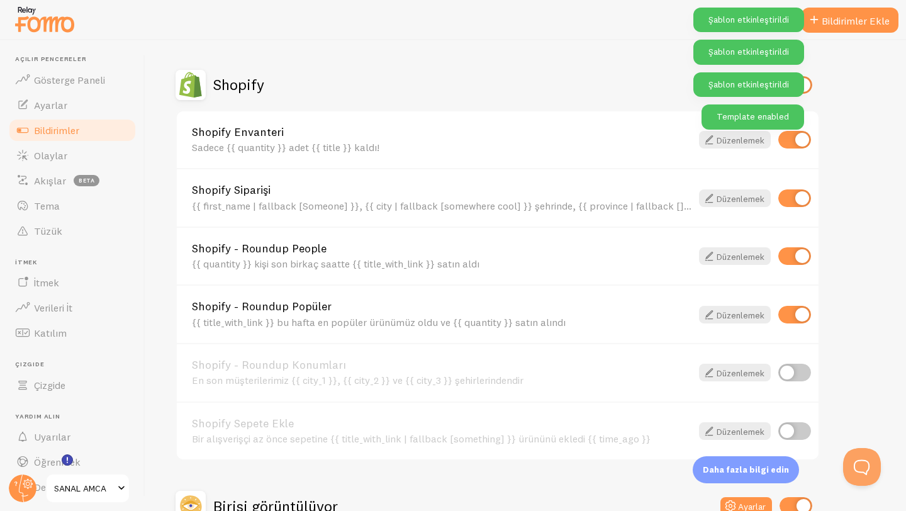
scroll to position [479, 0]
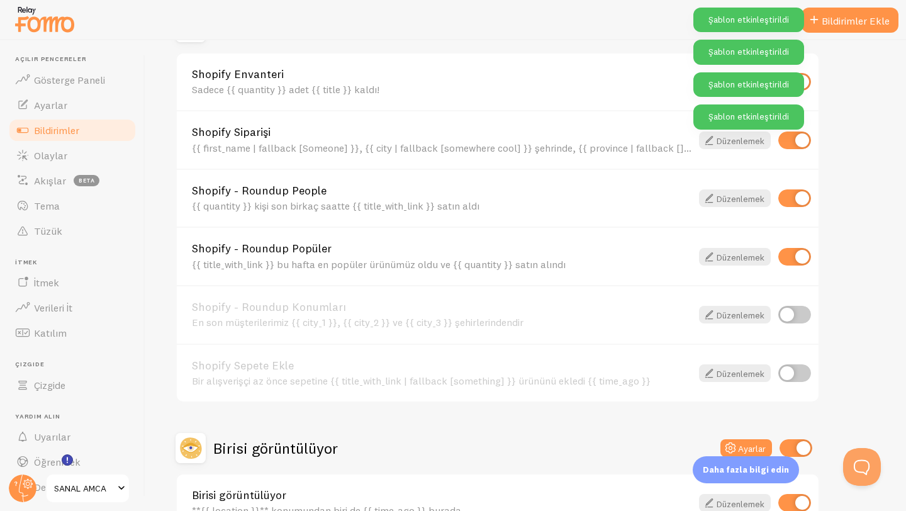
click at [800, 317] on input "checkbox" at bounding box center [794, 315] width 33 height 18
checkbox input "true"
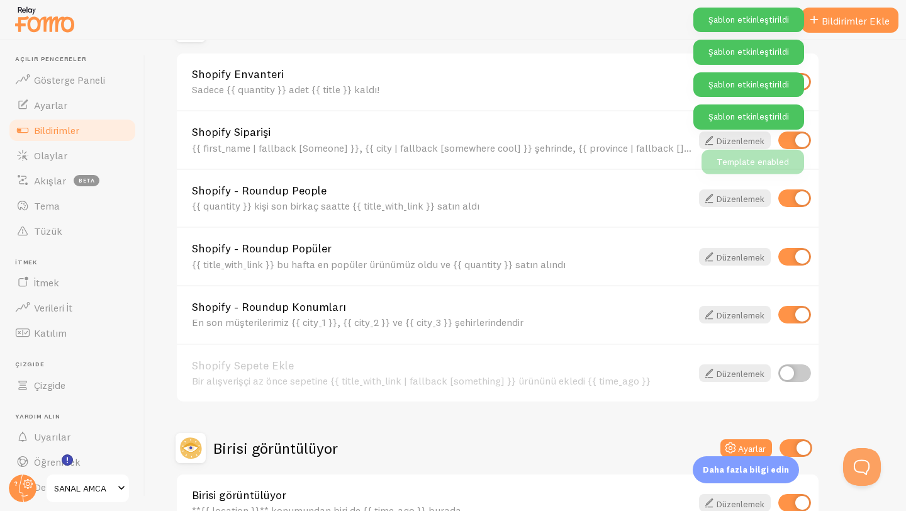
click at [794, 366] on input "checkbox" at bounding box center [794, 373] width 33 height 18
checkbox input "true"
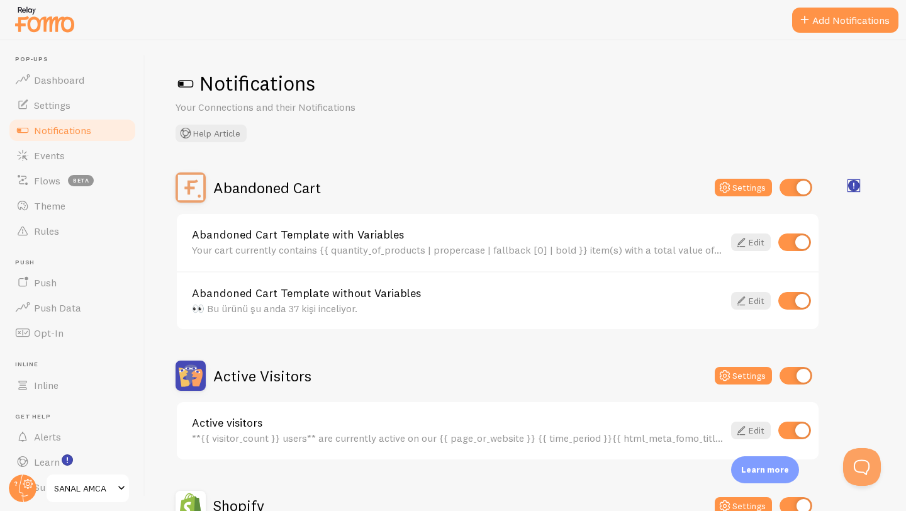
click at [849, 190] on icon "<p>🛍️ For Shopify Users</p><p>To use the <strong>Abandoned Cart with Variables<…" at bounding box center [853, 185] width 11 height 11
click at [858, 186] on rect "<p>🛍️ For Shopify Users</p><p>To use the <strong>Abandoned Cart with Variables<…" at bounding box center [853, 185] width 11 height 11
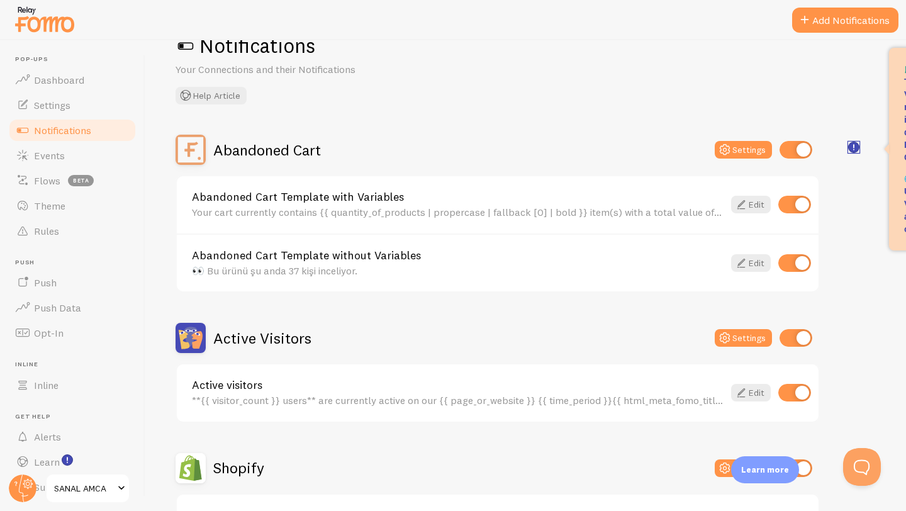
scroll to position [38, 0]
click at [799, 210] on input "checkbox" at bounding box center [794, 204] width 33 height 18
checkbox input "false"
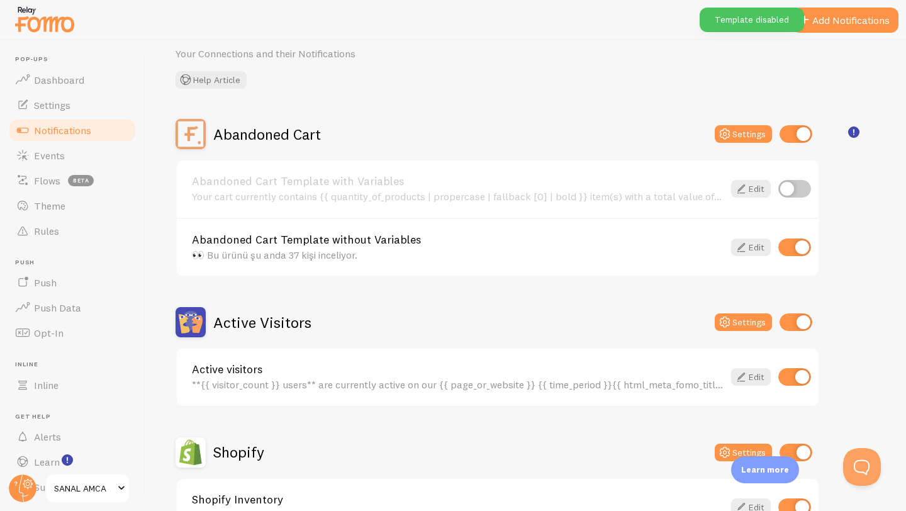
scroll to position [53, 0]
click at [797, 330] on input "checkbox" at bounding box center [795, 322] width 33 height 18
checkbox input "false"
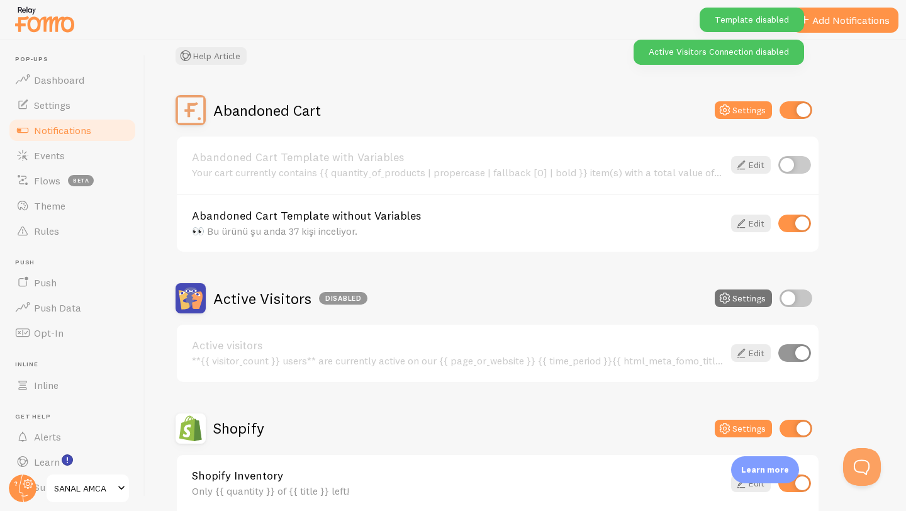
scroll to position [225, 0]
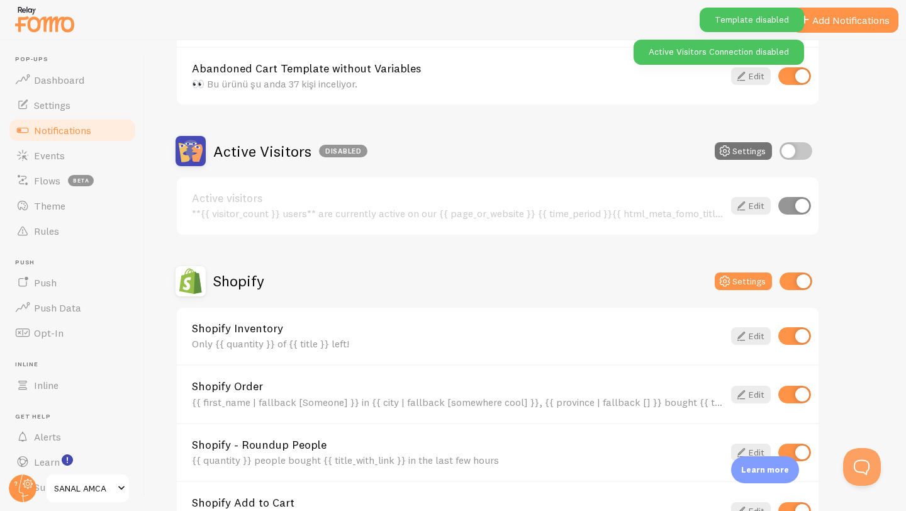
click at [797, 280] on input "checkbox" at bounding box center [795, 281] width 33 height 18
checkbox input "false"
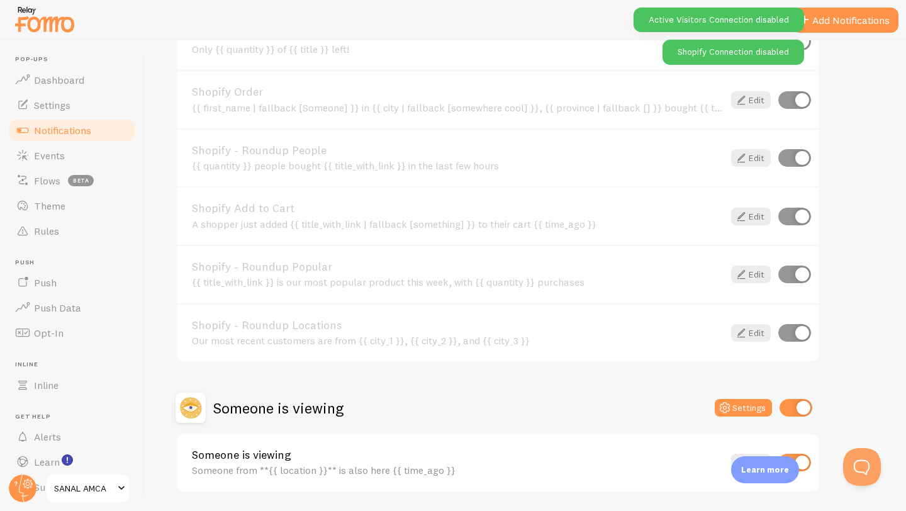
scroll to position [561, 0]
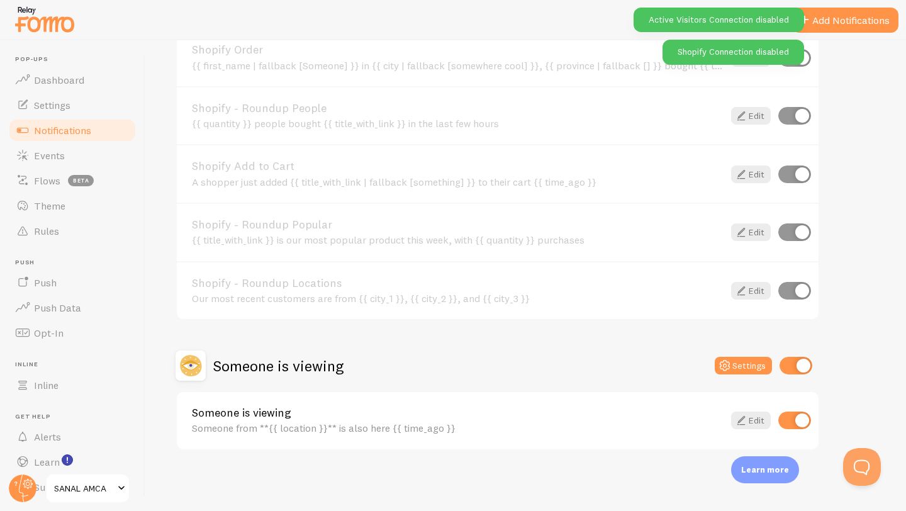
click at [803, 365] on input "checkbox" at bounding box center [795, 366] width 33 height 18
checkbox input "false"
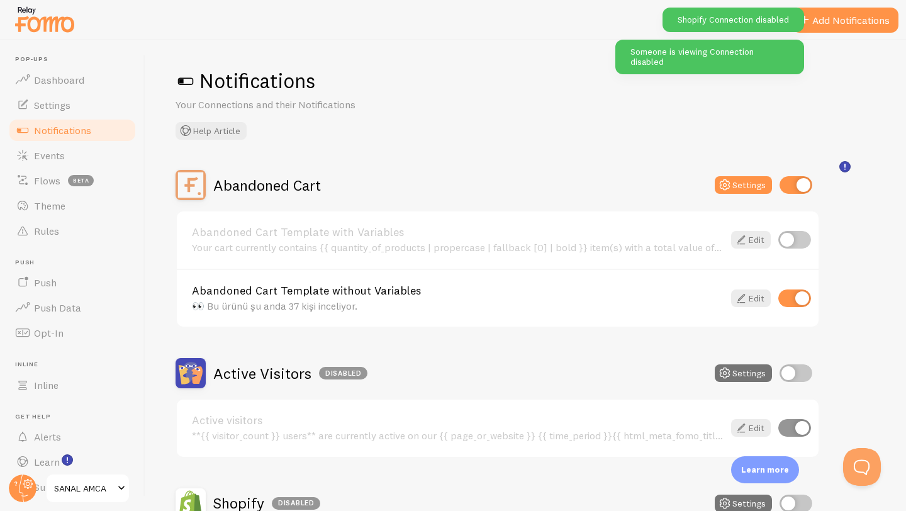
scroll to position [0, 0]
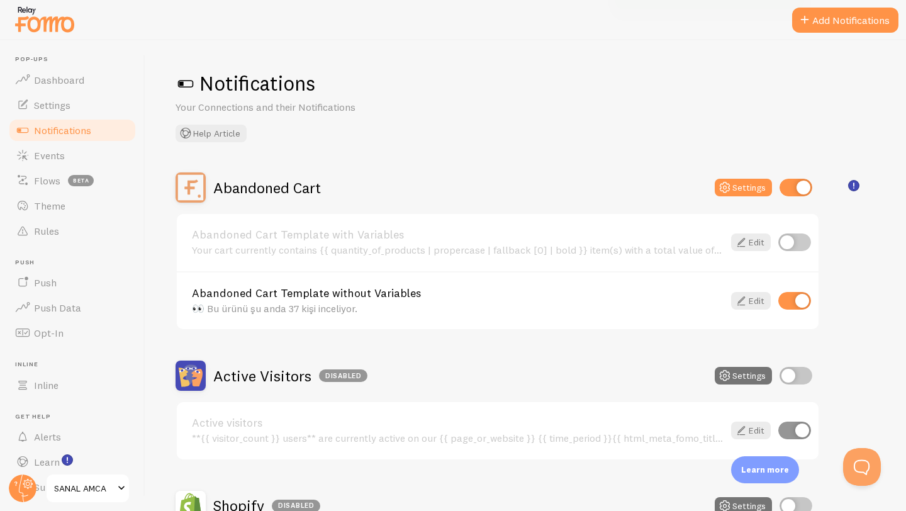
click at [788, 175] on div "Abandoned Cart Settings" at bounding box center [497, 187] width 644 height 30
click at [796, 187] on input "checkbox" at bounding box center [795, 188] width 33 height 18
checkbox input "false"
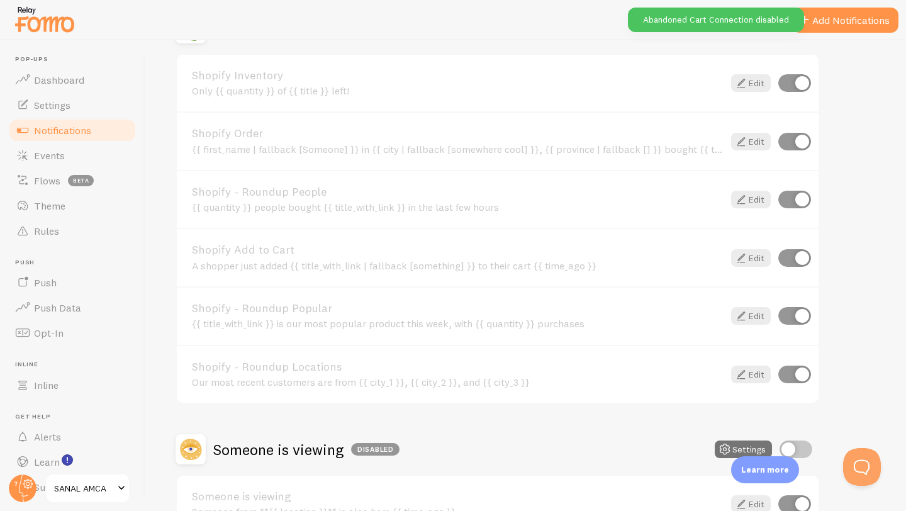
scroll to position [561, 0]
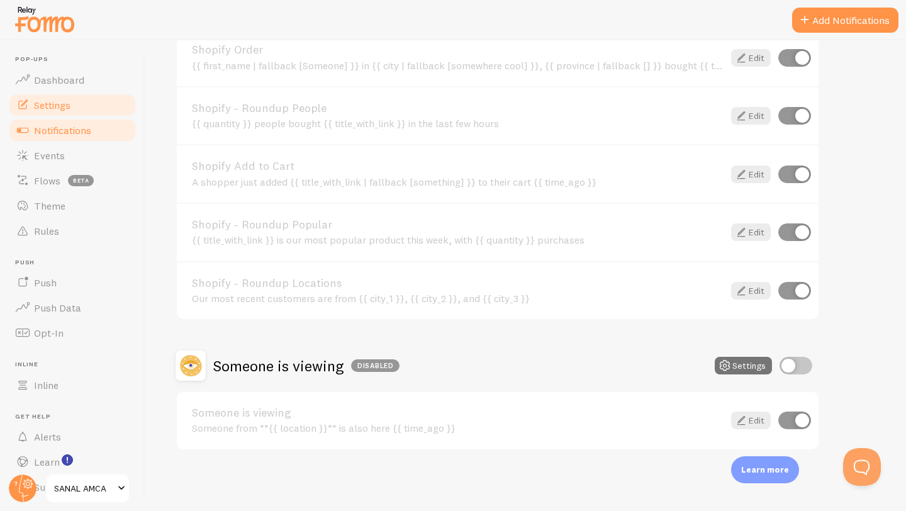
click at [65, 111] on link "Settings" at bounding box center [73, 104] width 130 height 25
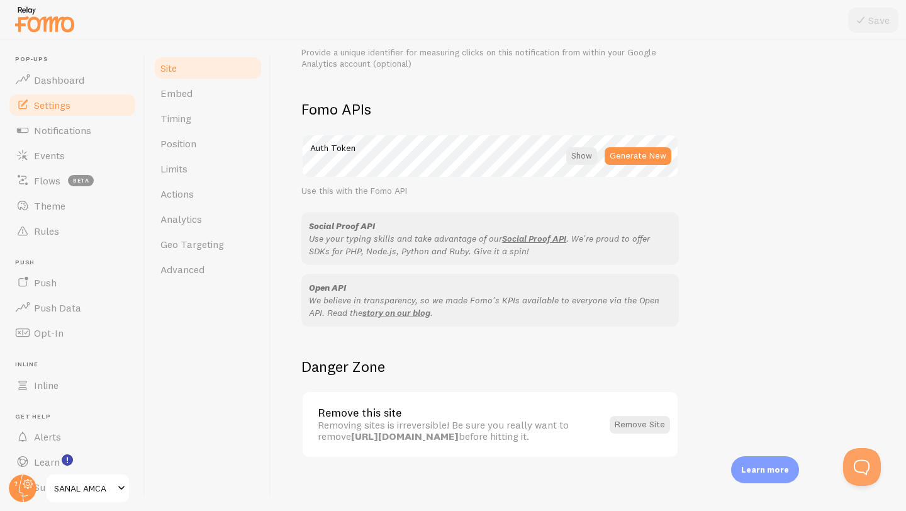
scroll to position [677, 0]
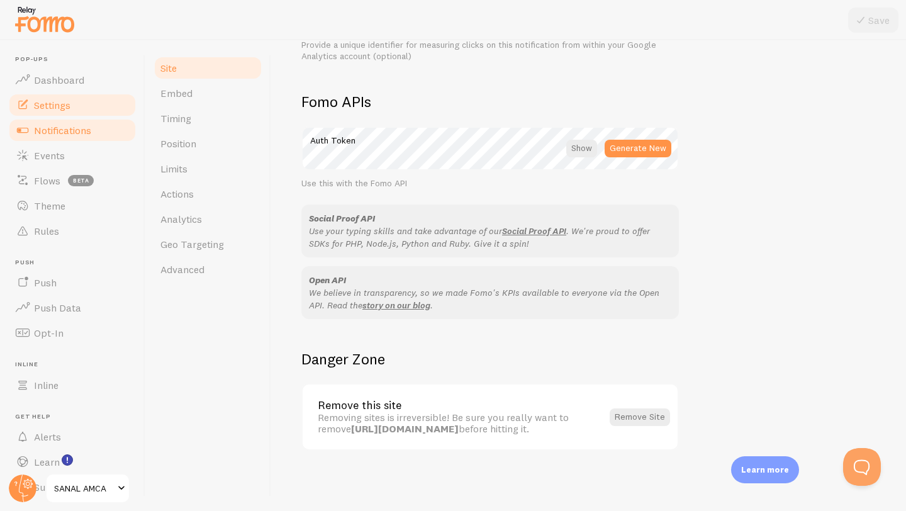
click at [48, 124] on span "Notifications" at bounding box center [62, 130] width 57 height 13
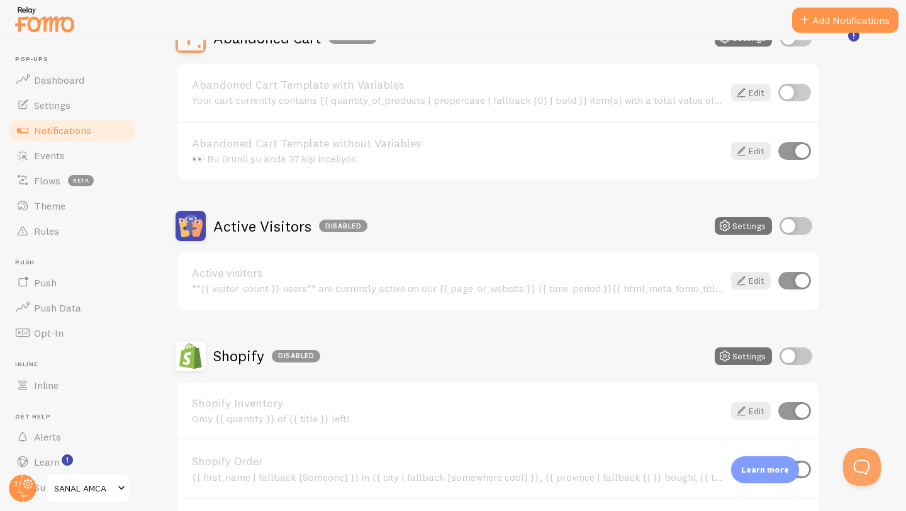
scroll to position [150, 0]
click at [92, 158] on link "Events" at bounding box center [73, 155] width 130 height 25
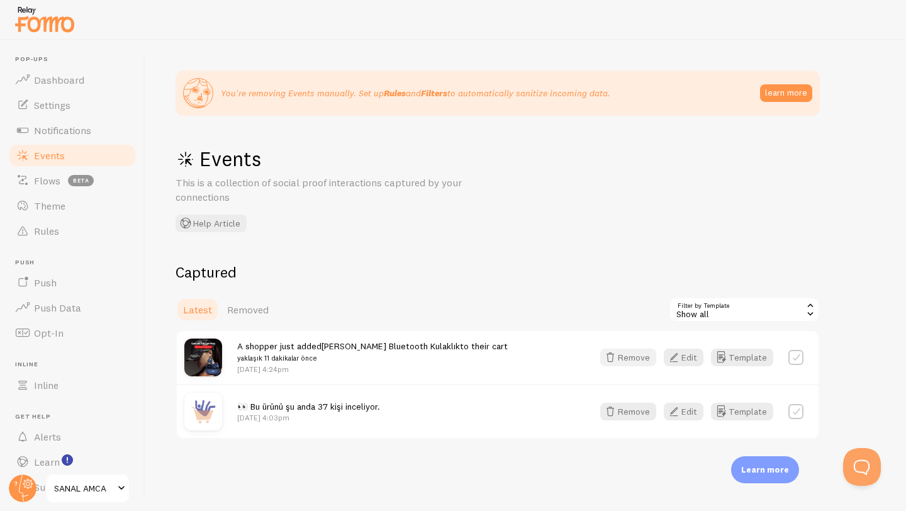
click at [629, 360] on button "Remove" at bounding box center [628, 357] width 56 height 18
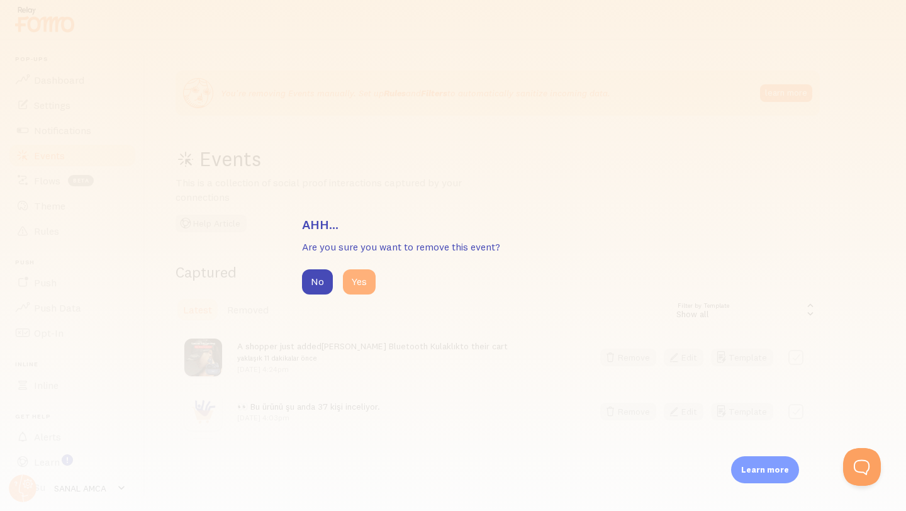
click at [361, 281] on button "Yes" at bounding box center [359, 281] width 33 height 25
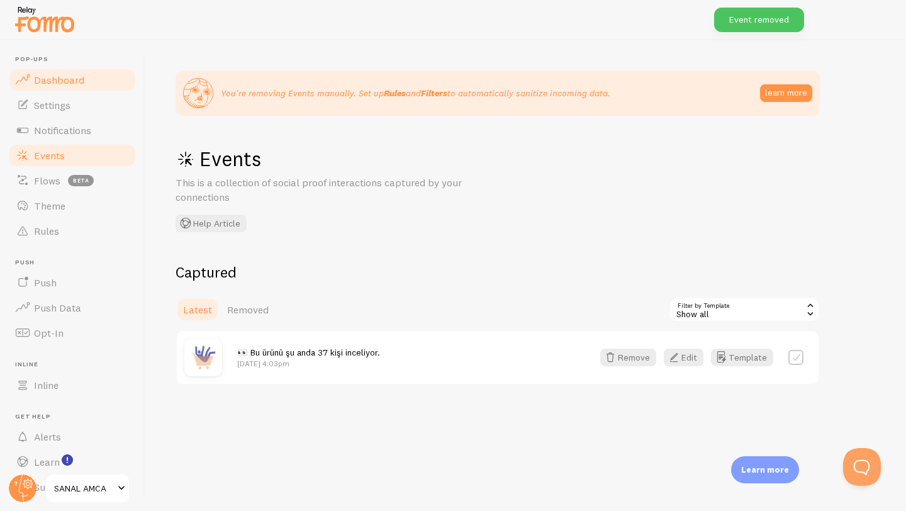
click at [61, 72] on link "Dashboard" at bounding box center [73, 79] width 130 height 25
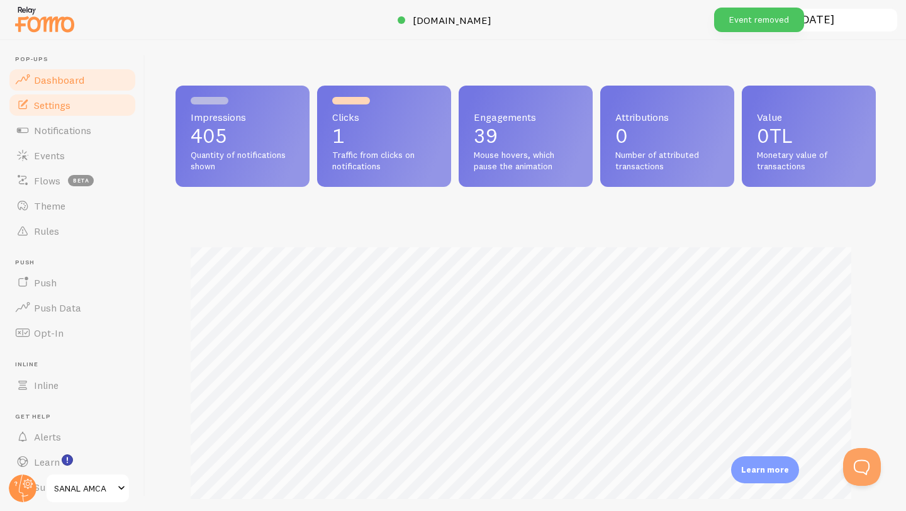
scroll to position [330, 691]
click at [78, 113] on link "Settings" at bounding box center [73, 104] width 130 height 25
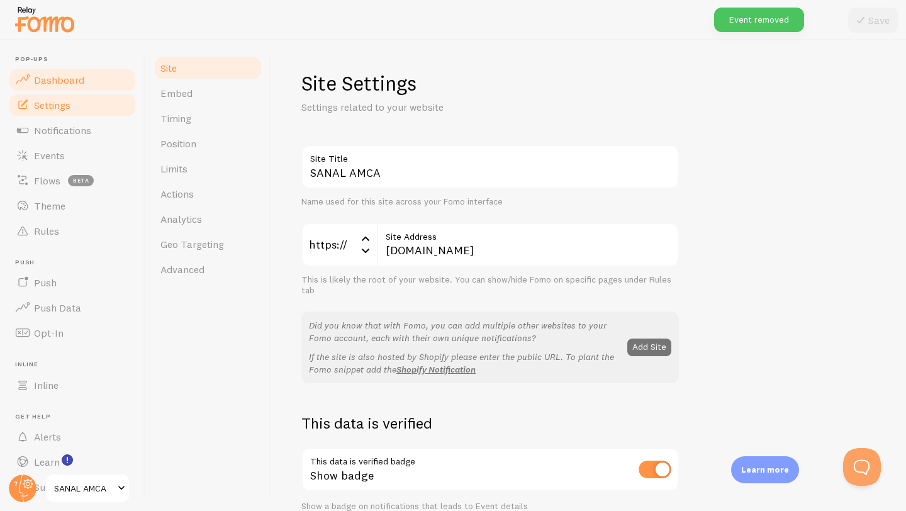
click at [85, 86] on link "Dashboard" at bounding box center [73, 79] width 130 height 25
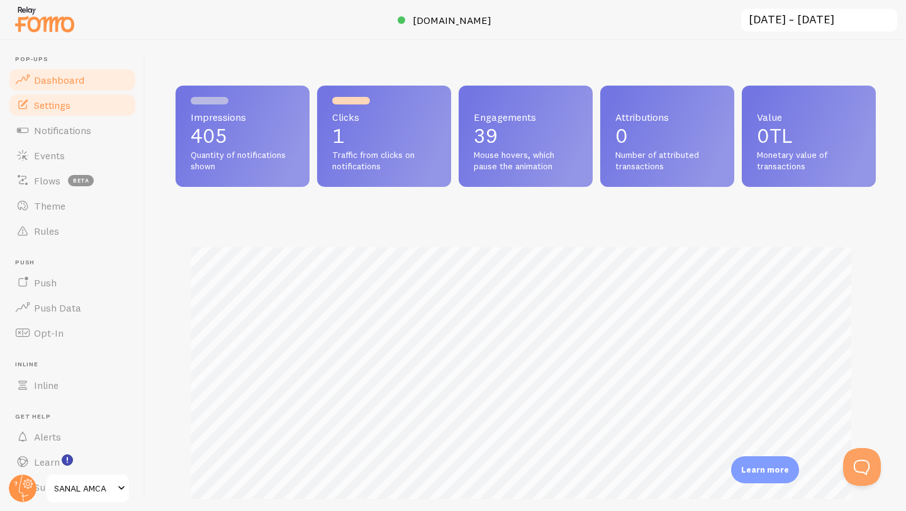
scroll to position [330, 691]
click at [82, 107] on link "Settings" at bounding box center [73, 104] width 130 height 25
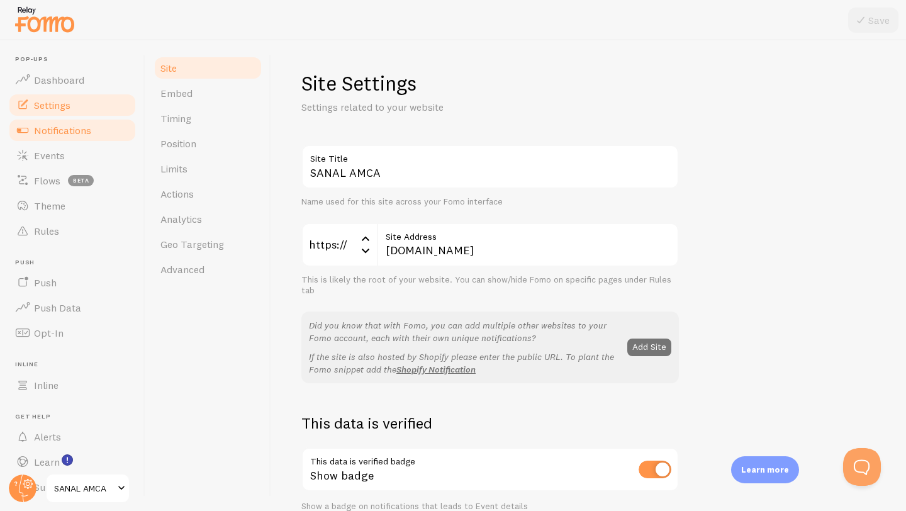
click at [80, 128] on span "Notifications" at bounding box center [62, 130] width 57 height 13
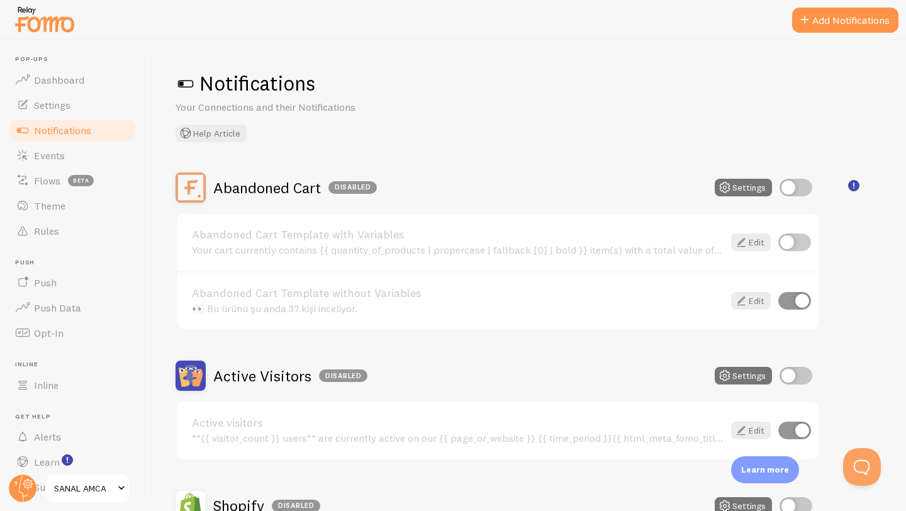
click at [802, 189] on input "checkbox" at bounding box center [795, 188] width 33 height 18
checkbox input "true"
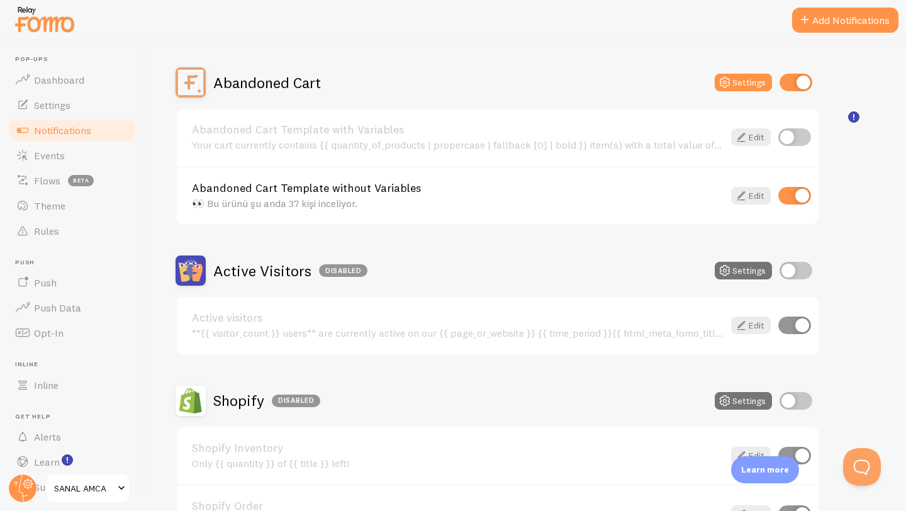
scroll to position [67, 0]
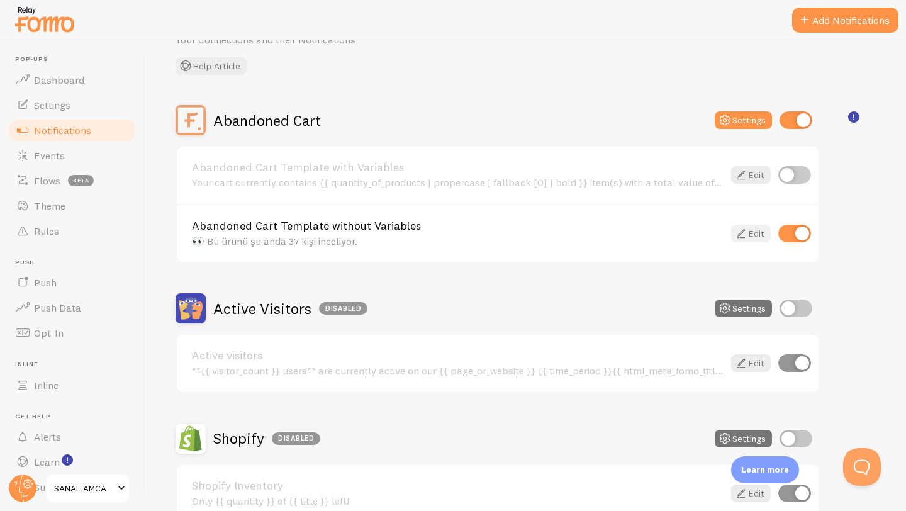
click at [746, 235] on icon at bounding box center [740, 233] width 15 height 15
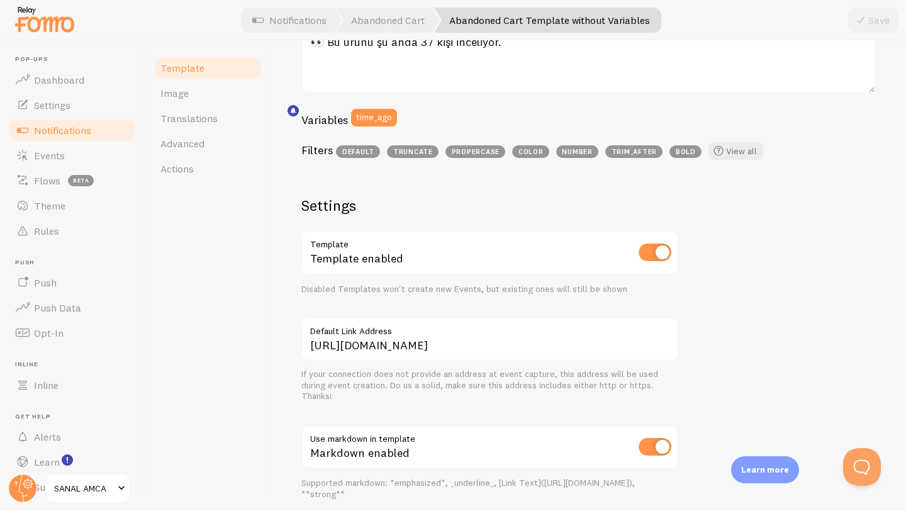
scroll to position [331, 0]
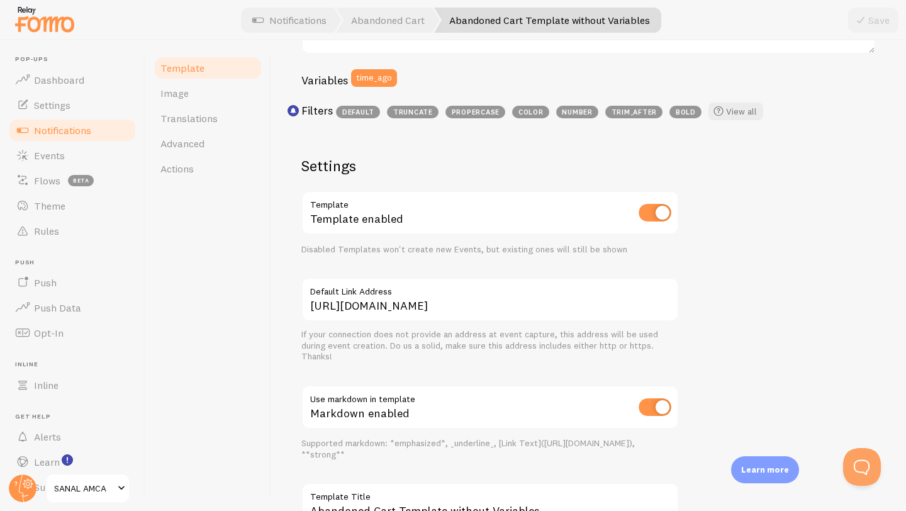
drag, startPoint x: 865, startPoint y: 160, endPoint x: 831, endPoint y: 106, distance: 63.7
click at [864, 157] on div "👀 Bu ürünü şu anda 37 kişi inceliyor. 👀 Bu ürünü şu anda 37 kişi inceliyor. Not…" at bounding box center [588, 210] width 574 height 694
drag, startPoint x: 823, startPoint y: 116, endPoint x: 819, endPoint y: 14, distance: 102.0
click at [826, 94] on div "Variables time_ago Filters default truncate propercase color number trim_after …" at bounding box center [588, 97] width 574 height 57
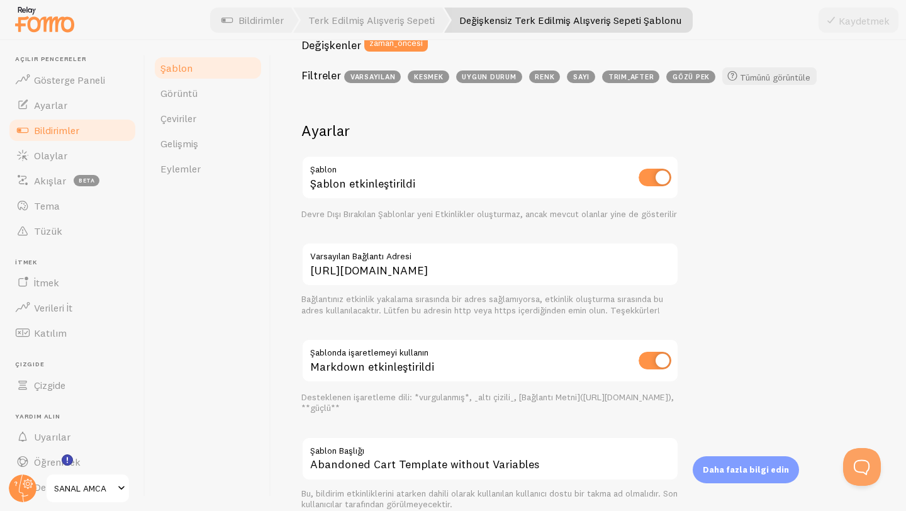
scroll to position [375, 0]
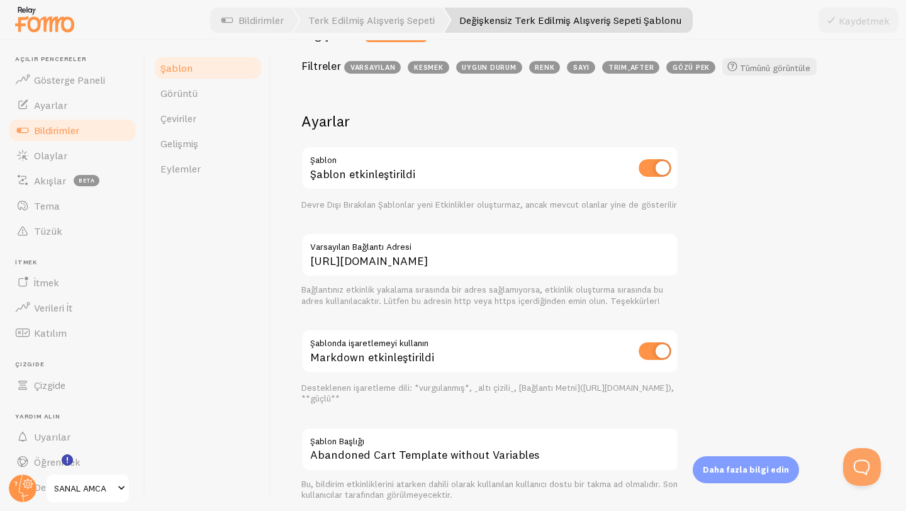
drag, startPoint x: 784, startPoint y: 158, endPoint x: 684, endPoint y: 28, distance: 164.2
click at [780, 138] on div "👀 Bu ürün şu anda 37 kişi inceliyor. 👀 Bu ürünü şu anda 37 kişi inceliyor. Bild…" at bounding box center [588, 159] width 574 height 682
click at [96, 127] on link "Bildirimler" at bounding box center [73, 130] width 130 height 25
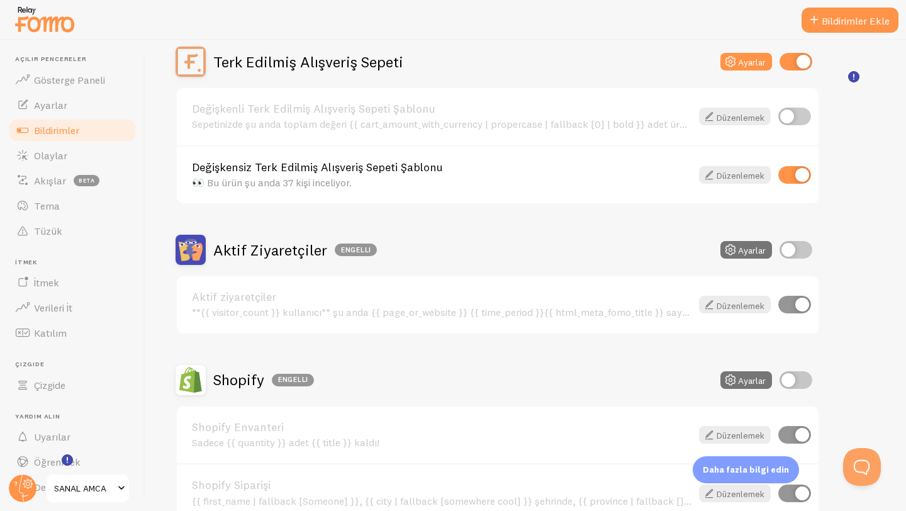
scroll to position [170, 0]
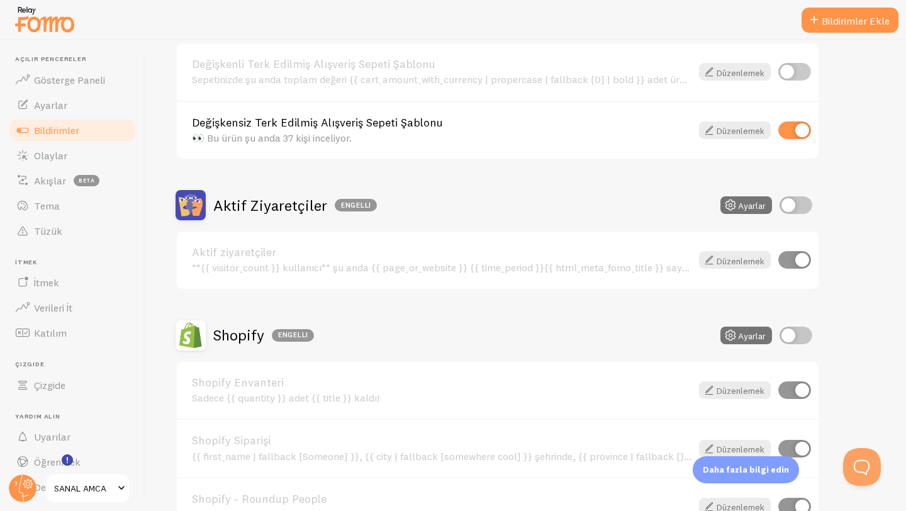
click at [790, 204] on input "checkbox" at bounding box center [795, 205] width 33 height 18
checkbox input "true"
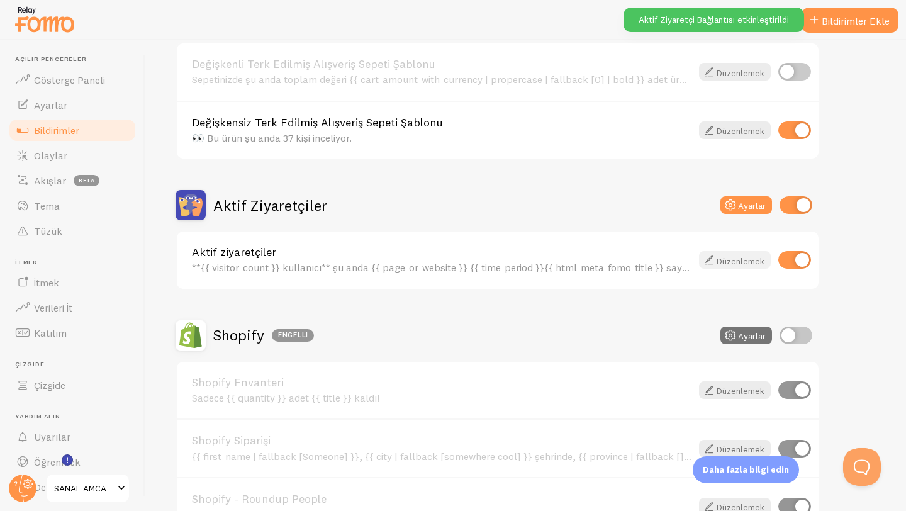
click at [748, 263] on font "Düzenlemek" at bounding box center [740, 260] width 48 height 11
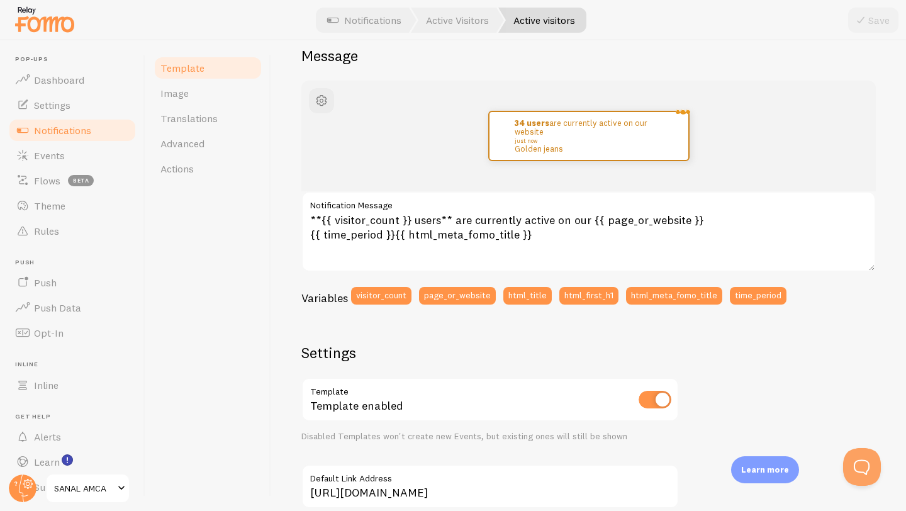
scroll to position [130, 0]
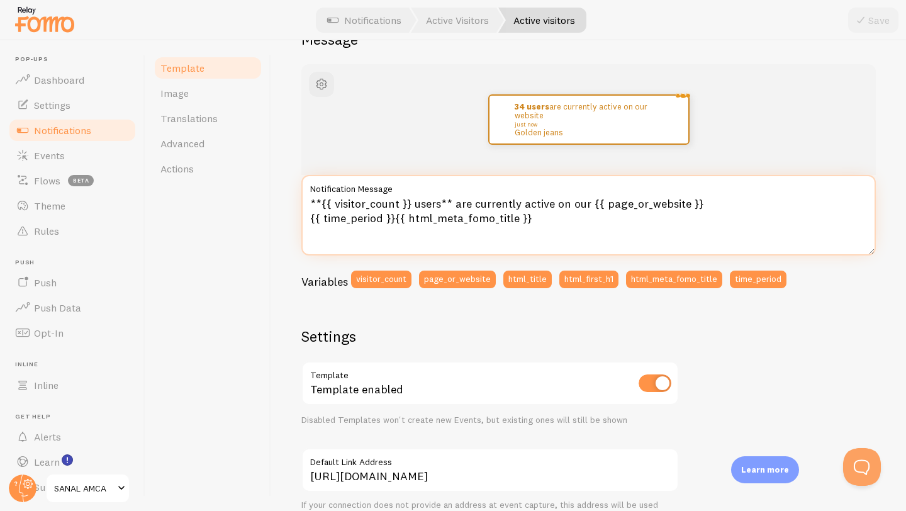
click at [408, 203] on textarea "**{{ visitor_count }} users** are currently active on our {{ page_or_website }}…" at bounding box center [588, 215] width 574 height 80
click at [436, 203] on textarea "**{{ visitor_count }} users** are currently active on our {{ page_or_website }}…" at bounding box center [588, 215] width 574 height 80
click at [437, 203] on textarea "**{{ visitor_count }} users** are currently active on our {{ page_or_website }}…" at bounding box center [588, 215] width 574 height 80
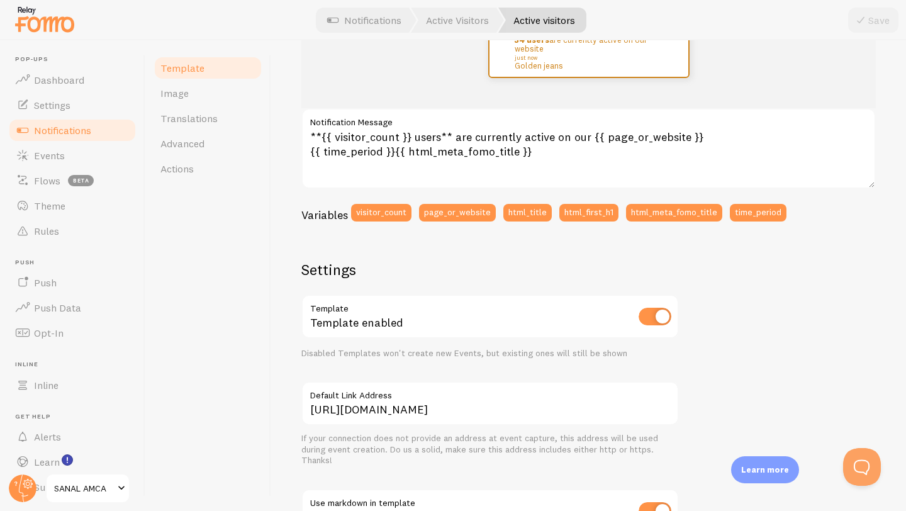
scroll to position [0, 0]
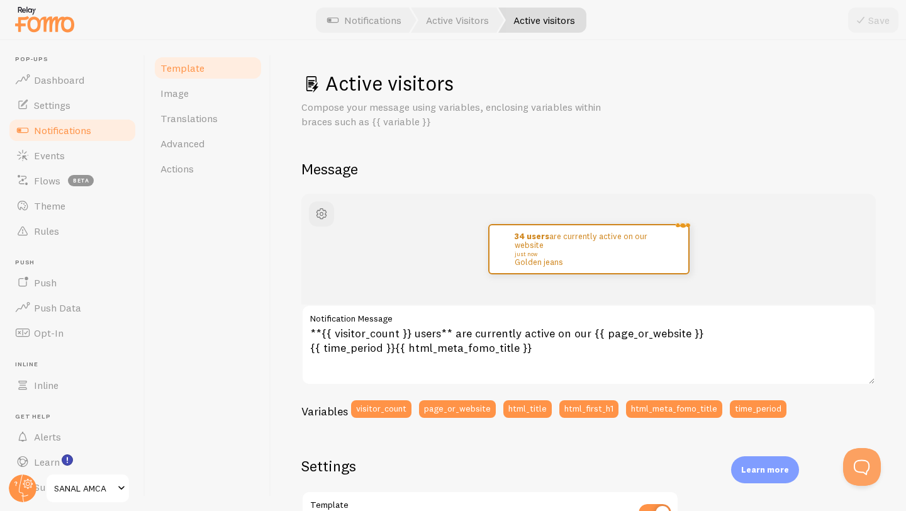
click at [101, 130] on link "Notifications" at bounding box center [73, 130] width 130 height 25
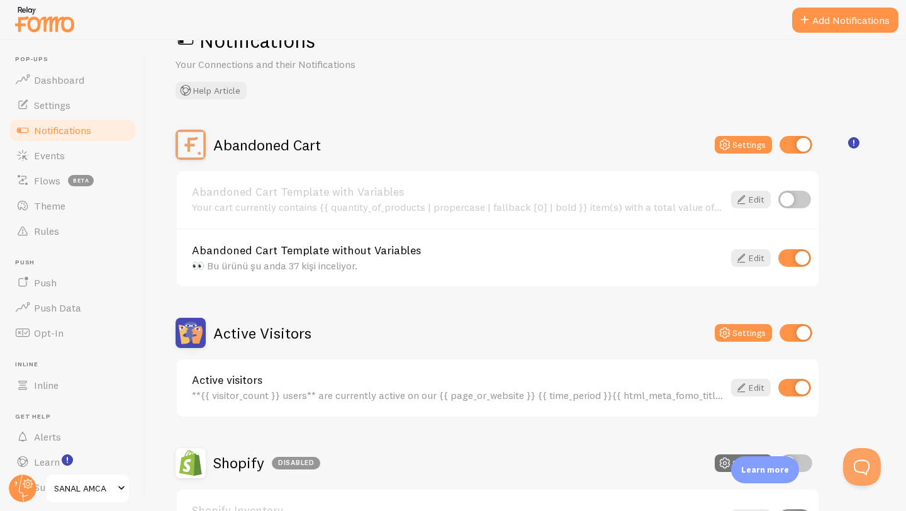
scroll to position [99, 0]
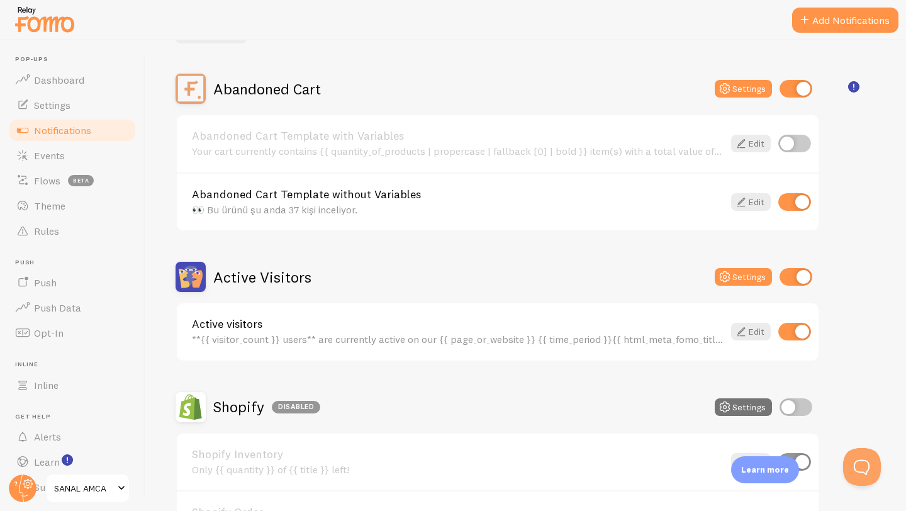
click at [785, 329] on input "checkbox" at bounding box center [794, 332] width 33 height 18
checkbox input "false"
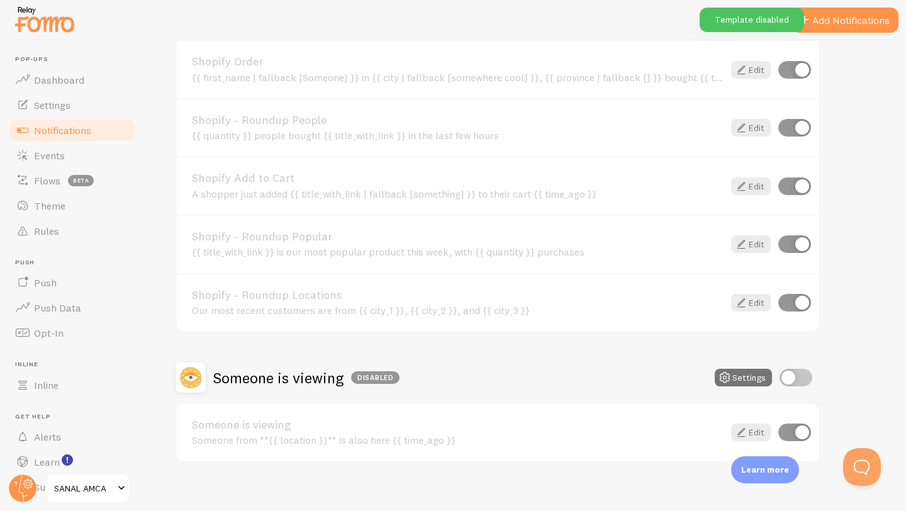
scroll to position [561, 0]
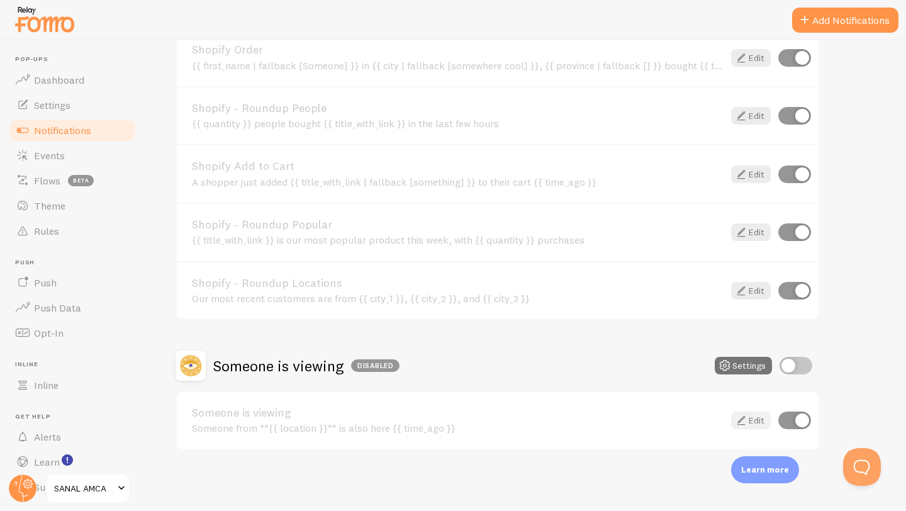
click at [745, 422] on icon at bounding box center [740, 420] width 15 height 15
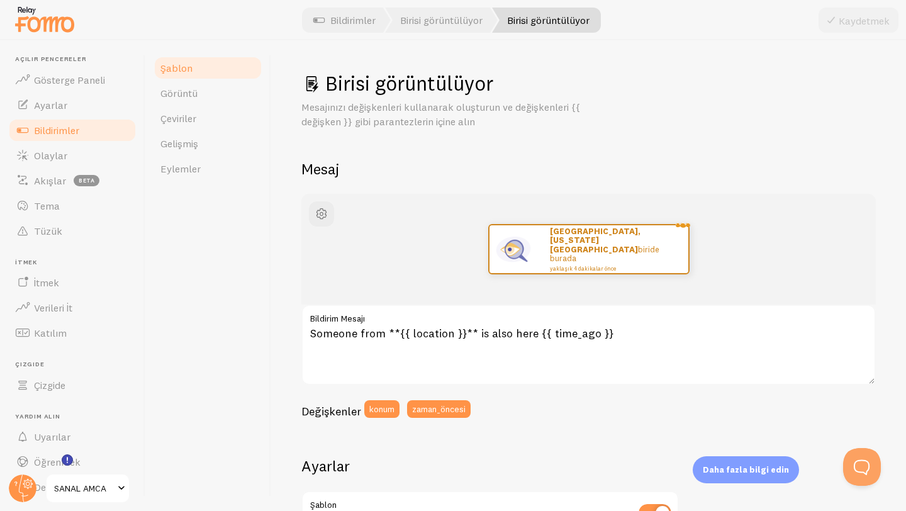
click at [106, 126] on link "Bildirimler" at bounding box center [73, 130] width 130 height 25
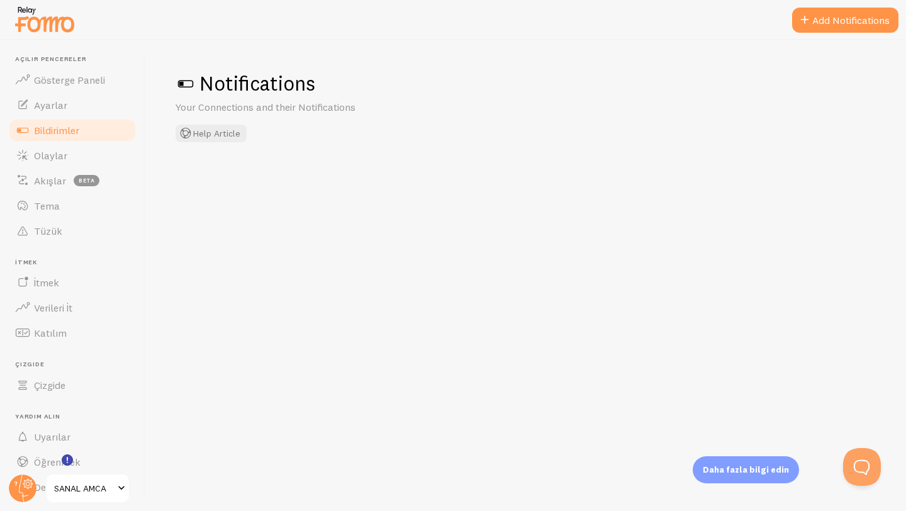
checkbox input "false"
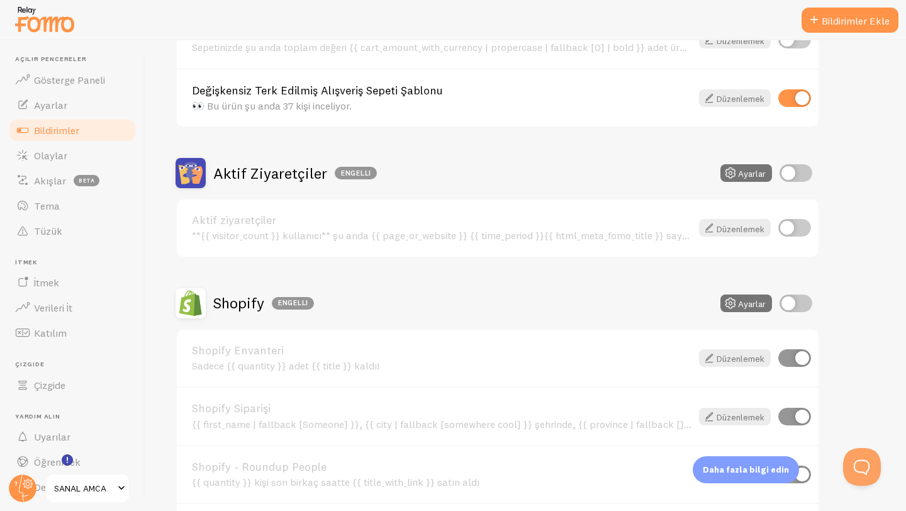
scroll to position [160, 0]
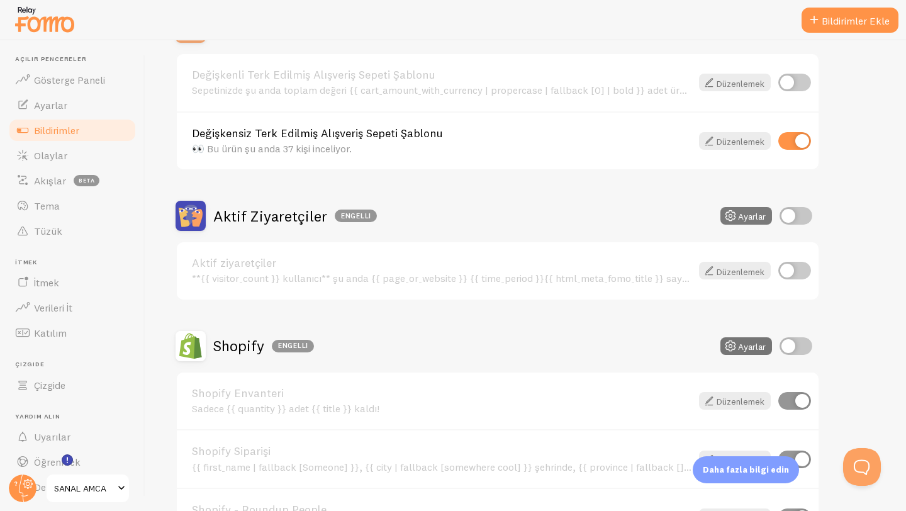
click at [733, 211] on icon at bounding box center [730, 215] width 15 height 15
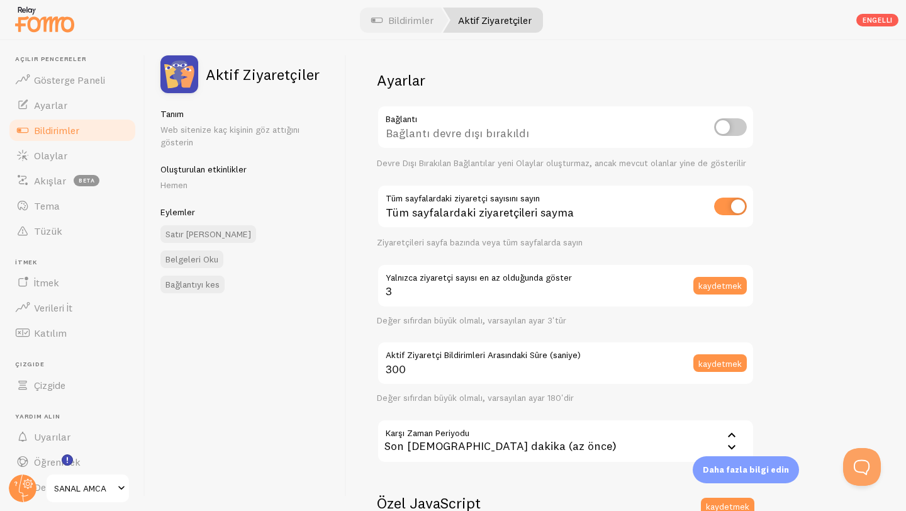
click at [735, 128] on input "checkbox" at bounding box center [730, 127] width 33 height 18
checkbox input "true"
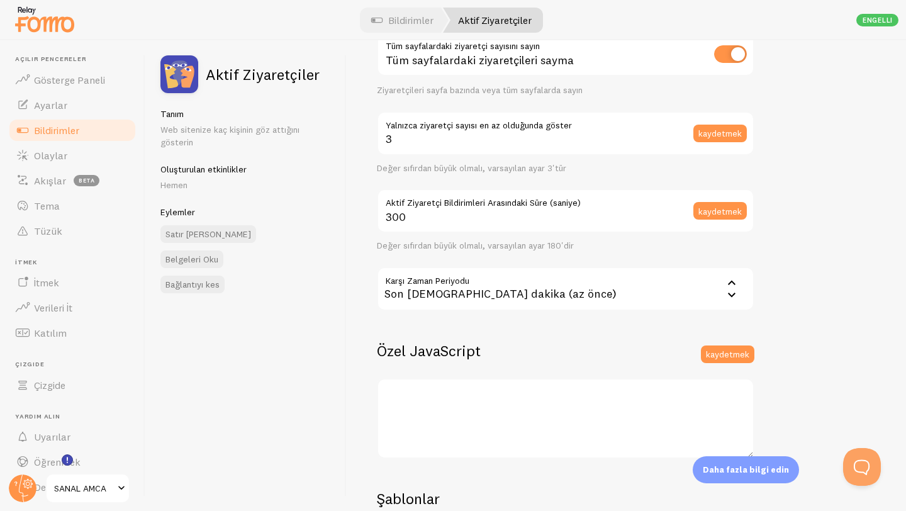
scroll to position [280, 0]
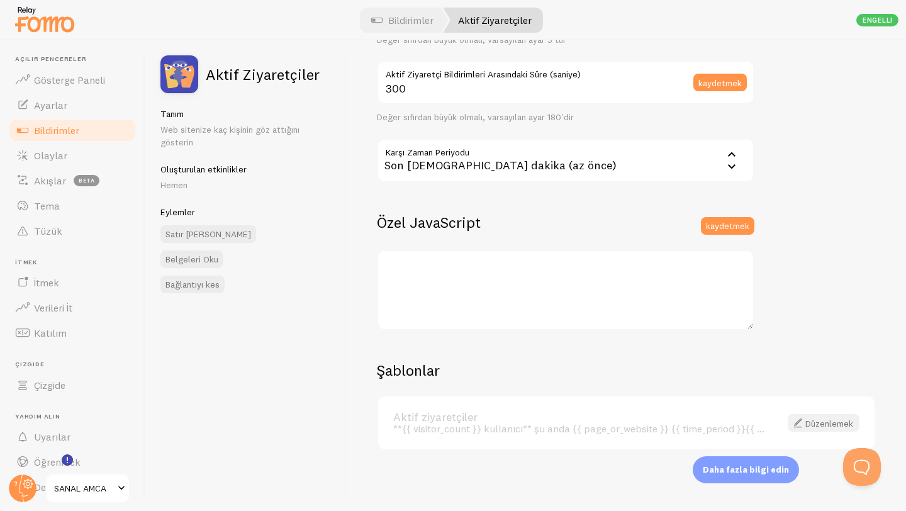
click at [818, 425] on font "Düzenlemek" at bounding box center [829, 423] width 48 height 11
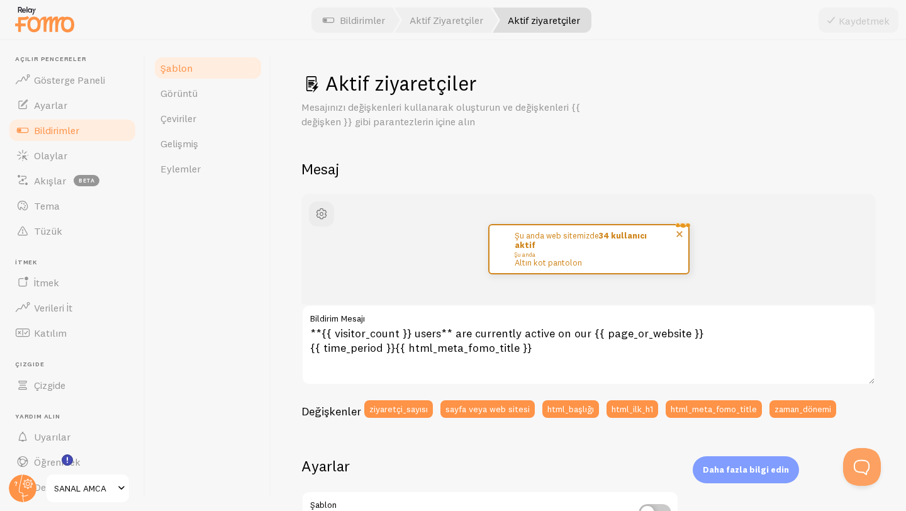
click at [597, 255] on small "Şu anda" at bounding box center [586, 254] width 145 height 7
click at [594, 257] on small "Şu anda" at bounding box center [586, 254] width 145 height 7
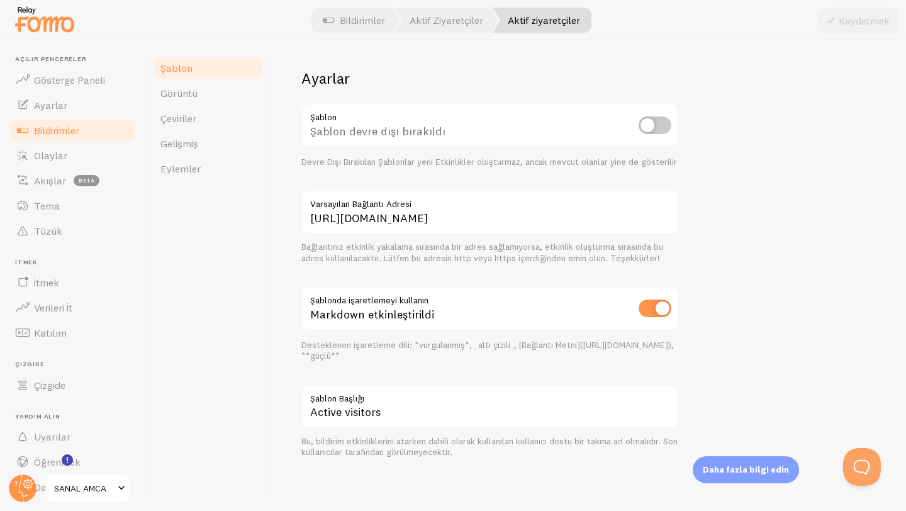
scroll to position [398, 0]
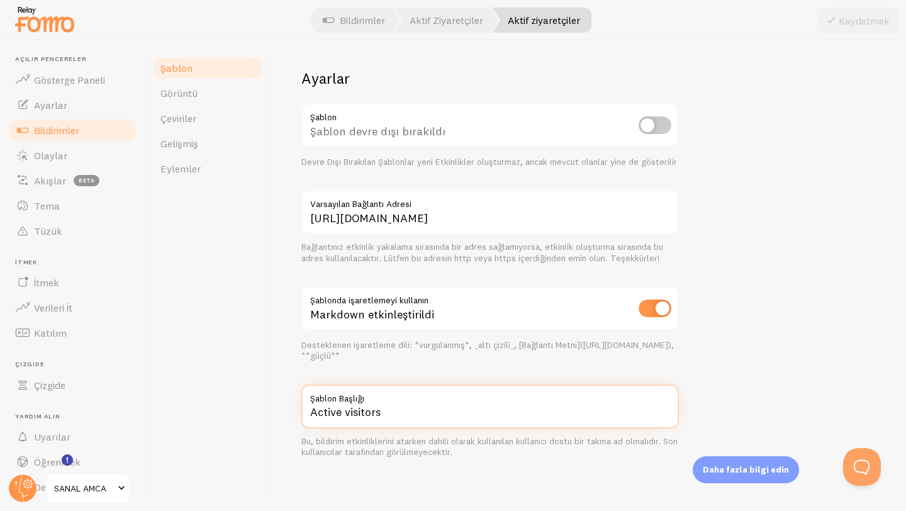
click at [418, 419] on input "Active visitors" at bounding box center [489, 406] width 377 height 44
drag, startPoint x: 418, startPoint y: 419, endPoint x: 297, endPoint y: 413, distance: 120.9
click at [297, 413] on div "Aktif ziyaretçiler Mesajınızı değişkenleri kullanarak oluşturun ve değişkenleri…" at bounding box center [588, 275] width 635 height 470
type input "sepete gönder"
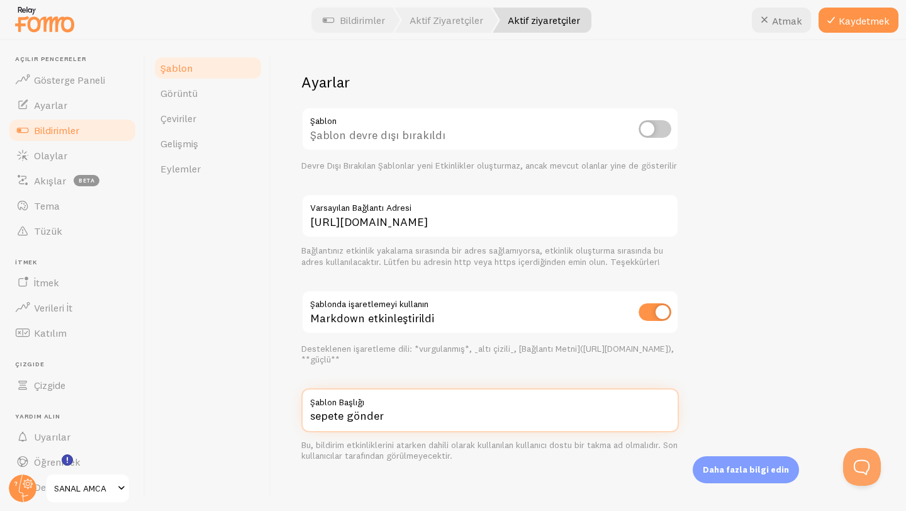
scroll to position [300, 0]
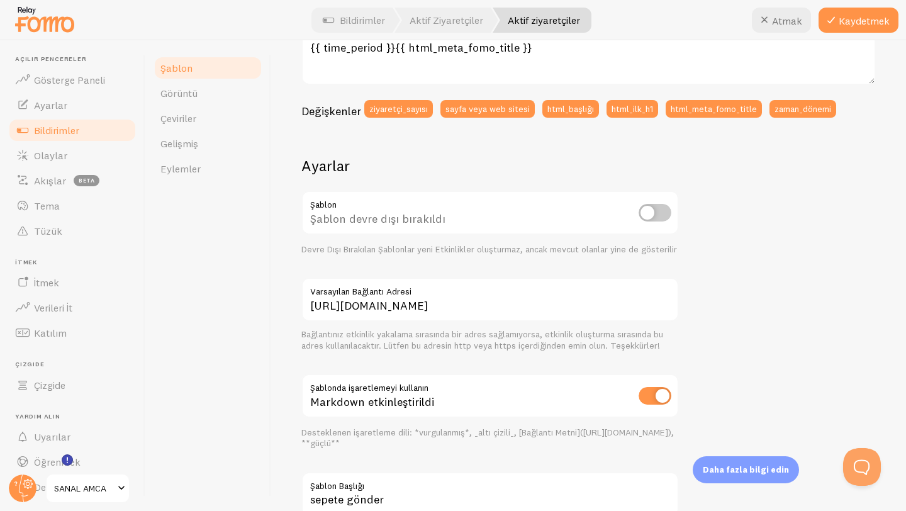
click at [653, 209] on input "checkbox" at bounding box center [654, 213] width 33 height 18
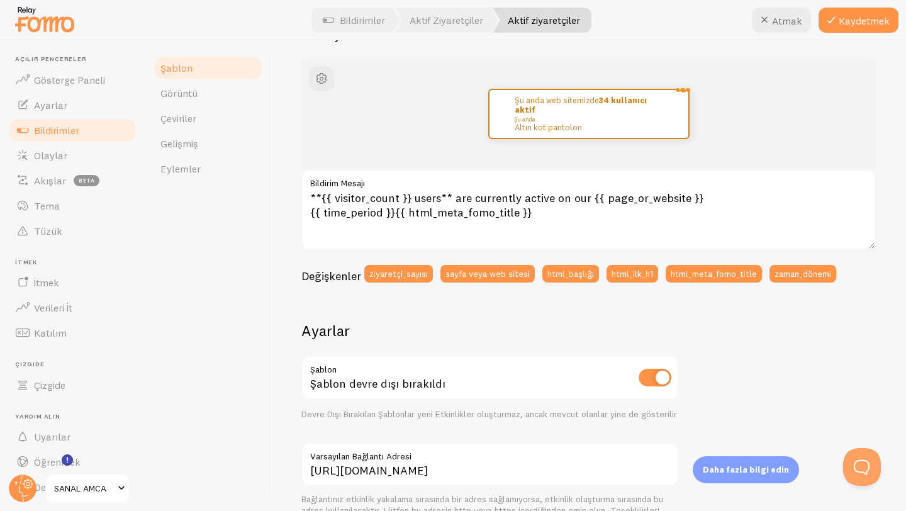
scroll to position [0, 0]
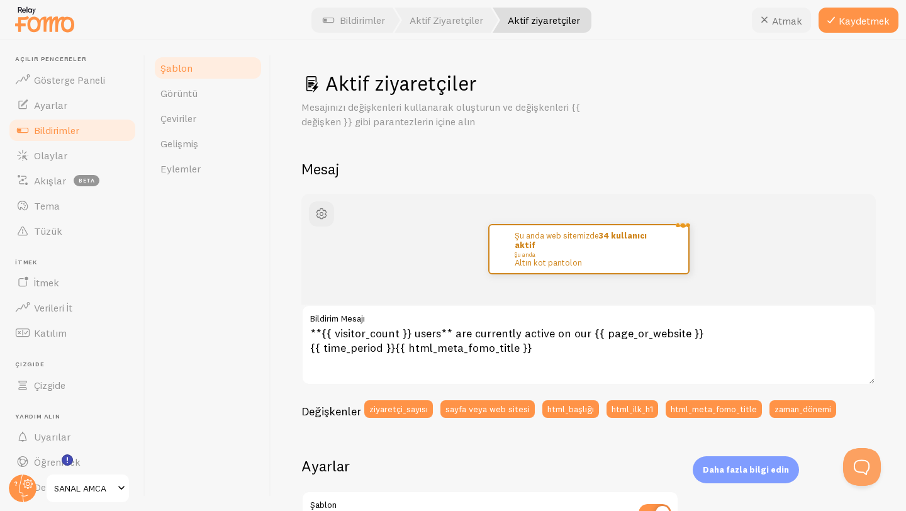
click at [771, 26] on icon at bounding box center [764, 20] width 15 height 15
checkbox input "false"
type input "Active visitors"
click at [53, 134] on font "Bildirimler" at bounding box center [56, 130] width 45 height 13
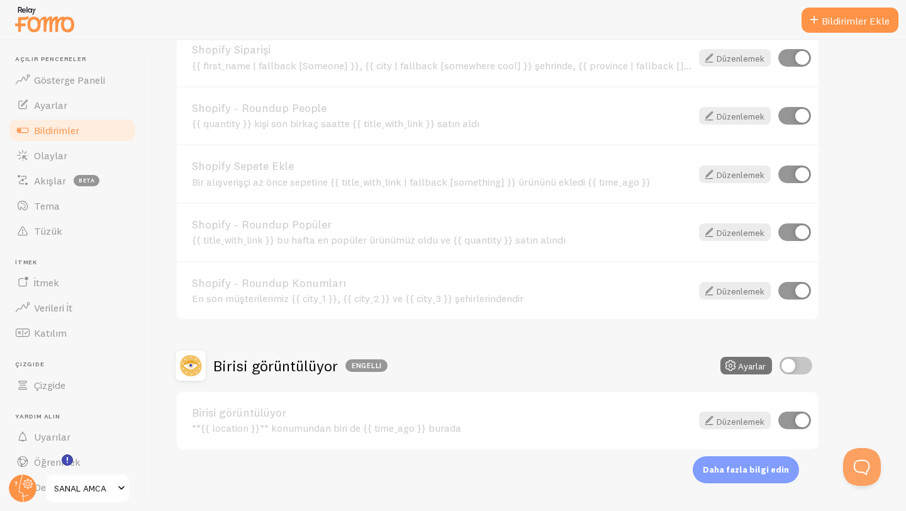
scroll to position [141, 0]
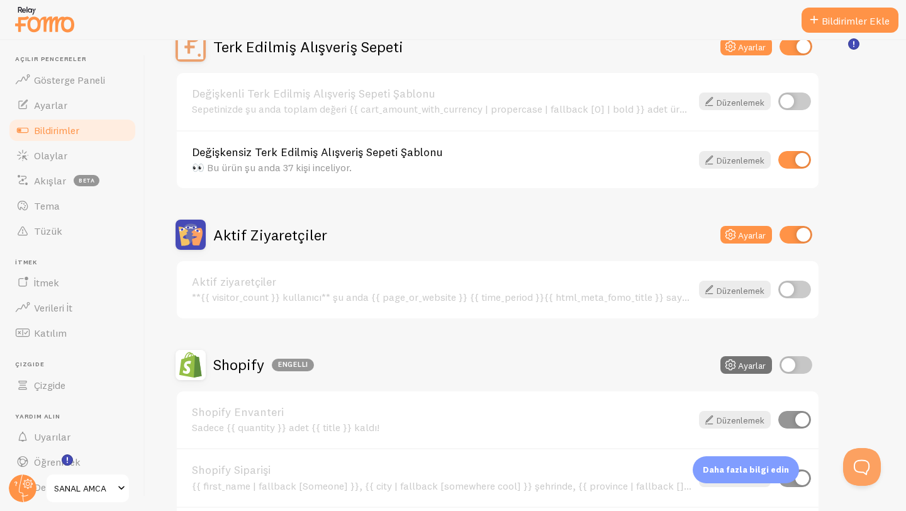
click at [799, 242] on input "checkbox" at bounding box center [795, 235] width 33 height 18
checkbox input "false"
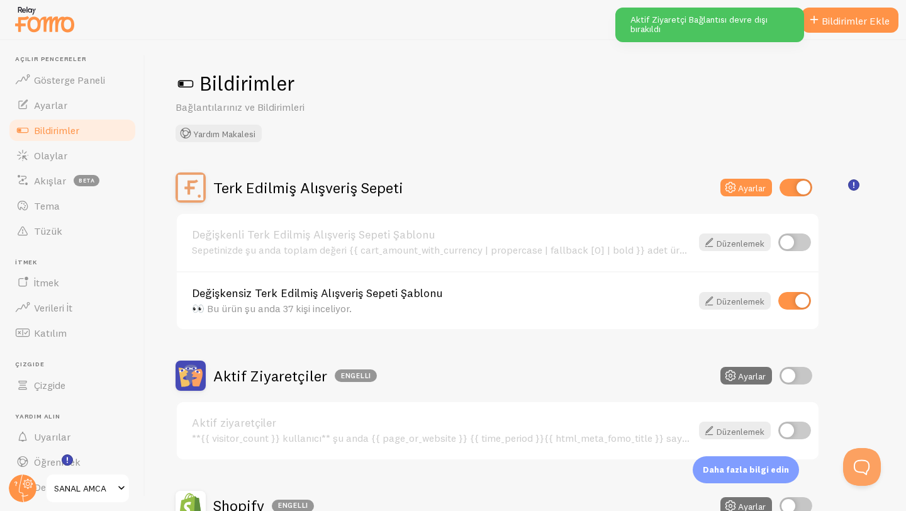
scroll to position [0, 0]
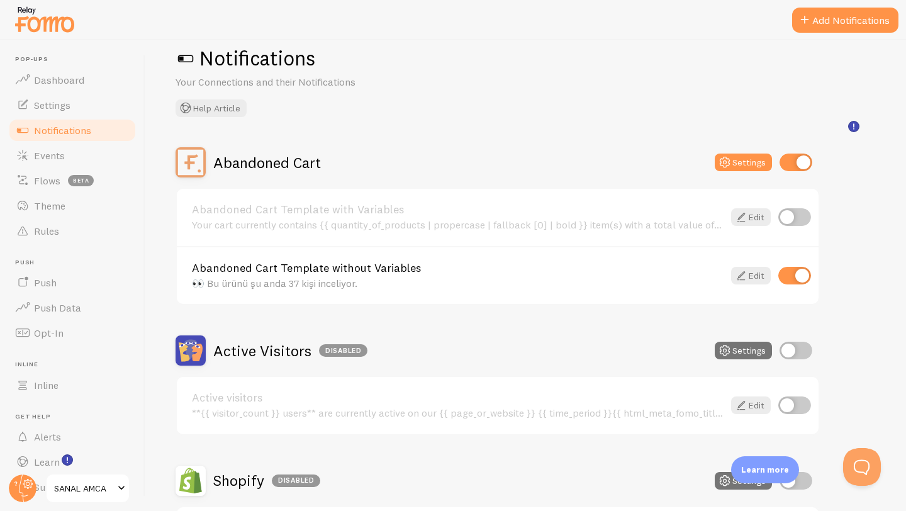
scroll to position [60, 0]
